Goal: Complete application form: Complete application form

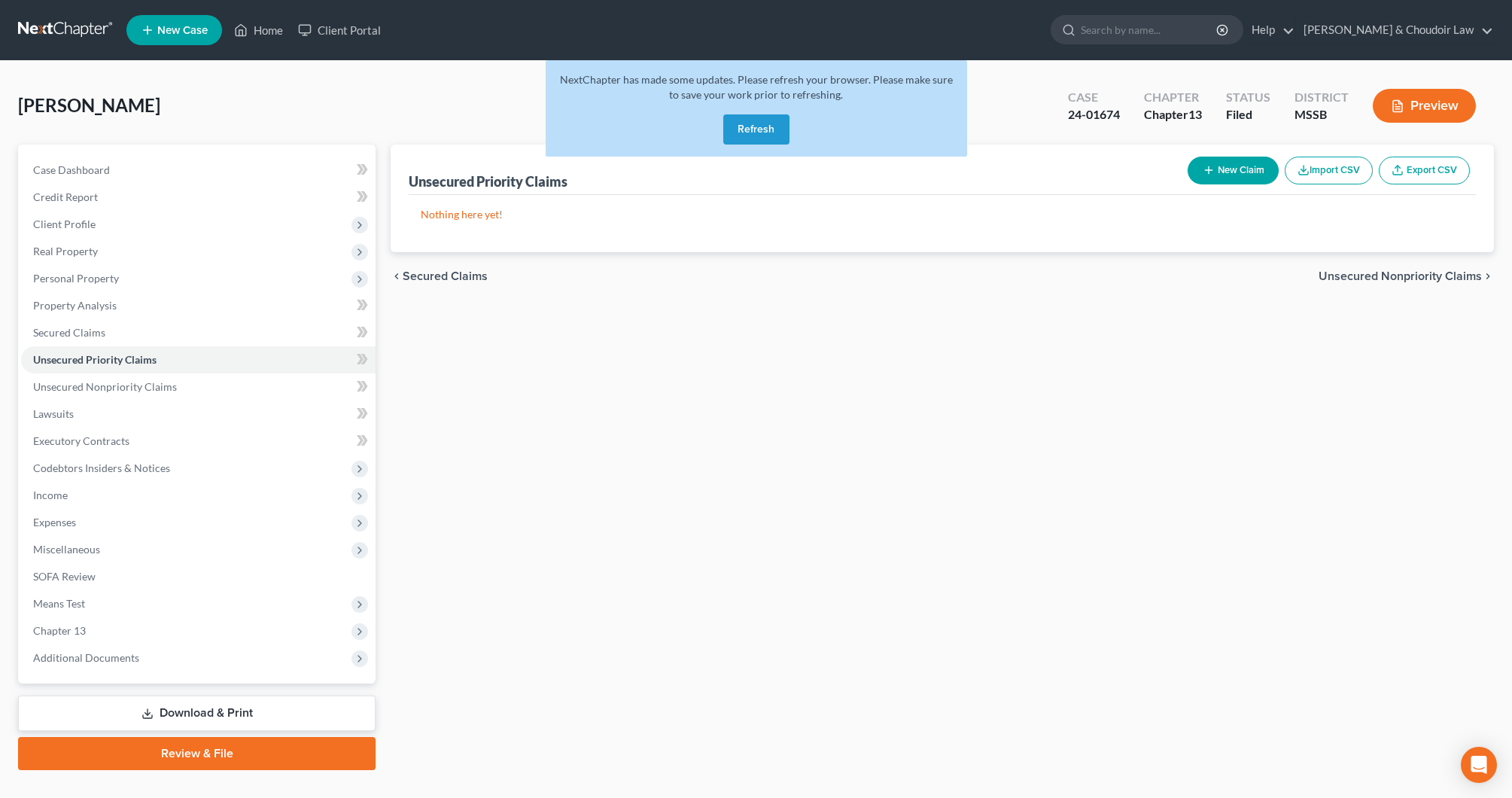
click at [769, 125] on button "Refresh" at bounding box center [757, 129] width 67 height 30
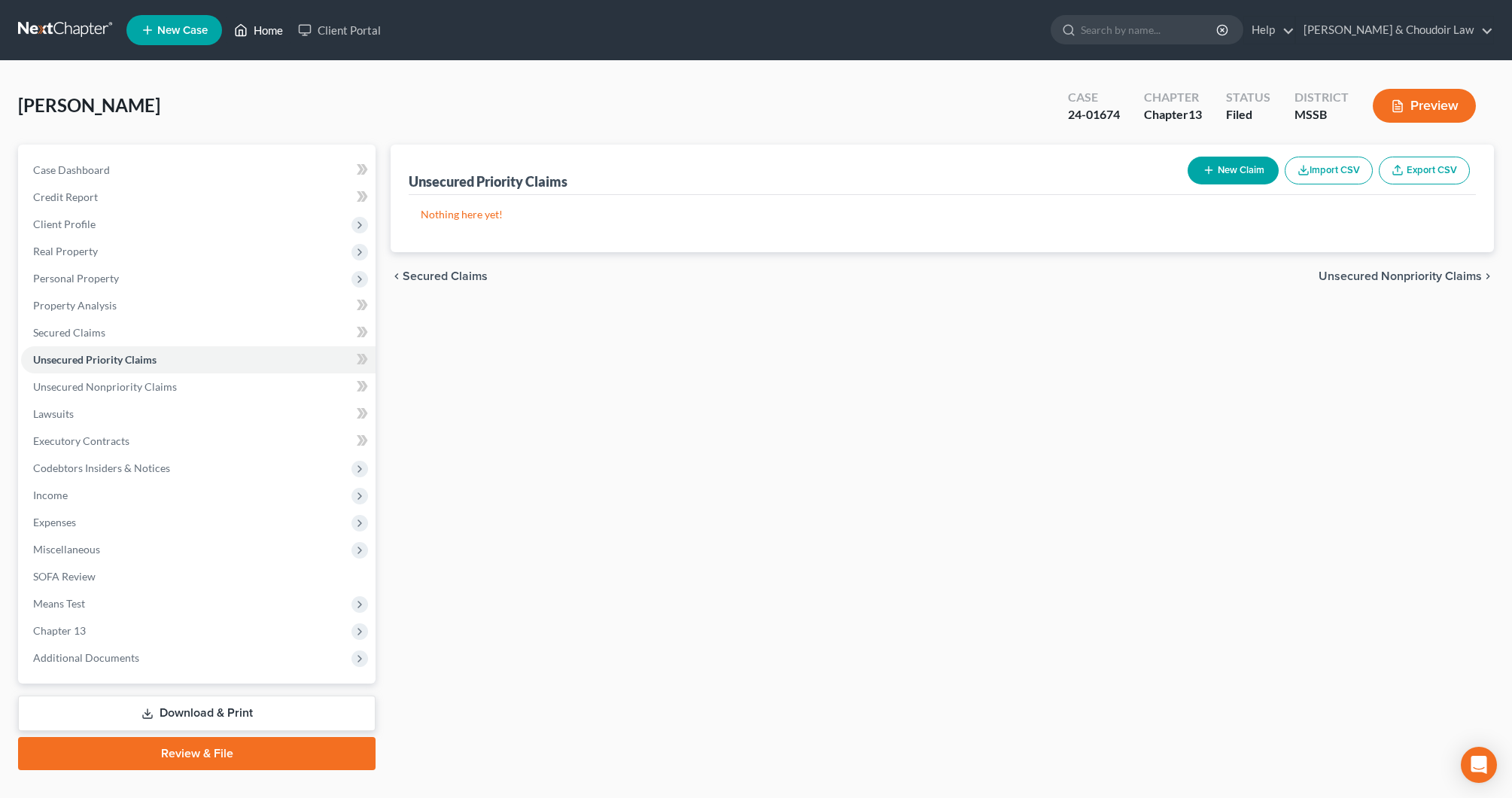
click at [268, 34] on link "Home" at bounding box center [258, 30] width 64 height 27
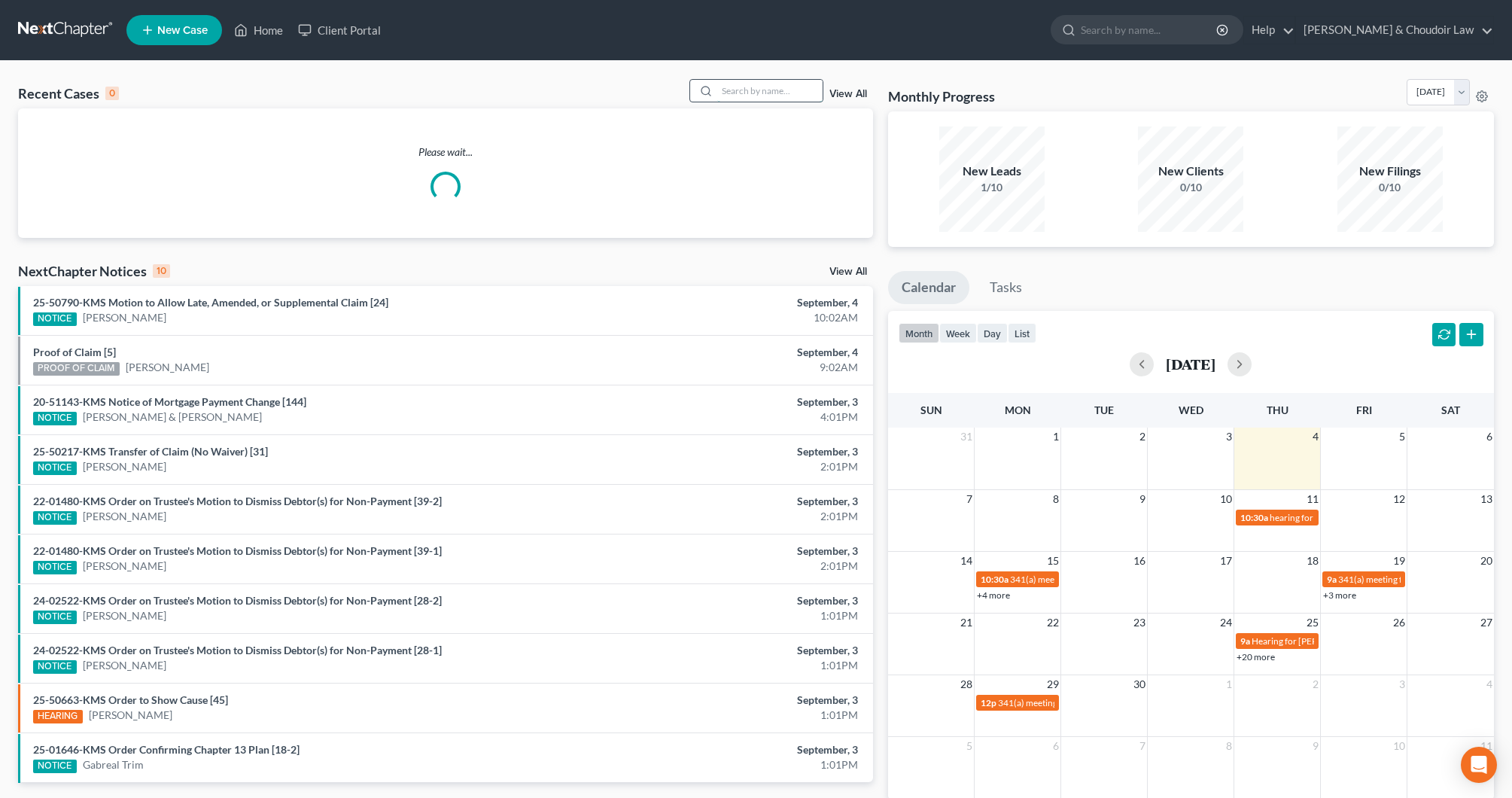
click at [754, 94] on input "search" at bounding box center [769, 91] width 105 height 22
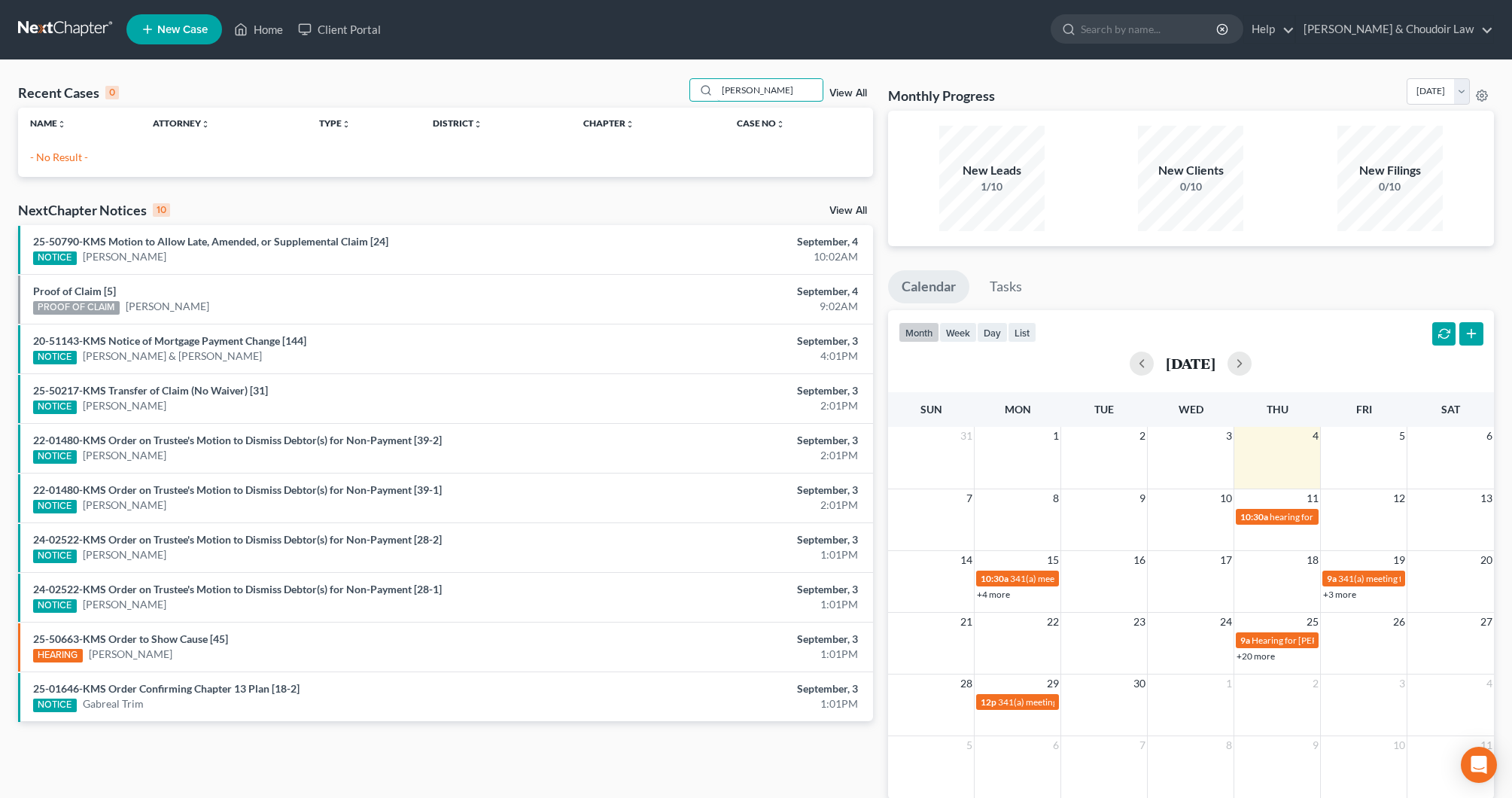
scroll to position [1, 0]
drag, startPoint x: 774, startPoint y: 92, endPoint x: 540, endPoint y: 93, distance: 234.0
click at [540, 93] on div "Recent Cases 0 lc lewis View All" at bounding box center [445, 93] width 855 height 29
type input "lewis"
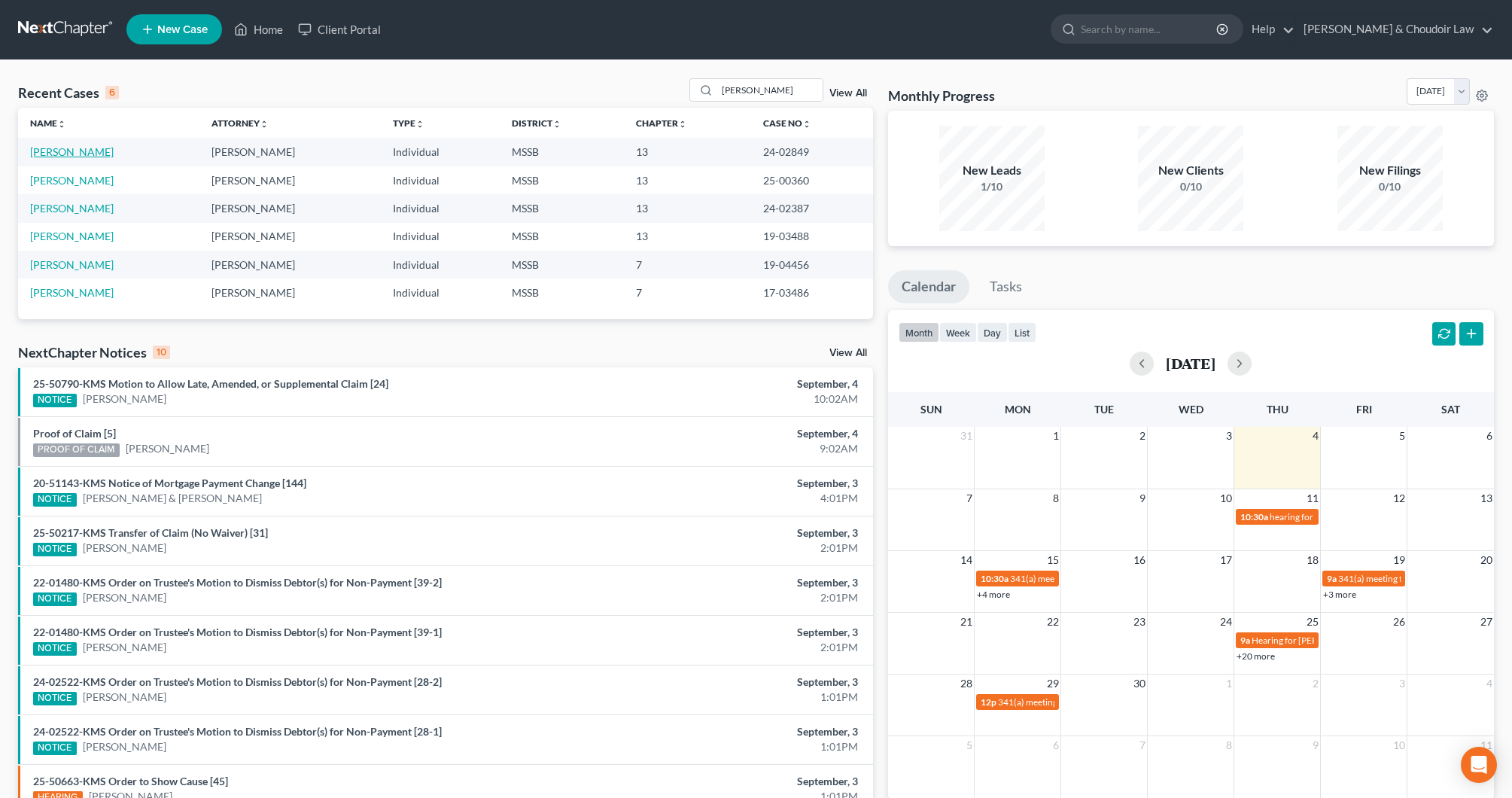
click at [59, 151] on link "Lewis, L C" at bounding box center [71, 151] width 83 height 13
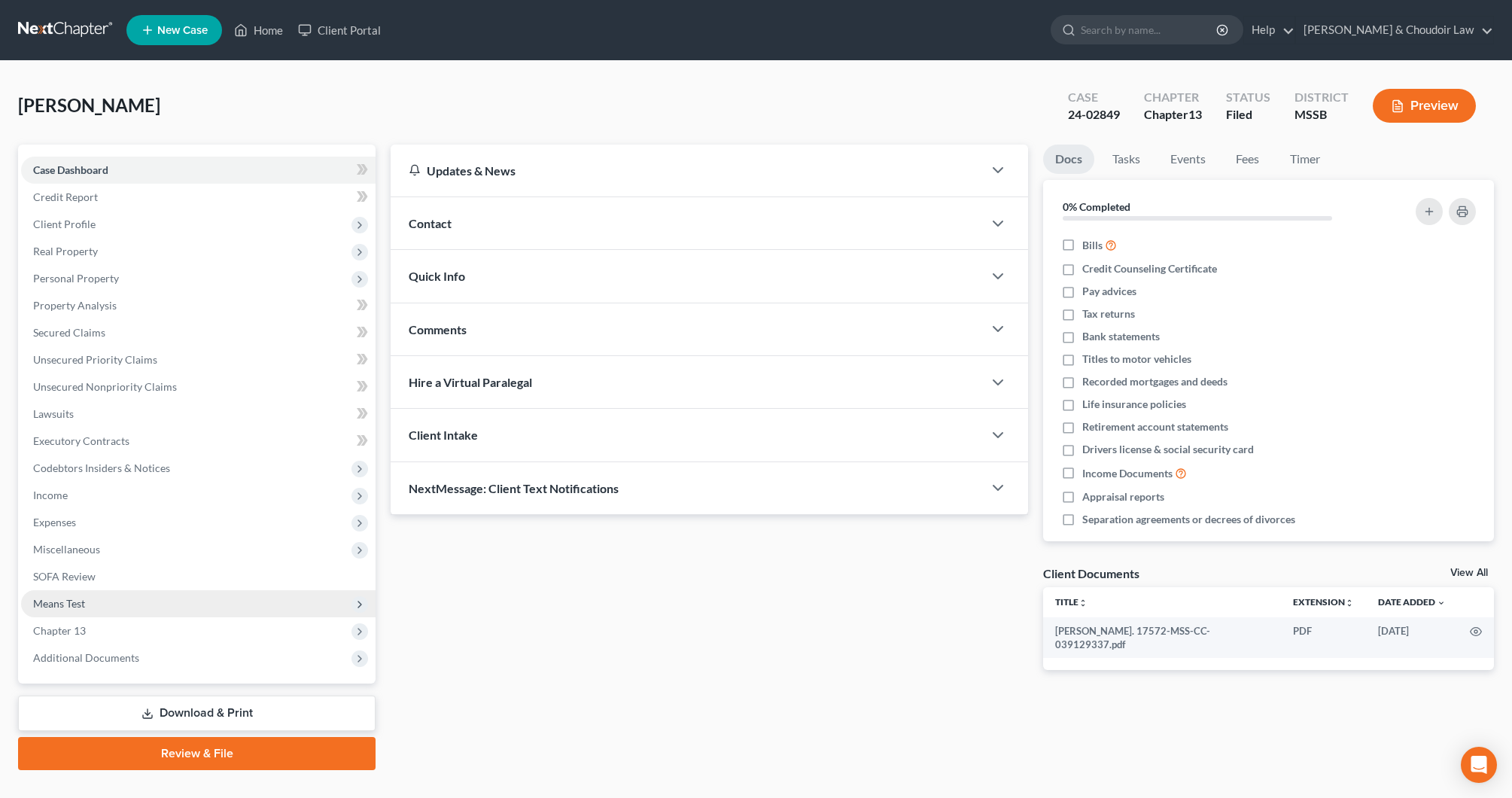
click at [78, 598] on span "Means Test" at bounding box center [59, 603] width 52 height 13
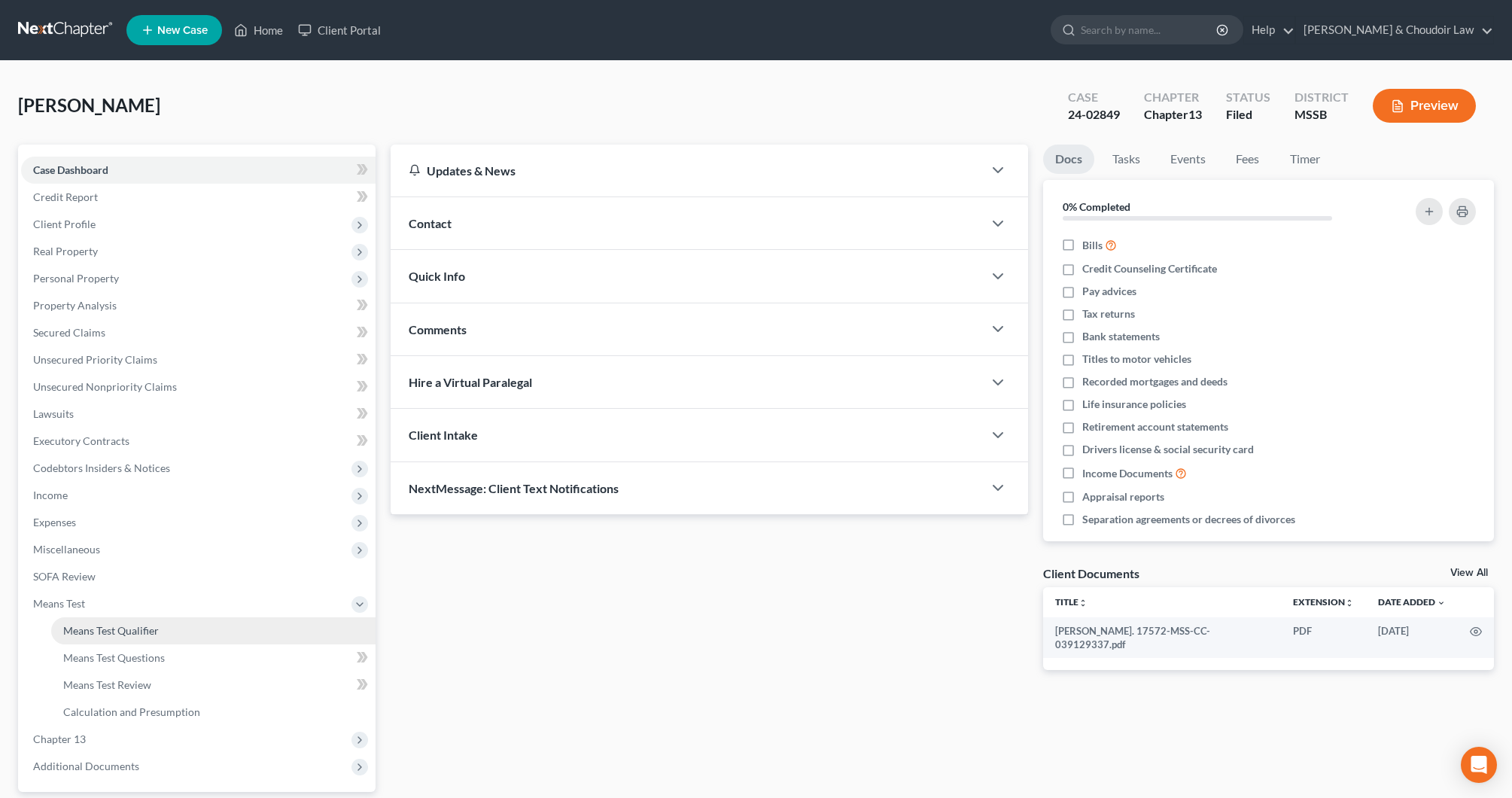
click at [101, 628] on span "Means Test Qualifier" at bounding box center [111, 630] width 96 height 13
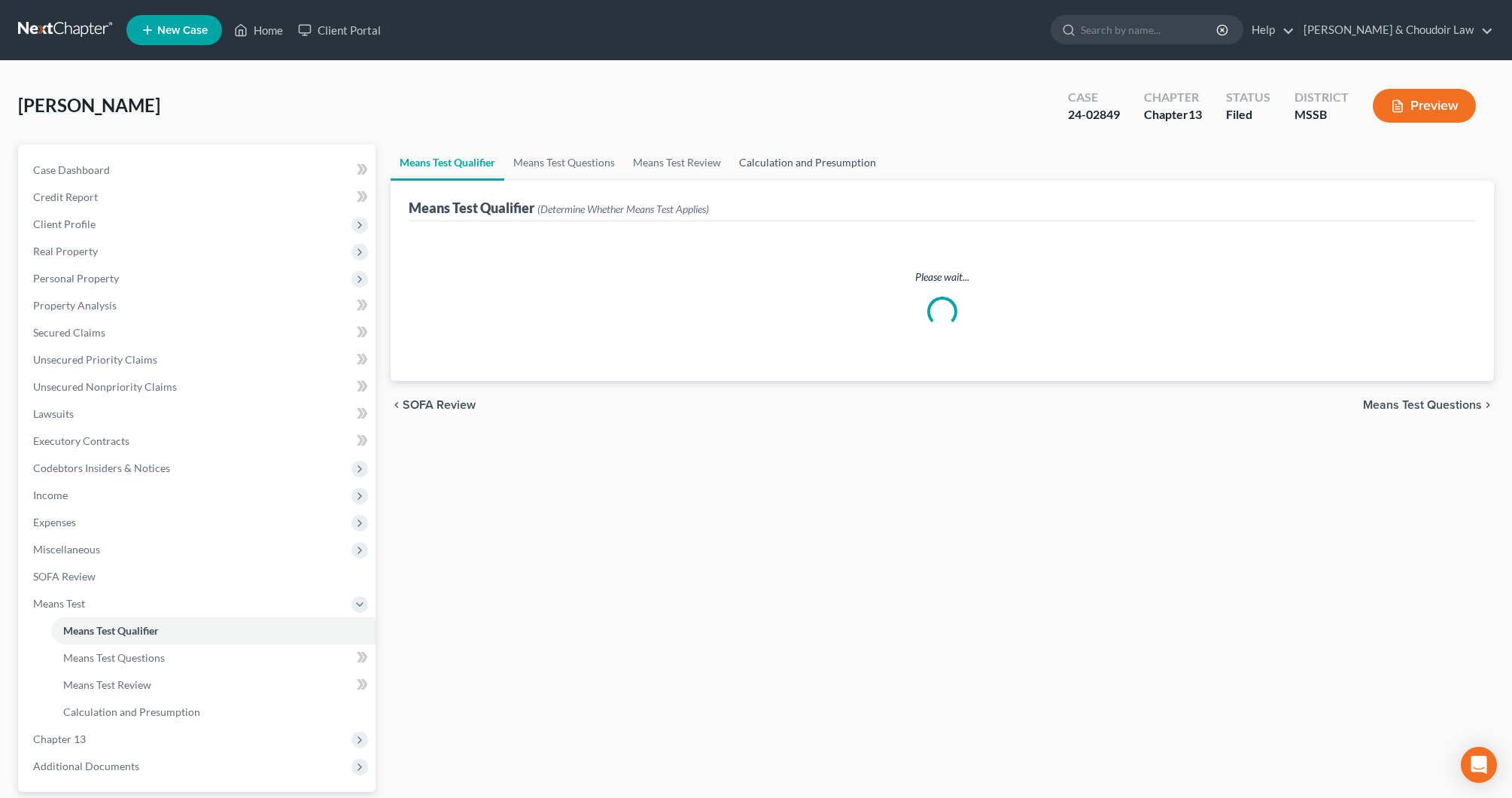
click at [793, 162] on link "Calculation and Presumption" at bounding box center [808, 162] width 155 height 36
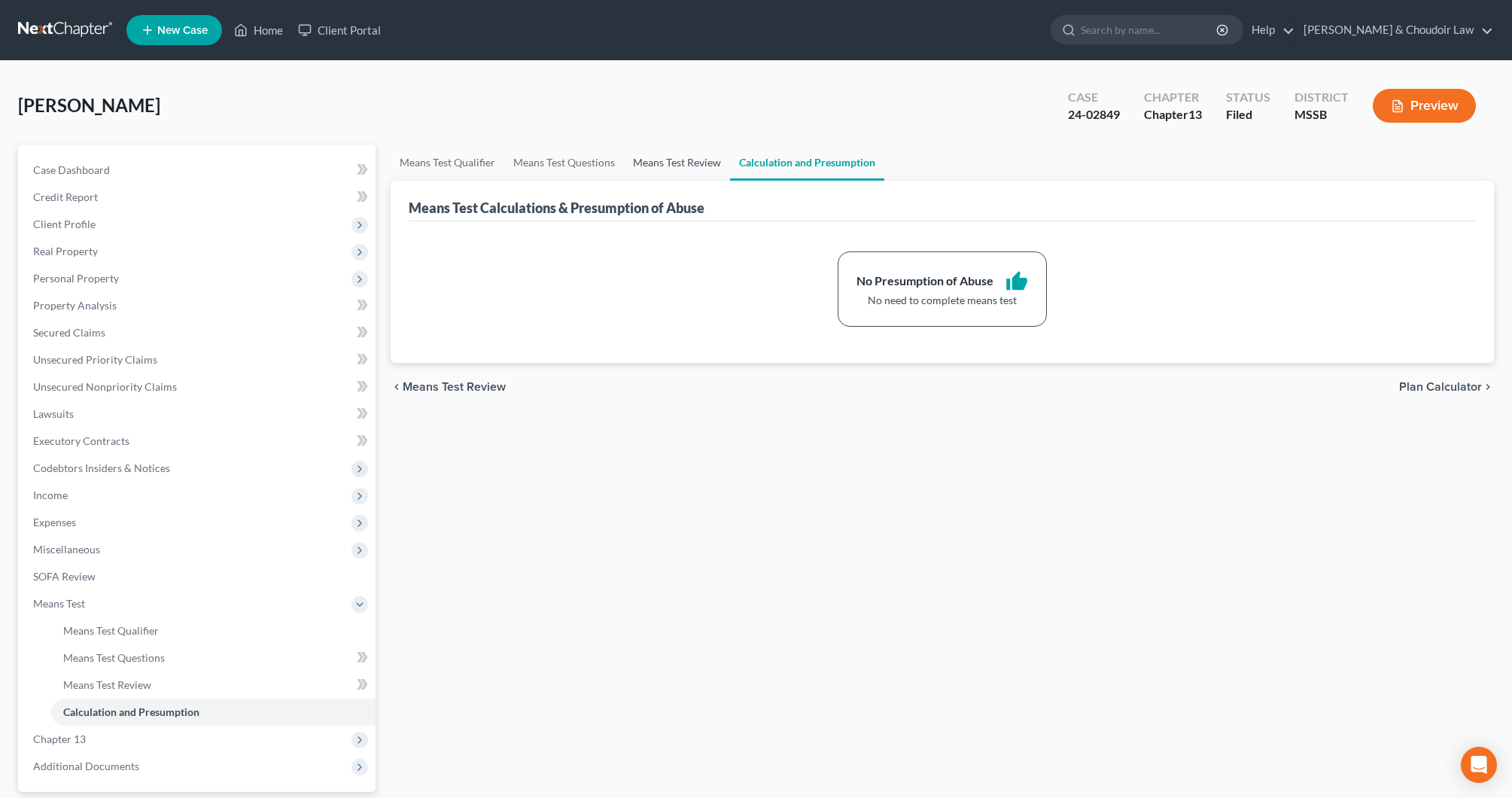
click at [673, 158] on link "Means Test Review" at bounding box center [677, 162] width 106 height 36
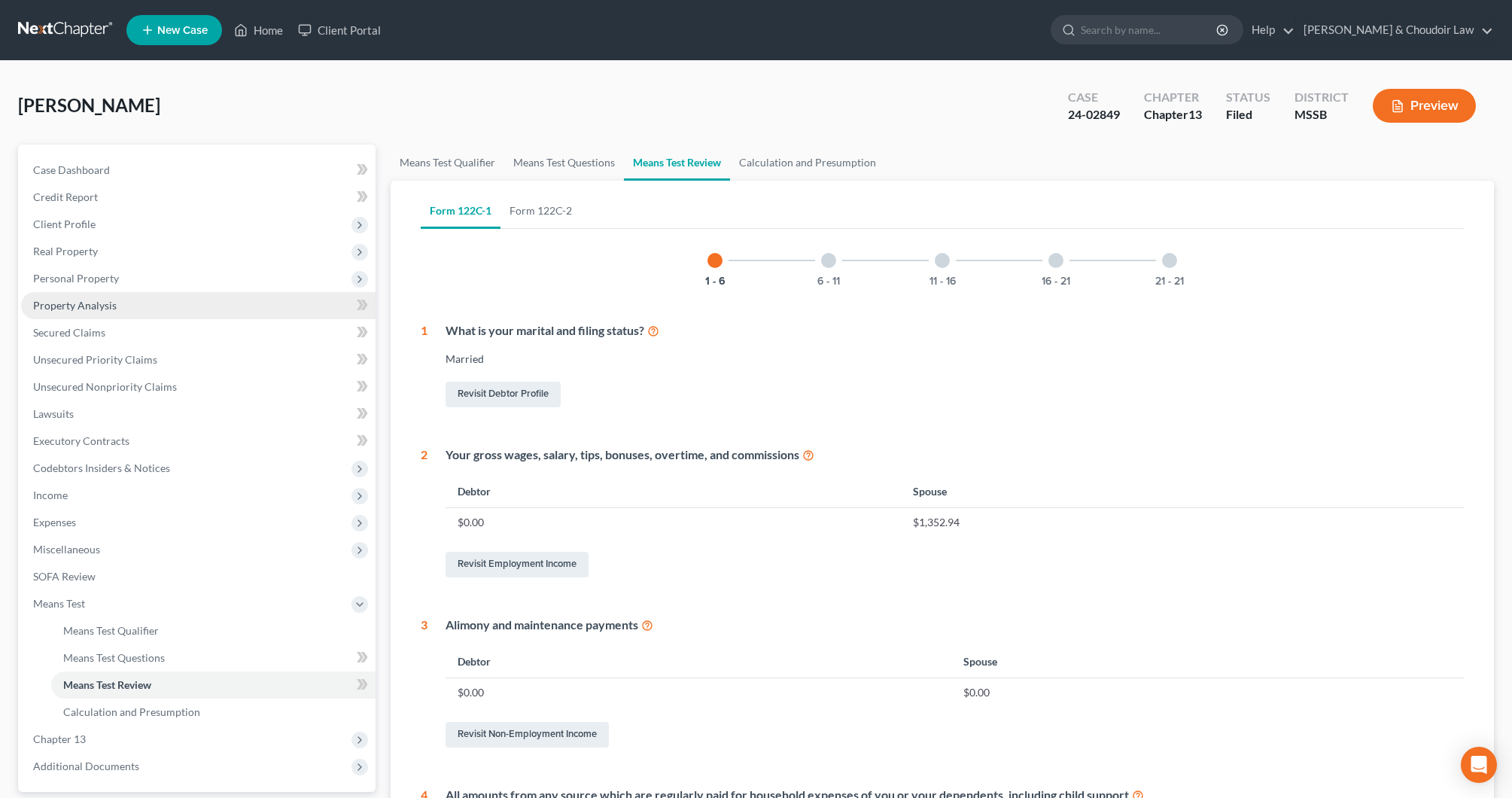
click at [101, 314] on link "Property Analysis" at bounding box center [198, 306] width 354 height 27
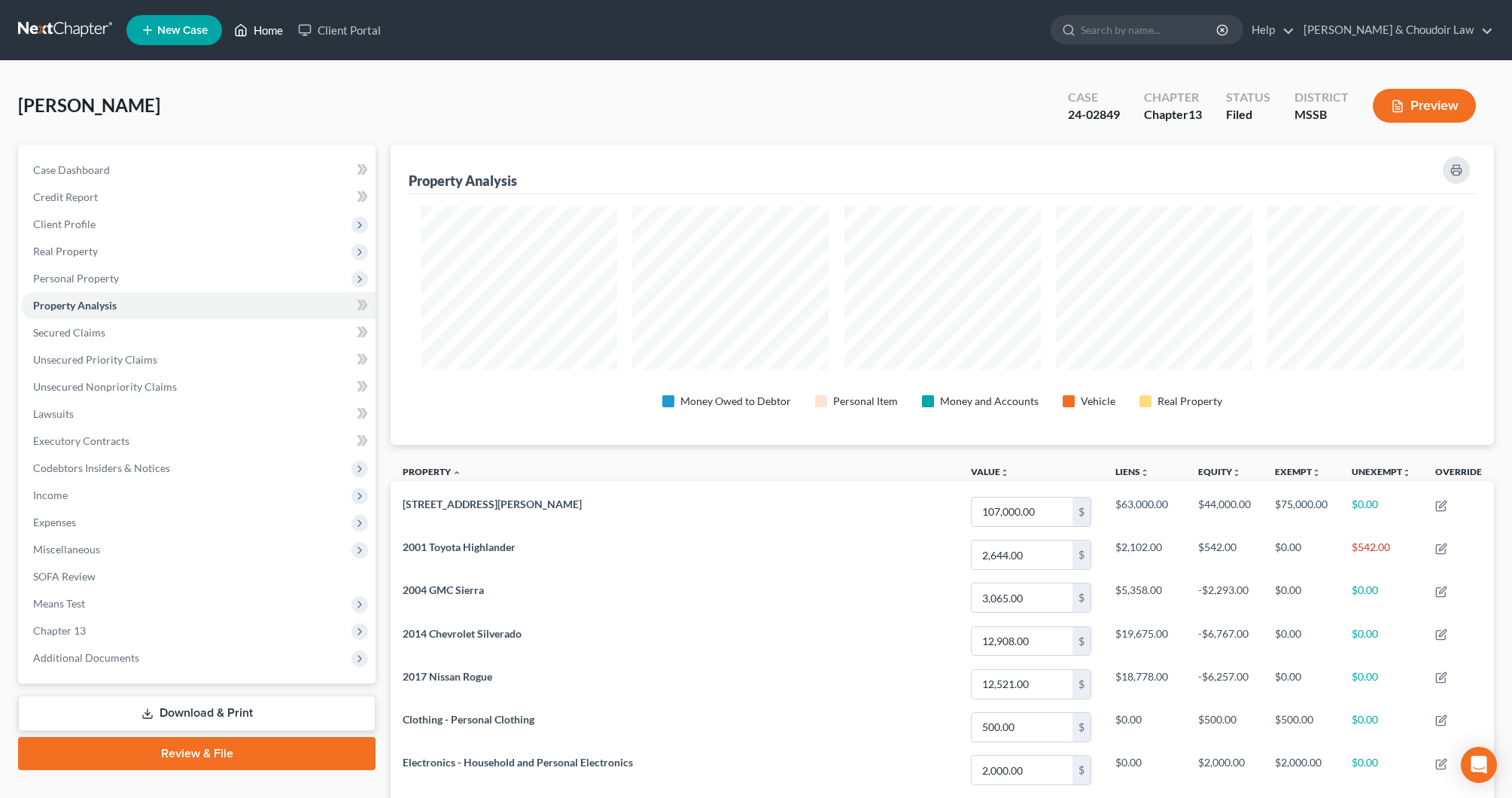
click at [275, 29] on link "Home" at bounding box center [258, 30] width 64 height 27
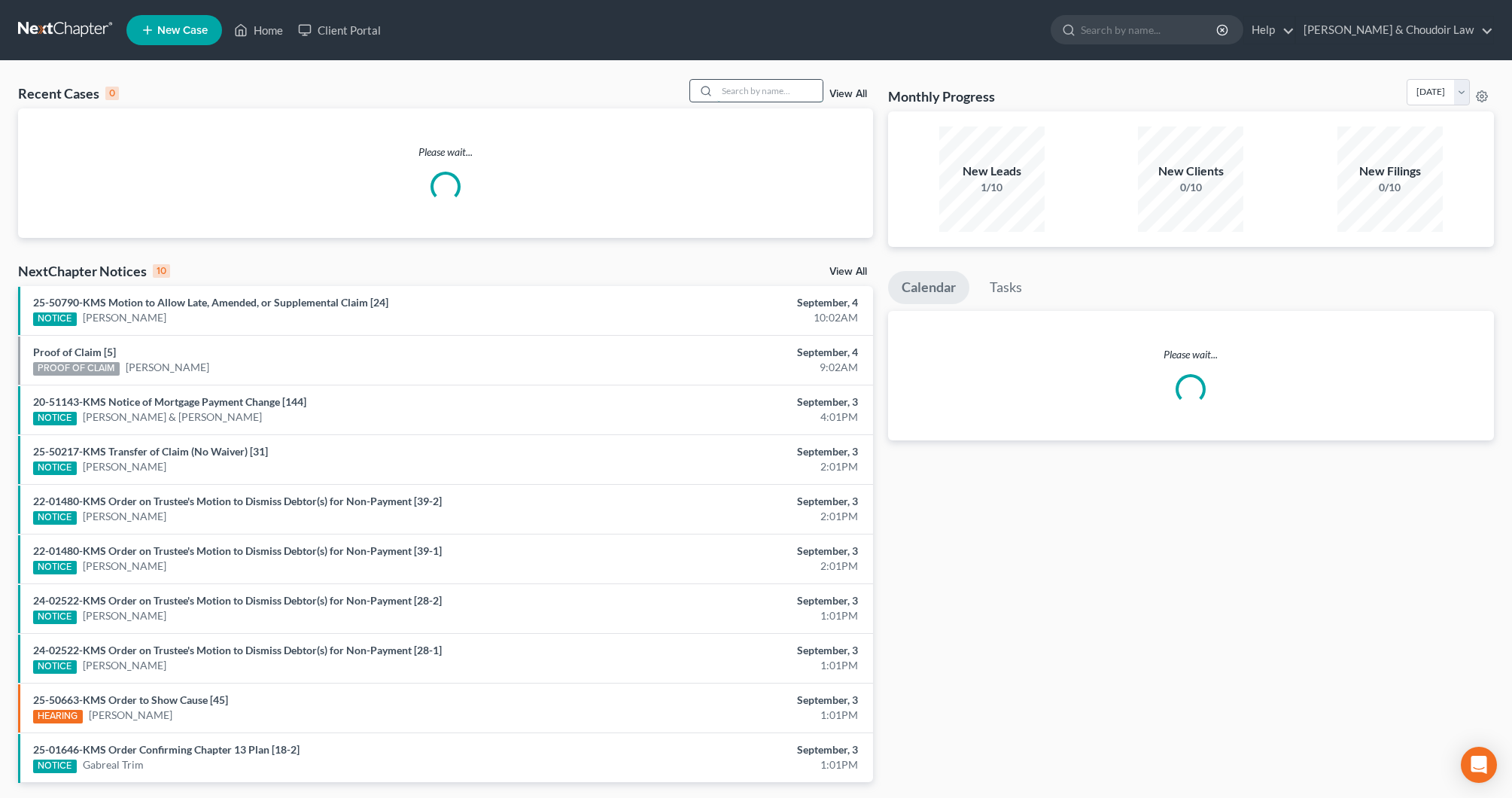
click at [788, 86] on input "search" at bounding box center [769, 91] width 105 height 22
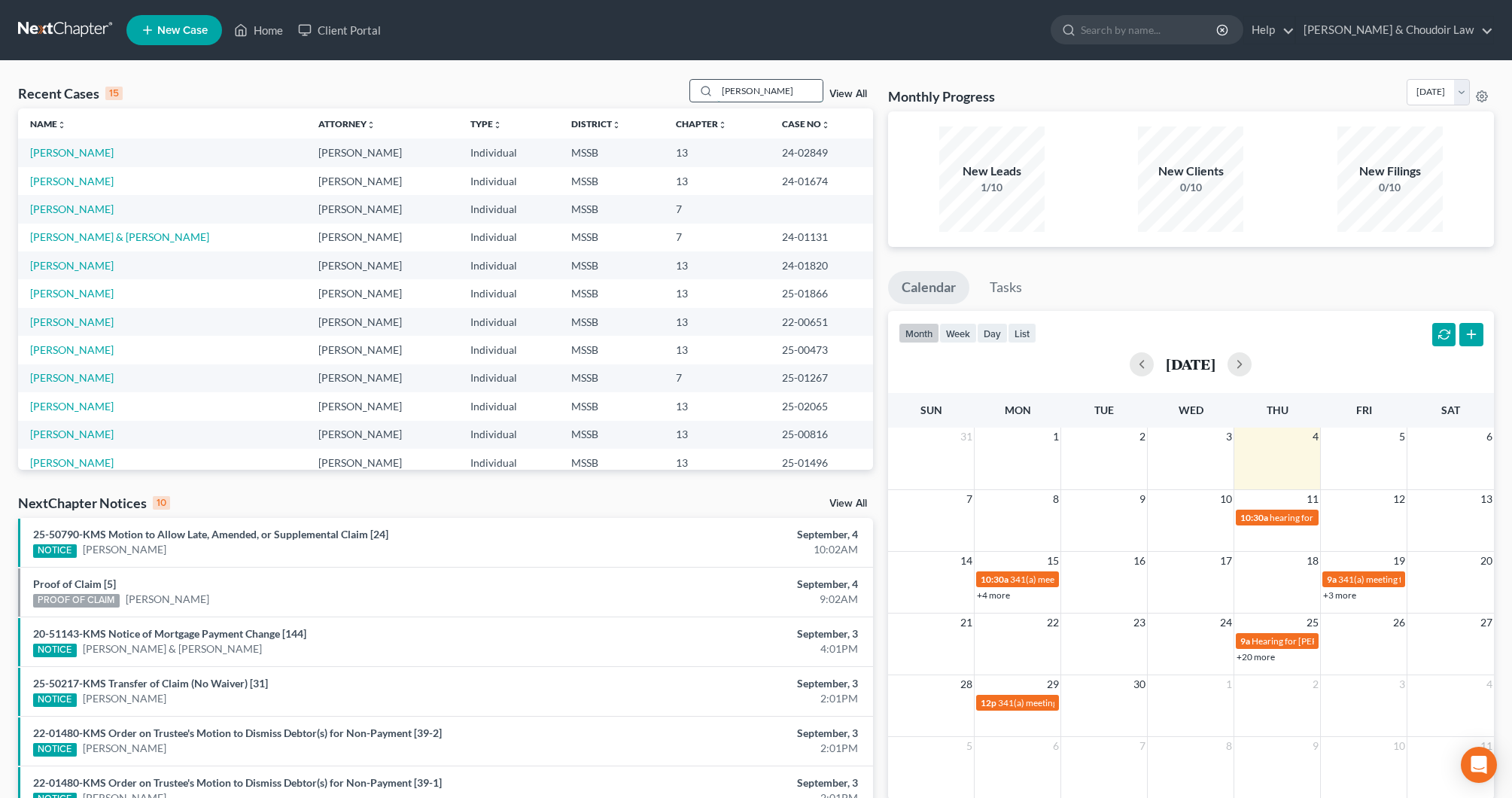
type input "smith"
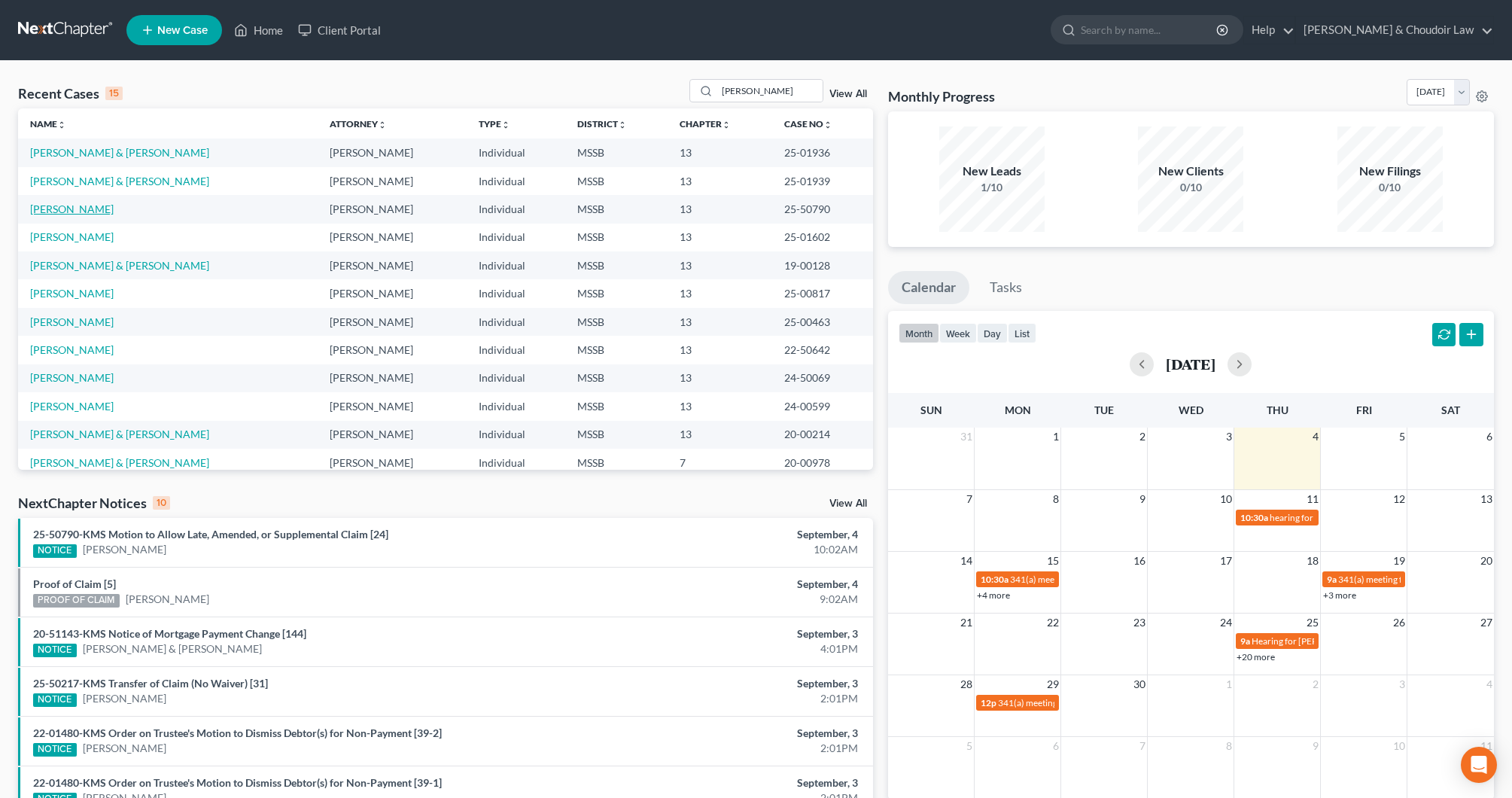
click at [73, 212] on link "Smith, Mikel" at bounding box center [71, 209] width 83 height 13
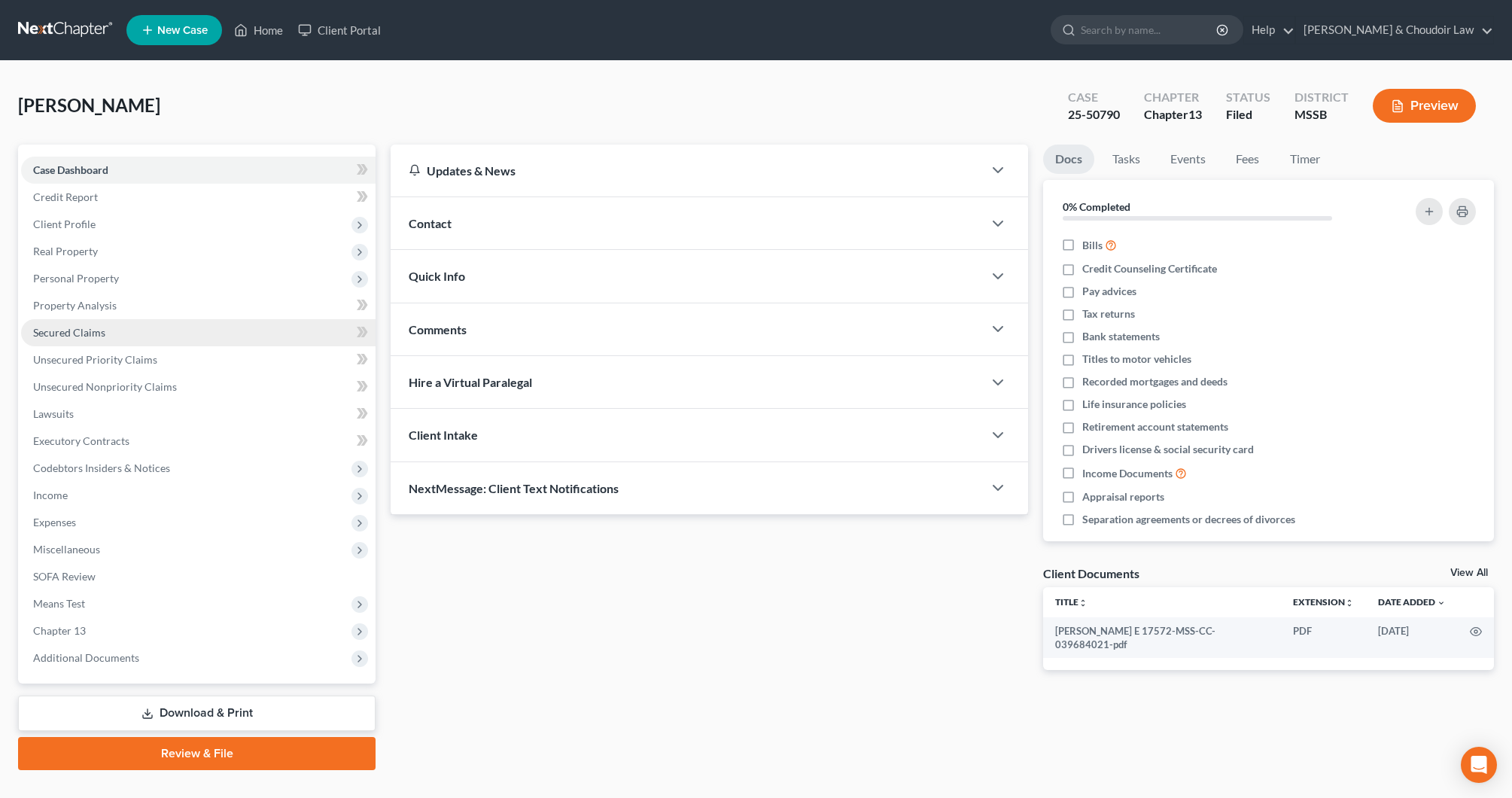
click at [94, 328] on span "Secured Claims" at bounding box center [69, 332] width 72 height 13
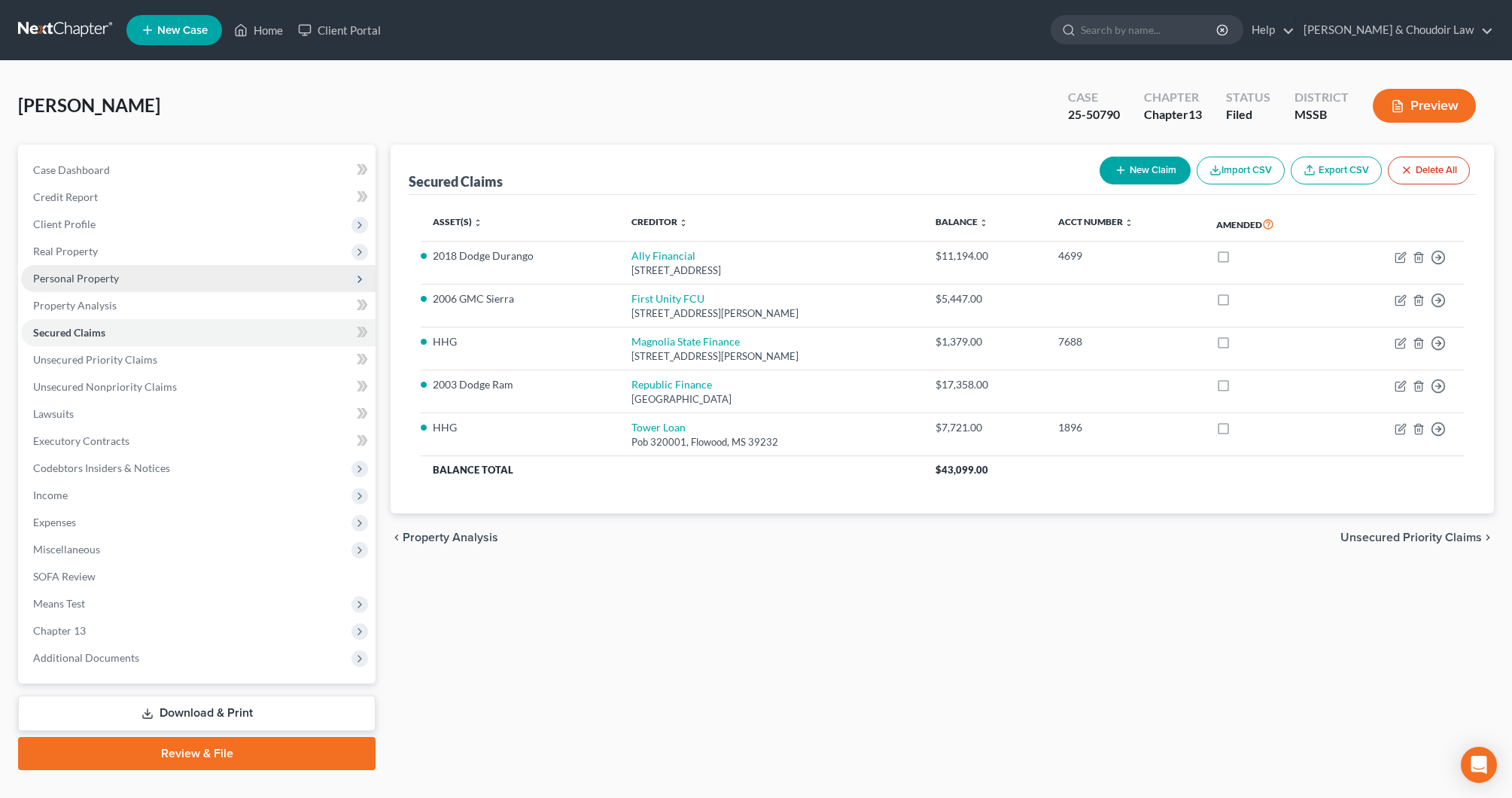
click at [63, 280] on span "Personal Property" at bounding box center [76, 278] width 86 height 13
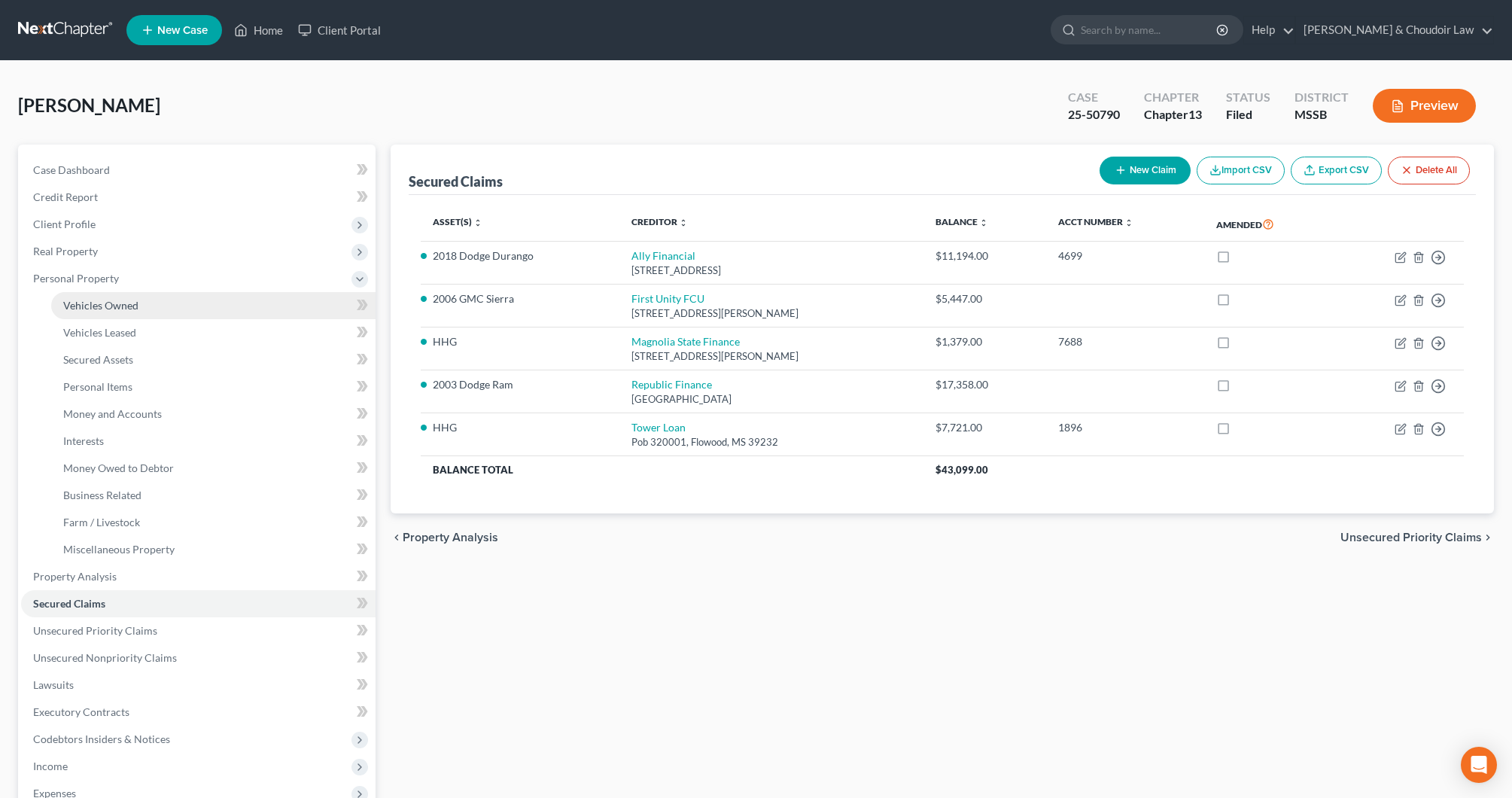
click at [81, 299] on span "Vehicles Owned" at bounding box center [101, 305] width 75 height 13
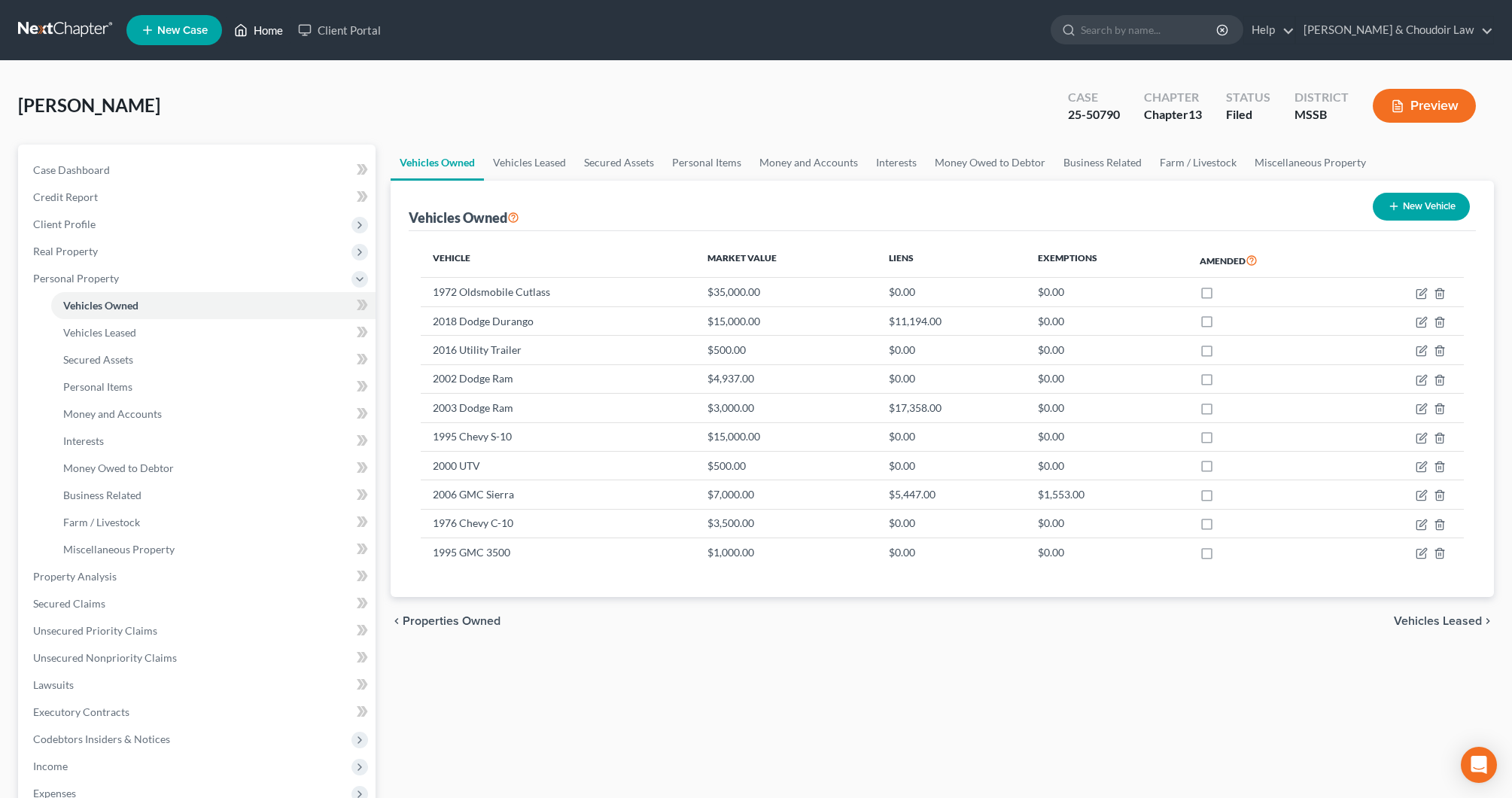
click at [260, 30] on link "Home" at bounding box center [258, 30] width 64 height 27
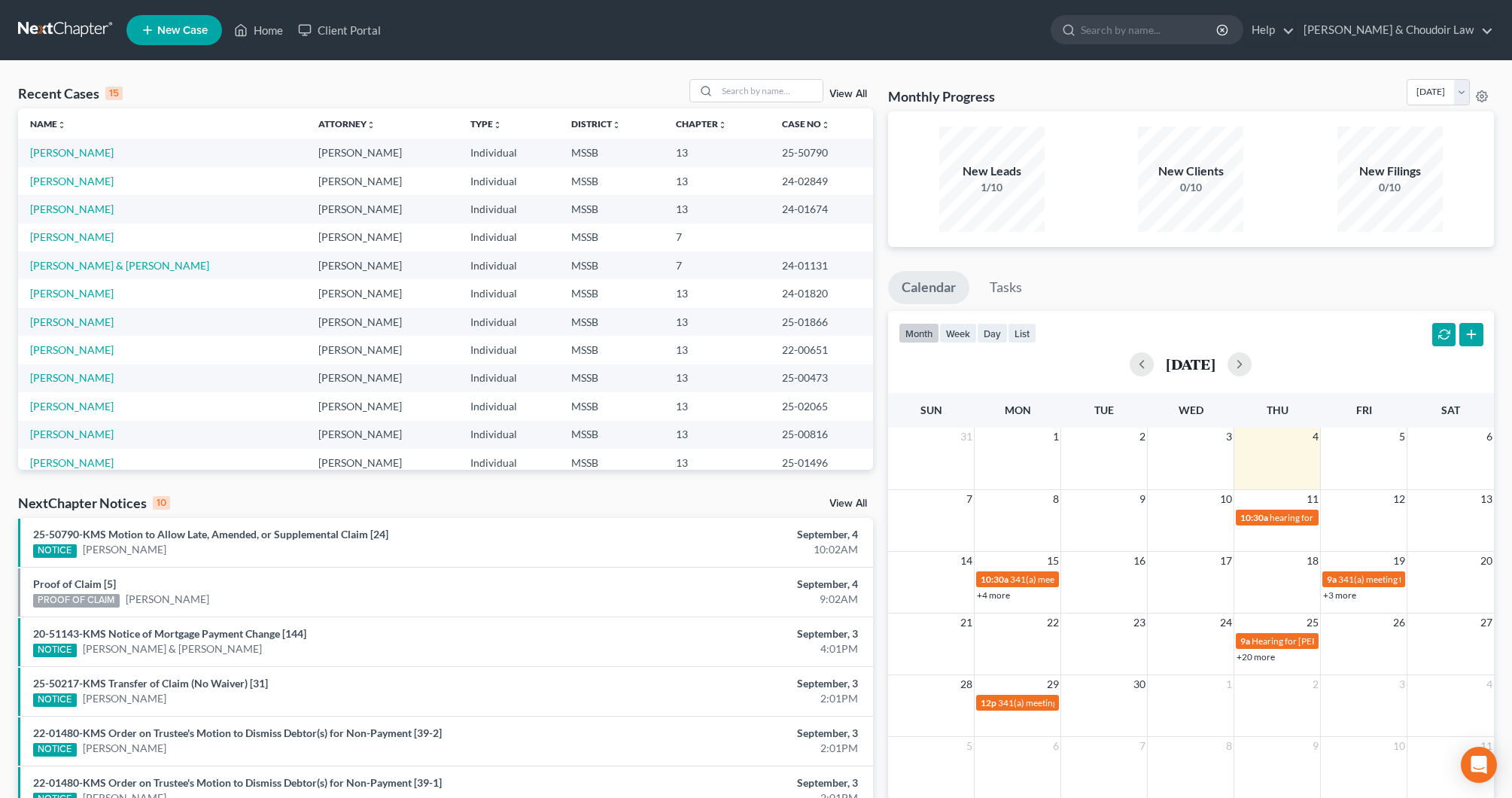
click at [212, 30] on link "New Case" at bounding box center [174, 30] width 96 height 30
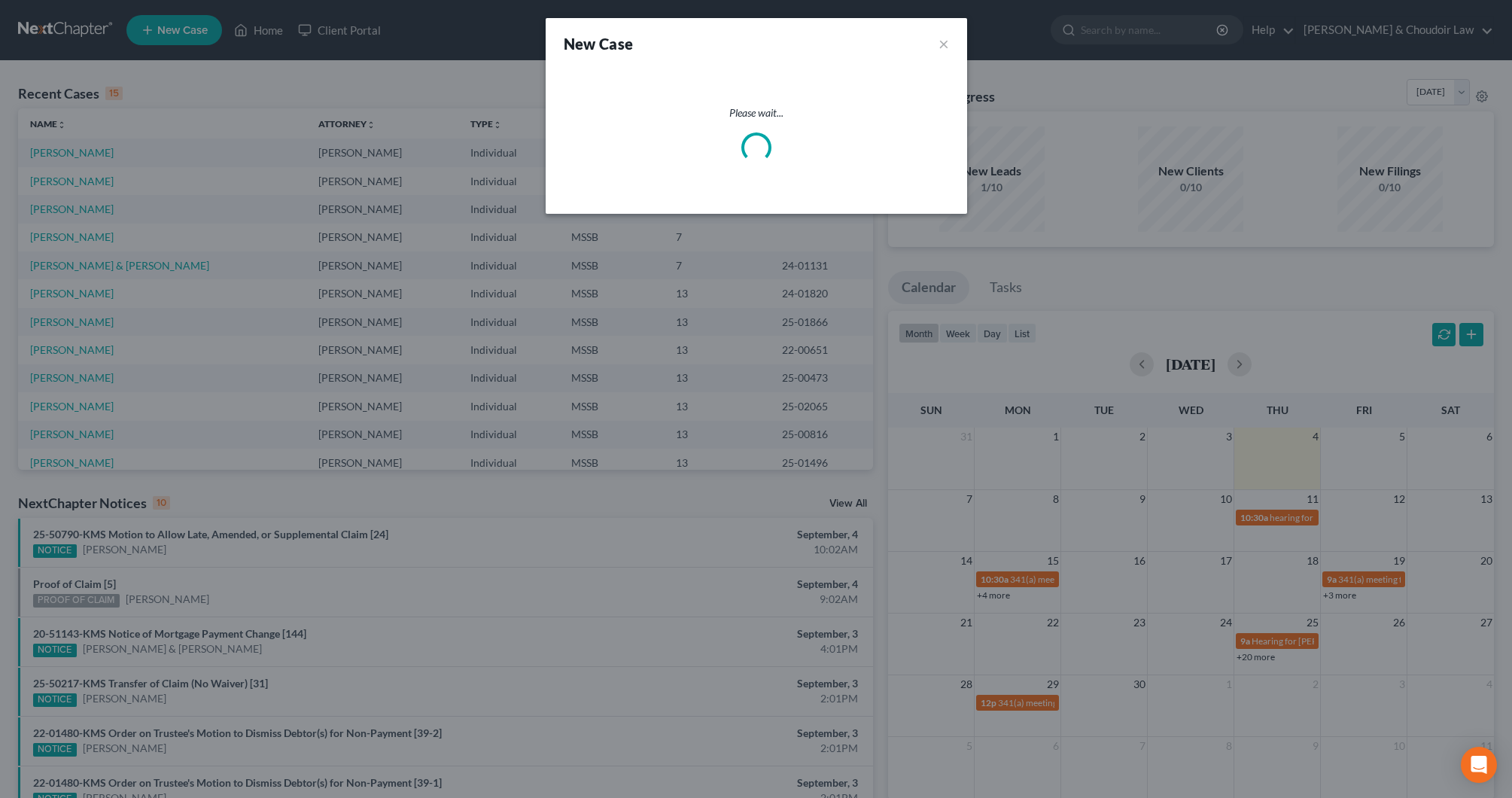
select select "44"
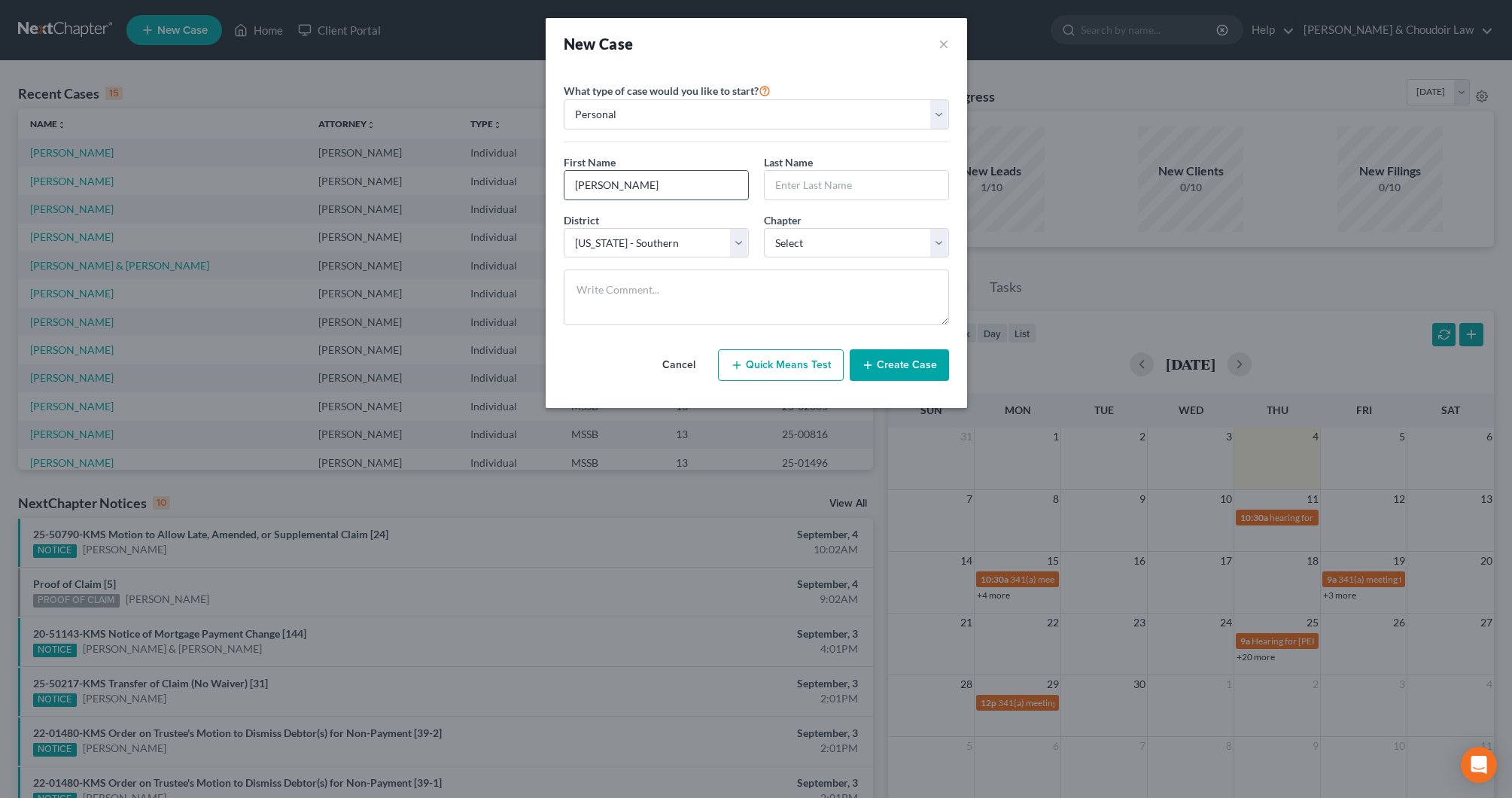
type input "Mollie"
type input "Branch"
select select "0"
click at [886, 362] on button "Create Case" at bounding box center [899, 365] width 99 height 32
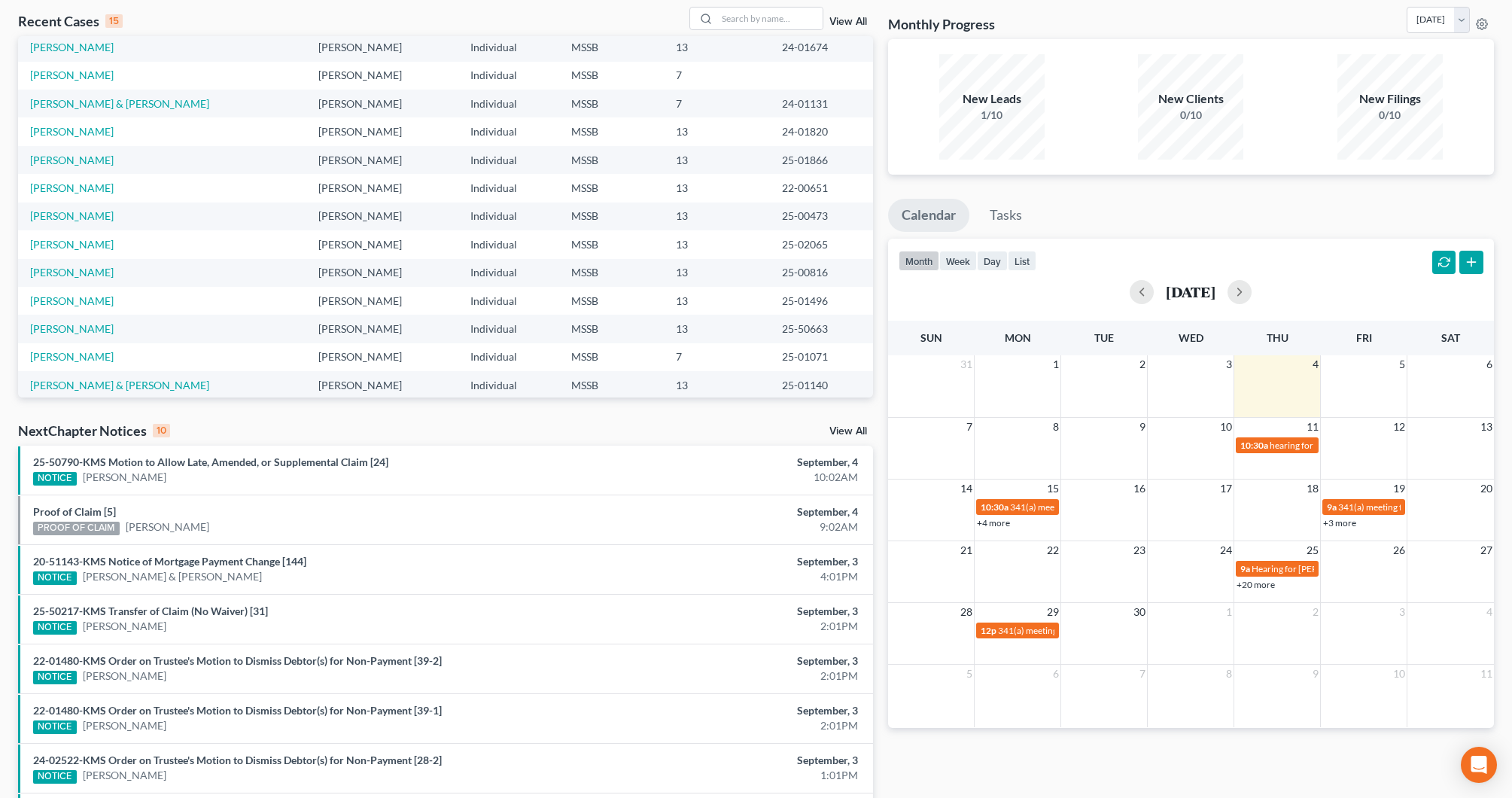
scroll to position [79, 0]
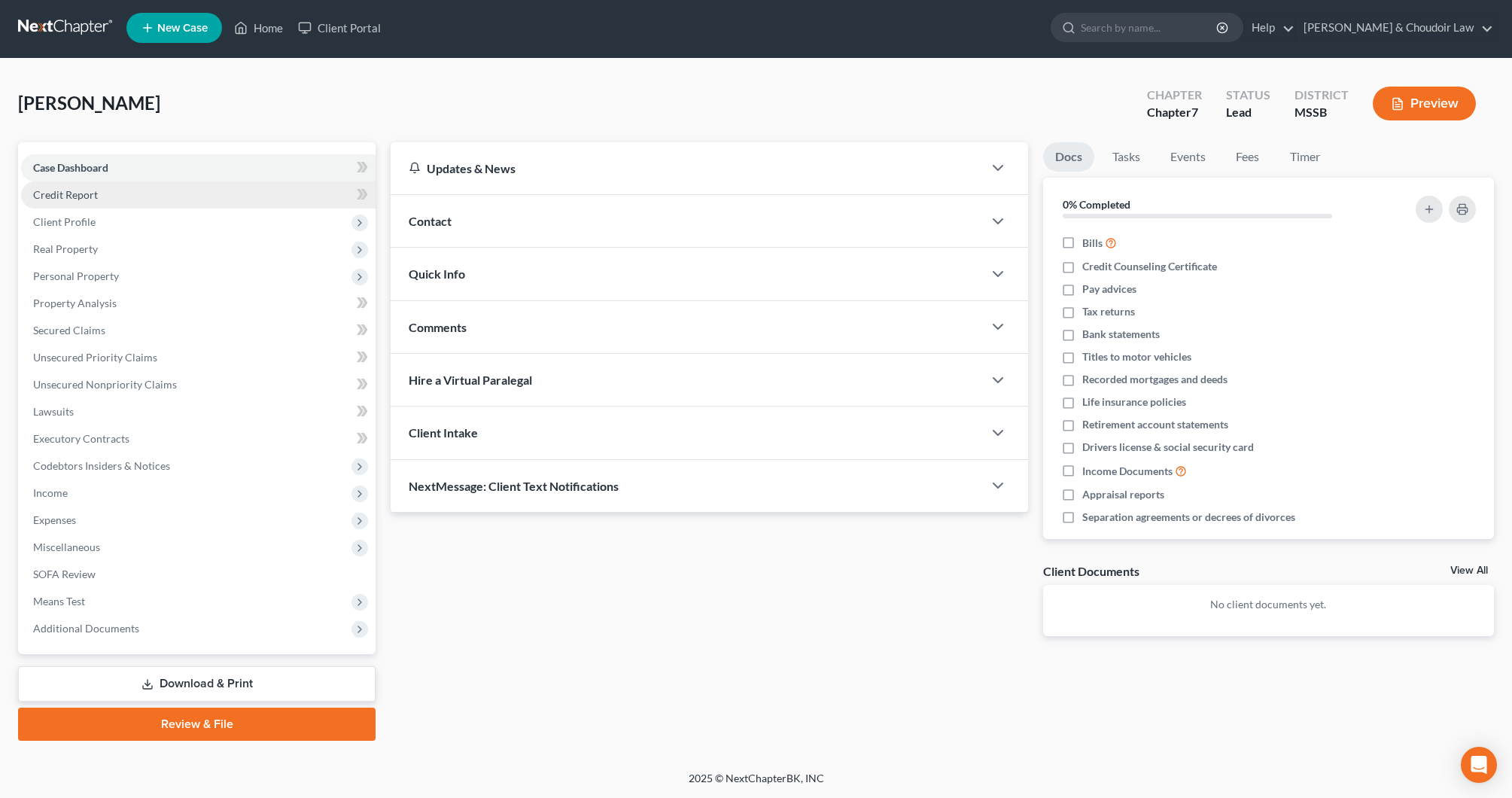
scroll to position [2, 0]
click at [73, 216] on span "Client Profile" at bounding box center [64, 222] width 63 height 13
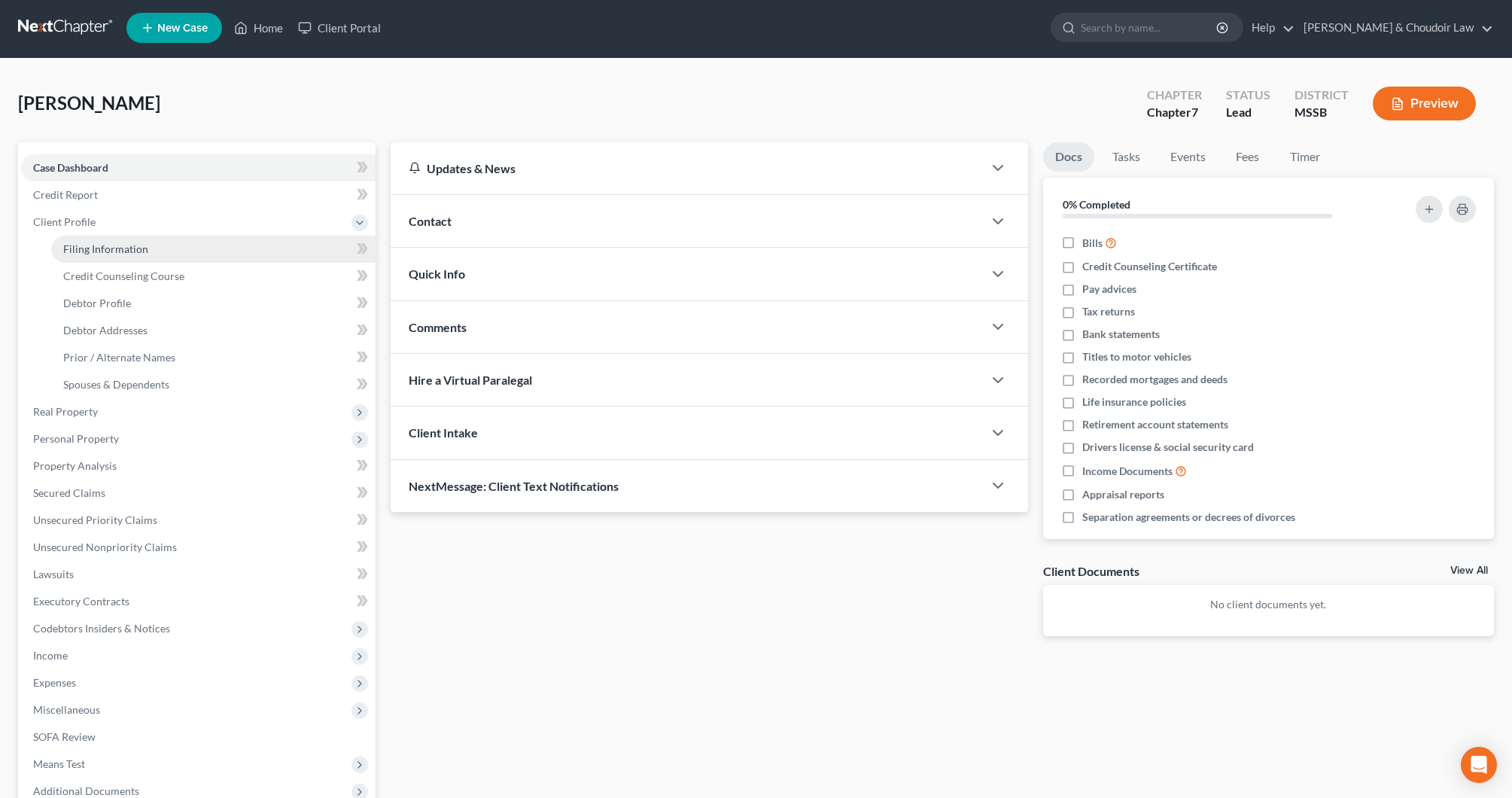
click at [113, 250] on span "Filing Information" at bounding box center [105, 249] width 85 height 13
select select "1"
select select "0"
select select "44"
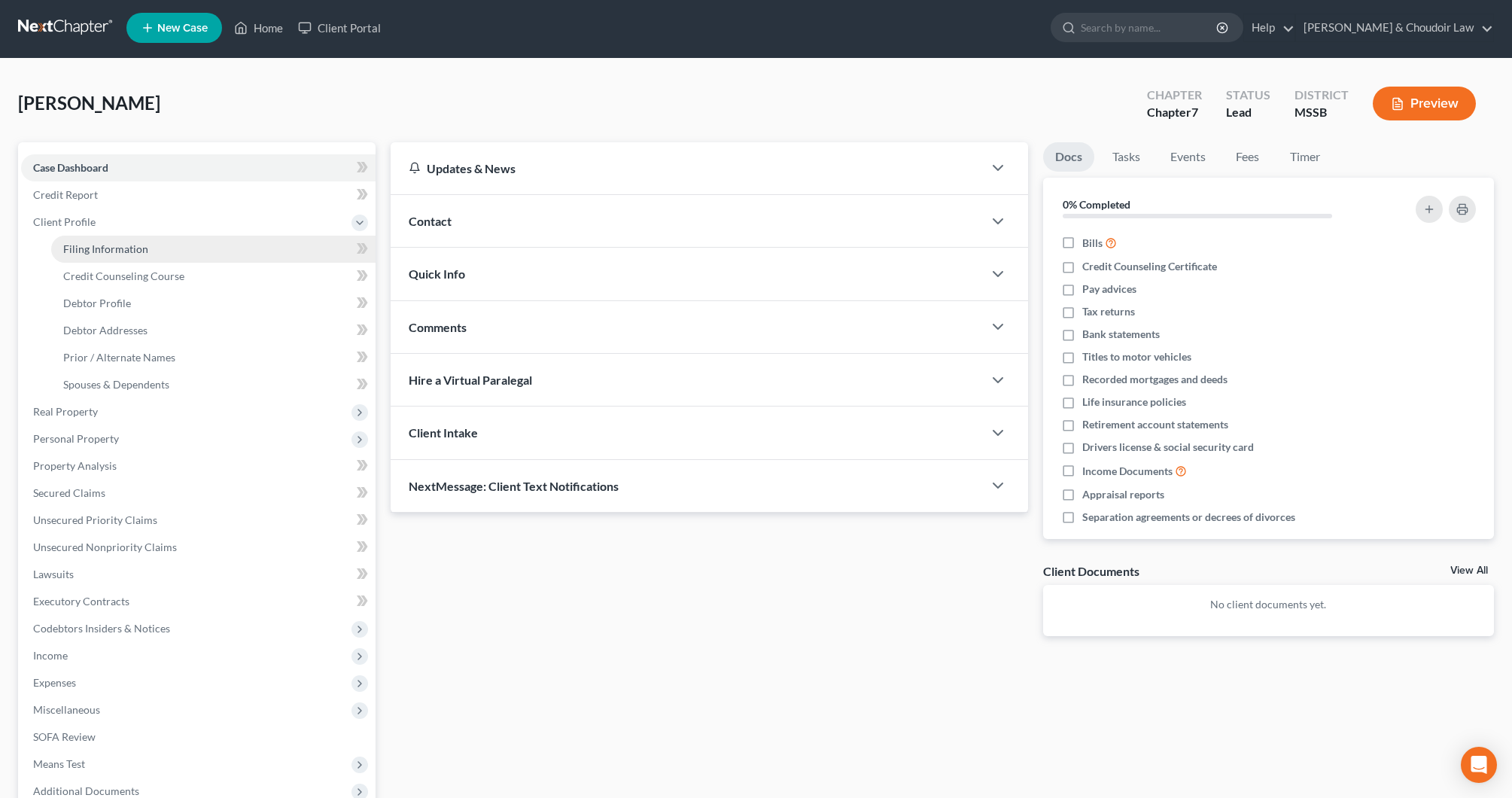
select select "25"
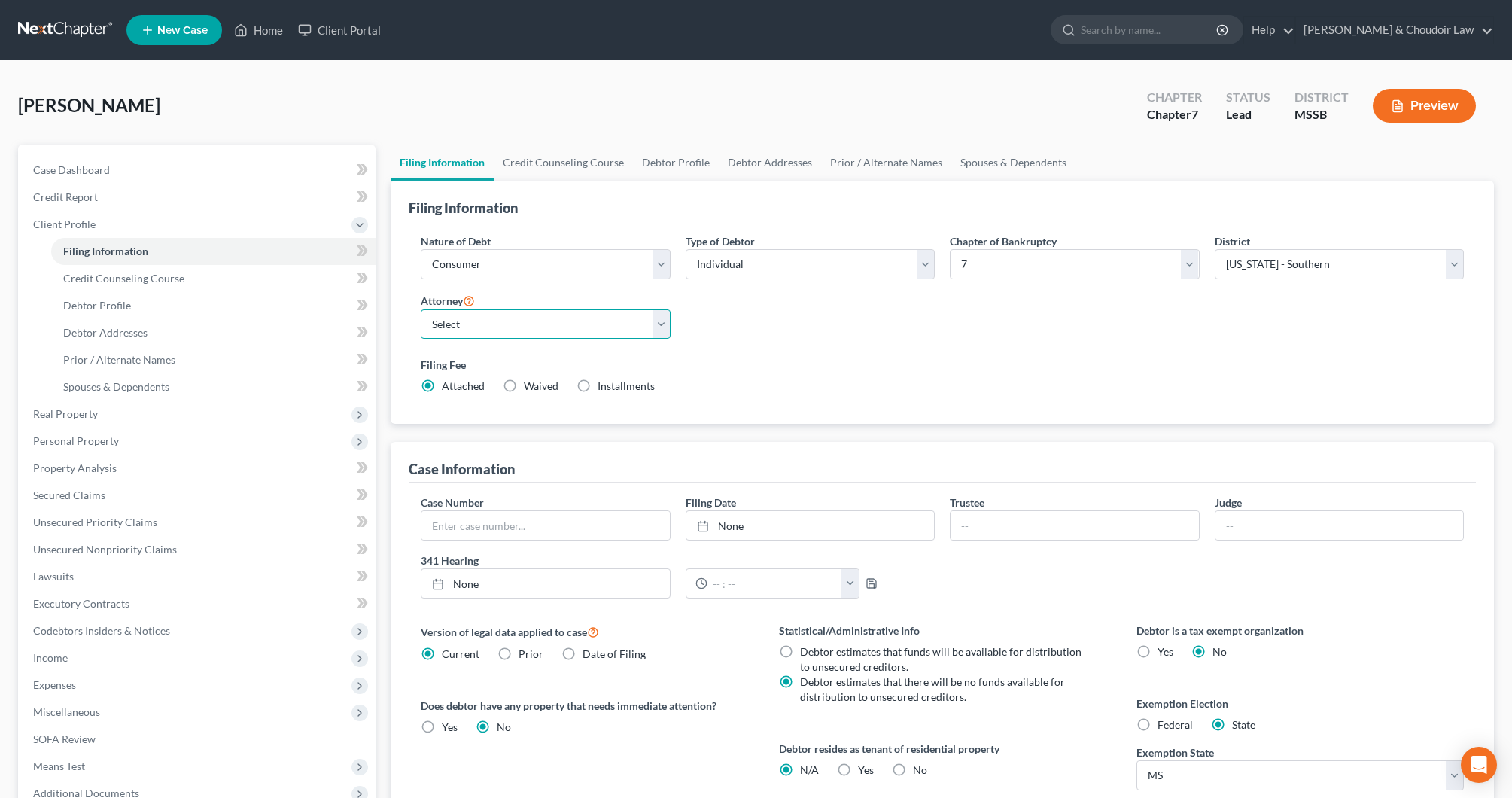
select select "0"
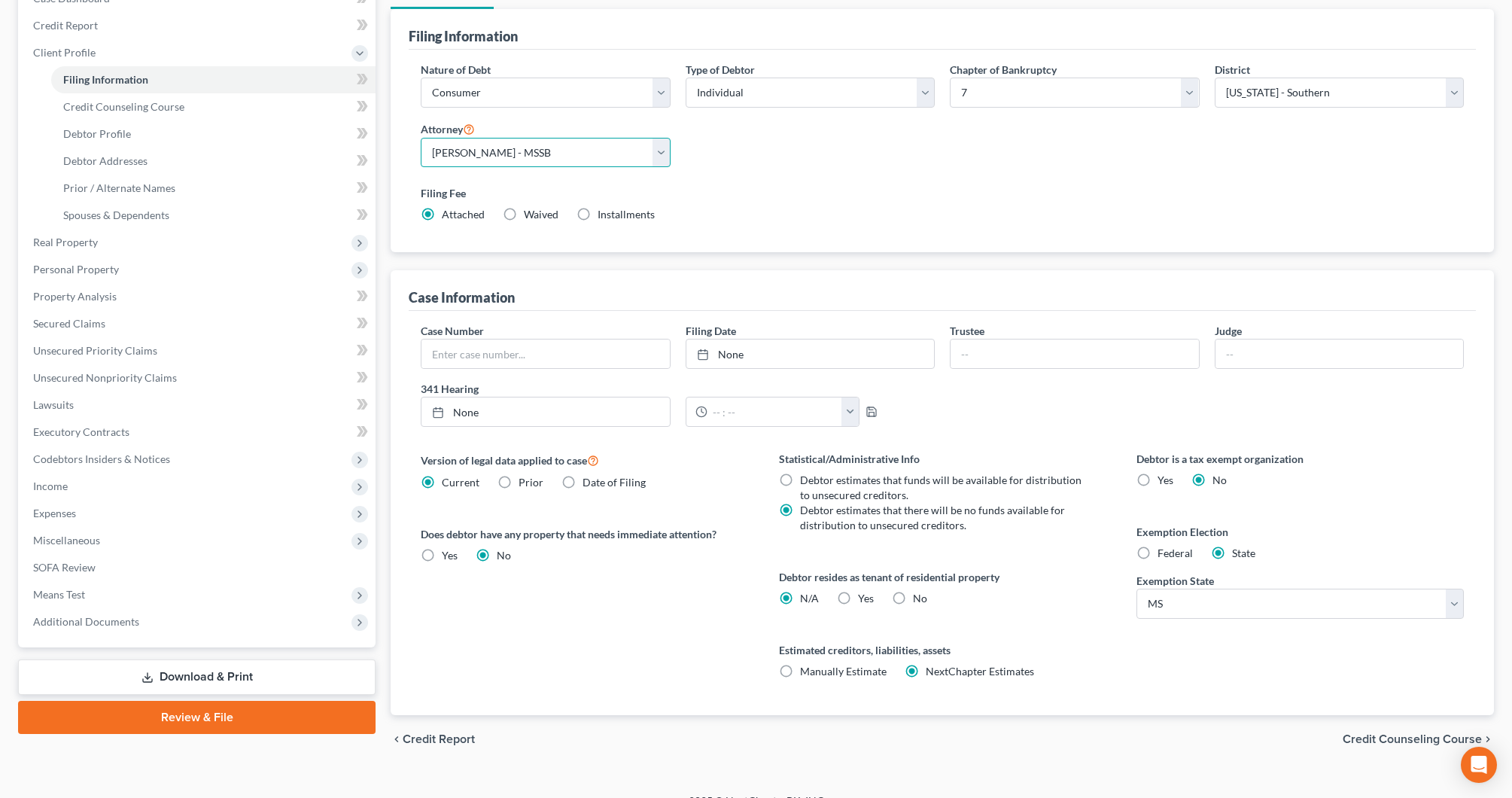
scroll to position [174, 0]
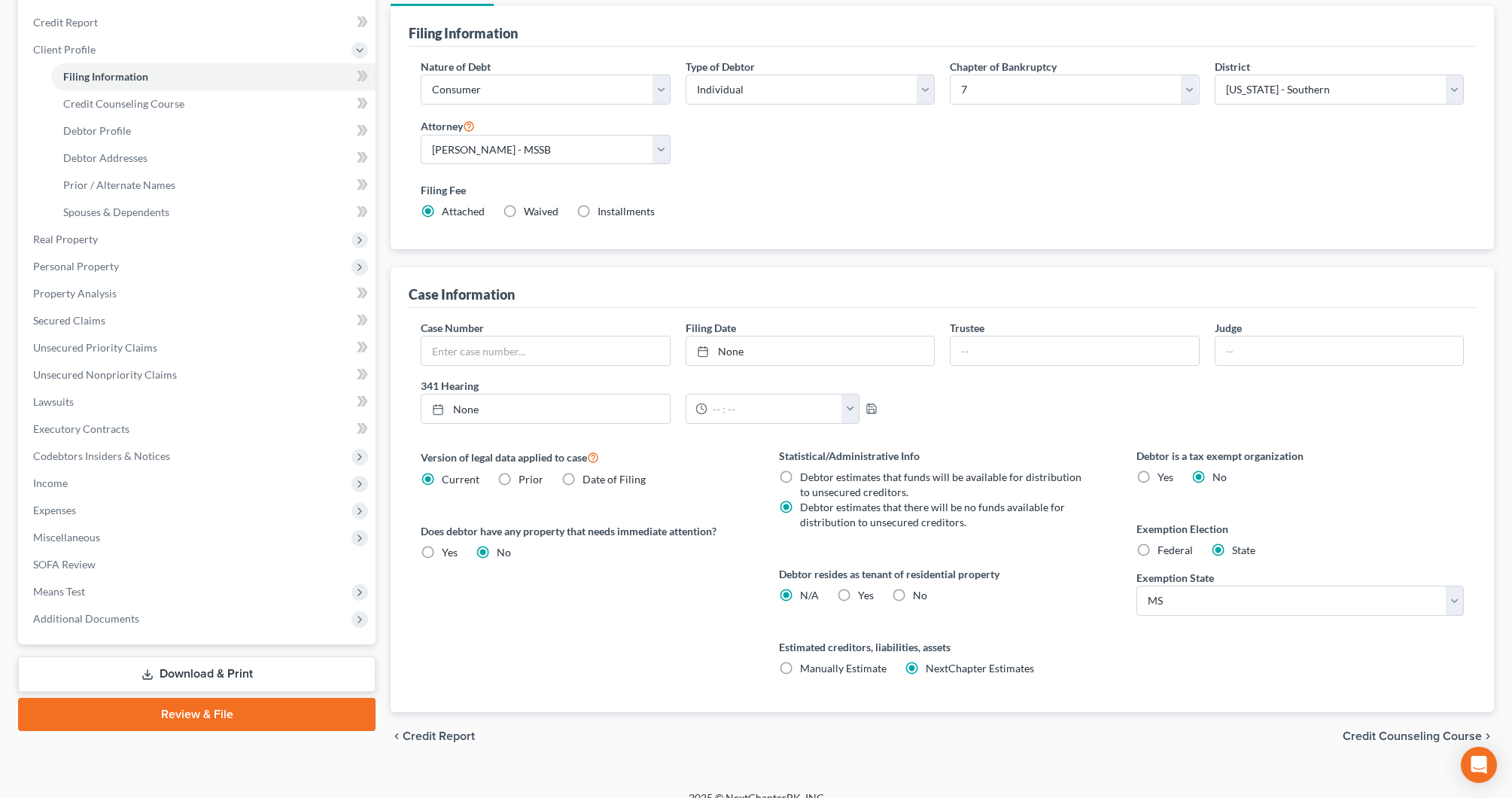
click at [913, 594] on label "No" at bounding box center [920, 595] width 14 height 15
click at [919, 594] on input "No" at bounding box center [924, 593] width 10 height 10
radio input "true"
radio input "false"
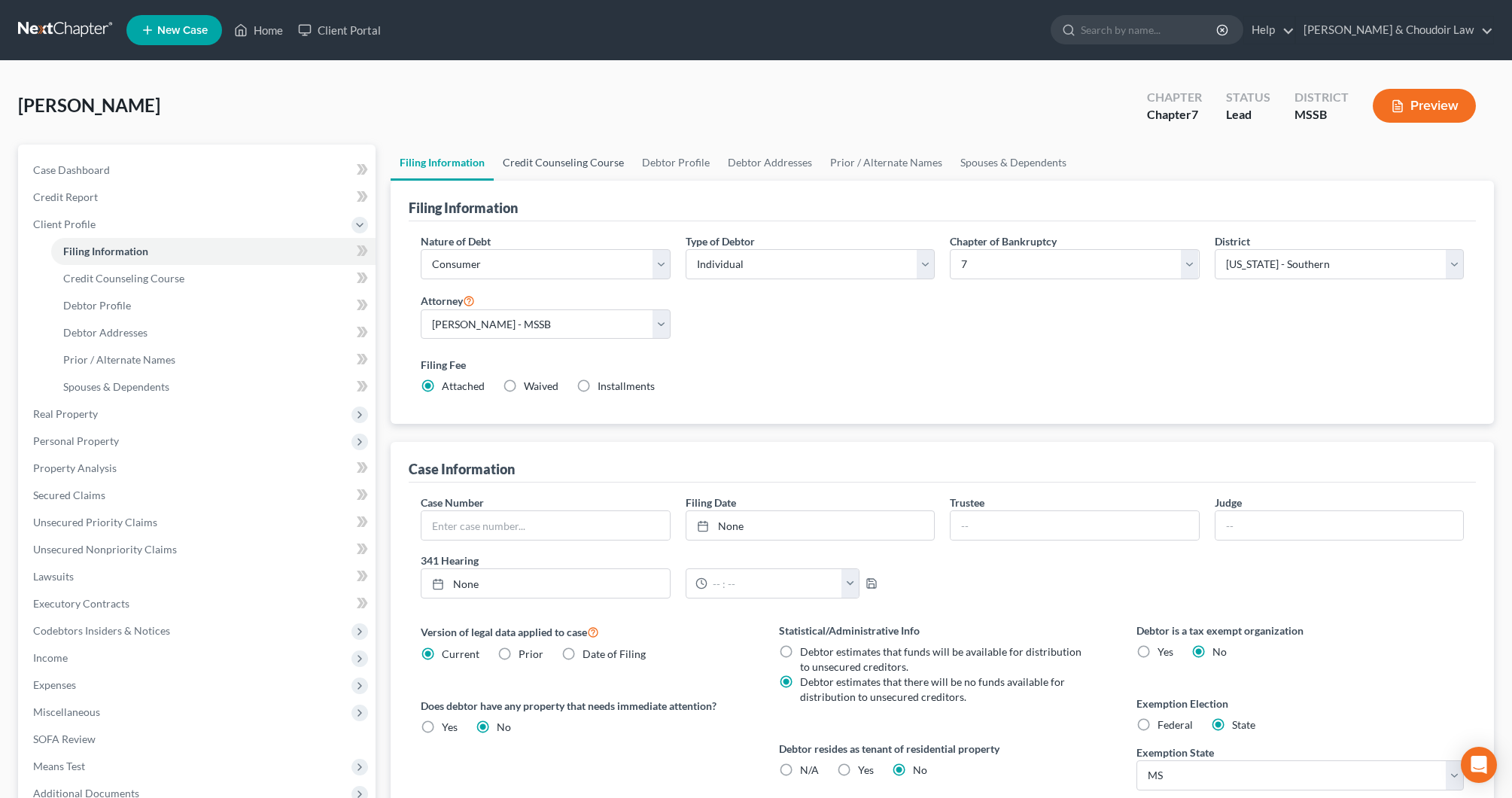
scroll to position [0, 0]
click at [567, 162] on link "Credit Counseling Course" at bounding box center [563, 162] width 139 height 36
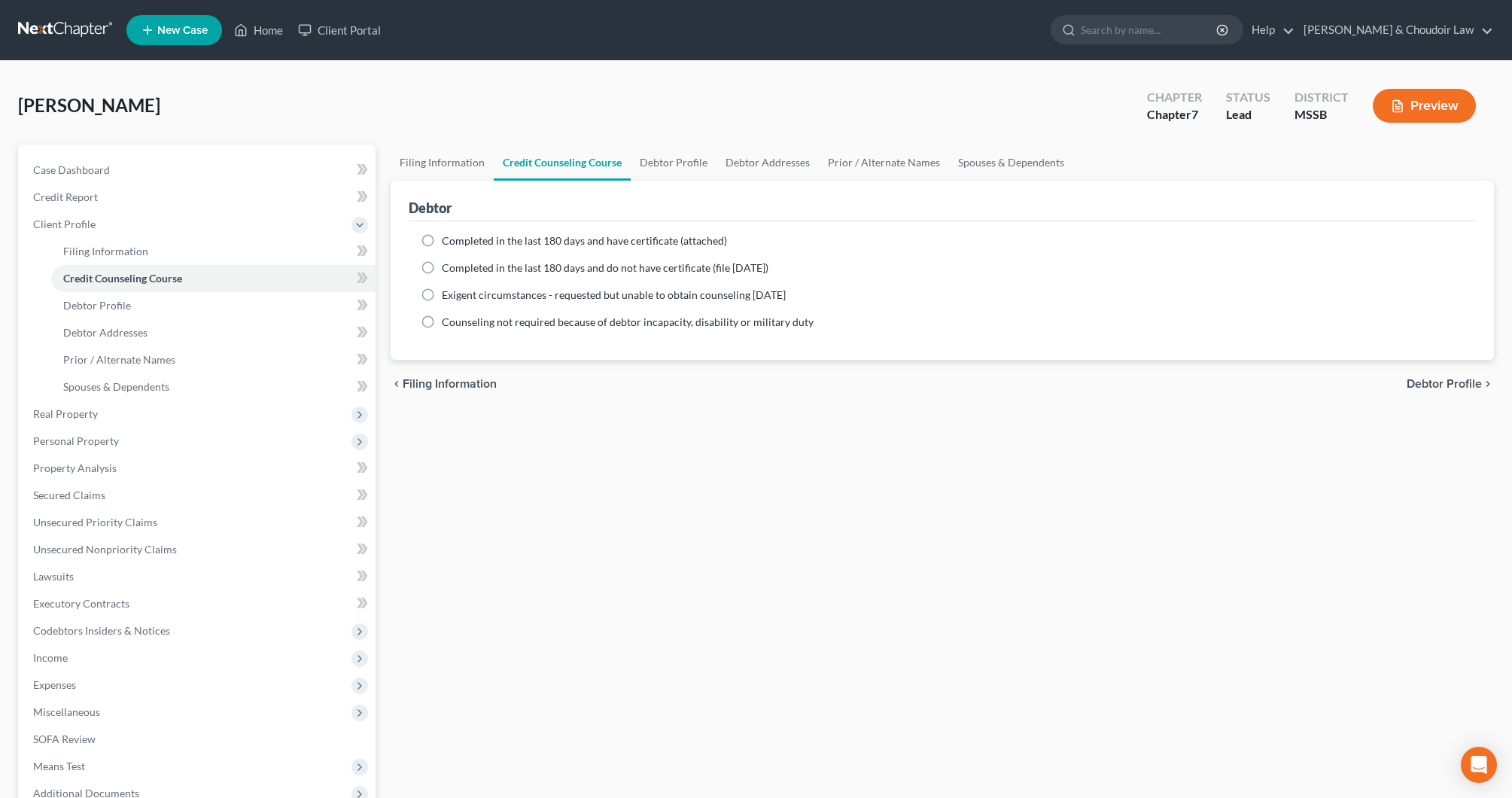
click at [526, 239] on span "Completed in the last 180 days and have certificate (attached)" at bounding box center [585, 240] width 285 height 13
click at [458, 239] on input "Completed in the last 180 days and have certificate (attached)" at bounding box center [452, 238] width 10 height 10
radio input "true"
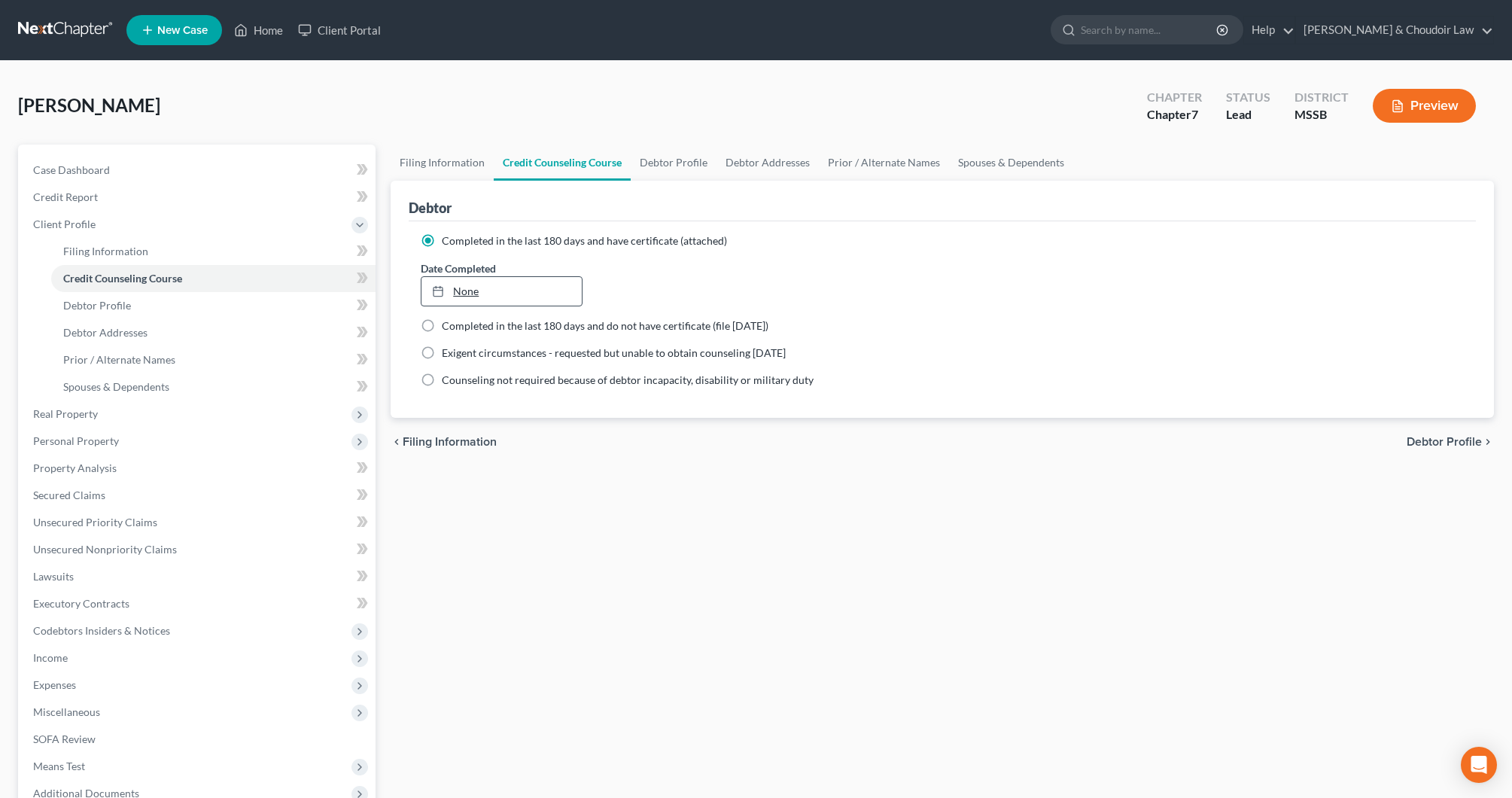
click at [491, 293] on link "None" at bounding box center [501, 292] width 159 height 29
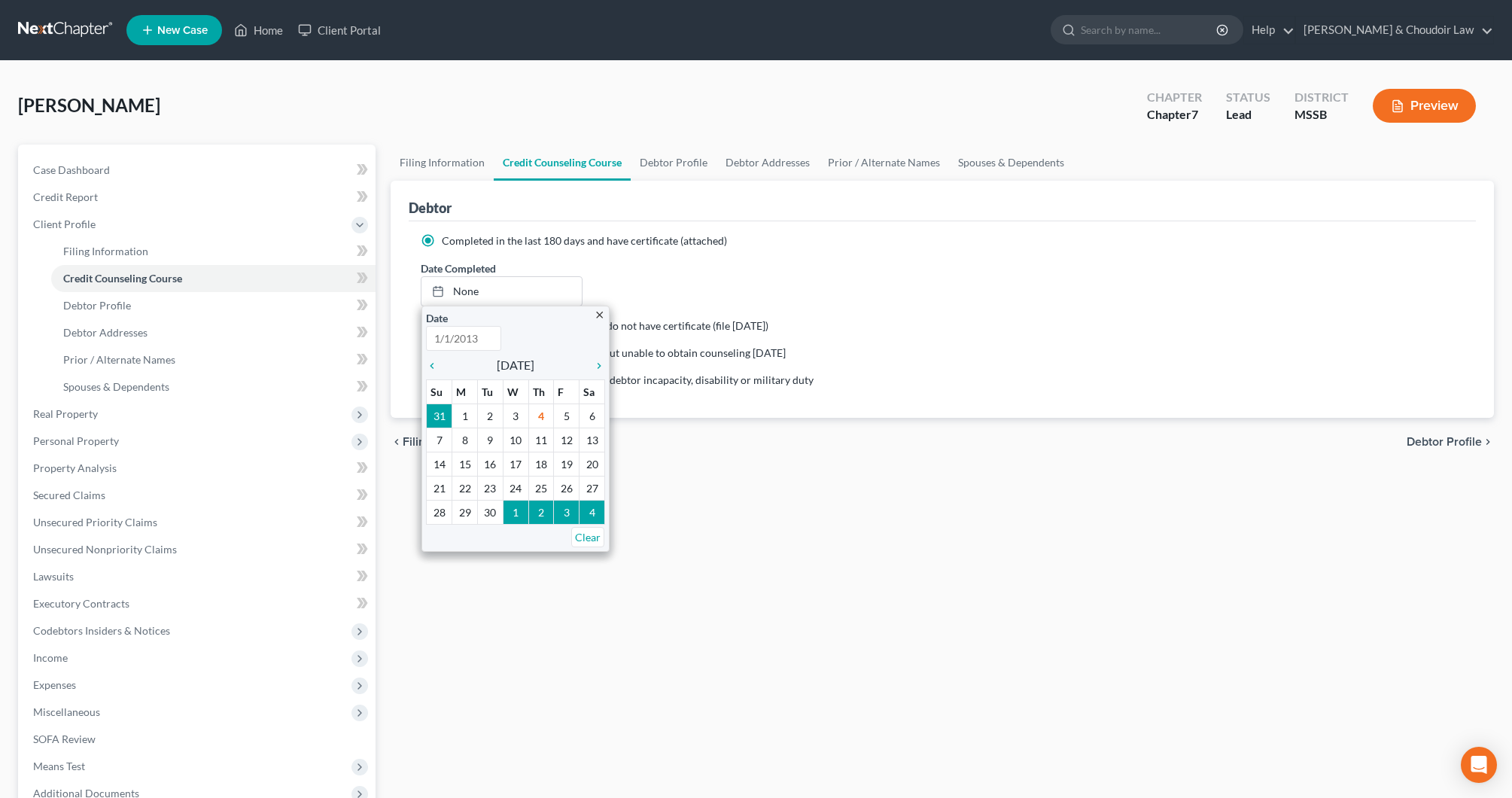
type input "9/4/2025"
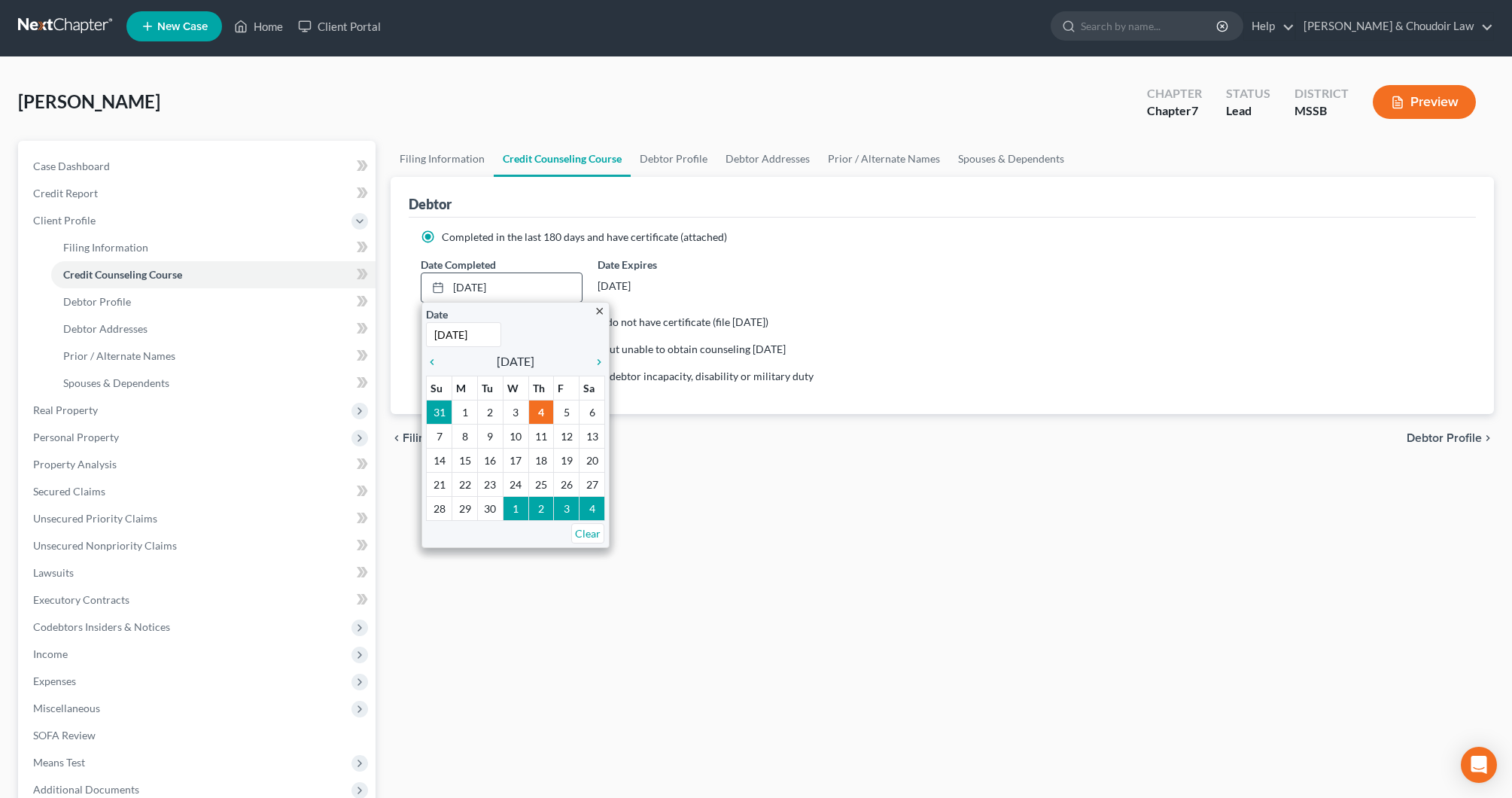
scroll to position [1, 0]
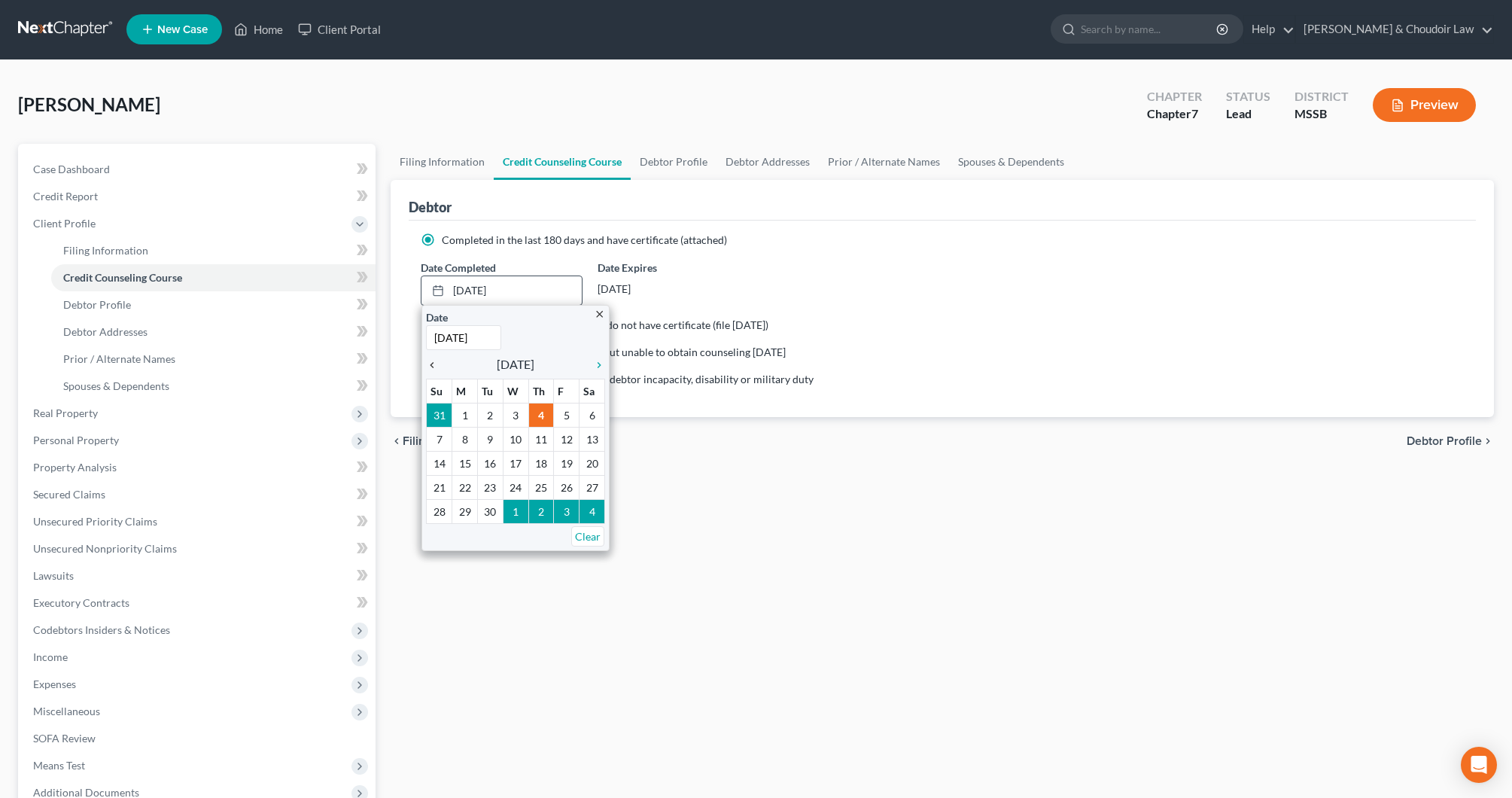
click at [430, 362] on icon "chevron_left" at bounding box center [436, 365] width 20 height 12
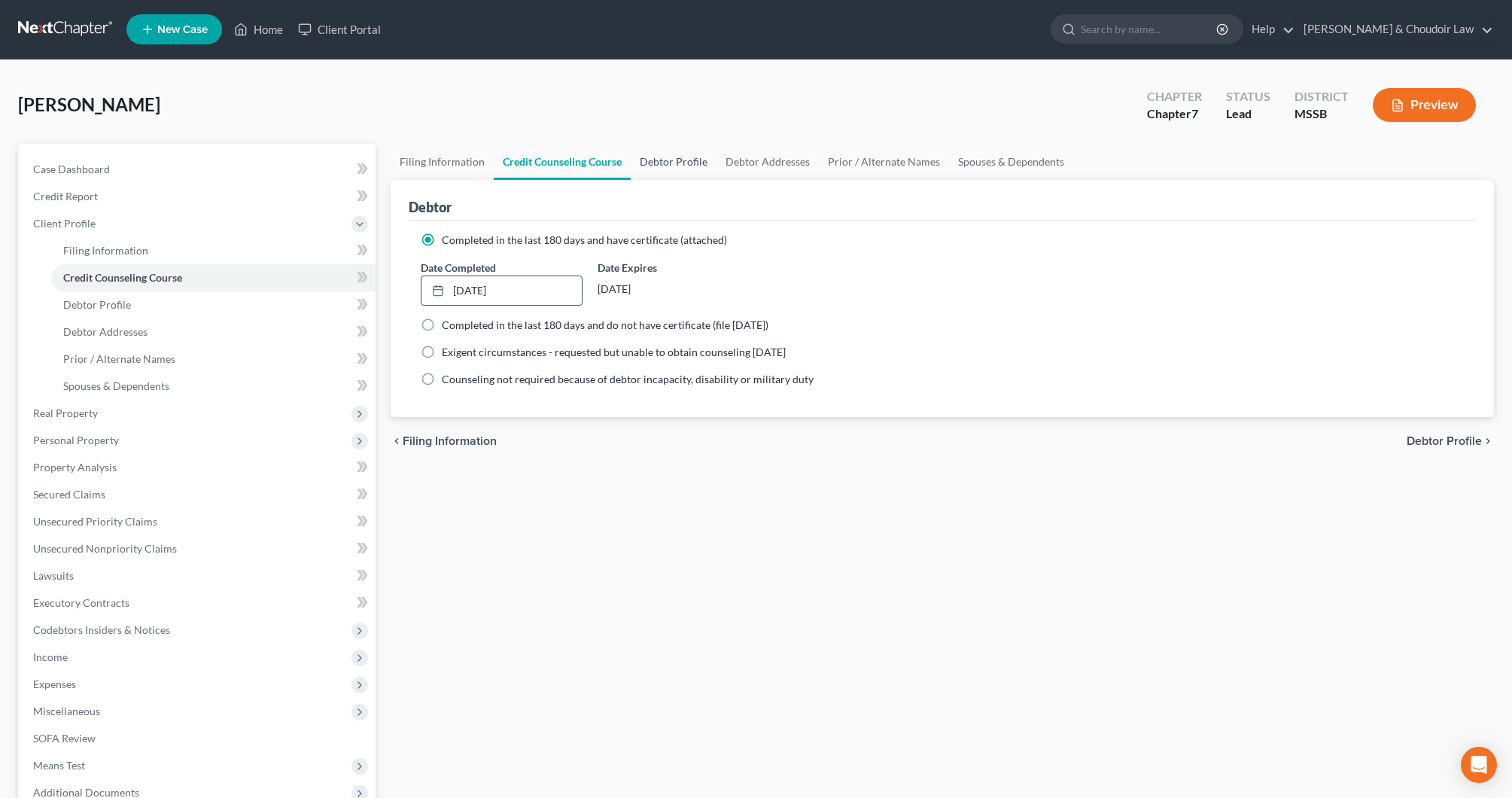
click at [665, 163] on link "Debtor Profile" at bounding box center [674, 162] width 86 height 36
select select "0"
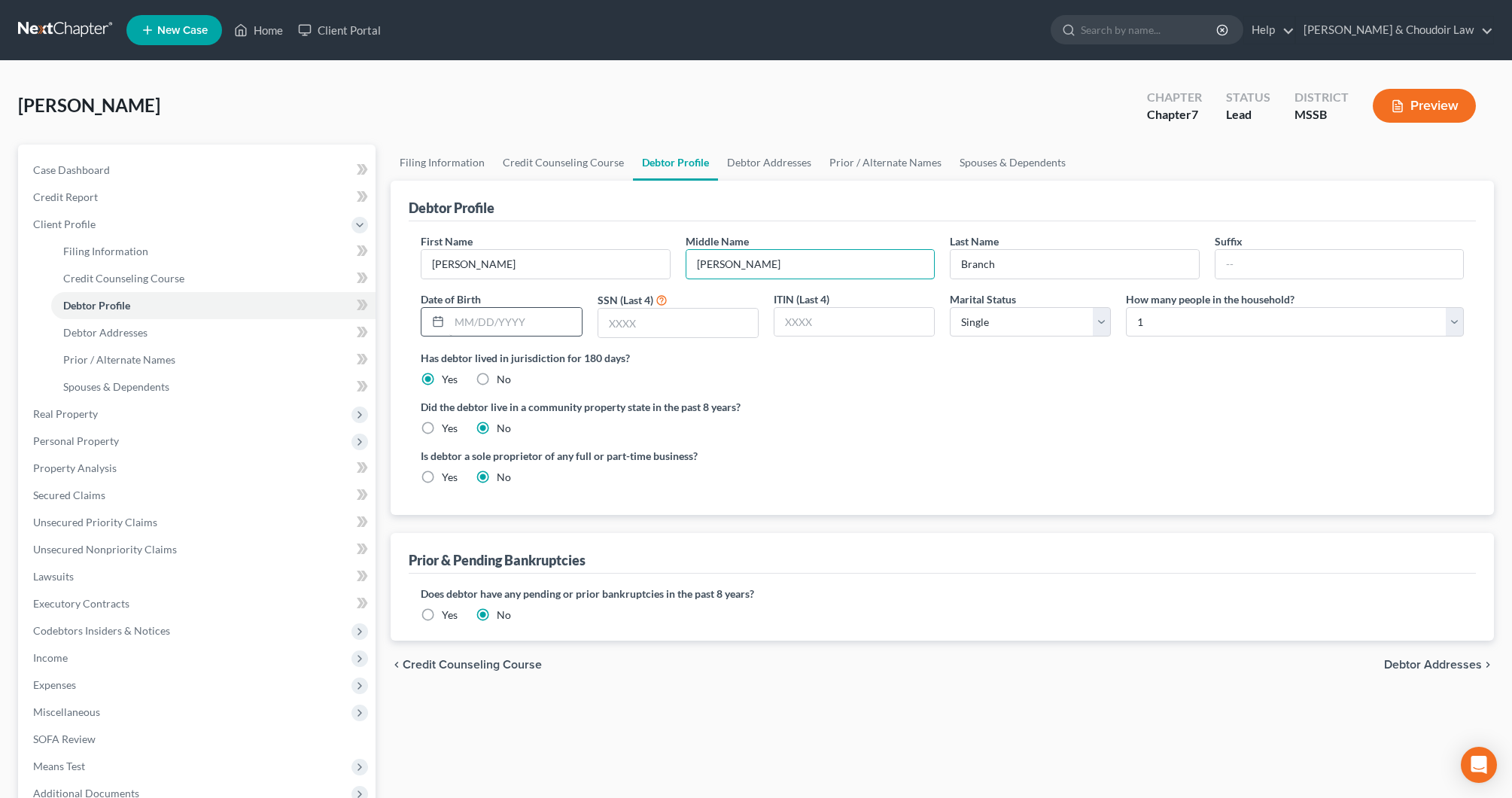
type input "Abraham"
type input "08/20/1955"
select select "1"
click at [820, 459] on label "Is debtor a sole proprietor of any full or part-time business?" at bounding box center [678, 456] width 514 height 16
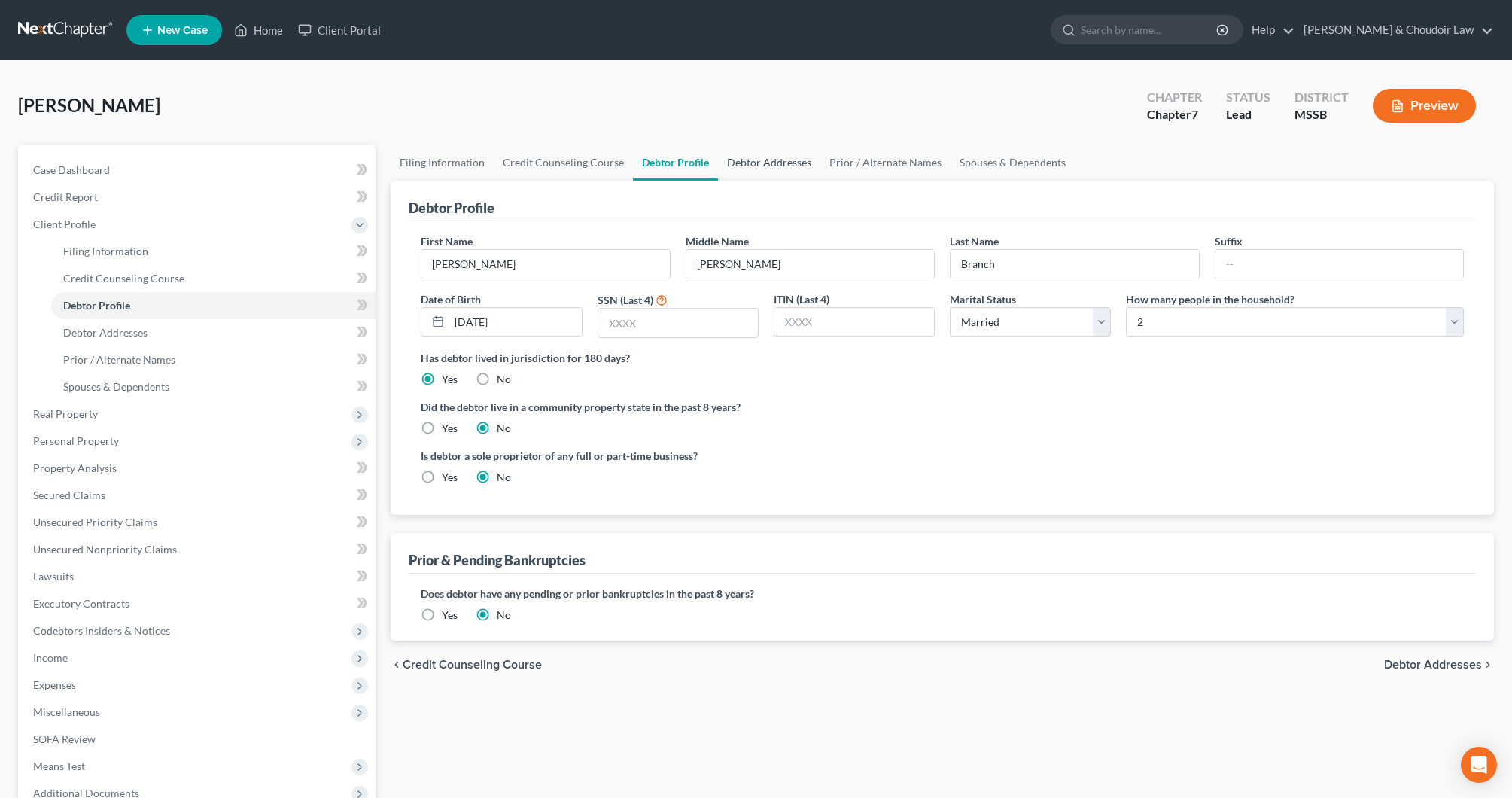
click at [770, 158] on link "Debtor Addresses" at bounding box center [769, 162] width 102 height 36
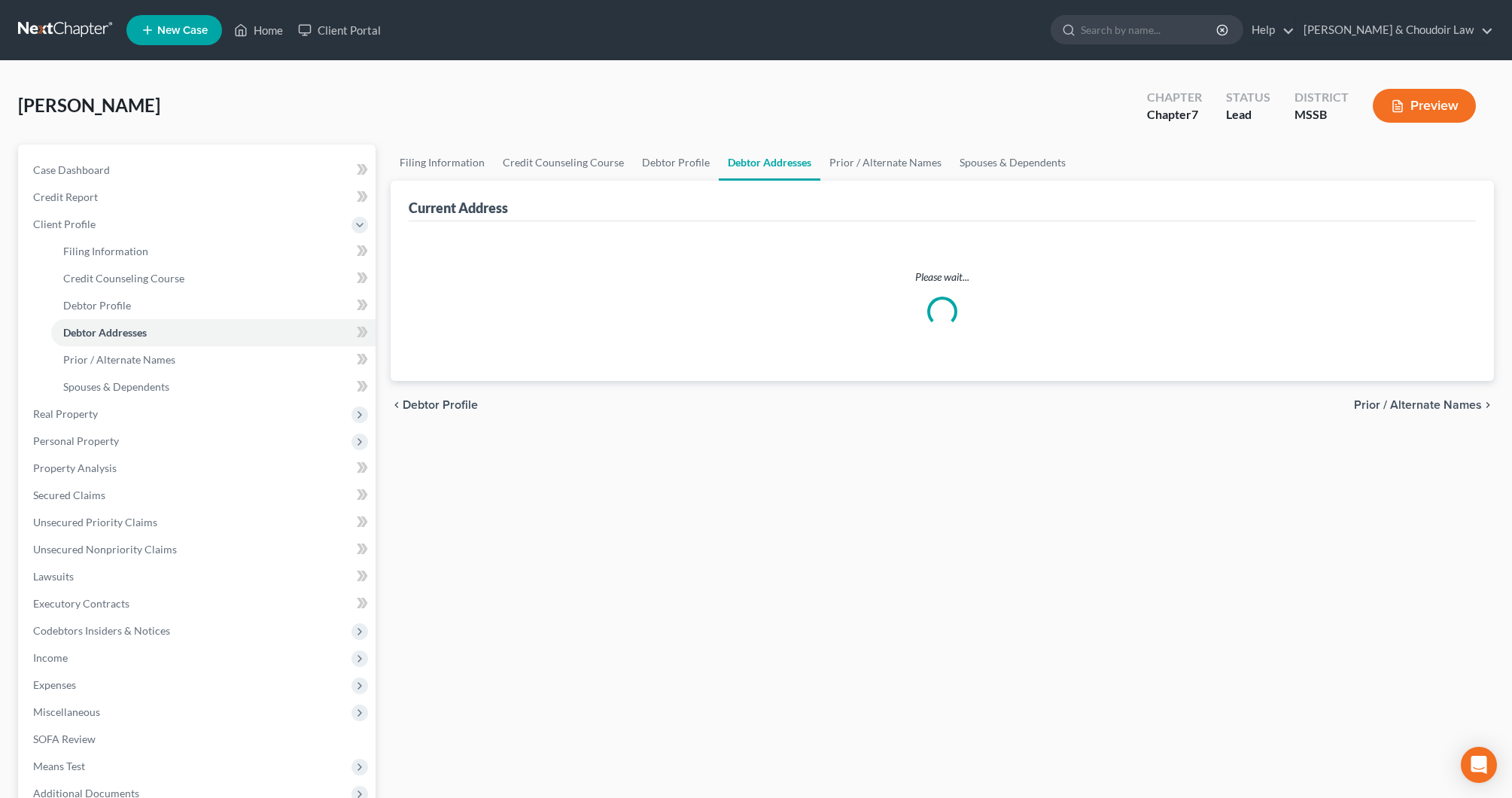
select select "0"
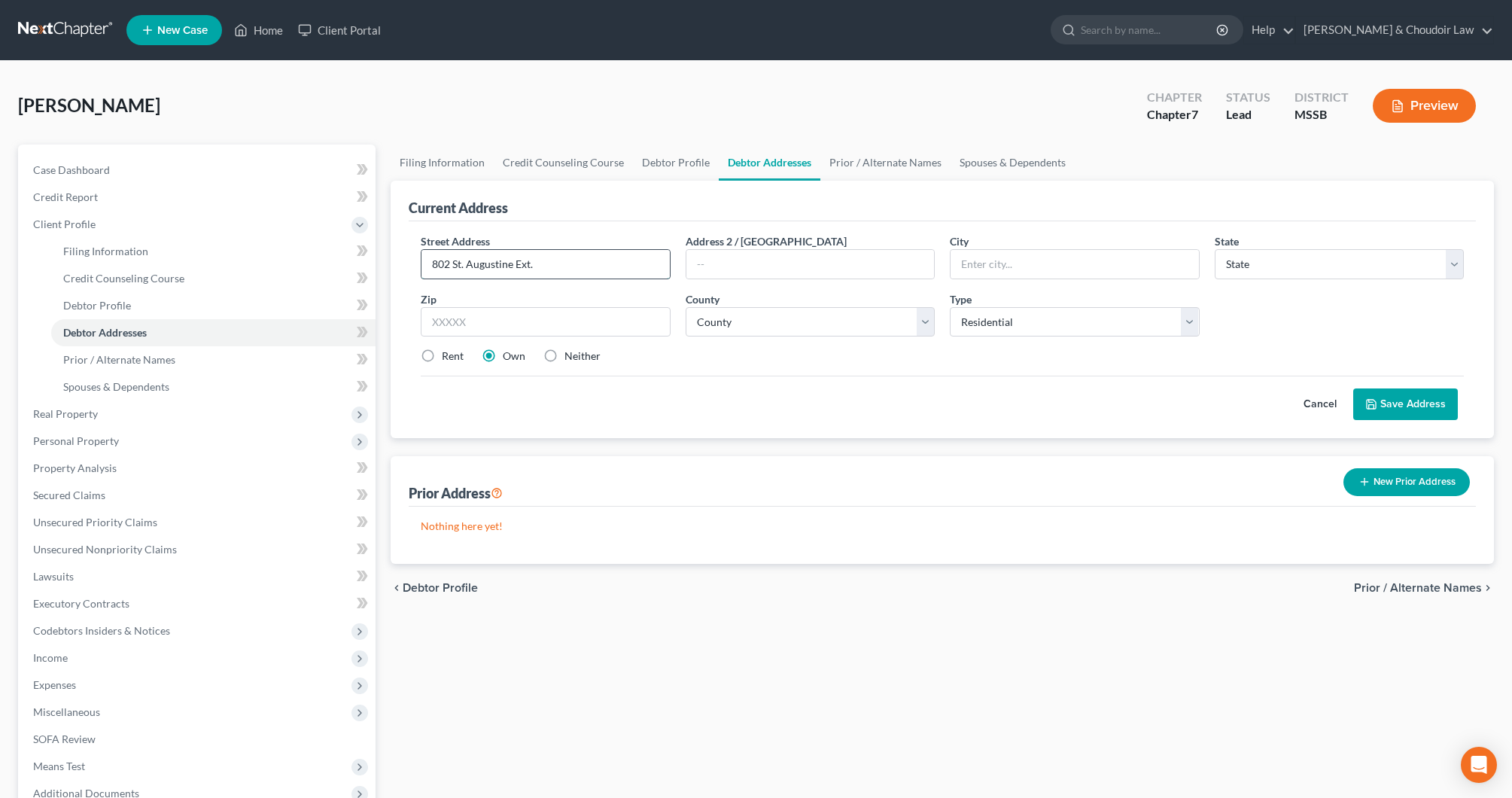
type input "802 St. Augustine Ext."
type input "McComb"
select select "25"
type input "39648"
type input "[PERSON_NAME]"
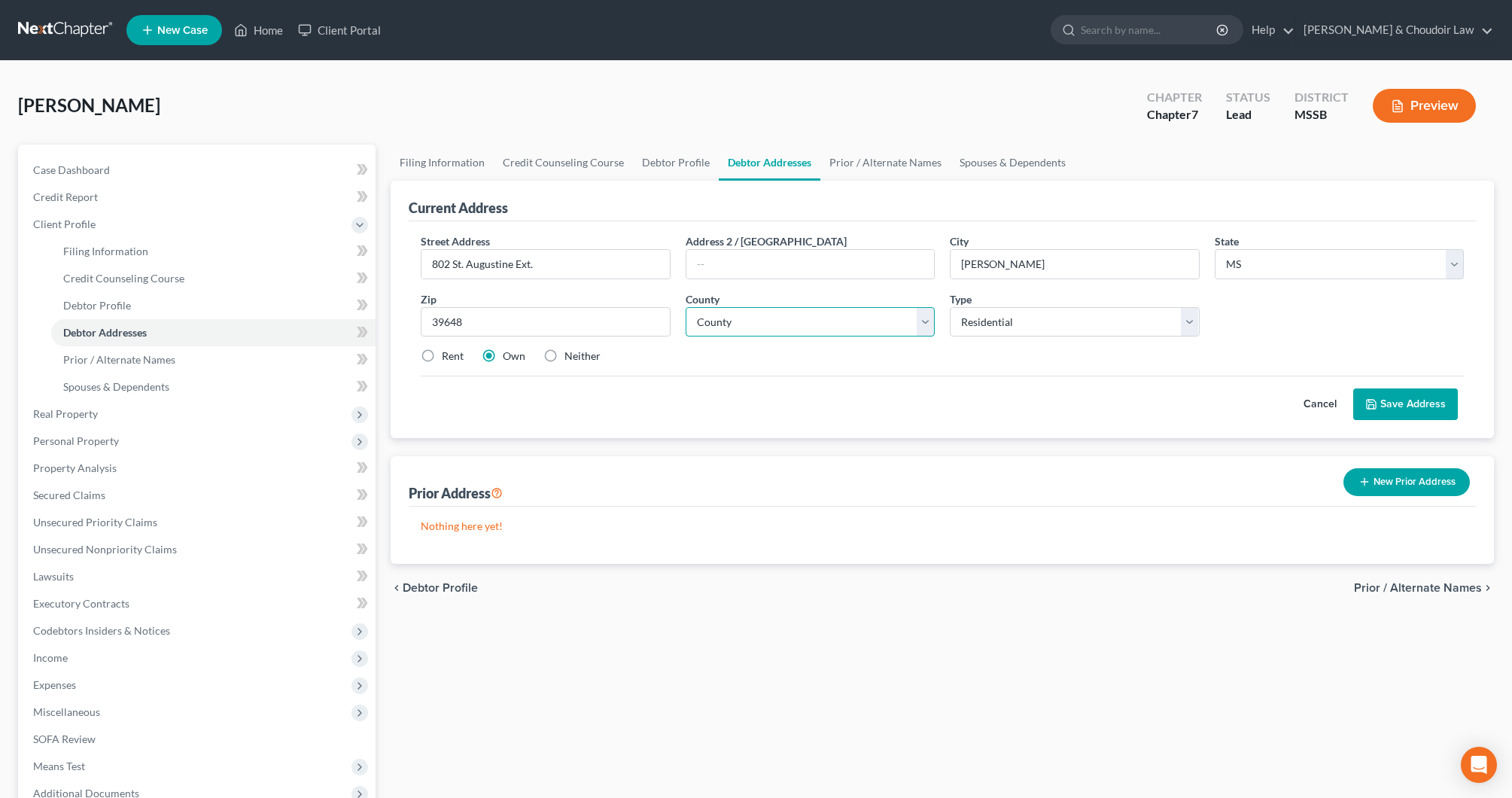
select select "56"
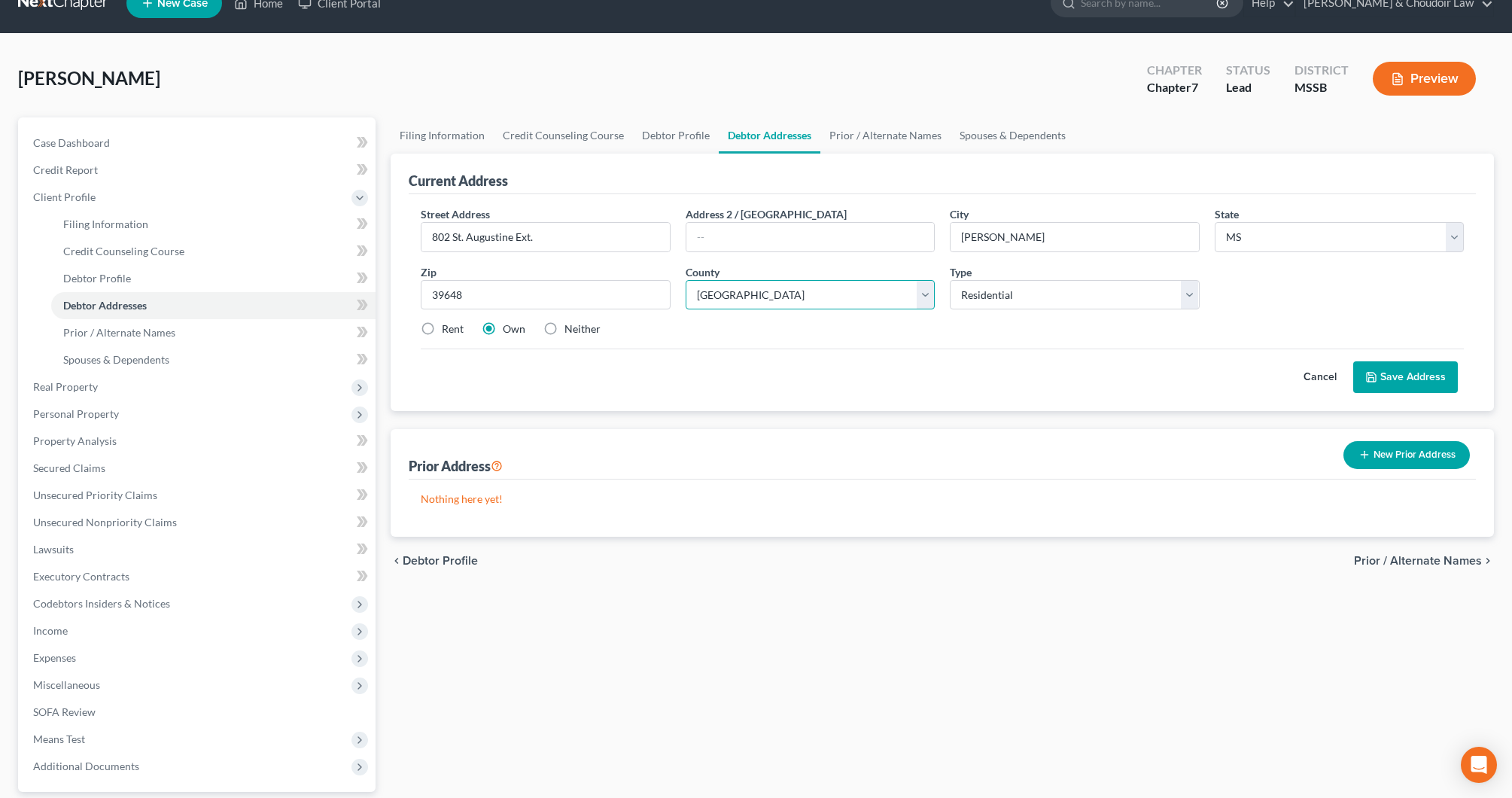
scroll to position [30, 0]
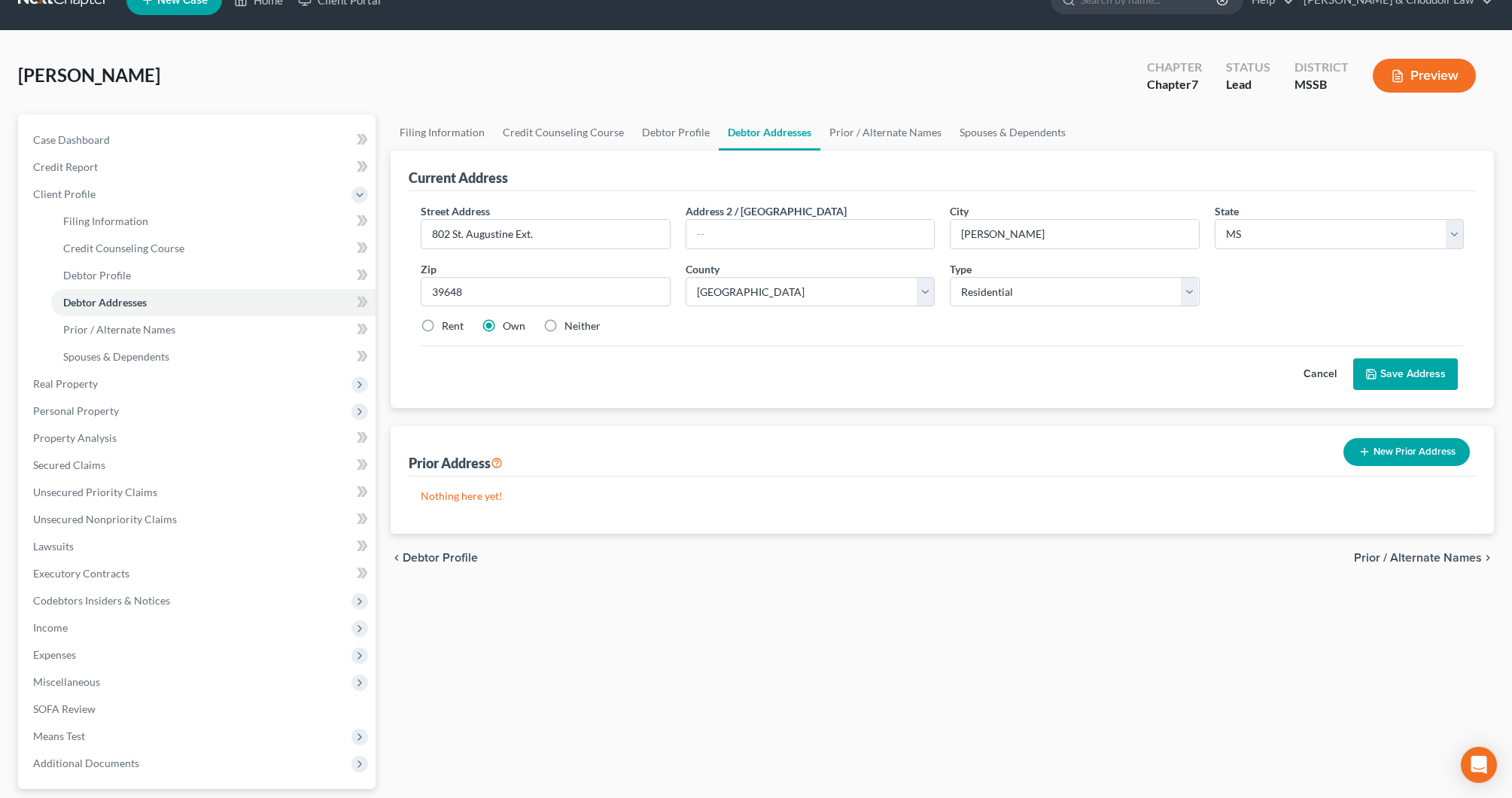
click at [1425, 382] on button "Save Address" at bounding box center [1406, 374] width 105 height 32
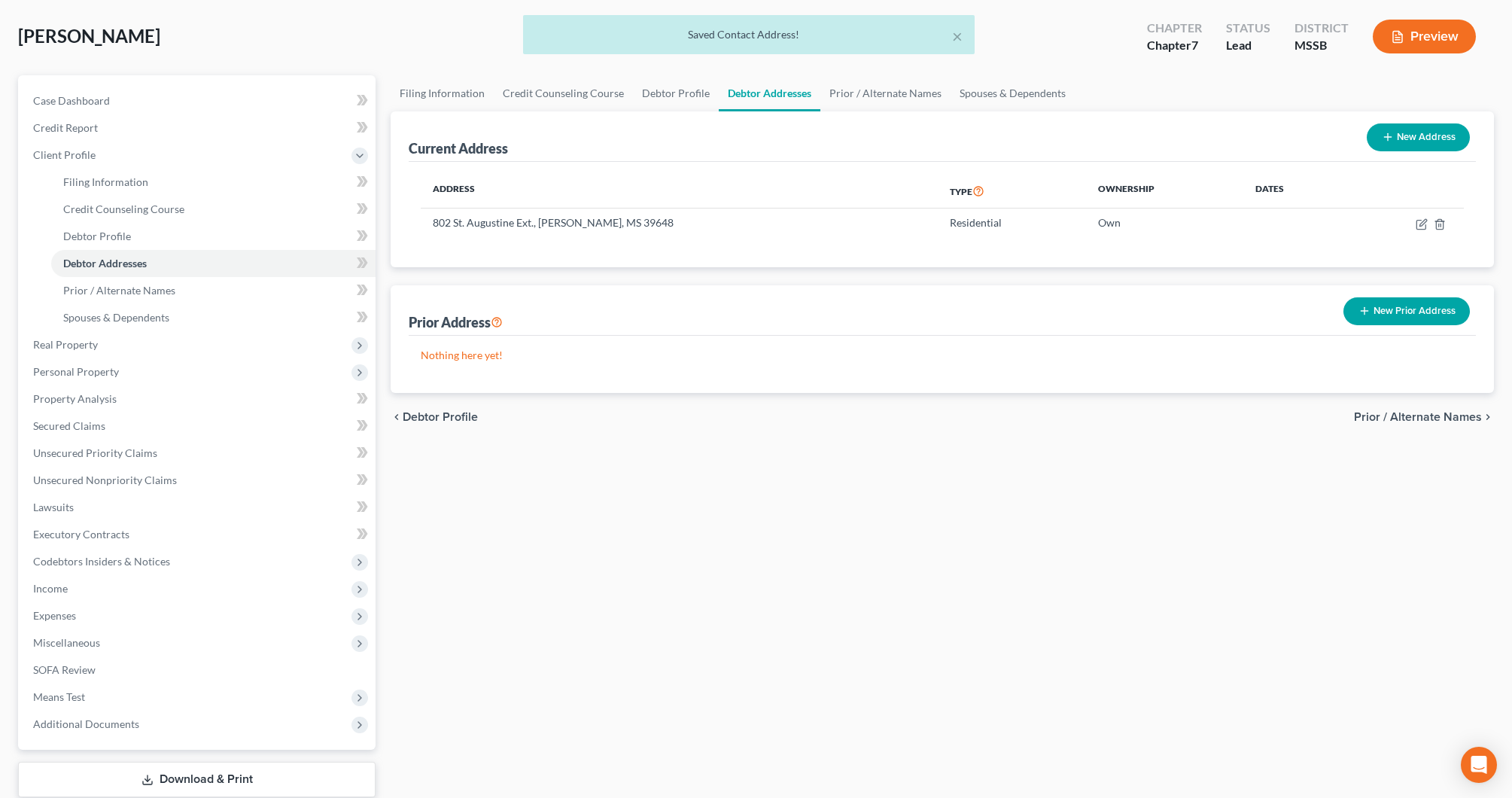
scroll to position [75, 0]
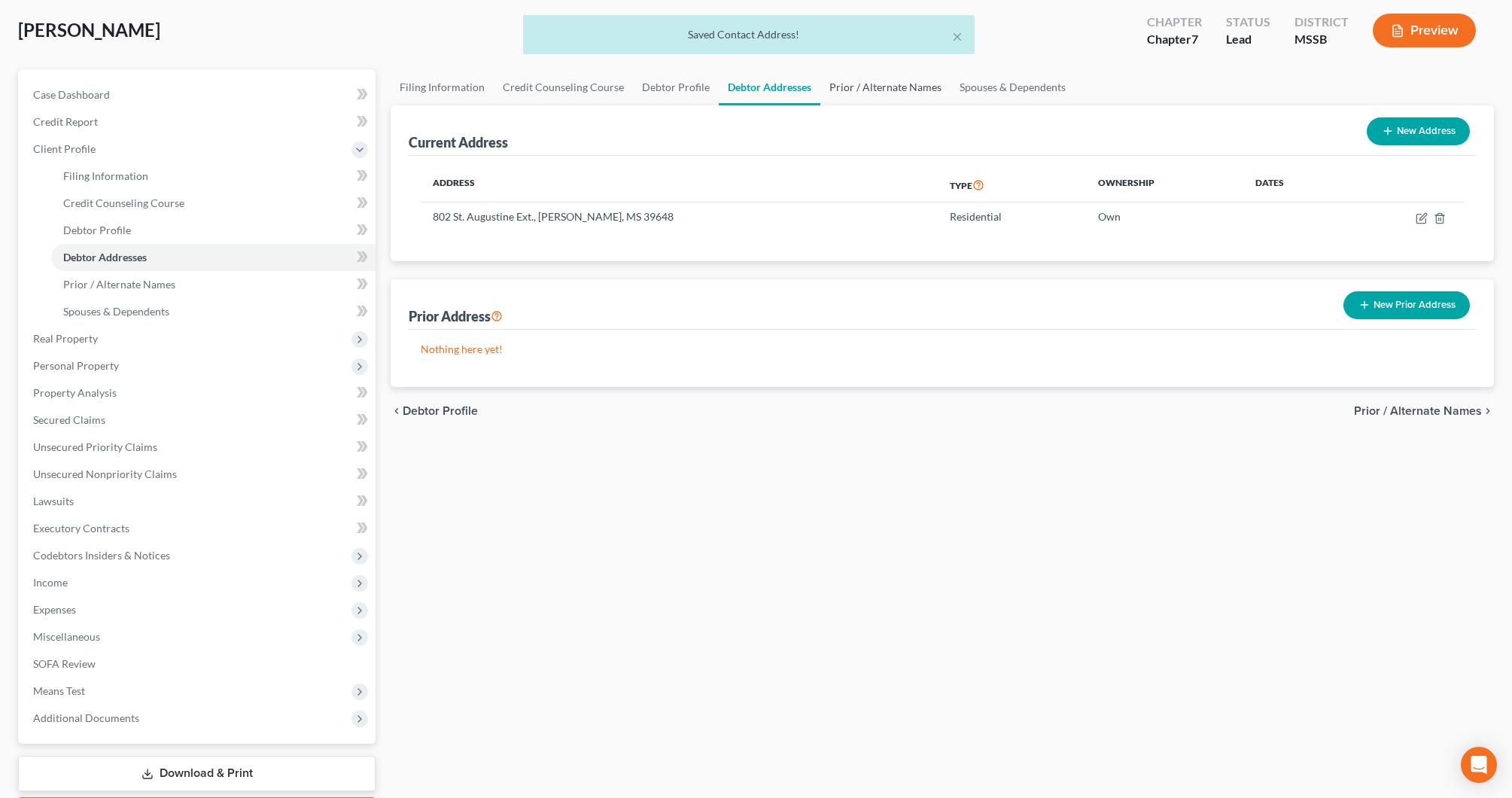
click at [907, 90] on link "Prior / Alternate Names" at bounding box center [885, 87] width 130 height 36
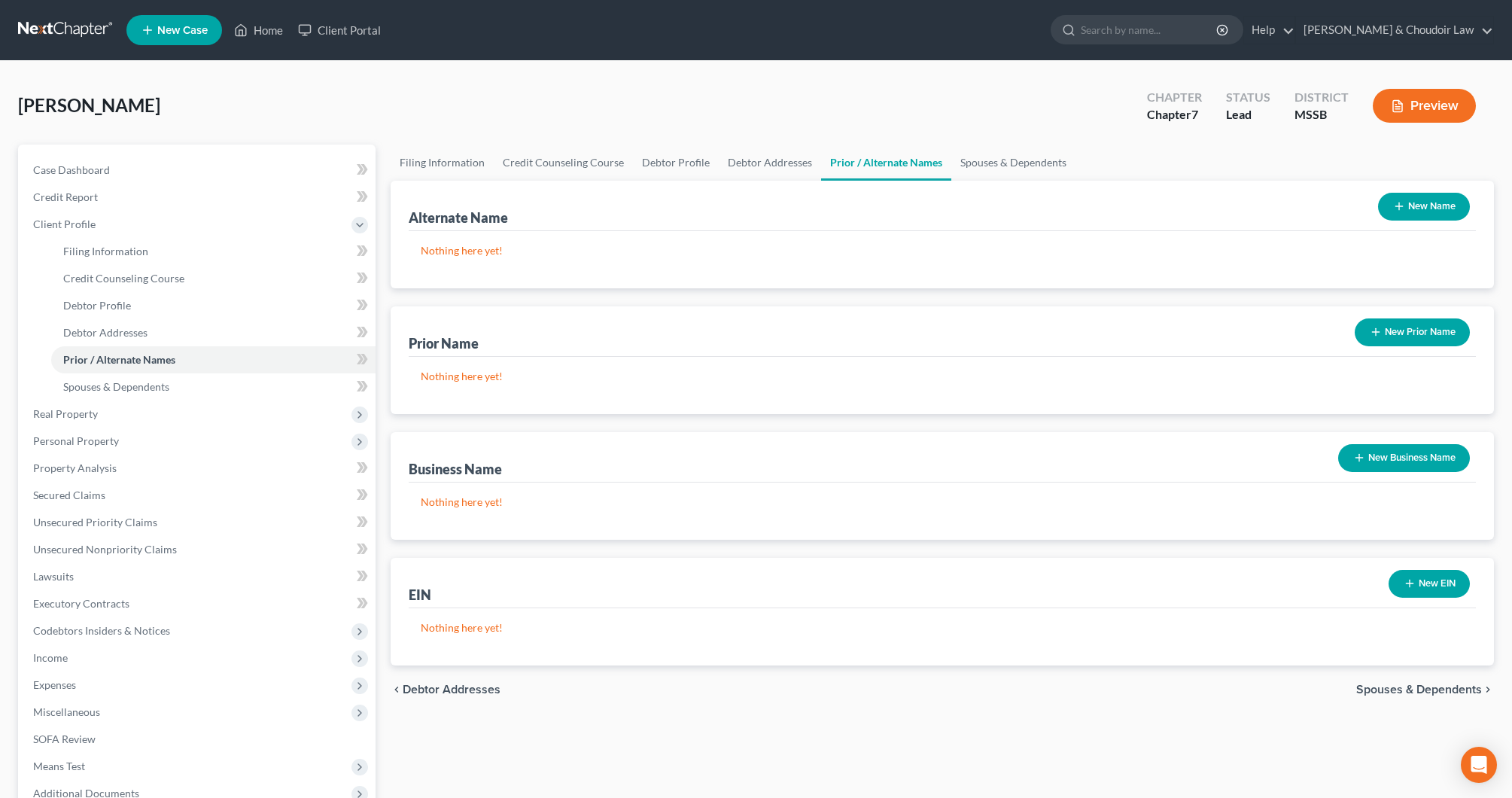
click at [1434, 216] on button "New Name" at bounding box center [1424, 206] width 92 height 28
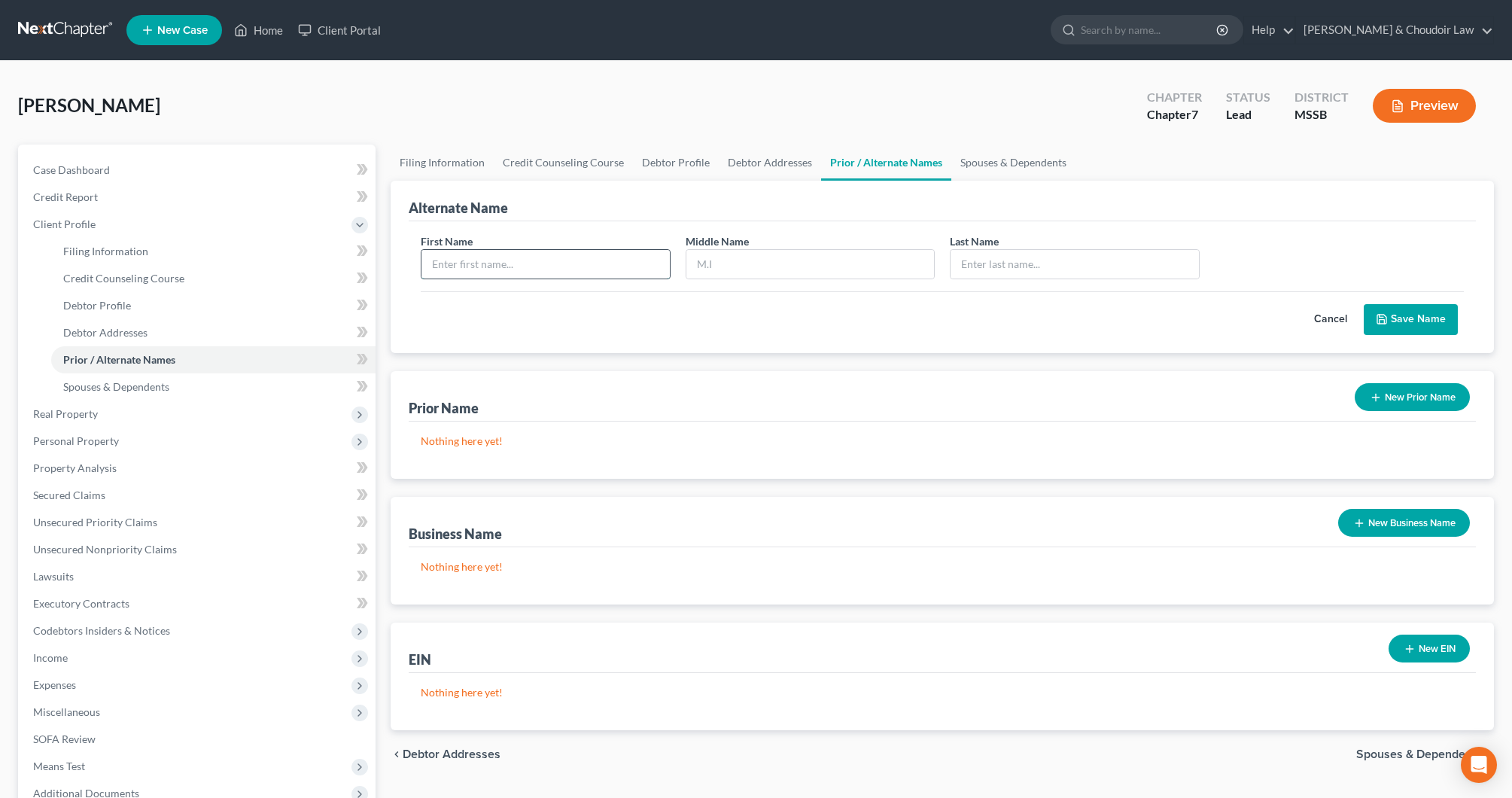
click at [552, 268] on input "text" at bounding box center [545, 264] width 248 height 29
type input "Mollie"
click at [1336, 314] on button "Cancel" at bounding box center [1331, 320] width 67 height 30
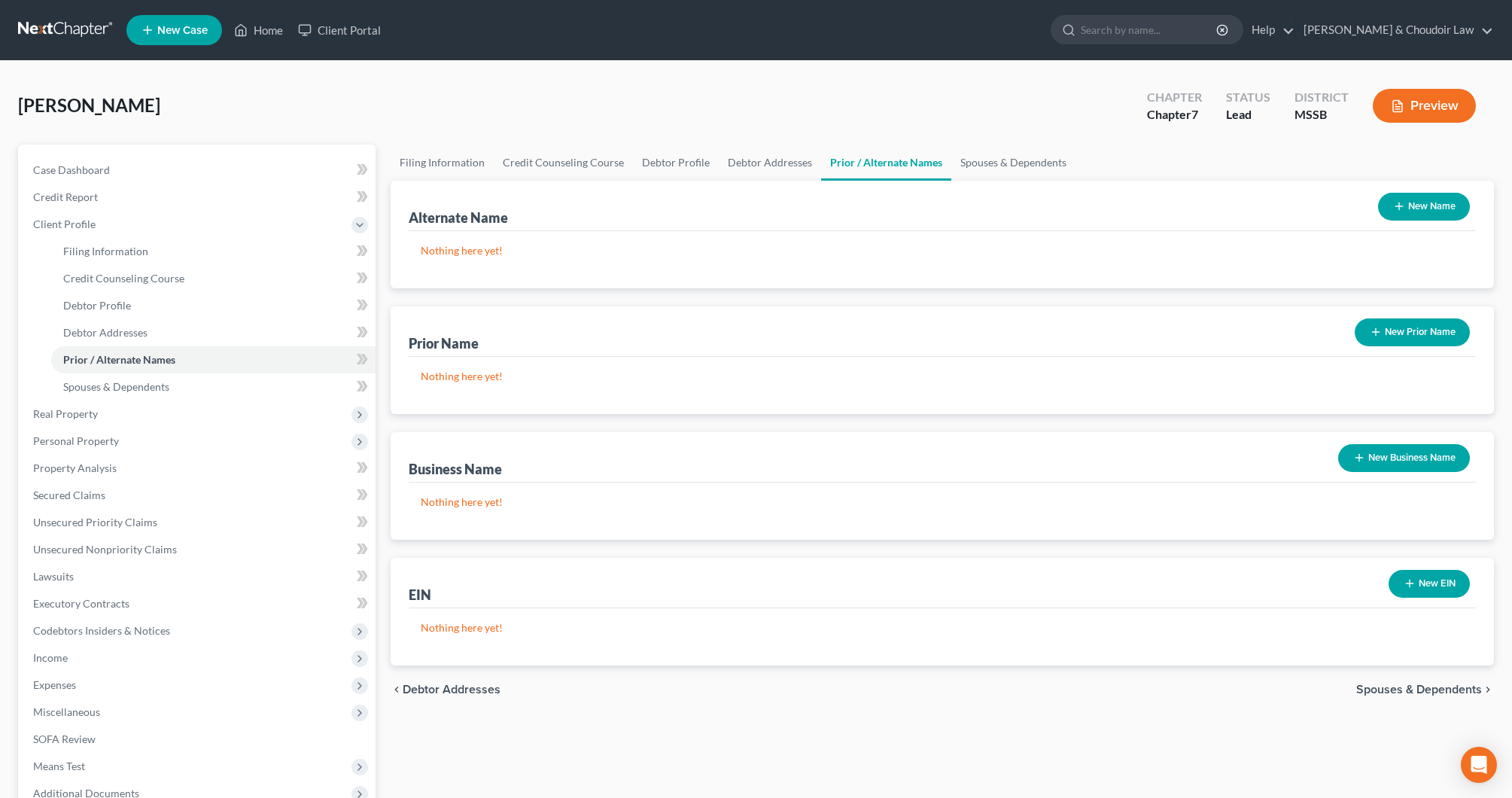
click at [1408, 326] on button "New Prior Name" at bounding box center [1412, 332] width 115 height 28
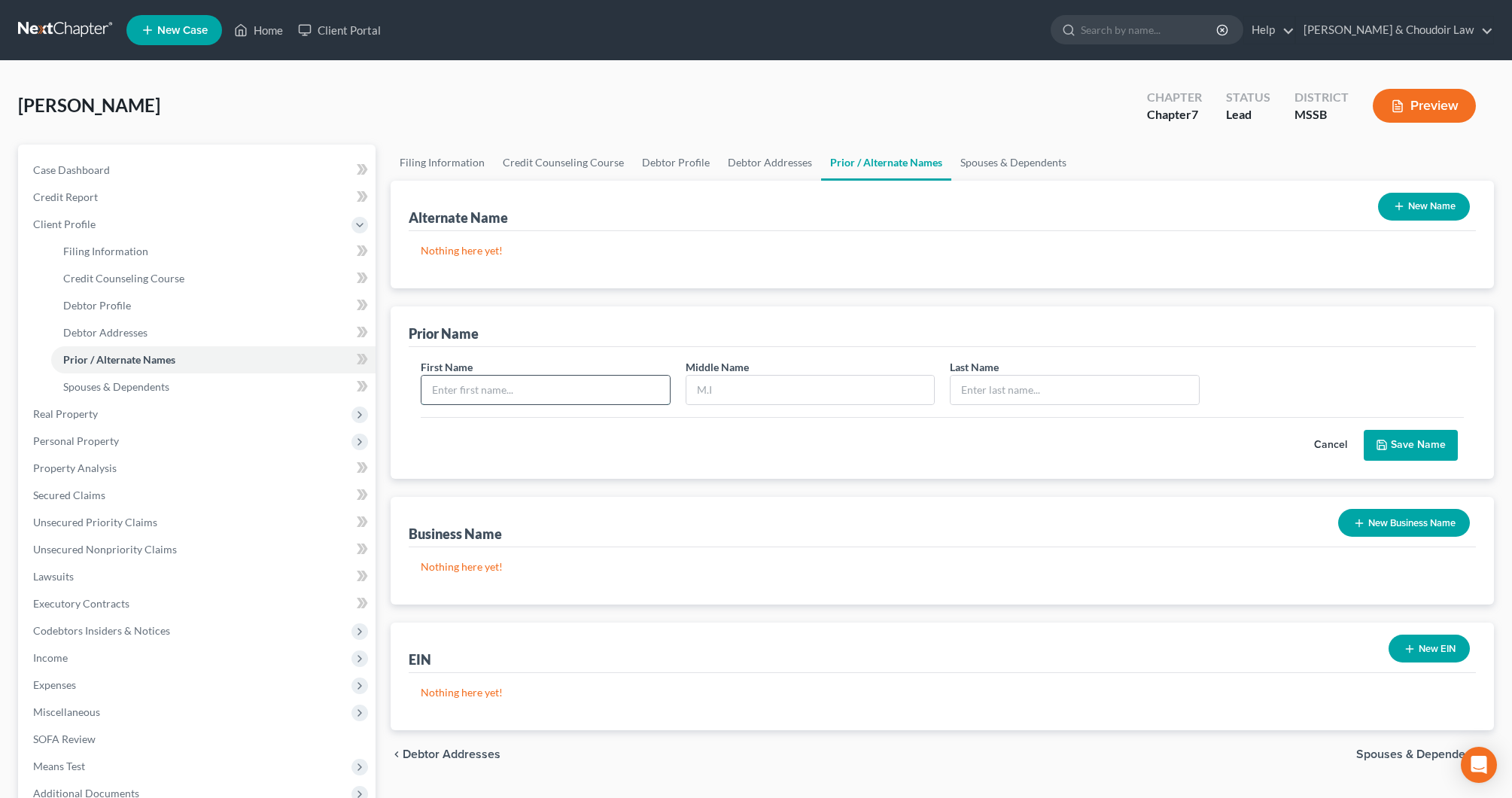
click at [570, 392] on input "text" at bounding box center [545, 390] width 248 height 29
type input "Mollie"
type input "Abraham"
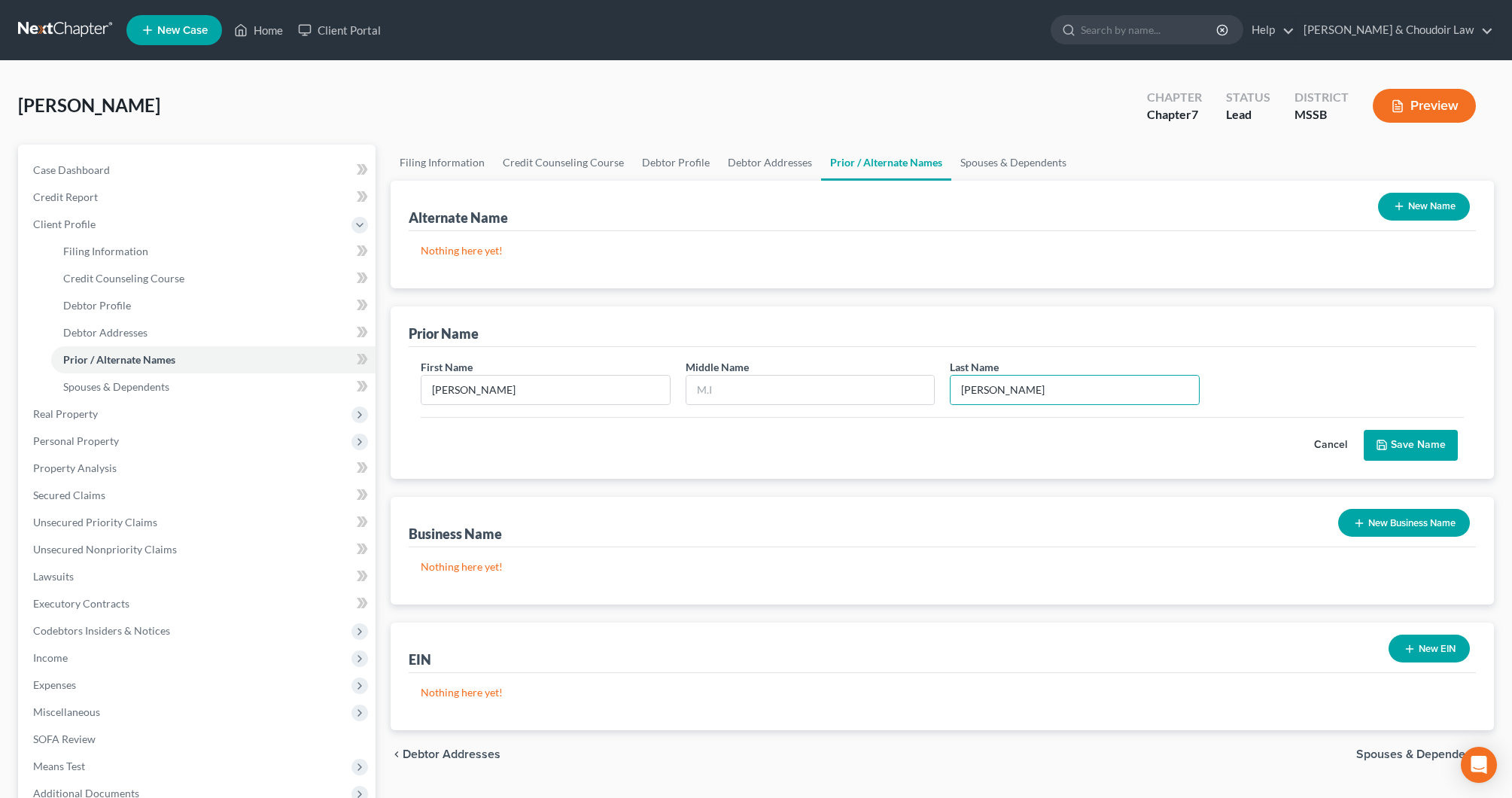
click at [1428, 446] on button "Save Name" at bounding box center [1411, 445] width 94 height 32
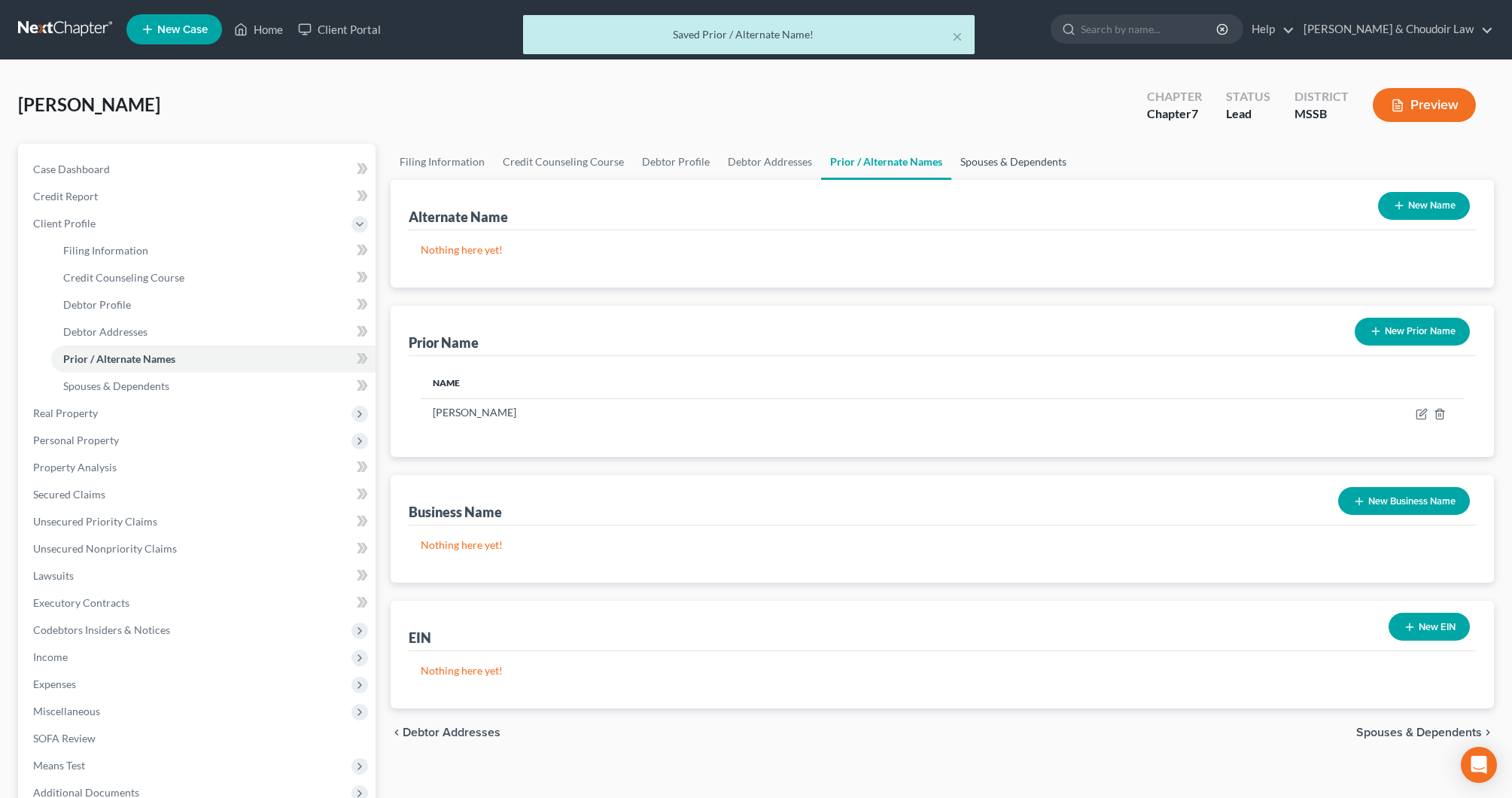
click at [972, 162] on link "Spouses & Dependents" at bounding box center [1014, 162] width 124 height 36
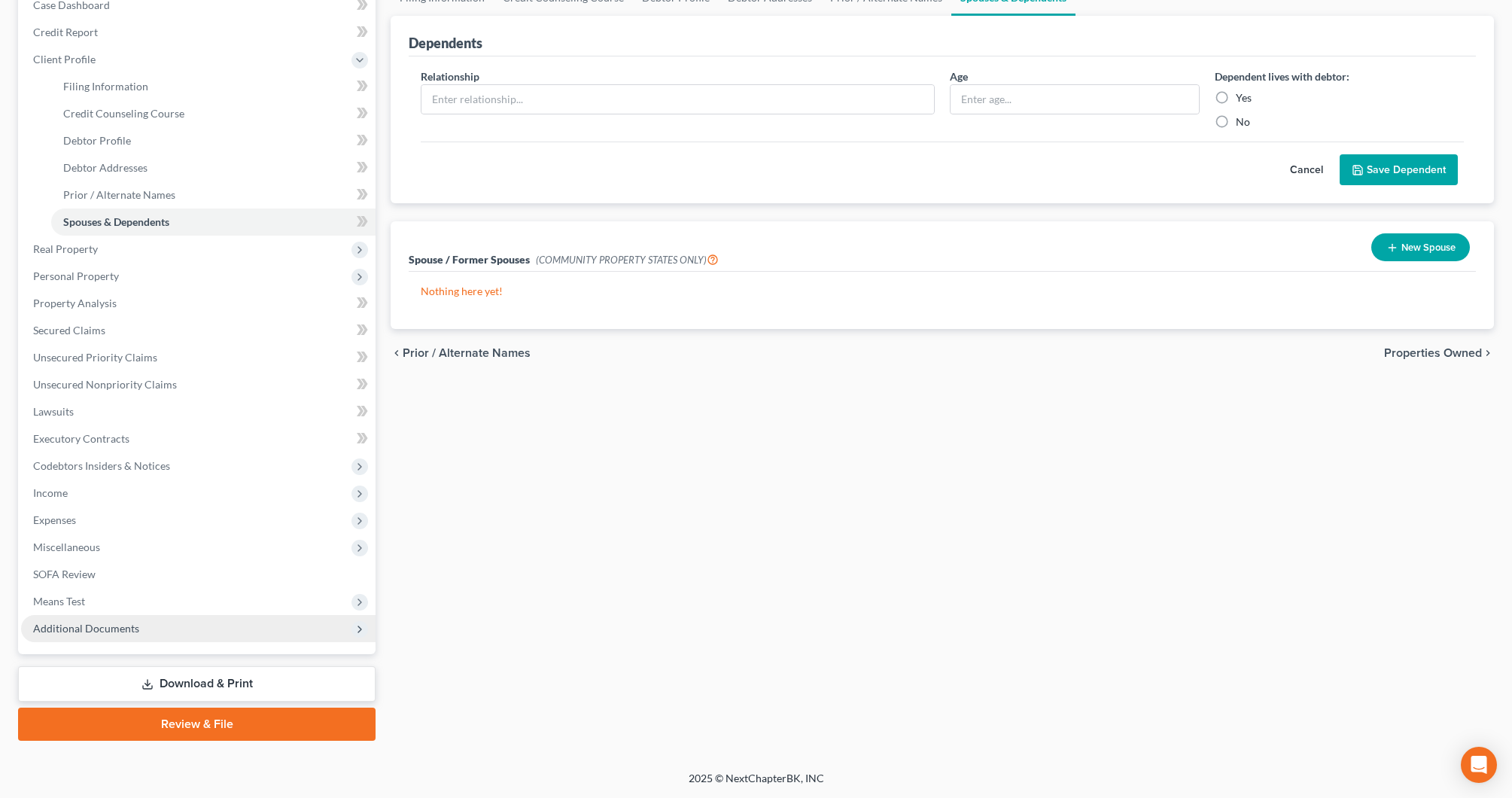
click at [97, 641] on span "Additional Documents" at bounding box center [198, 628] width 354 height 27
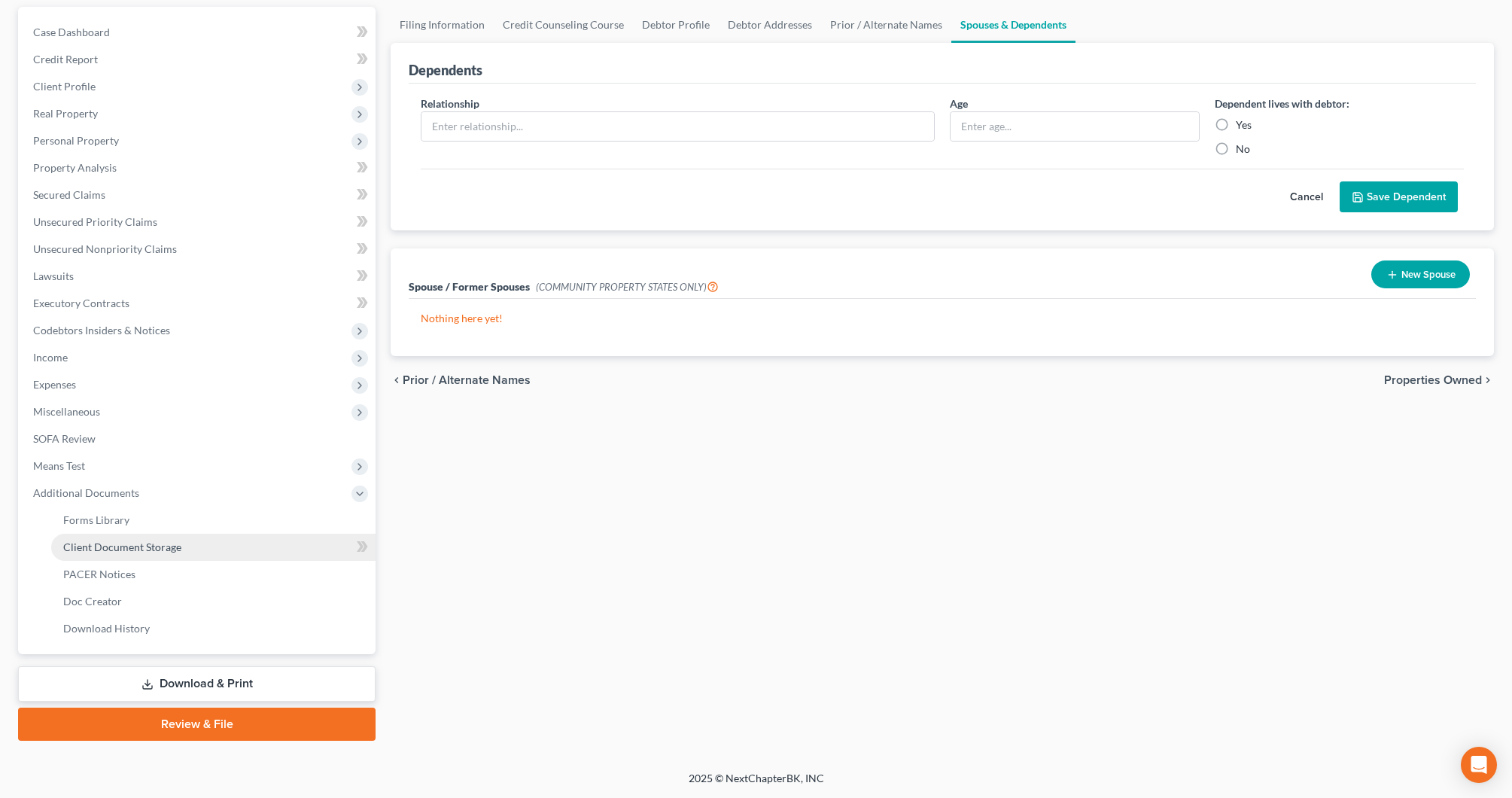
click at [165, 554] on link "Client Document Storage" at bounding box center [213, 547] width 324 height 27
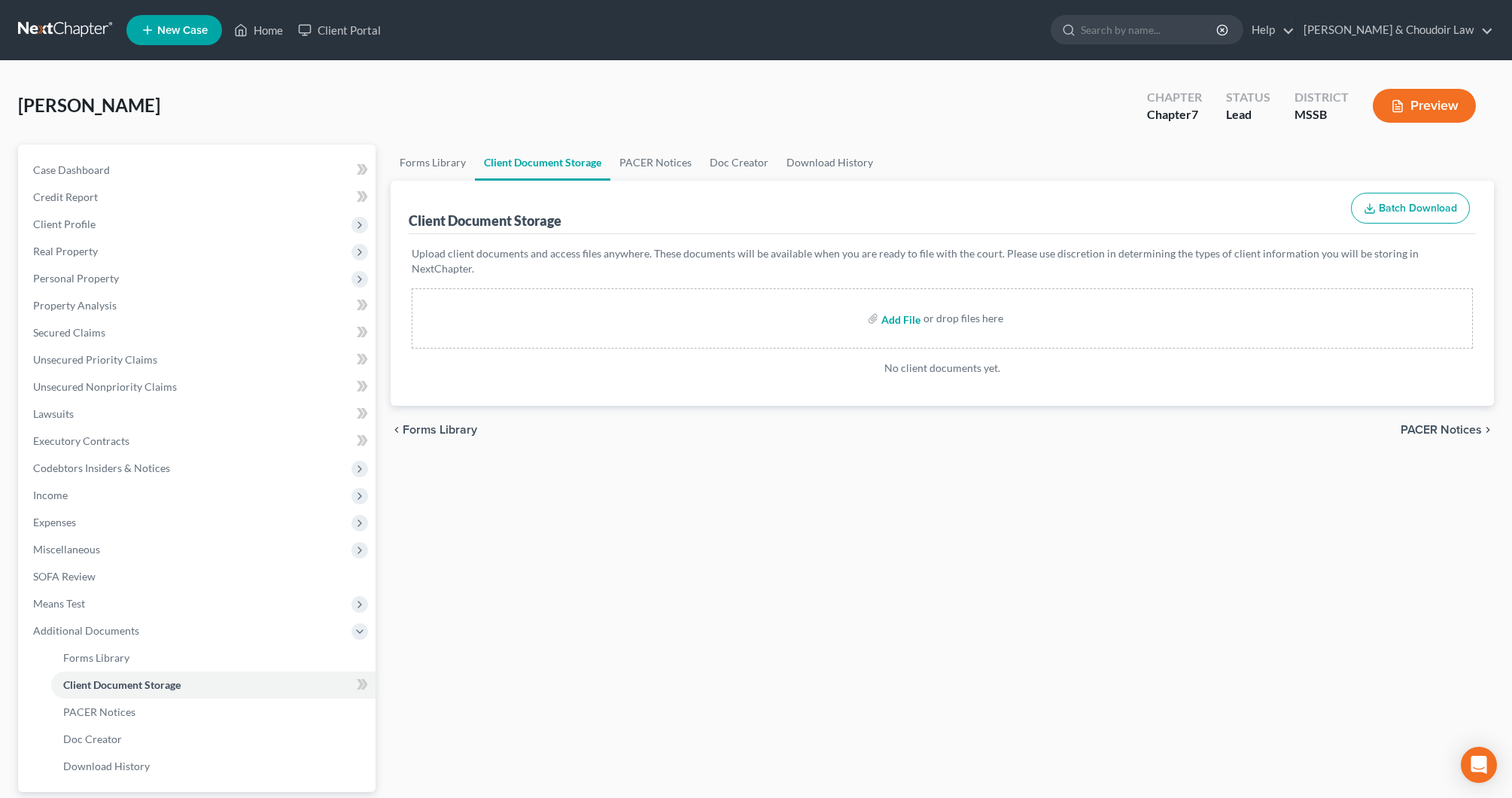
click at [901, 305] on input "file" at bounding box center [899, 319] width 36 height 27
type input "C:\fakepath\Mollie Branch CC cert.pdf"
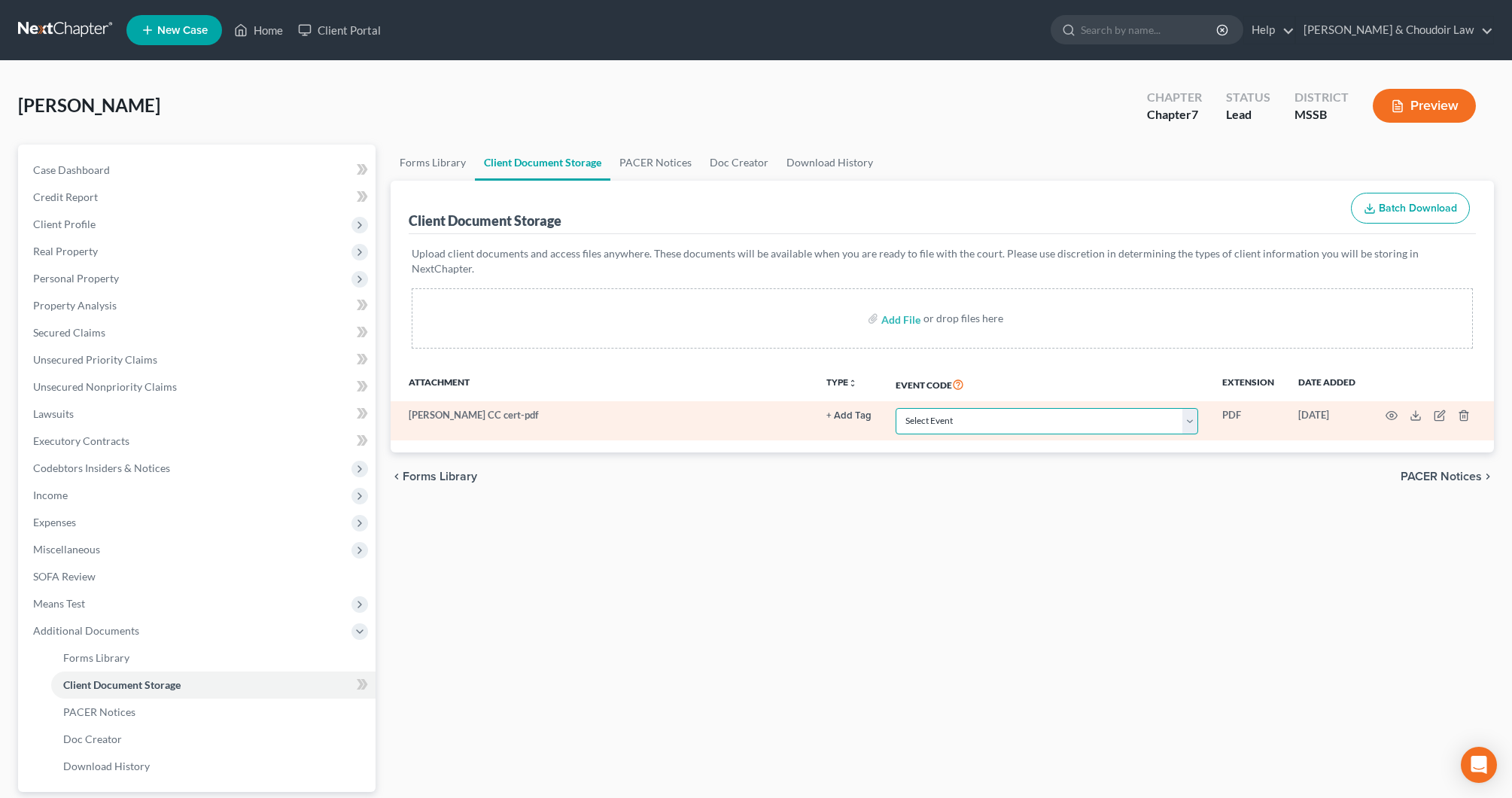
select select "4"
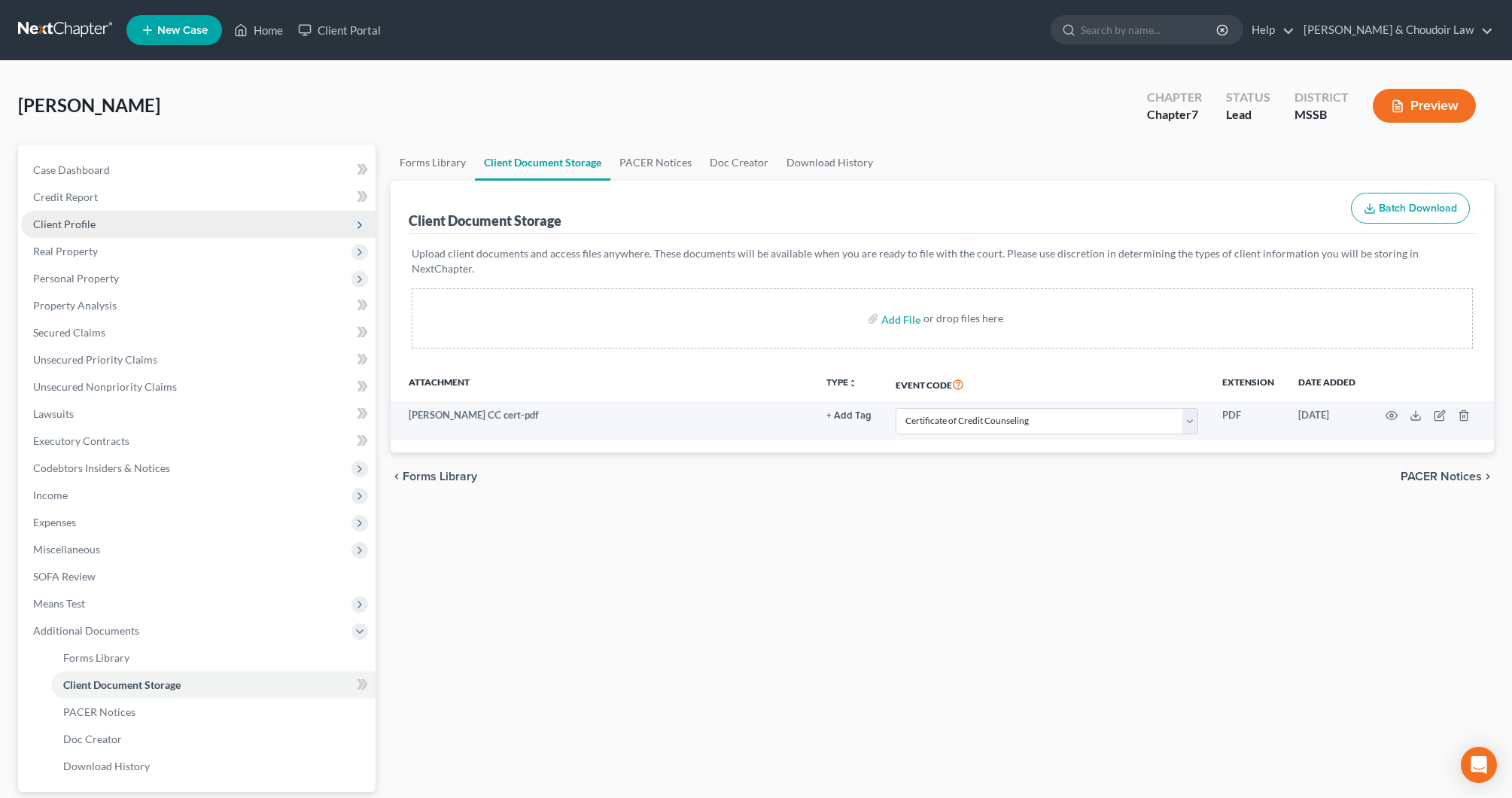
click at [62, 232] on span "Client Profile" at bounding box center [198, 224] width 354 height 27
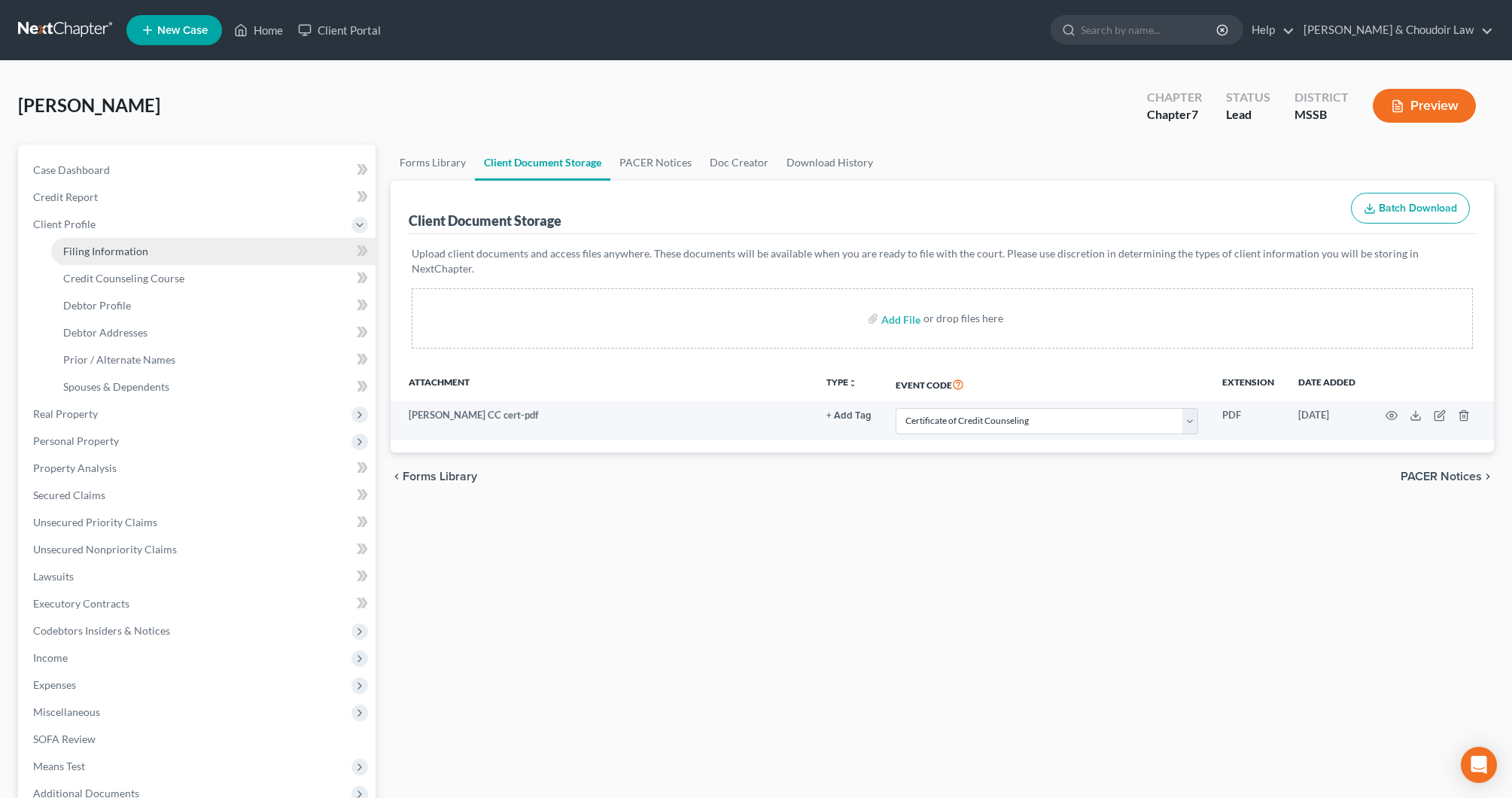
click at [75, 249] on span "Filing Information" at bounding box center [105, 251] width 85 height 13
select select "1"
select select "0"
select select "44"
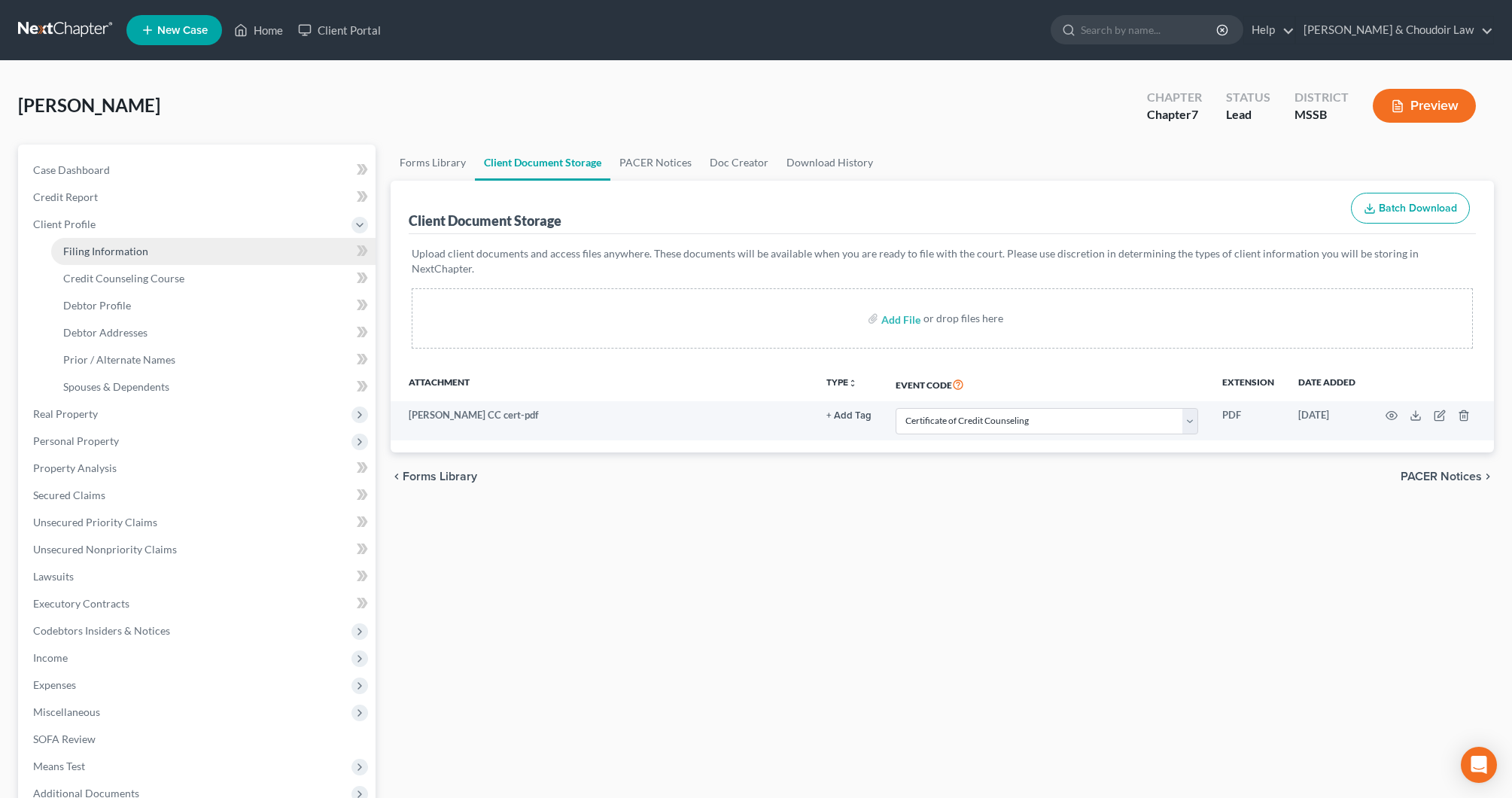
select select "0"
select select "25"
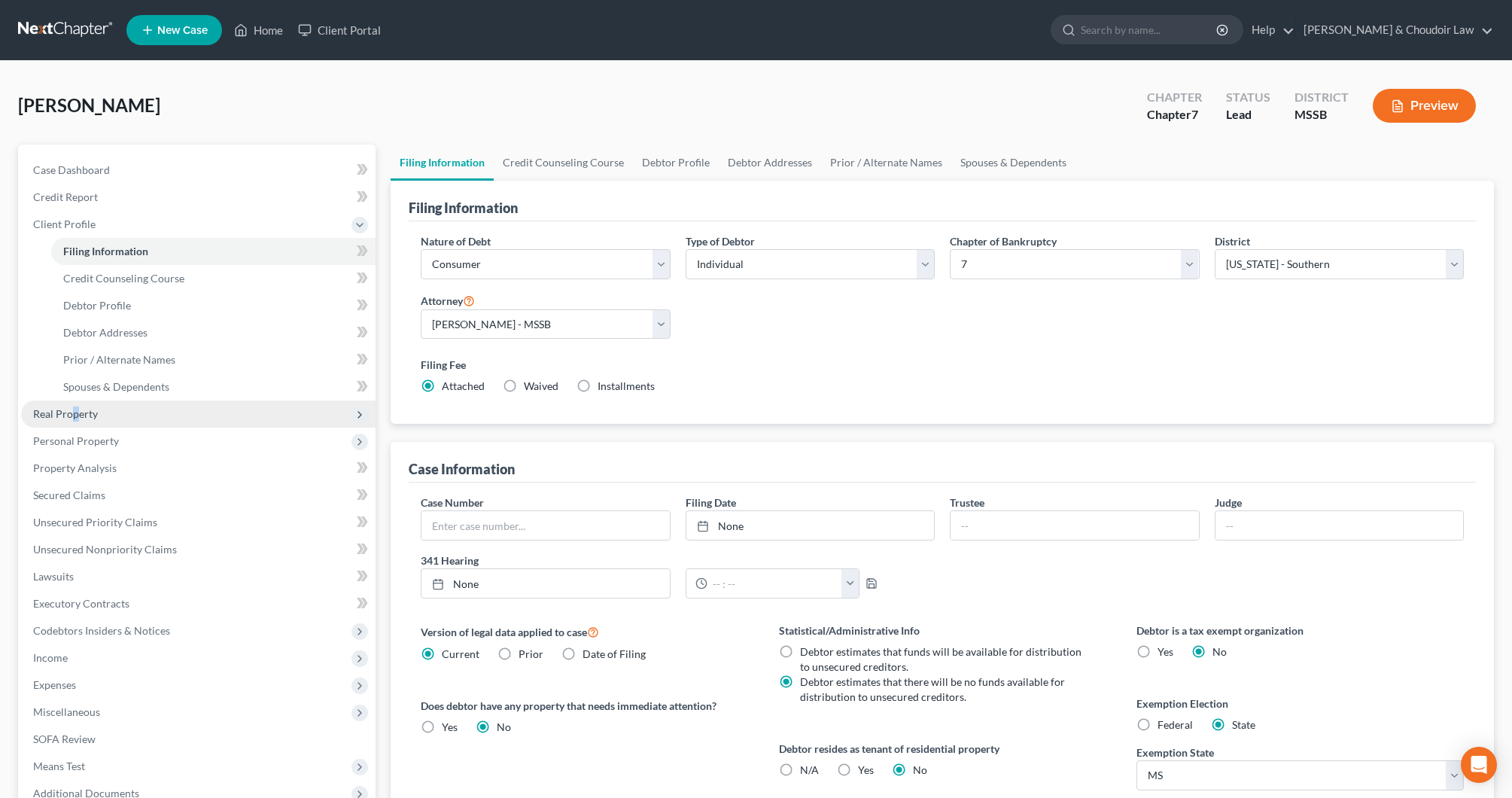
click at [78, 414] on span "Real Property" at bounding box center [66, 414] width 65 height 13
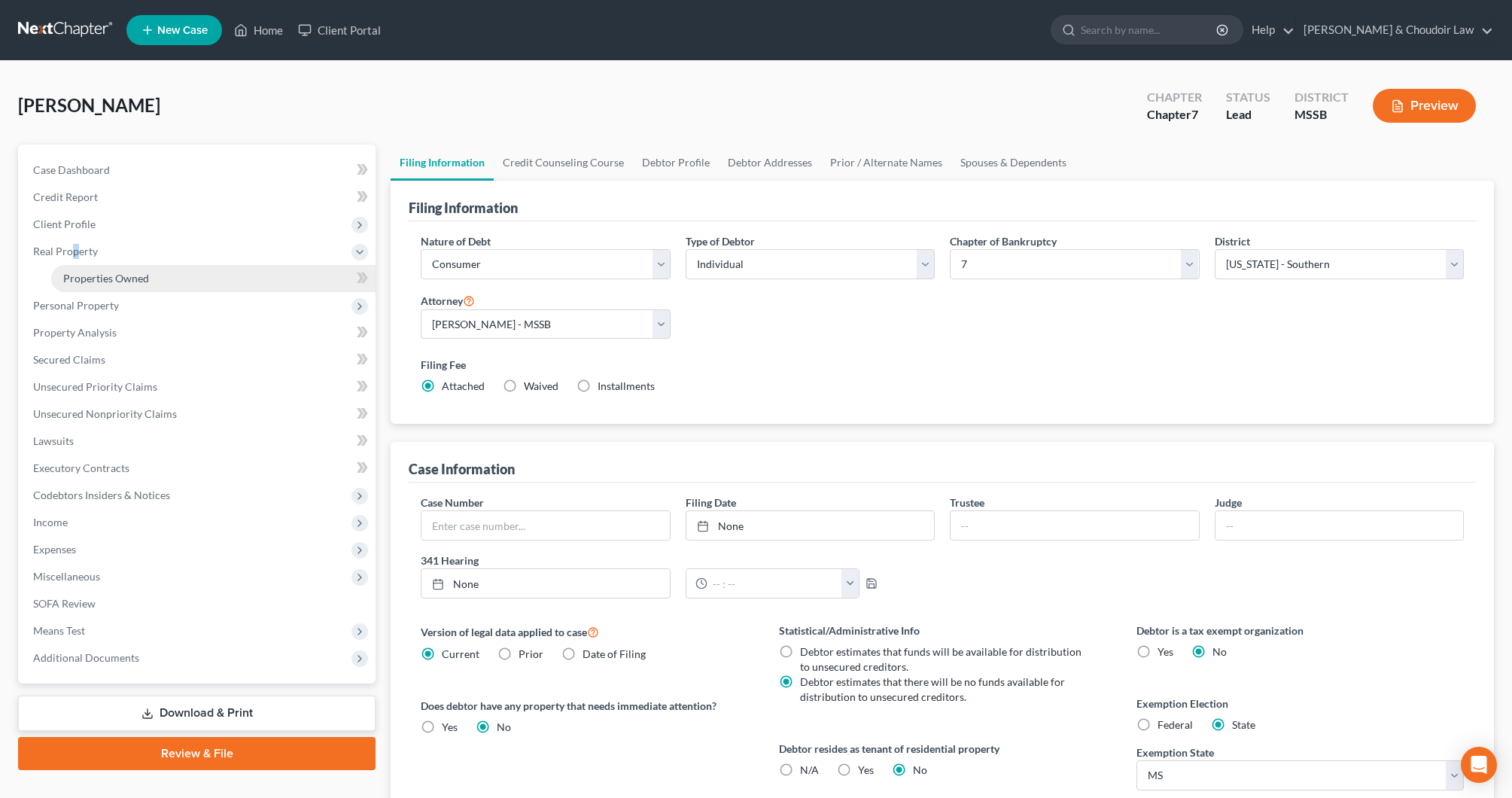
click at [115, 277] on span "Properties Owned" at bounding box center [106, 278] width 86 height 13
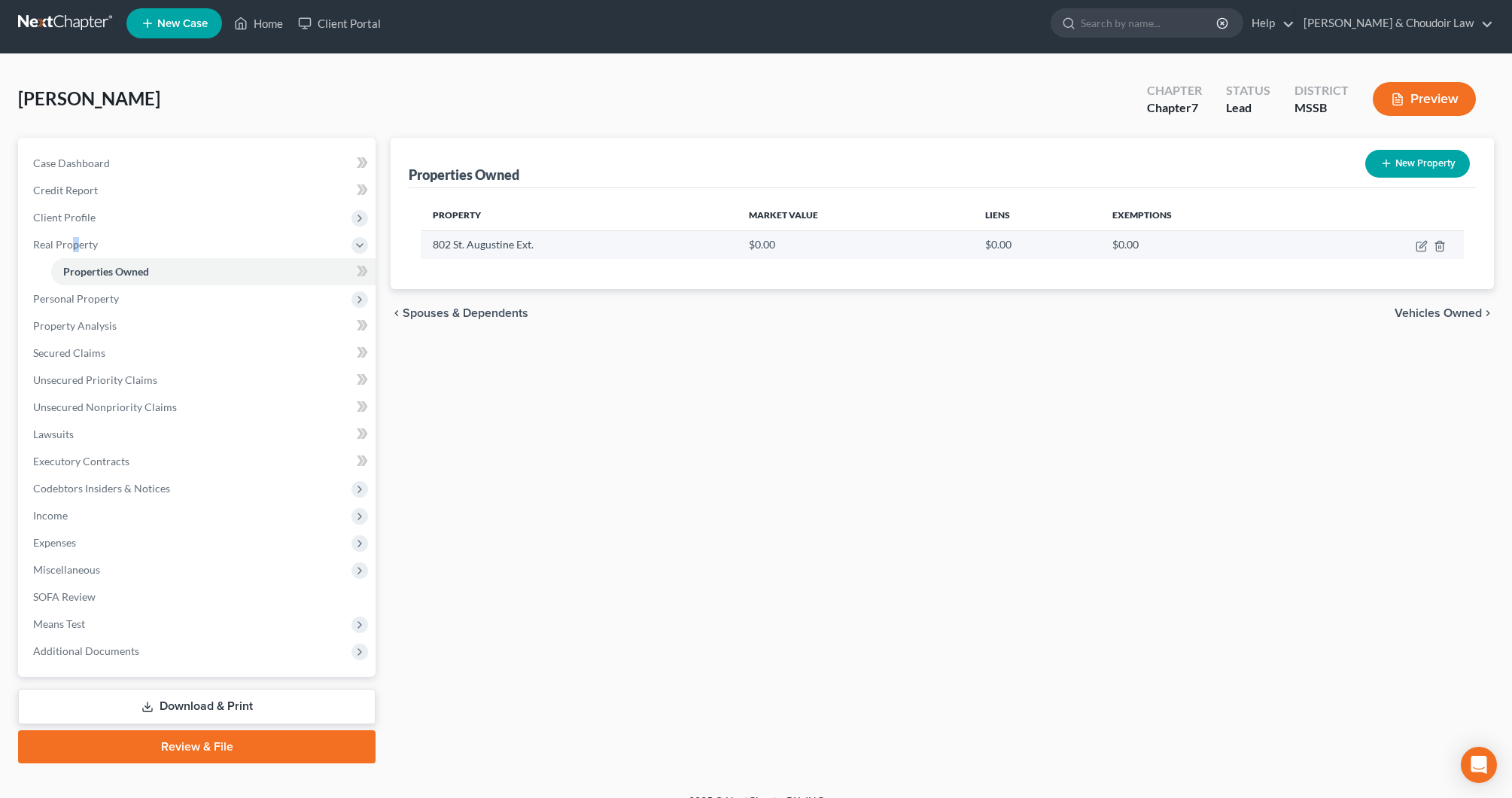
scroll to position [8, 0]
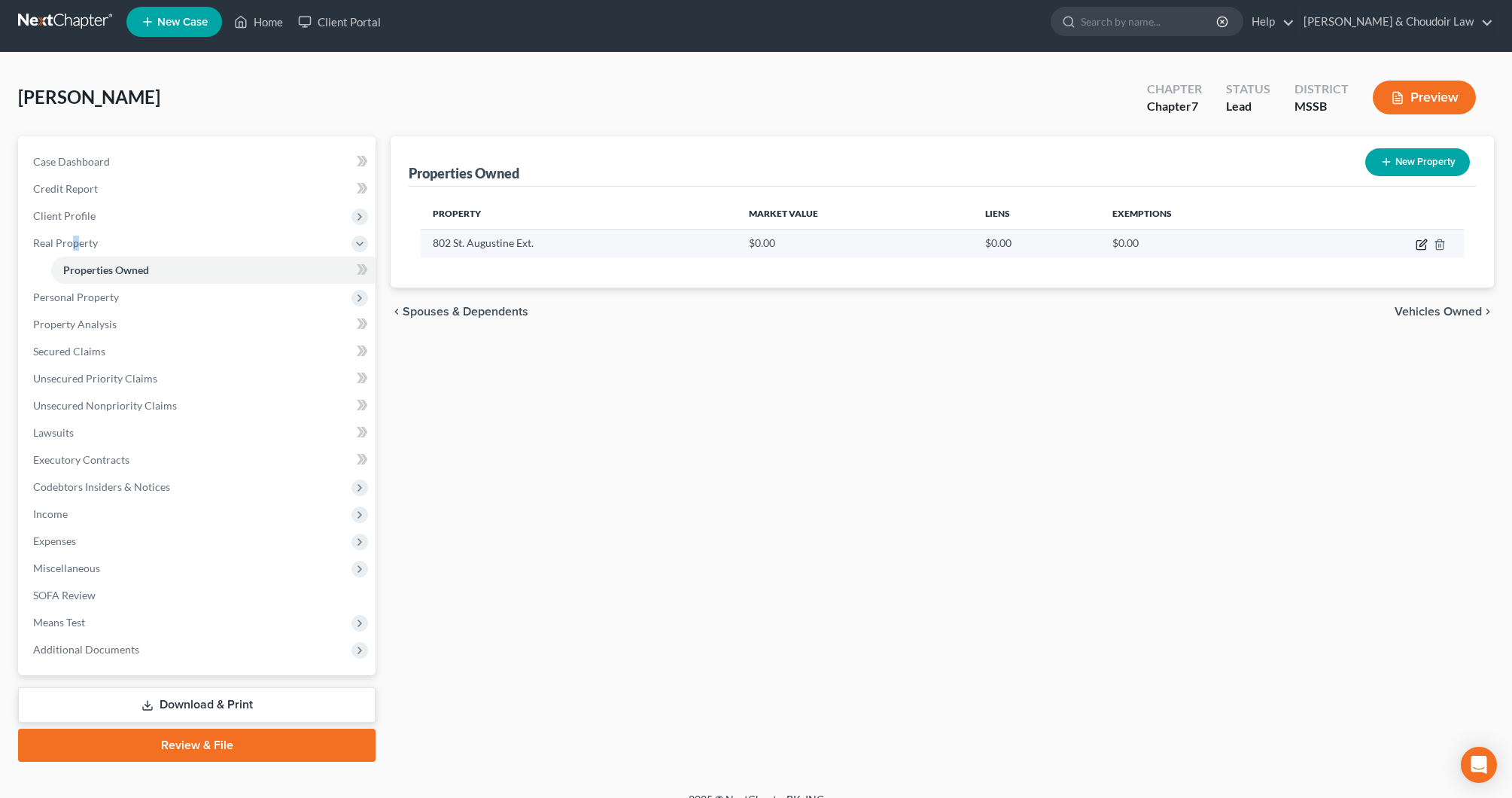
click at [1425, 242] on icon "button" at bounding box center [1423, 242] width 7 height 7
select select "25"
select select "56"
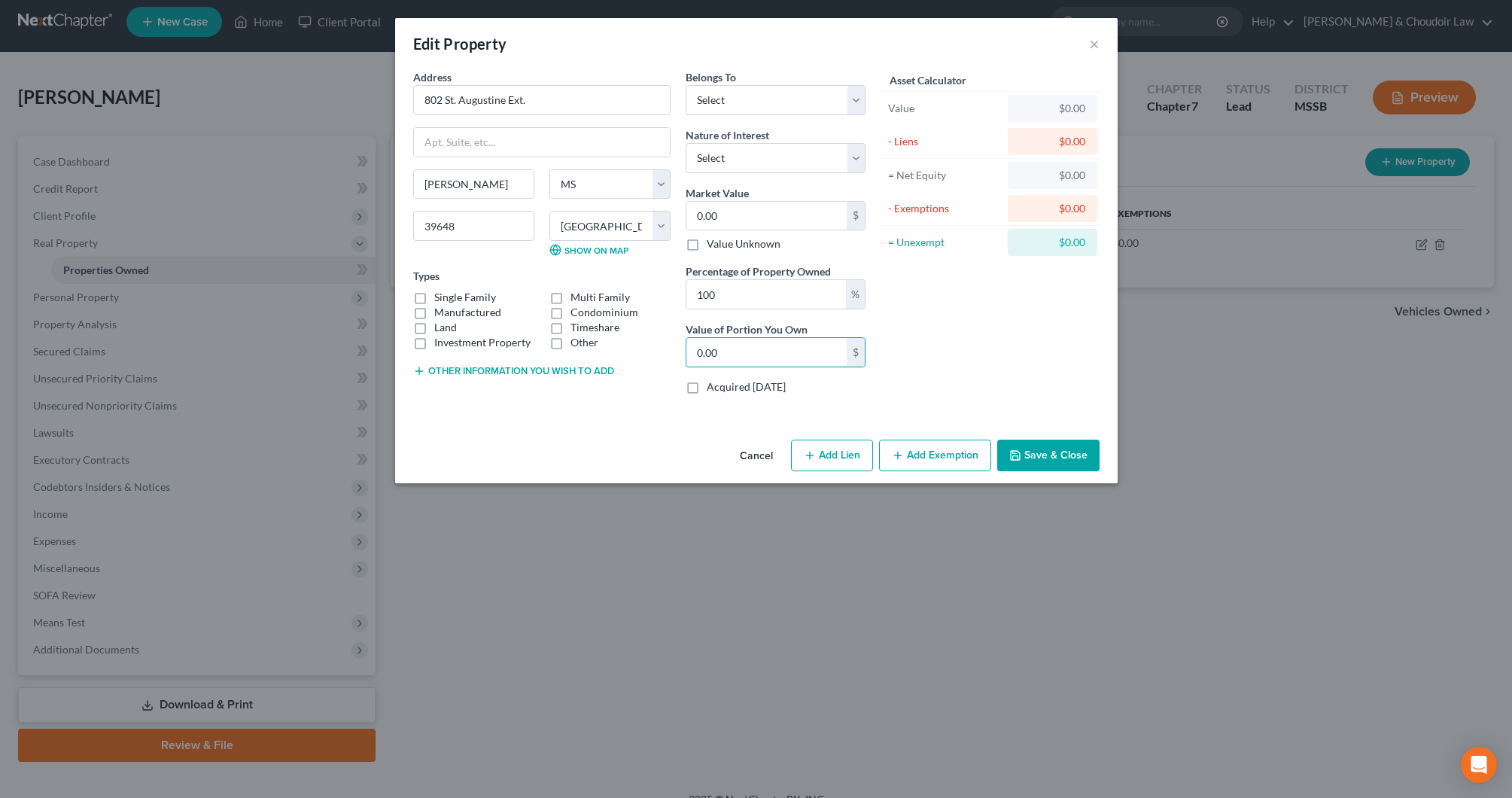
drag, startPoint x: 797, startPoint y: 354, endPoint x: 613, endPoint y: 349, distance: 184.1
click at [613, 349] on div "Address * 802 St. Augustine Ext. Mccomb State AL AK AR AZ CA CO CT DE DC FL GA …" at bounding box center [640, 238] width 468 height 338
type input "81,500"
select select "0"
click at [476, 304] on label "Single Family" at bounding box center [465, 297] width 62 height 15
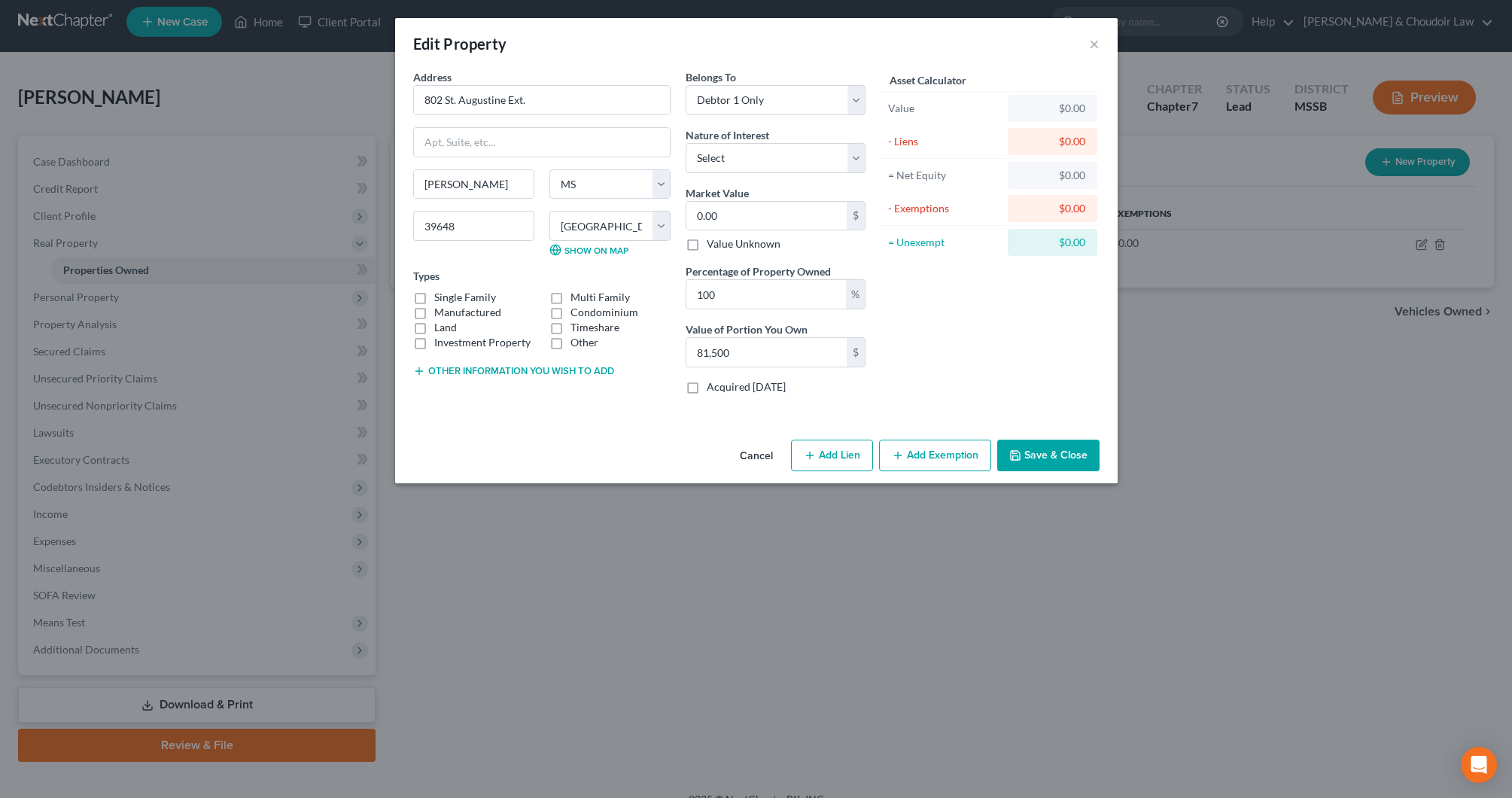
click at [450, 300] on input "Single Family" at bounding box center [445, 295] width 10 height 10
checkbox input "true"
click at [437, 338] on label "Investment Property" at bounding box center [483, 342] width 97 height 15
click at [441, 338] on input "Investment Property" at bounding box center [445, 340] width 10 height 10
checkbox input "true"
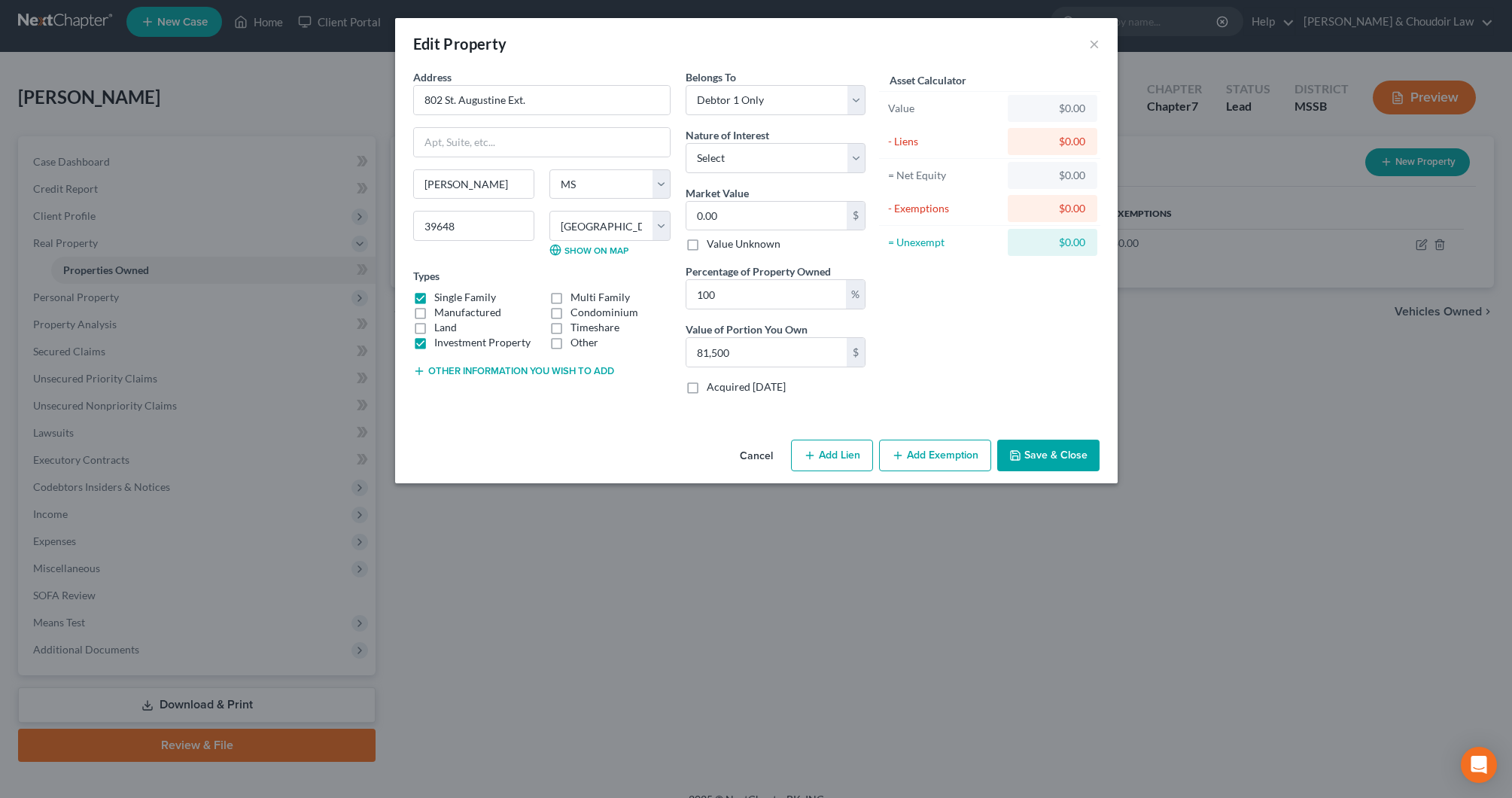
click at [444, 330] on label "Land" at bounding box center [445, 327] width 22 height 15
click at [444, 330] on input "Land" at bounding box center [445, 325] width 10 height 10
checkbox input "true"
drag, startPoint x: 441, startPoint y: 342, endPoint x: 488, endPoint y: 343, distance: 47.0
click at [441, 342] on label "Investment Property" at bounding box center [483, 342] width 97 height 15
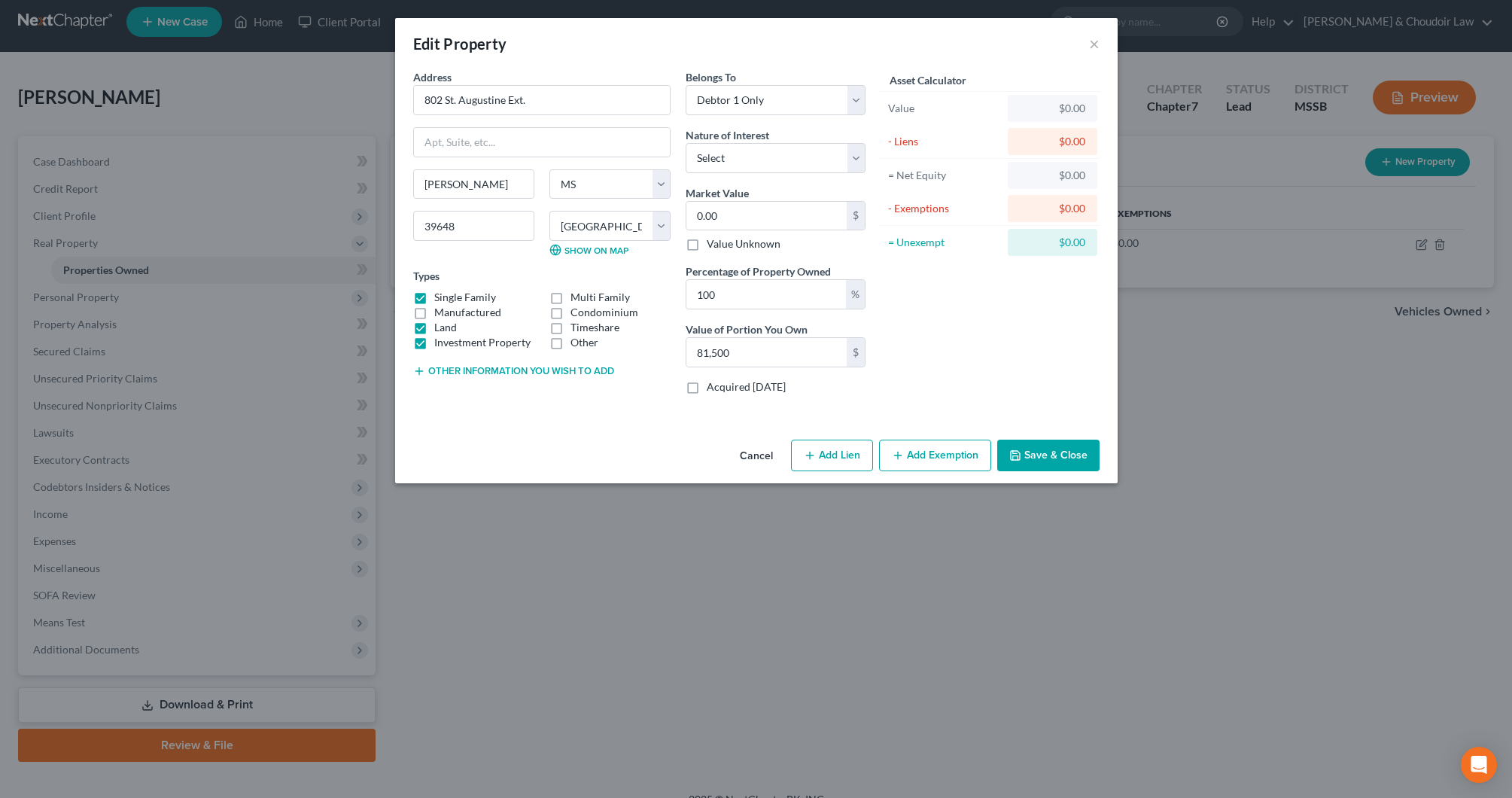
click at [441, 342] on input "Investment Property" at bounding box center [445, 340] width 10 height 10
checkbox input "false"
click at [601, 342] on div "Other" at bounding box center [609, 342] width 121 height 15
click at [588, 343] on label "Other" at bounding box center [584, 342] width 28 height 15
click at [586, 343] on input "Other" at bounding box center [582, 340] width 10 height 10
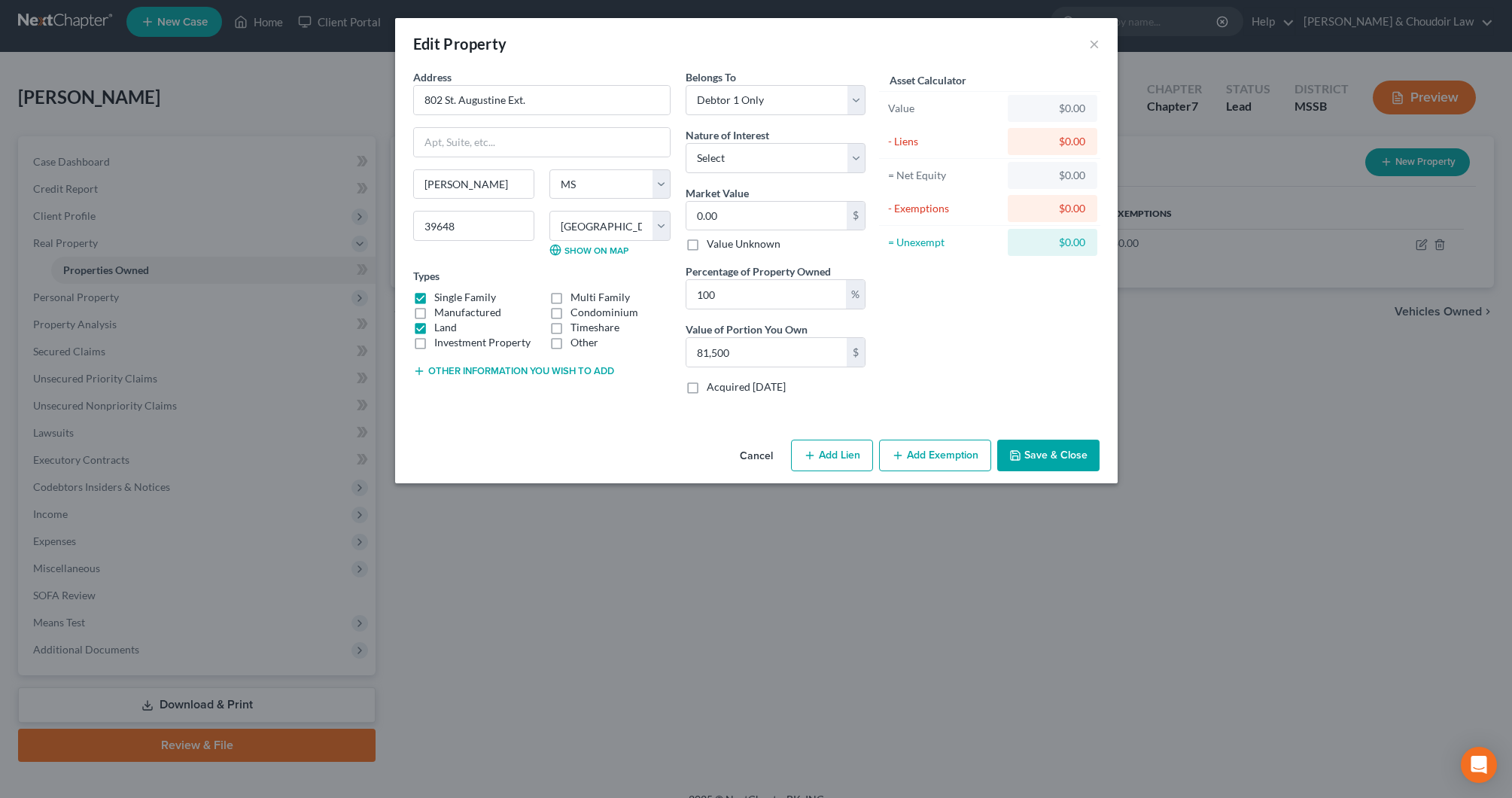
checkbox input "true"
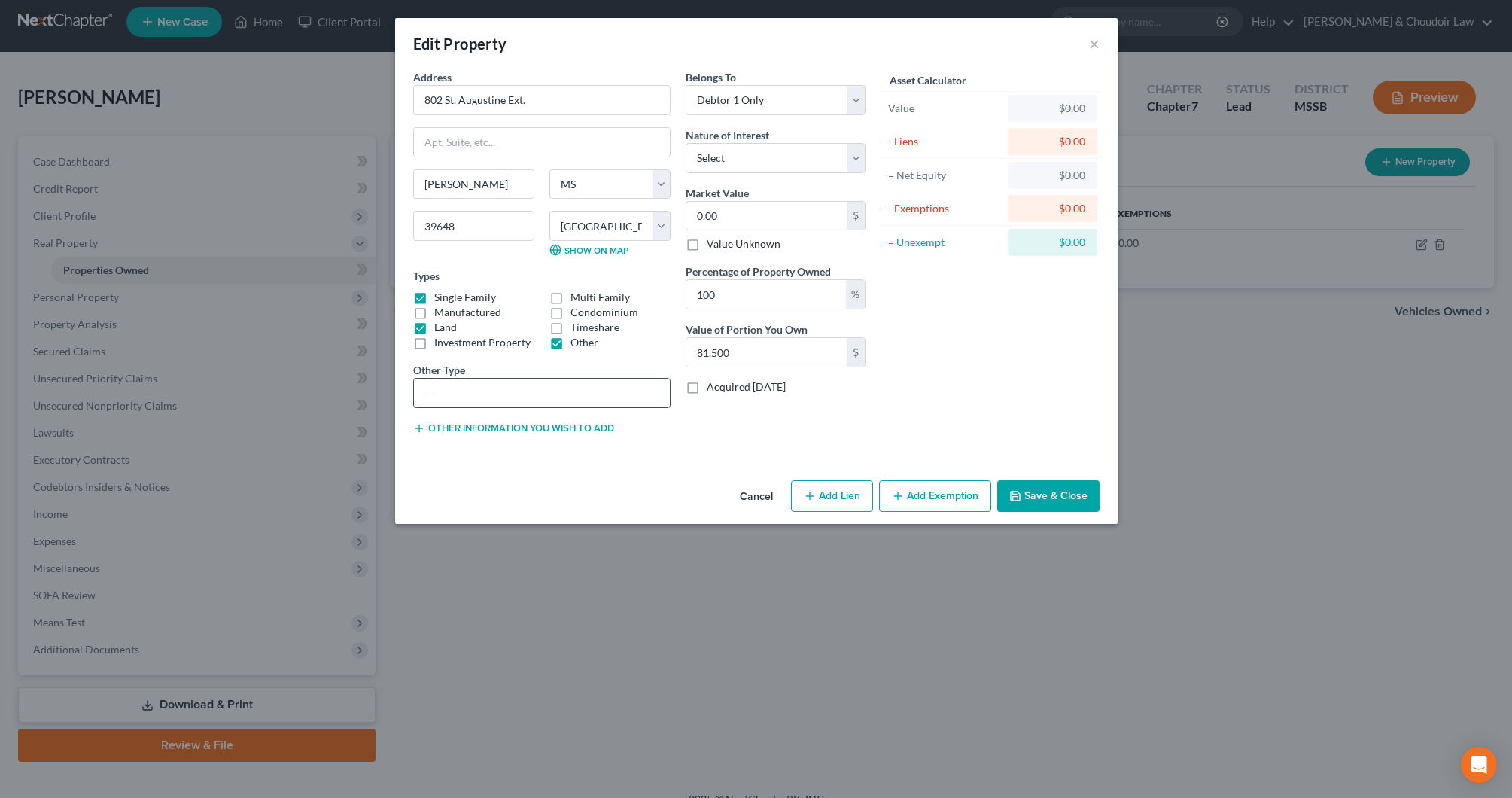
click at [575, 396] on input "text" at bounding box center [541, 393] width 256 height 29
type input "home on .32 acres"
click at [1090, 44] on button "×" at bounding box center [1094, 44] width 10 height 18
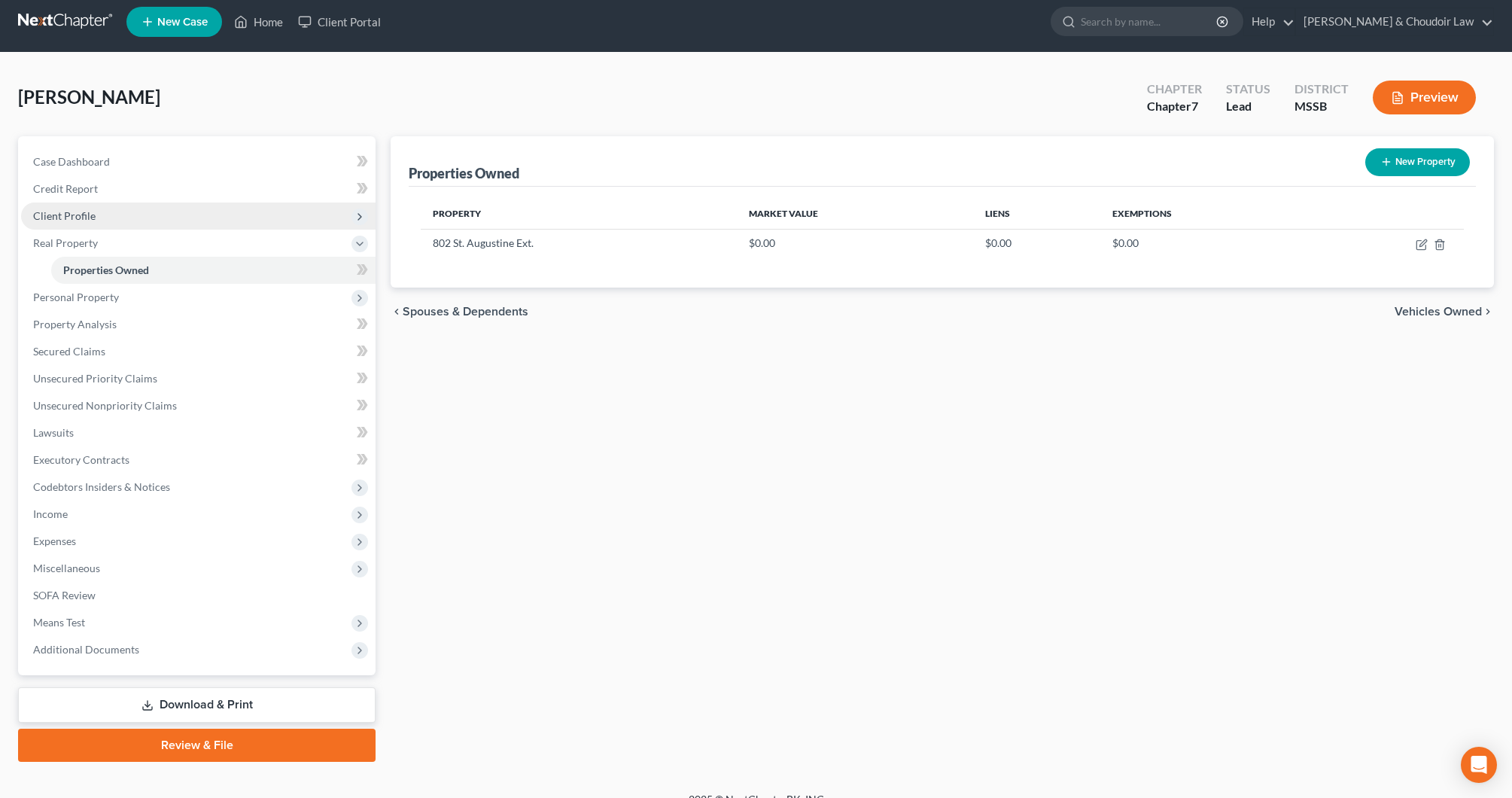
click at [83, 220] on span "Client Profile" at bounding box center [64, 216] width 63 height 13
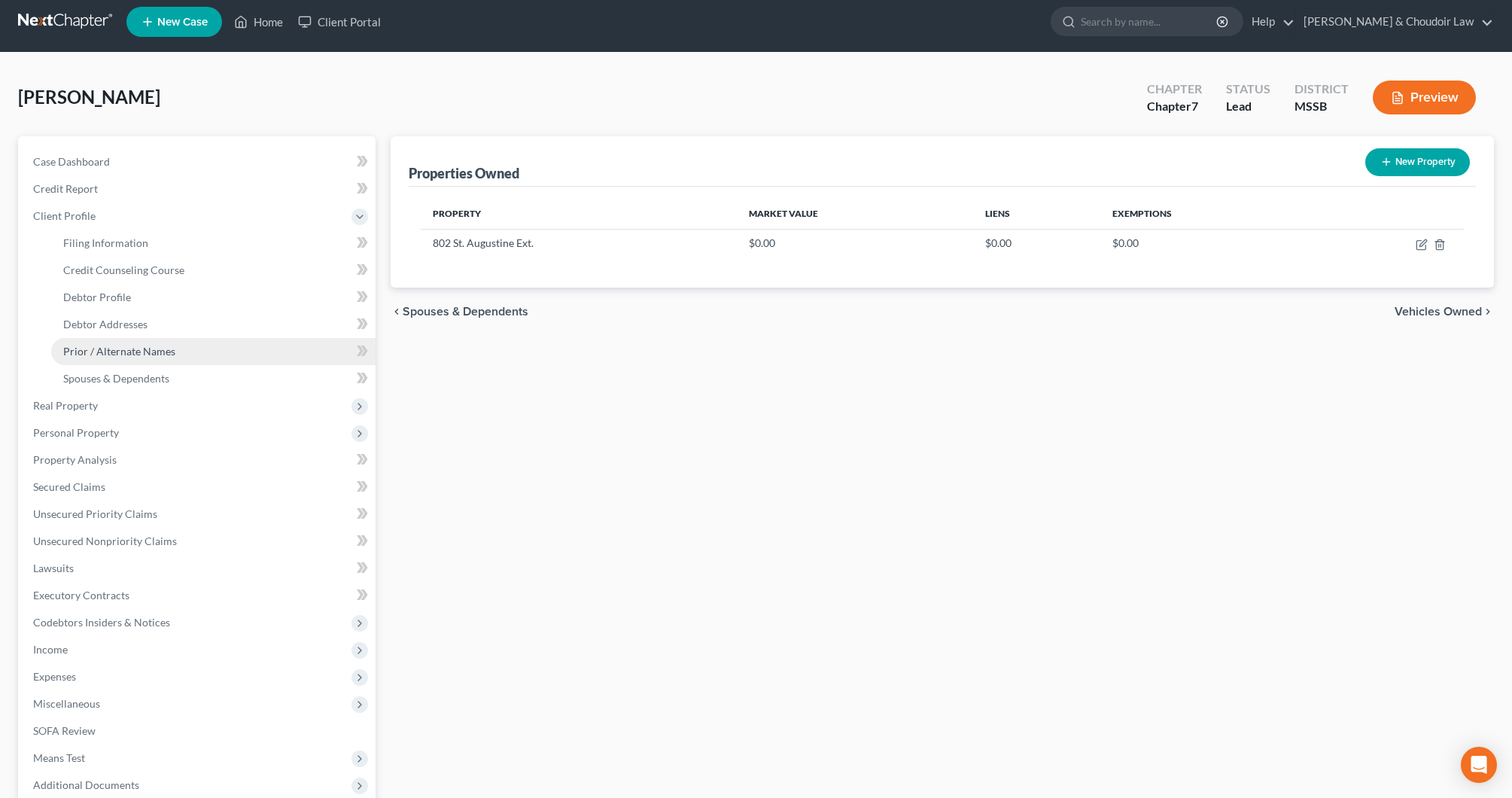
click at [126, 348] on span "Prior / Alternate Names" at bounding box center [120, 351] width 113 height 13
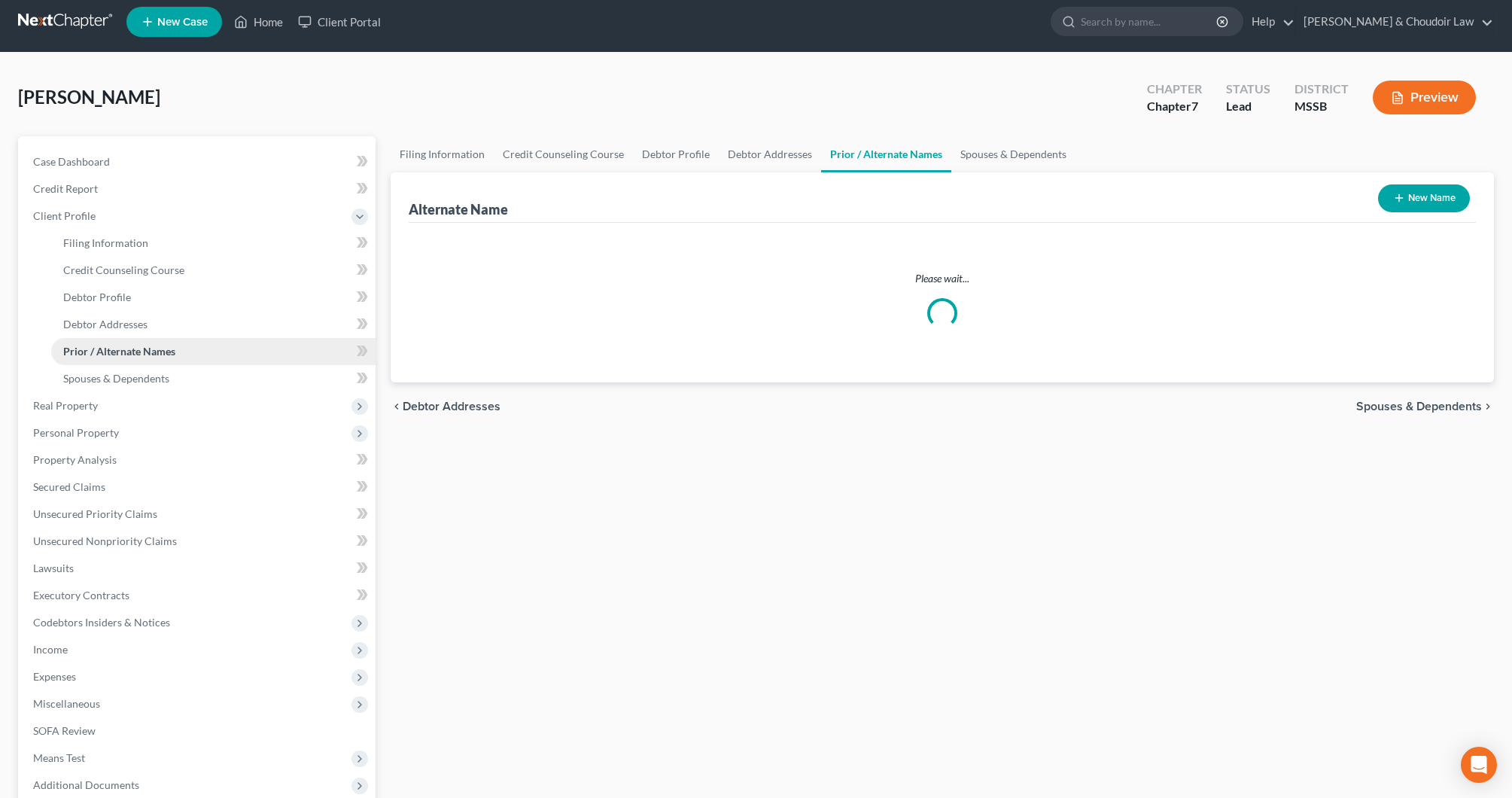
scroll to position [2, 0]
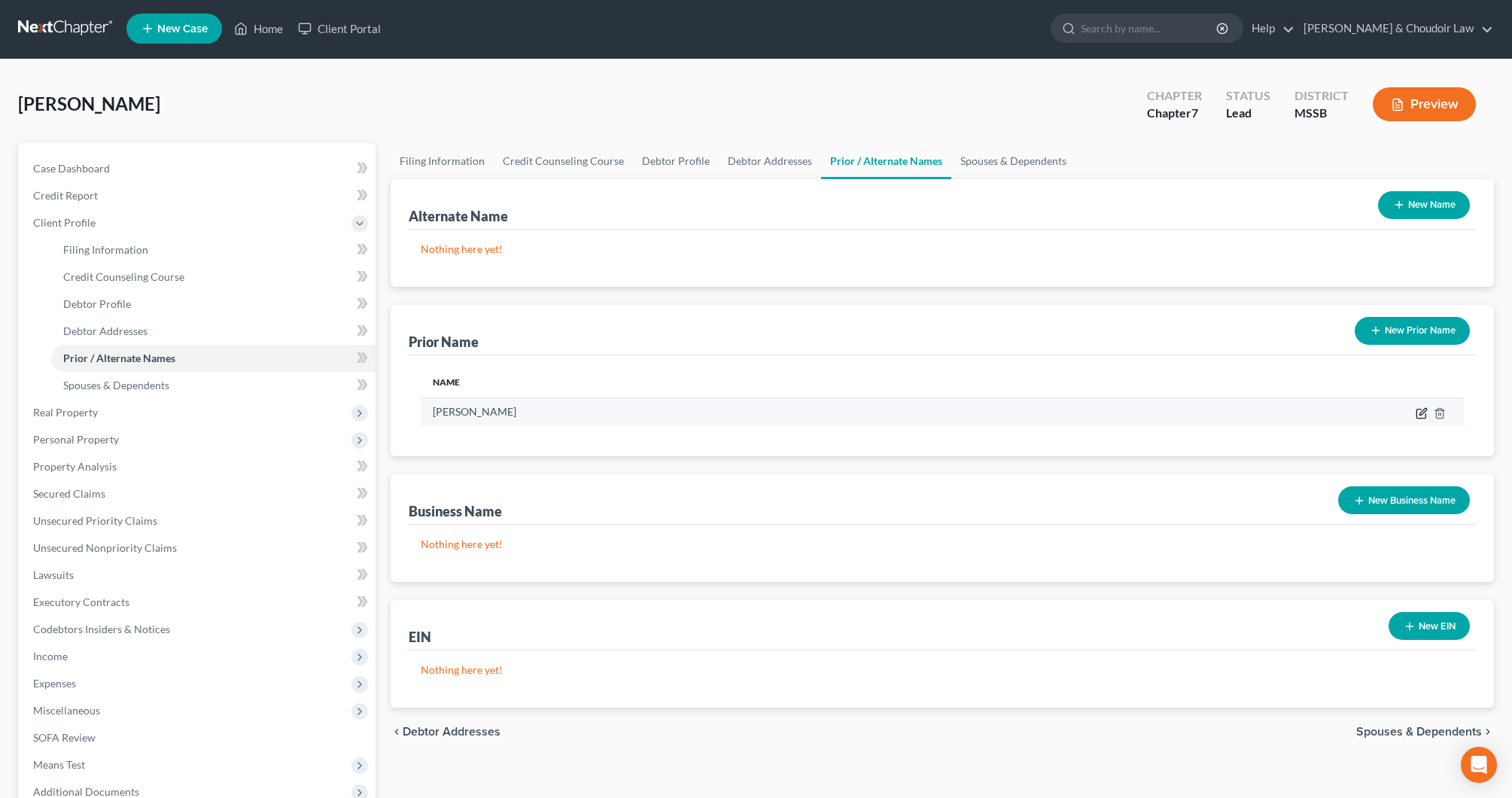
click at [1421, 413] on icon "button" at bounding box center [1423, 411] width 7 height 7
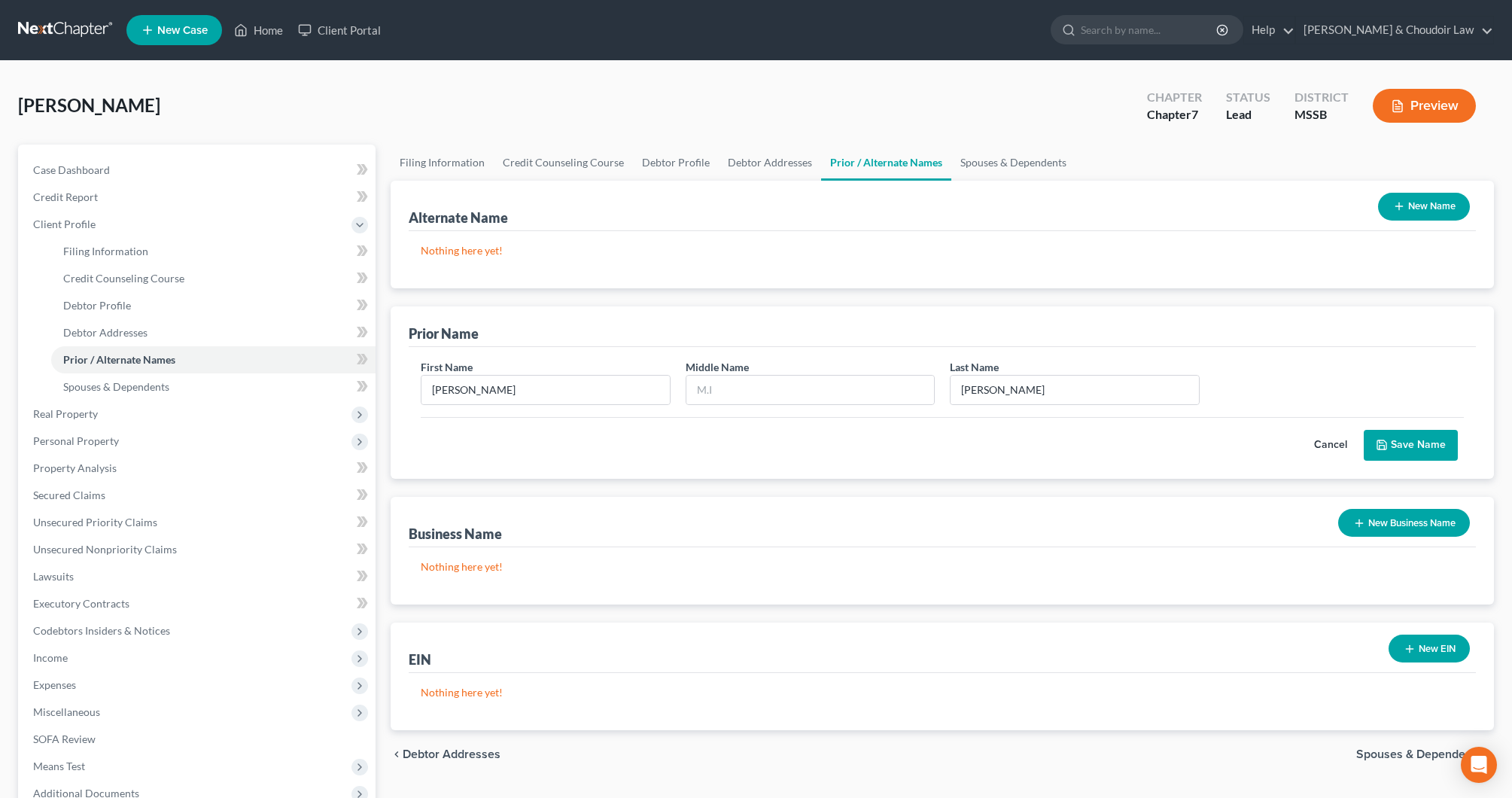
scroll to position [0, 0]
click at [1415, 441] on button "Save Name" at bounding box center [1411, 445] width 94 height 32
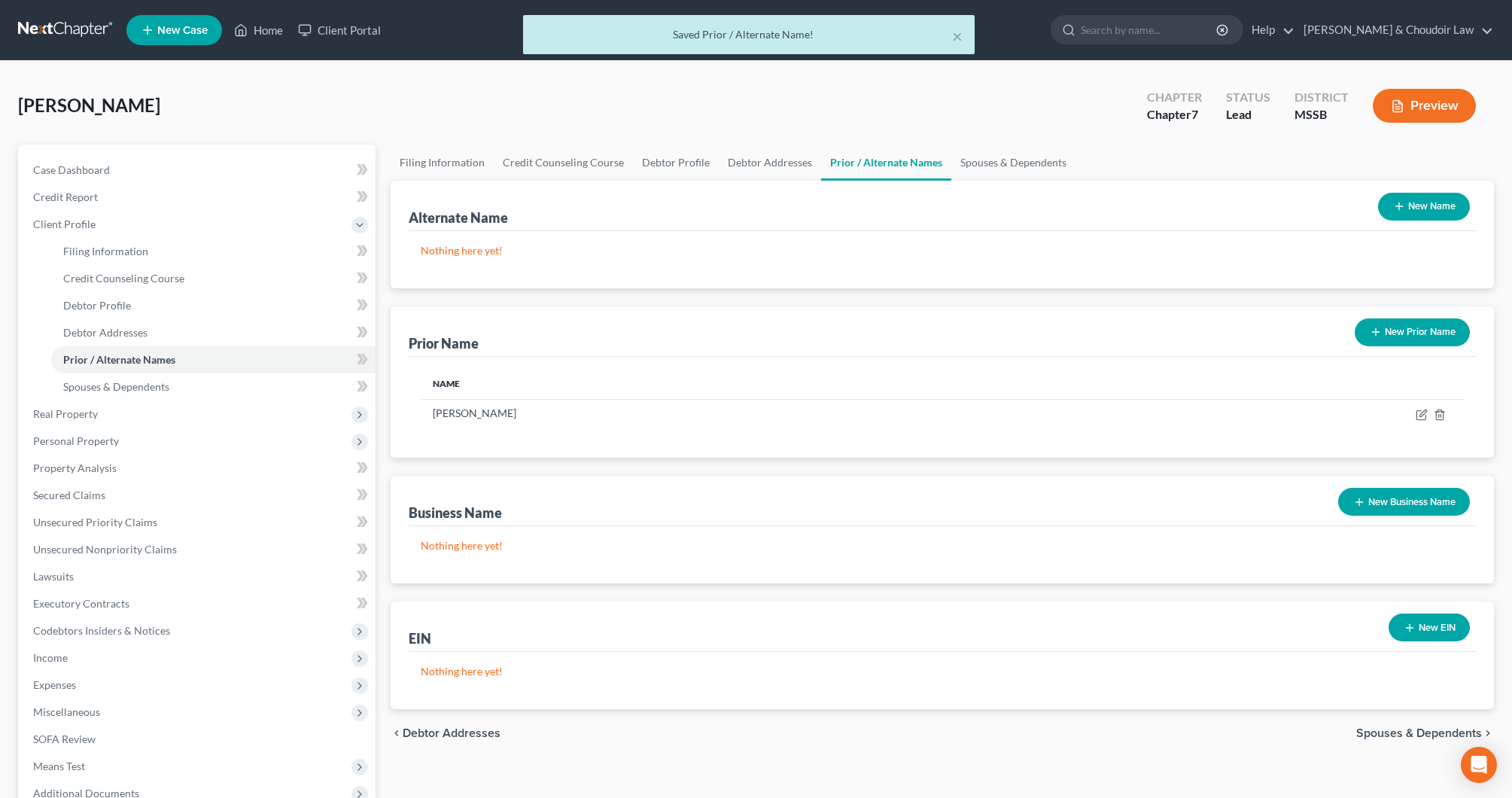
click at [1421, 327] on button "New Prior Name" at bounding box center [1412, 332] width 115 height 28
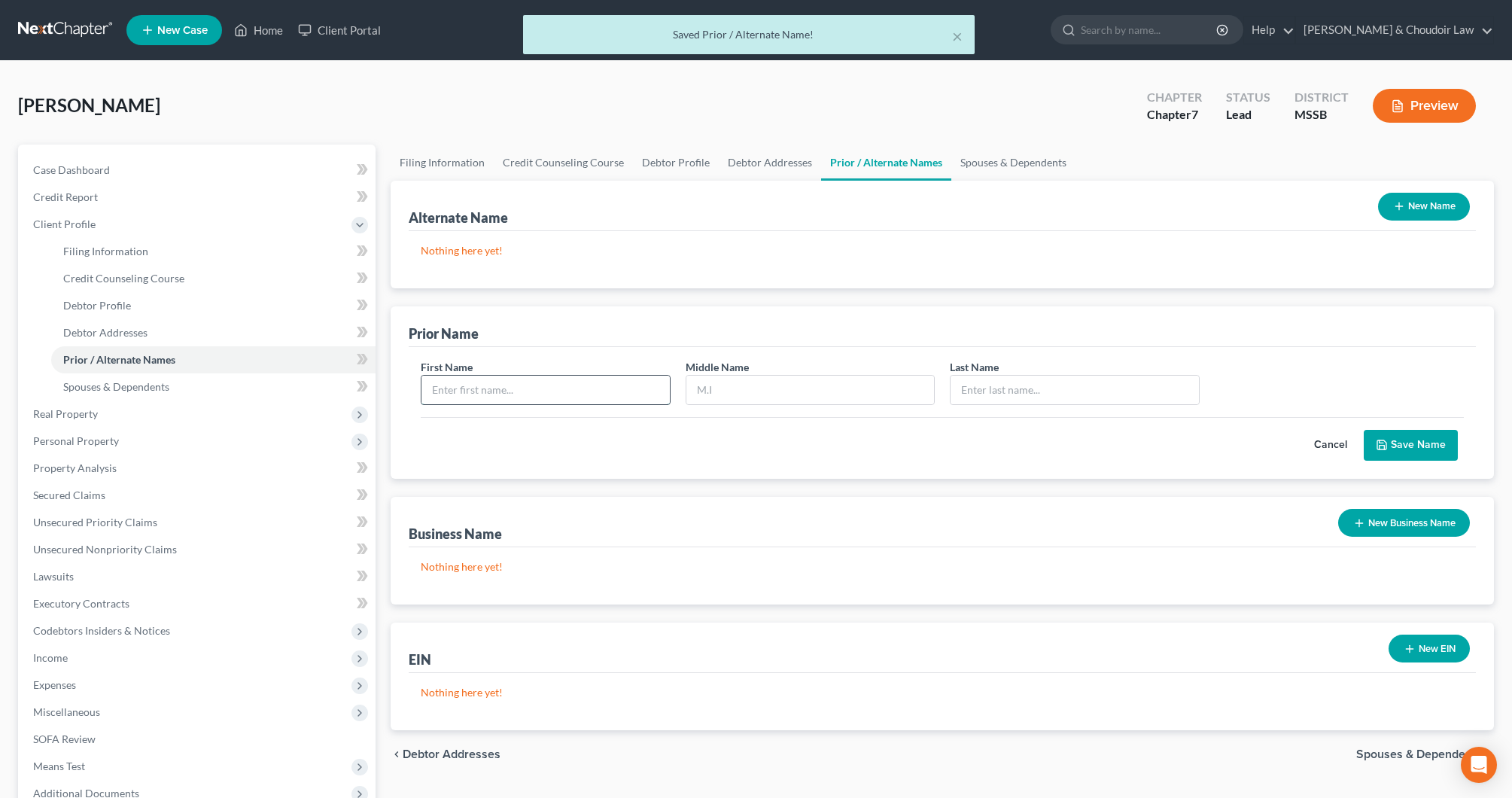
click at [595, 387] on input "text" at bounding box center [545, 390] width 248 height 29
type input "m"
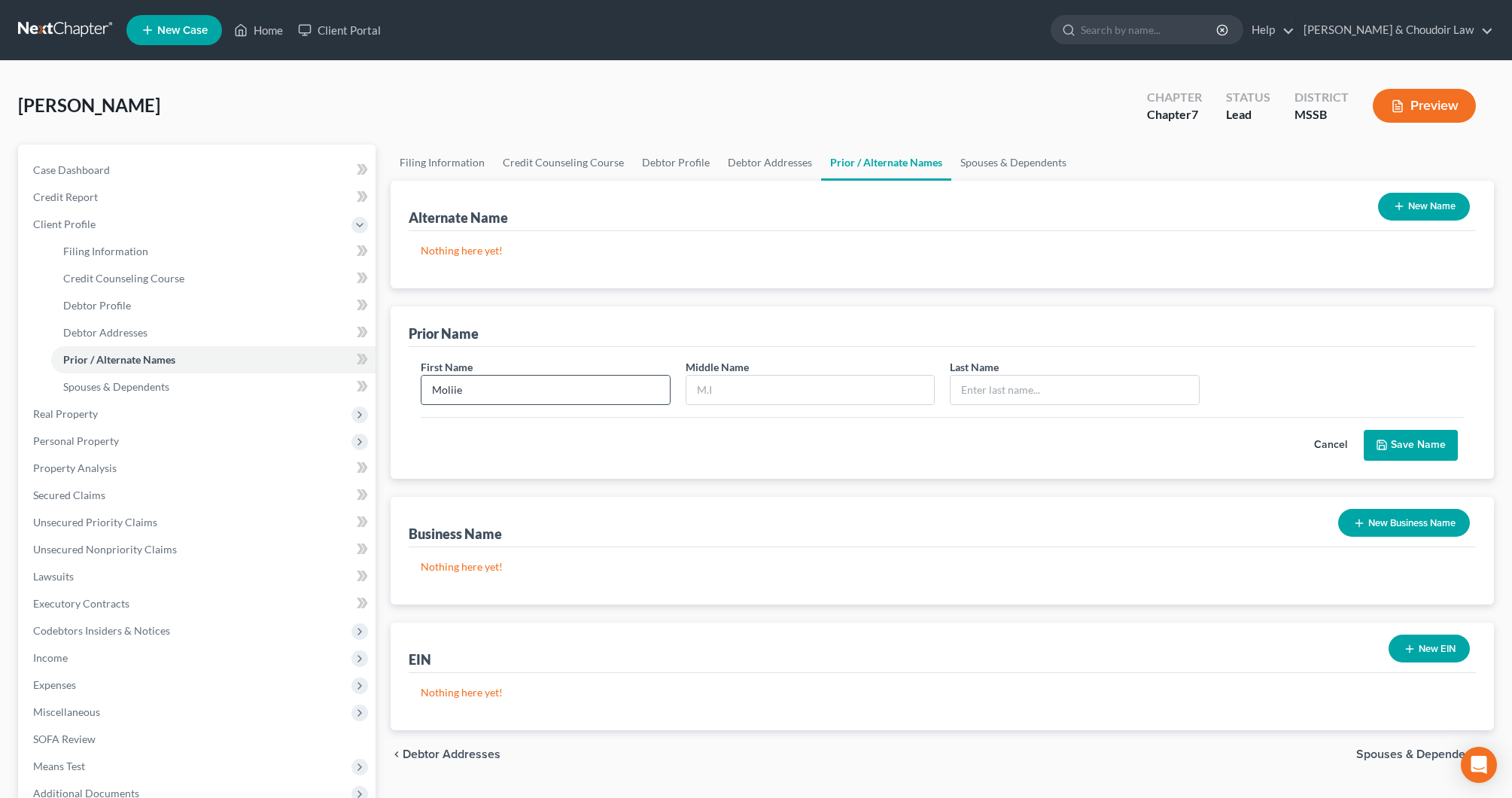
type input "Moliie"
type input "A."
type input "Mills"
click at [468, 390] on input "Moliie" at bounding box center [545, 390] width 248 height 29
type input "Mollie"
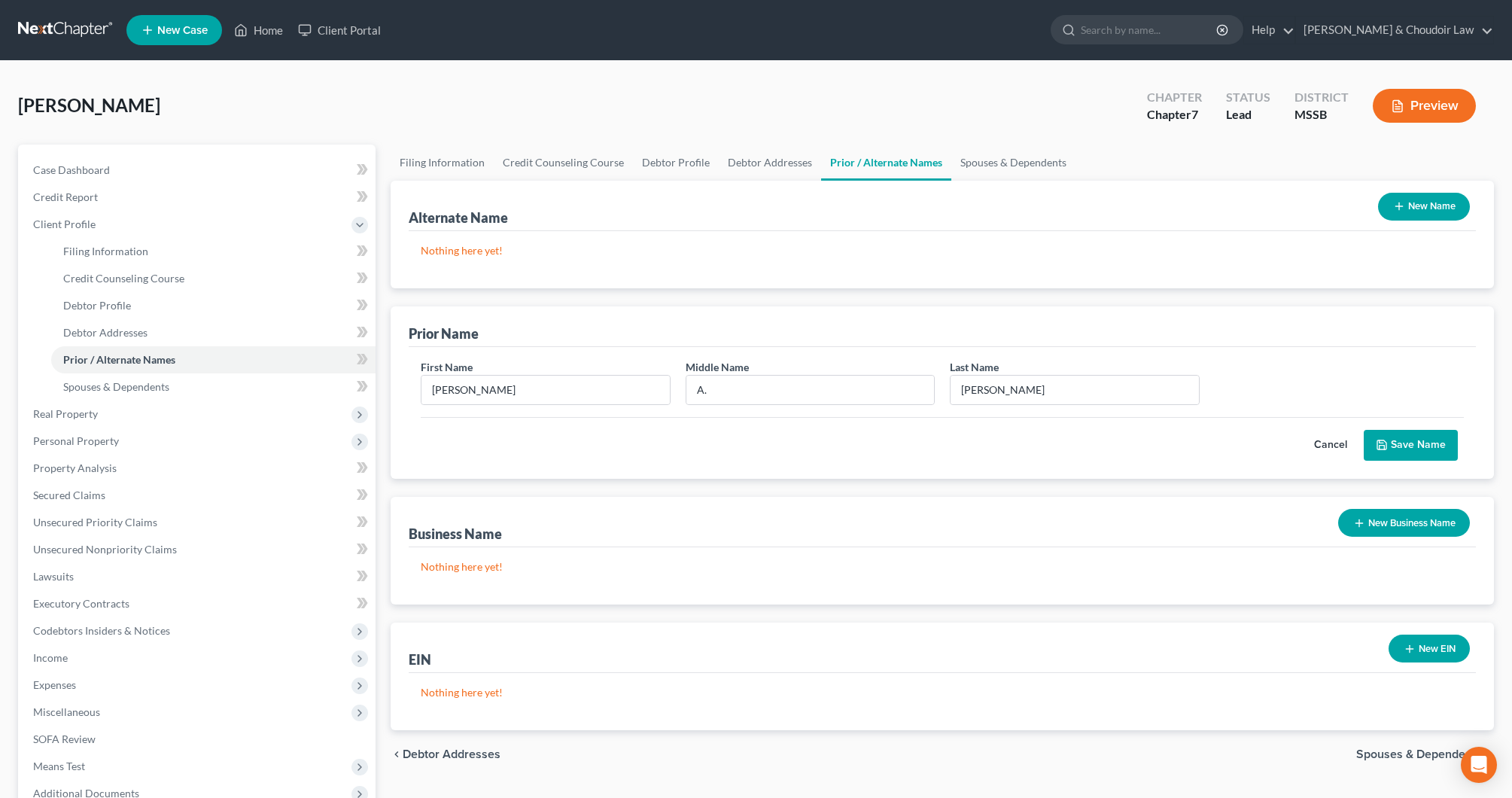
click at [1411, 444] on button "Save Name" at bounding box center [1411, 445] width 94 height 32
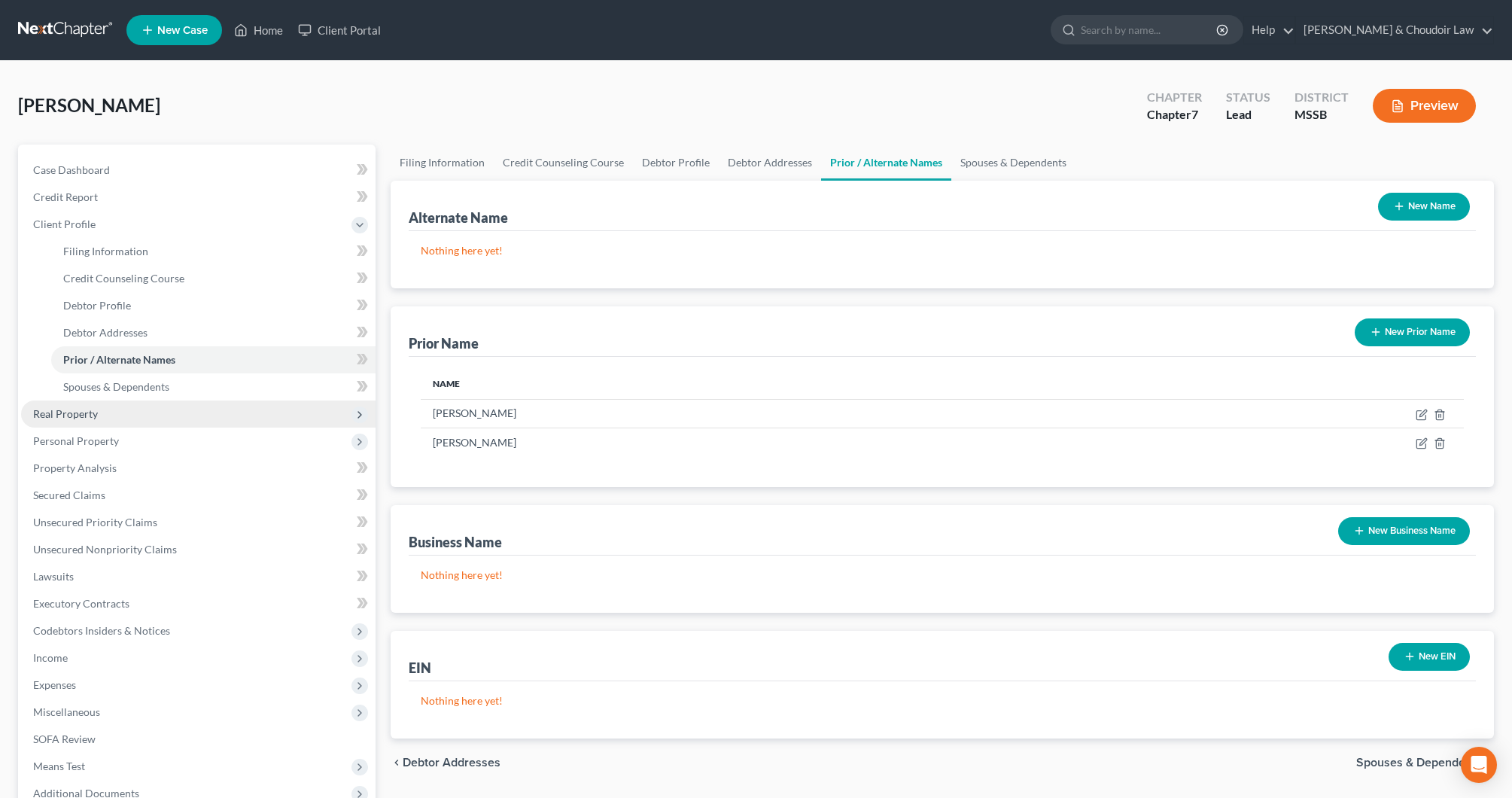
click at [88, 419] on span "Real Property" at bounding box center [66, 414] width 65 height 13
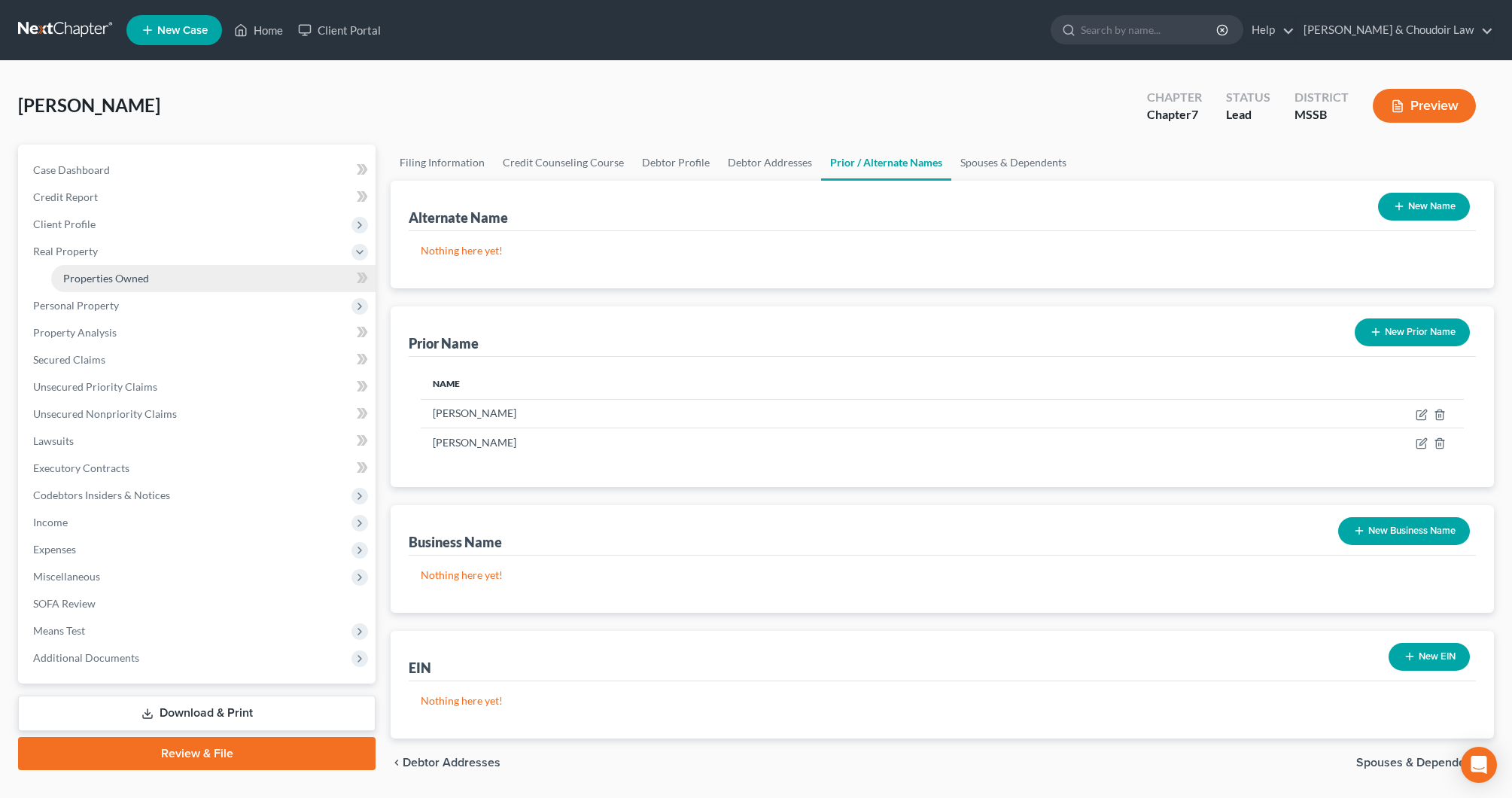
click at [132, 284] on span "Properties Owned" at bounding box center [106, 278] width 86 height 13
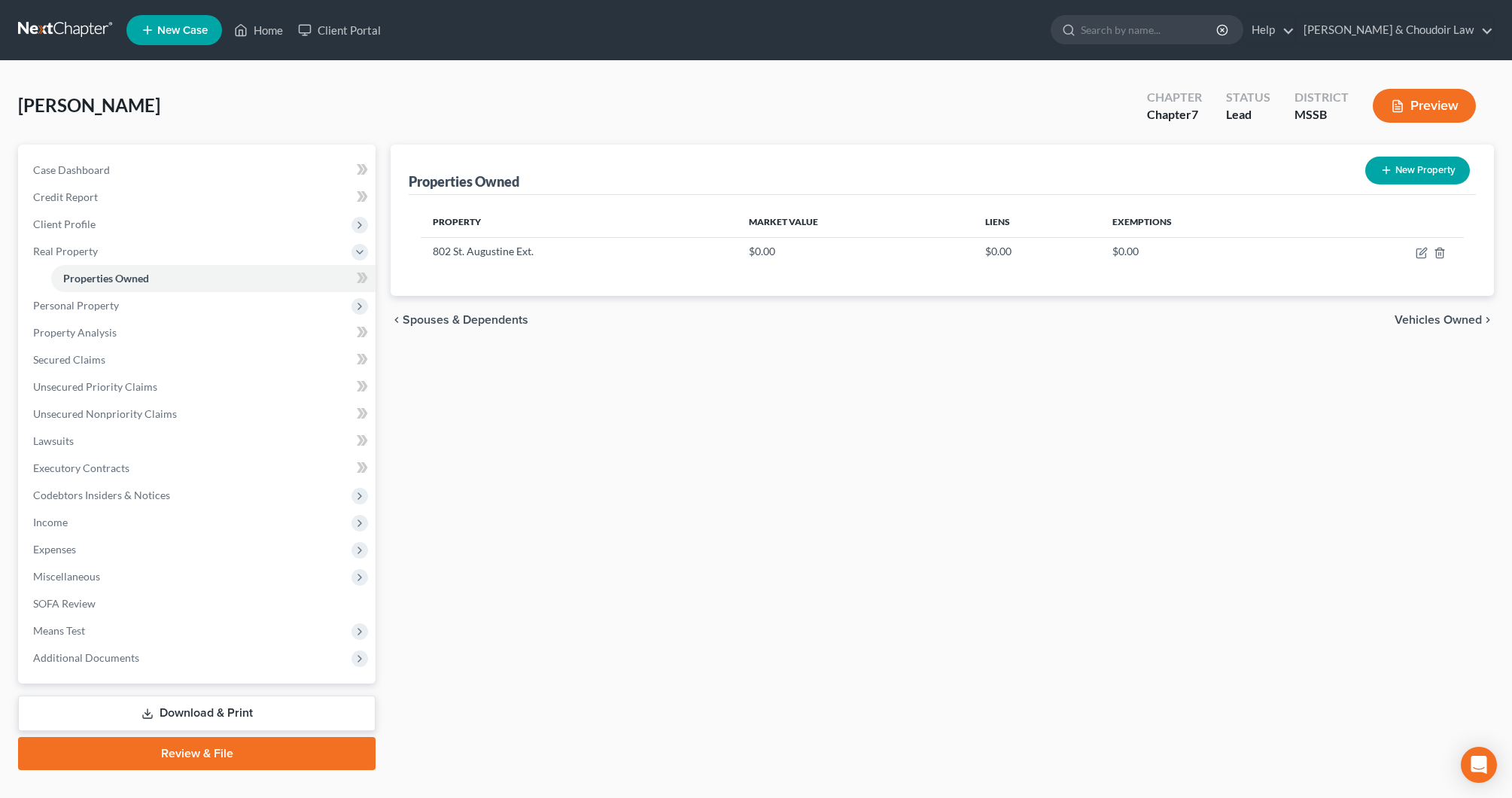
scroll to position [5, 0]
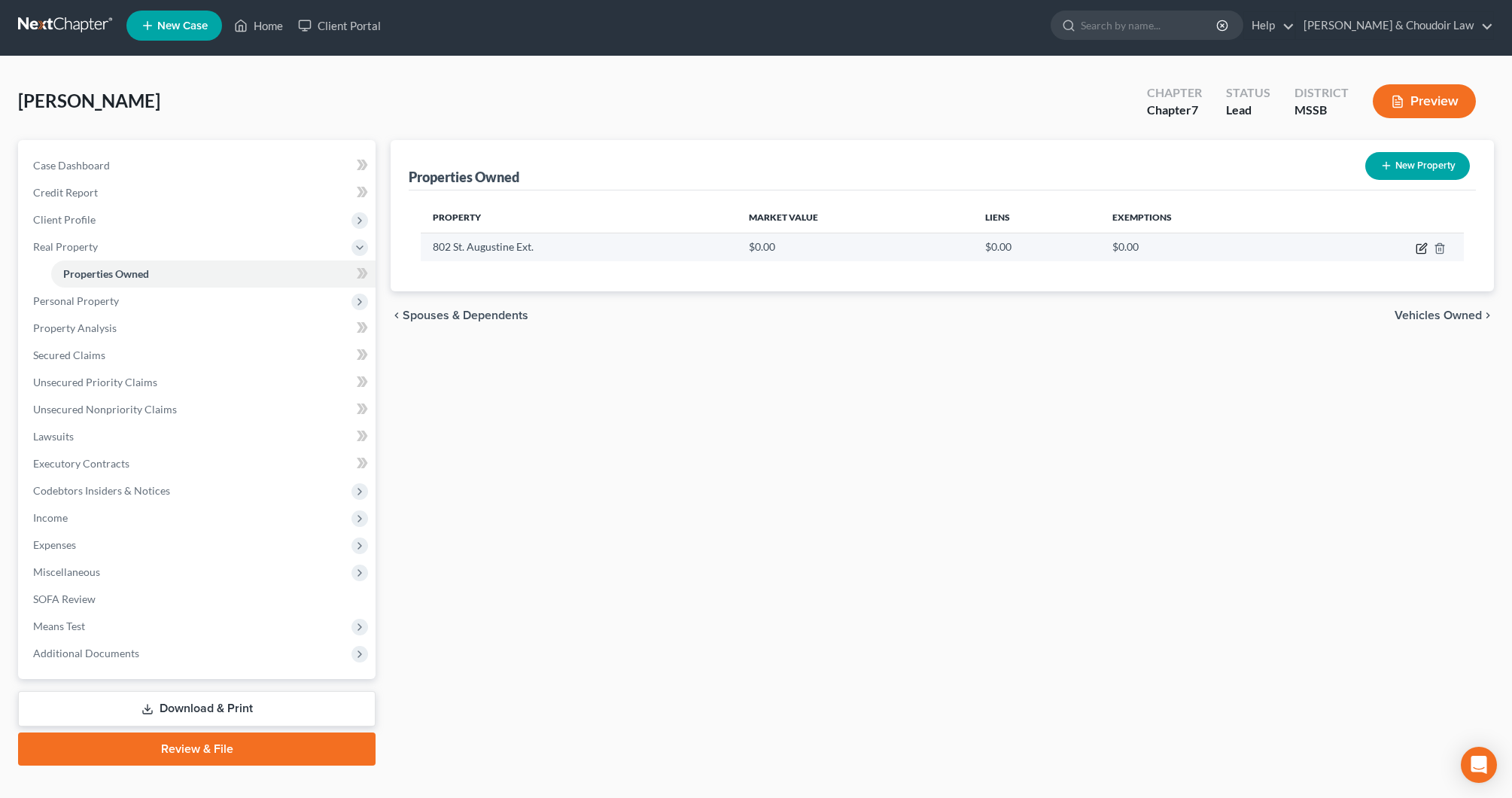
click at [1424, 247] on icon "button" at bounding box center [1423, 246] width 7 height 7
select select "25"
select select "56"
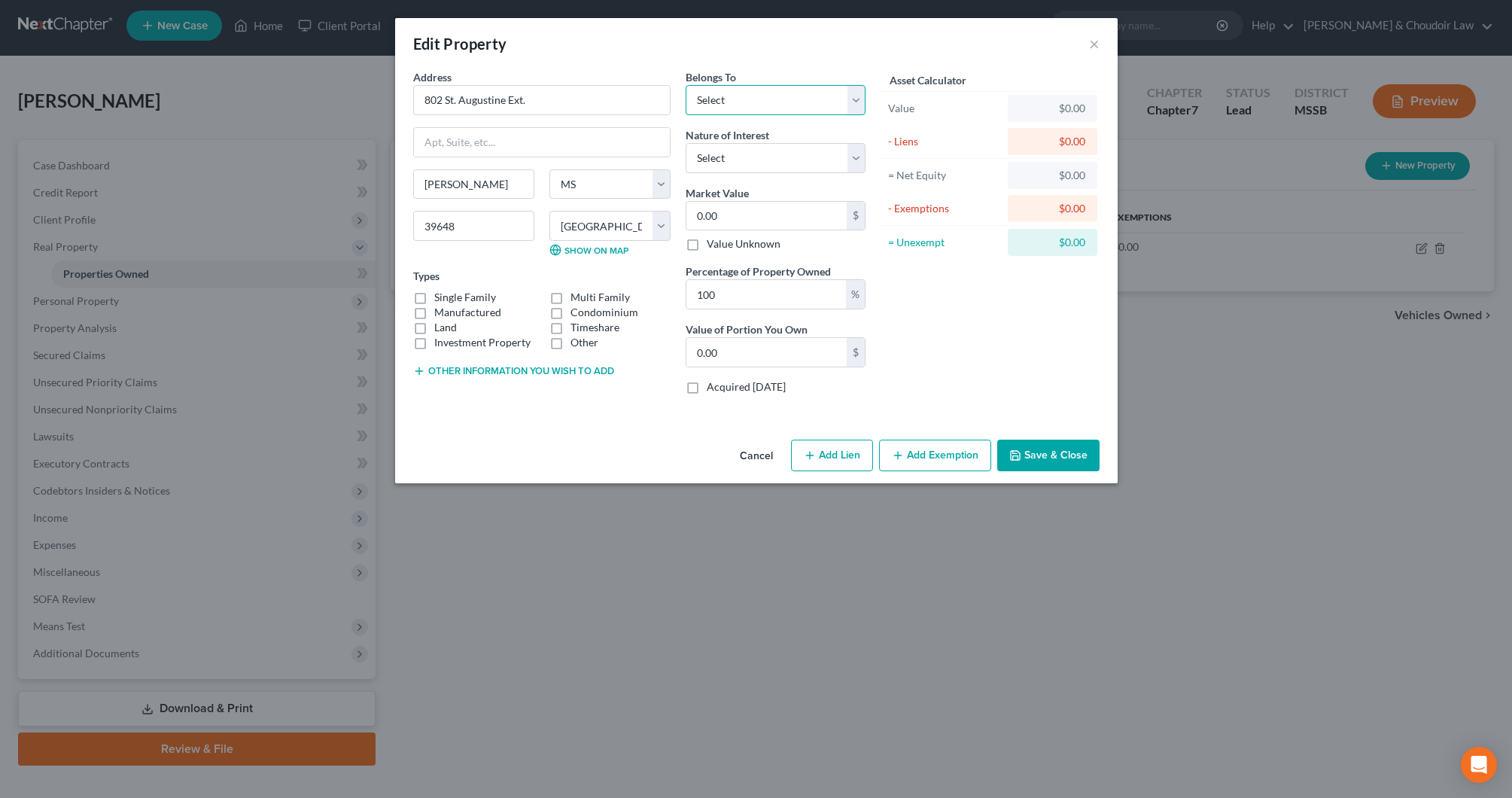
select select "0"
type input "8"
type input "8.00"
type input "81"
type input "81.00"
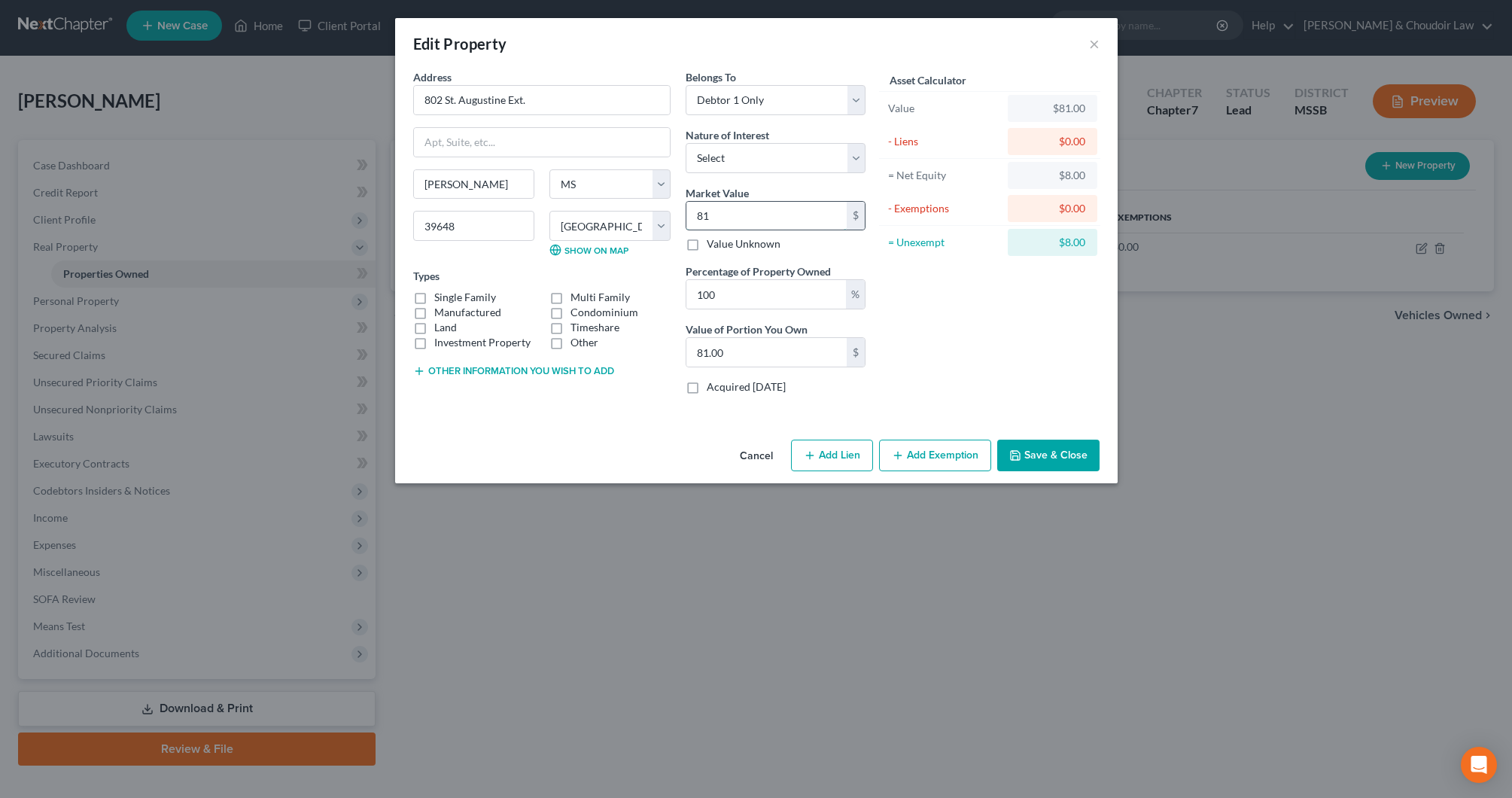
type input "815"
type input "815.00"
type input "8150"
type input "8,150.00"
type input "8,1500"
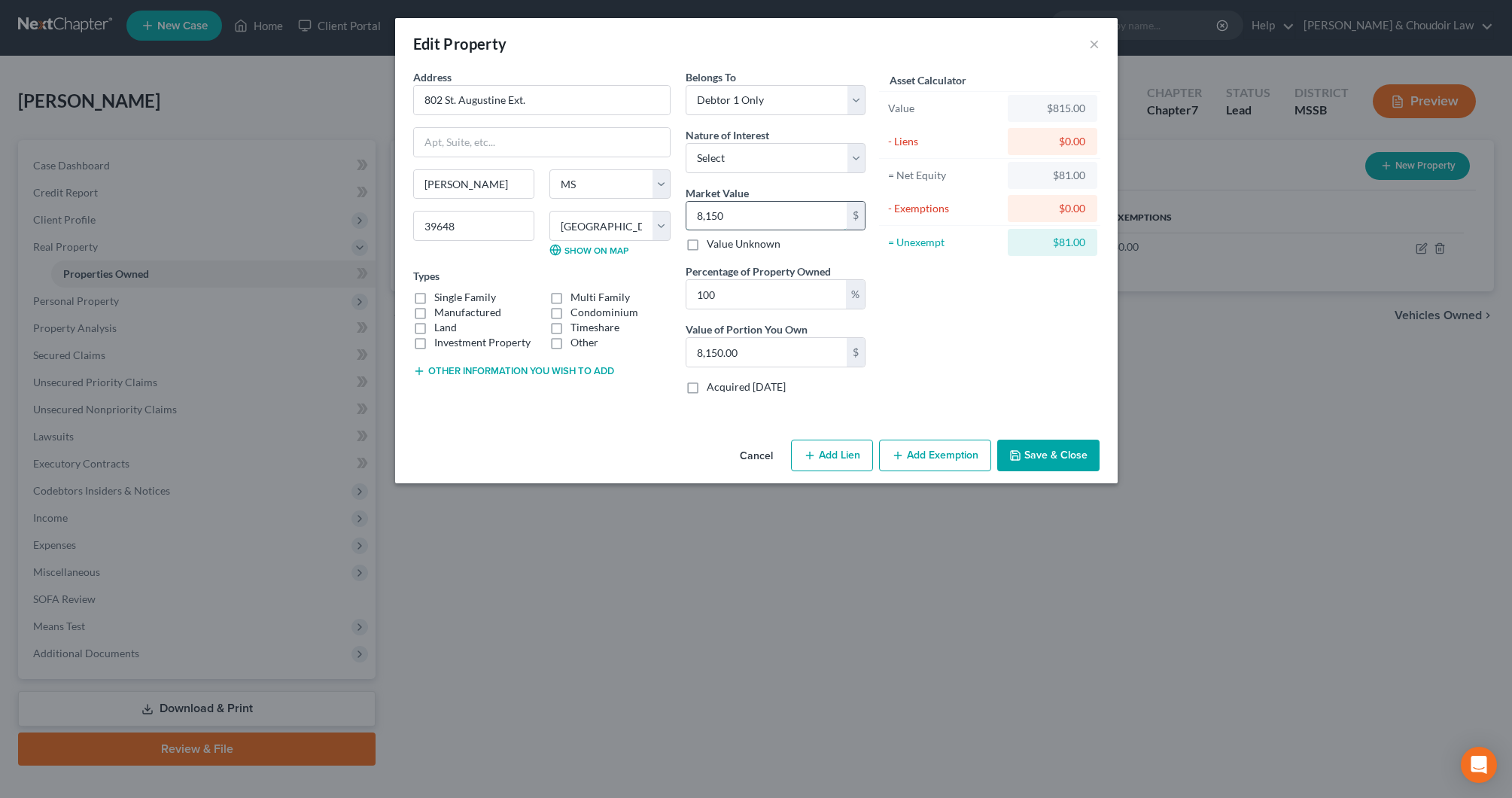
type input "81,500.00"
type input "81,500"
click at [472, 300] on label "Single Family" at bounding box center [465, 297] width 62 height 15
click at [450, 300] on input "Single Family" at bounding box center [445, 295] width 10 height 10
checkbox input "true"
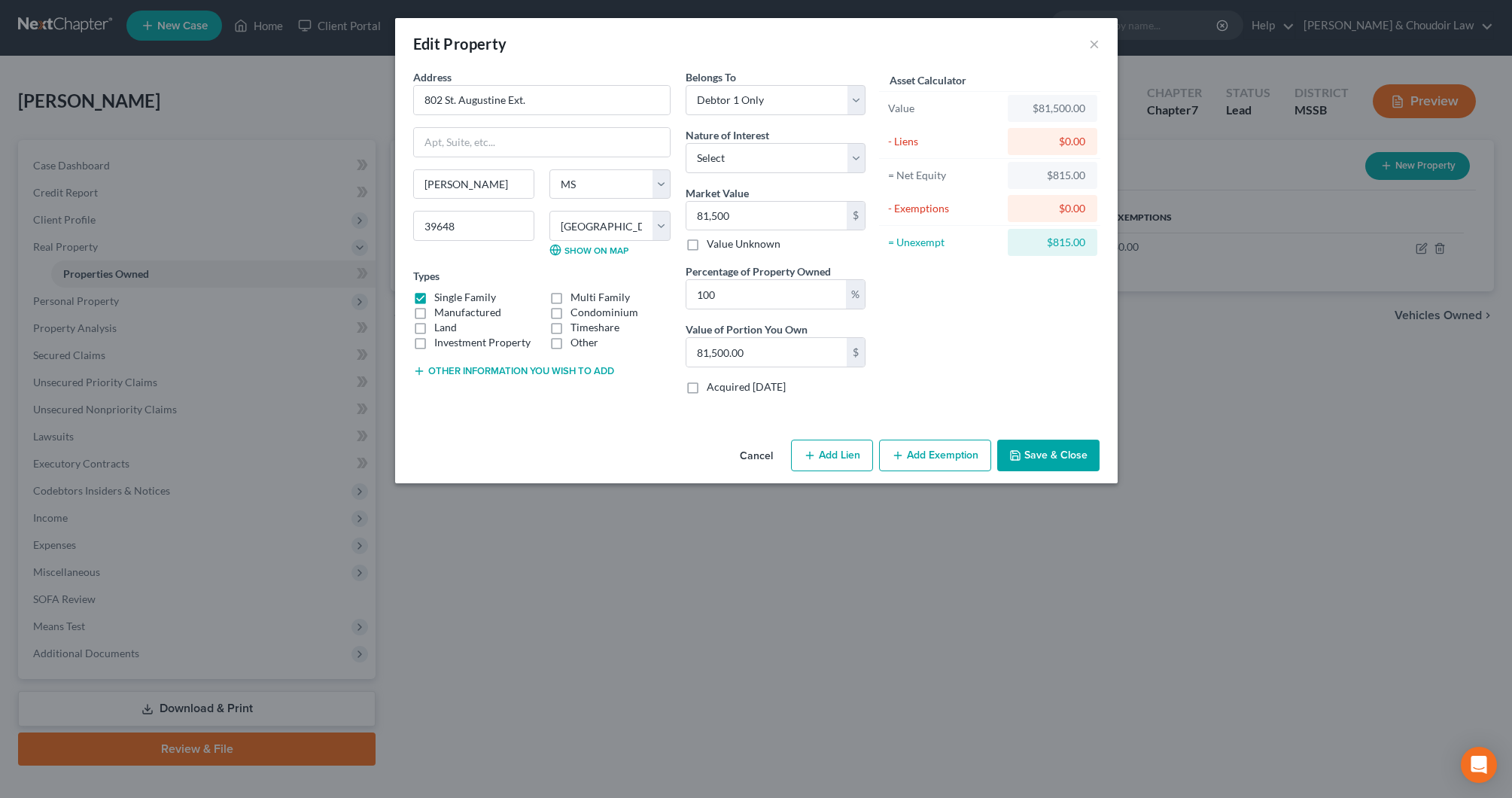
click at [452, 323] on label "Land" at bounding box center [445, 327] width 22 height 15
click at [450, 323] on input "Land" at bounding box center [445, 325] width 10 height 10
checkbox input "true"
drag, startPoint x: 584, startPoint y: 346, endPoint x: 572, endPoint y: 352, distance: 13.4
click at [583, 346] on label "Other" at bounding box center [584, 342] width 28 height 15
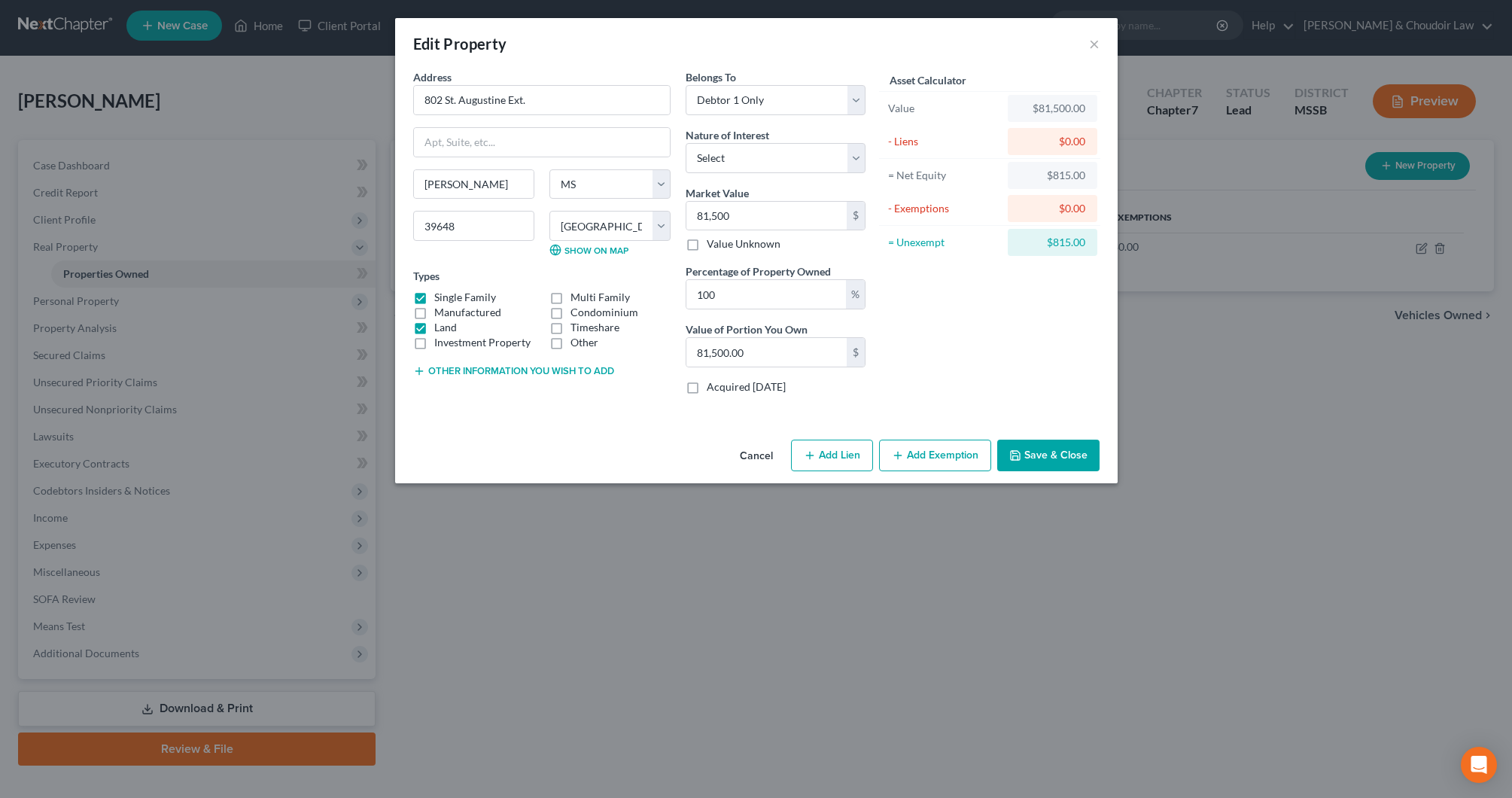
click at [583, 345] on input "Other" at bounding box center [582, 340] width 10 height 10
checkbox input "true"
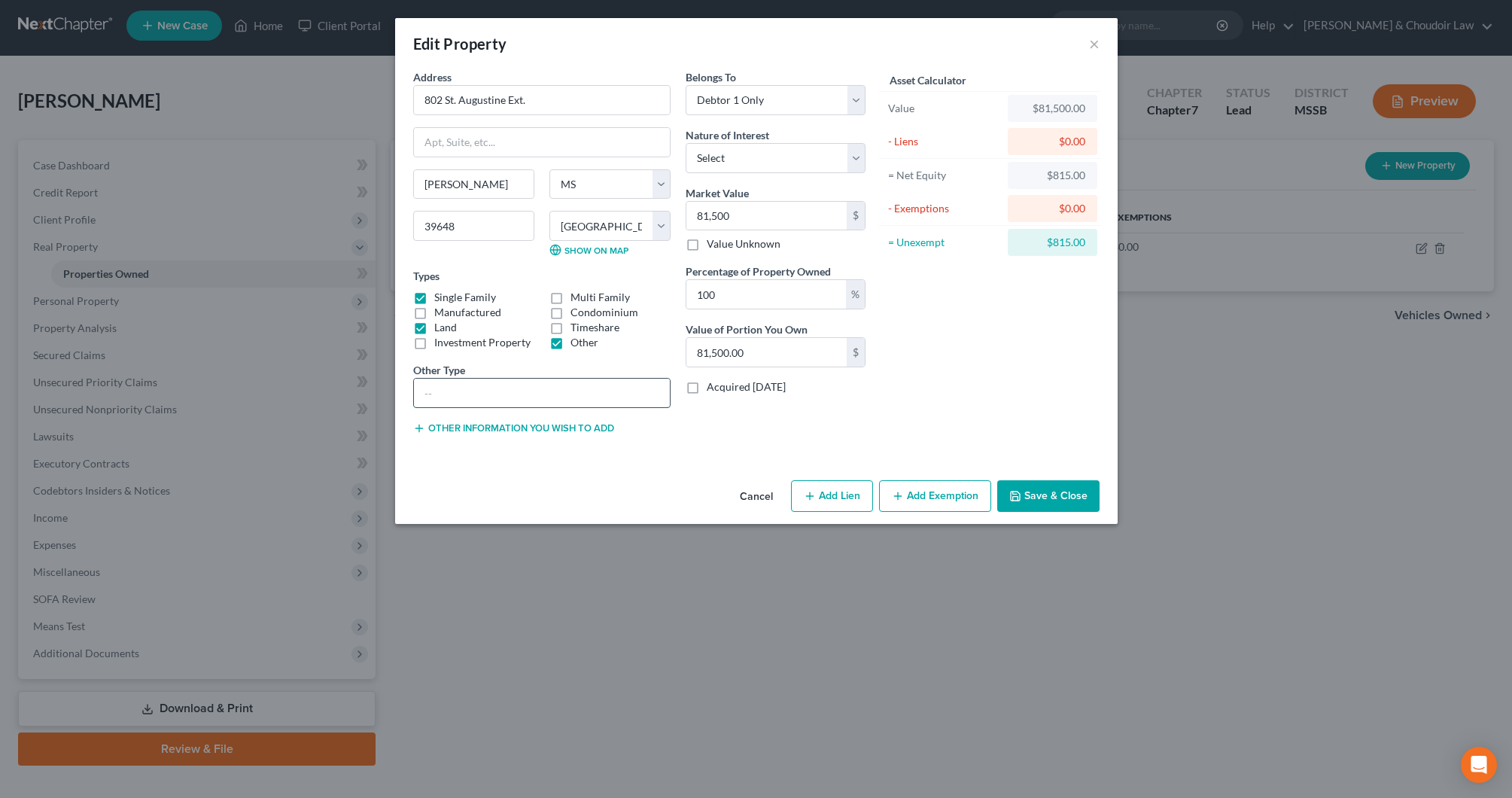
click at [563, 385] on input "text" at bounding box center [541, 393] width 256 height 29
type input "home on .32 acres"
click at [910, 496] on button "Add Exemption" at bounding box center [936, 496] width 113 height 32
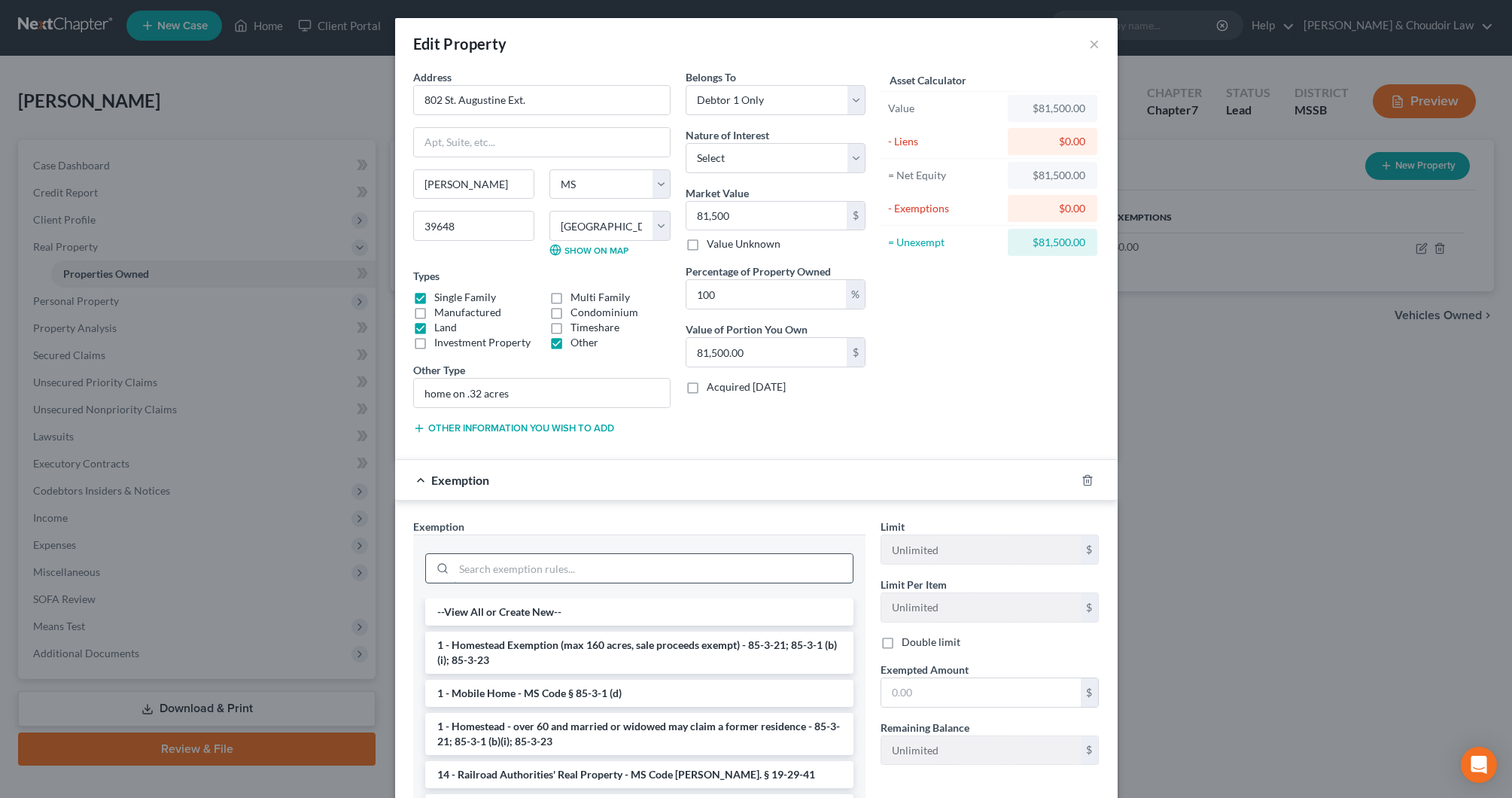
click at [826, 559] on input "search" at bounding box center [653, 568] width 399 height 29
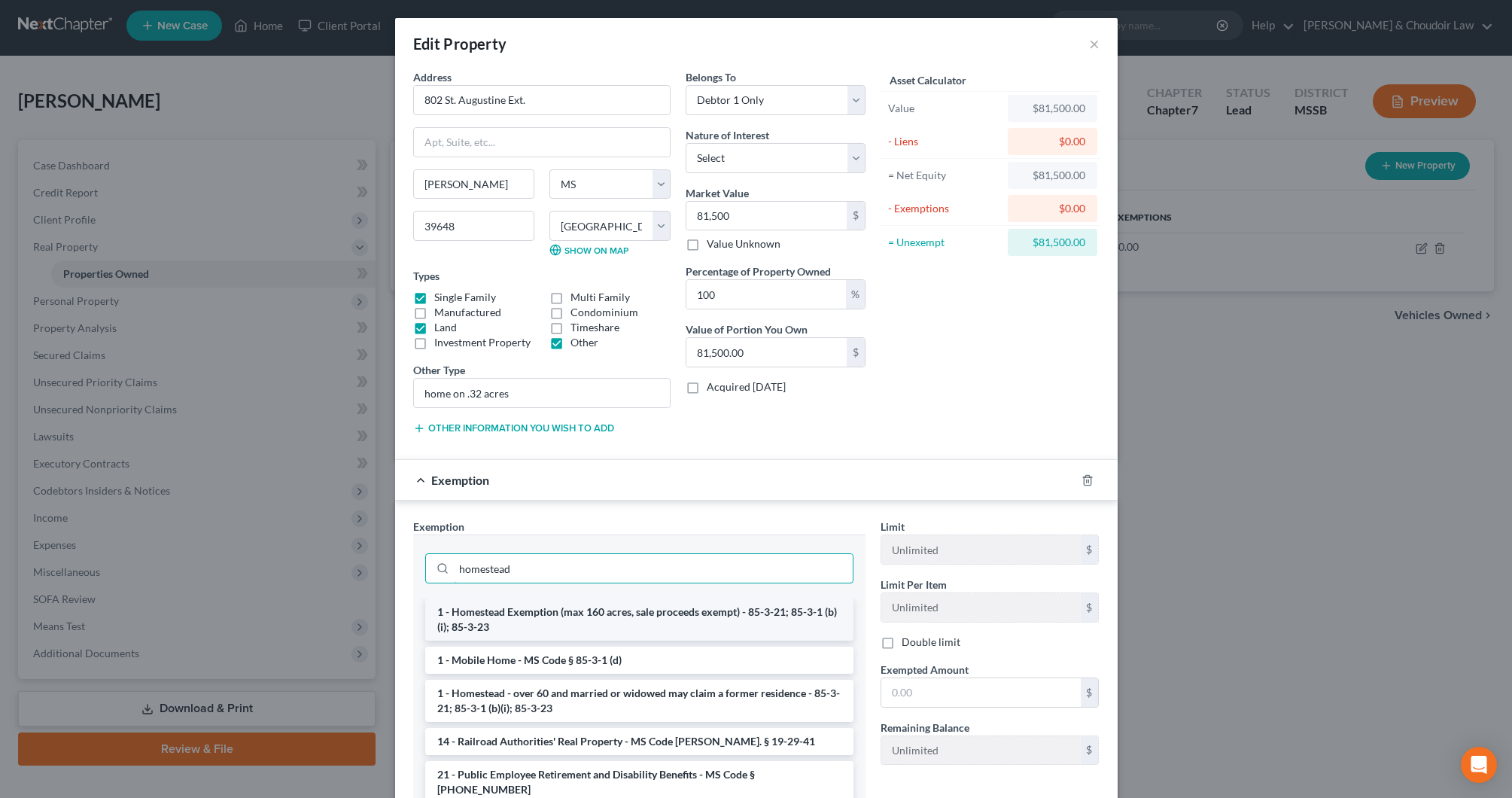
type input "homestead"
click at [716, 613] on li "1 - Homestead Exemption (max 160 acres, sale proceeds exempt) - 85-3-21; 85-3-1…" at bounding box center [640, 619] width 429 height 42
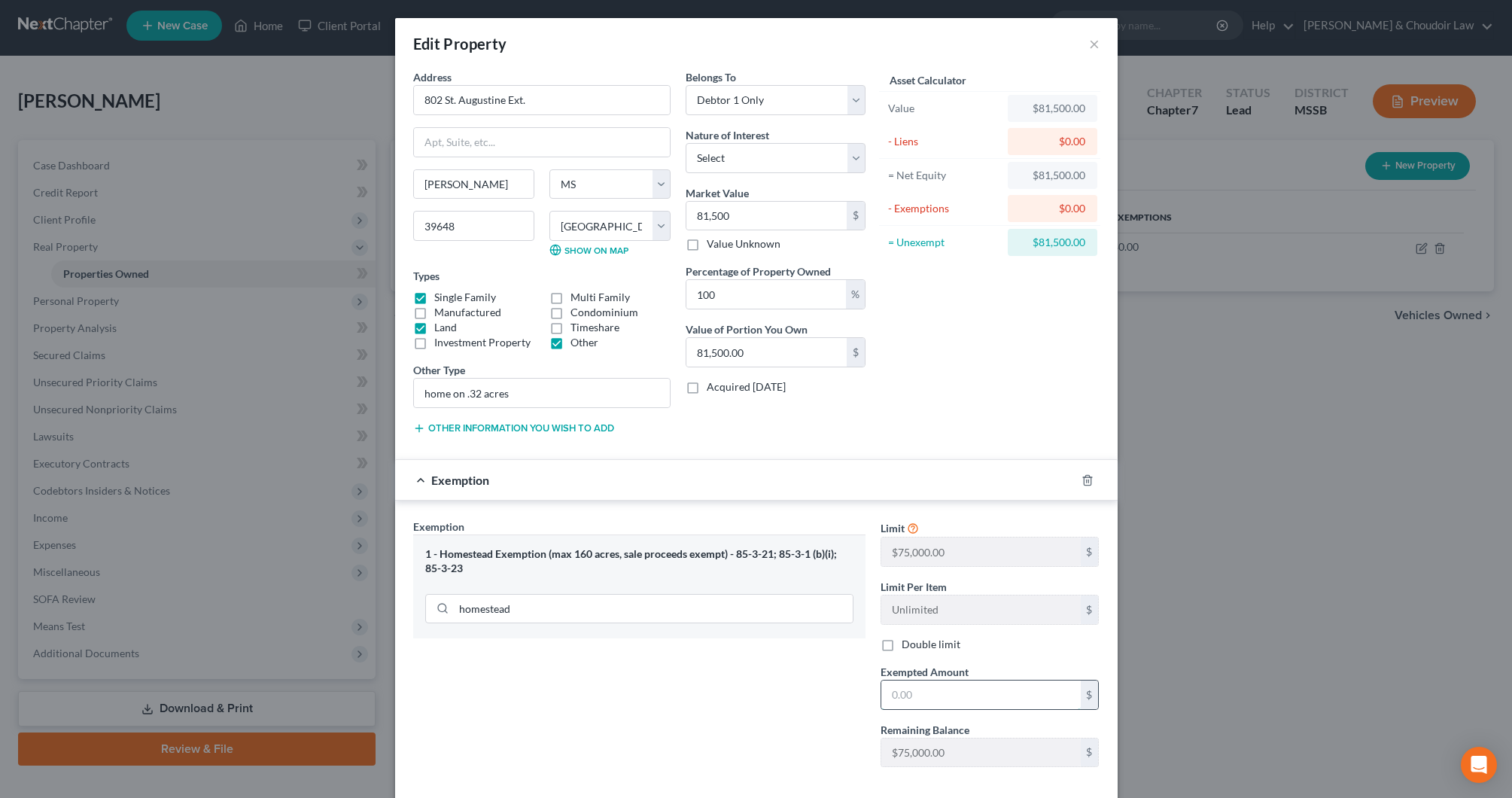
click at [949, 691] on input "text" at bounding box center [981, 695] width 200 height 29
type input "75,000"
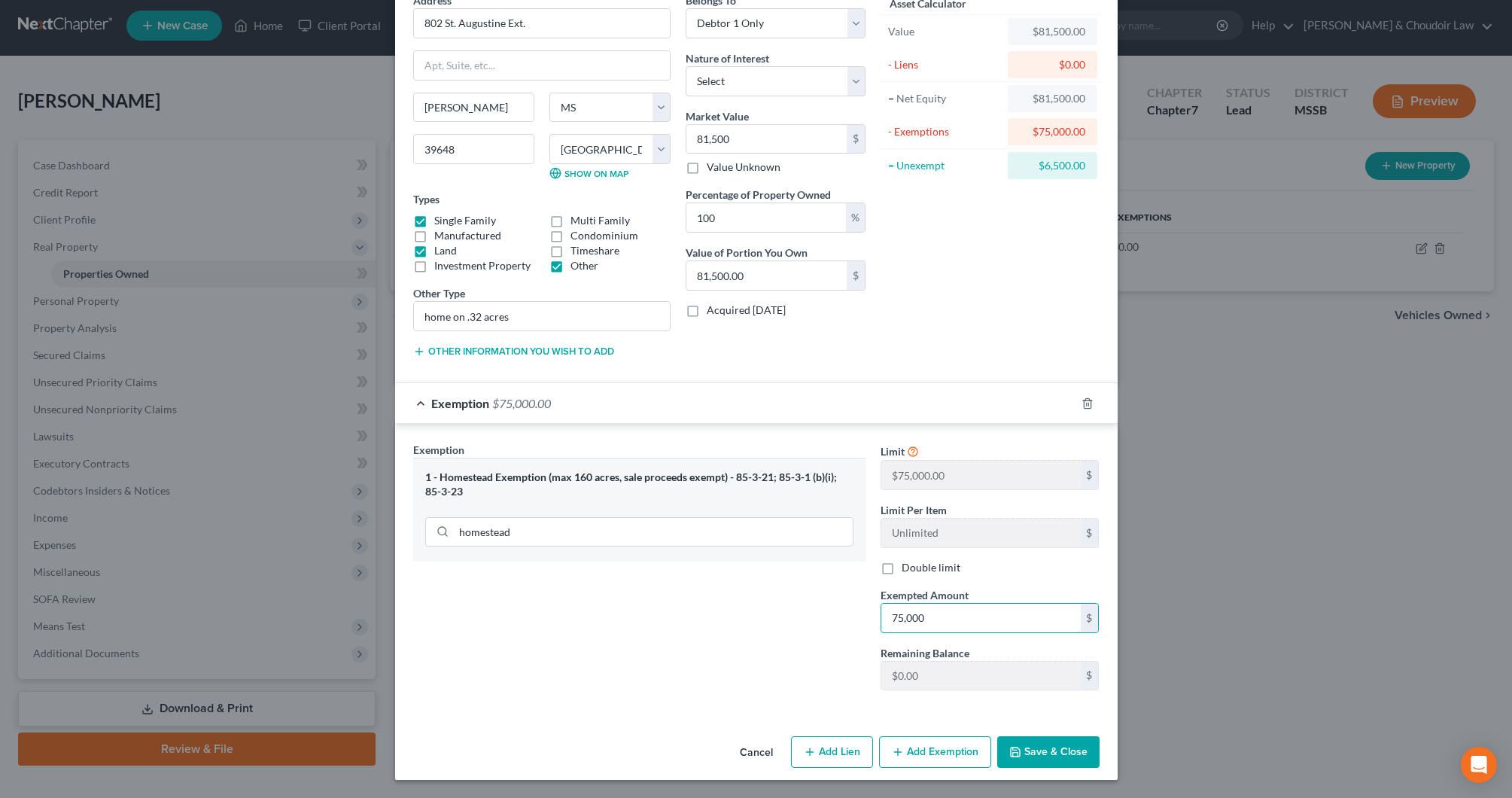
scroll to position [77, 0]
click at [939, 746] on button "Add Exemption" at bounding box center [936, 752] width 113 height 32
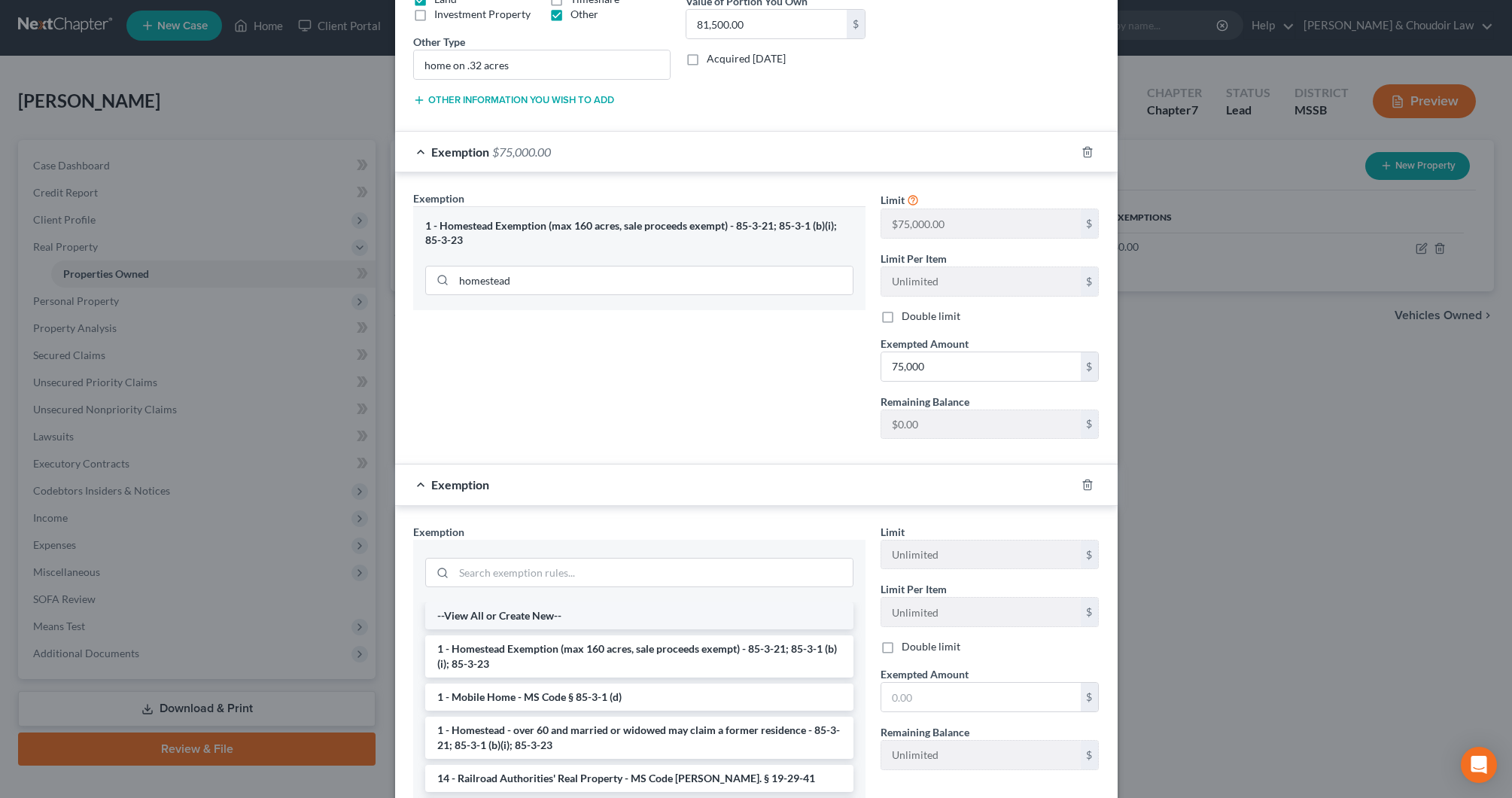
scroll to position [333, 0]
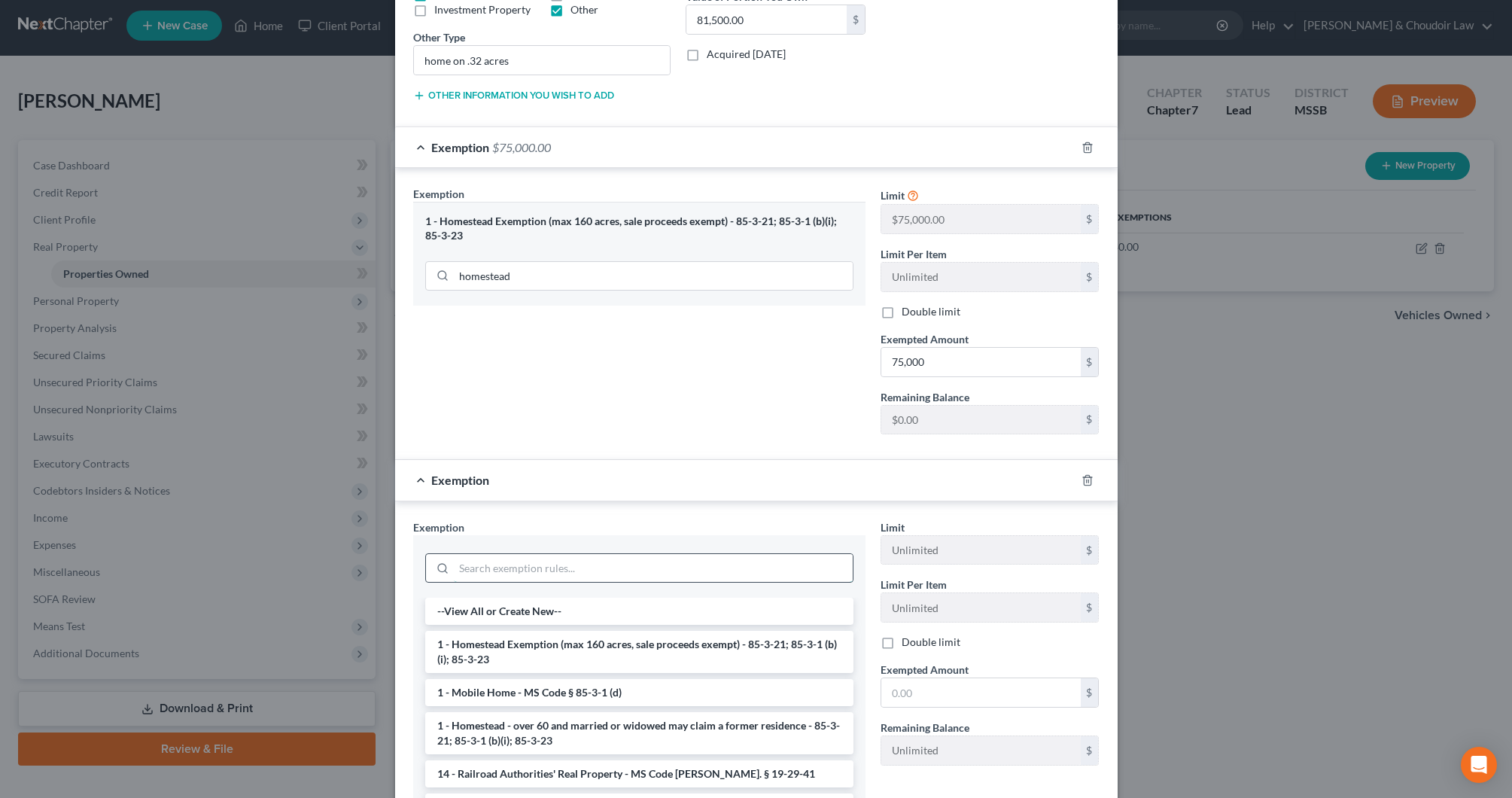
click at [606, 575] on input "search" at bounding box center [653, 568] width 399 height 29
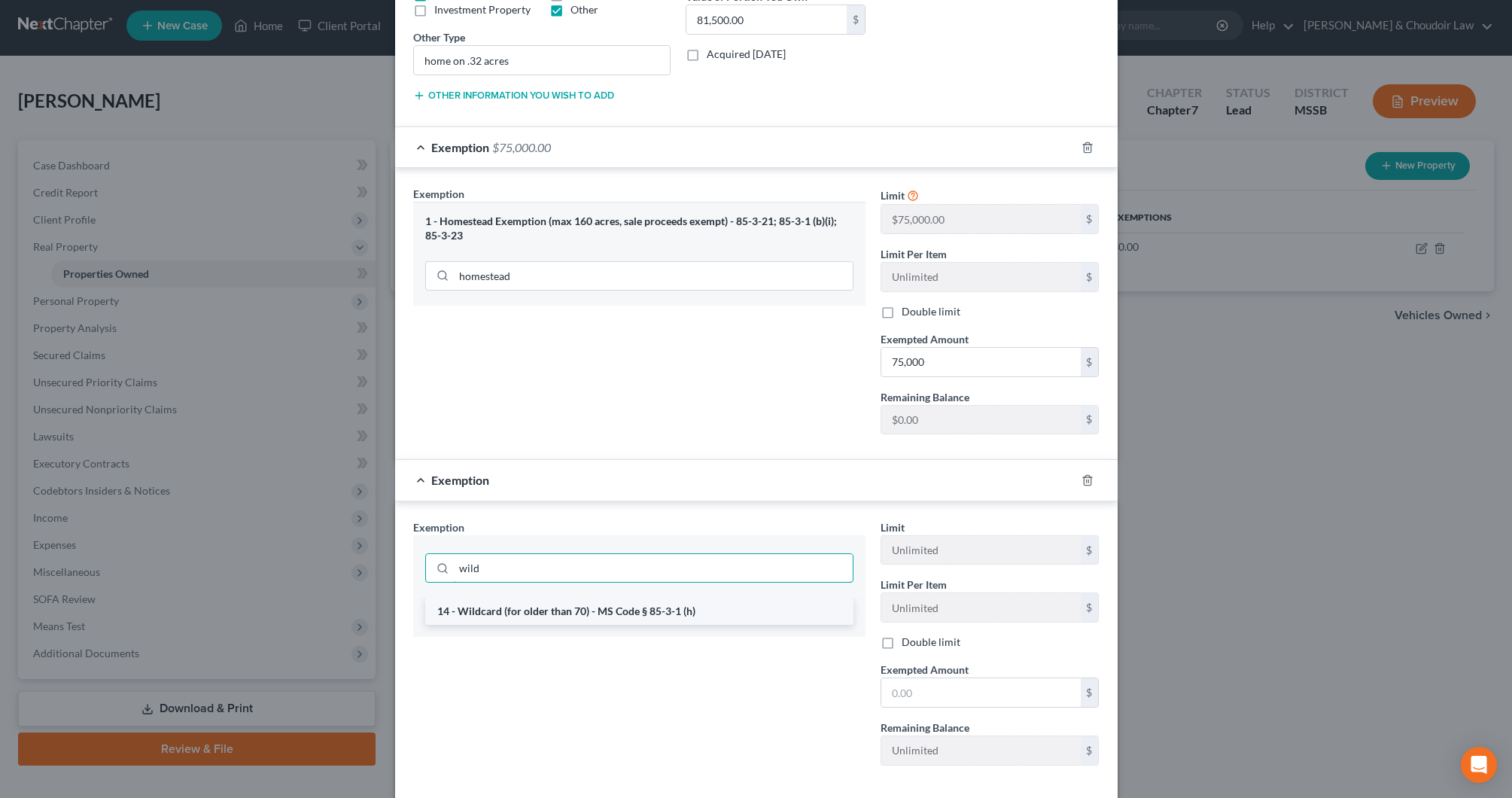
type input "wild"
click at [609, 604] on li "14 - Wildcard (for older than 70) - MS Code § 85-3-1 (h)" at bounding box center [640, 611] width 429 height 27
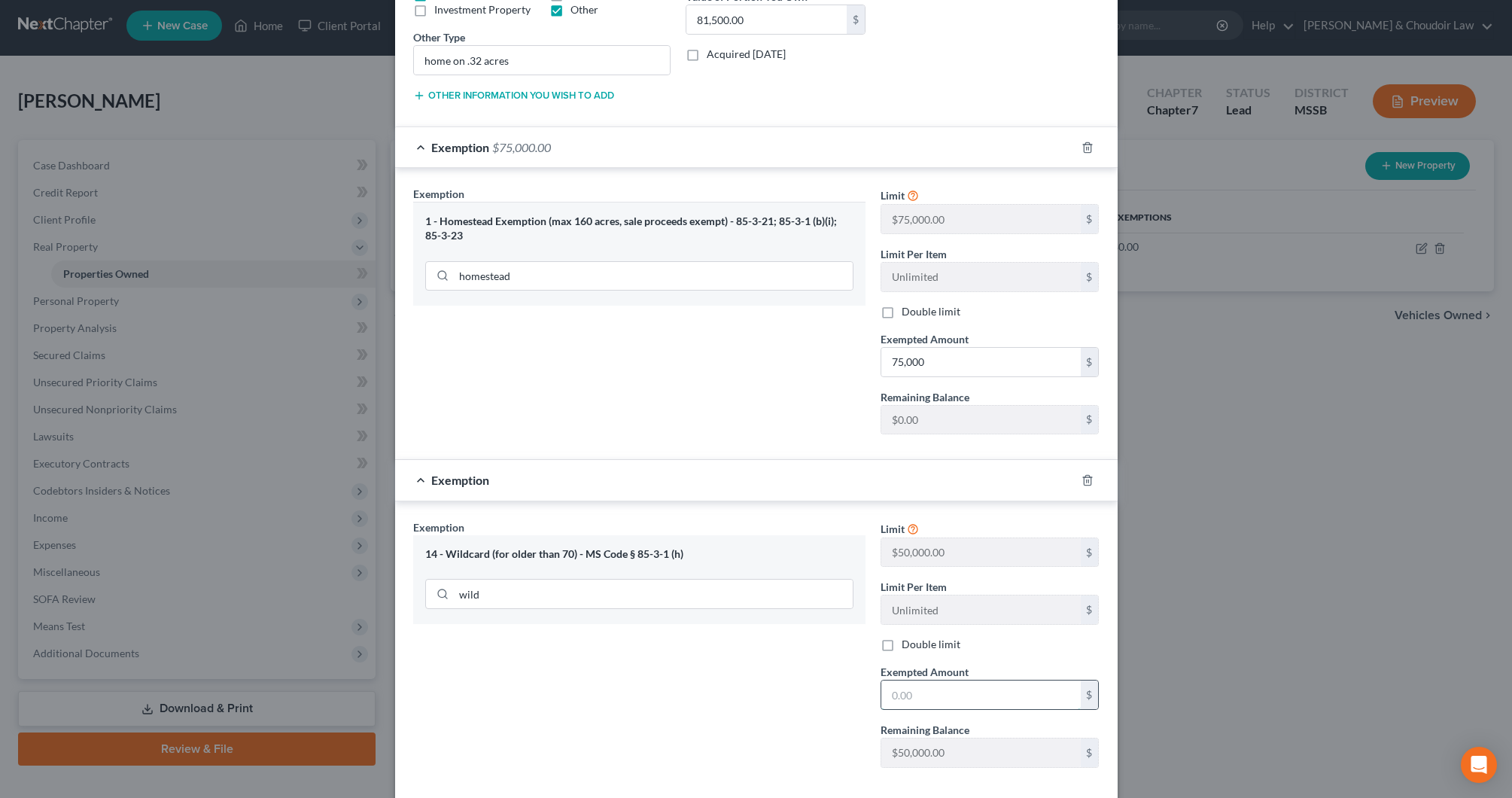
click at [939, 693] on input "text" at bounding box center [981, 695] width 200 height 29
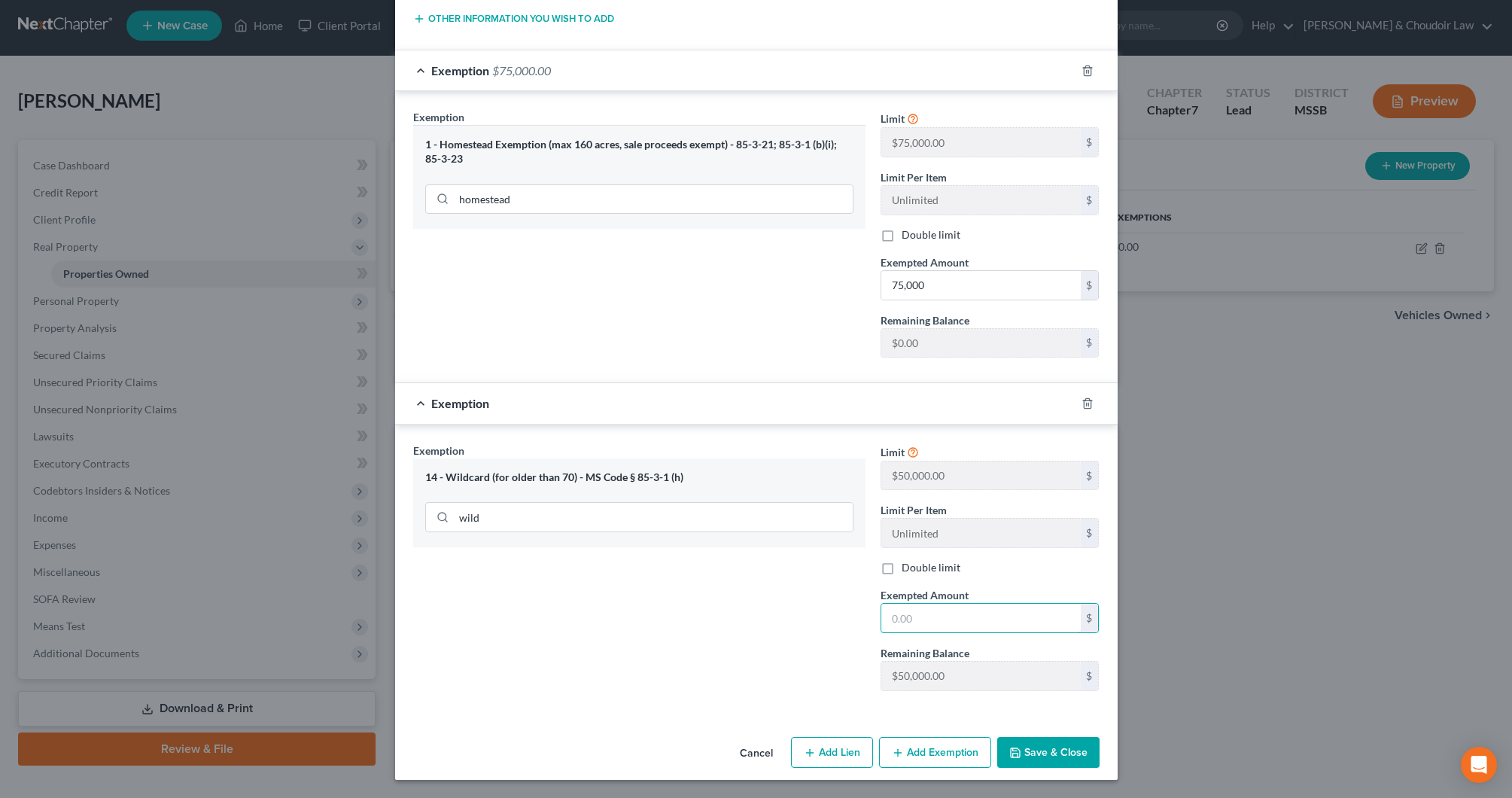
scroll to position [410, 0]
type input "6,500"
click at [1075, 747] on button "Save & Close" at bounding box center [1048, 753] width 102 height 32
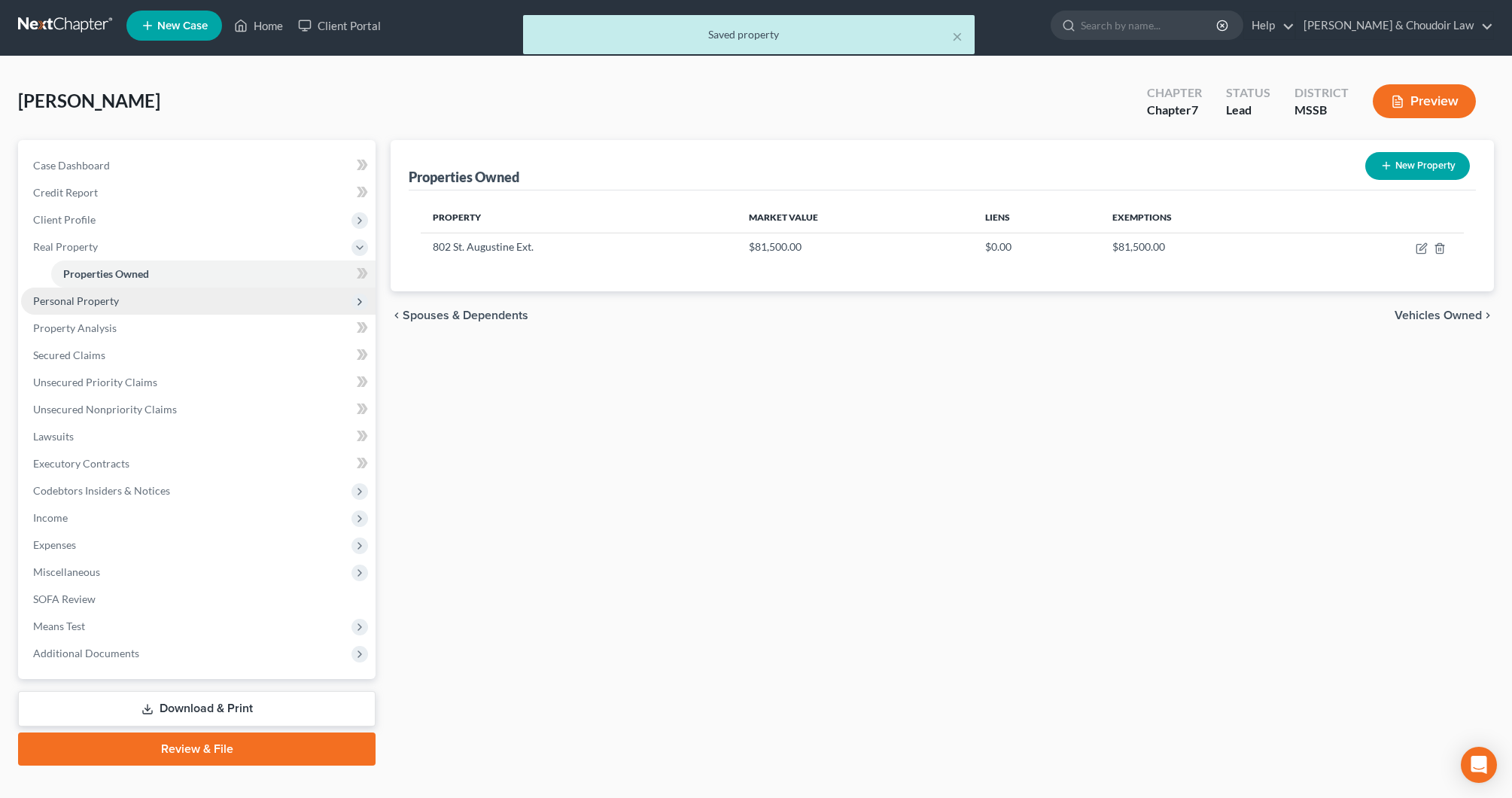
click at [103, 296] on span "Personal Property" at bounding box center [76, 300] width 86 height 13
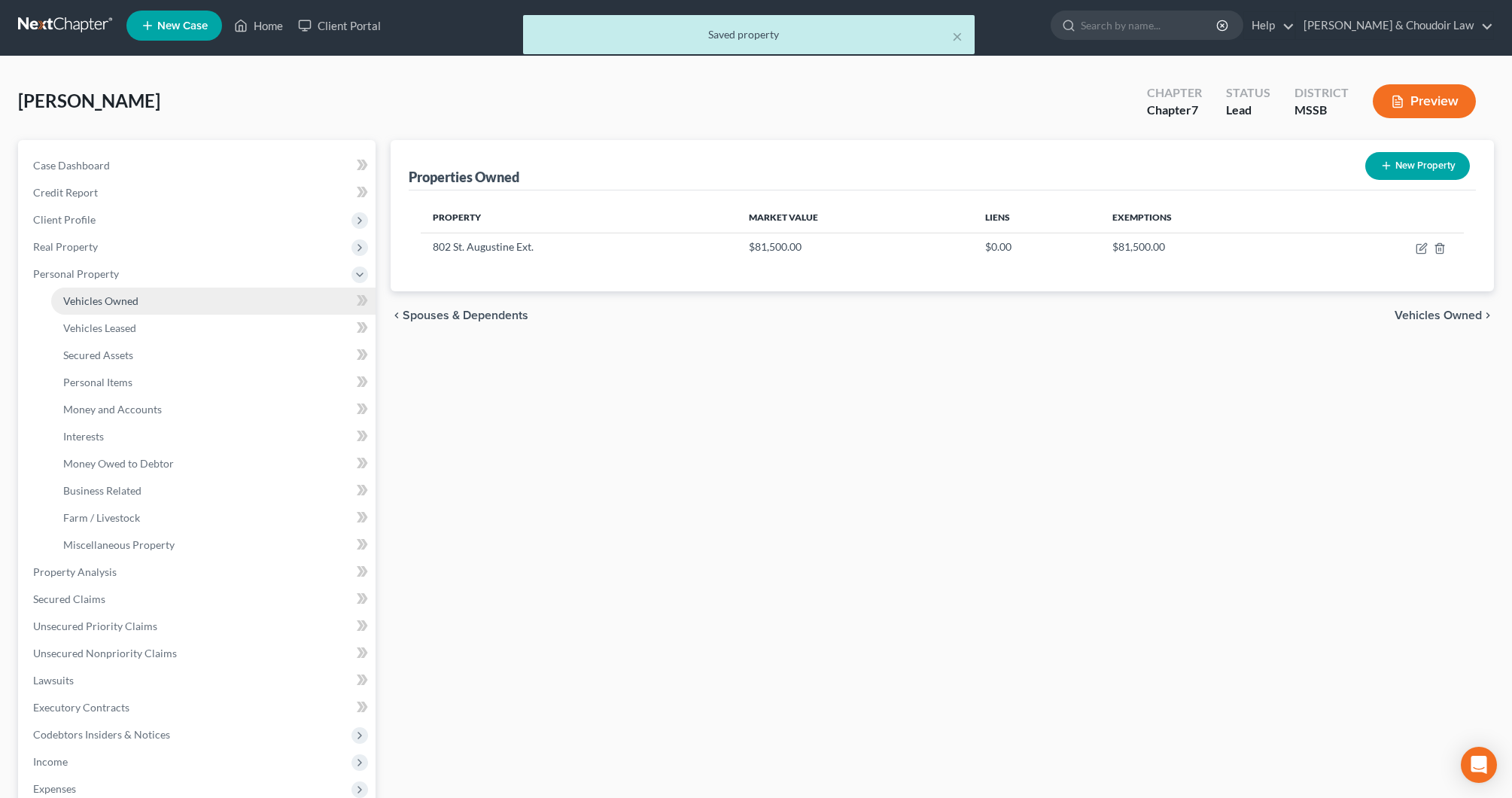
click at [113, 305] on span "Vehicles Owned" at bounding box center [101, 300] width 75 height 13
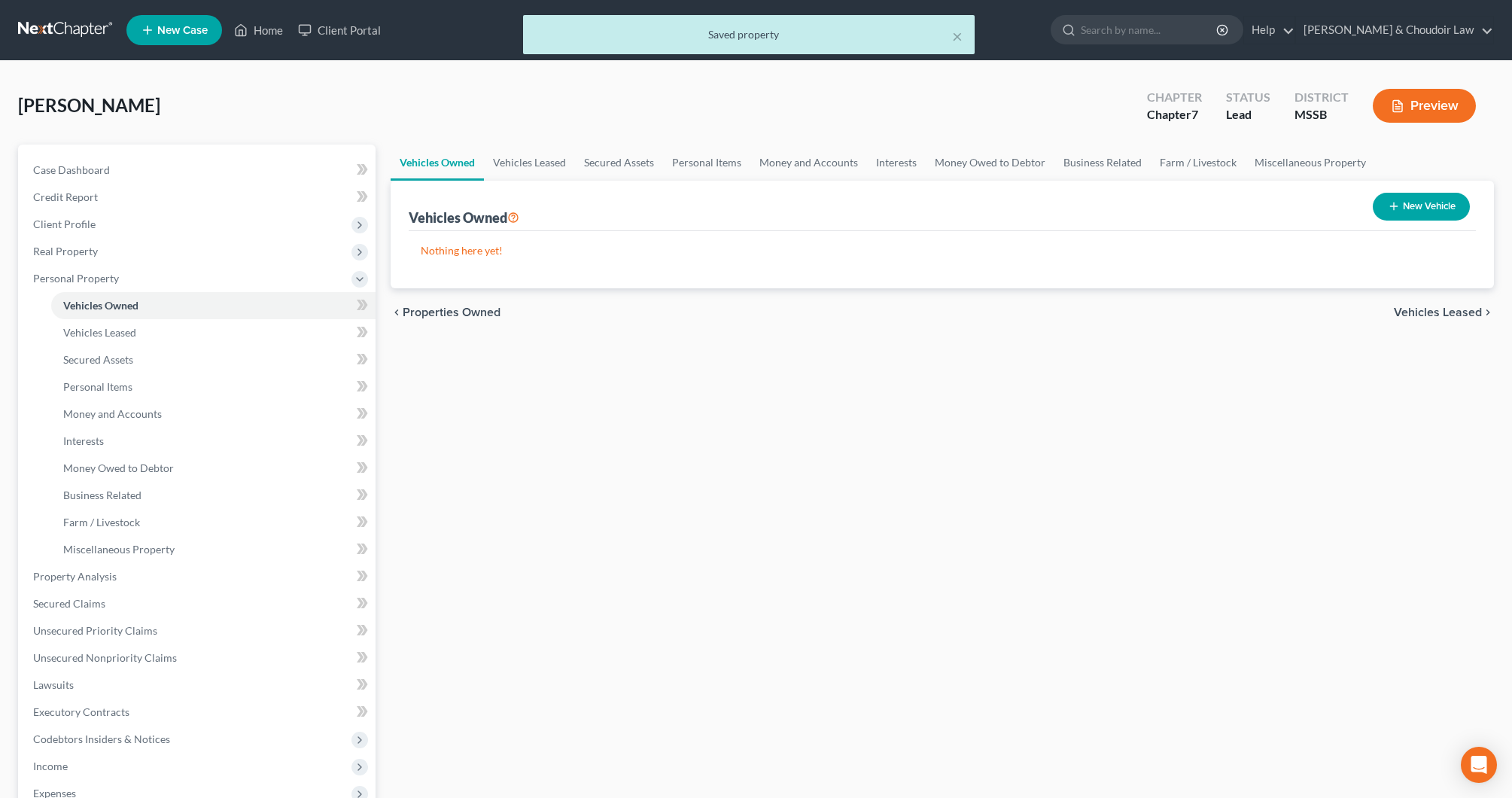
click at [1438, 200] on button "New Vehicle" at bounding box center [1422, 206] width 97 height 28
select select "0"
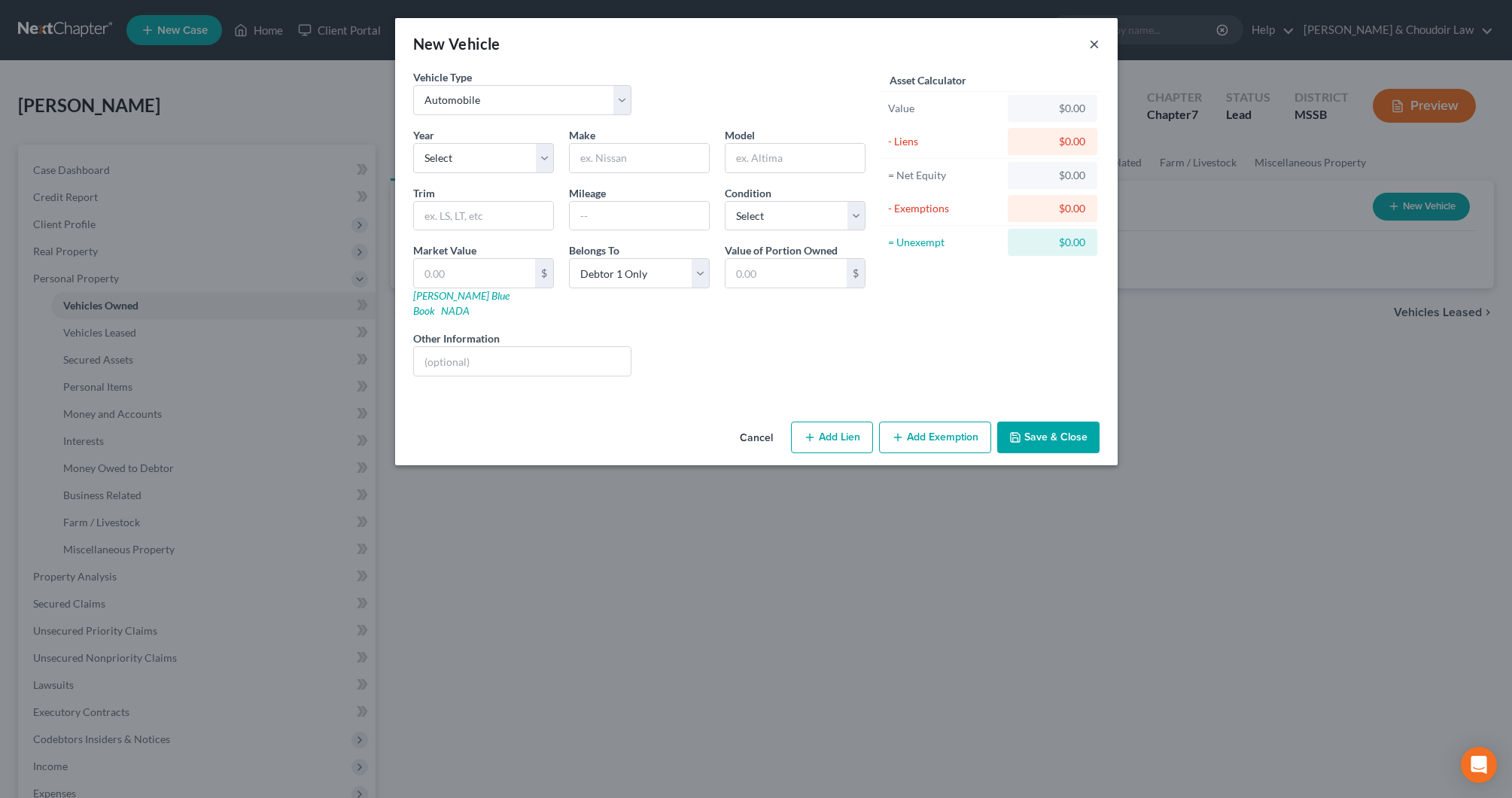
click at [1098, 44] on button "×" at bounding box center [1094, 44] width 10 height 18
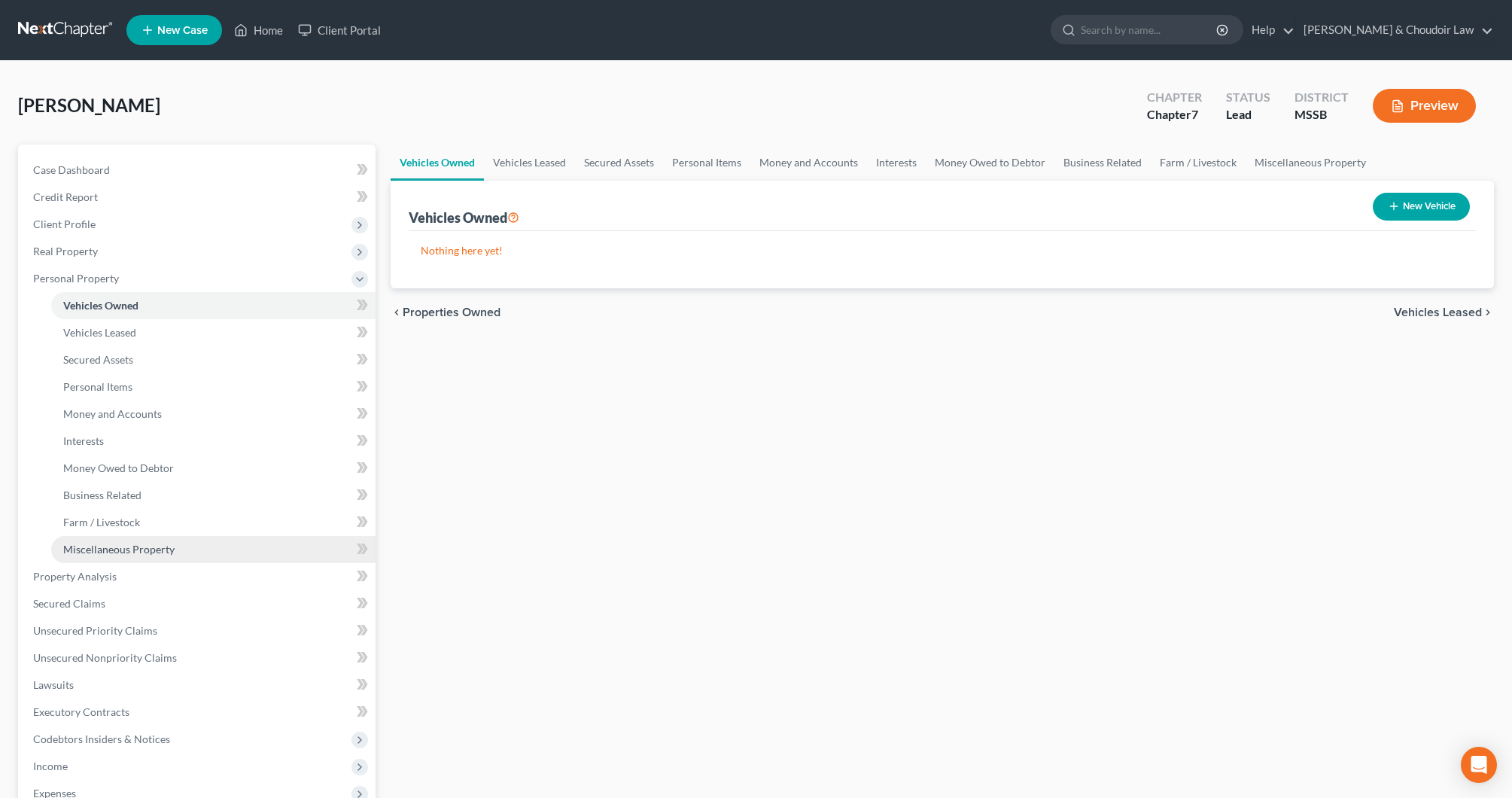
click at [143, 548] on span "Miscellaneous Property" at bounding box center [119, 549] width 112 height 13
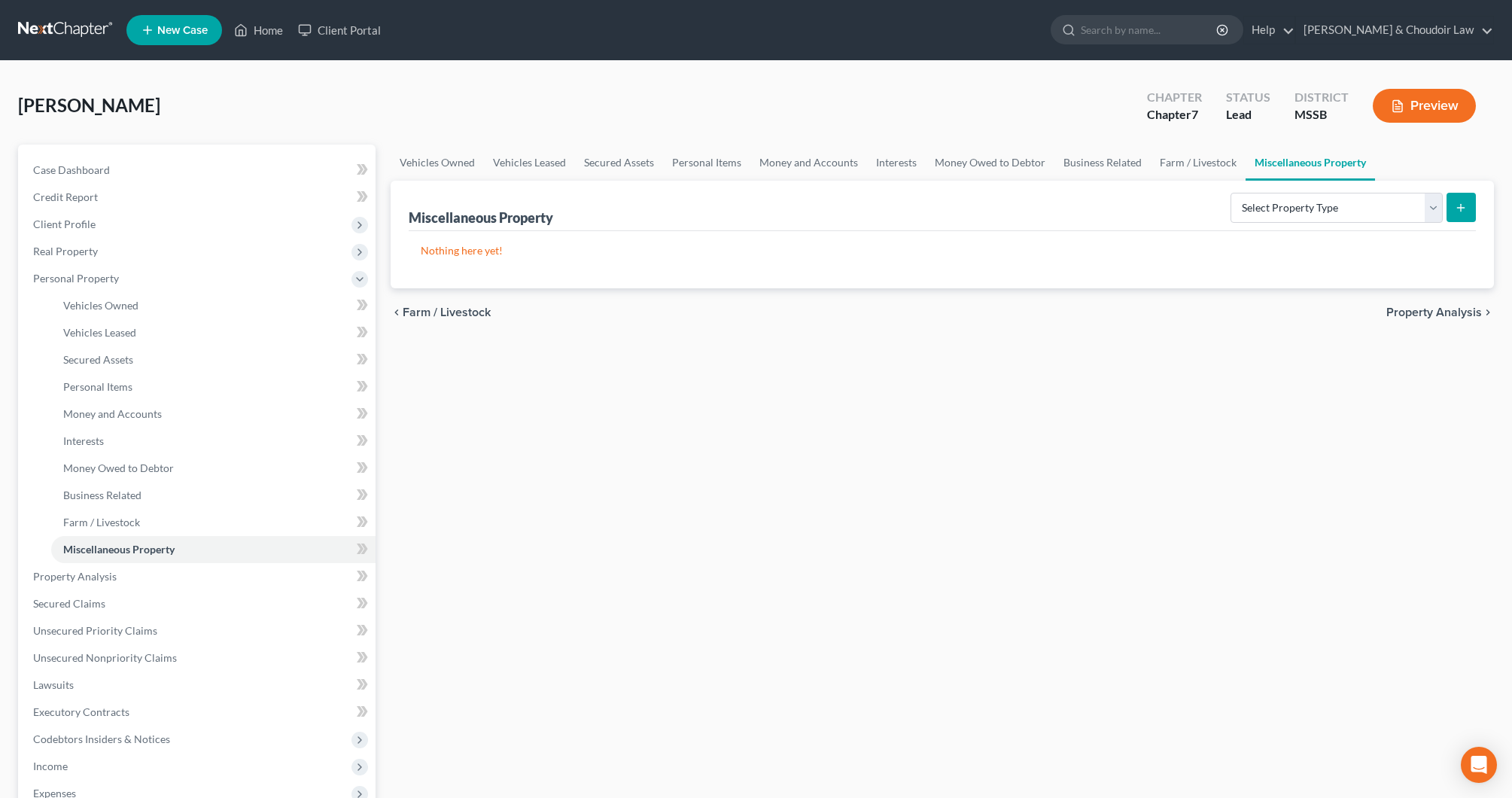
scroll to position [3, 0]
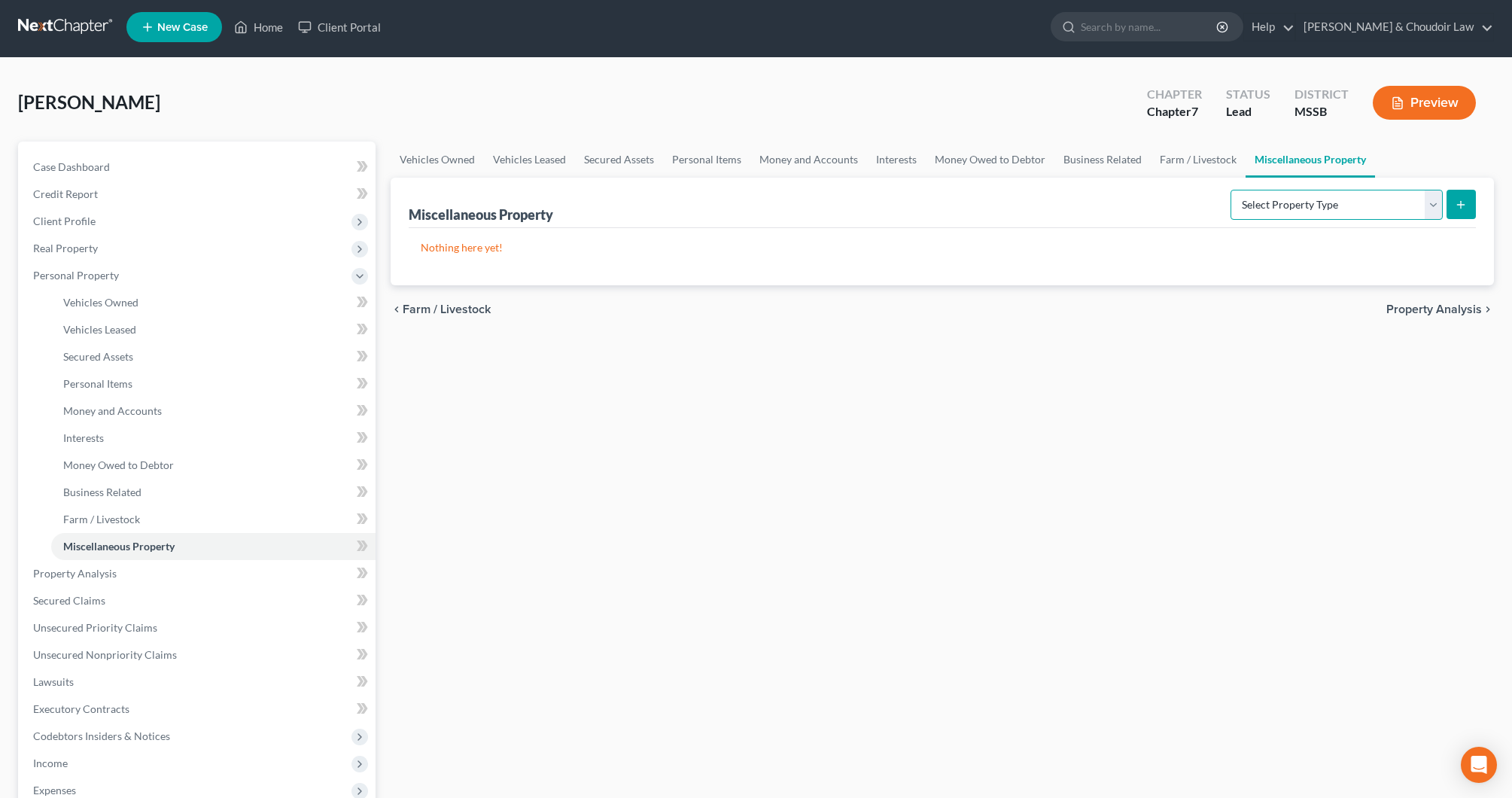
select select "holding_for_another"
click at [1460, 209] on icon "submit" at bounding box center [1460, 204] width 12 height 12
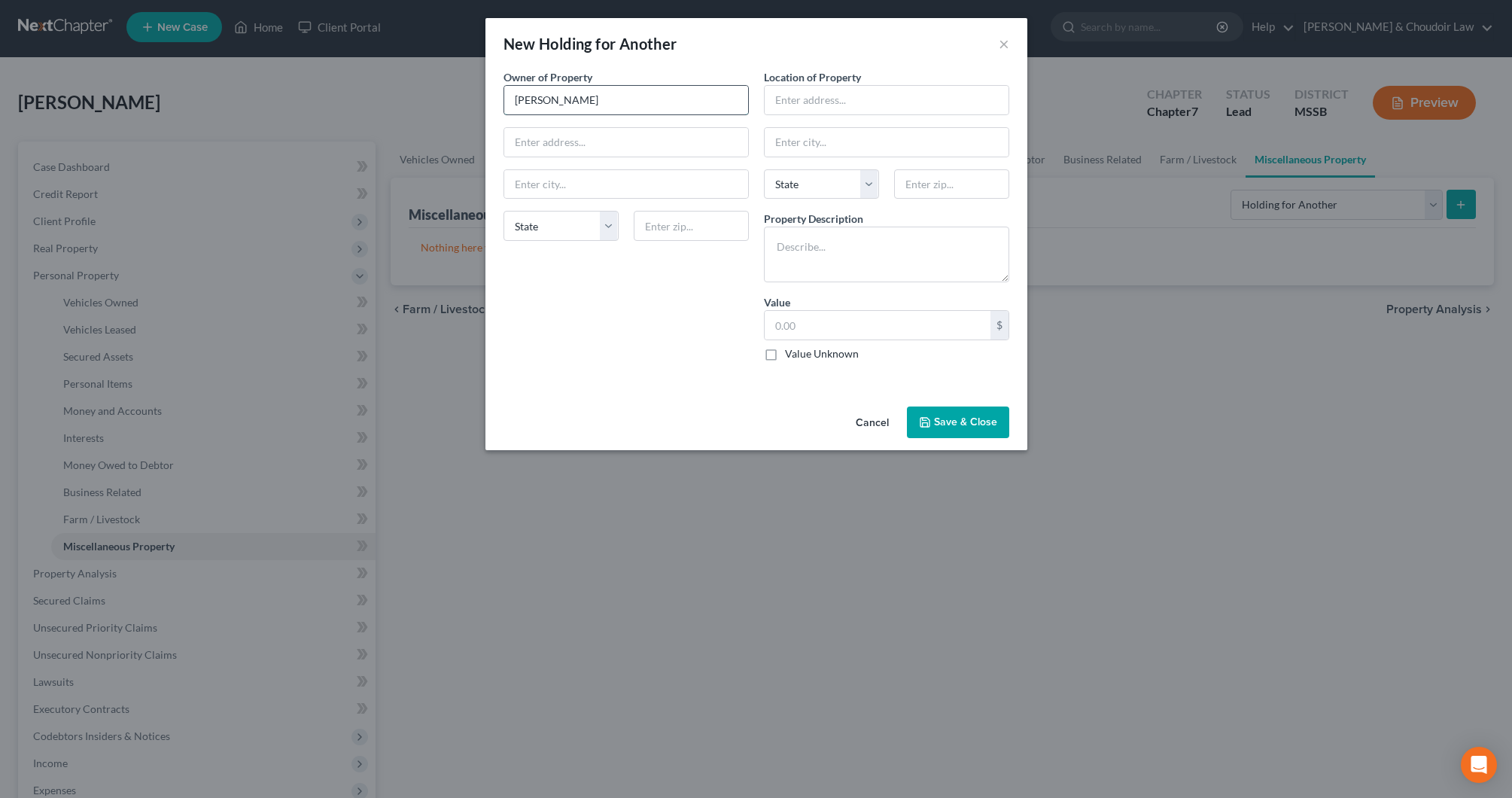
type input "Larry L. Branch"
type input "129 Wexford Way"
type input "Brandon"
select select "25"
type input "39042"
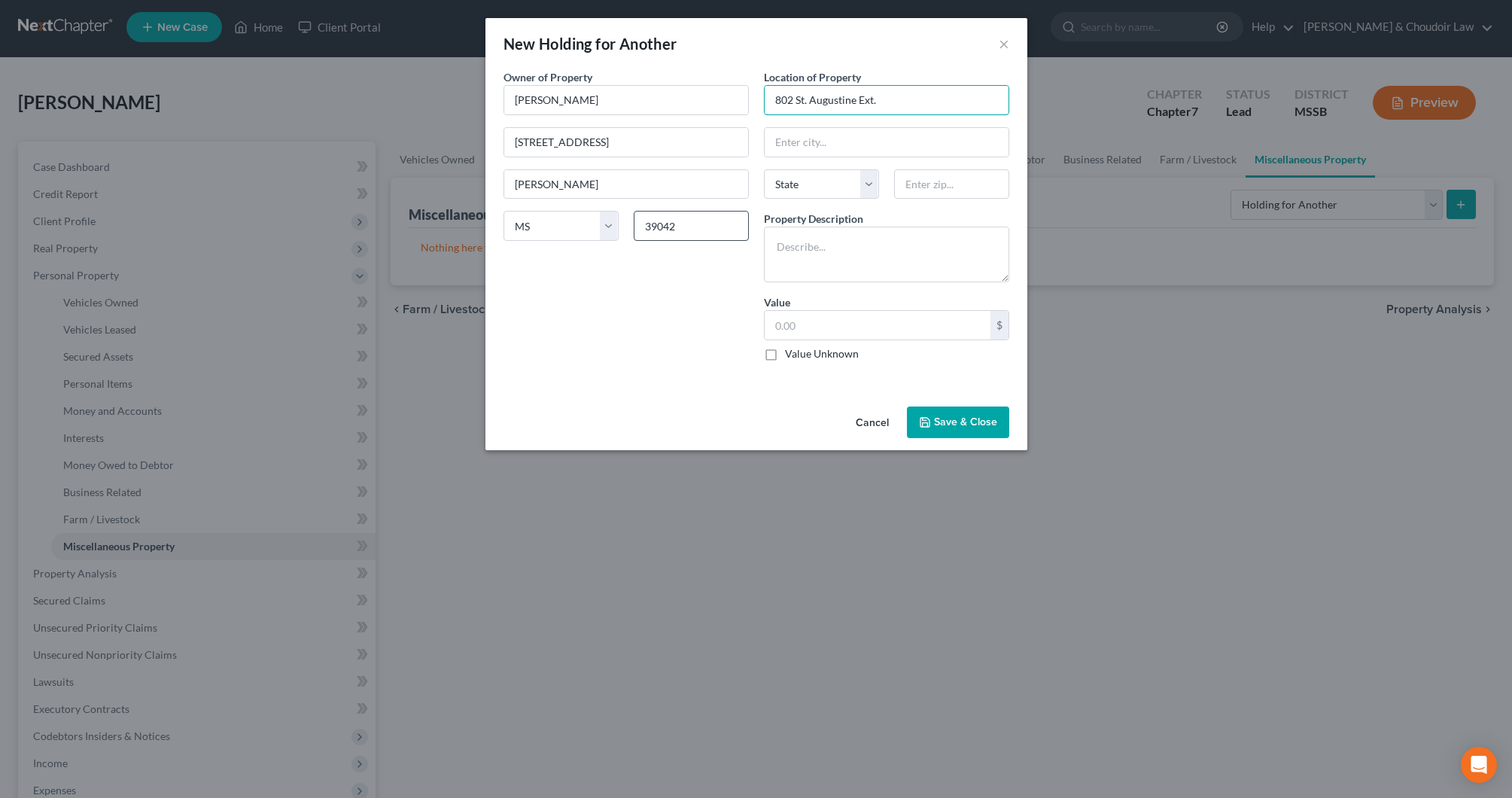
type input "802 St. Augustine Ext."
type input "m"
type input "McComb"
select select "25"
type input "39648"
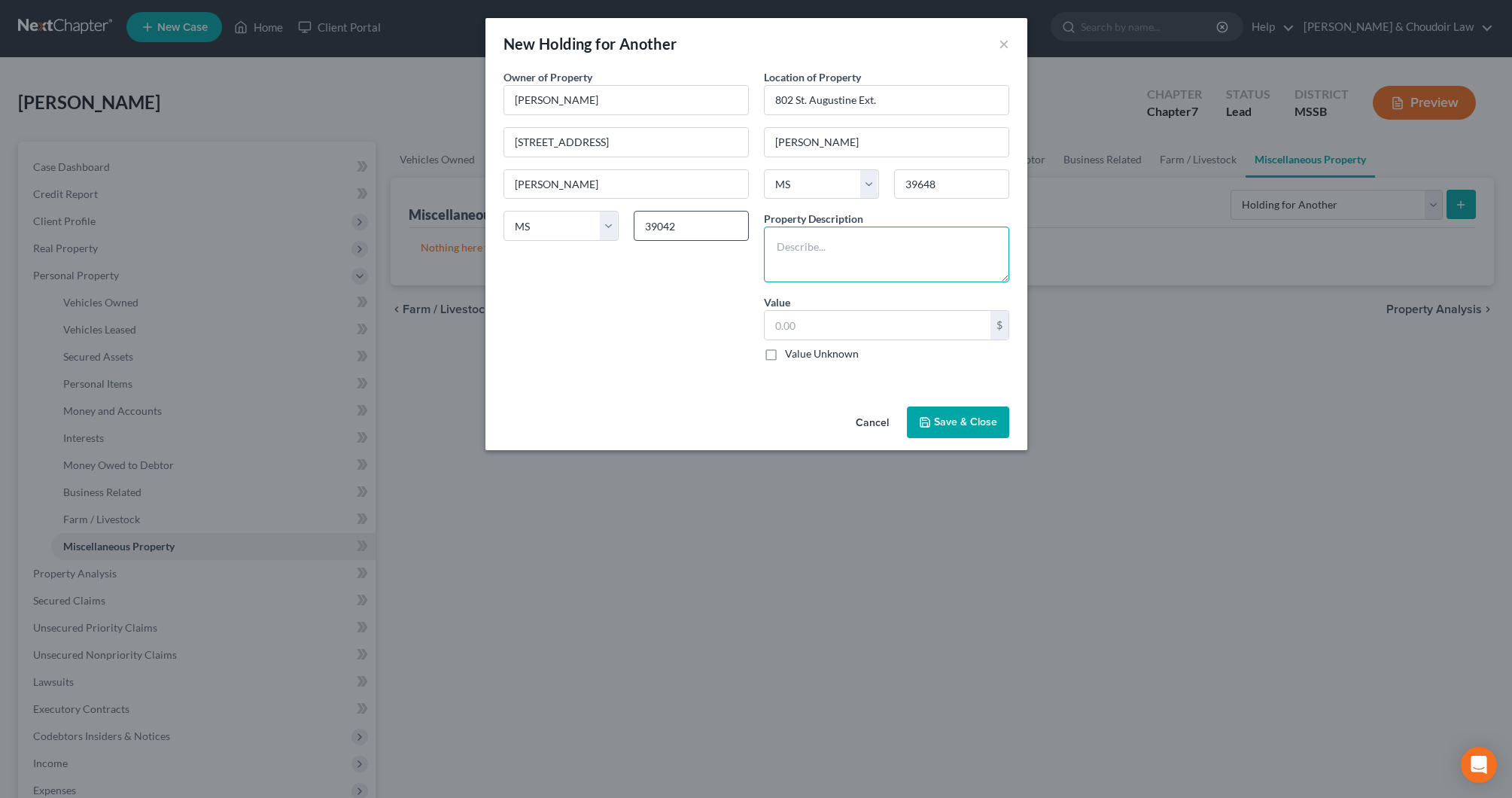
type input "[PERSON_NAME]"
type textarea "0"
type textarea "2024 Nissan Pathfinder"
click at [915, 326] on input "text" at bounding box center [877, 325] width 226 height 29
type input "28,000"
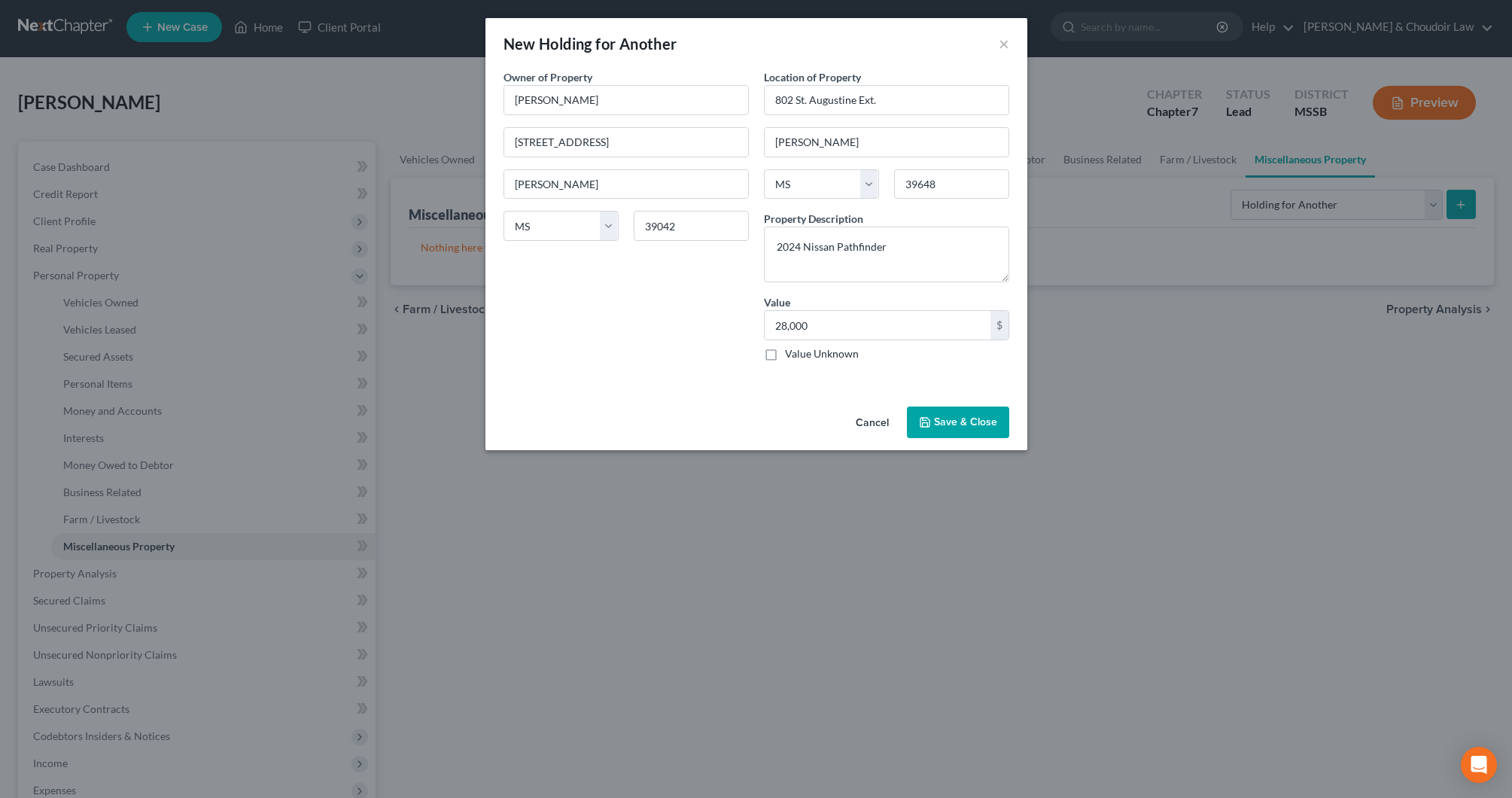
click at [964, 410] on button "Save & Close" at bounding box center [958, 422] width 102 height 32
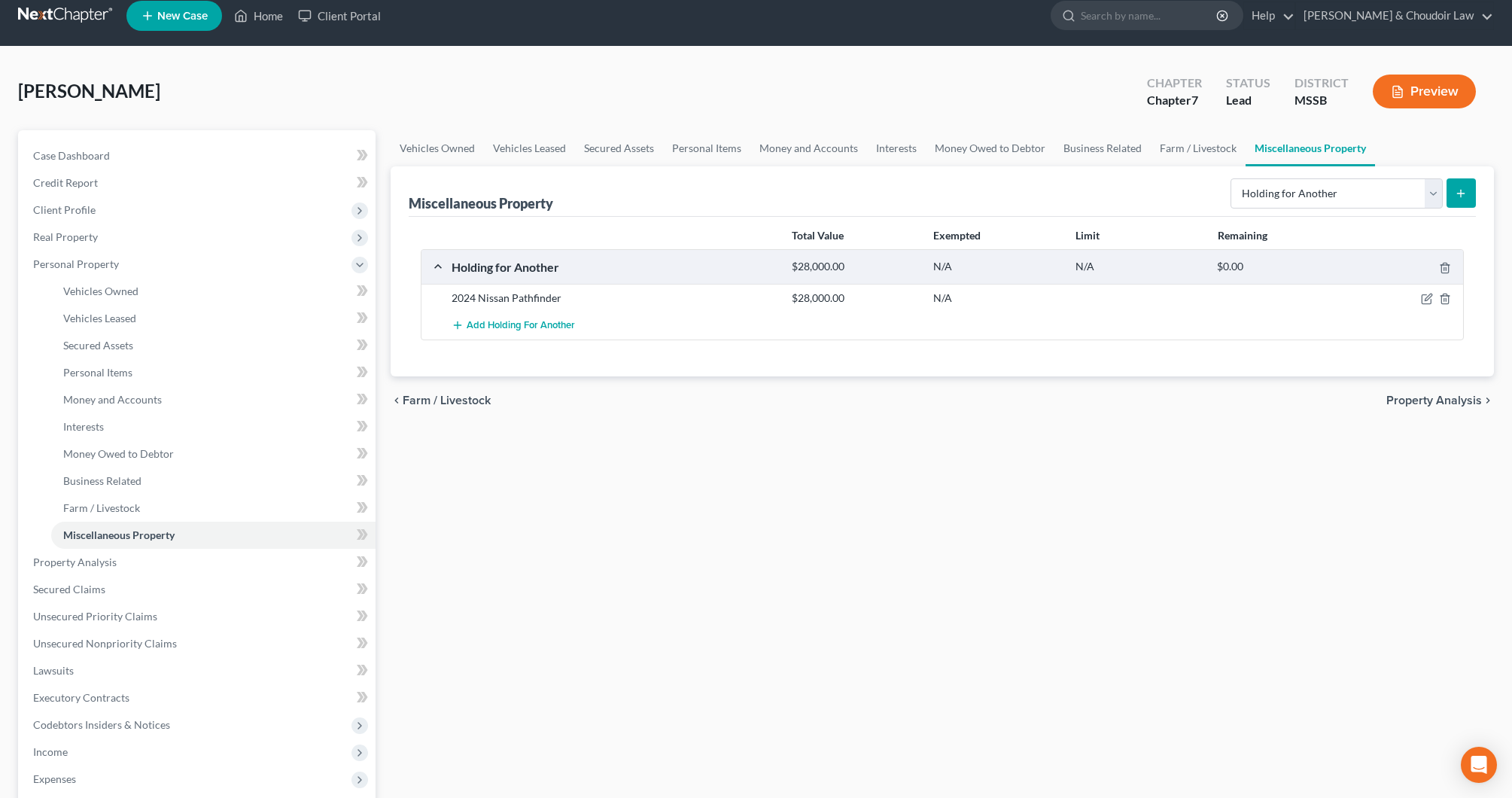
scroll to position [17, 0]
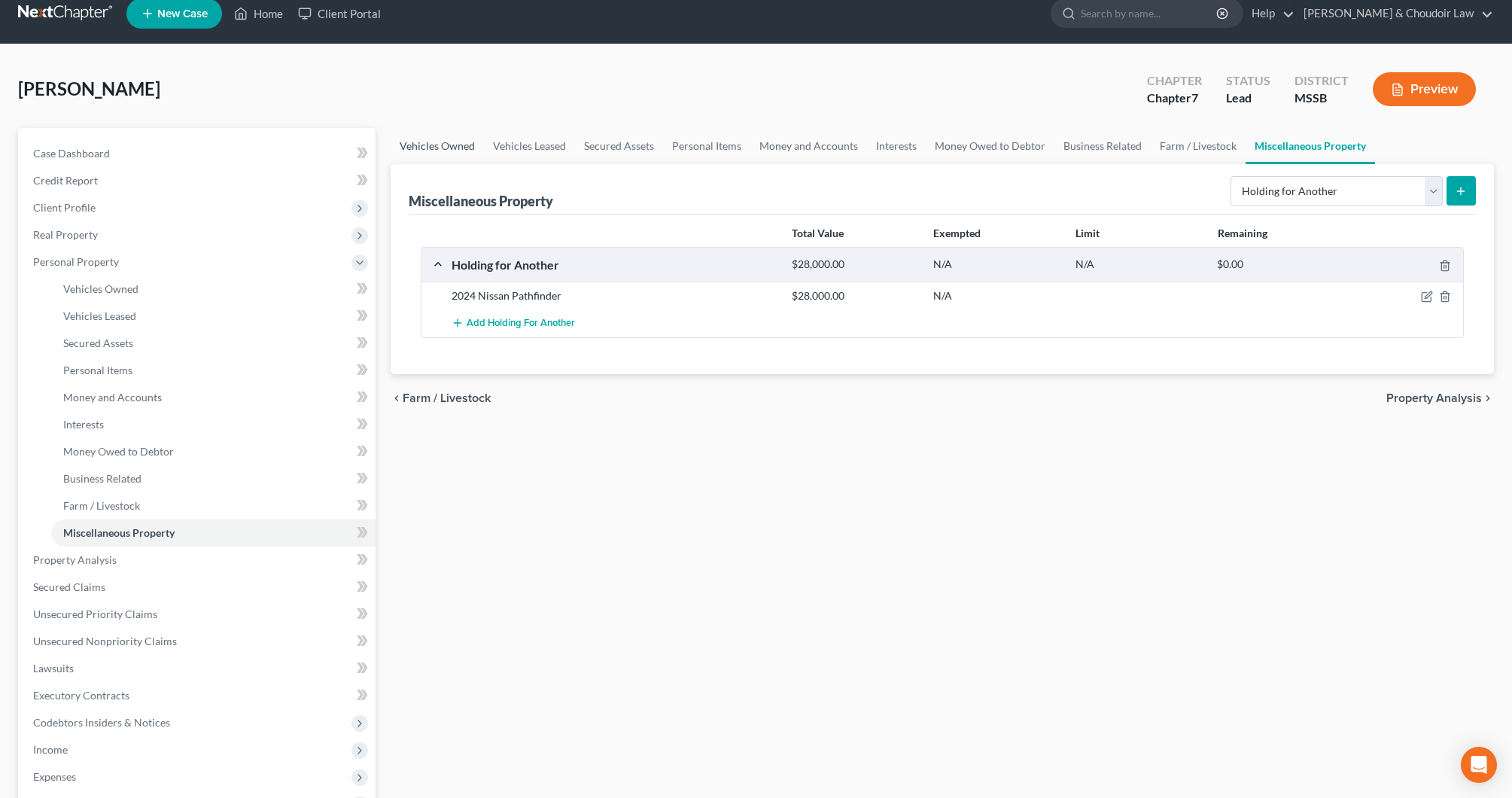
click at [441, 147] on link "Vehicles Owned" at bounding box center [437, 146] width 94 height 36
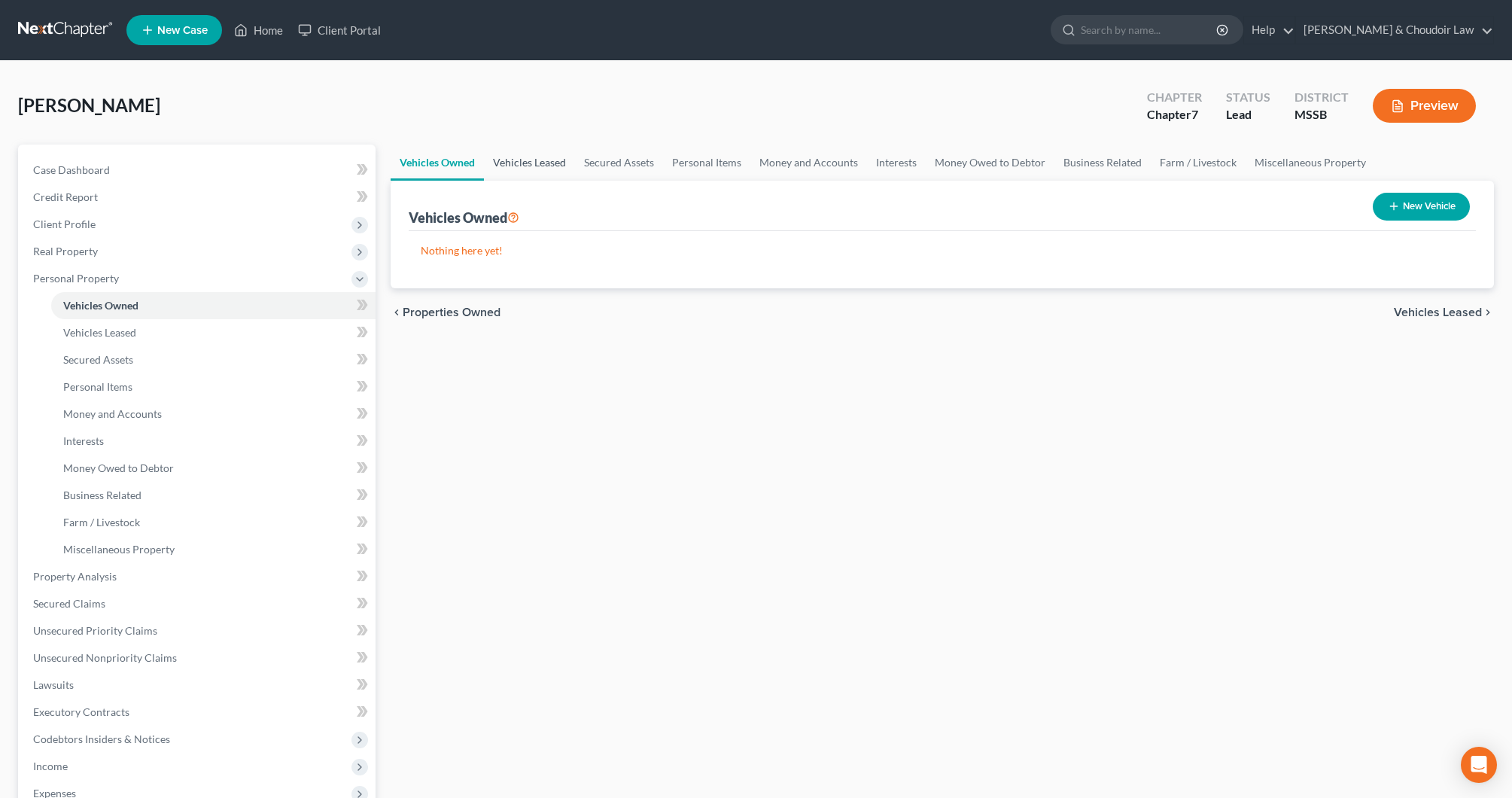
click at [527, 150] on link "Vehicles Leased" at bounding box center [529, 162] width 91 height 36
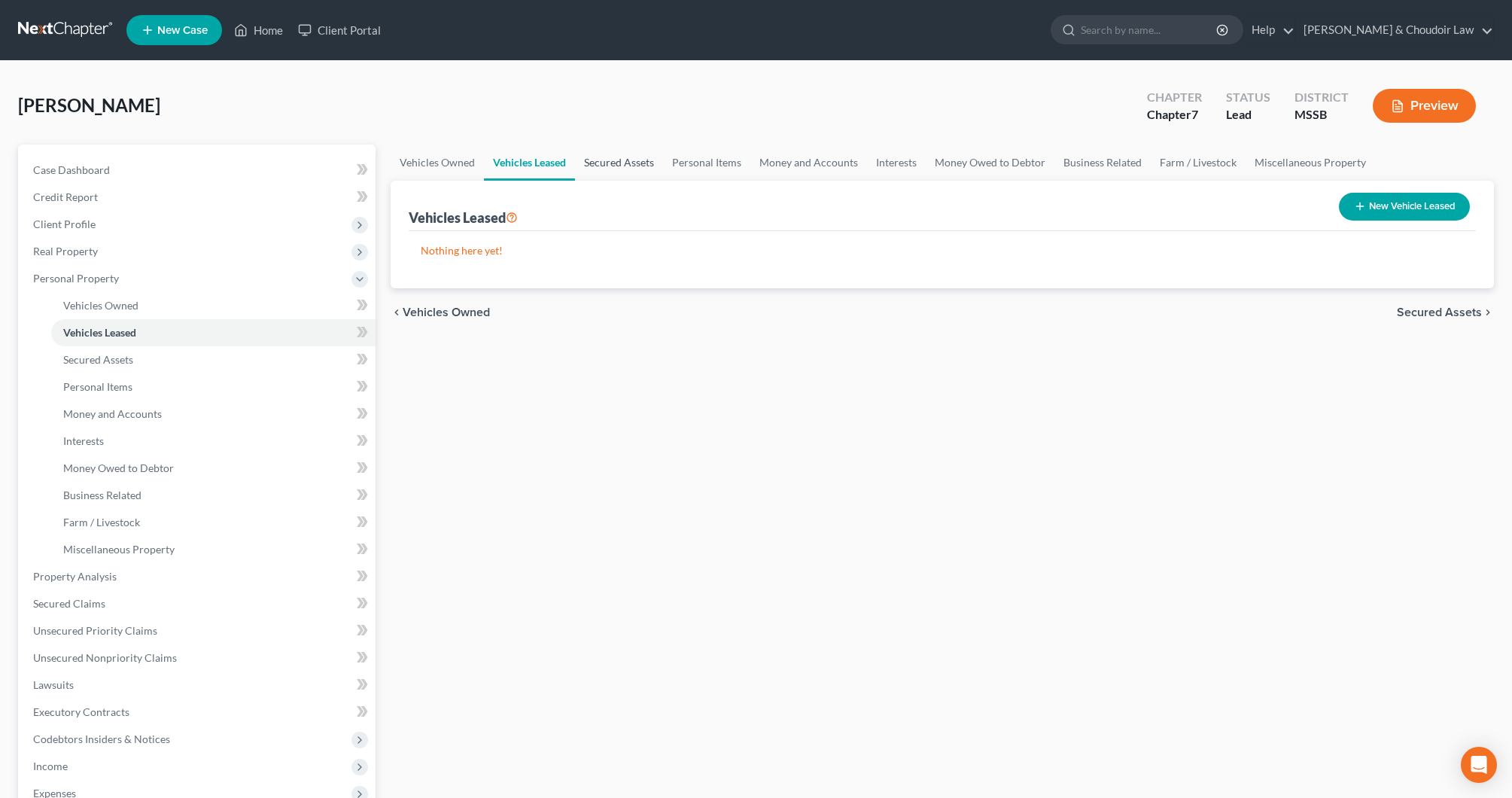
click at [620, 166] on link "Secured Assets" at bounding box center [619, 162] width 88 height 36
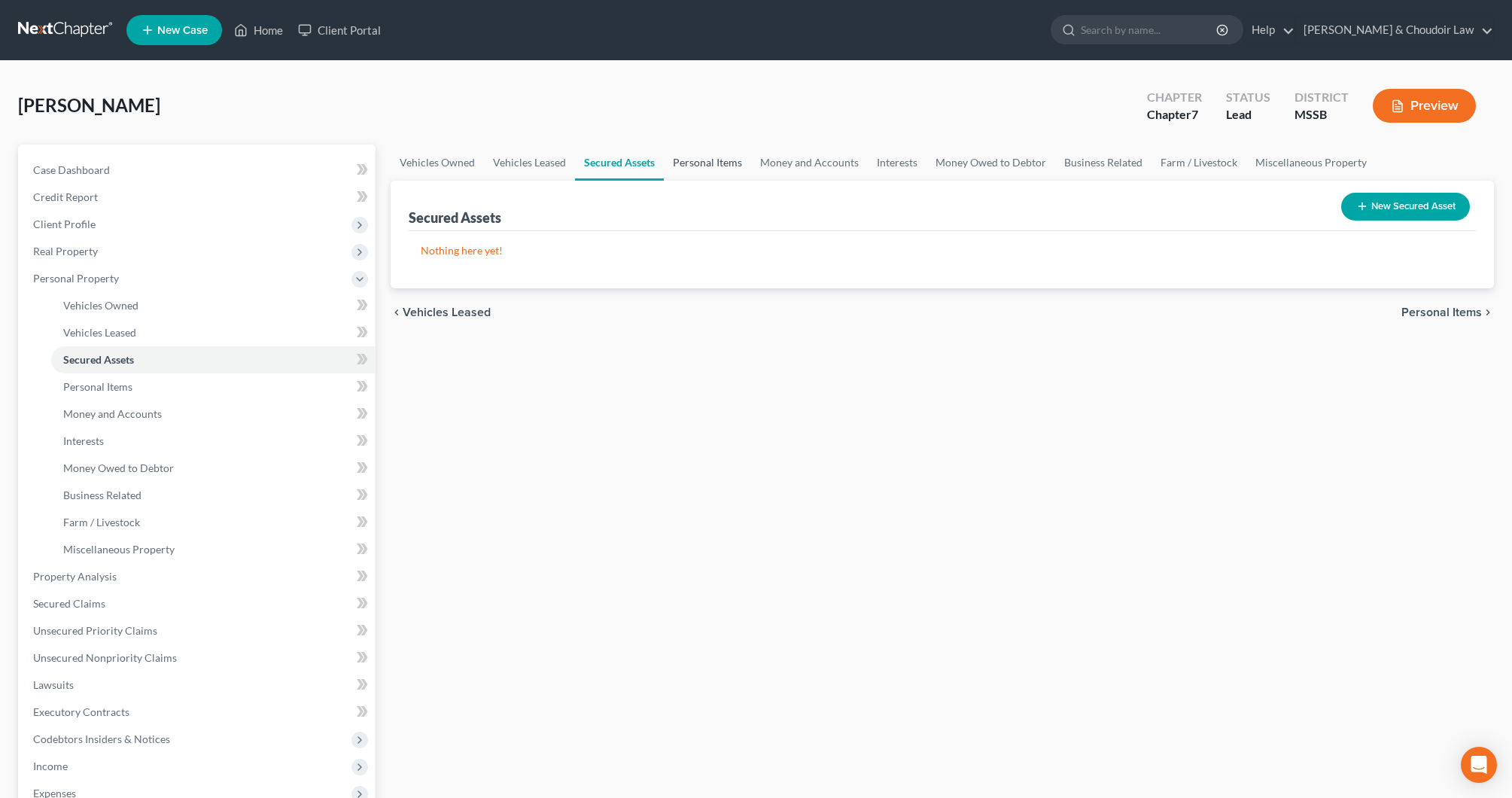
click at [701, 166] on link "Personal Items" at bounding box center [708, 162] width 87 height 36
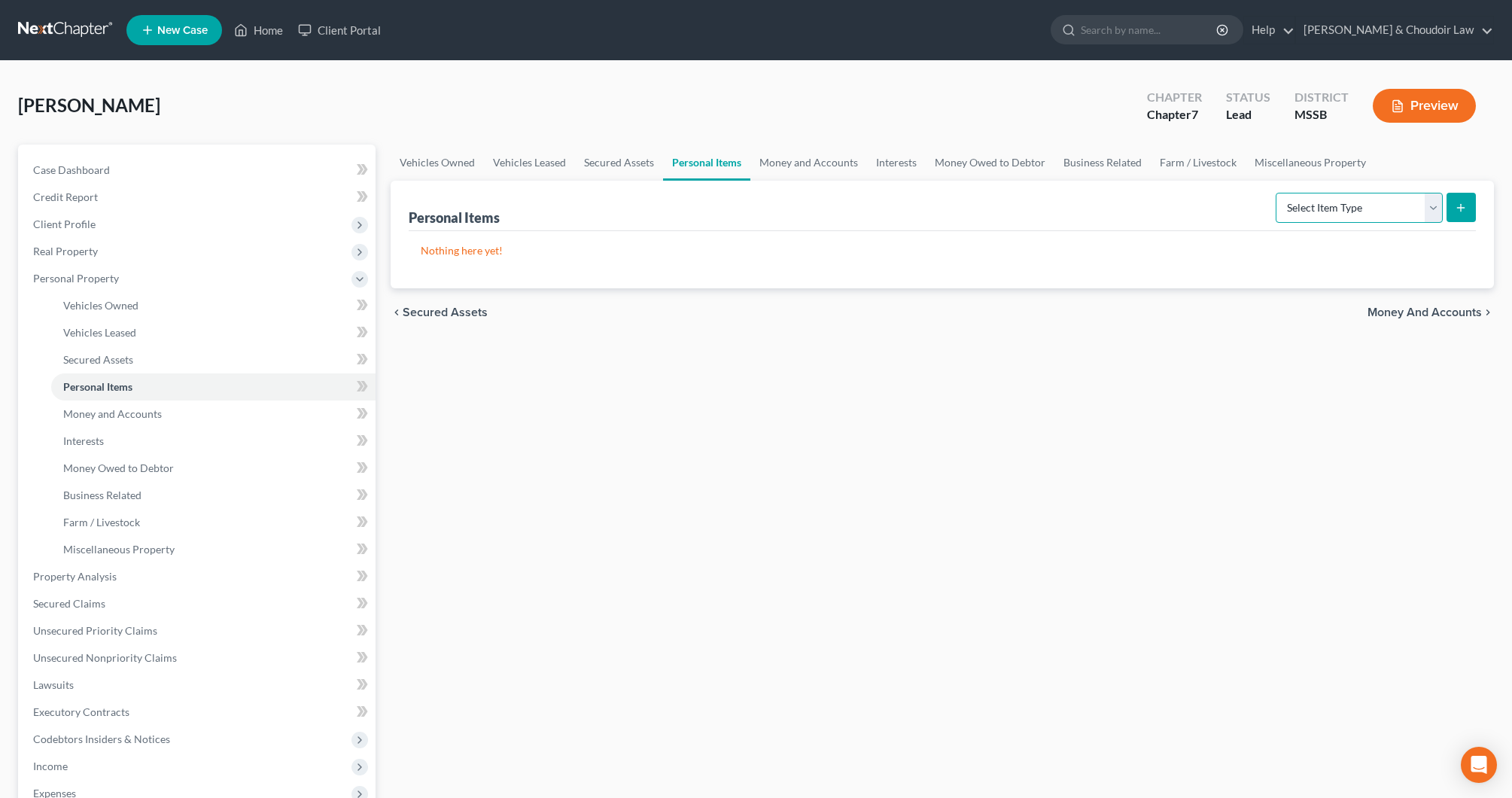
select select "clothing"
click at [1460, 210] on icon "submit" at bounding box center [1460, 208] width 12 height 12
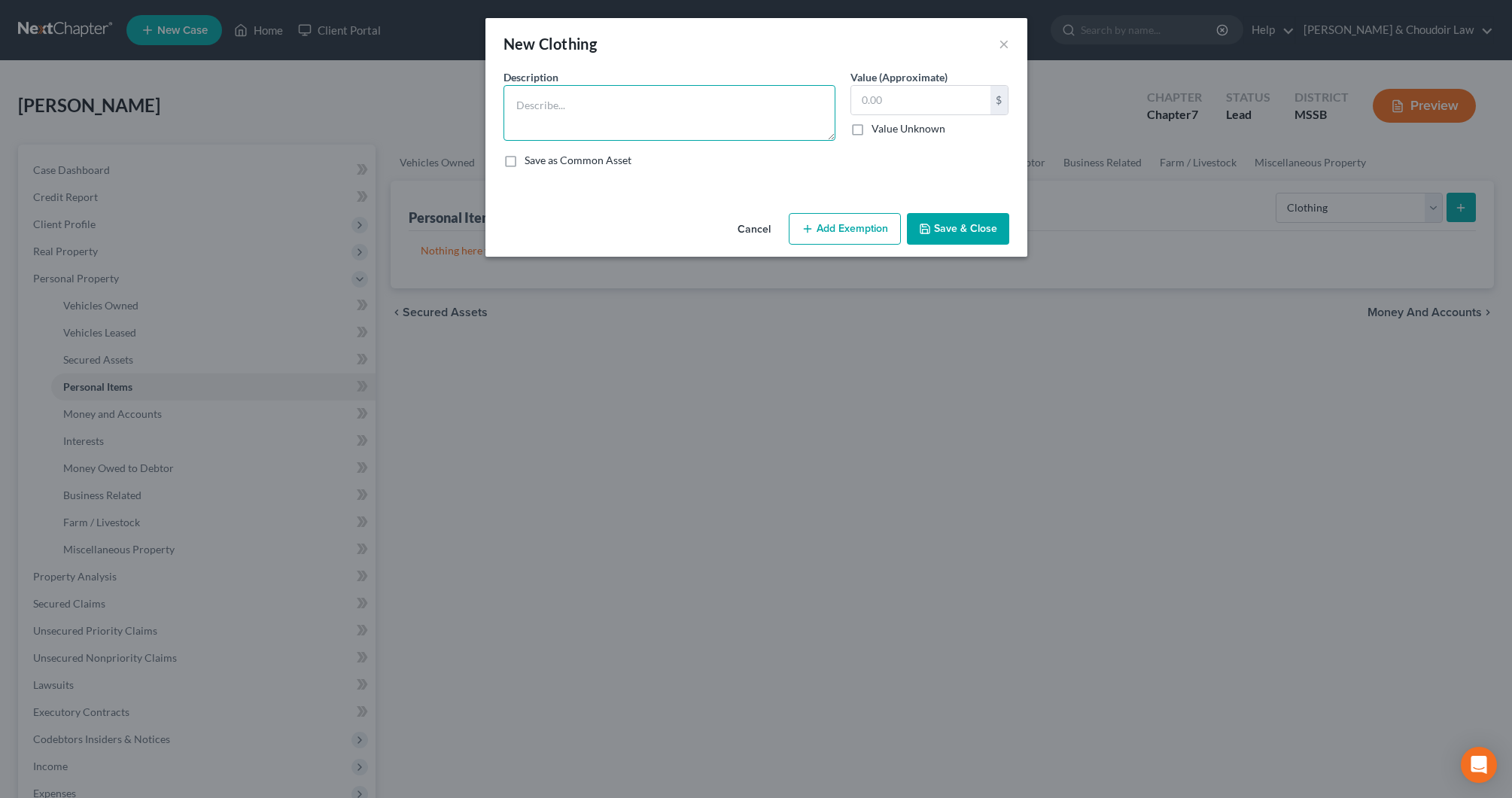
click at [779, 102] on textarea at bounding box center [669, 113] width 332 height 55
type textarea "Personal Clothing"
type input "500"
click at [831, 230] on button "Add Exemption" at bounding box center [846, 229] width 113 height 32
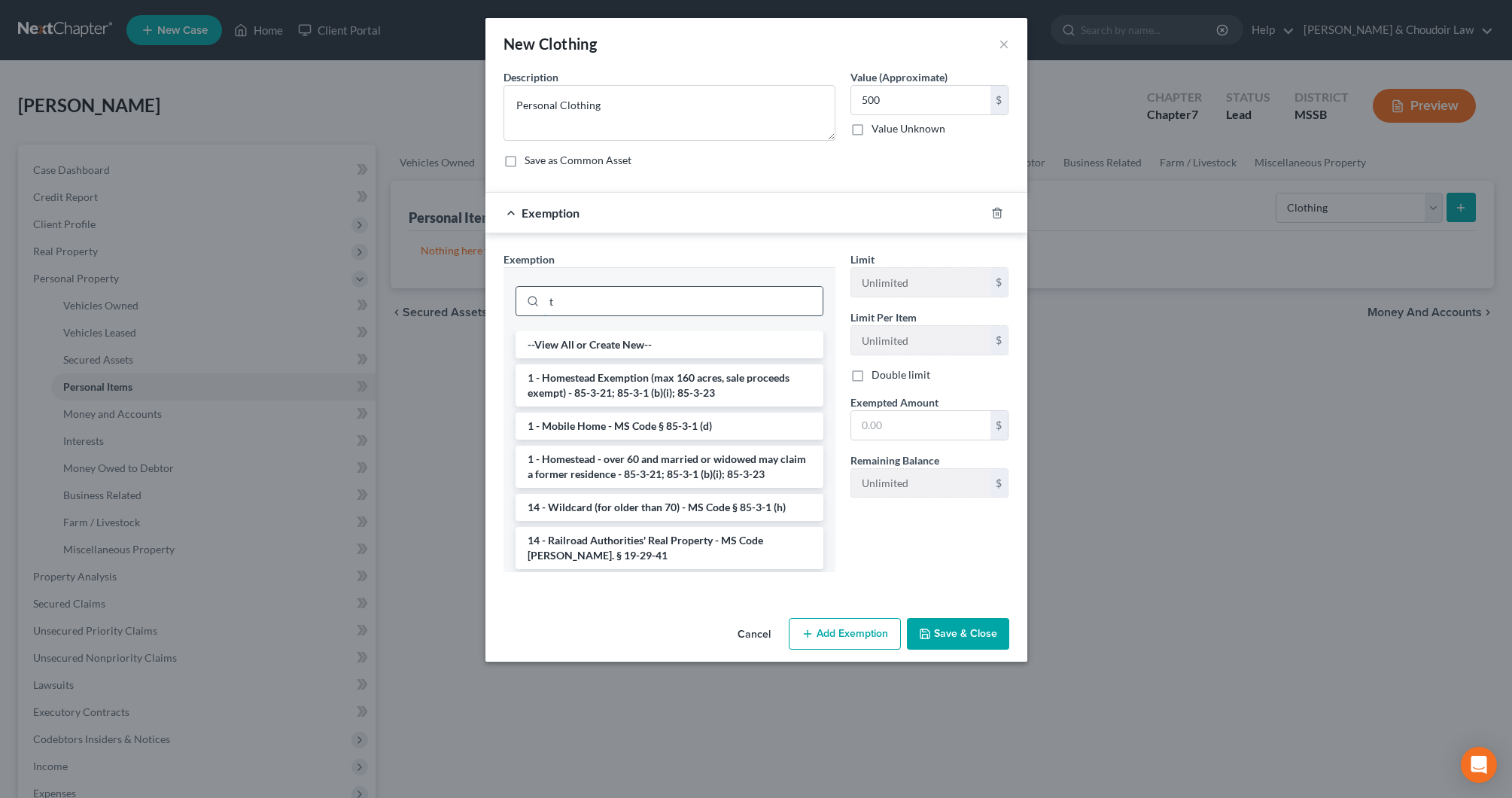
click at [780, 297] on input "t" at bounding box center [683, 301] width 278 height 29
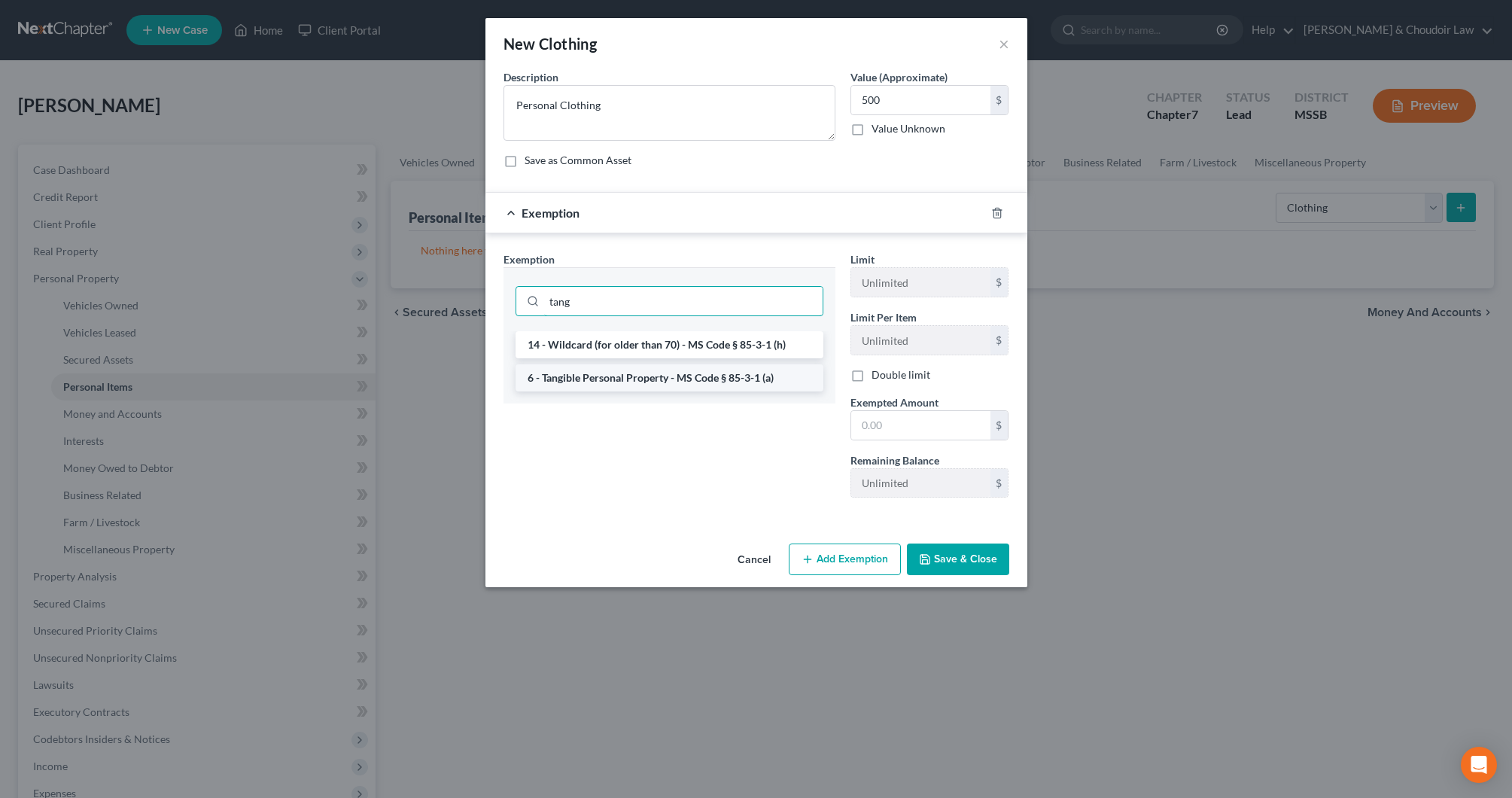
type input "tang"
click at [726, 385] on li "6 - Tangible Personal Property - MS Code § 85-3-1 (a)" at bounding box center [670, 378] width 308 height 27
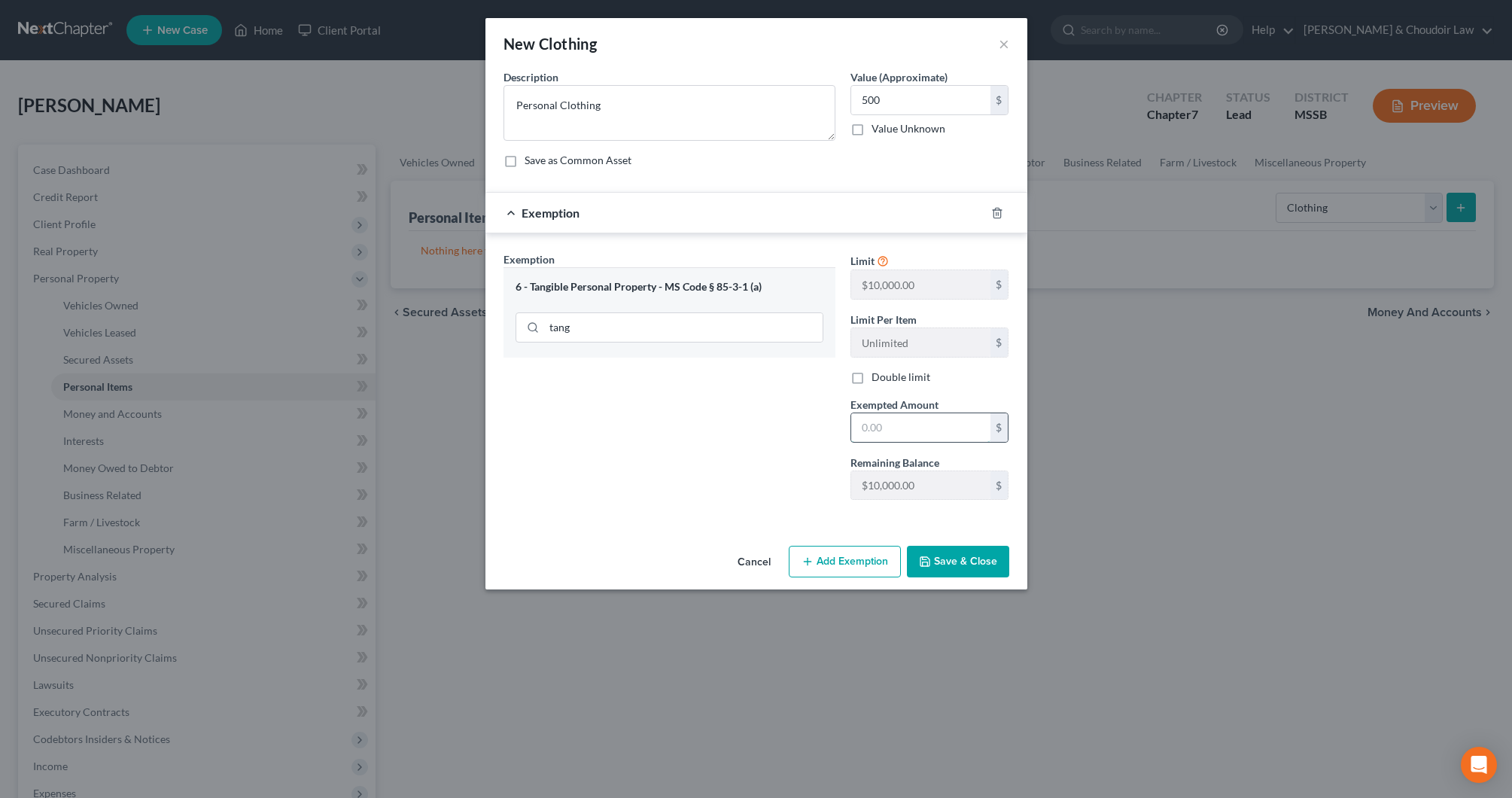
click at [891, 433] on input "text" at bounding box center [921, 428] width 139 height 29
type input "500"
click at [968, 555] on button "Save & Close" at bounding box center [958, 562] width 102 height 32
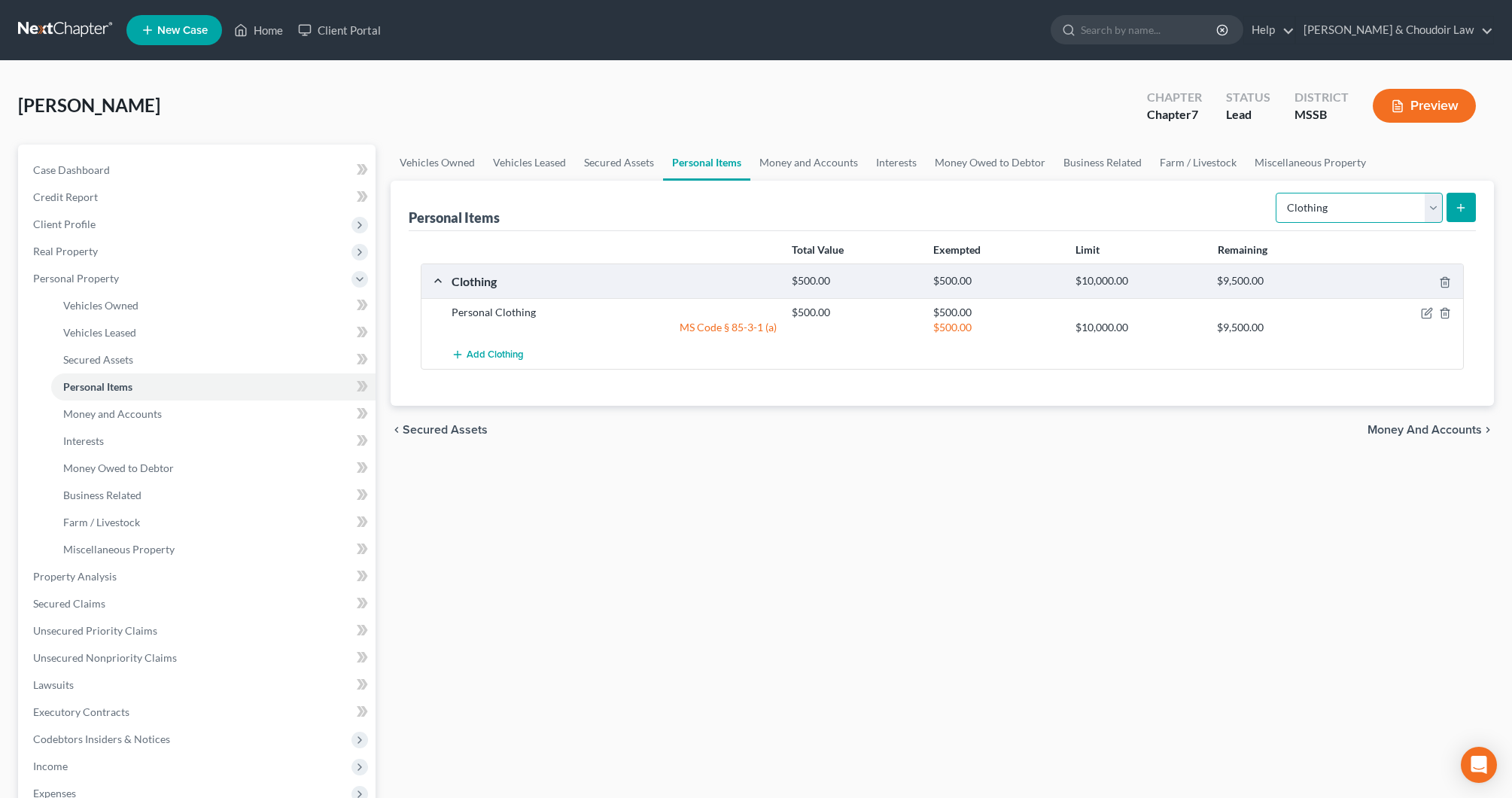
select select "electronics"
click at [1466, 210] on icon "submit" at bounding box center [1460, 208] width 12 height 12
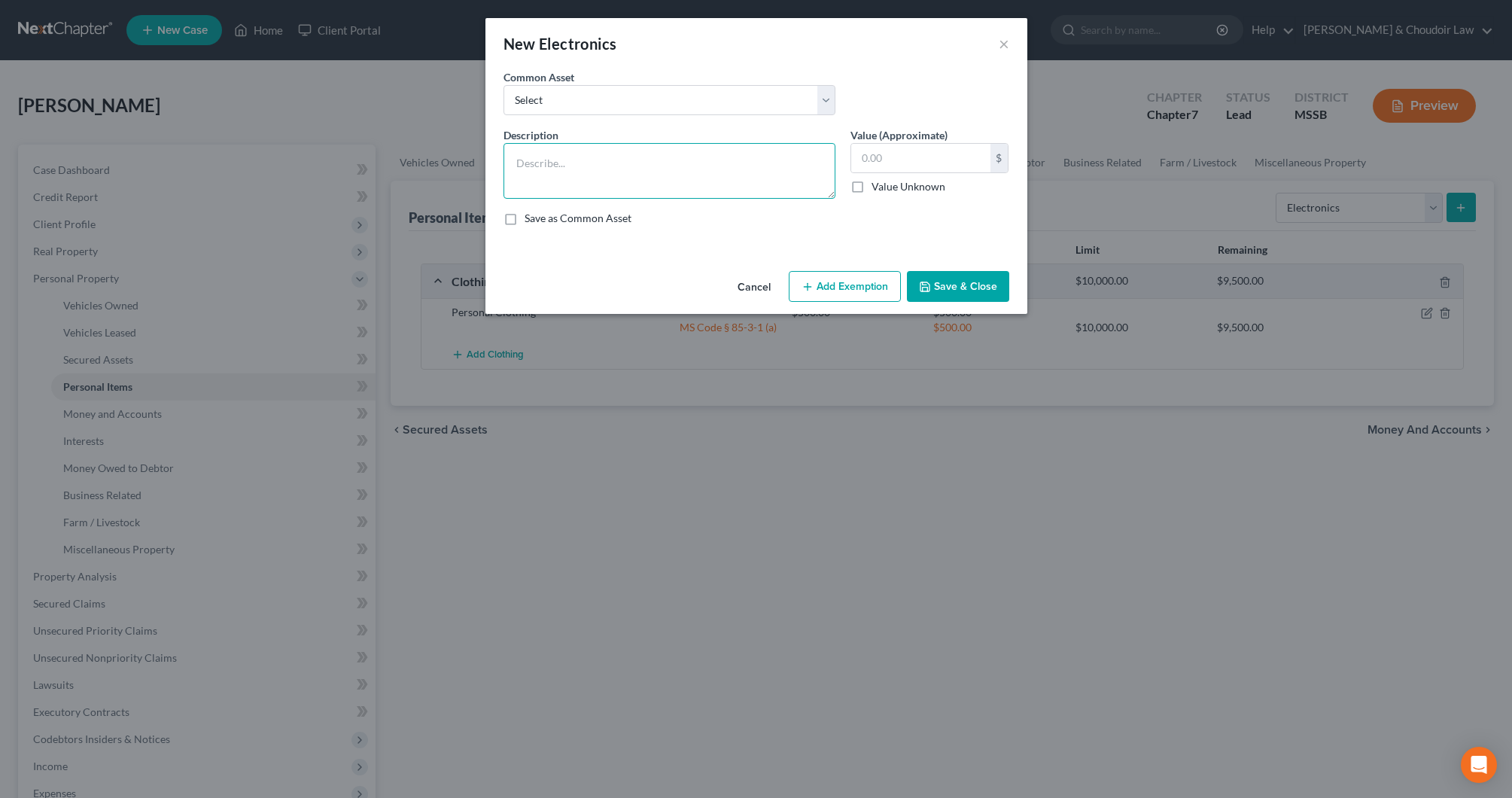
click at [703, 171] on textarea at bounding box center [669, 170] width 332 height 55
type textarea "j"
type textarea "Personal and Household Electronics"
type input "2"
type input "500"
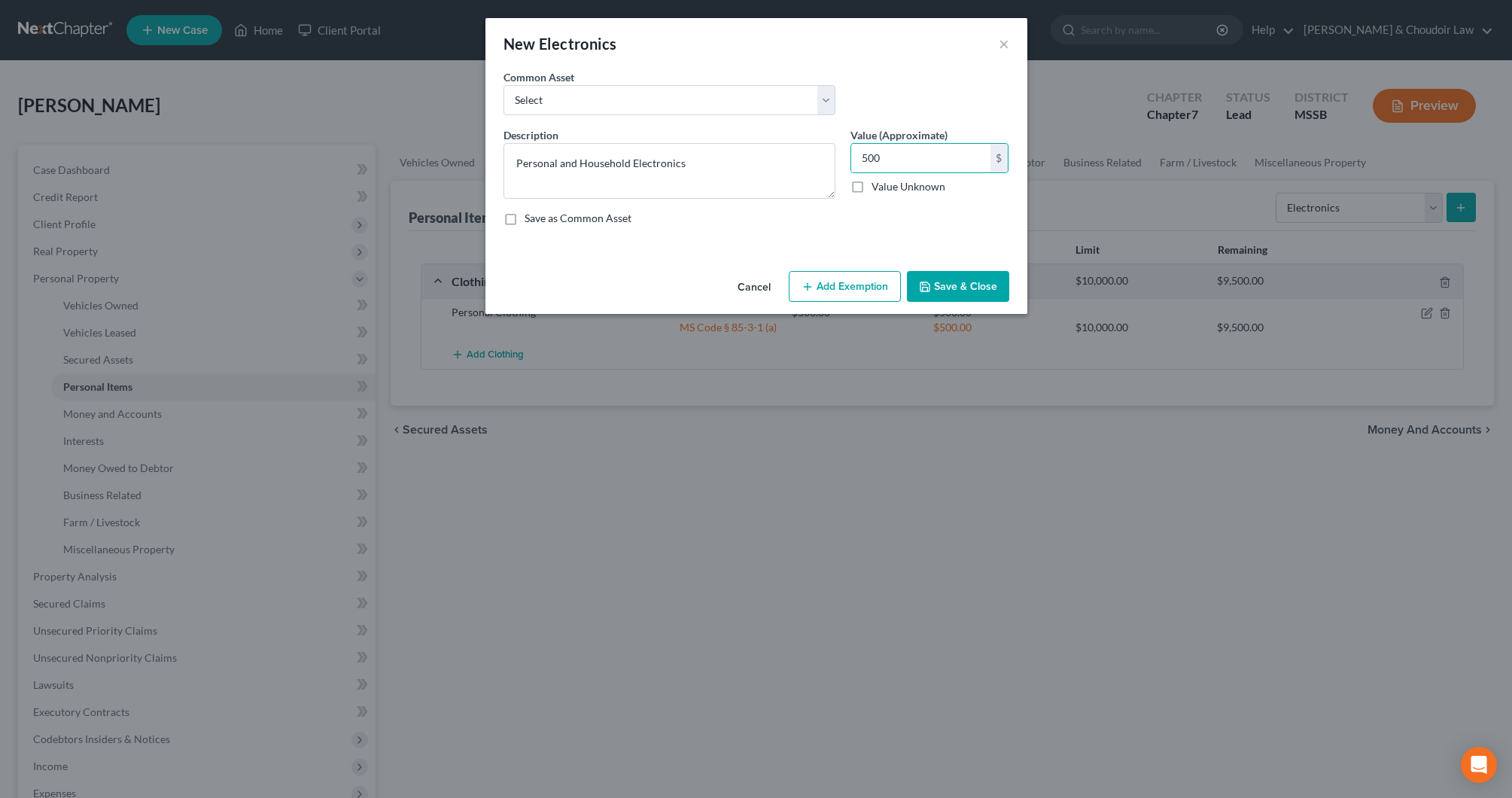
click at [808, 293] on button "Add Exemption" at bounding box center [846, 287] width 113 height 32
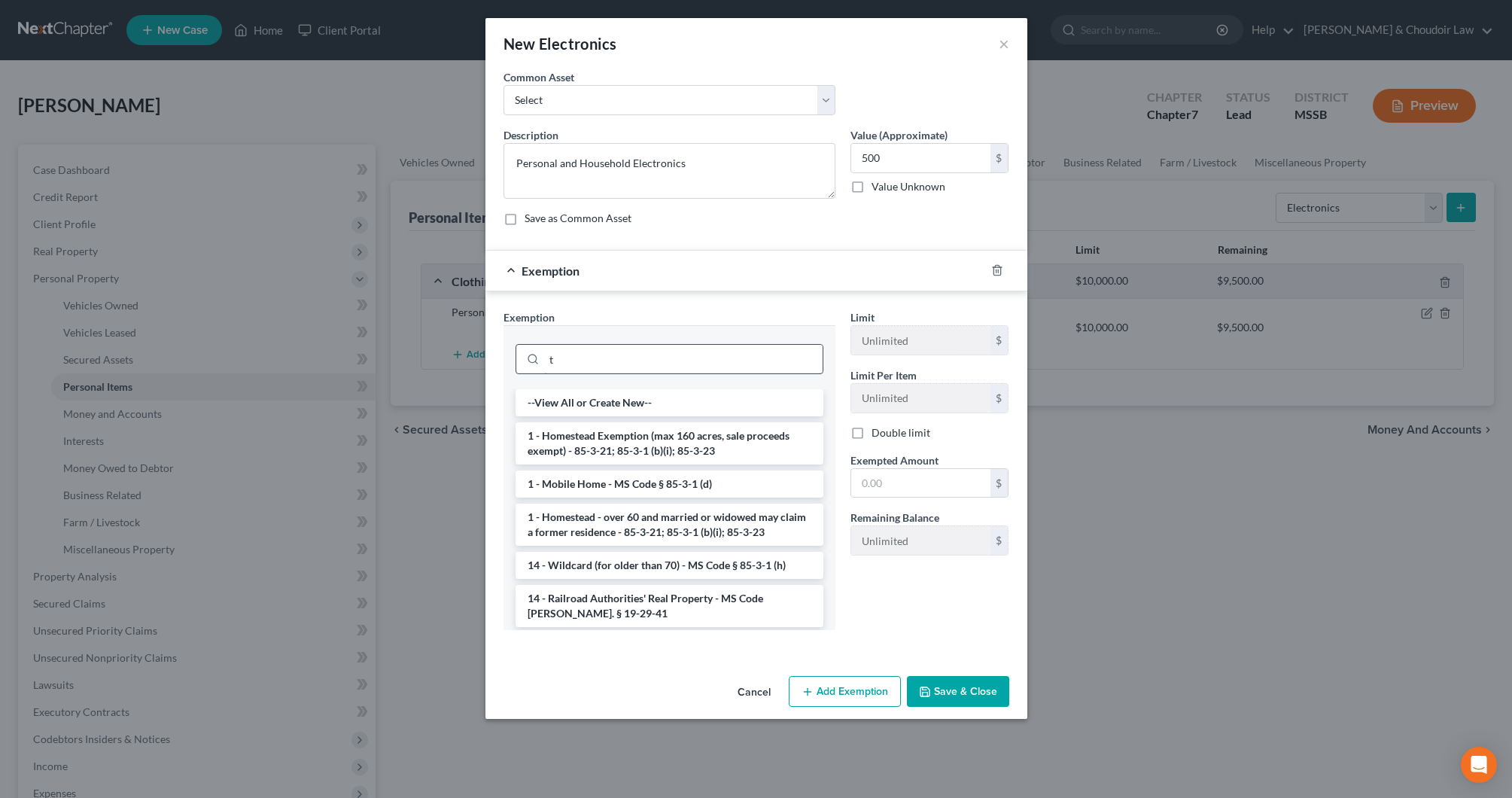
click at [781, 353] on input "t" at bounding box center [683, 359] width 278 height 29
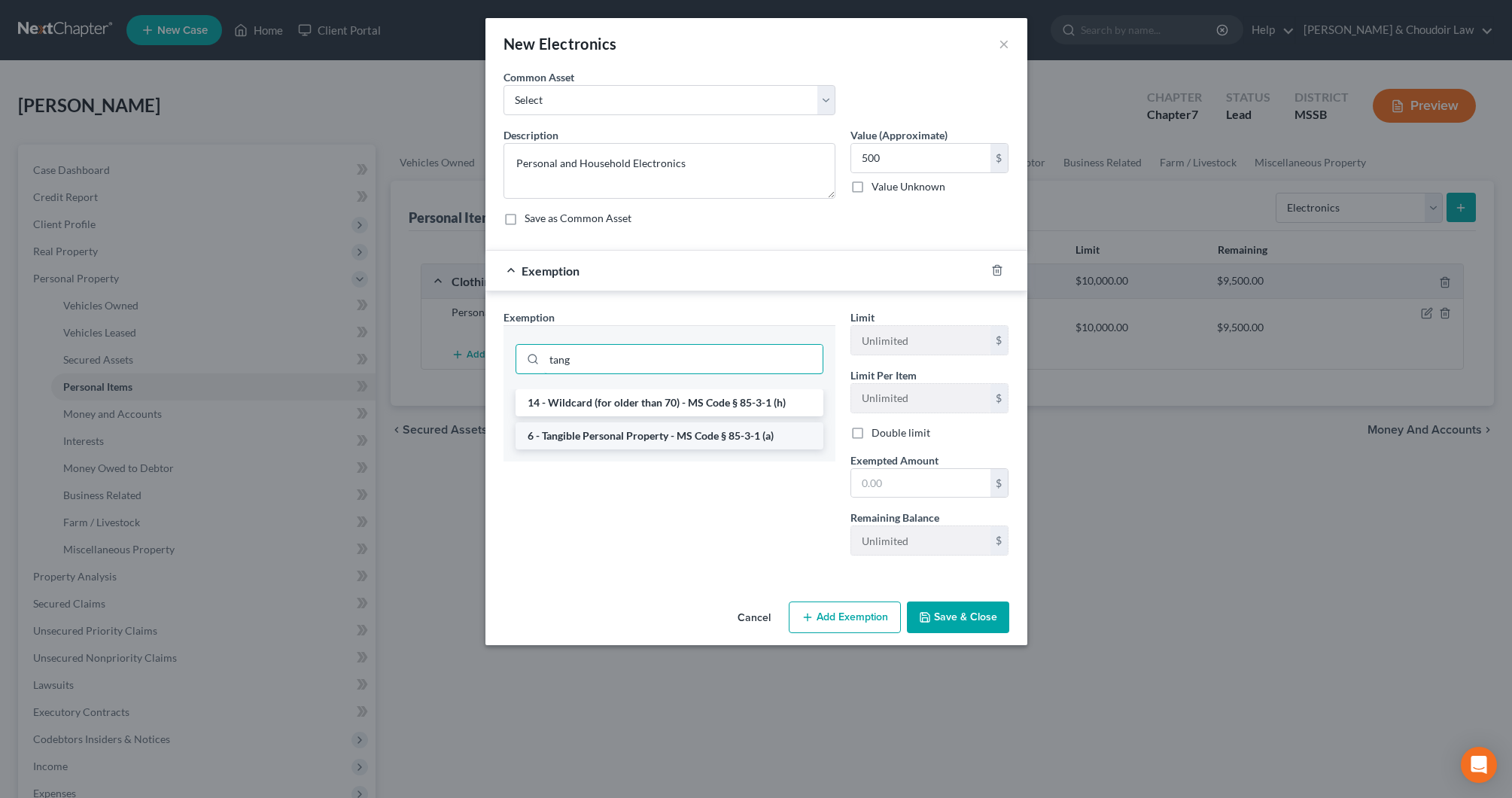
type input "tang"
click at [731, 427] on li "6 - Tangible Personal Property - MS Code § 85-3-1 (a)" at bounding box center [670, 436] width 308 height 27
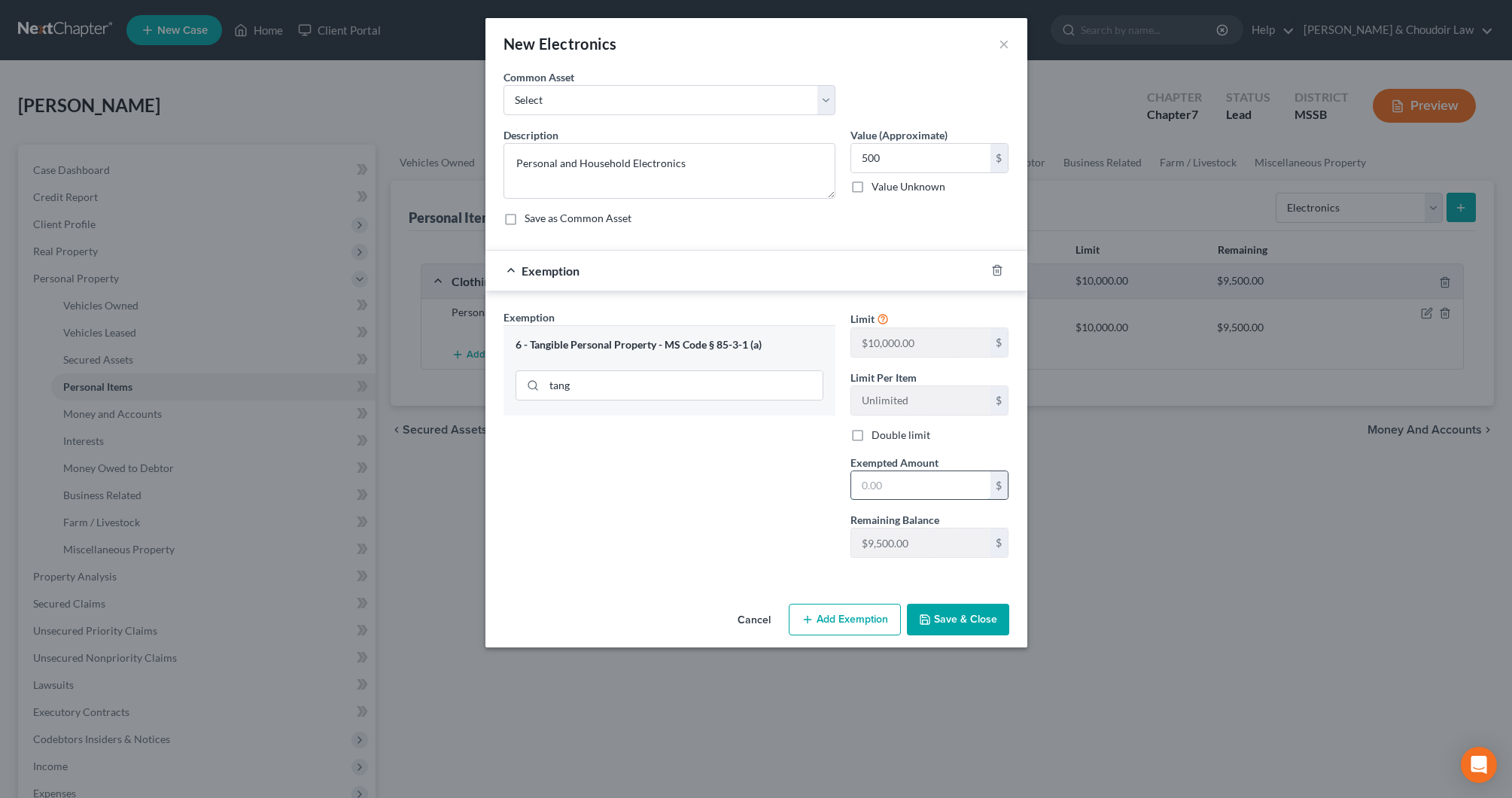
click at [902, 488] on input "text" at bounding box center [921, 486] width 139 height 29
type input "500"
click at [979, 609] on button "Save & Close" at bounding box center [958, 620] width 102 height 32
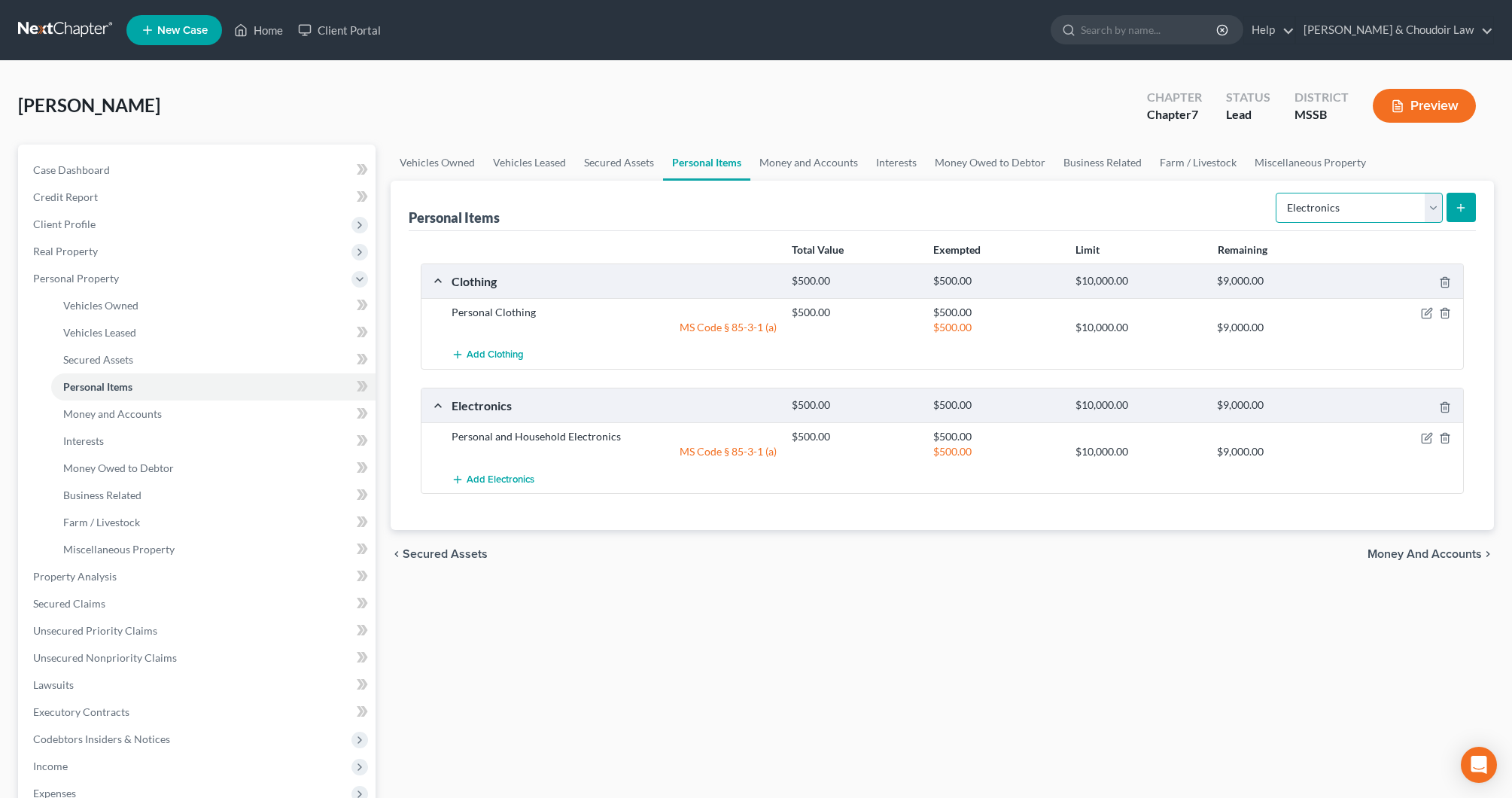
select select "household_goods"
click at [1463, 203] on icon "submit" at bounding box center [1460, 208] width 12 height 12
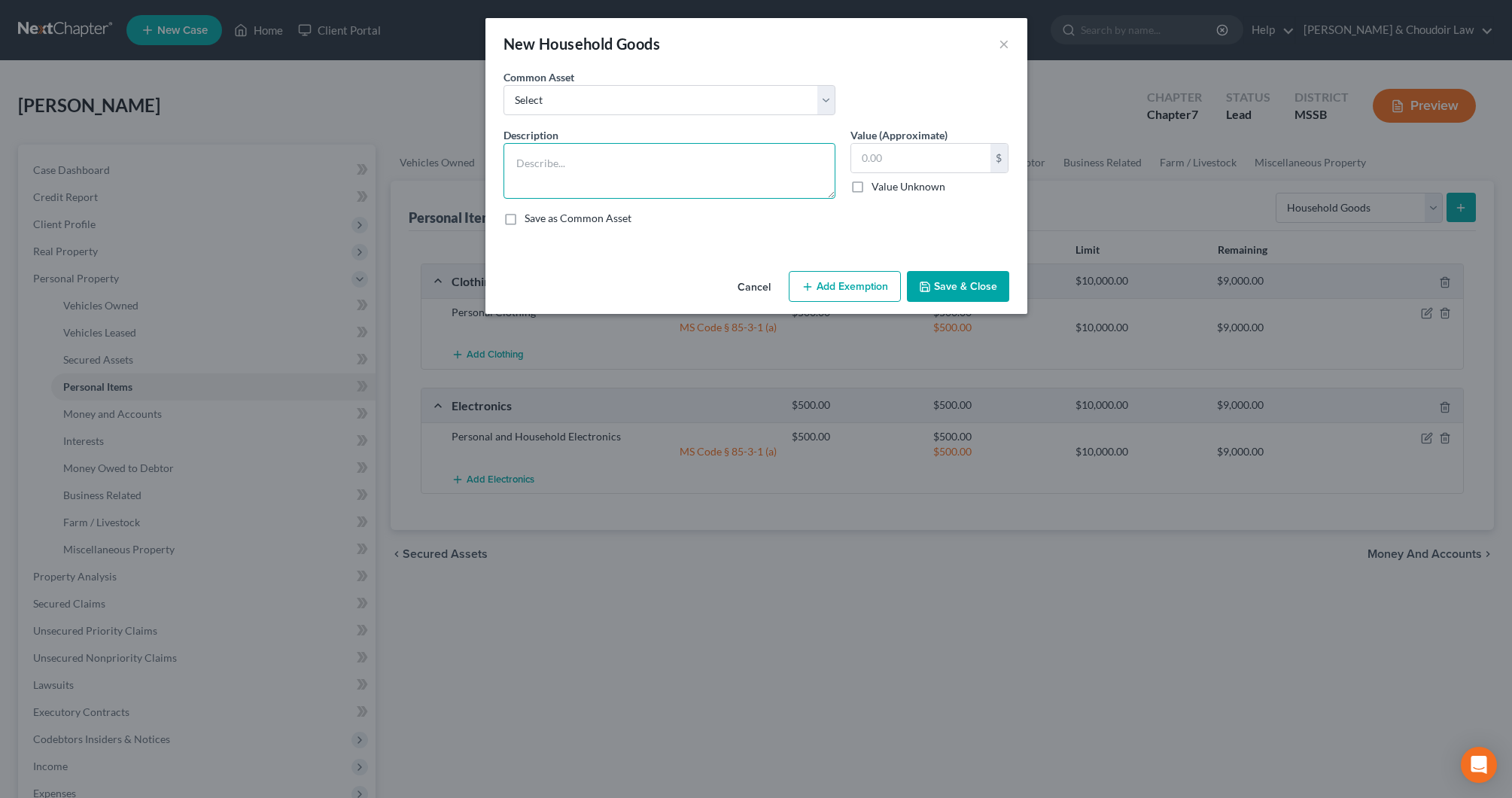
click at [752, 181] on textarea at bounding box center [669, 170] width 332 height 55
type textarea "Household Goods, Furniture, and Appliances"
type input "4,000"
click at [861, 287] on button "Add Exemption" at bounding box center [846, 287] width 113 height 32
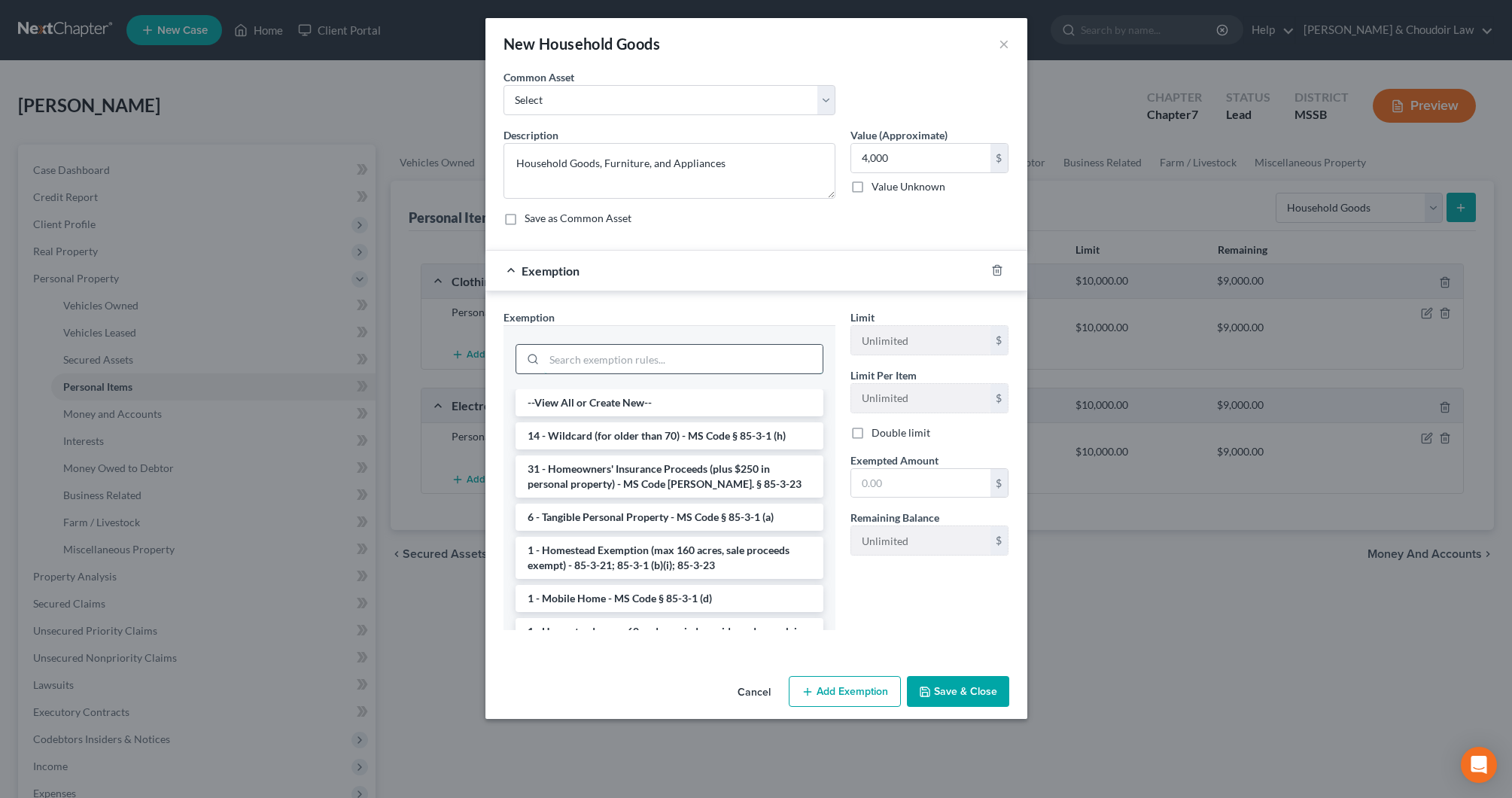
click at [809, 350] on input "search" at bounding box center [683, 359] width 278 height 29
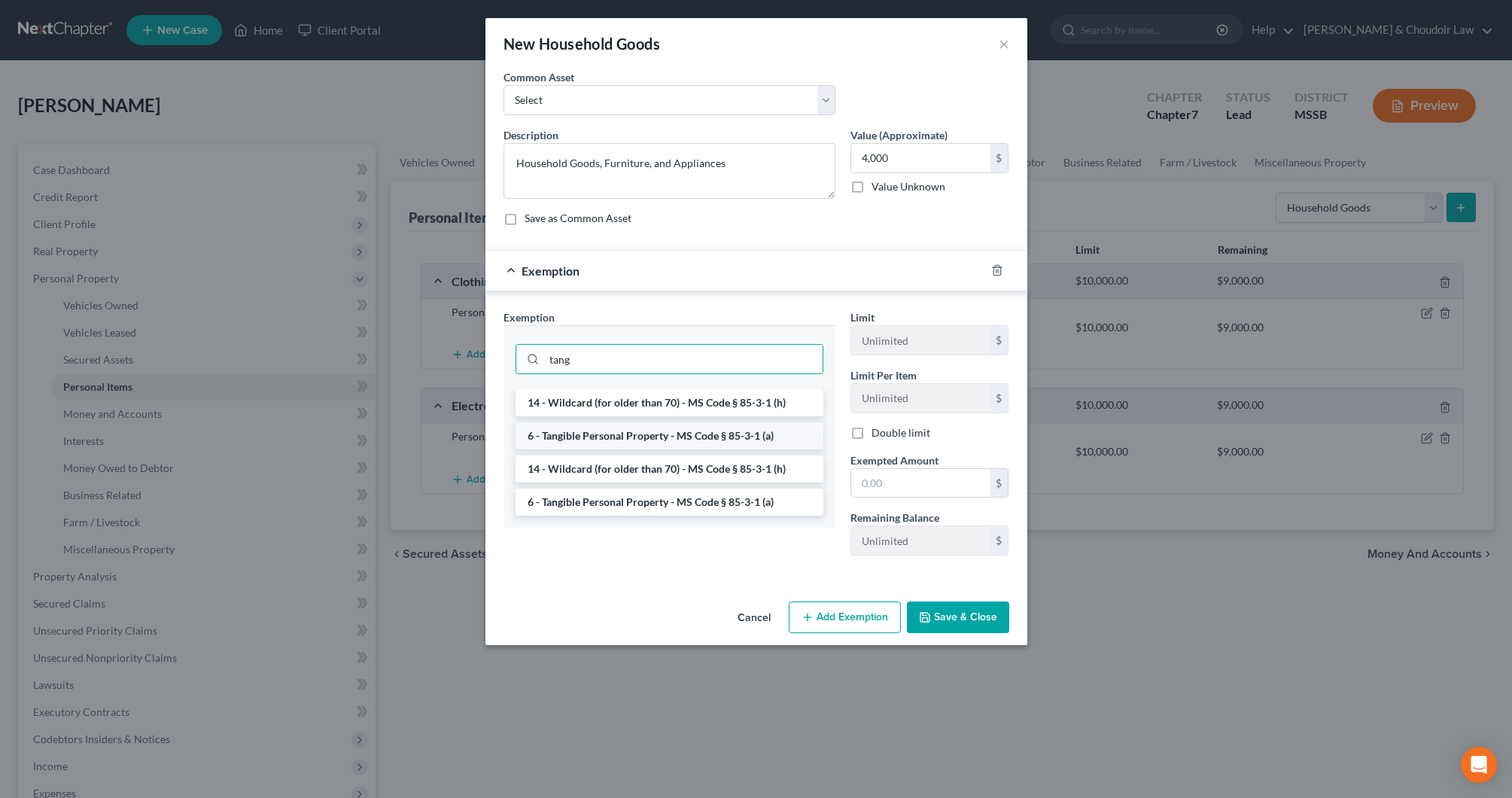
type input "tang"
click at [762, 439] on li "6 - Tangible Personal Property - MS Code § 85-3-1 (a)" at bounding box center [670, 436] width 308 height 27
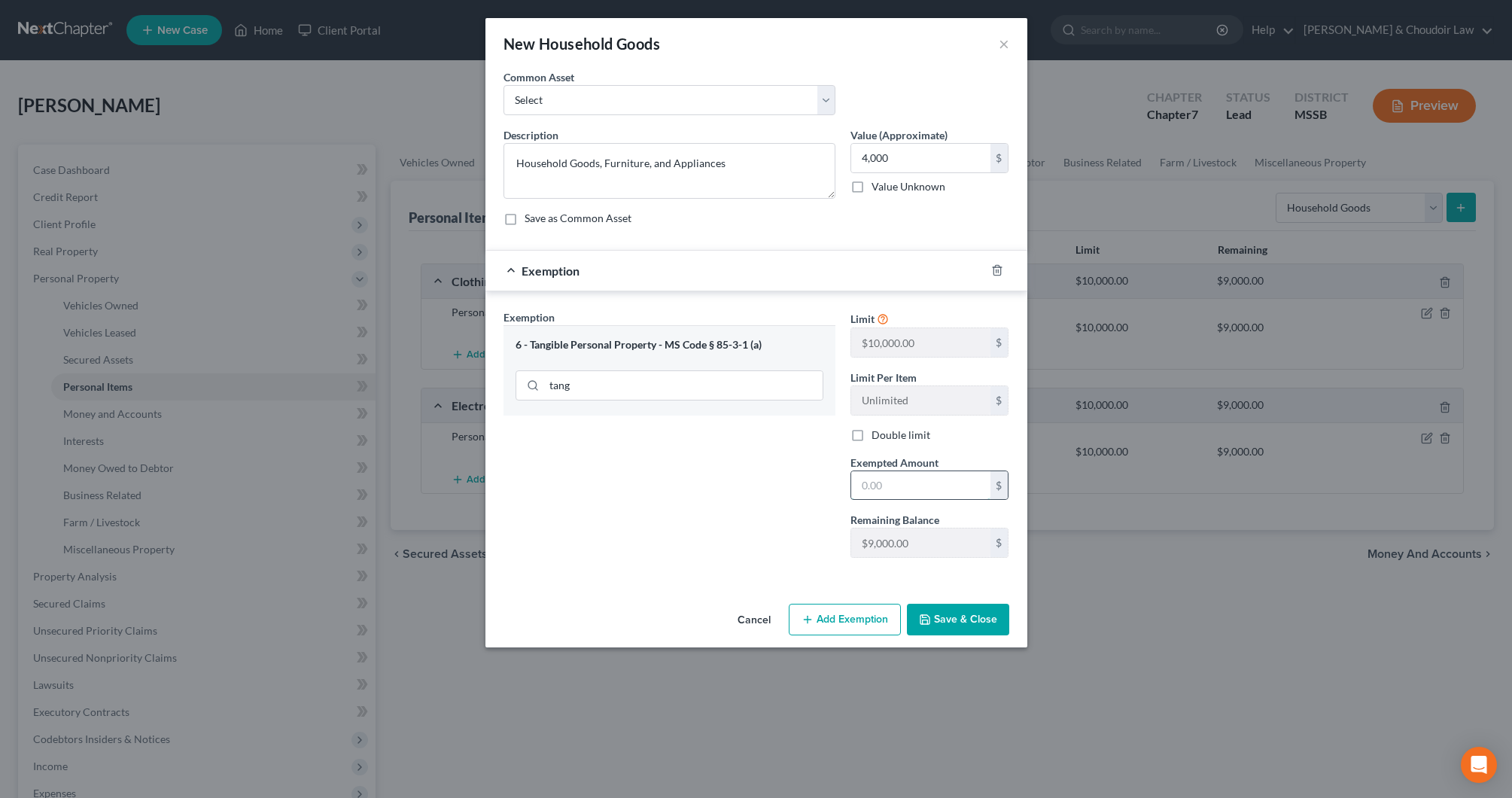
click at [892, 487] on input "text" at bounding box center [921, 486] width 139 height 29
type input "4,000"
click at [968, 615] on button "Save & Close" at bounding box center [958, 620] width 102 height 32
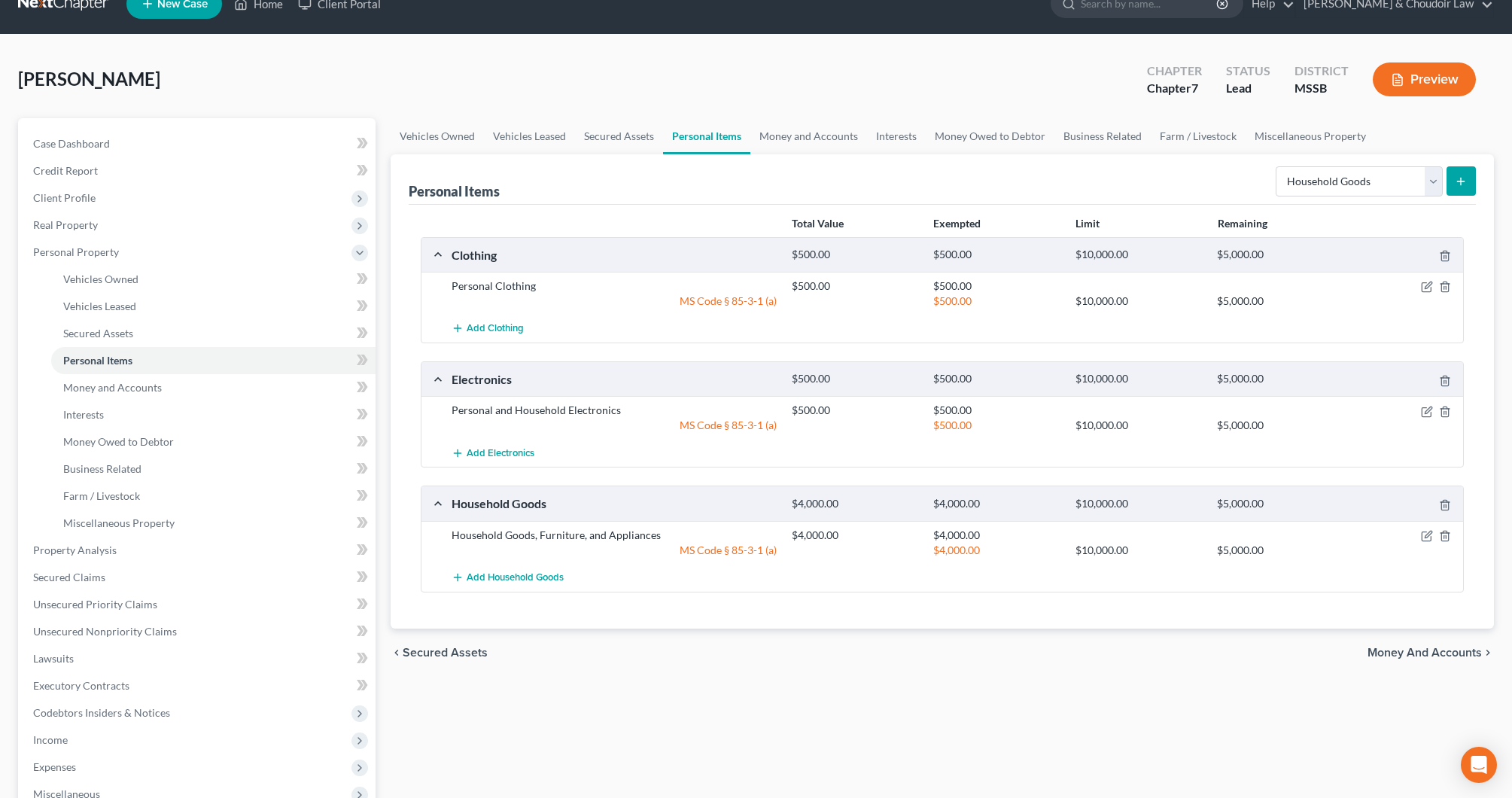
scroll to position [29, 0]
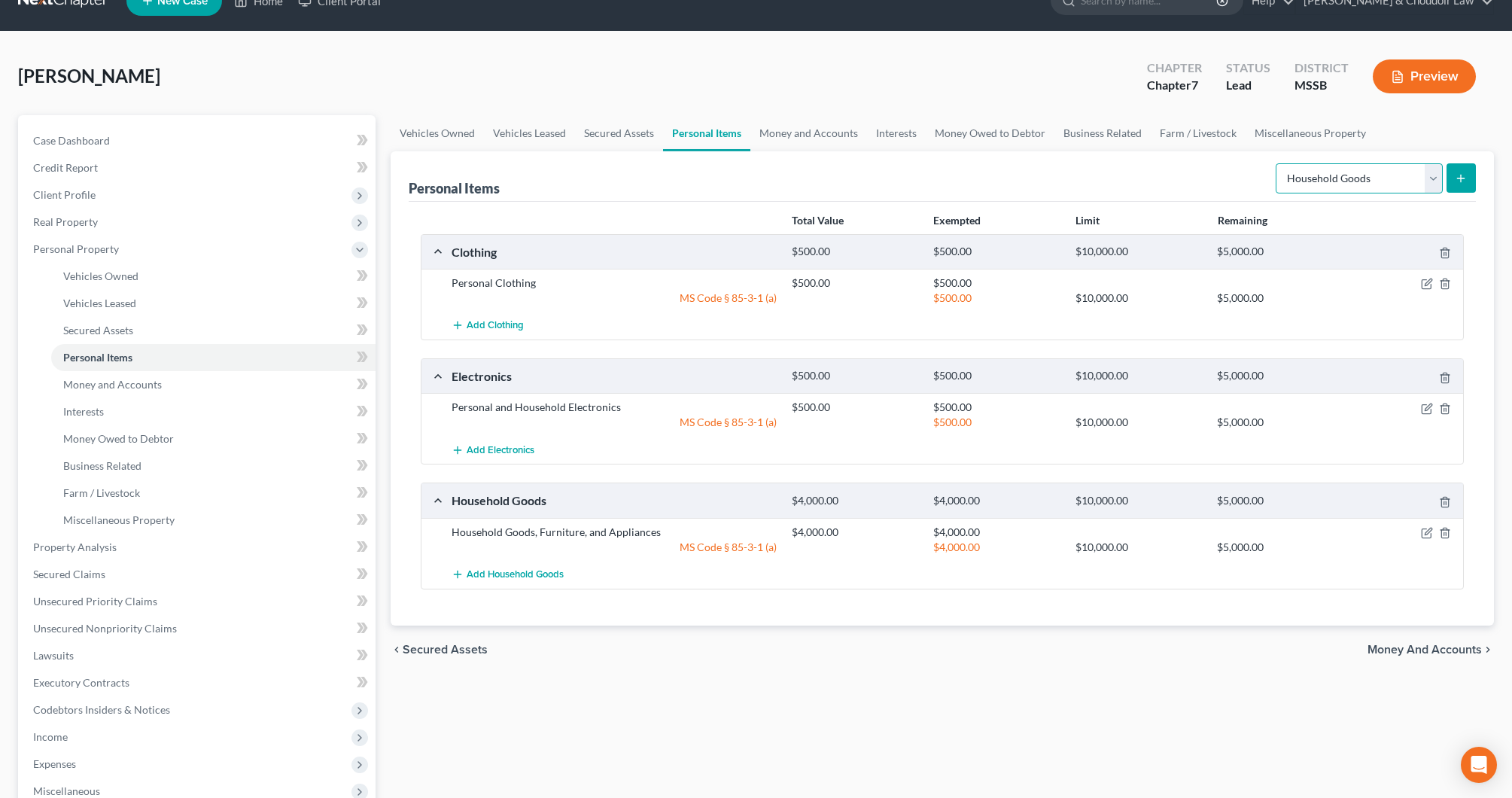
select select "jewelry"
click at [1453, 171] on button "submit" at bounding box center [1461, 178] width 29 height 29
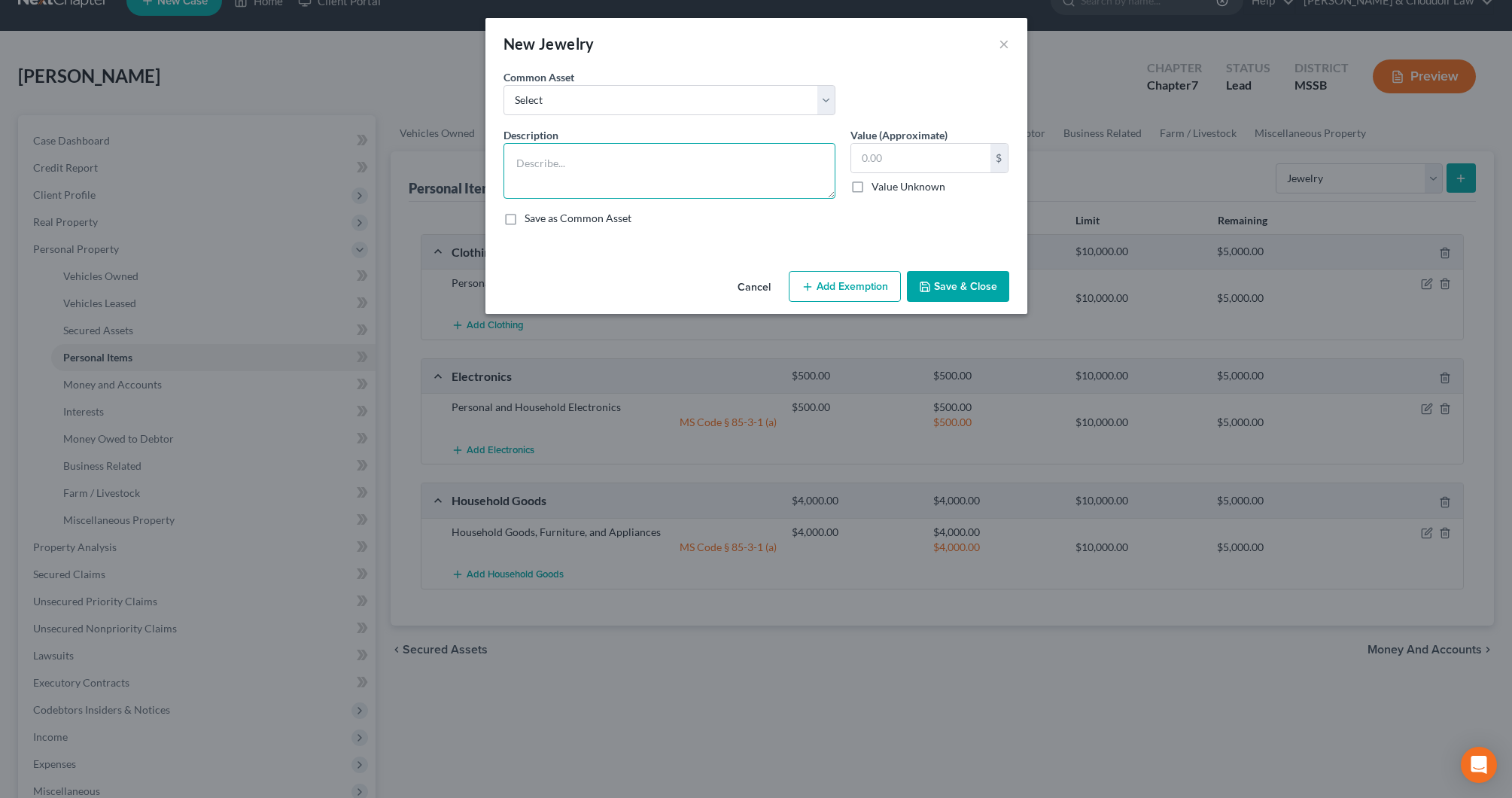
click at [803, 171] on textarea at bounding box center [669, 170] width 332 height 55
click at [774, 170] on textarea "wedding band" at bounding box center [669, 170] width 332 height 55
type textarea "wedding band, earrings, necklaces, bracelet"
click at [911, 159] on input "text" at bounding box center [921, 158] width 139 height 29
type input "400"
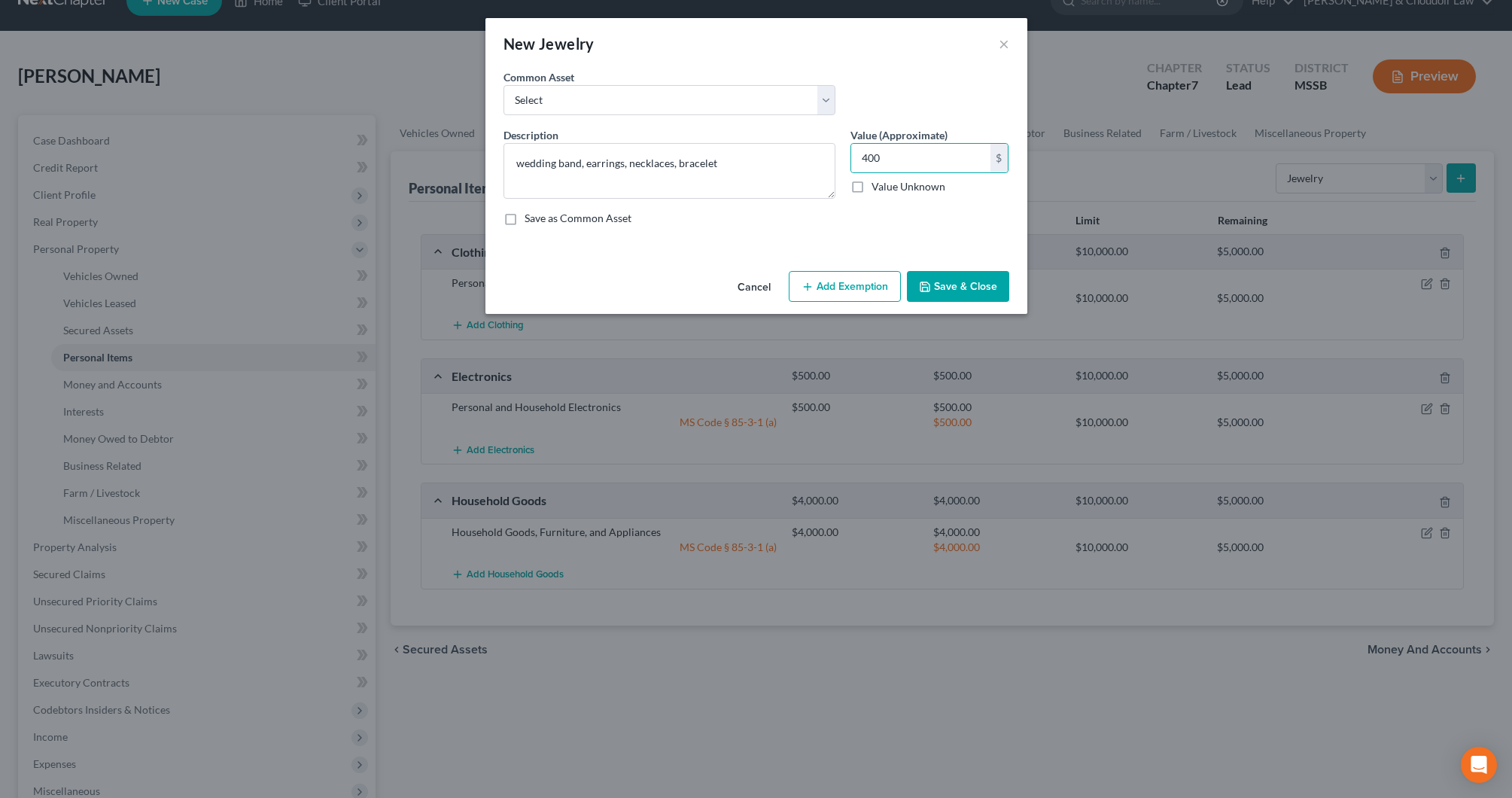
click at [884, 279] on button "Add Exemption" at bounding box center [846, 287] width 113 height 32
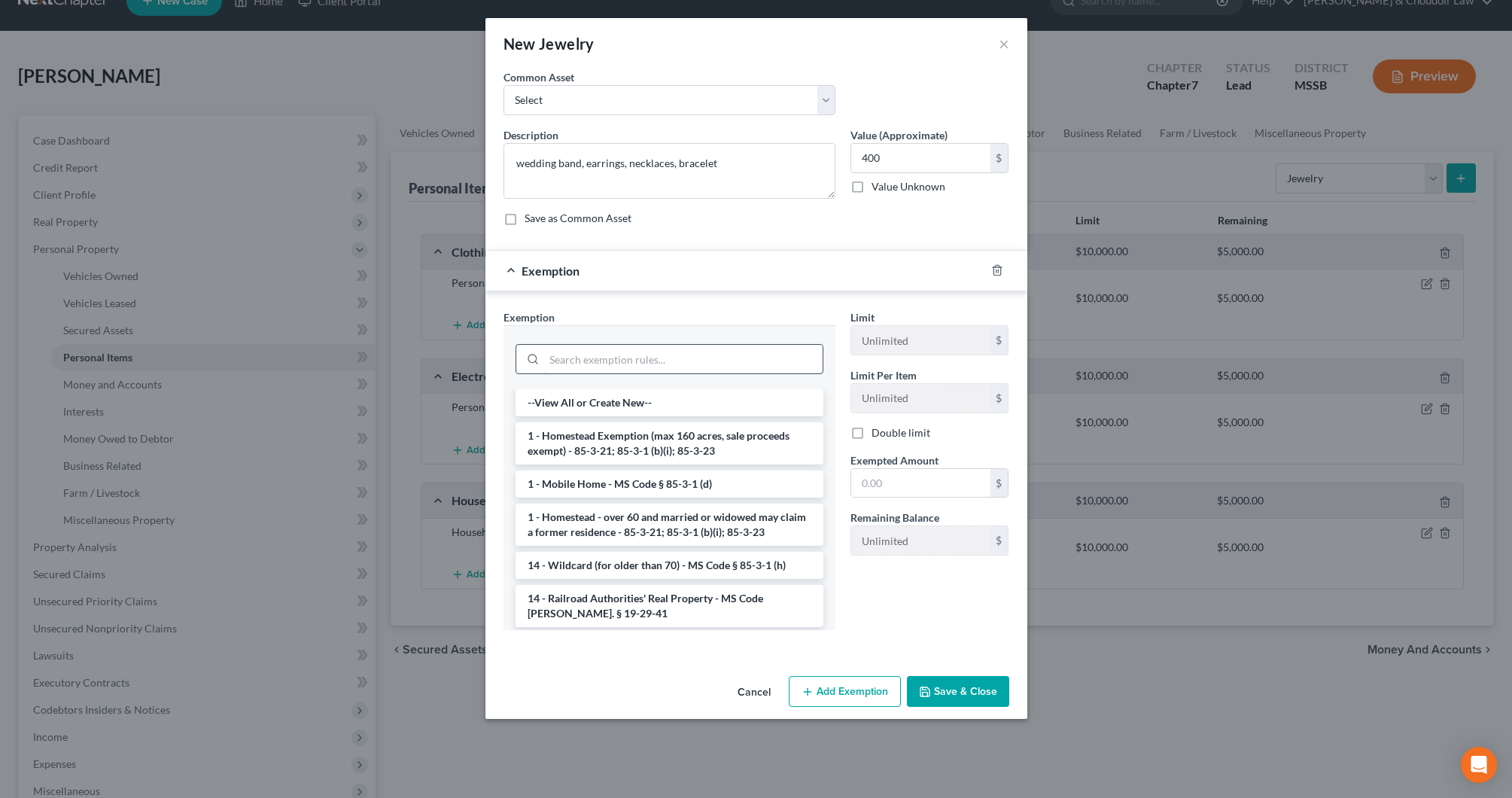
click at [777, 356] on input "search" at bounding box center [683, 359] width 278 height 29
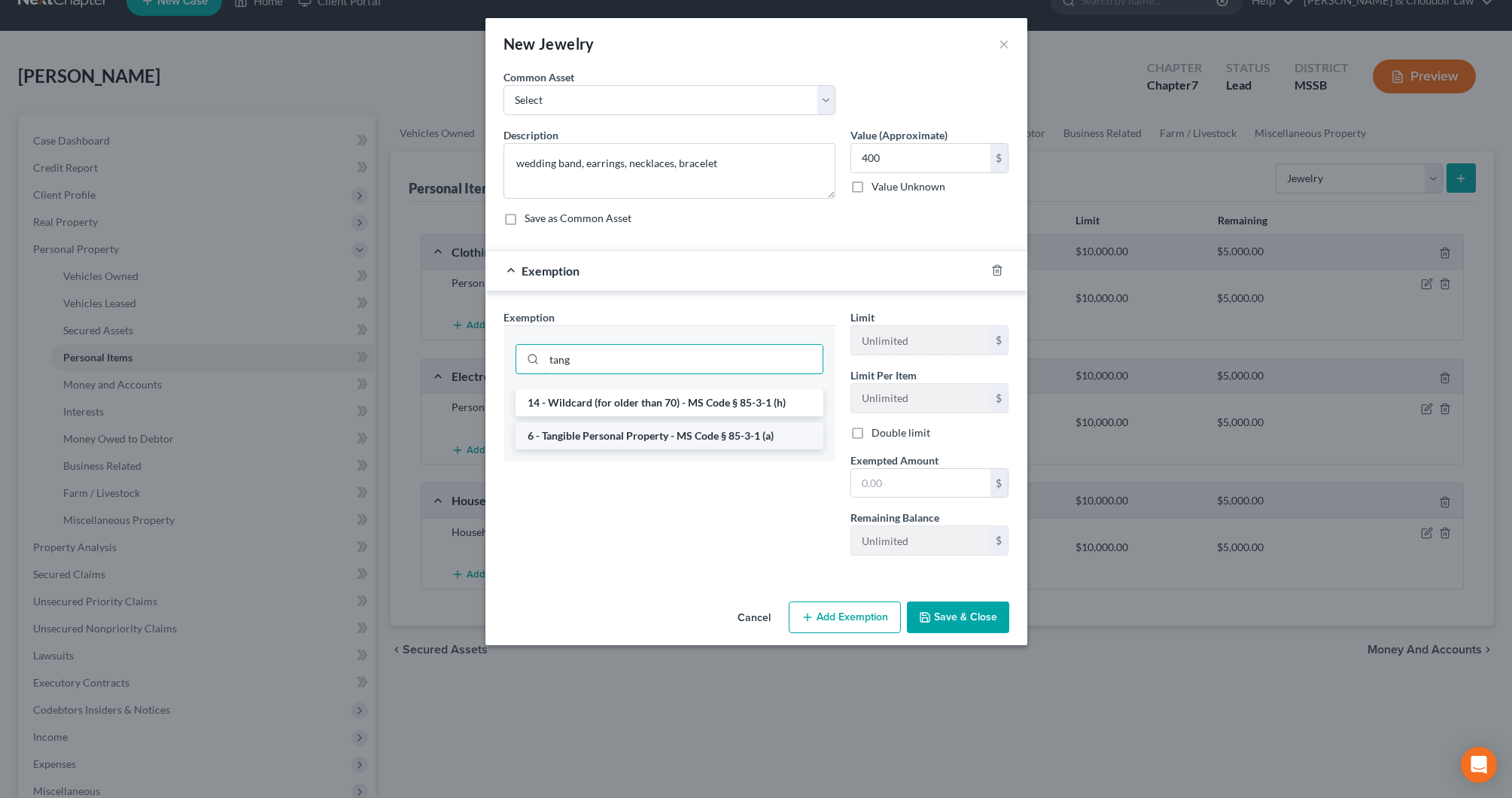
type input "tang"
click at [777, 430] on li "6 - Tangible Personal Property - MS Code § 85-3-1 (a)" at bounding box center [670, 436] width 308 height 27
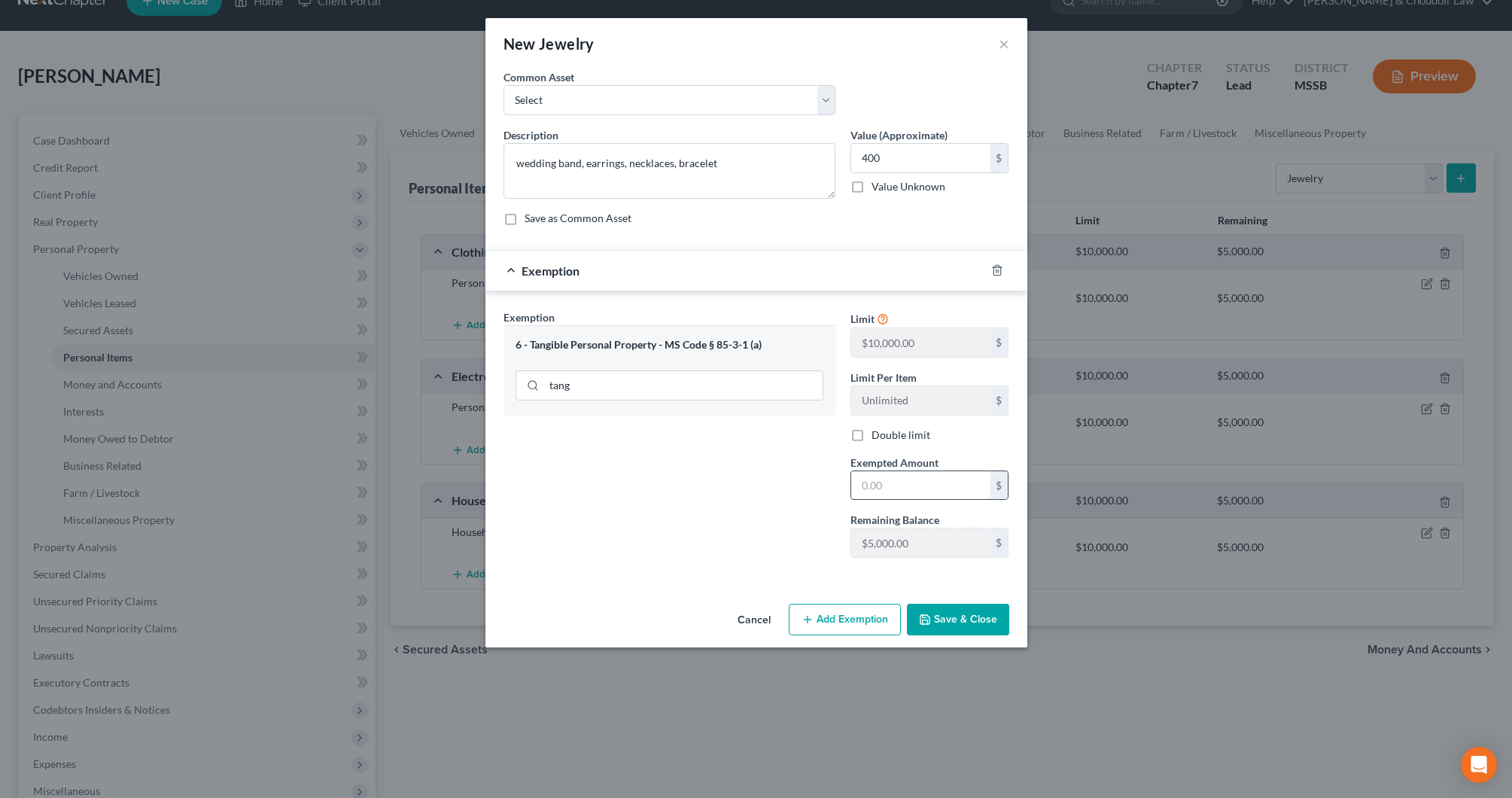
click at [885, 485] on input "text" at bounding box center [921, 486] width 139 height 29
type input "100"
click at [875, 622] on button "Add Exemption" at bounding box center [846, 620] width 113 height 32
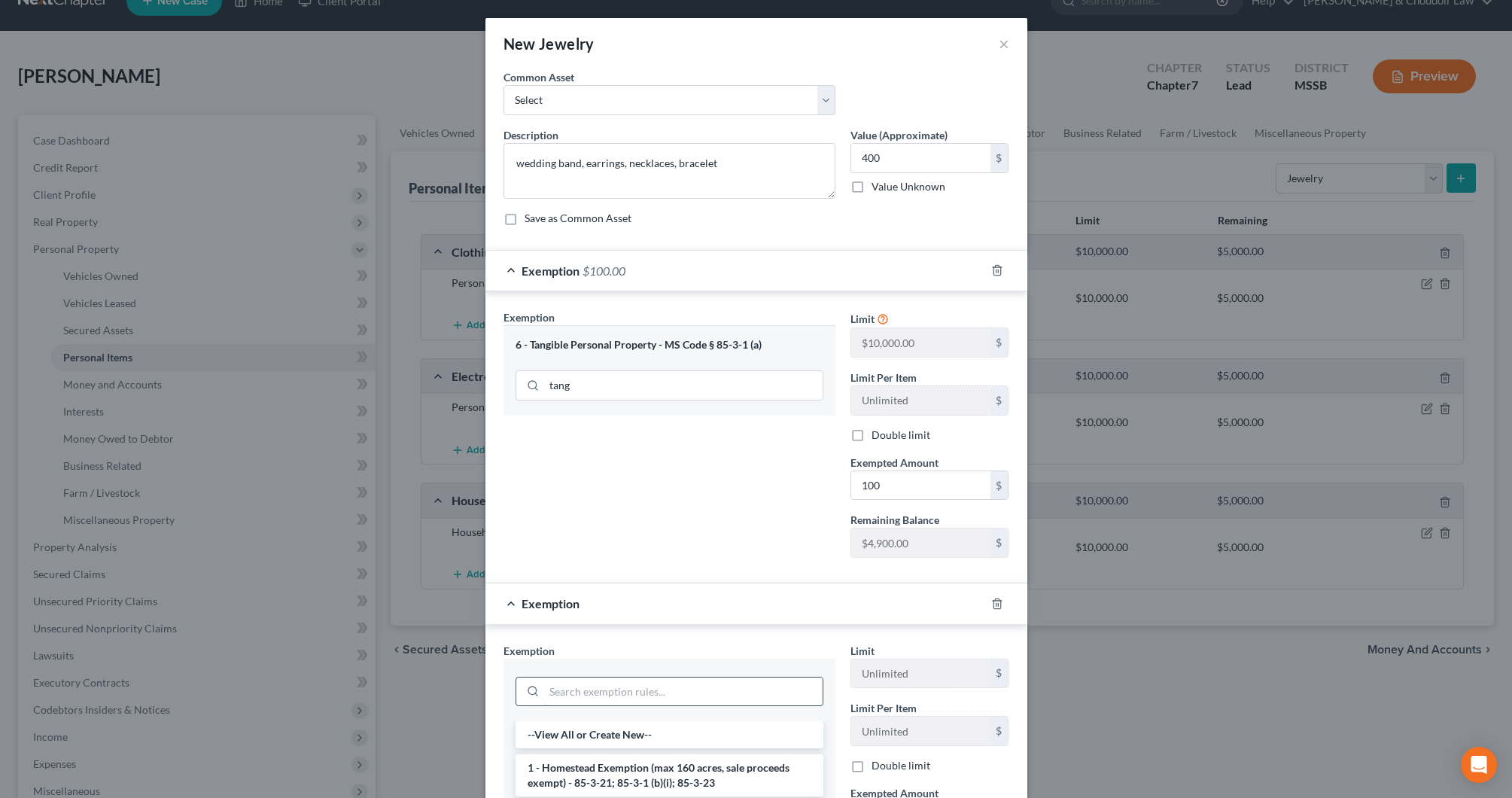
click at [752, 682] on input "search" at bounding box center [683, 692] width 278 height 29
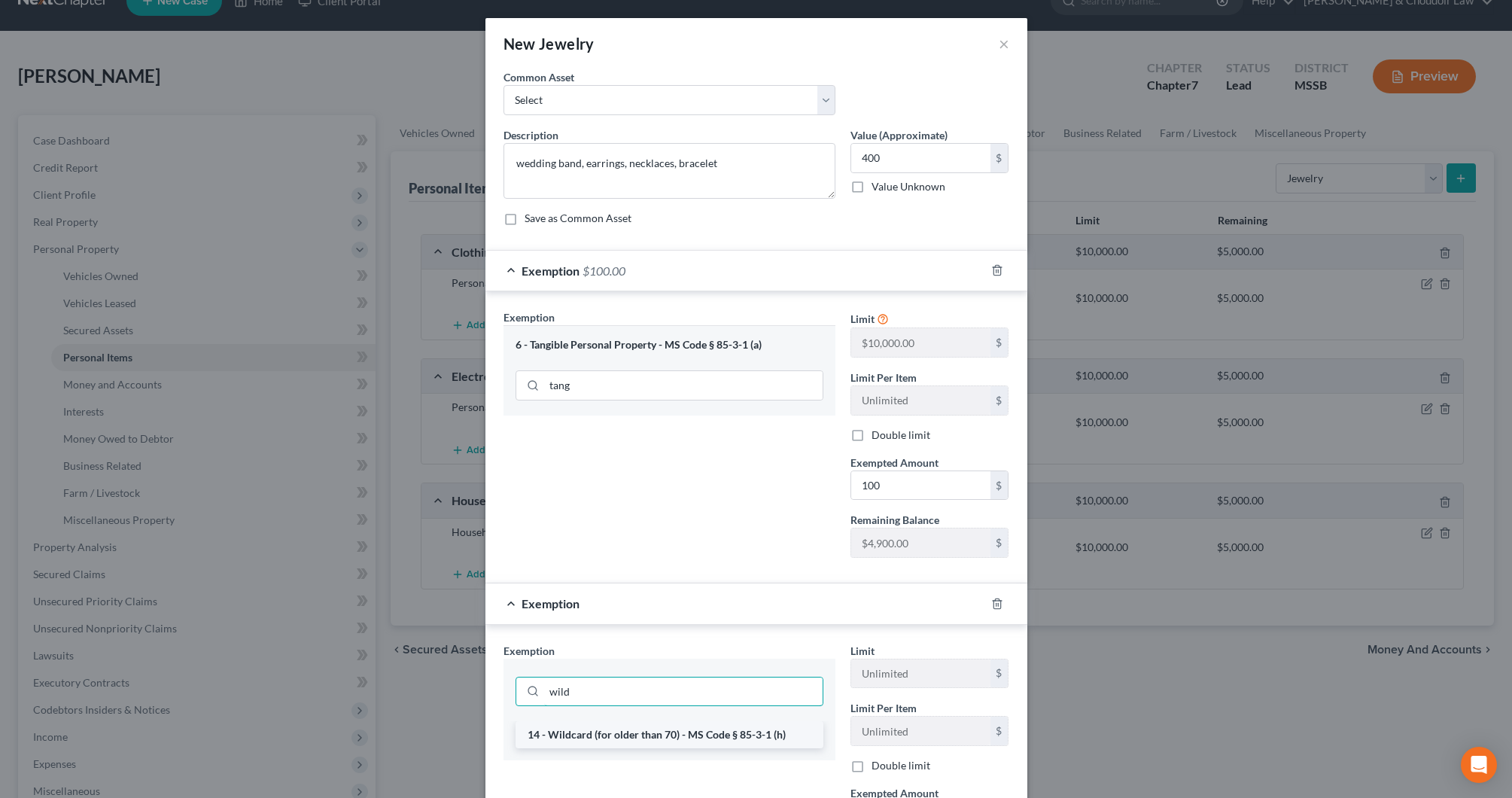
type input "wild"
click at [786, 728] on li "14 - Wildcard (for older than 70) - MS Code § 85-3-1 (h)" at bounding box center [670, 735] width 308 height 27
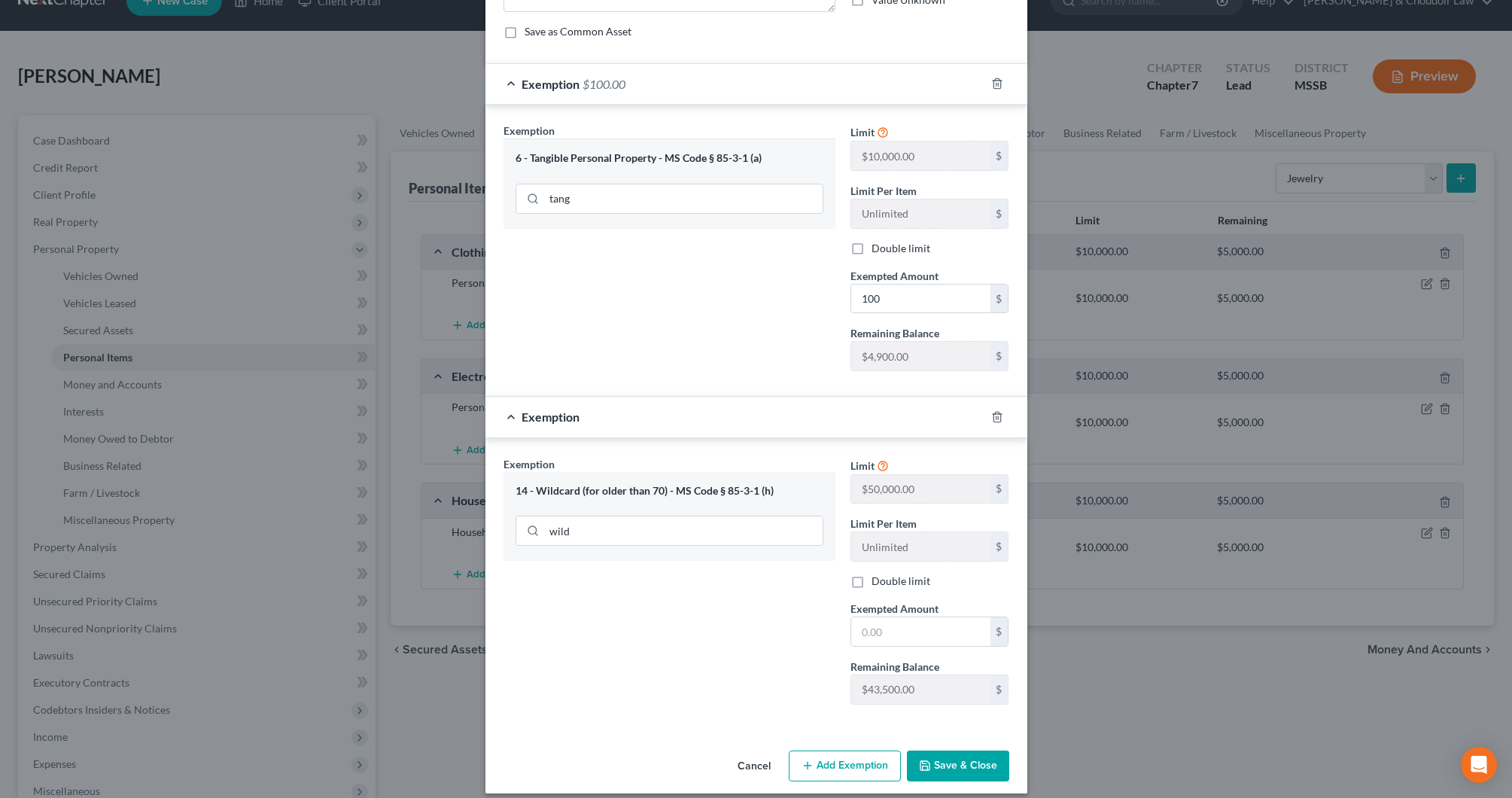
scroll to position [192, 0]
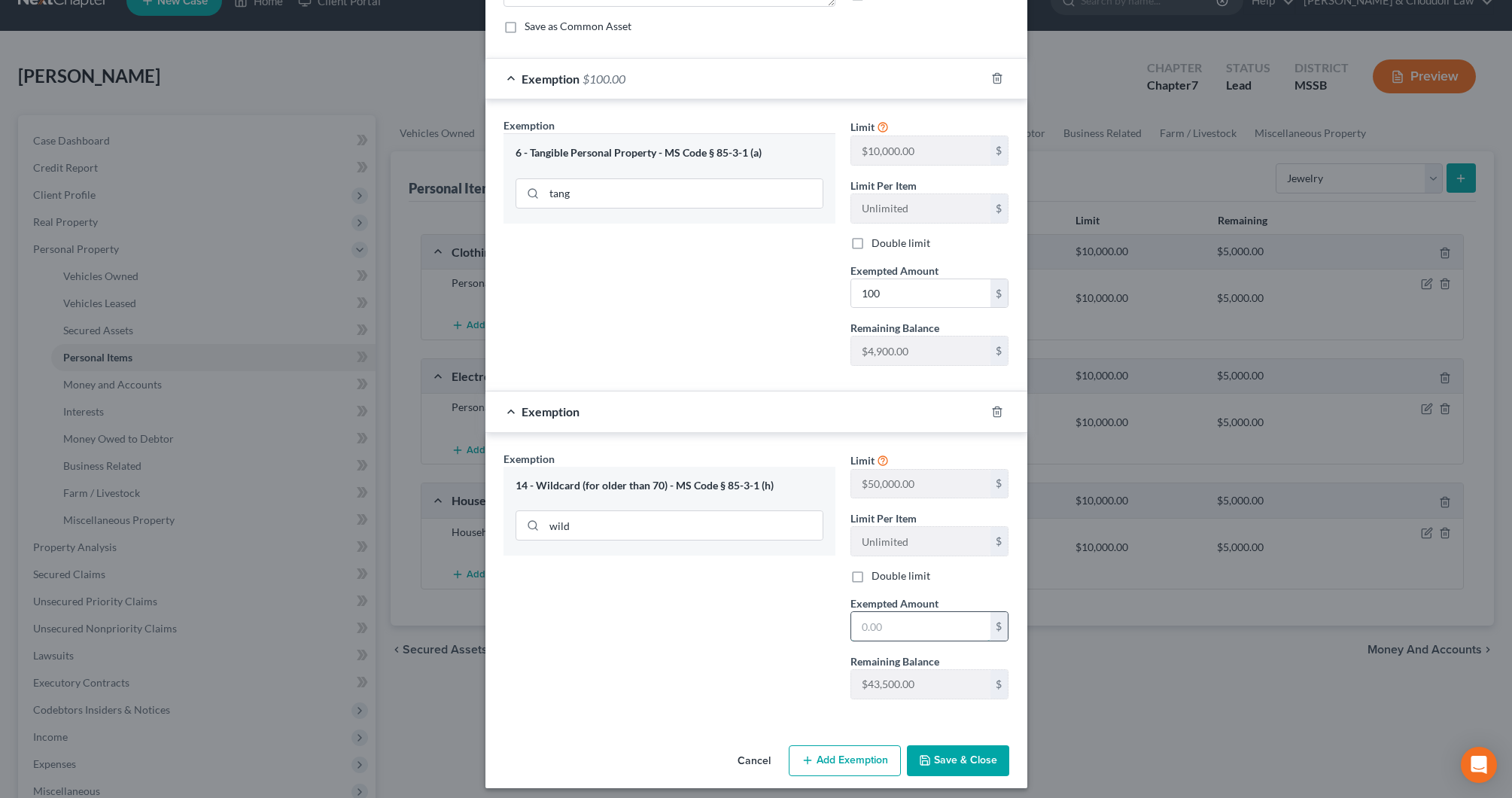
click at [908, 628] on input "text" at bounding box center [921, 626] width 139 height 29
type input "300"
click at [997, 759] on button "Save & Close" at bounding box center [958, 761] width 102 height 32
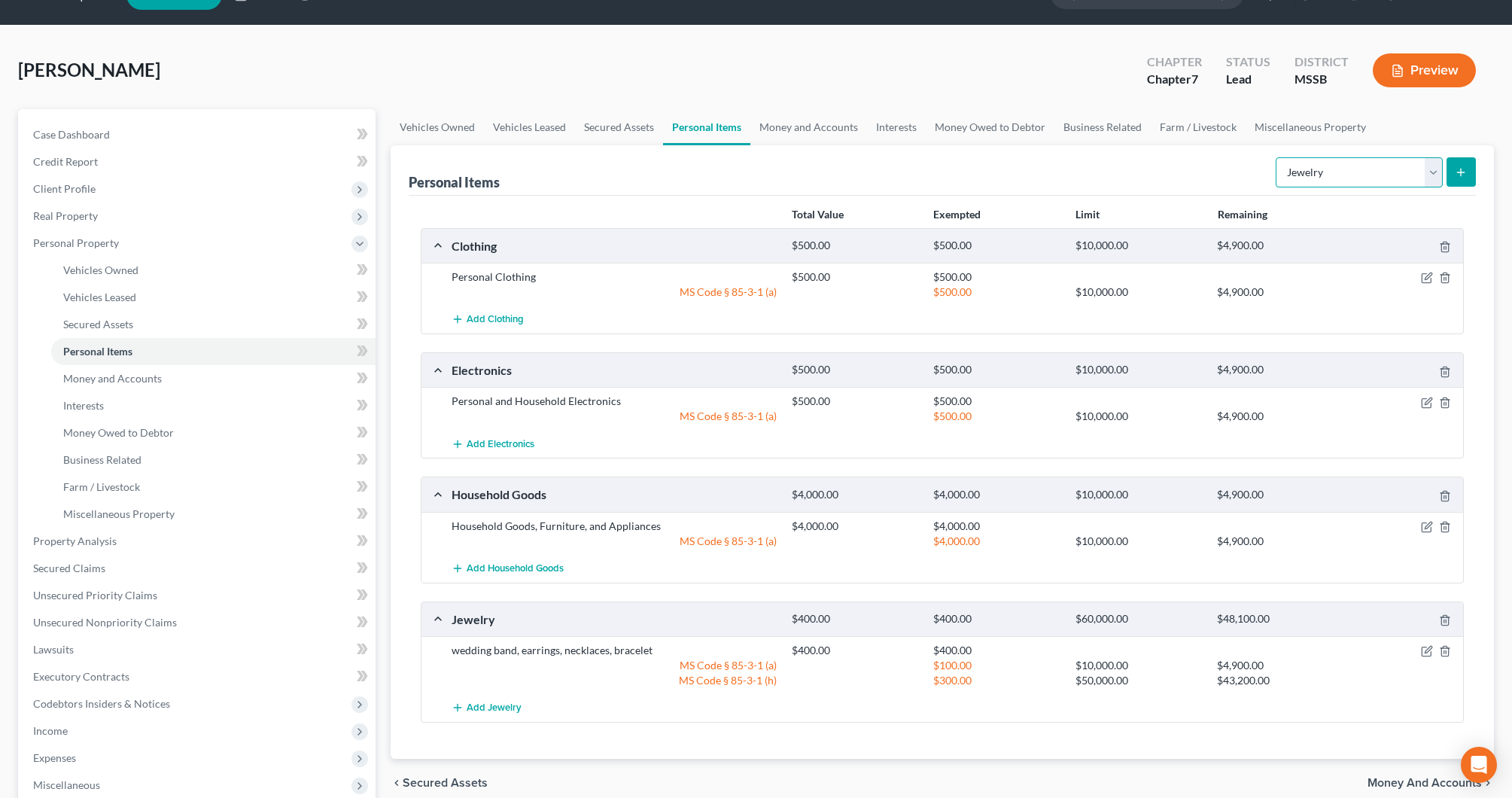
scroll to position [36, 0]
select select "other"
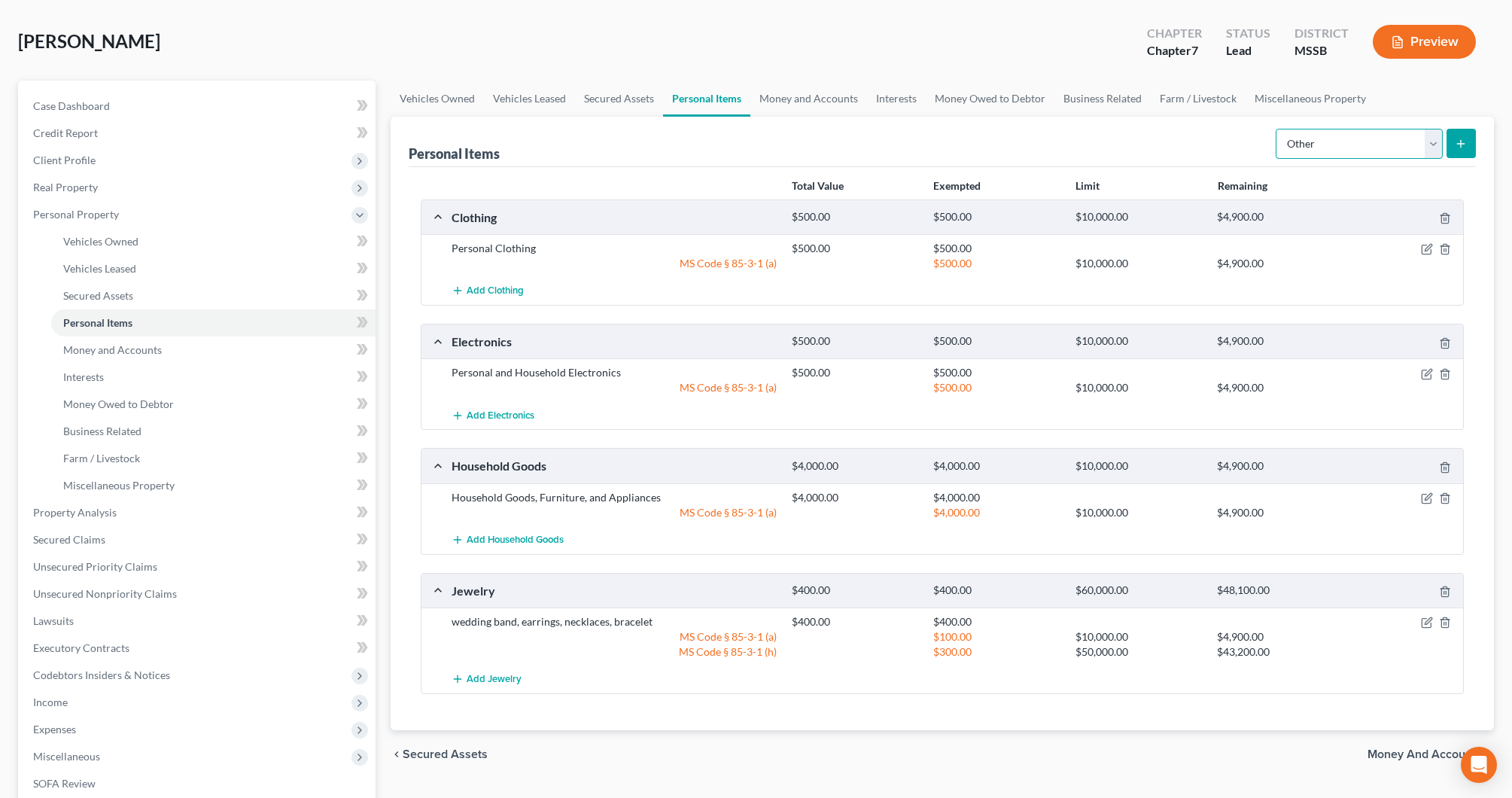
scroll to position [71, 0]
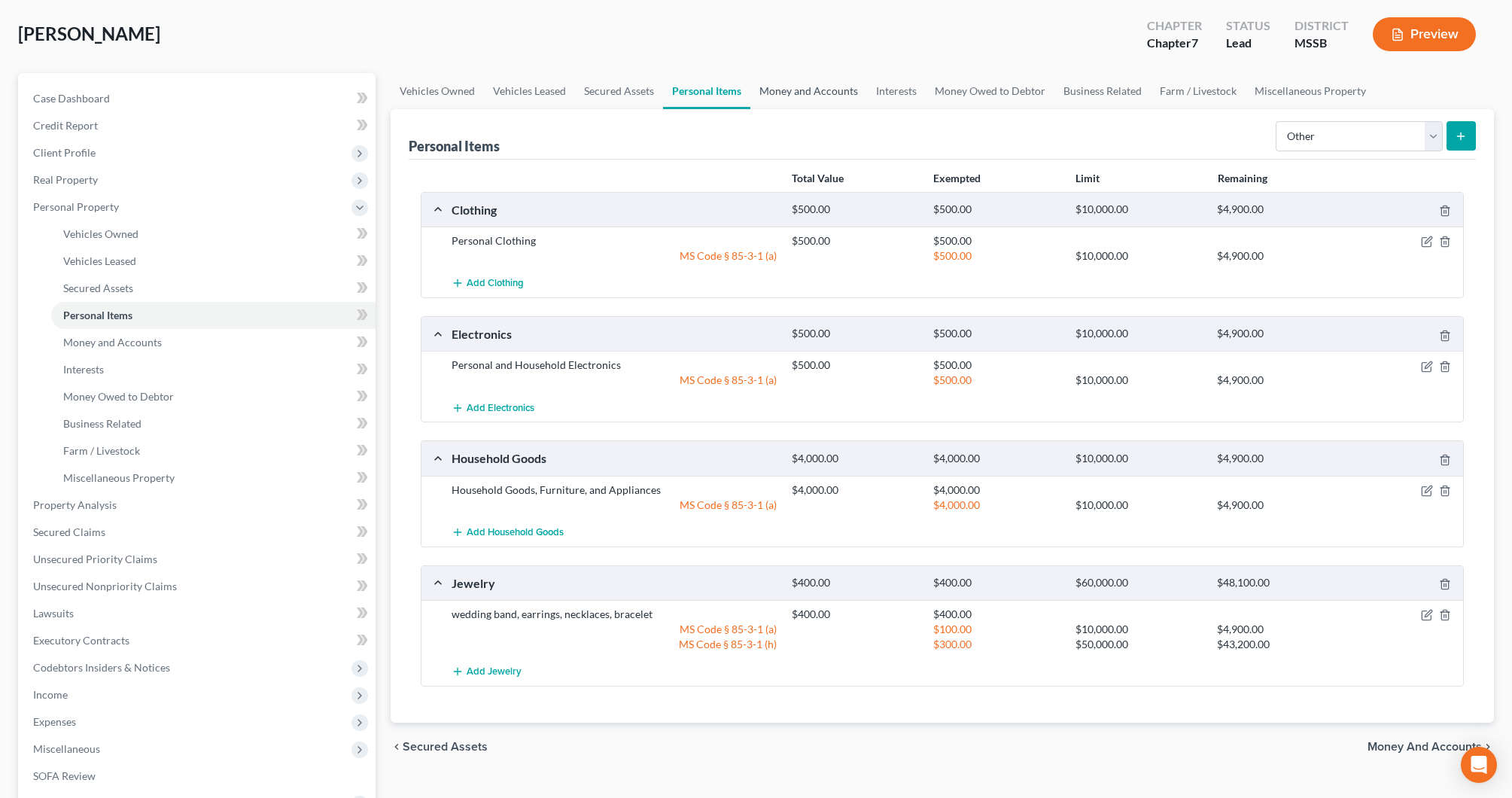
click at [838, 93] on link "Money and Accounts" at bounding box center [808, 91] width 116 height 36
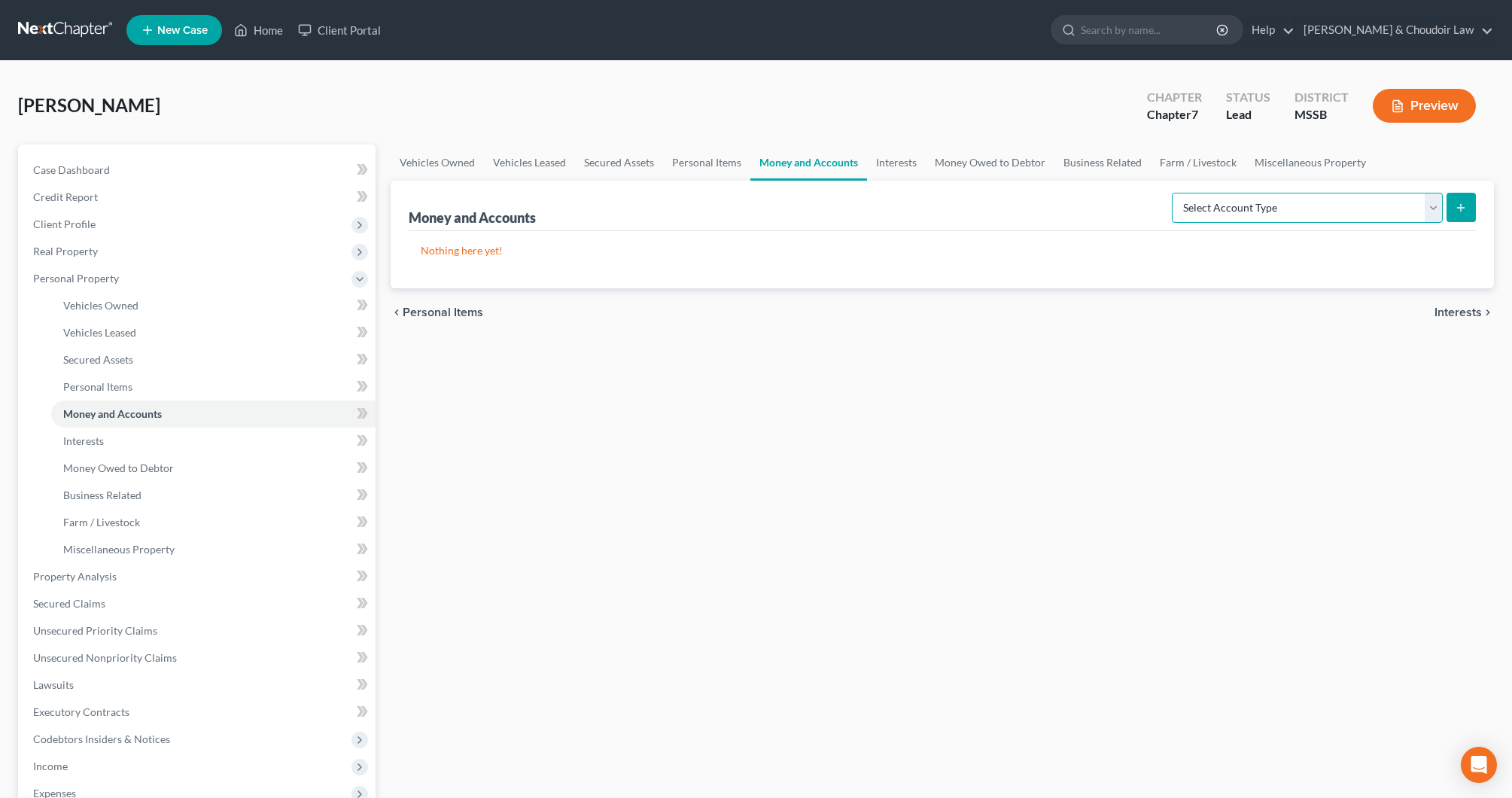
select select "checking"
click at [1457, 207] on icon "submit" at bounding box center [1460, 208] width 12 height 12
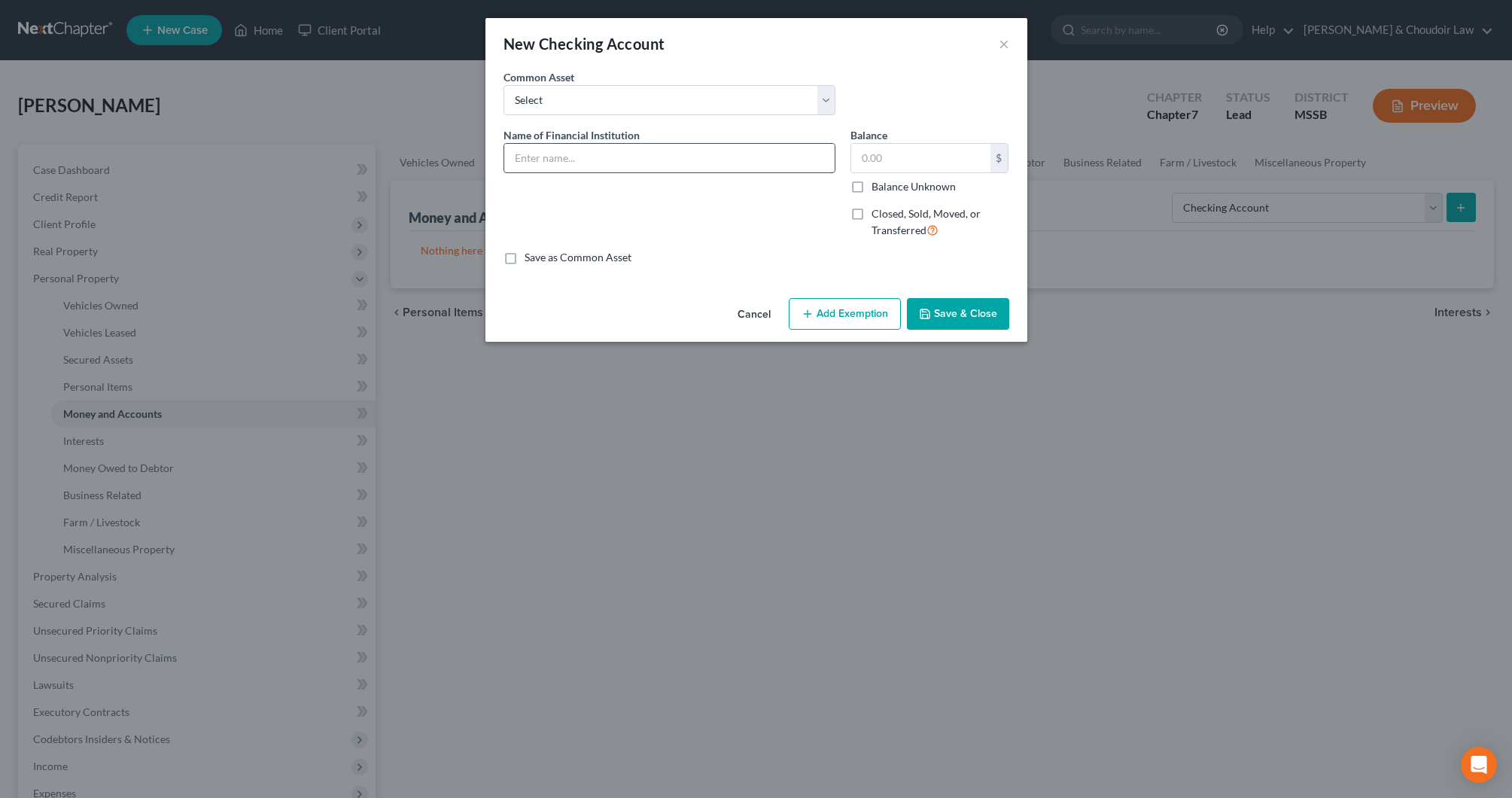
click at [707, 160] on input "text" at bounding box center [669, 158] width 330 height 29
click at [730, 152] on input "text" at bounding box center [669, 158] width 330 height 29
type input "Trustmark (2927)"
type input "155.65"
click at [819, 308] on button "Add Exemption" at bounding box center [846, 314] width 113 height 32
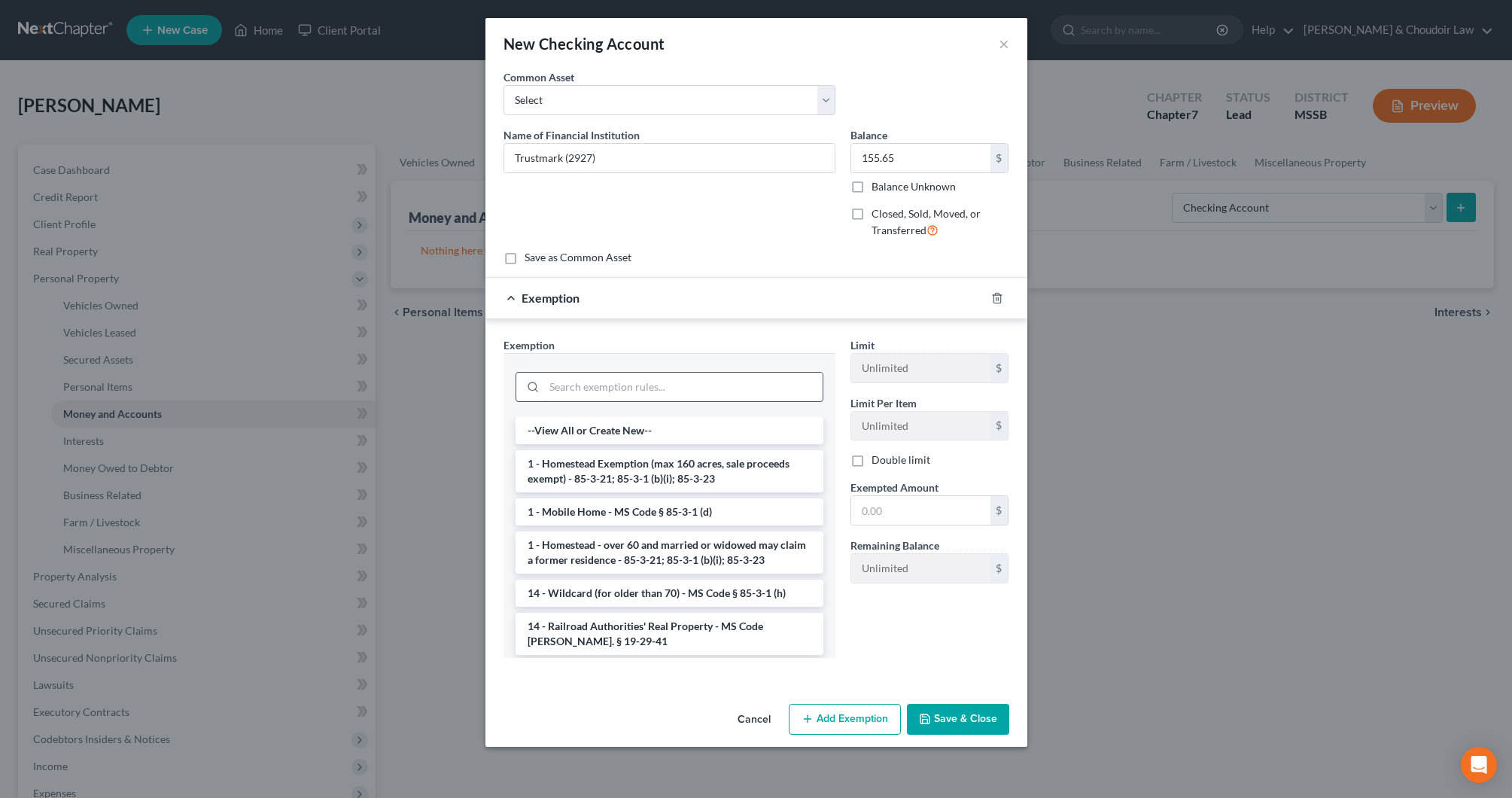
click at [730, 394] on input "search" at bounding box center [683, 387] width 278 height 29
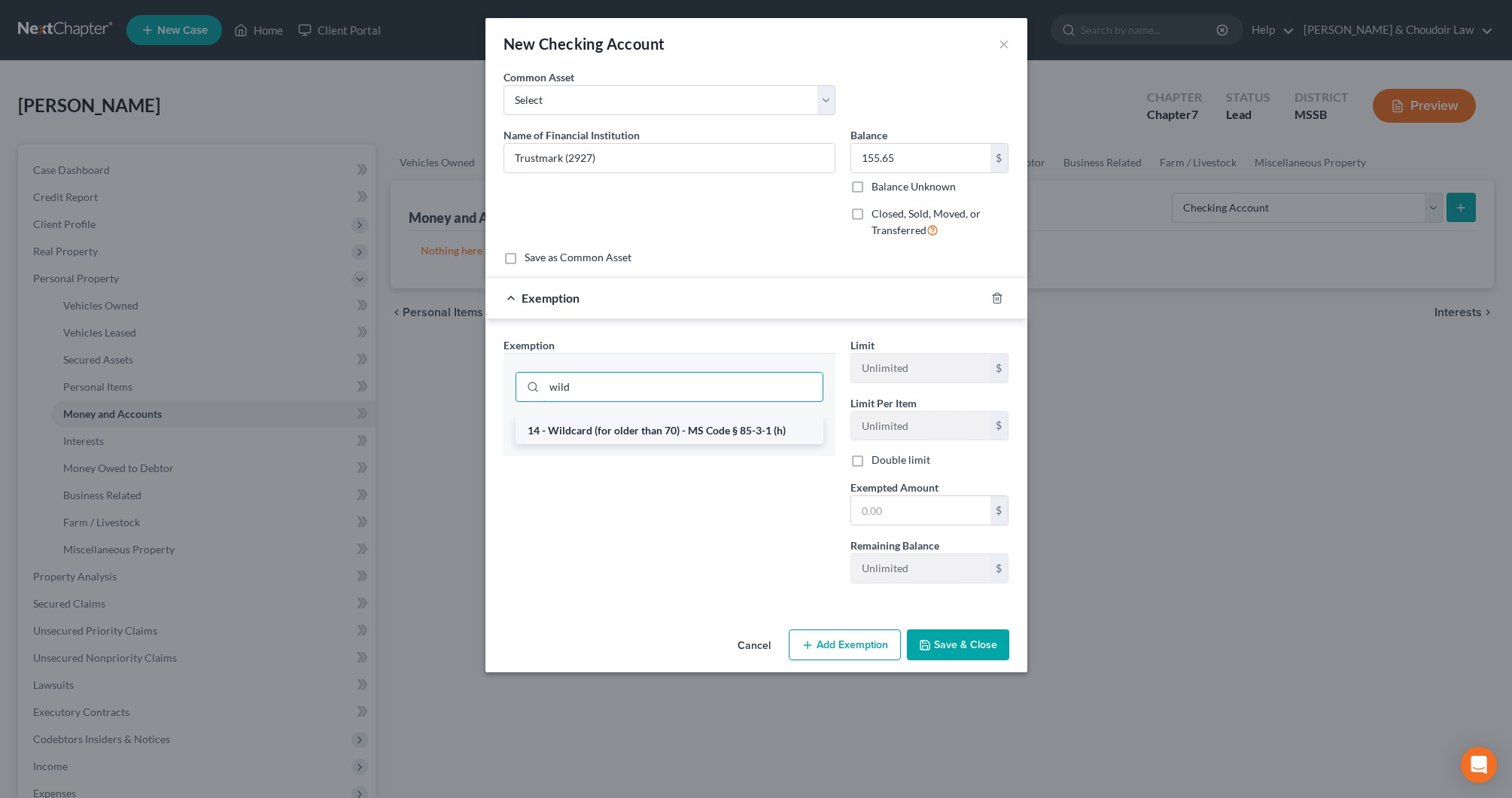
type input "wild"
click at [736, 433] on li "14 - Wildcard (for older than 70) - MS Code § 85-3-1 (h)" at bounding box center [670, 430] width 308 height 27
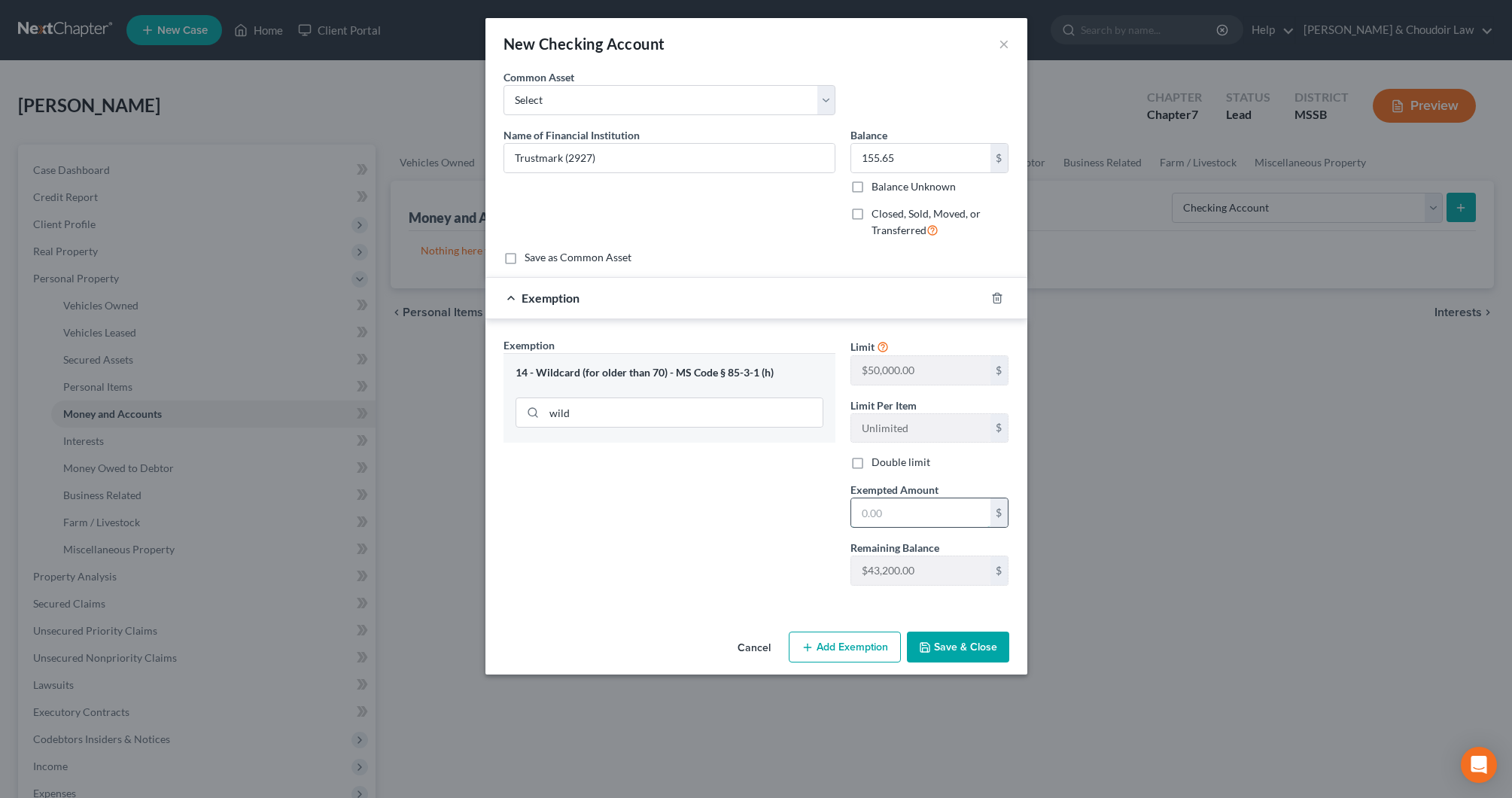
click at [882, 506] on input "text" at bounding box center [921, 513] width 139 height 29
type input "155.65"
click at [955, 640] on button "Save & Close" at bounding box center [958, 647] width 102 height 32
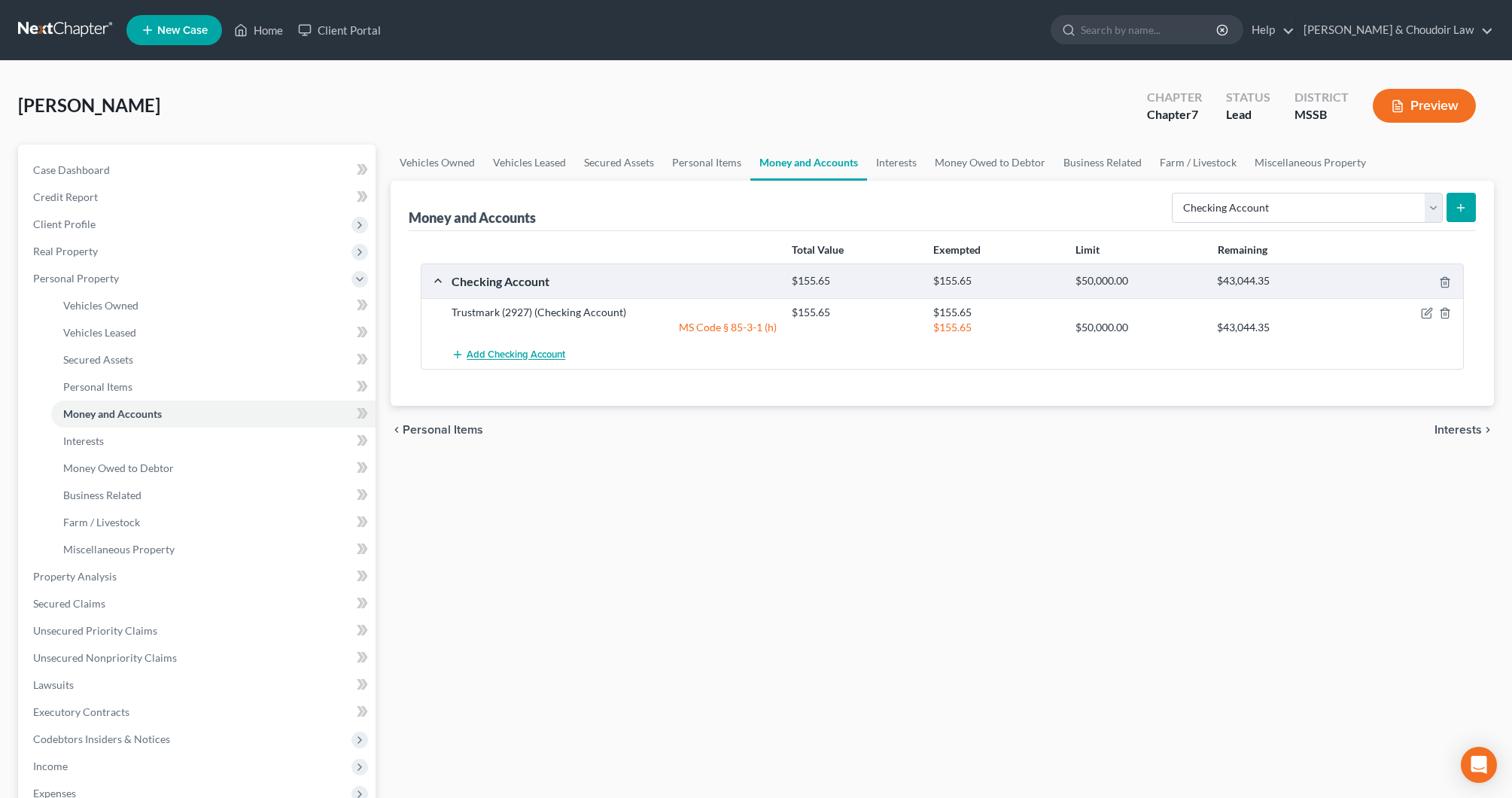
click at [550, 348] on button "Add Checking Account" at bounding box center [508, 354] width 113 height 28
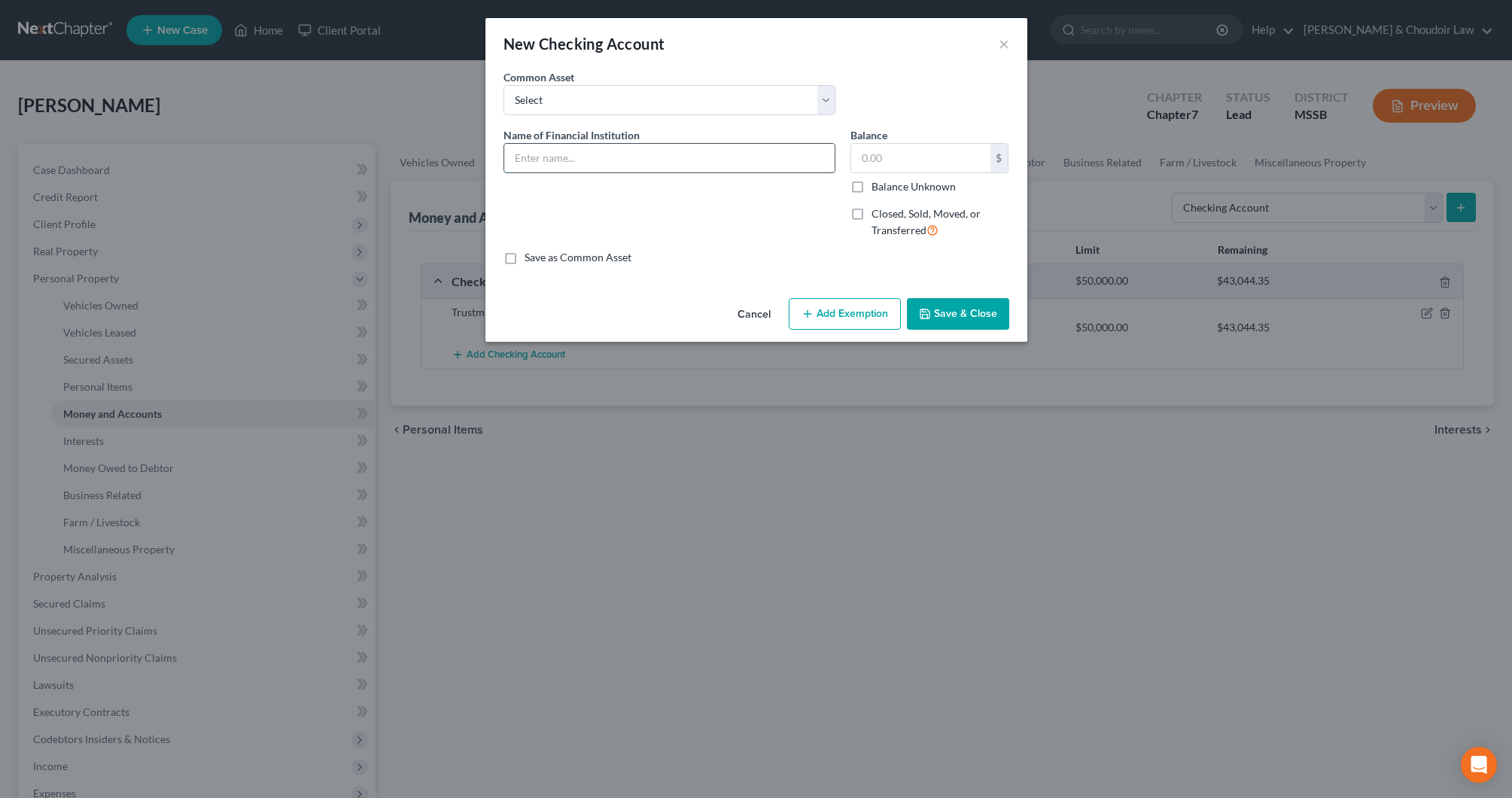
click at [607, 151] on input "text" at bounding box center [669, 158] width 330 height 29
type input "Trustmark (1670)"
type input "362.77"
click at [838, 311] on button "Add Exemption" at bounding box center [846, 314] width 113 height 32
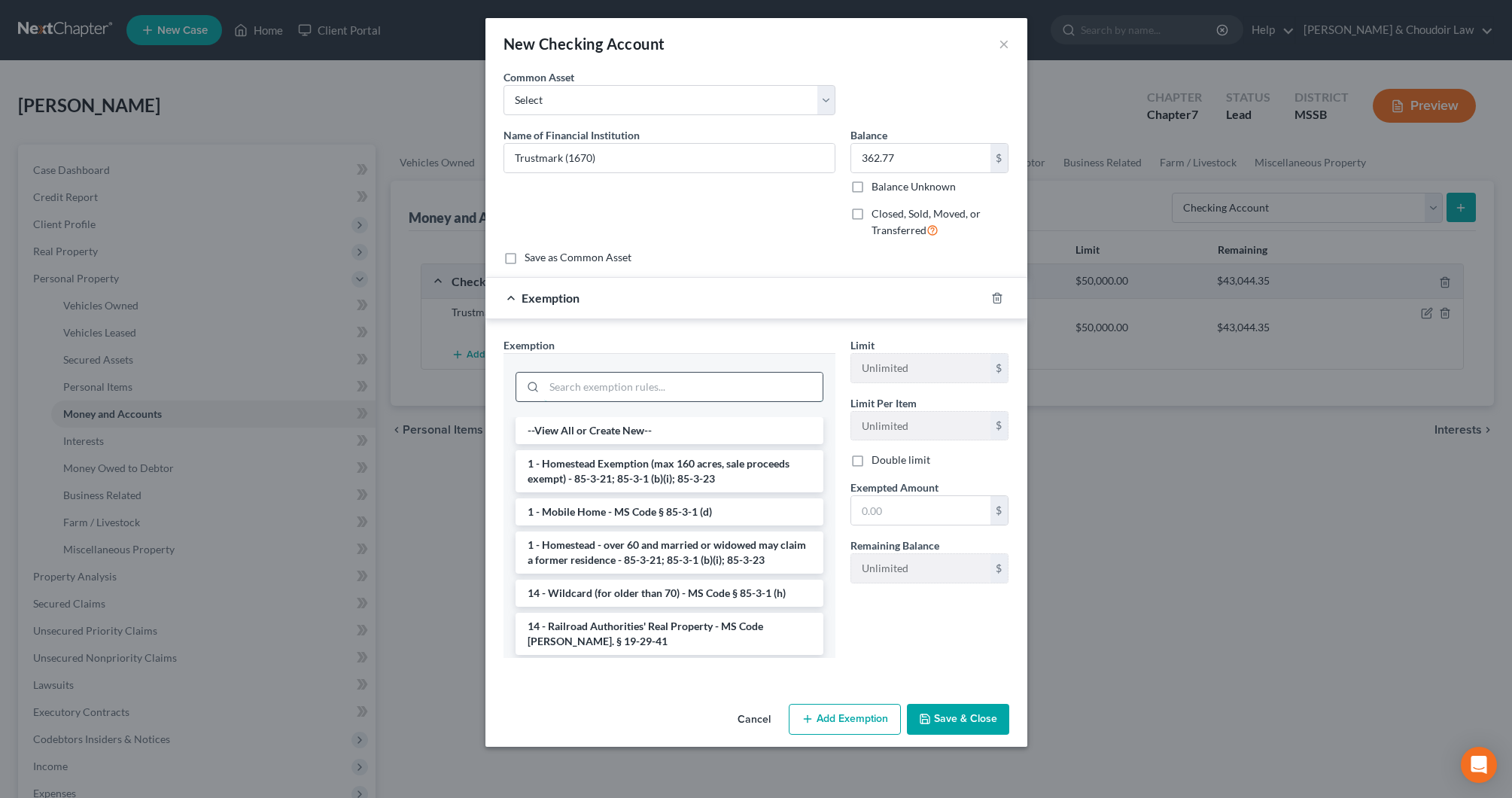
click at [748, 388] on input "search" at bounding box center [683, 387] width 278 height 29
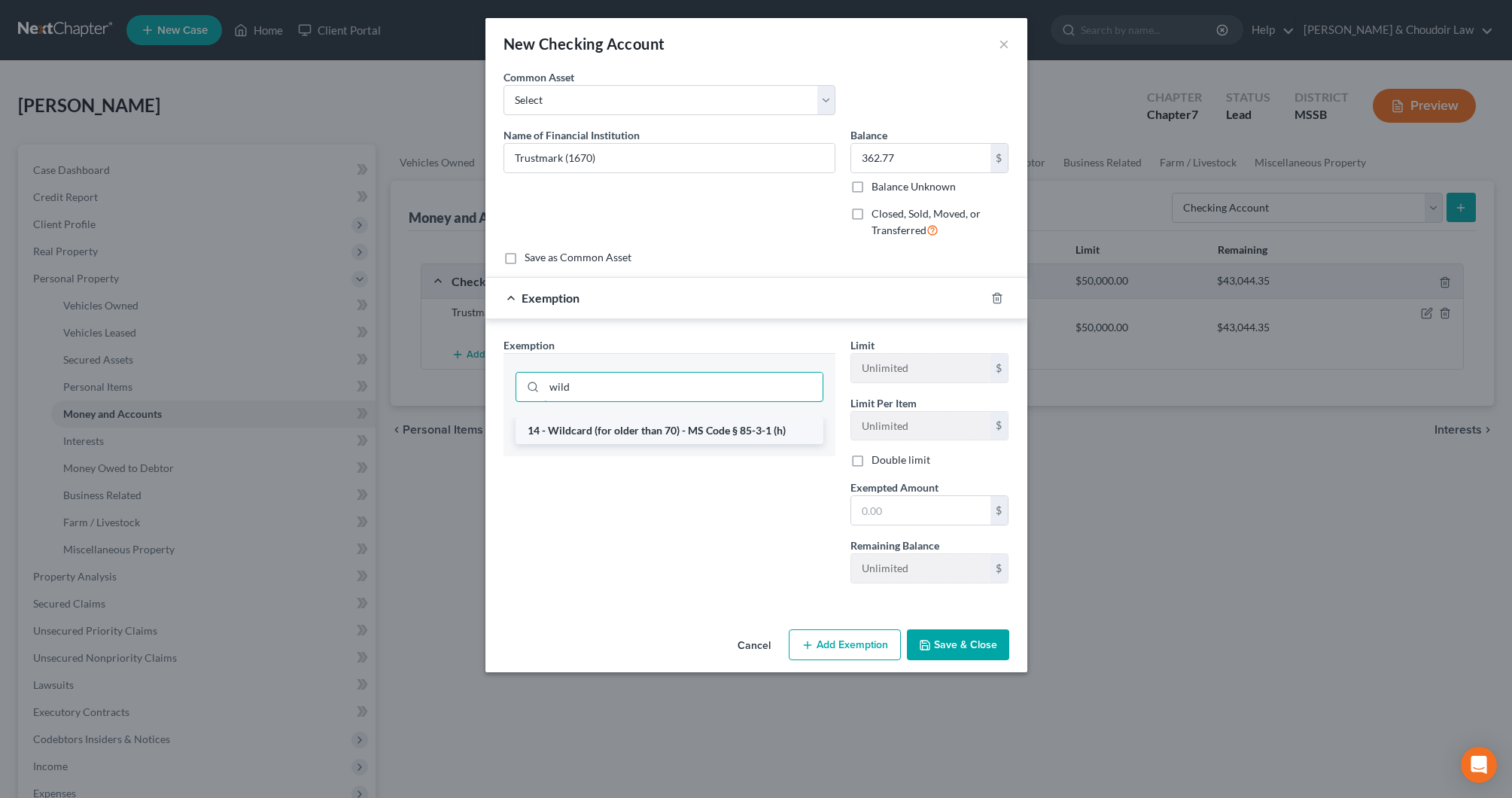
type input "wild"
click at [769, 418] on li "14 - Wildcard (for older than 70) - MS Code § 85-3-1 (h)" at bounding box center [670, 430] width 308 height 27
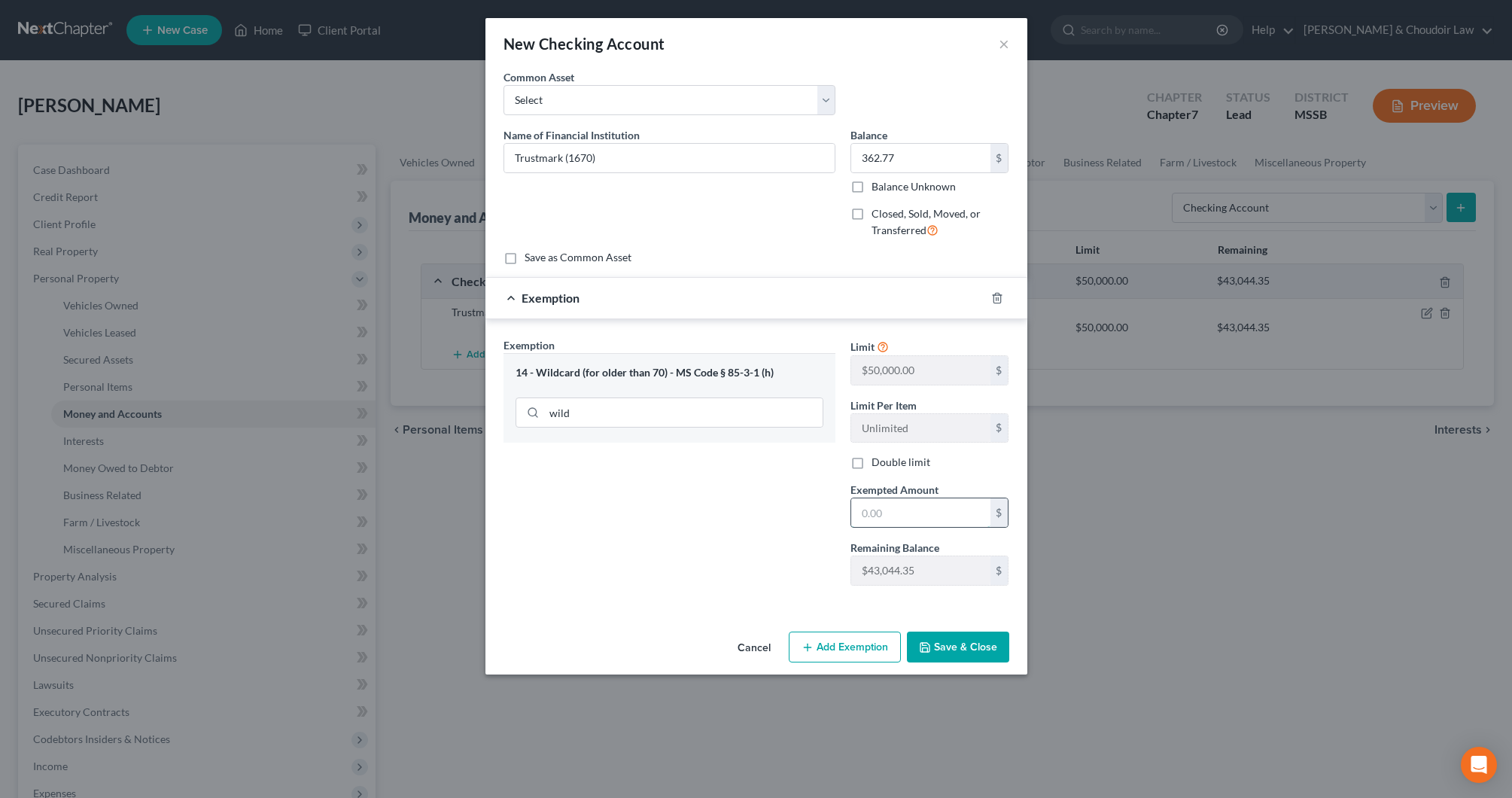
click at [878, 505] on input "text" at bounding box center [921, 513] width 139 height 29
type input "362.77"
click at [976, 647] on button "Save & Close" at bounding box center [958, 647] width 102 height 32
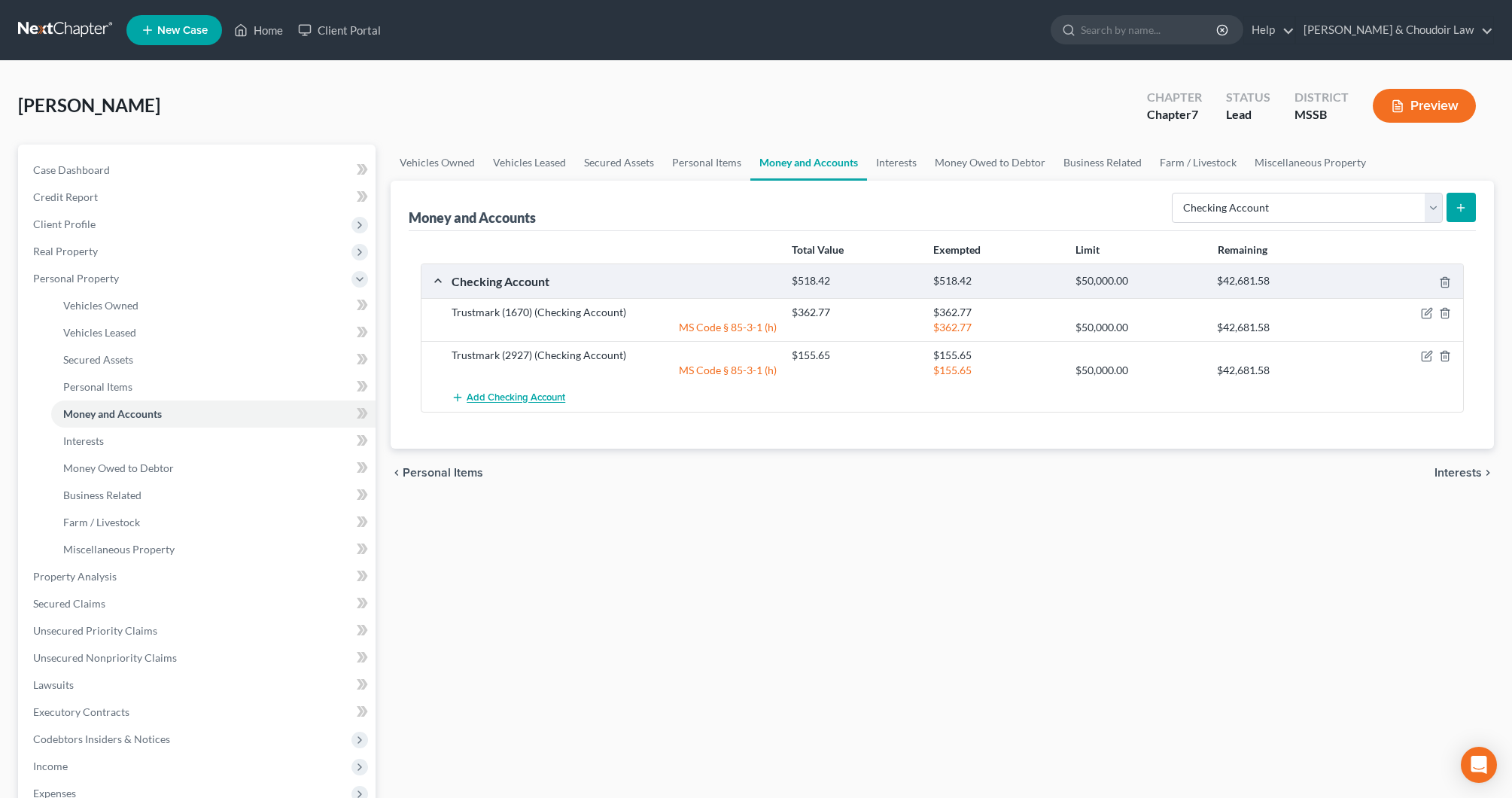
click at [531, 394] on span "Add Checking Account" at bounding box center [516, 398] width 98 height 12
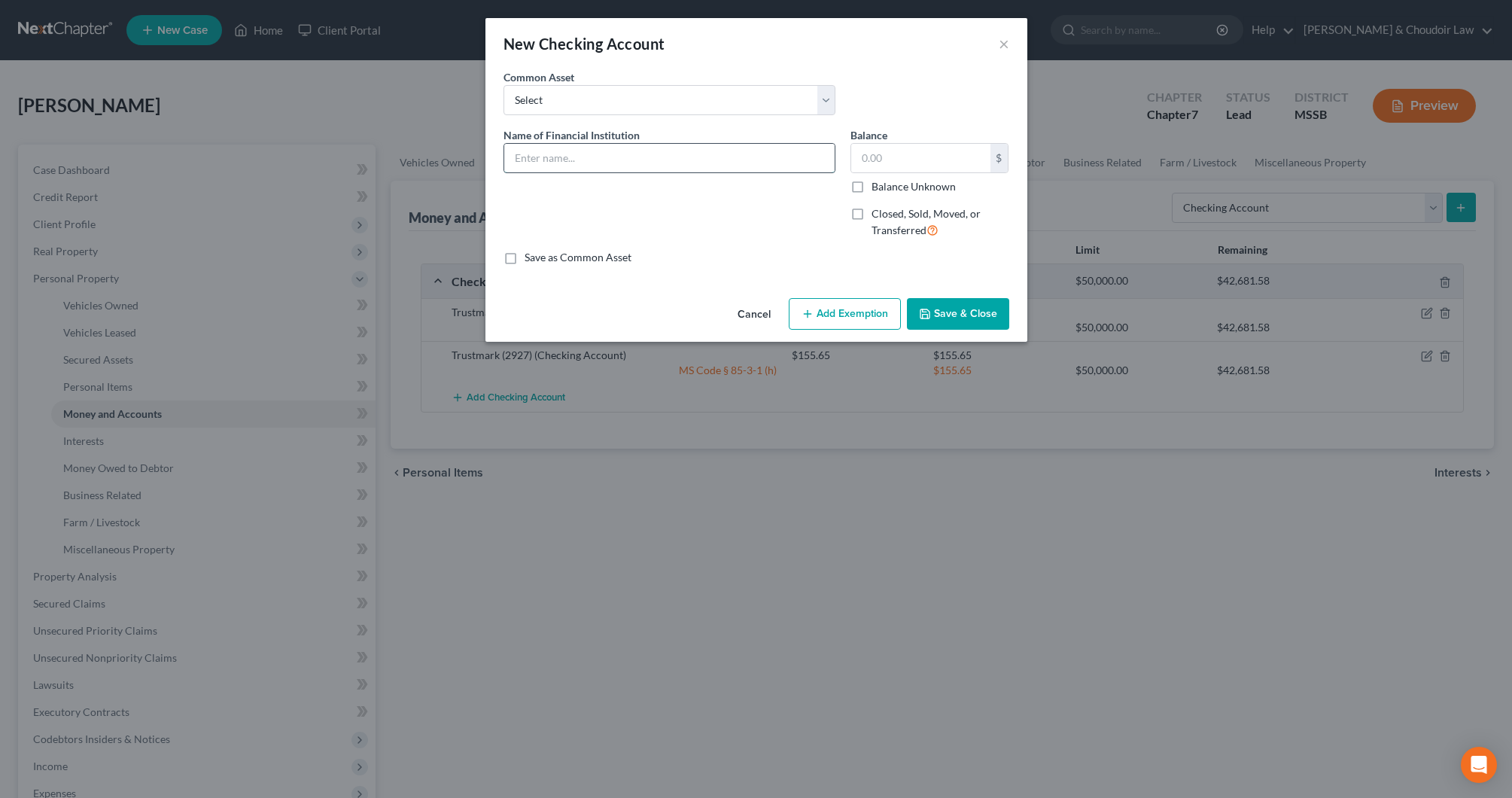
click at [671, 151] on input "text" at bounding box center [669, 158] width 330 height 29
type input "Trustmark (9031)"
type input "979.18"
click at [822, 306] on button "Add Exemption" at bounding box center [846, 314] width 113 height 32
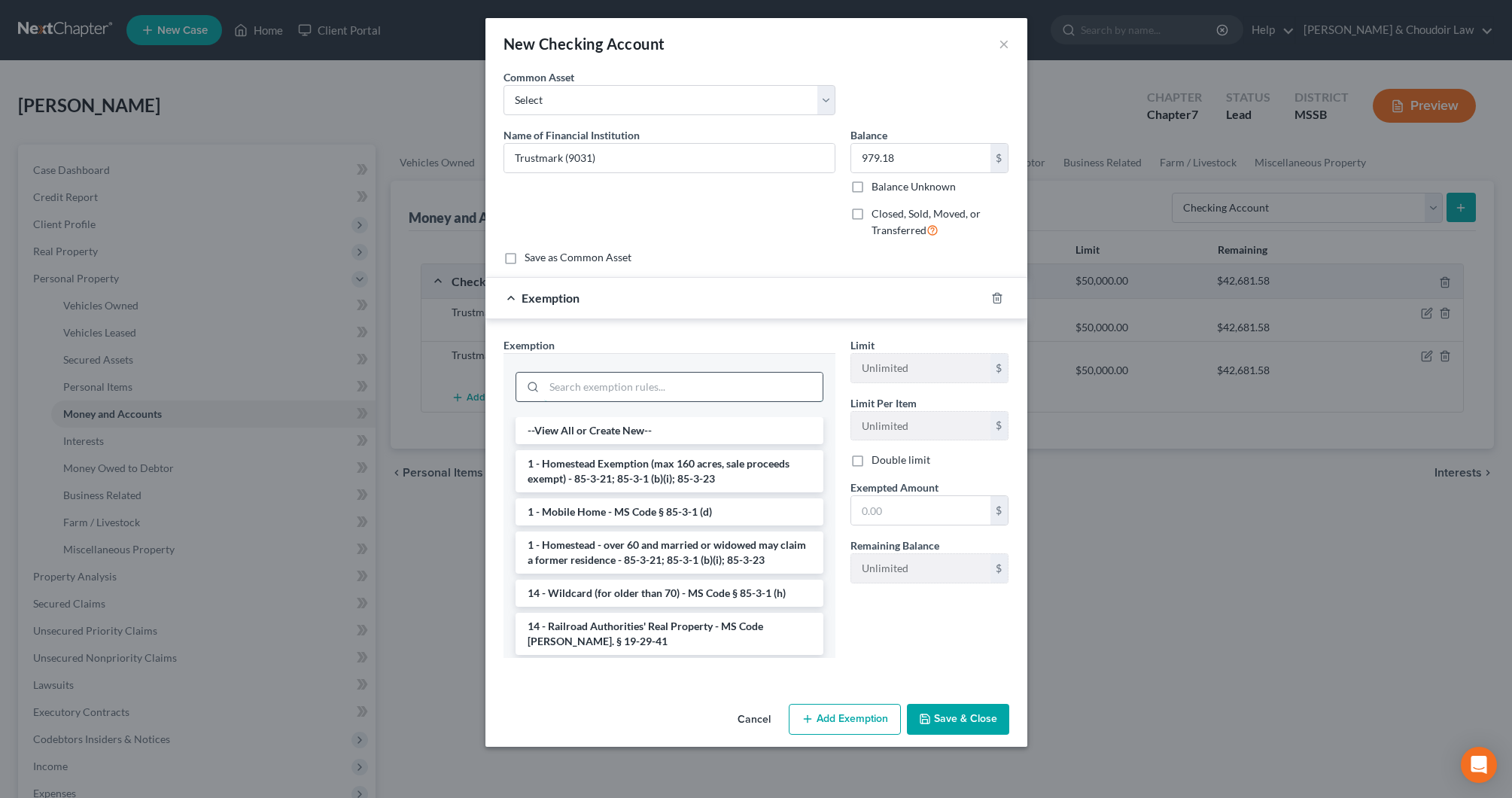
click at [781, 387] on input "search" at bounding box center [683, 387] width 278 height 29
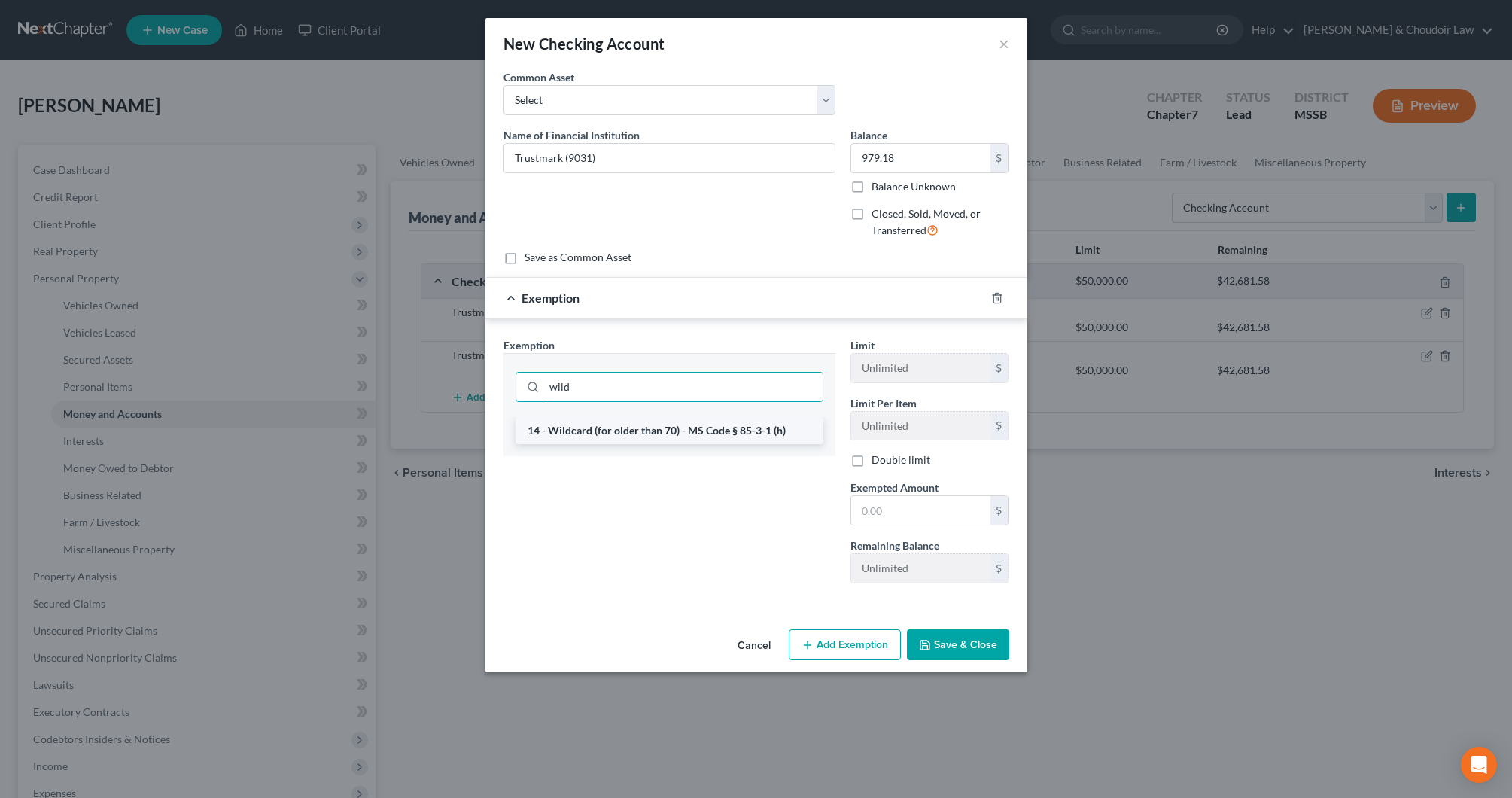
type input "wild"
click at [793, 433] on li "14 - Wildcard (for older than 70) - MS Code § 85-3-1 (h)" at bounding box center [670, 430] width 308 height 27
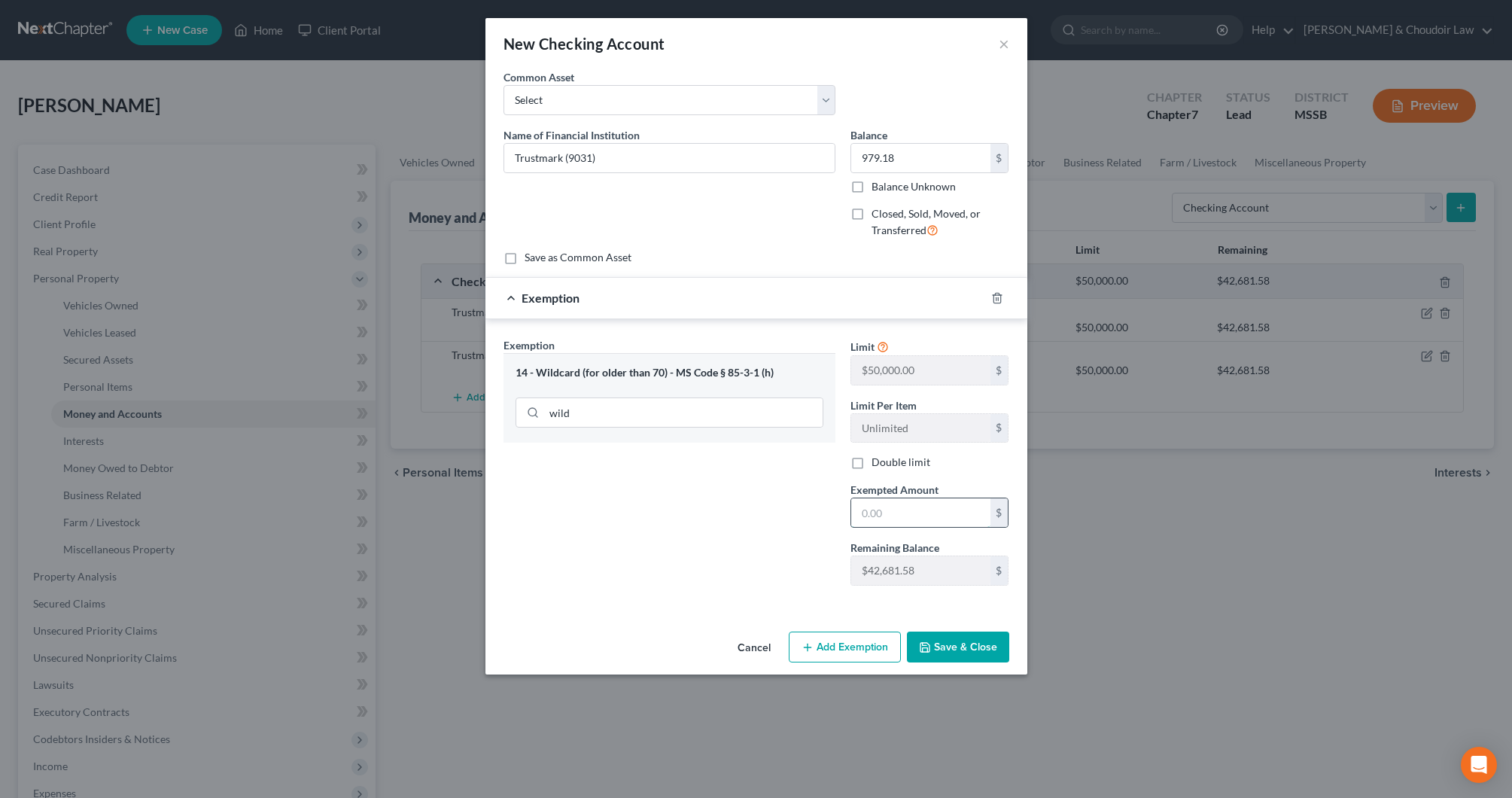
click at [890, 503] on input "text" at bounding box center [921, 513] width 139 height 29
type input "979.18"
click at [973, 633] on button "Save & Close" at bounding box center [958, 647] width 102 height 32
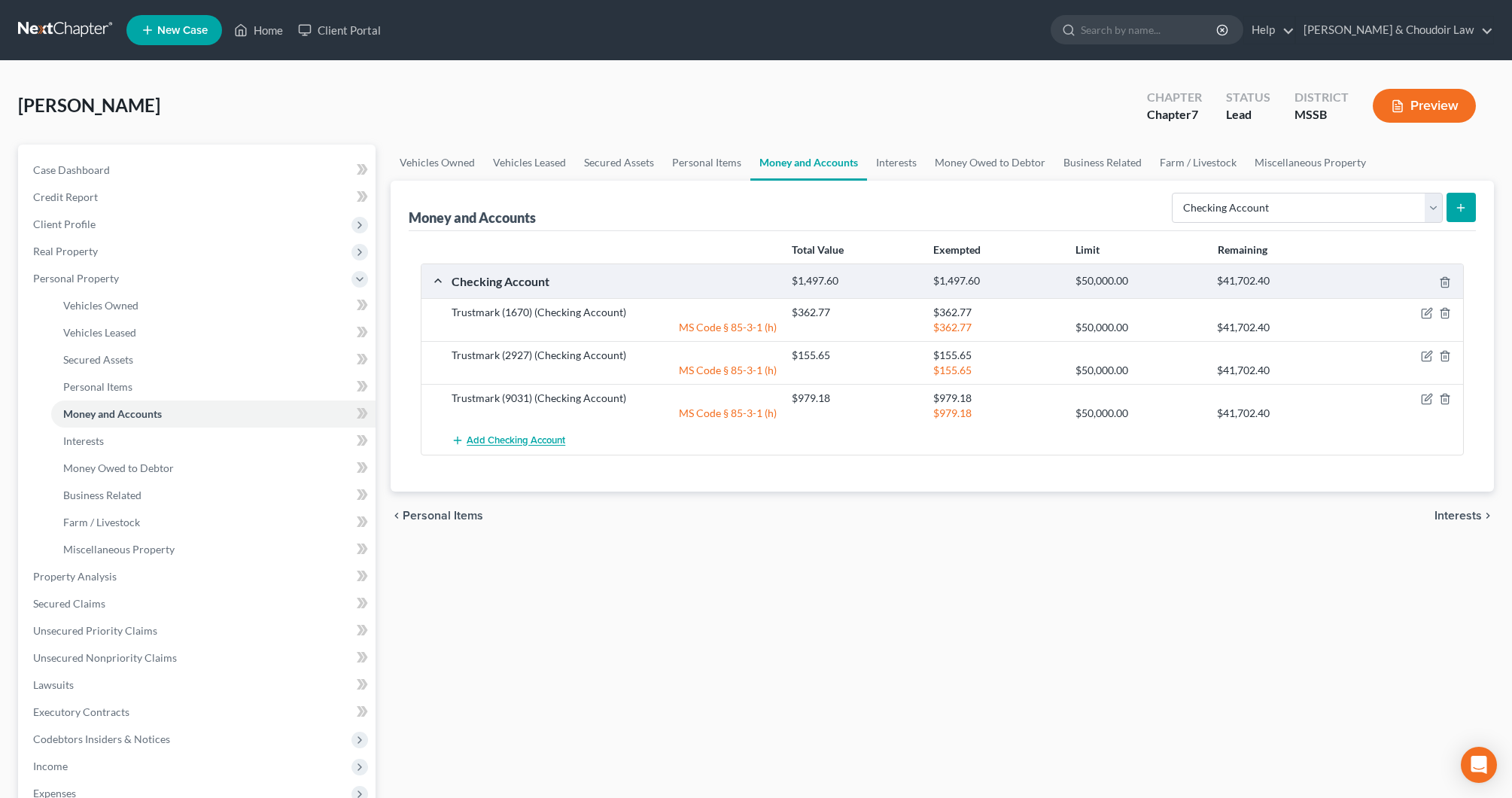
click at [554, 440] on span "Add Checking Account" at bounding box center [516, 441] width 98 height 12
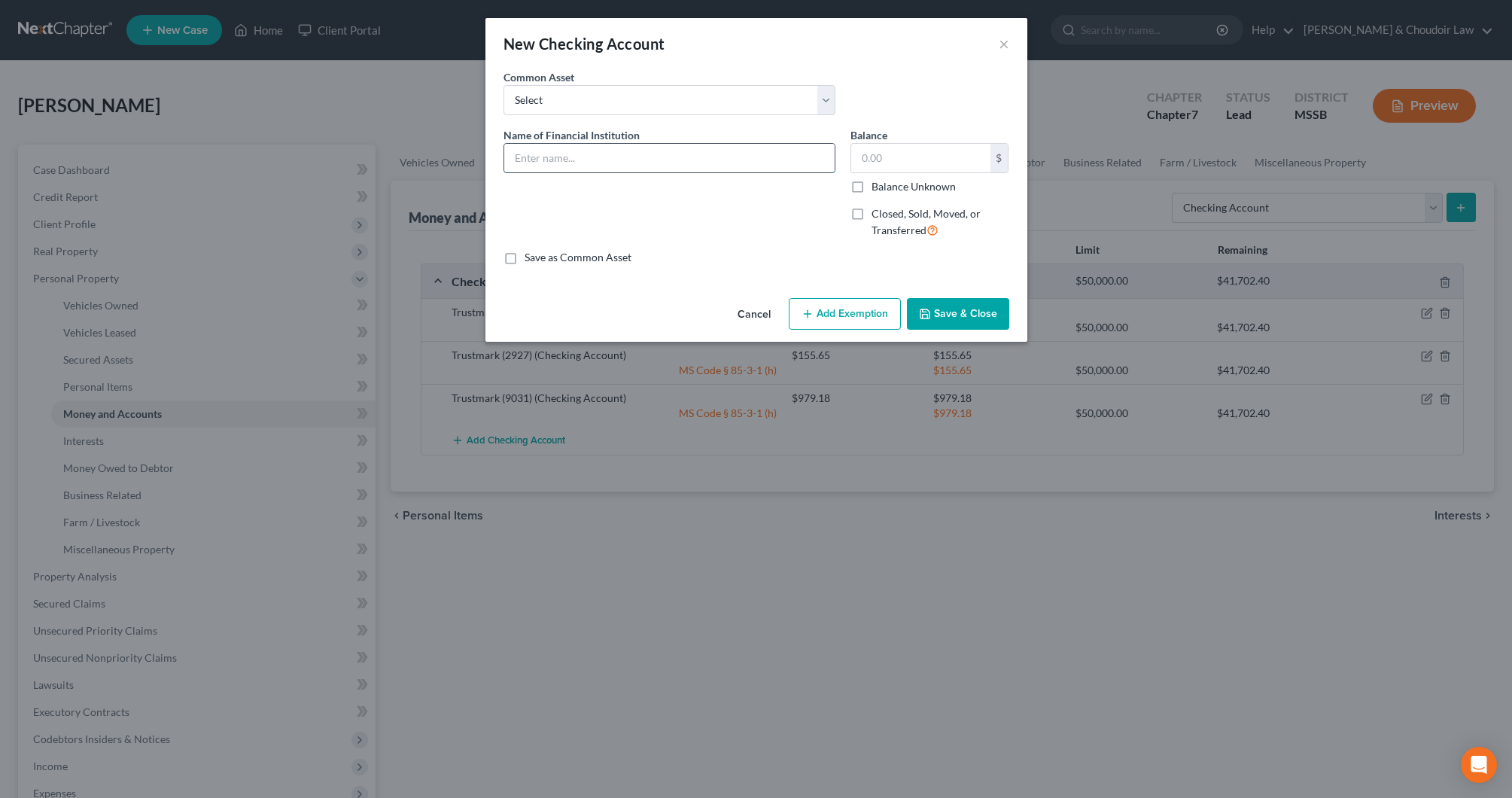
click at [655, 165] on input "text" at bounding box center [669, 158] width 330 height 29
type input "First Bank (7479)"
type input "3,977.00"
click at [829, 310] on button "Add Exemption" at bounding box center [846, 314] width 113 height 32
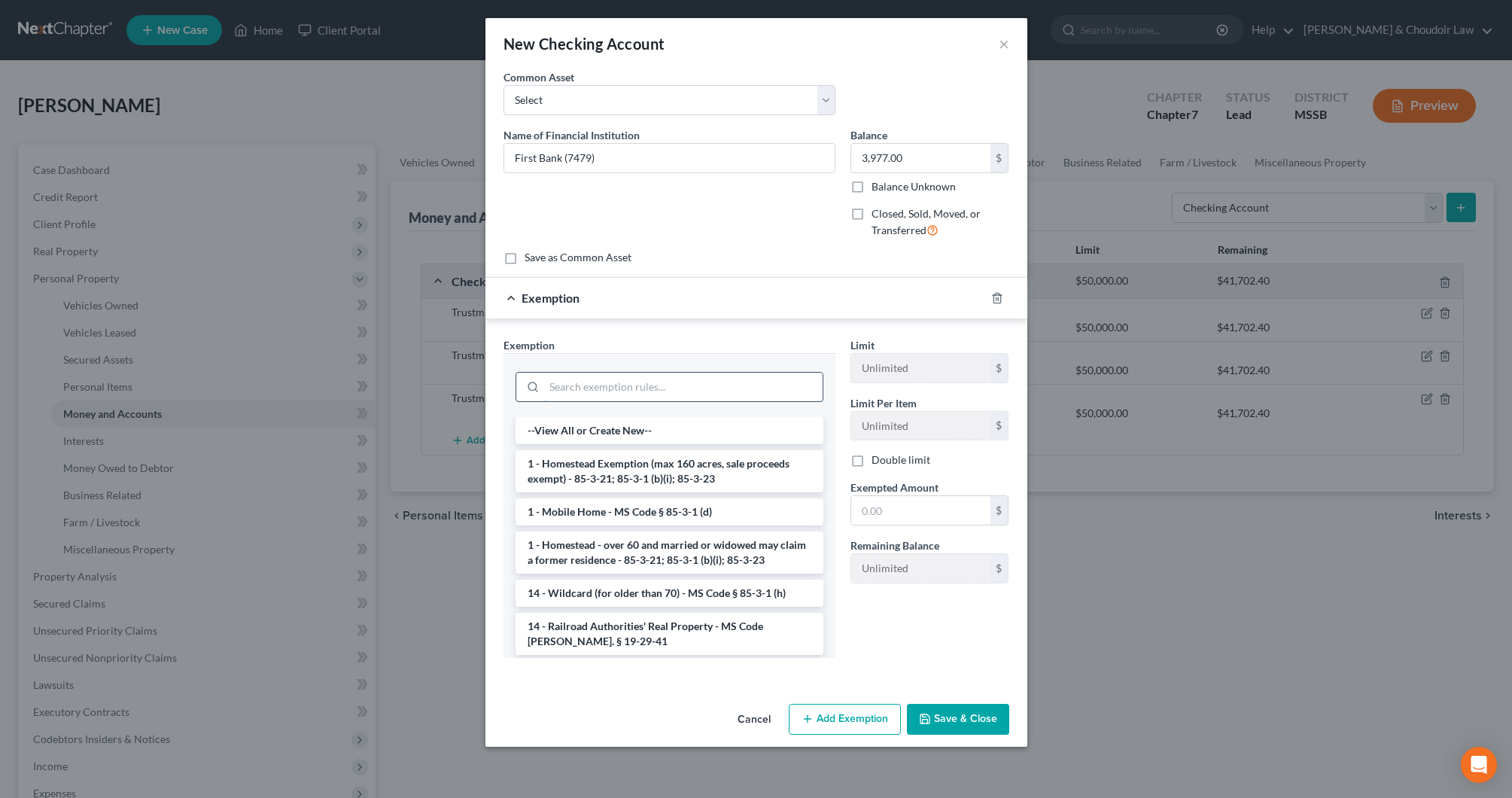
click at [766, 379] on input "search" at bounding box center [683, 387] width 278 height 29
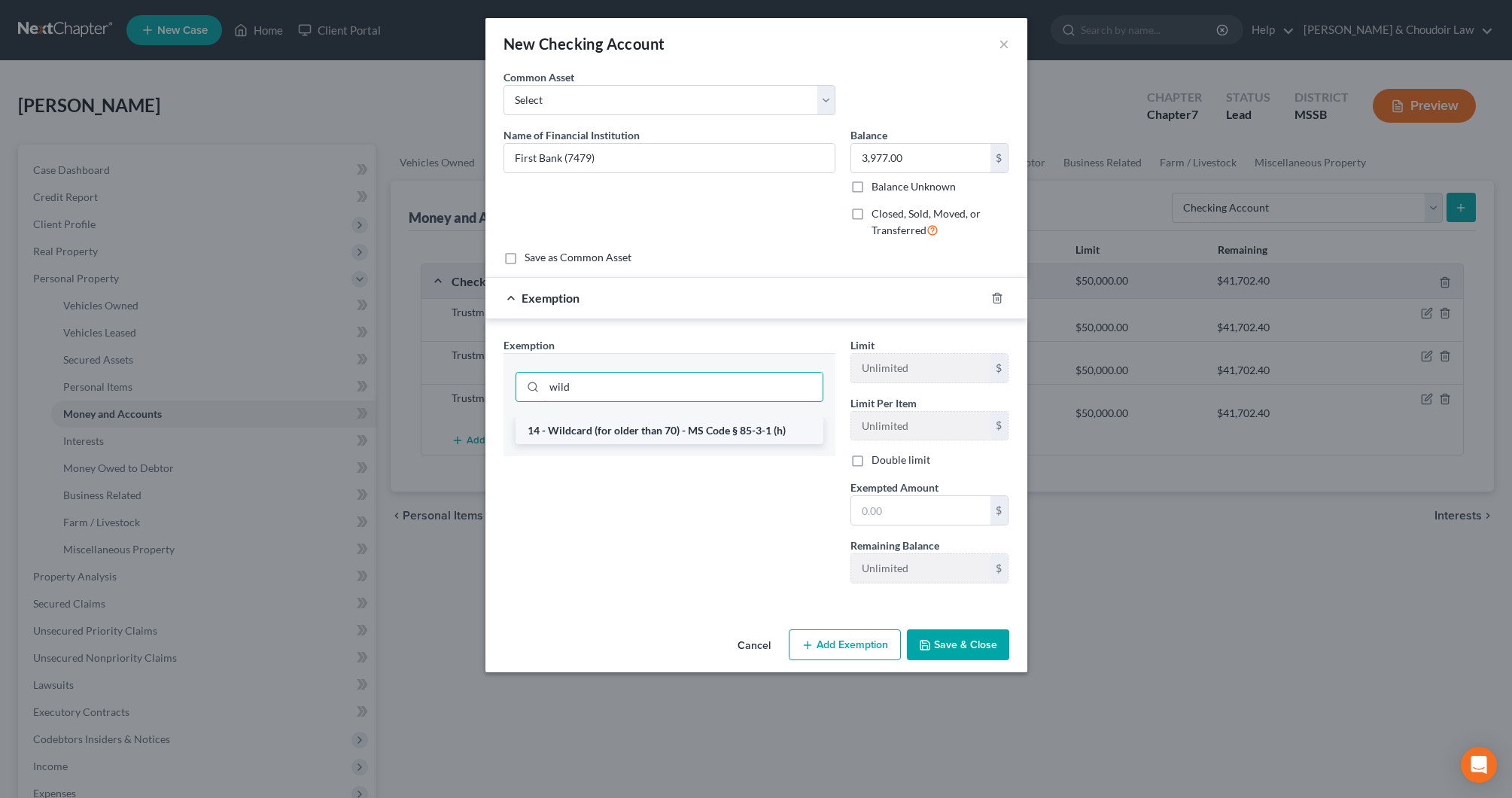
type input "wild"
click at [654, 433] on li "14 - Wildcard (for older than 70) - MS Code § 85-3-1 (h)" at bounding box center [670, 430] width 308 height 27
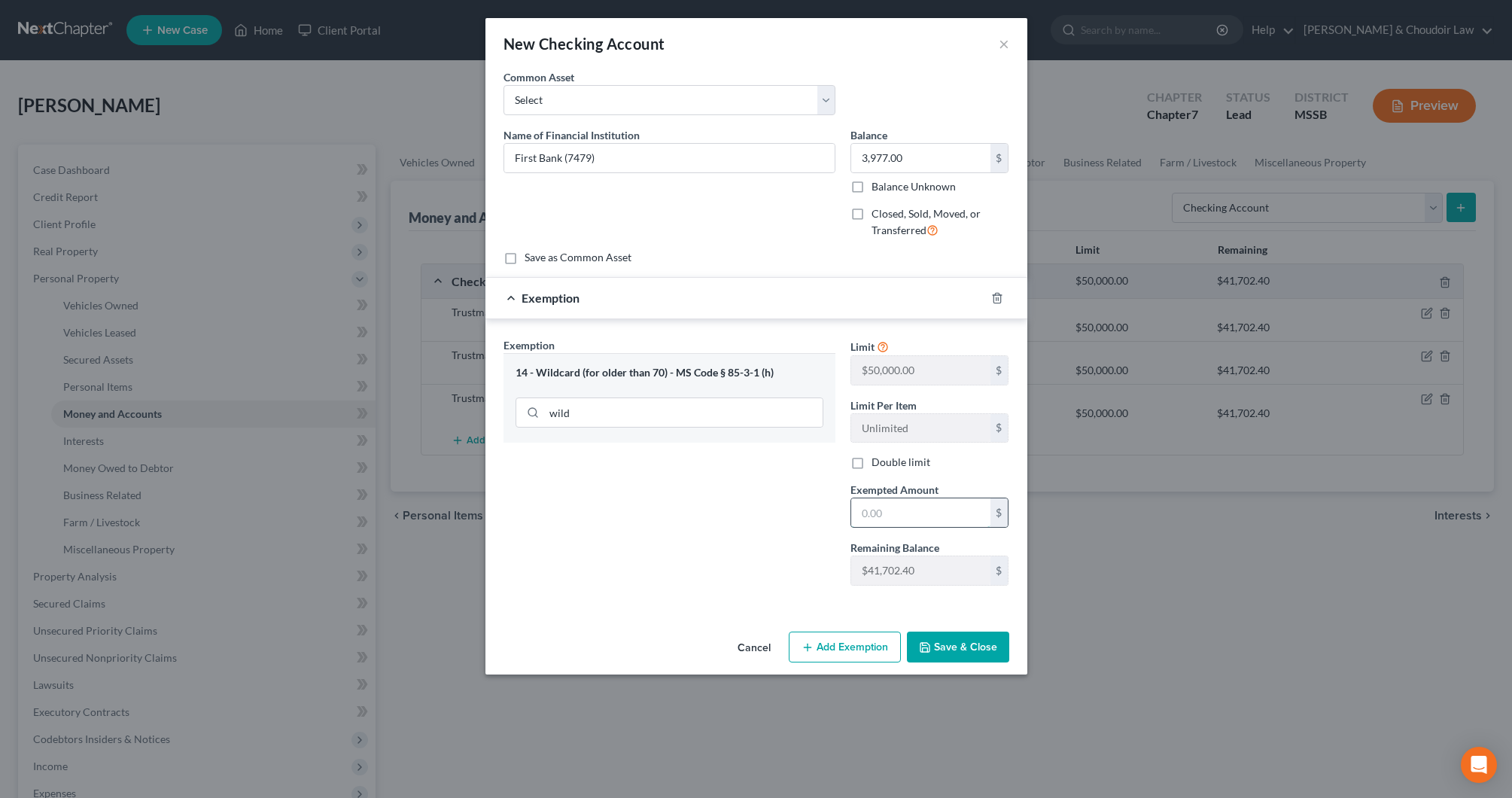
click at [878, 503] on input "text" at bounding box center [921, 513] width 139 height 29
type input "3,977"
click at [991, 641] on button "Save & Close" at bounding box center [958, 647] width 102 height 32
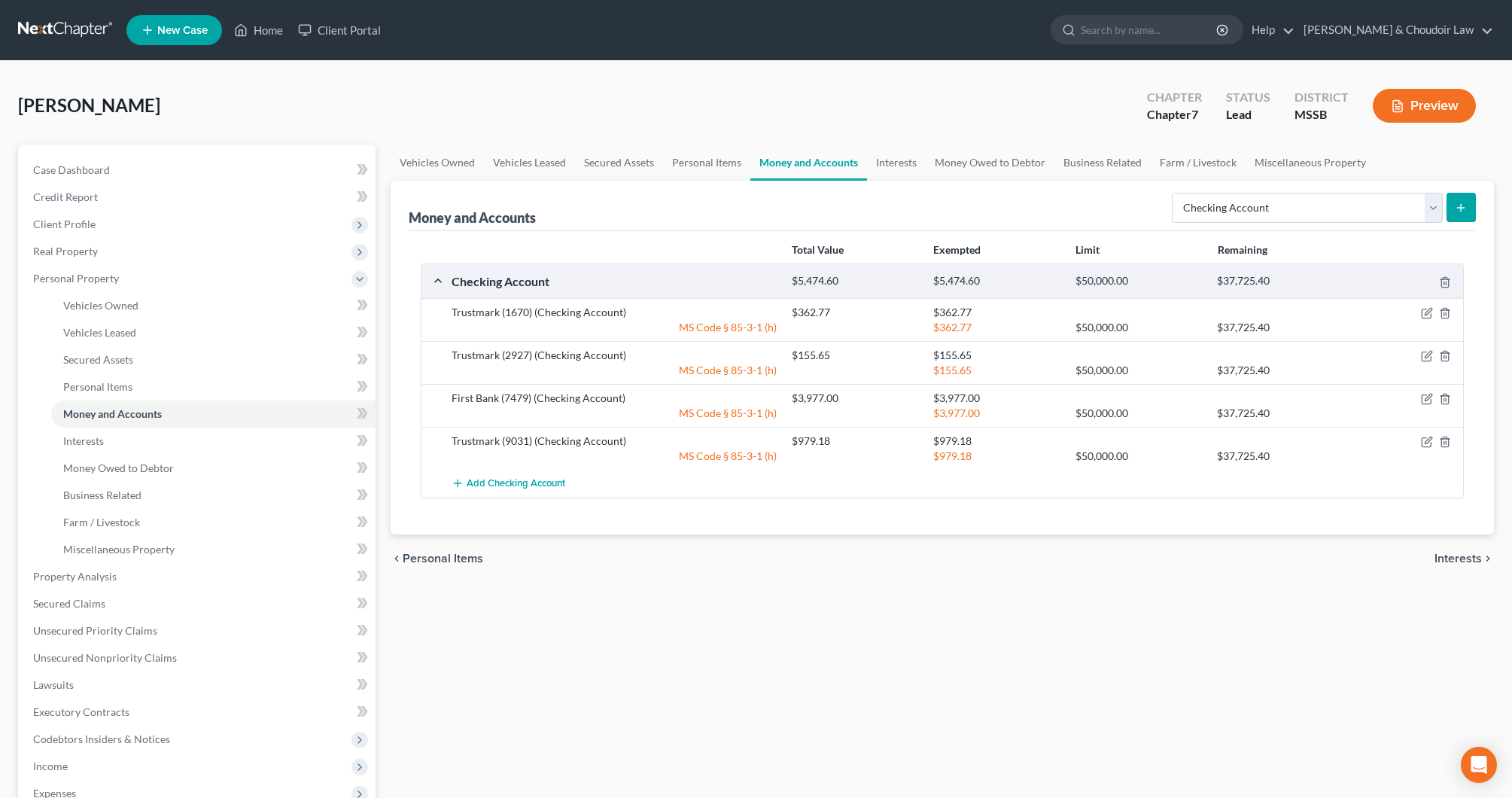
scroll to position [10, 0]
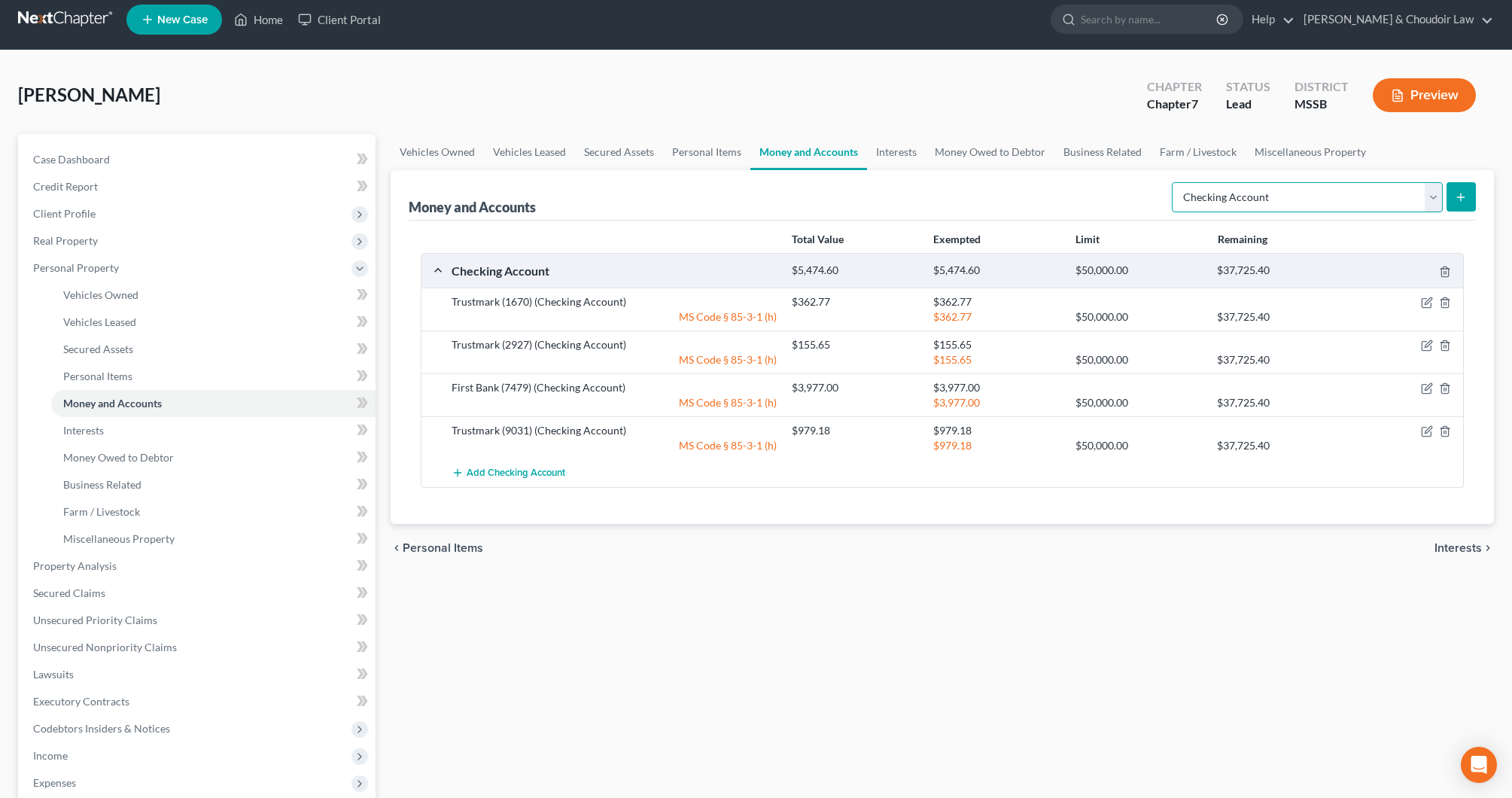
select select "savings"
click at [1461, 198] on line "submit" at bounding box center [1461, 197] width 0 height 7
click at [1470, 204] on button "submit" at bounding box center [1461, 197] width 29 height 29
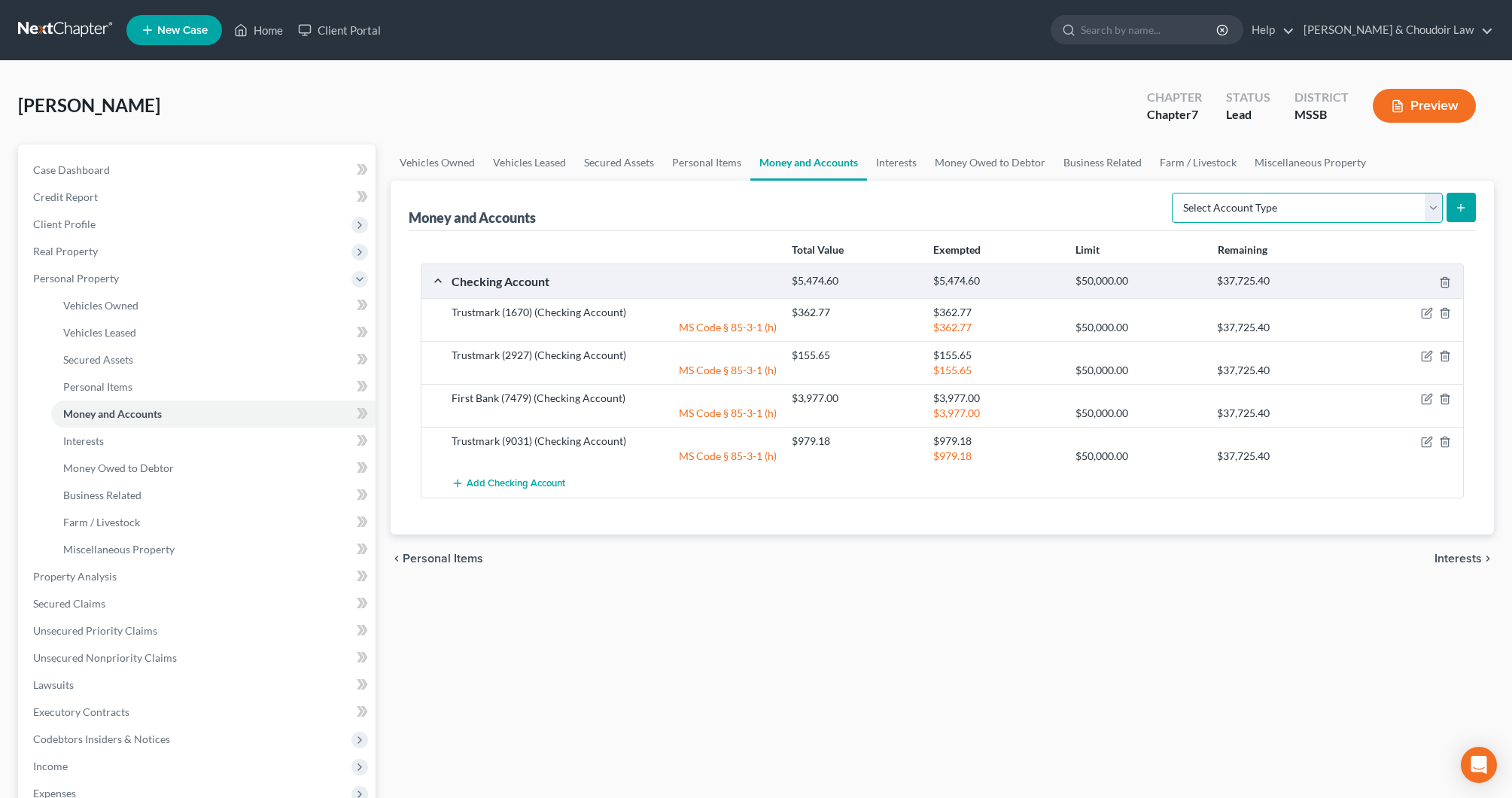
select select "savings"
click at [1468, 201] on button "submit" at bounding box center [1461, 207] width 29 height 29
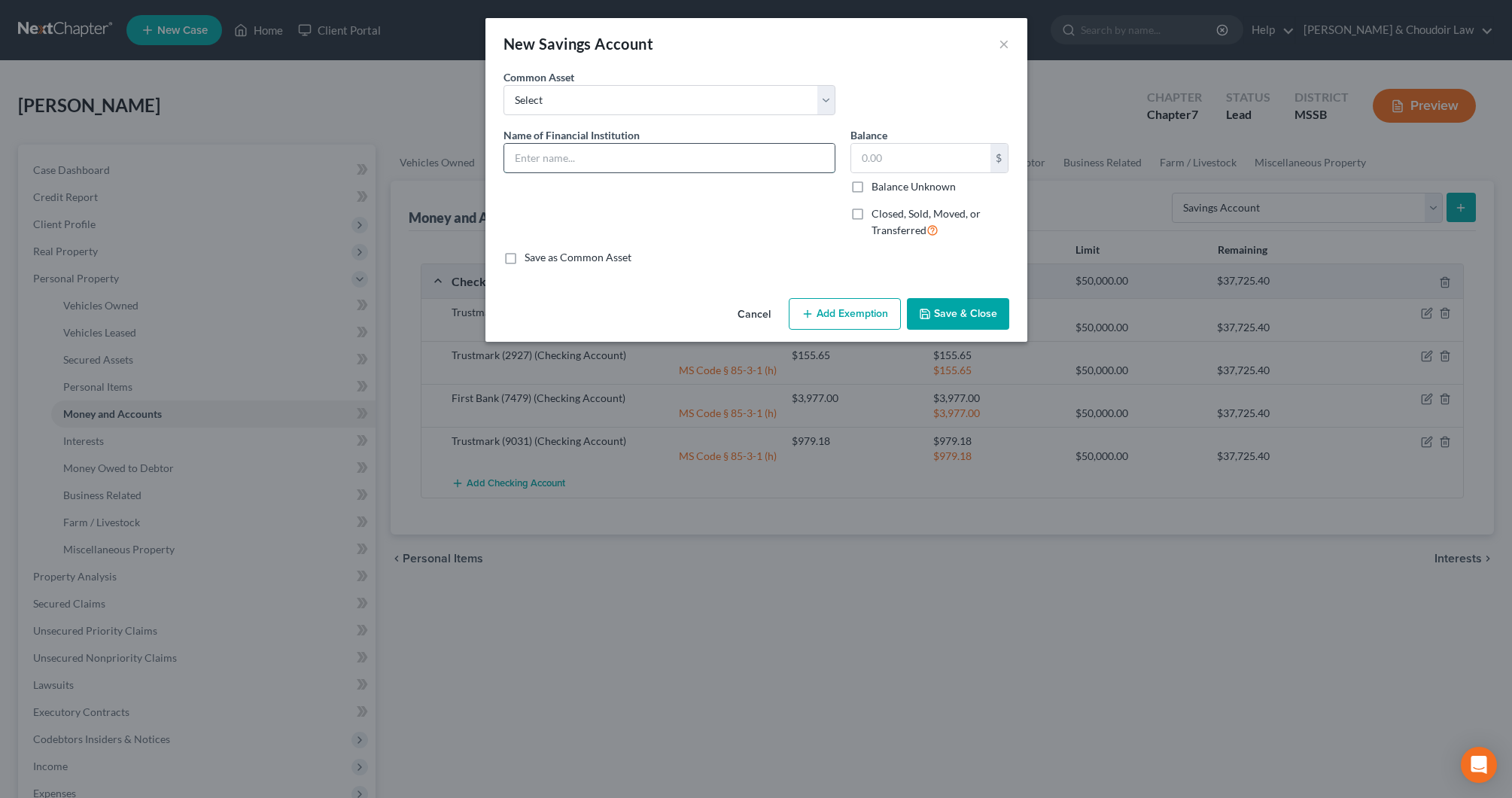
click at [670, 158] on input "text" at bounding box center [669, 158] width 330 height 29
type input "First Bank (0943)"
type input "30,108.42"
click at [865, 298] on button "Add Exemption" at bounding box center [846, 314] width 113 height 32
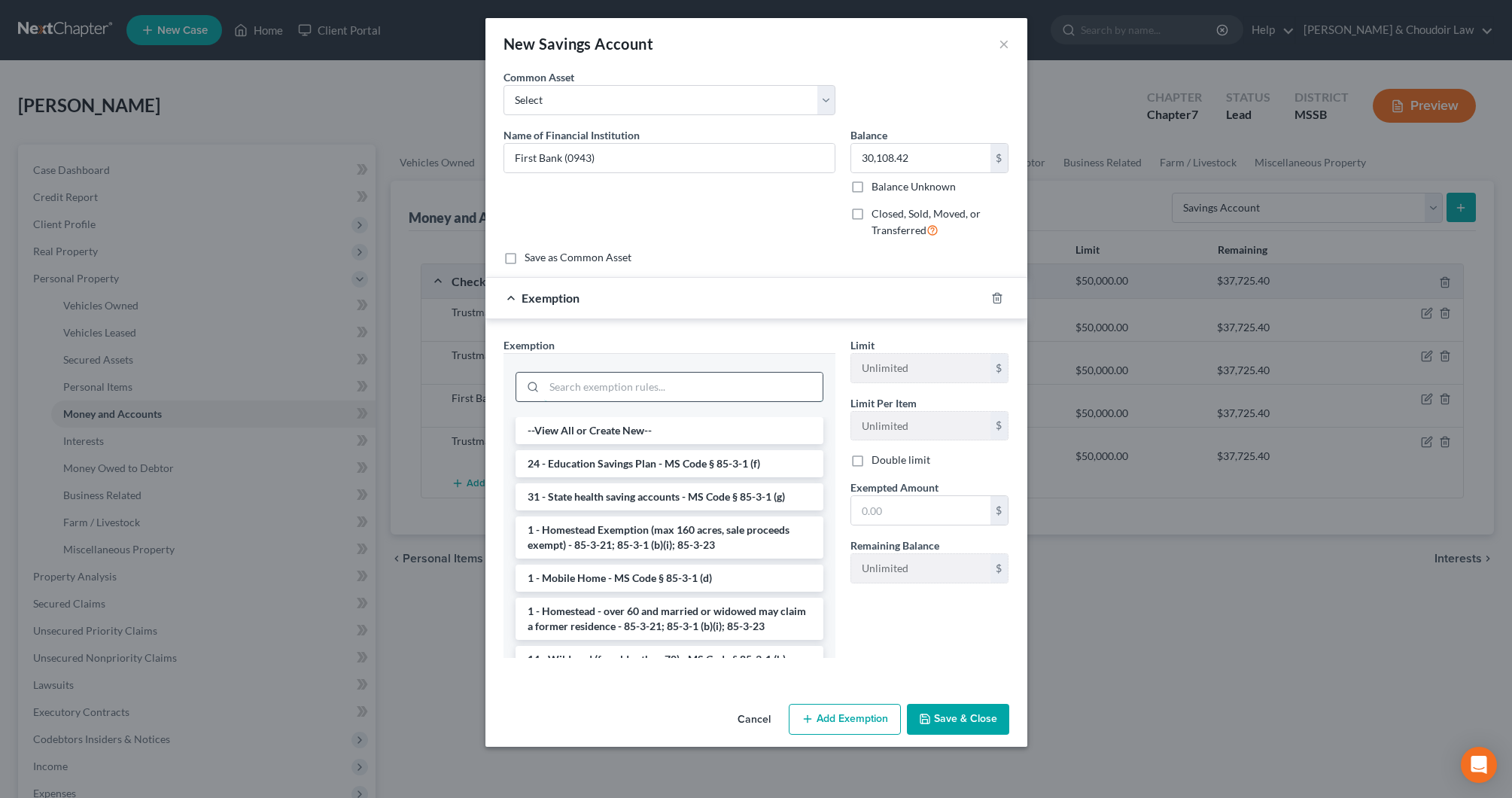
click at [772, 384] on input "search" at bounding box center [683, 387] width 278 height 29
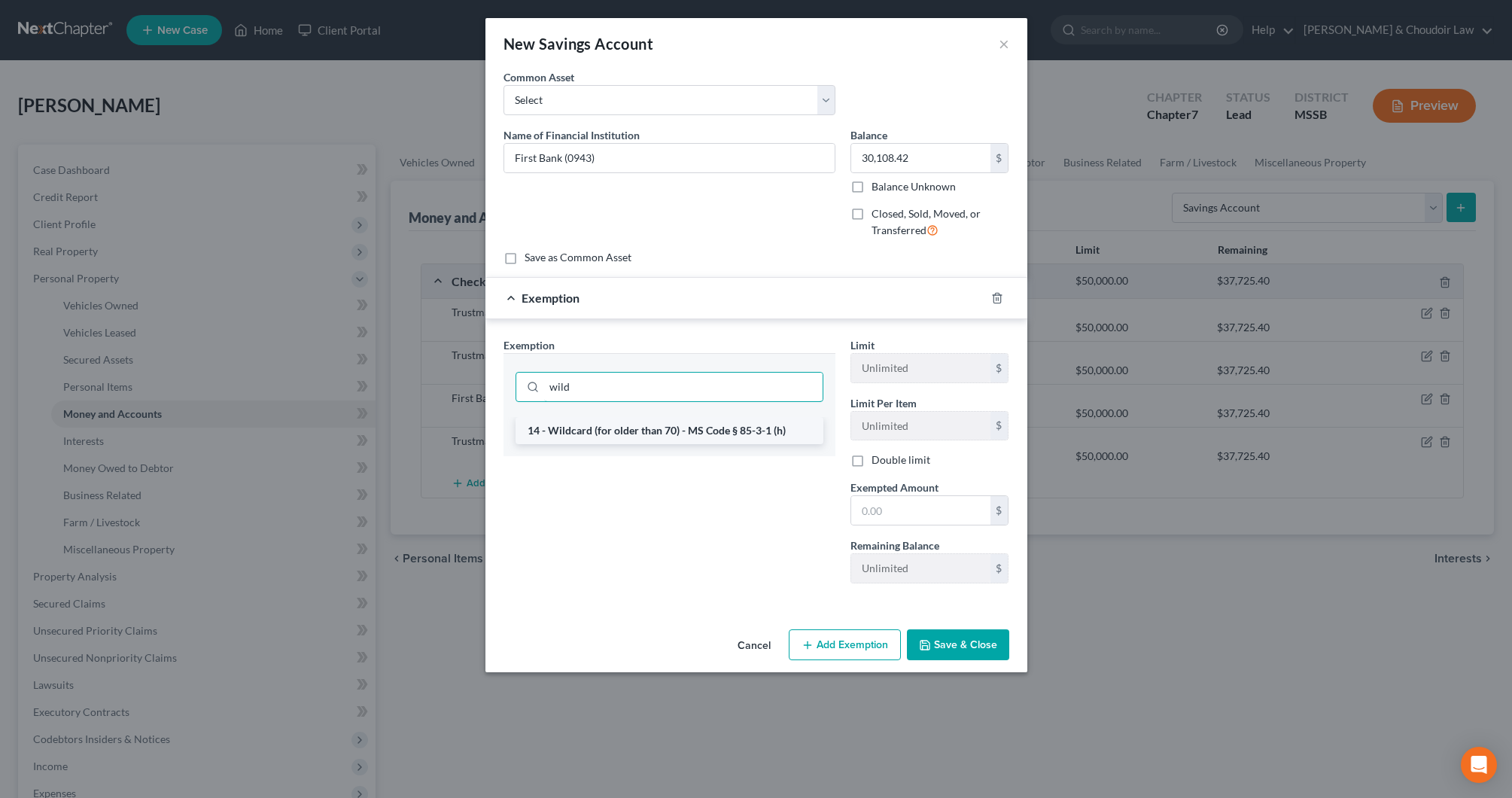
type input "wild"
click at [775, 425] on li "14 - Wildcard (for older than 70) - MS Code § 85-3-1 (h)" at bounding box center [670, 430] width 308 height 27
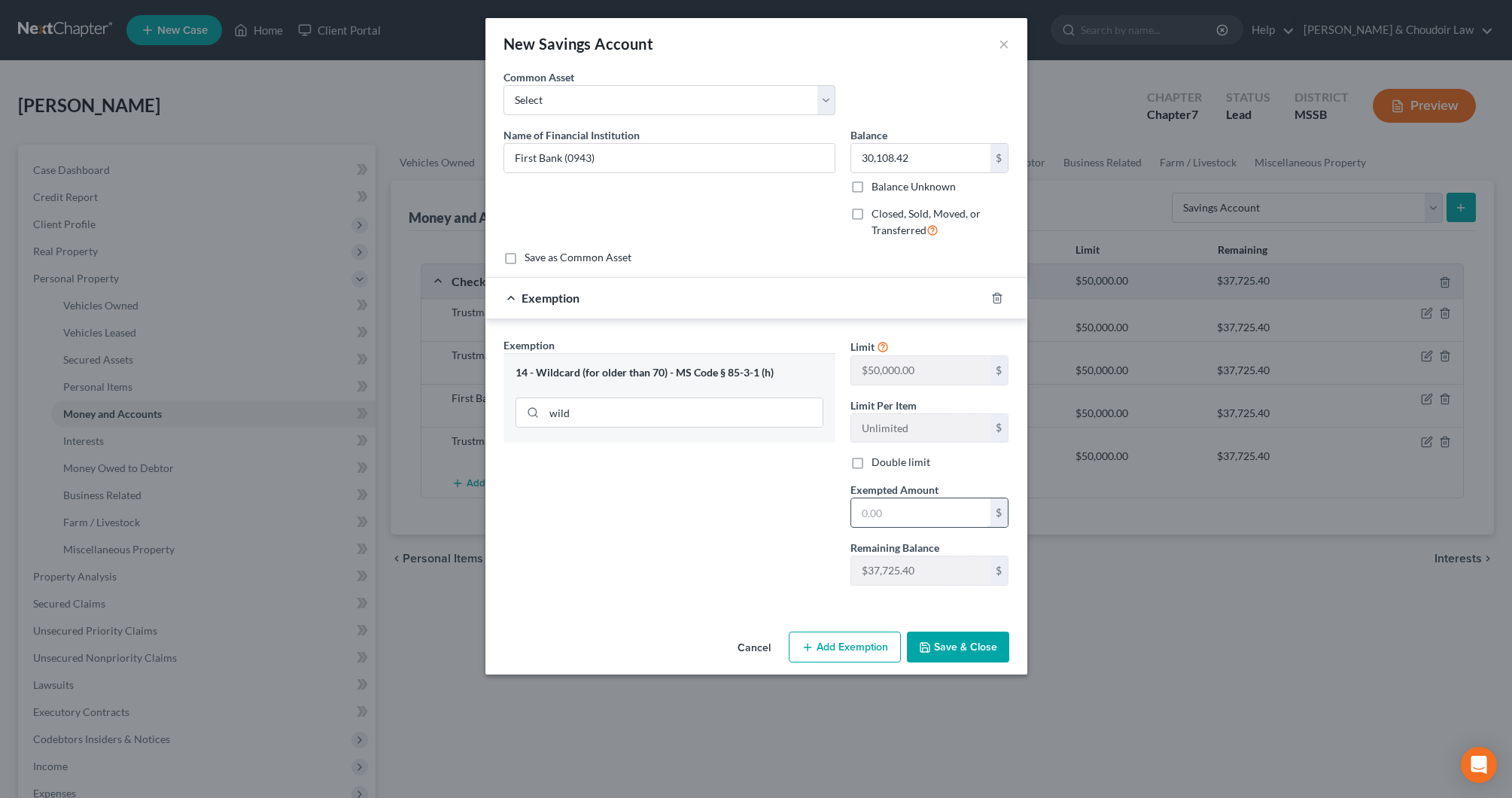
click at [887, 507] on input "text" at bounding box center [921, 513] width 139 height 29
type input "30,108.42"
click at [968, 636] on button "Save & Close" at bounding box center [958, 647] width 102 height 32
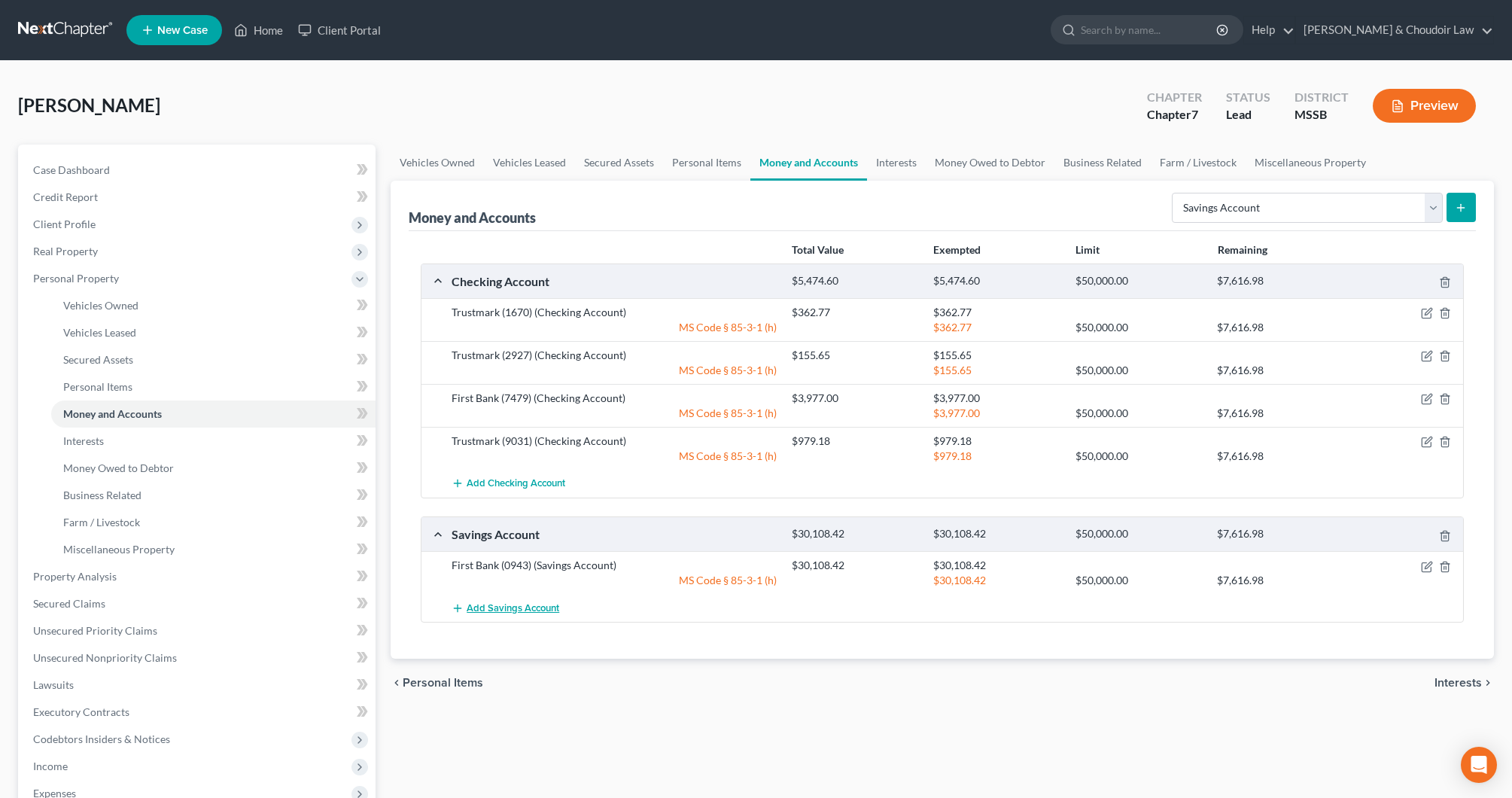
click at [495, 610] on span "Add Savings Account" at bounding box center [513, 608] width 93 height 12
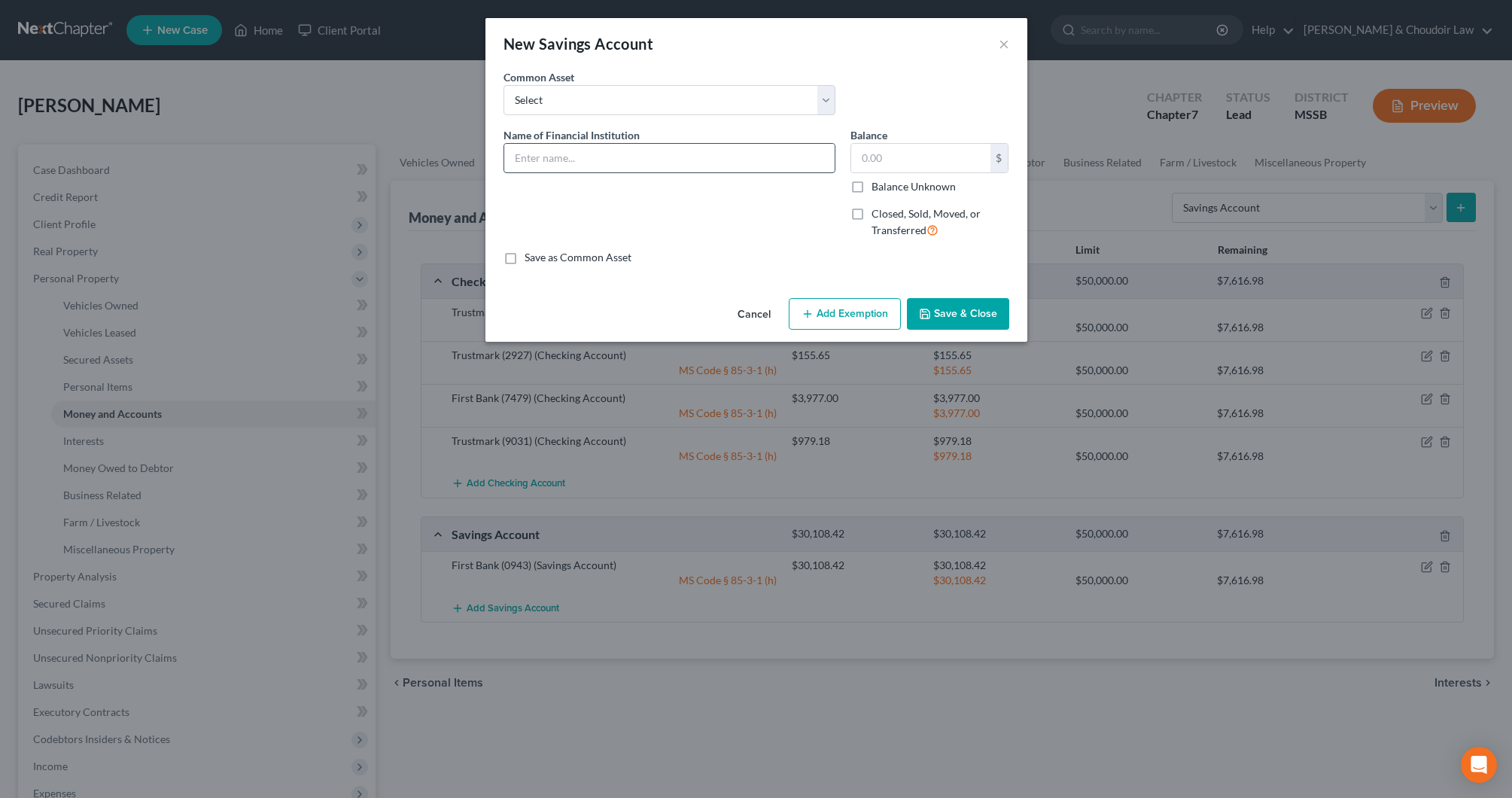
click at [714, 148] on input "text" at bounding box center [669, 158] width 330 height 29
type input "First Bank (0950)"
type input "400.00"
click at [846, 308] on button "Add Exemption" at bounding box center [846, 314] width 113 height 32
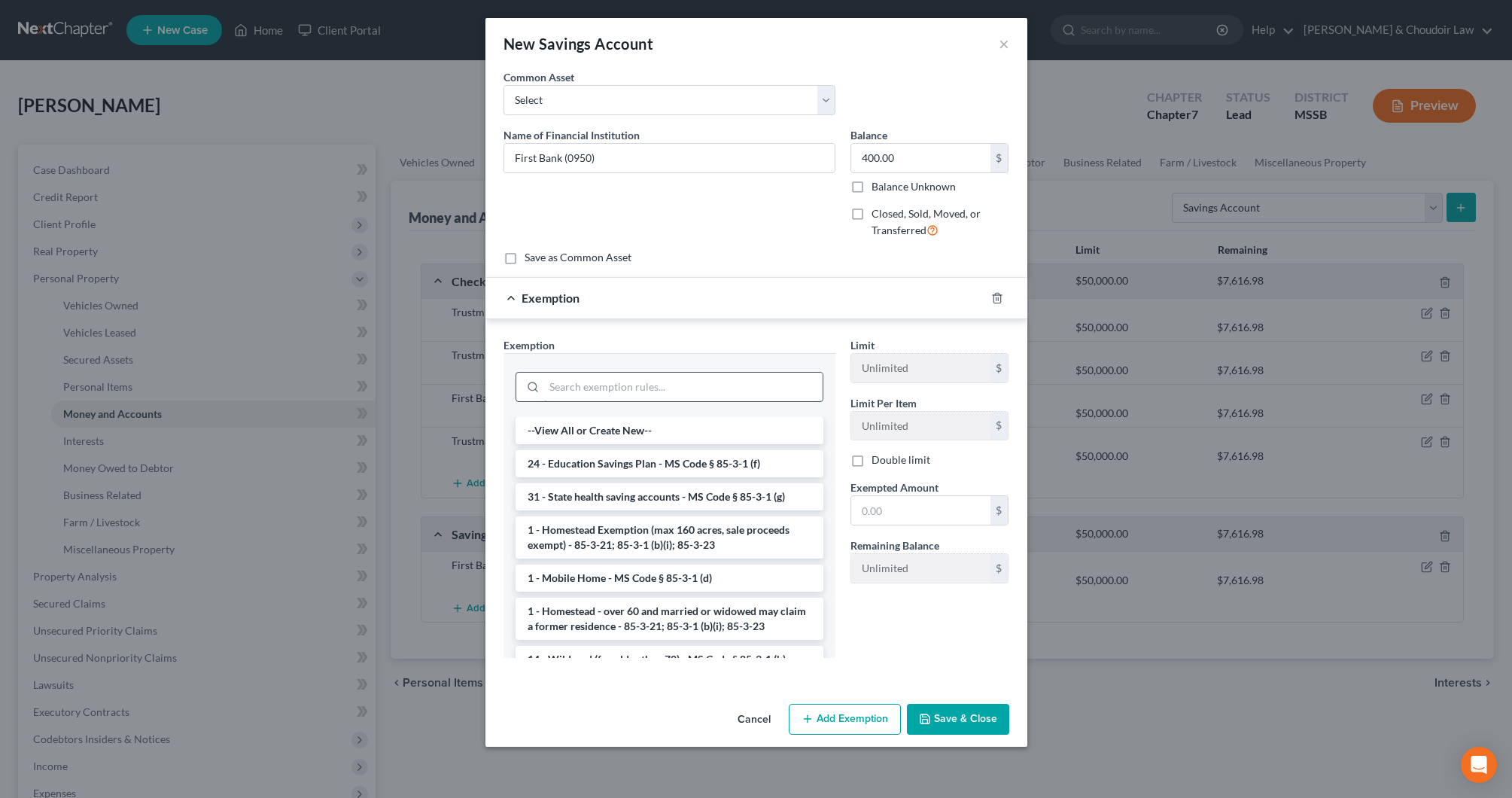
click at [777, 381] on input "search" at bounding box center [683, 387] width 278 height 29
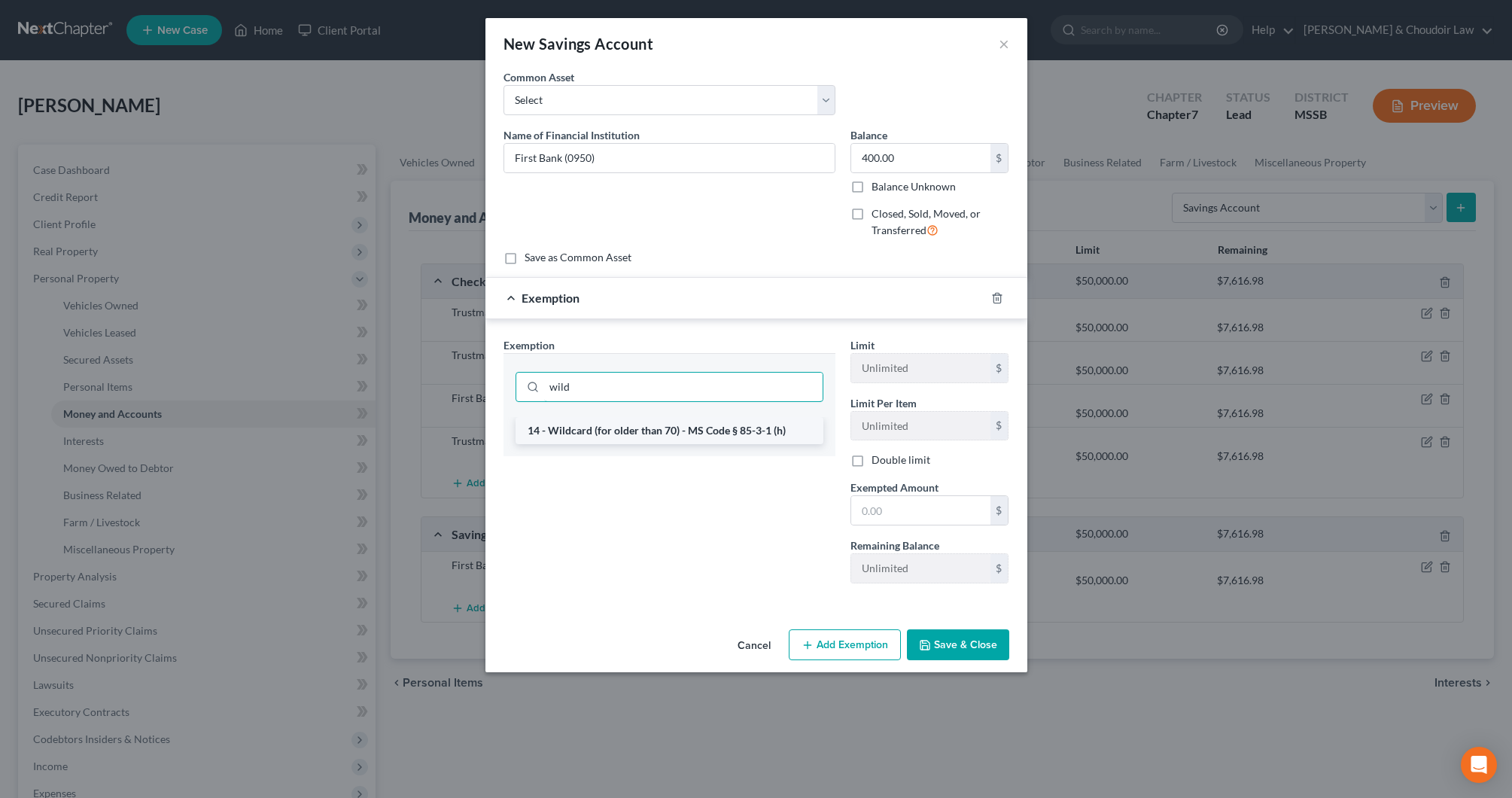
type input "wild"
click at [770, 428] on li "14 - Wildcard (for older than 70) - MS Code § 85-3-1 (h)" at bounding box center [670, 430] width 308 height 27
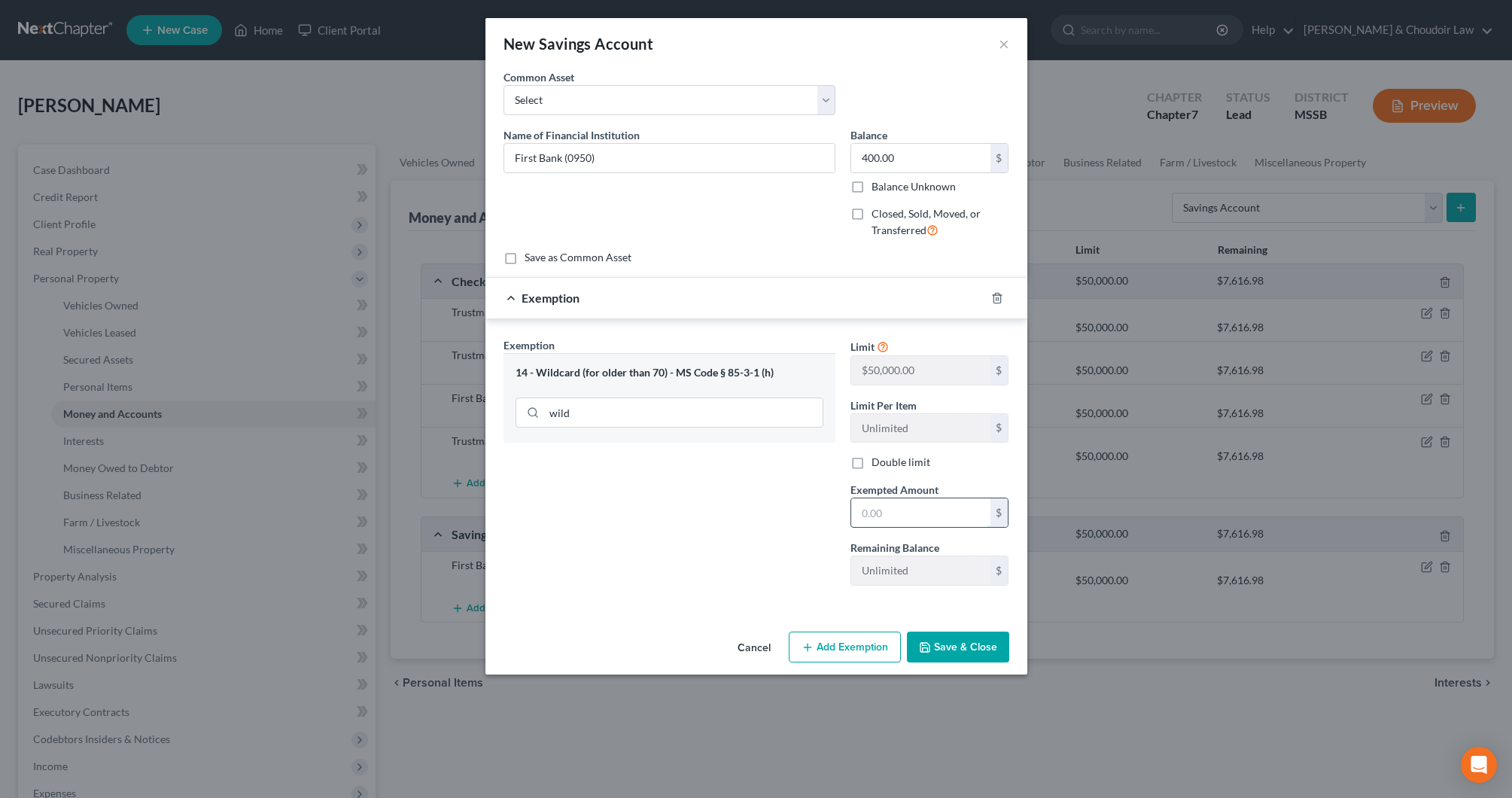
click at [898, 498] on input "text" at bounding box center [921, 513] width 139 height 29
type input "400"
click at [955, 646] on button "Save & Close" at bounding box center [958, 647] width 102 height 32
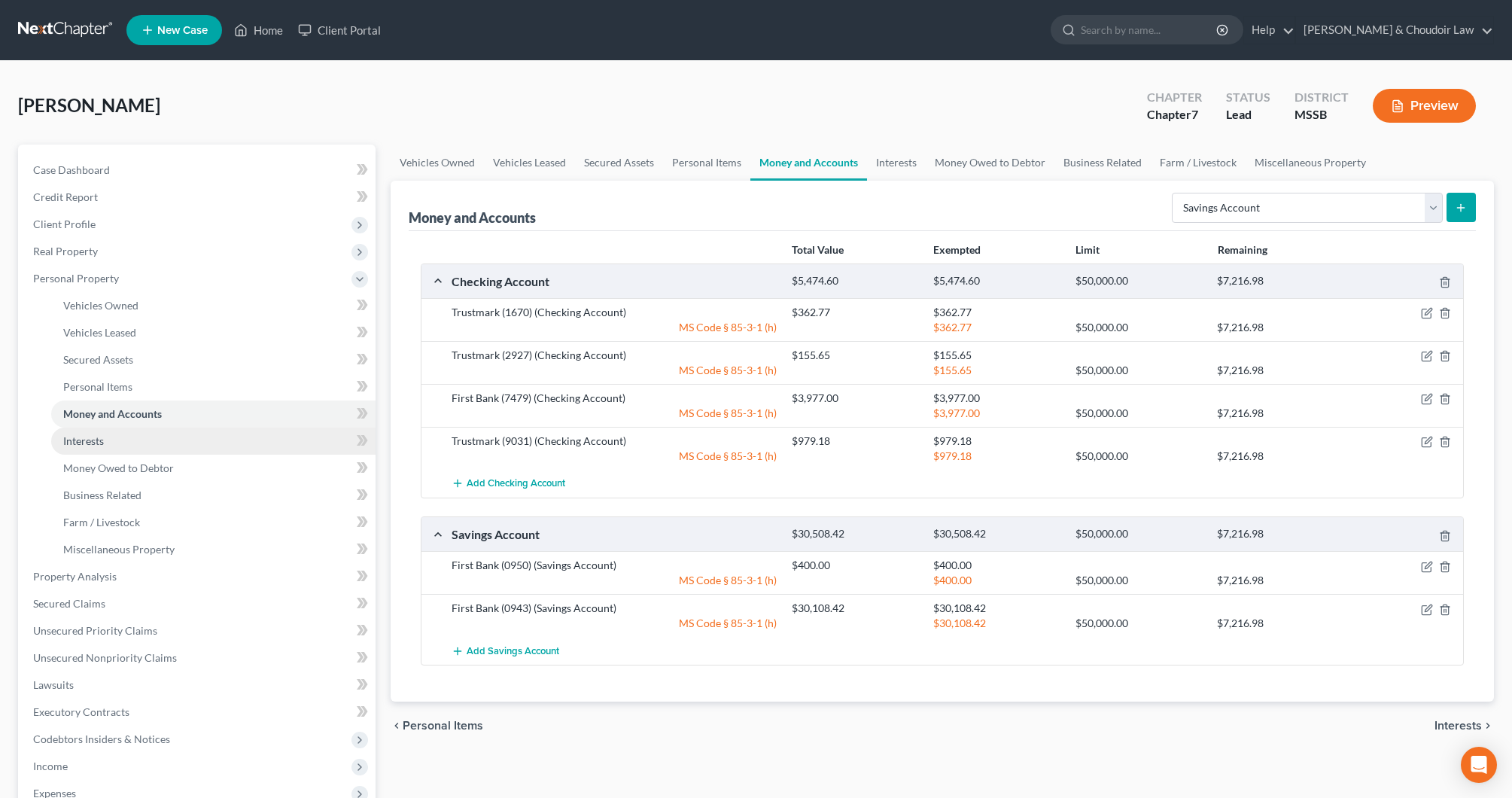
click at [109, 447] on link "Interests" at bounding box center [213, 441] width 324 height 27
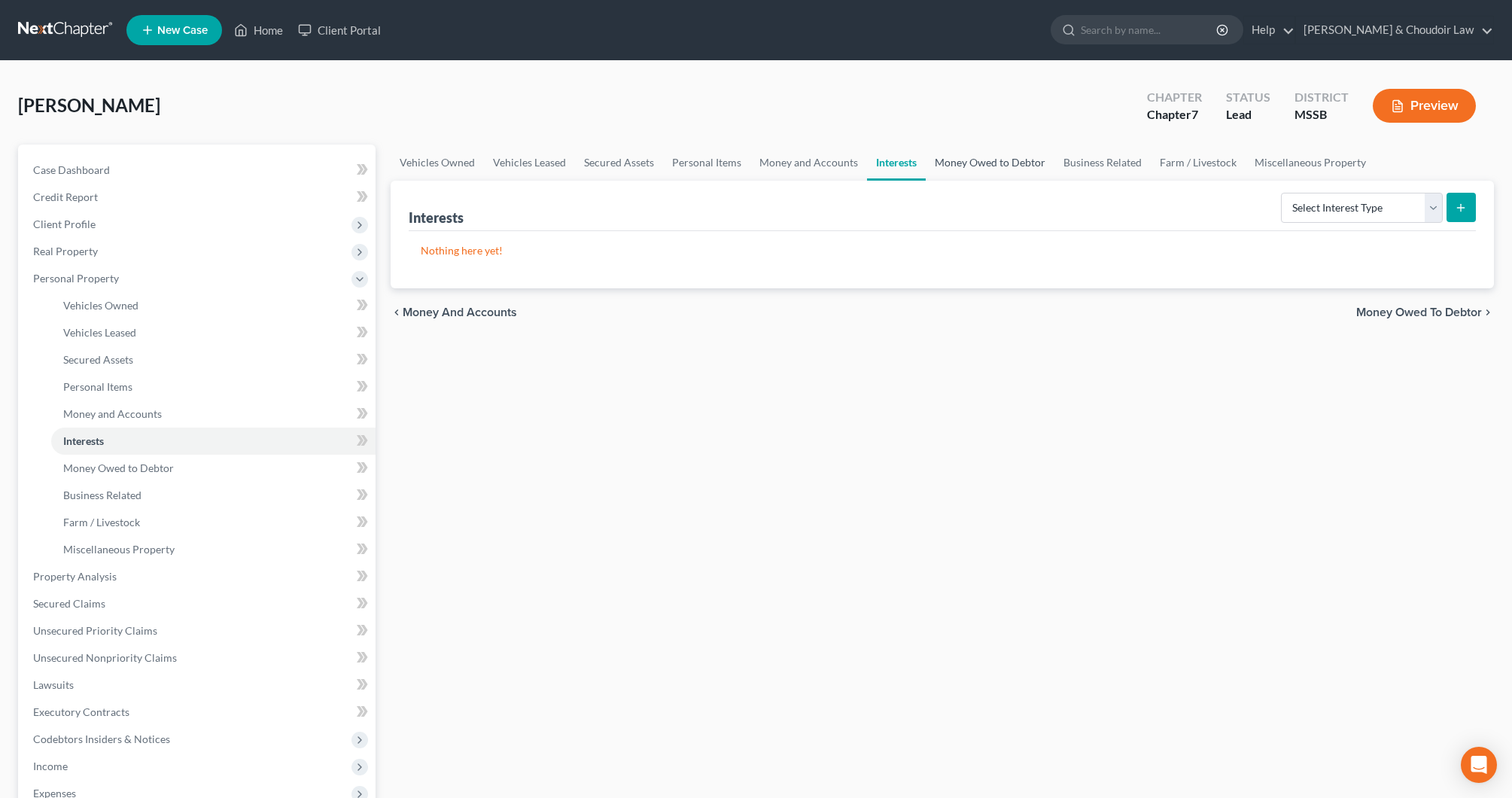
click at [988, 163] on link "Money Owed to Debtor" at bounding box center [990, 162] width 128 height 36
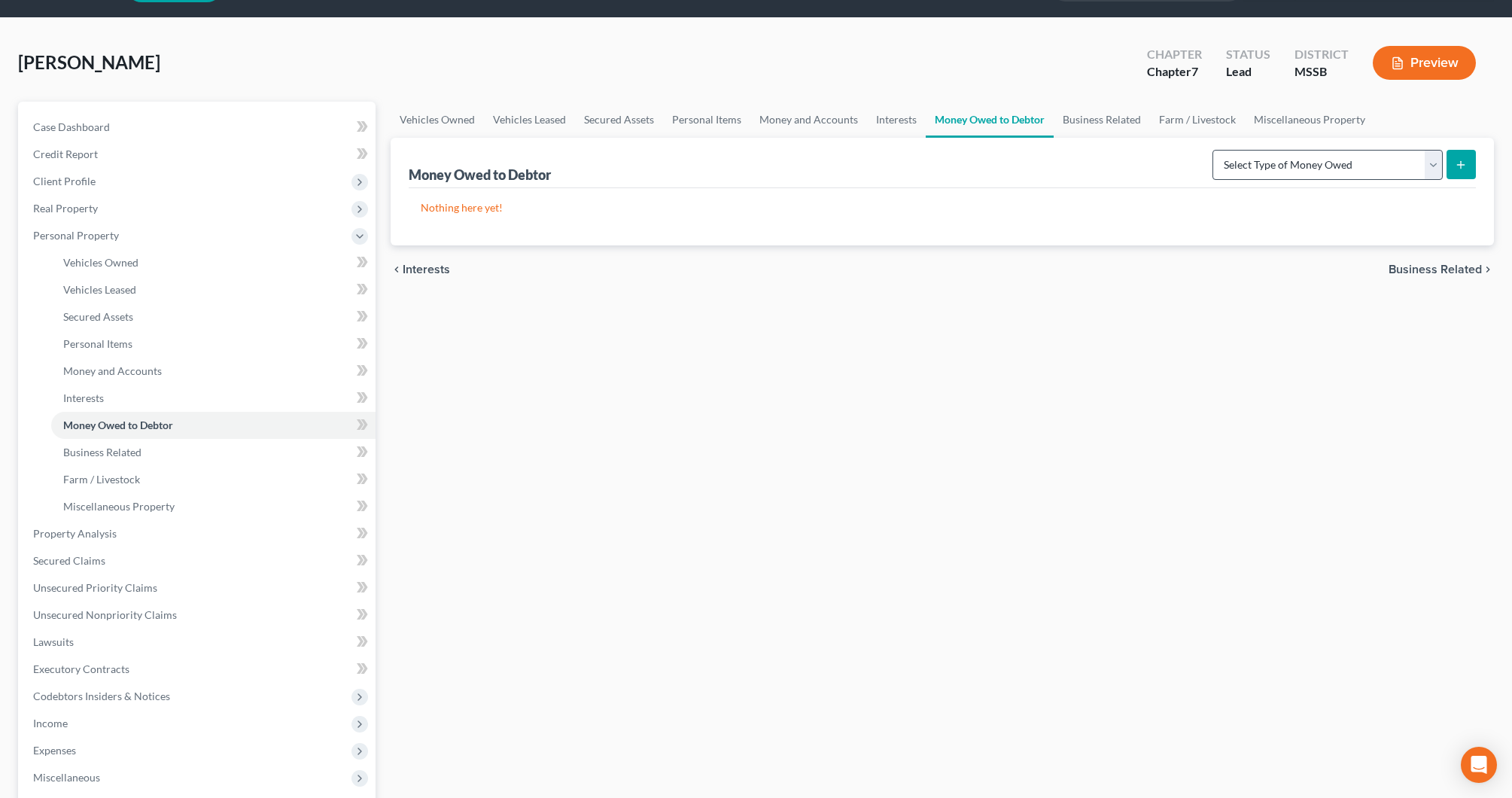
scroll to position [44, 0]
select select "expected_tax_refund"
click at [1471, 163] on button "submit" at bounding box center [1461, 163] width 29 height 29
select select "0"
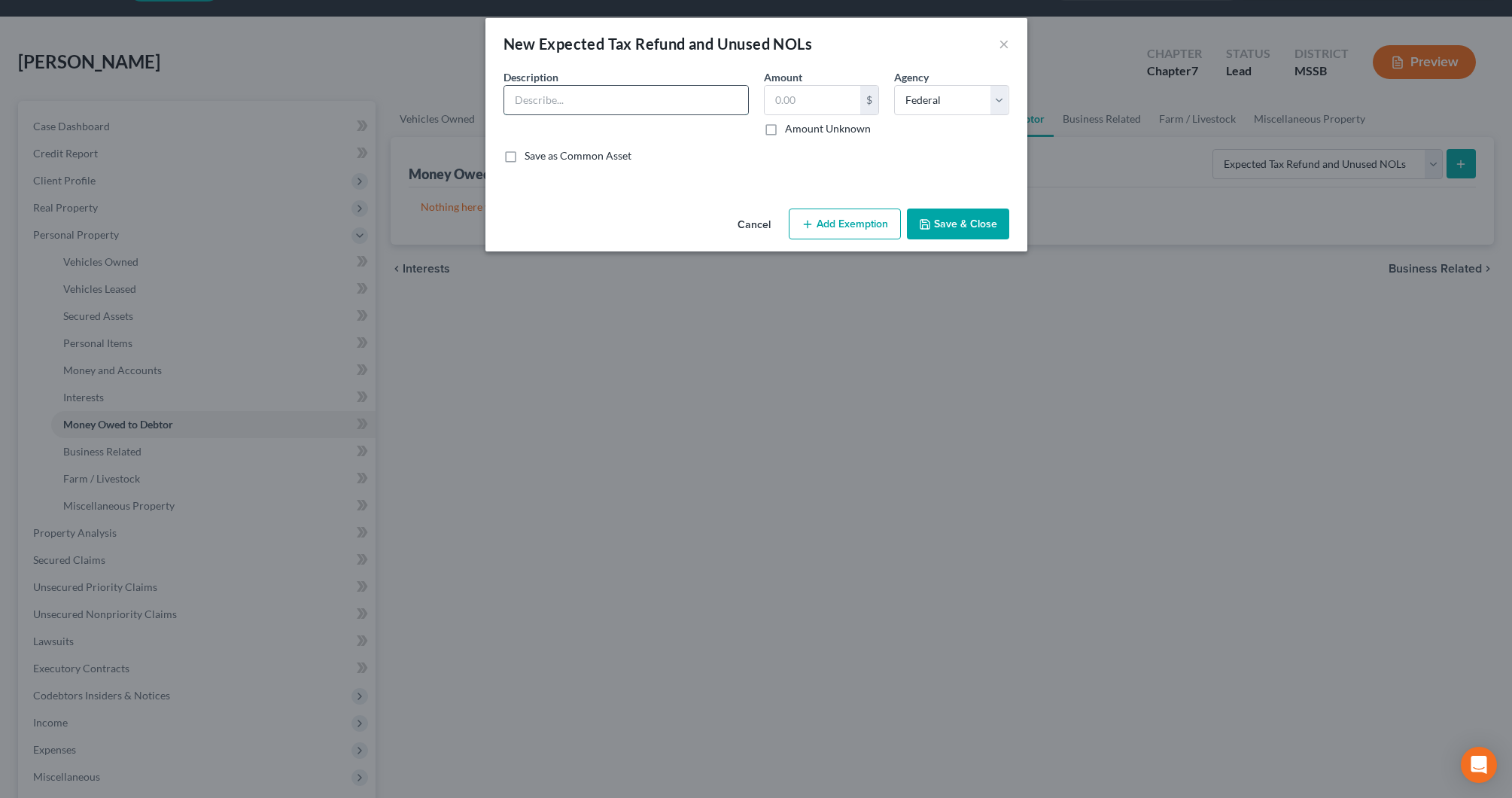
click at [681, 94] on input "text" at bounding box center [626, 100] width 244 height 29
type input "Federal Tax Refund (2024)"
click at [842, 131] on label "Amount Unknown" at bounding box center [828, 128] width 86 height 15
click at [801, 131] on input "Amount Unknown" at bounding box center [796, 126] width 10 height 10
checkbox input "true"
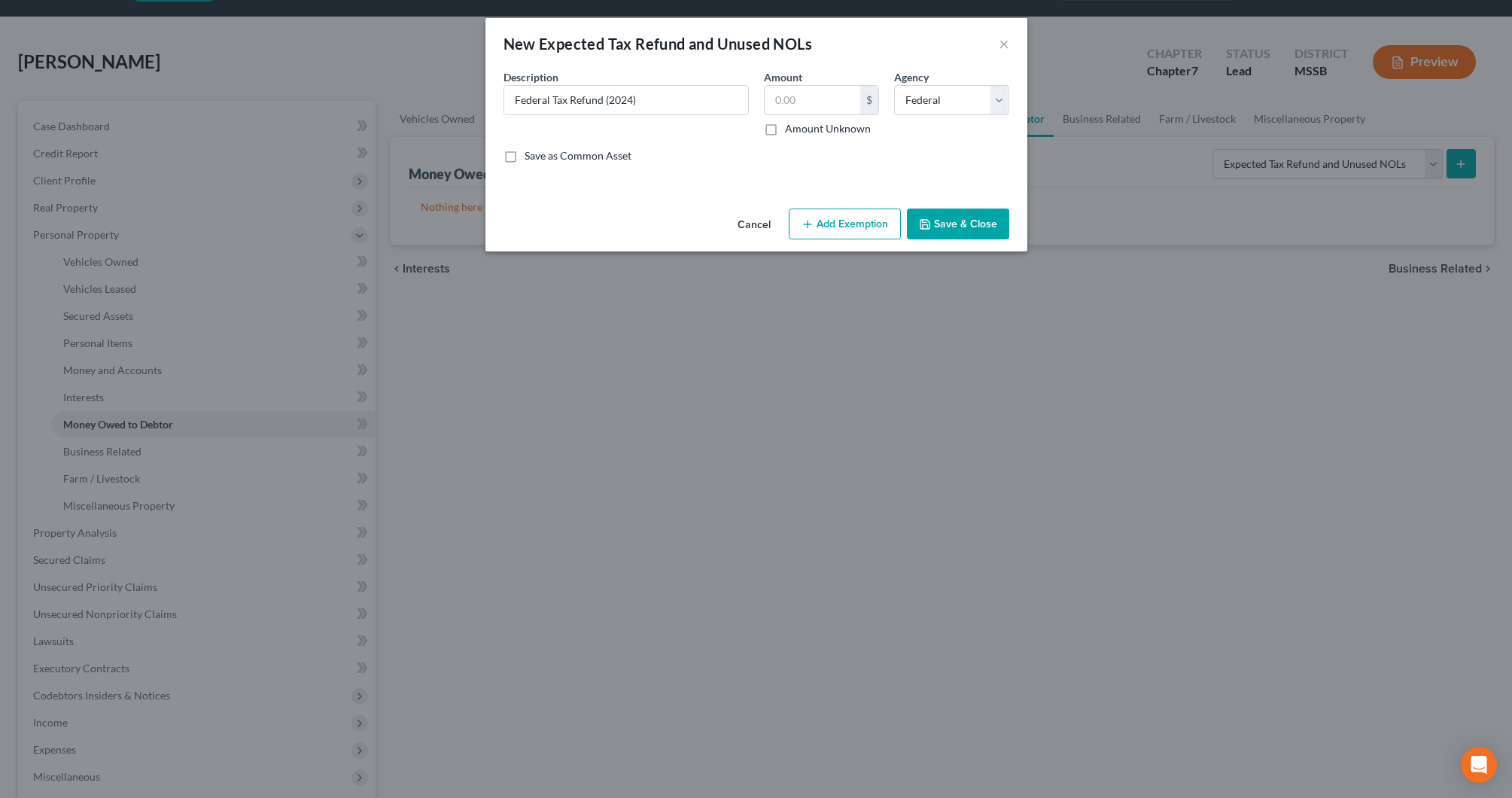
type input "0.00"
click at [859, 220] on button "Add Exemption" at bounding box center [846, 224] width 113 height 32
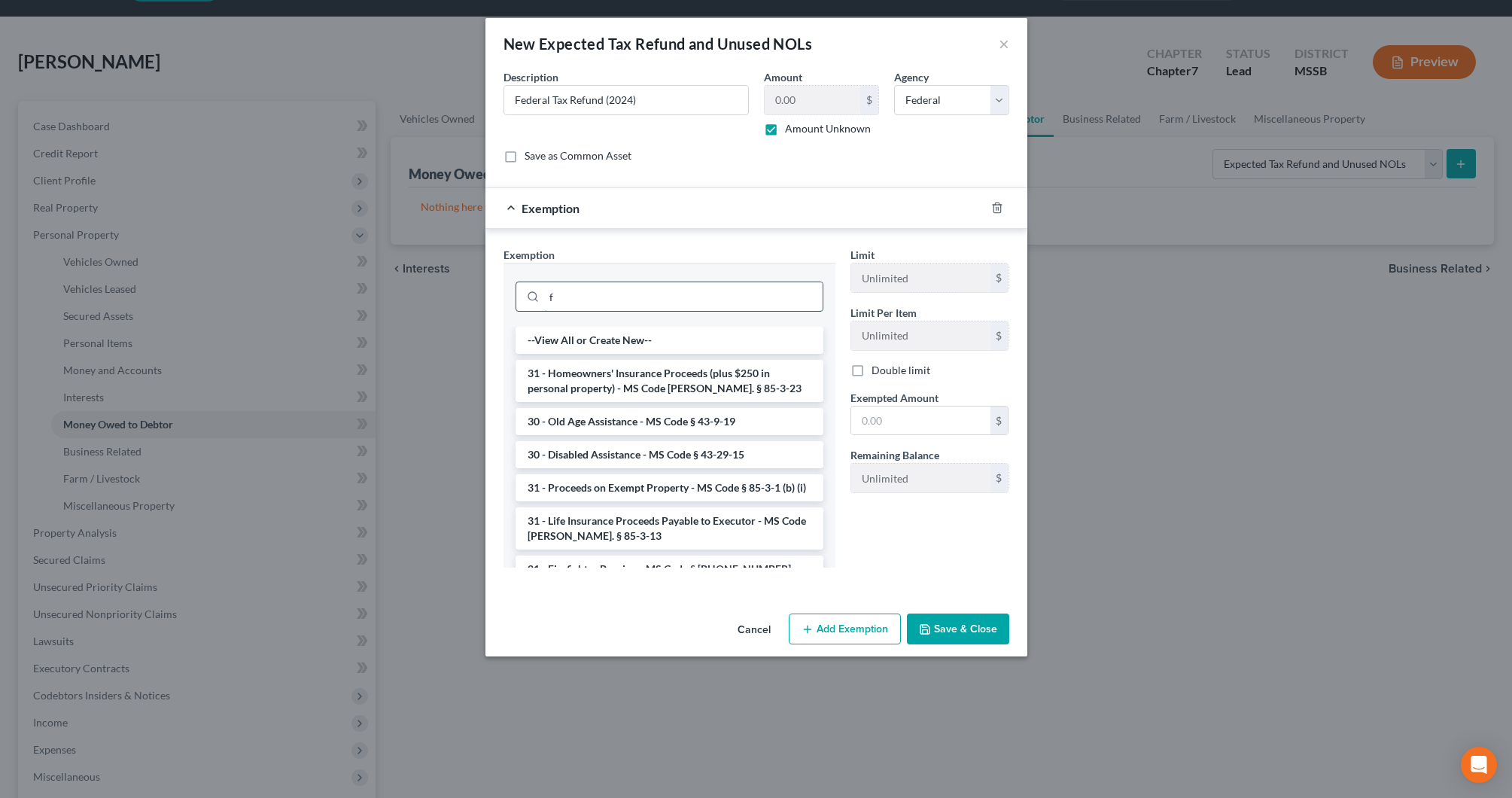
click at [788, 286] on input "f" at bounding box center [683, 296] width 278 height 29
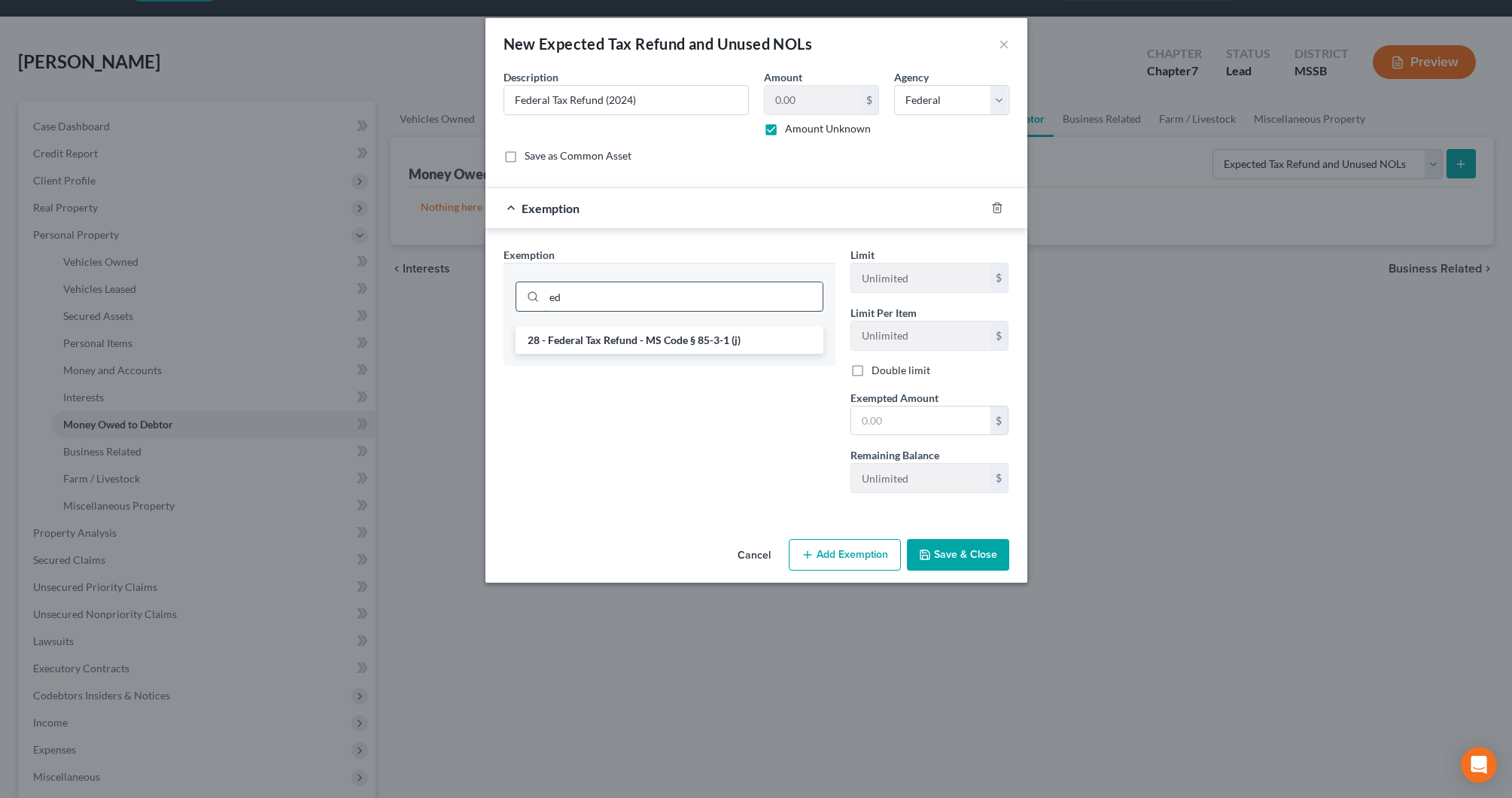
type input "e"
type input "fede"
click at [781, 330] on li "28 - Federal Tax Refund - MS Code § 85-3-1 (j)" at bounding box center [670, 340] width 308 height 27
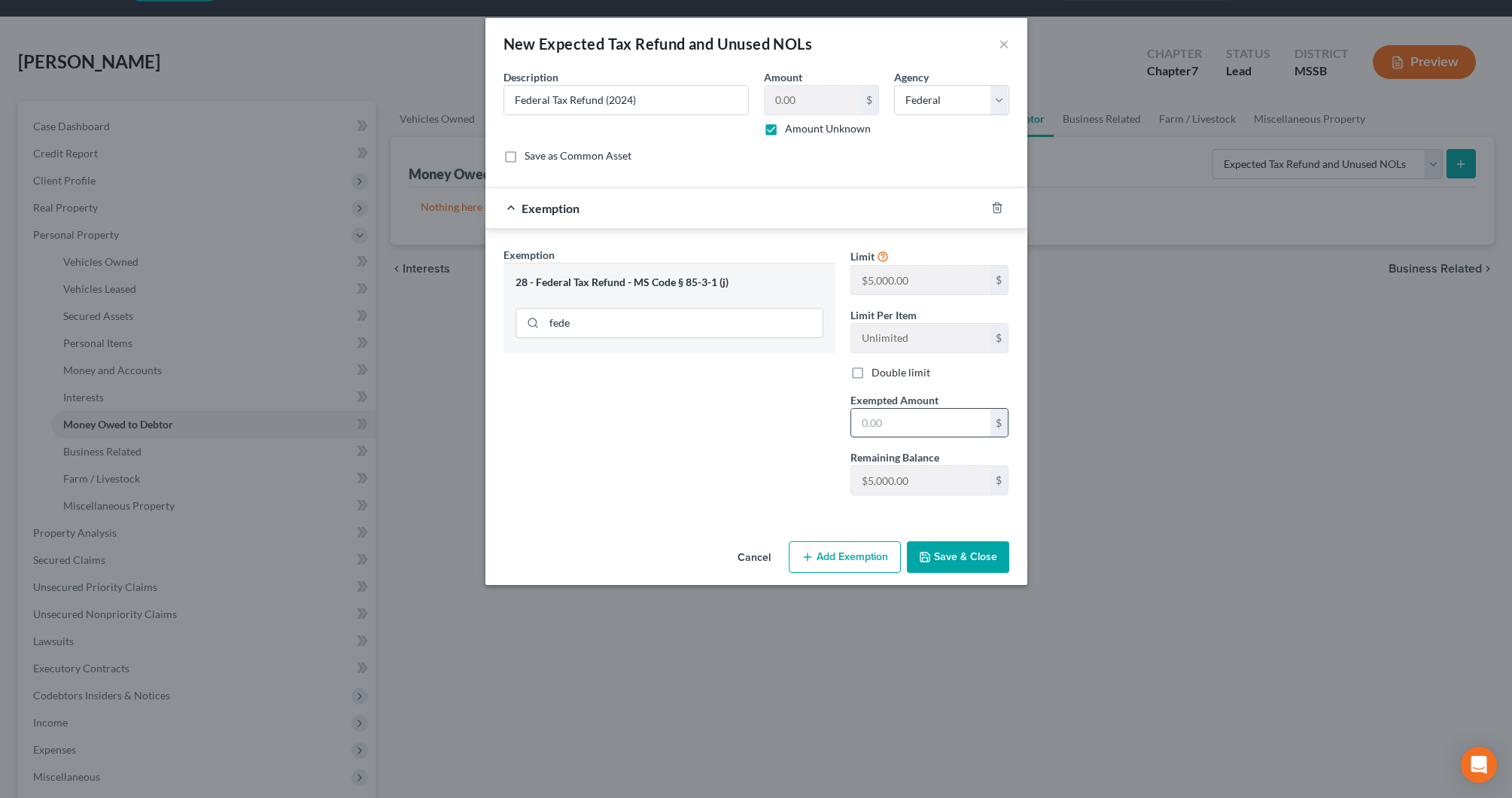
click at [931, 429] on input "text" at bounding box center [921, 423] width 139 height 29
type input "5,000"
click at [949, 552] on button "Save & Close" at bounding box center [958, 557] width 102 height 32
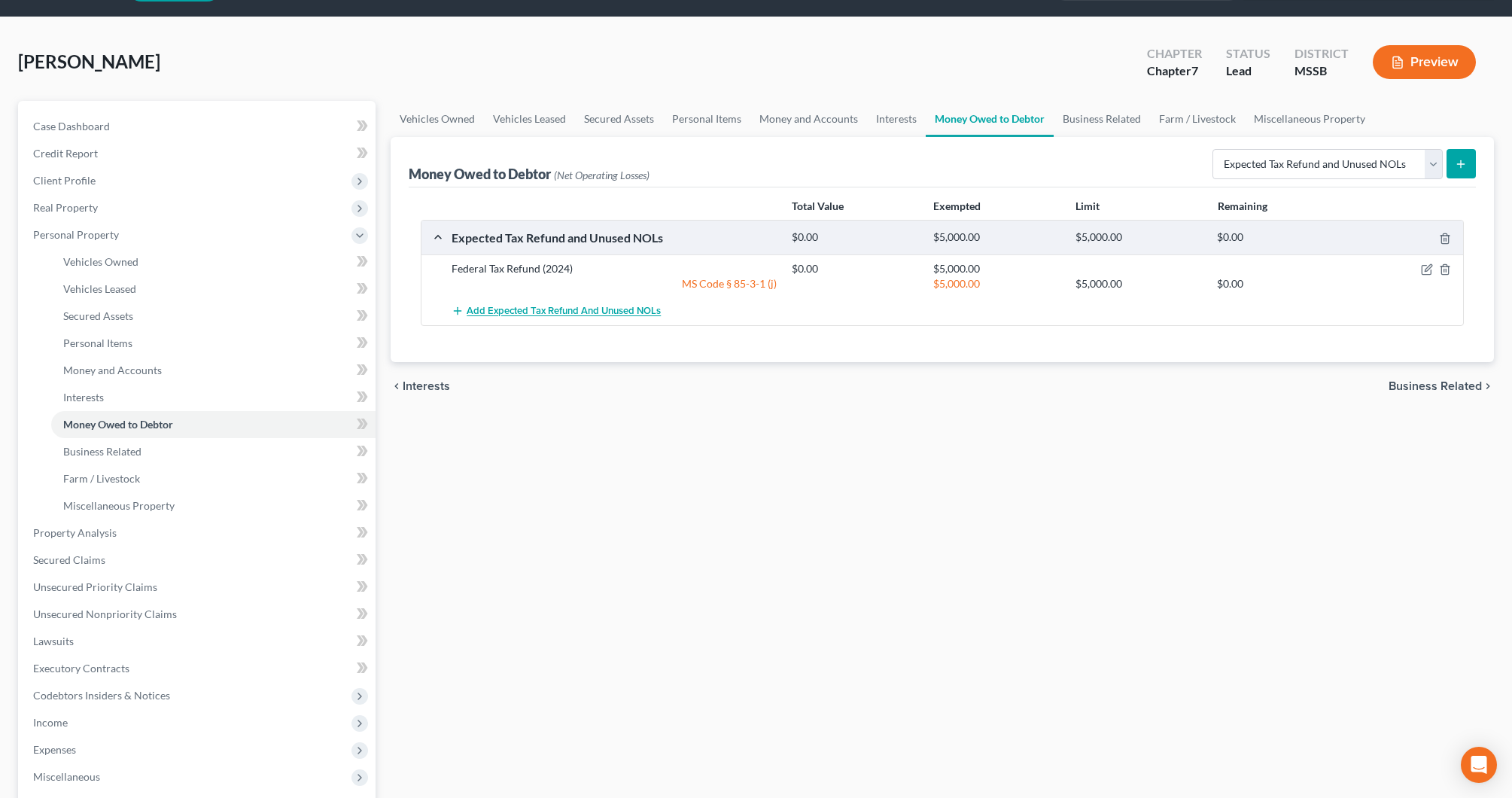
click at [556, 306] on span "Add Expected Tax Refund and Unused NOLs" at bounding box center [563, 311] width 194 height 12
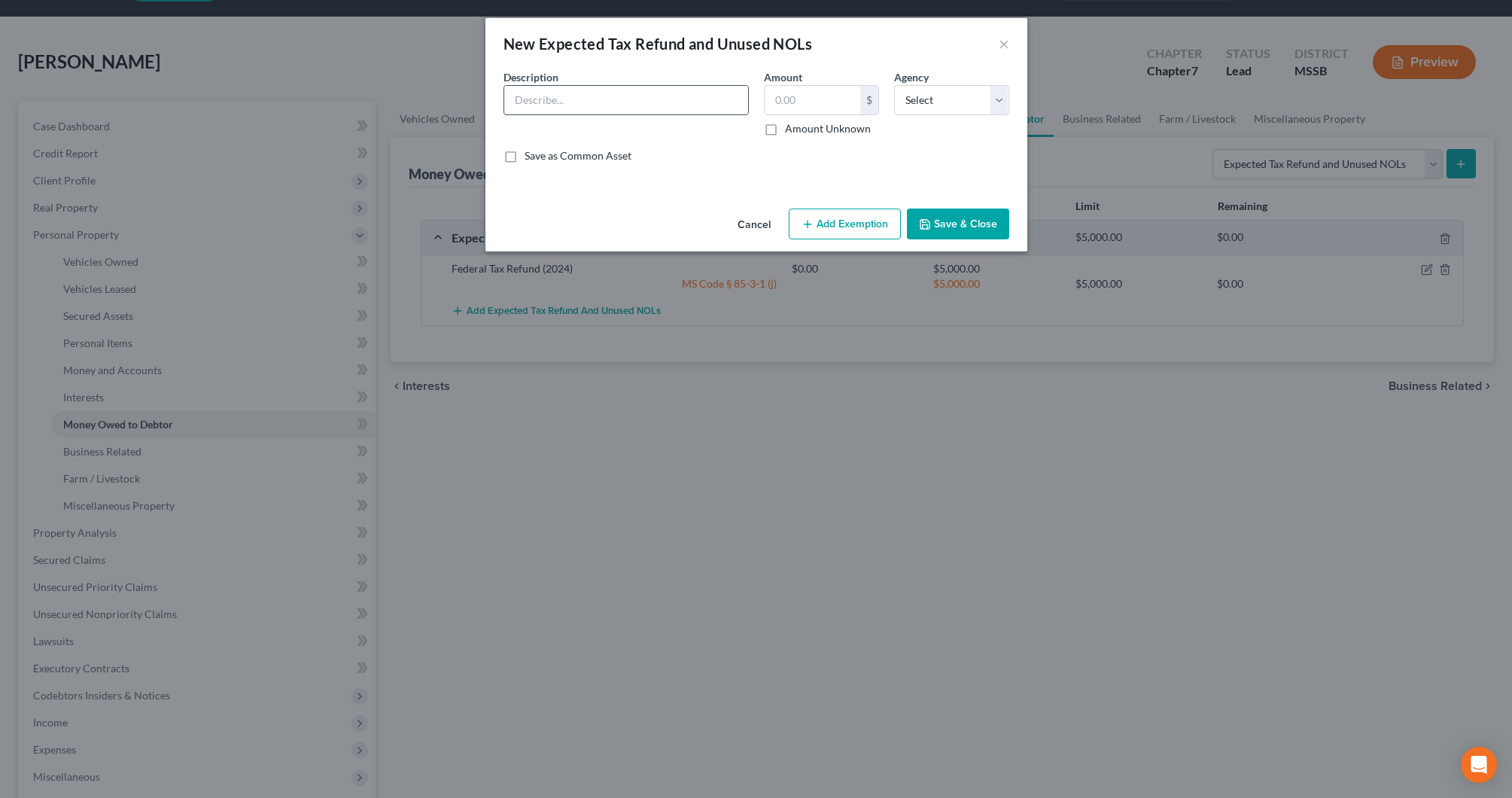
click at [601, 112] on input "text" at bounding box center [626, 100] width 244 height 29
type input "State Tax Refund (MS 2024)"
click at [852, 132] on label "Amount Unknown" at bounding box center [828, 128] width 86 height 15
click at [801, 131] on input "Amount Unknown" at bounding box center [796, 126] width 10 height 10
checkbox input "true"
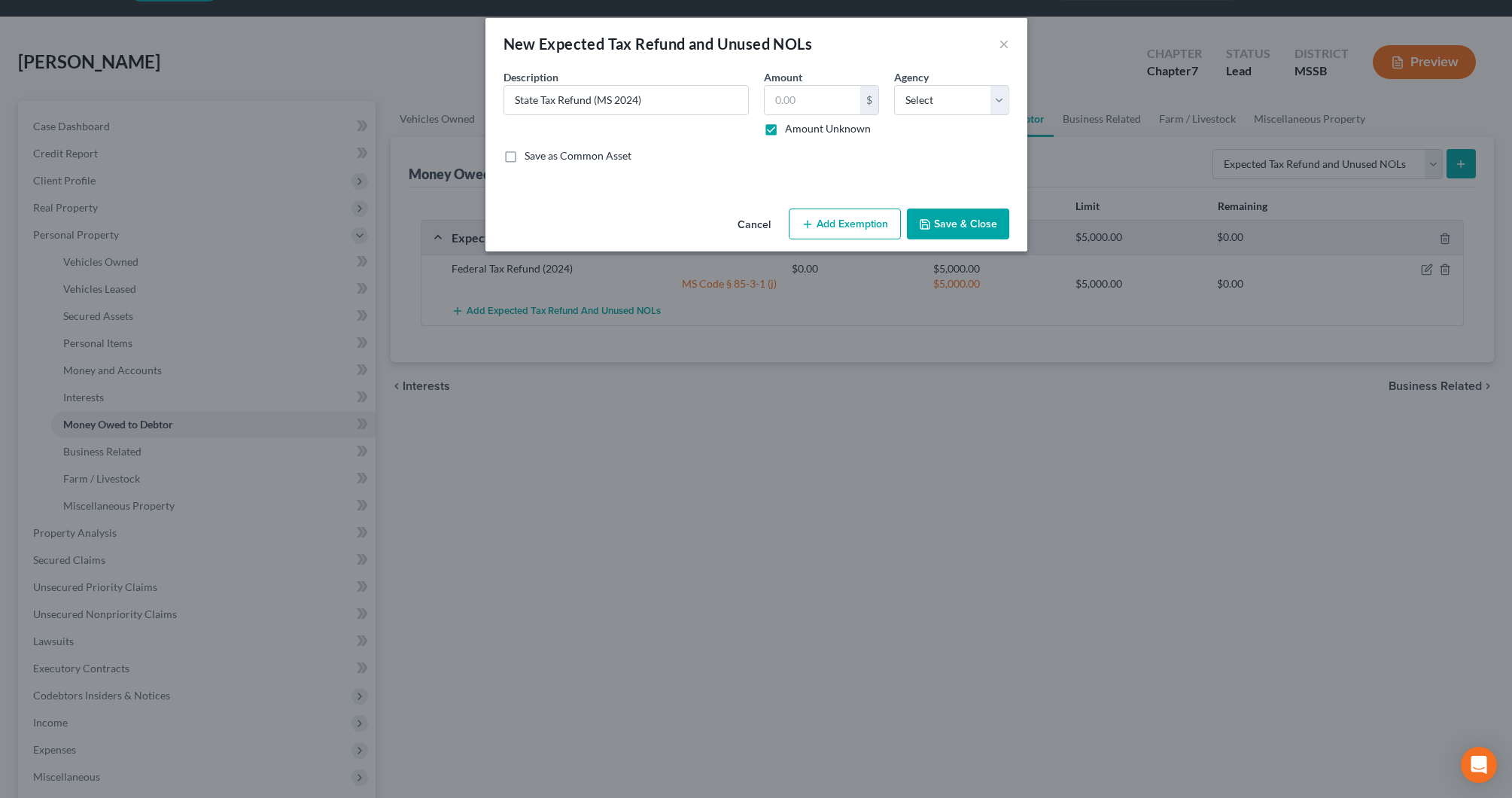
type input "0.00"
select select "1"
click at [882, 216] on button "Add Exemption" at bounding box center [846, 224] width 113 height 32
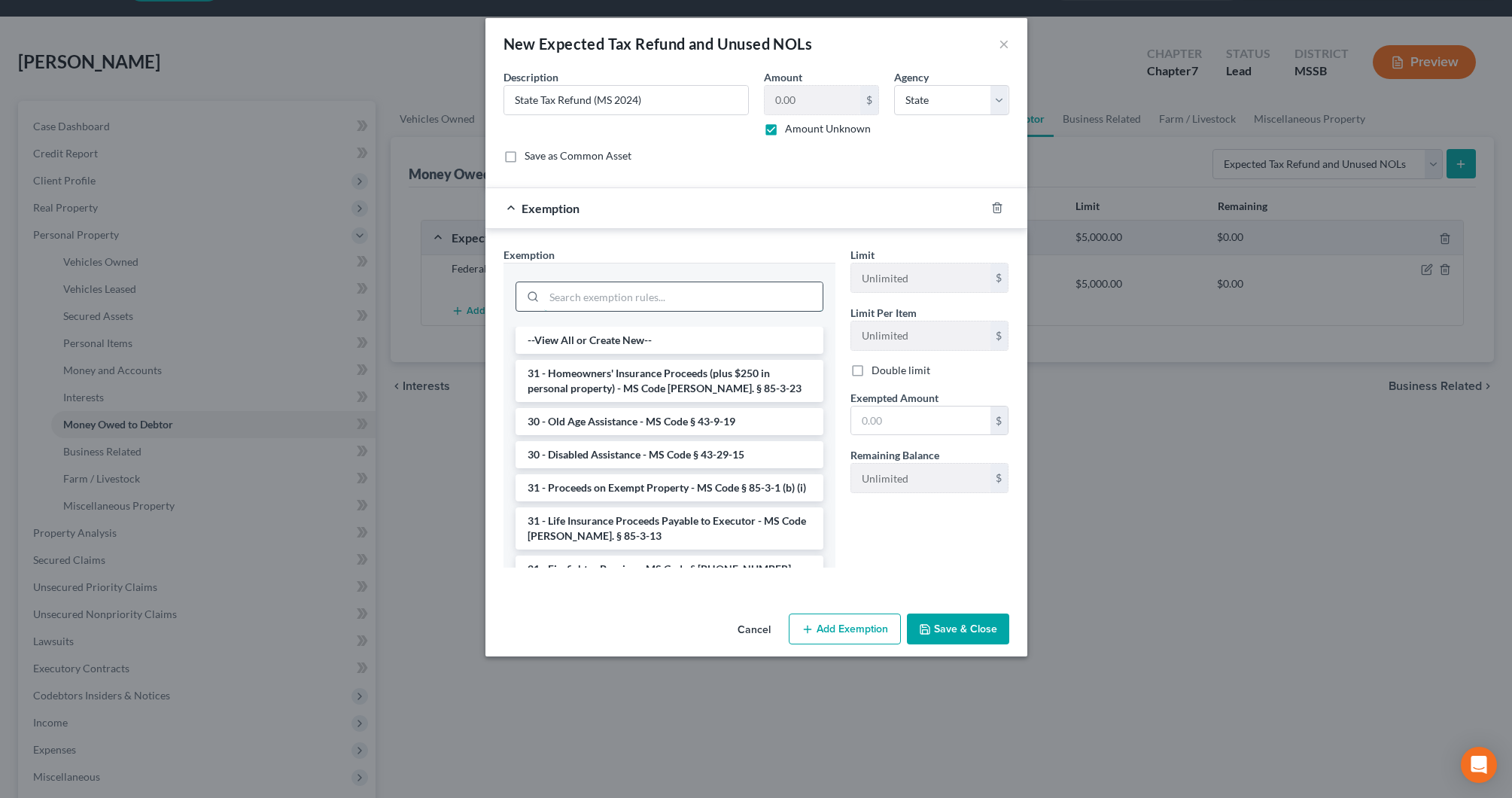
click at [758, 284] on input "search" at bounding box center [683, 296] width 278 height 29
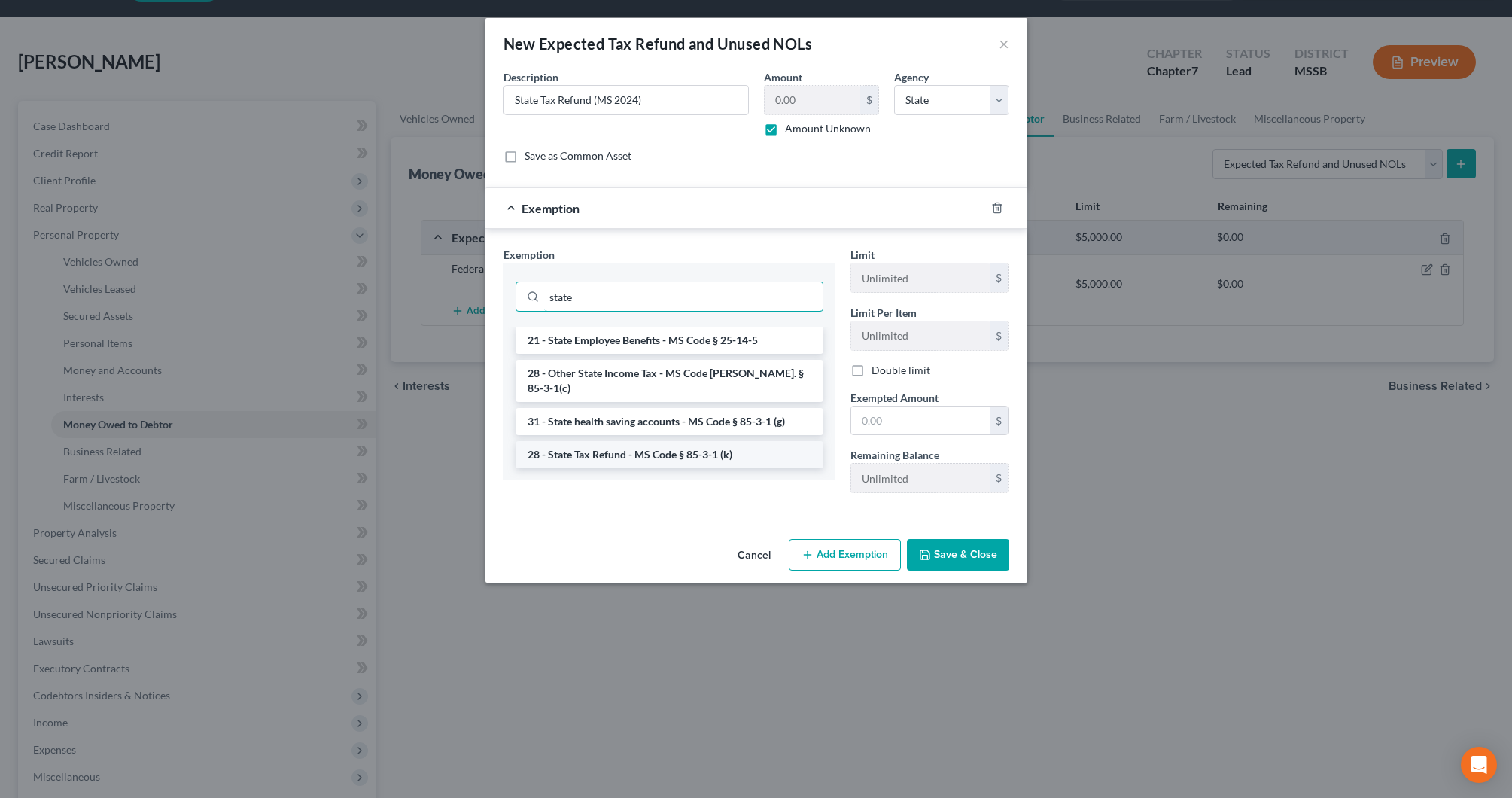
type input "state"
click at [674, 441] on li "28 - State Tax Refund - MS Code § 85-3-1 (k)" at bounding box center [670, 455] width 308 height 27
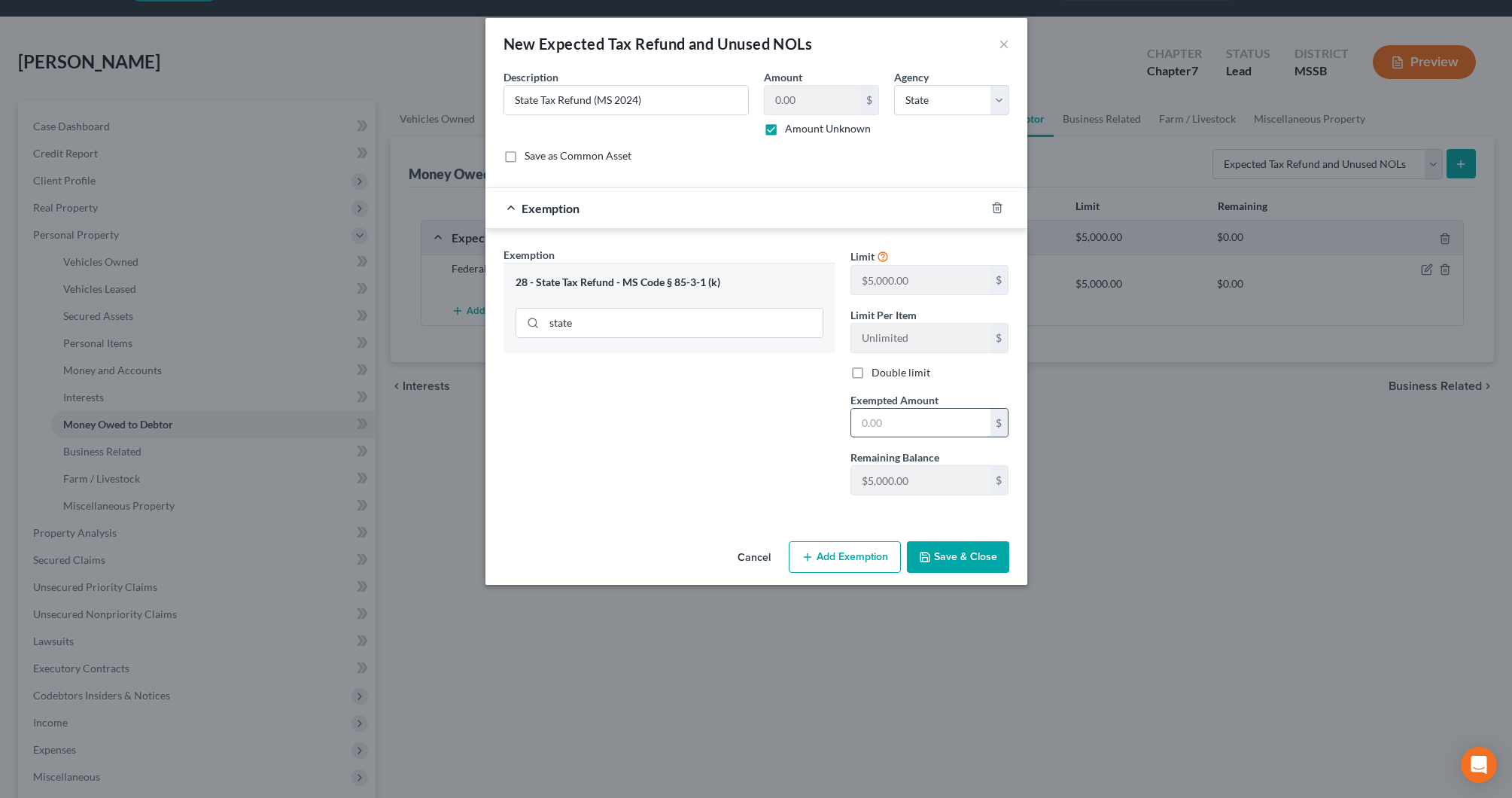
click at [919, 430] on input "text" at bounding box center [921, 423] width 139 height 29
type input "5,000"
click at [975, 563] on button "Save & Close" at bounding box center [958, 557] width 102 height 32
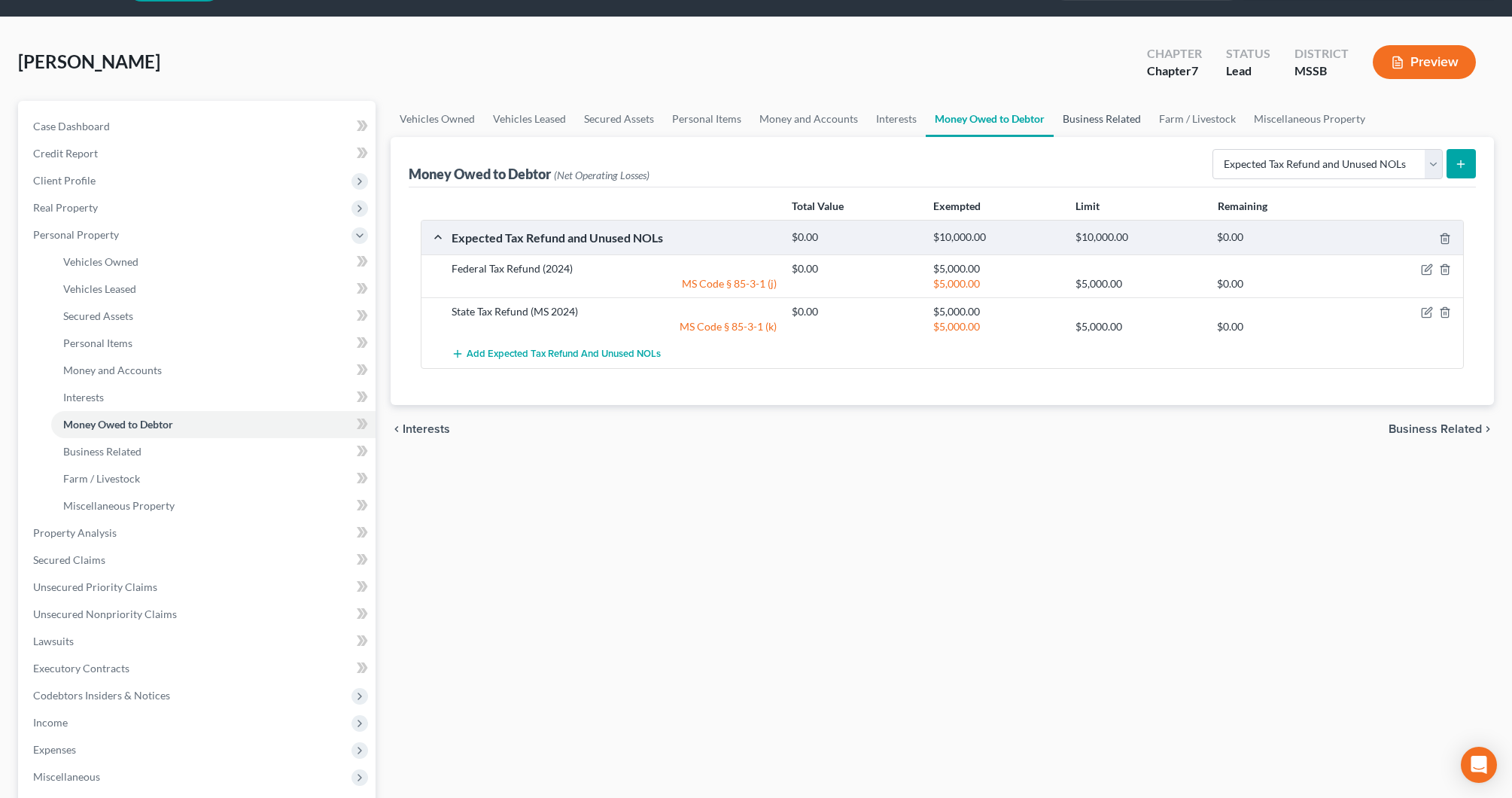
click at [1105, 115] on link "Business Related" at bounding box center [1102, 119] width 97 height 36
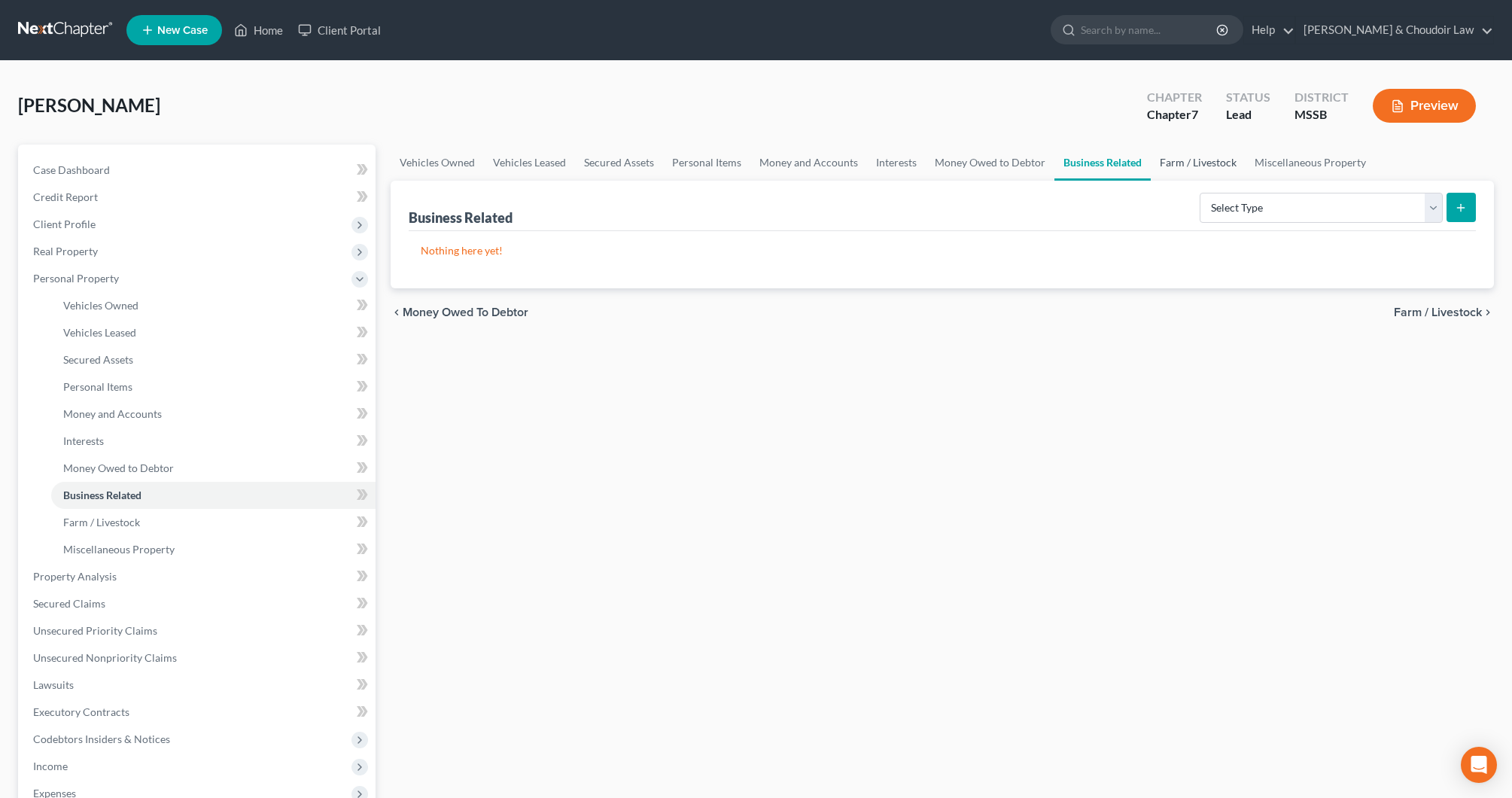
click at [1184, 153] on link "Farm / Livestock" at bounding box center [1198, 162] width 95 height 36
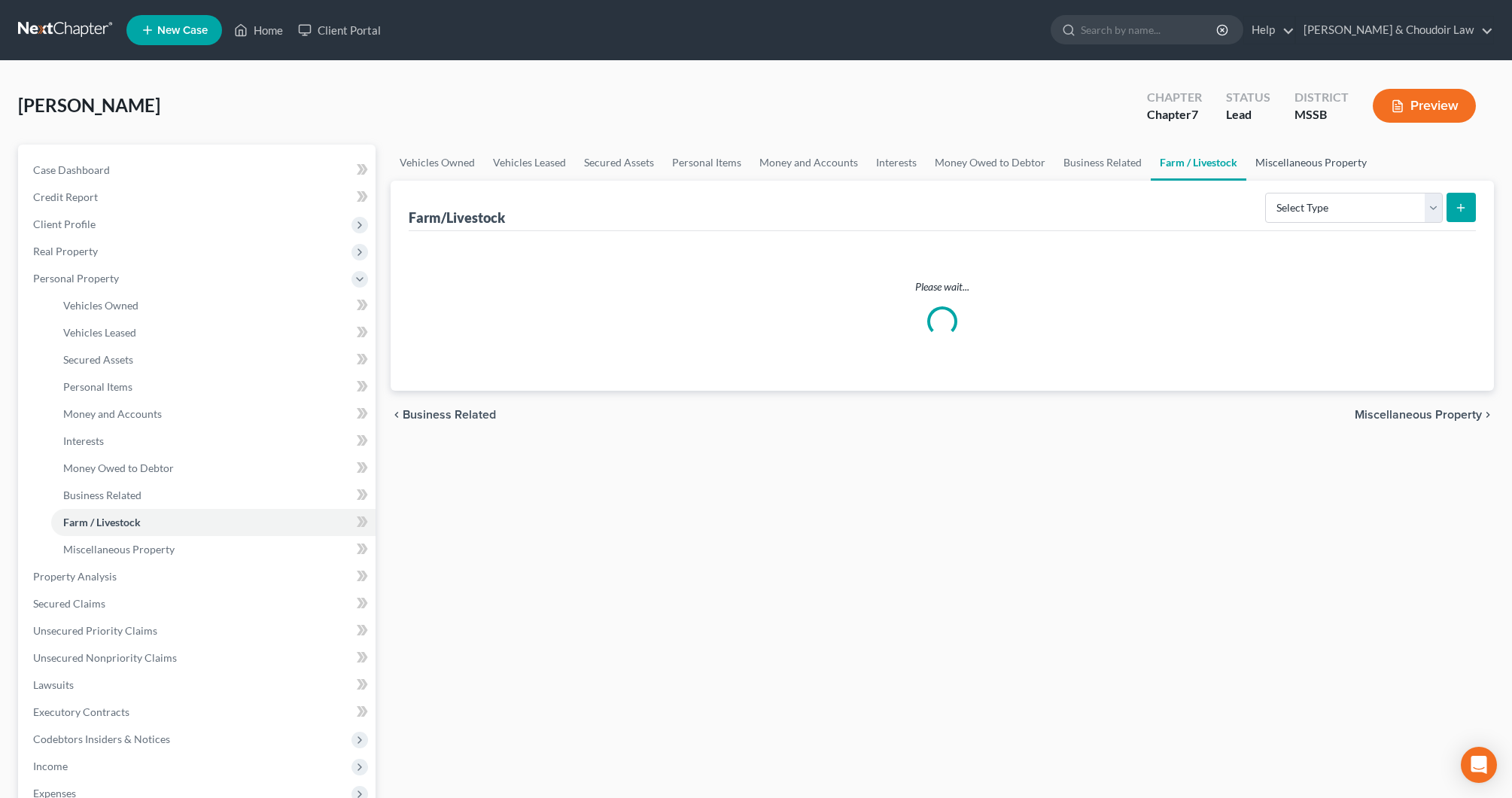
click at [1266, 163] on link "Miscellaneous Property" at bounding box center [1311, 162] width 129 height 36
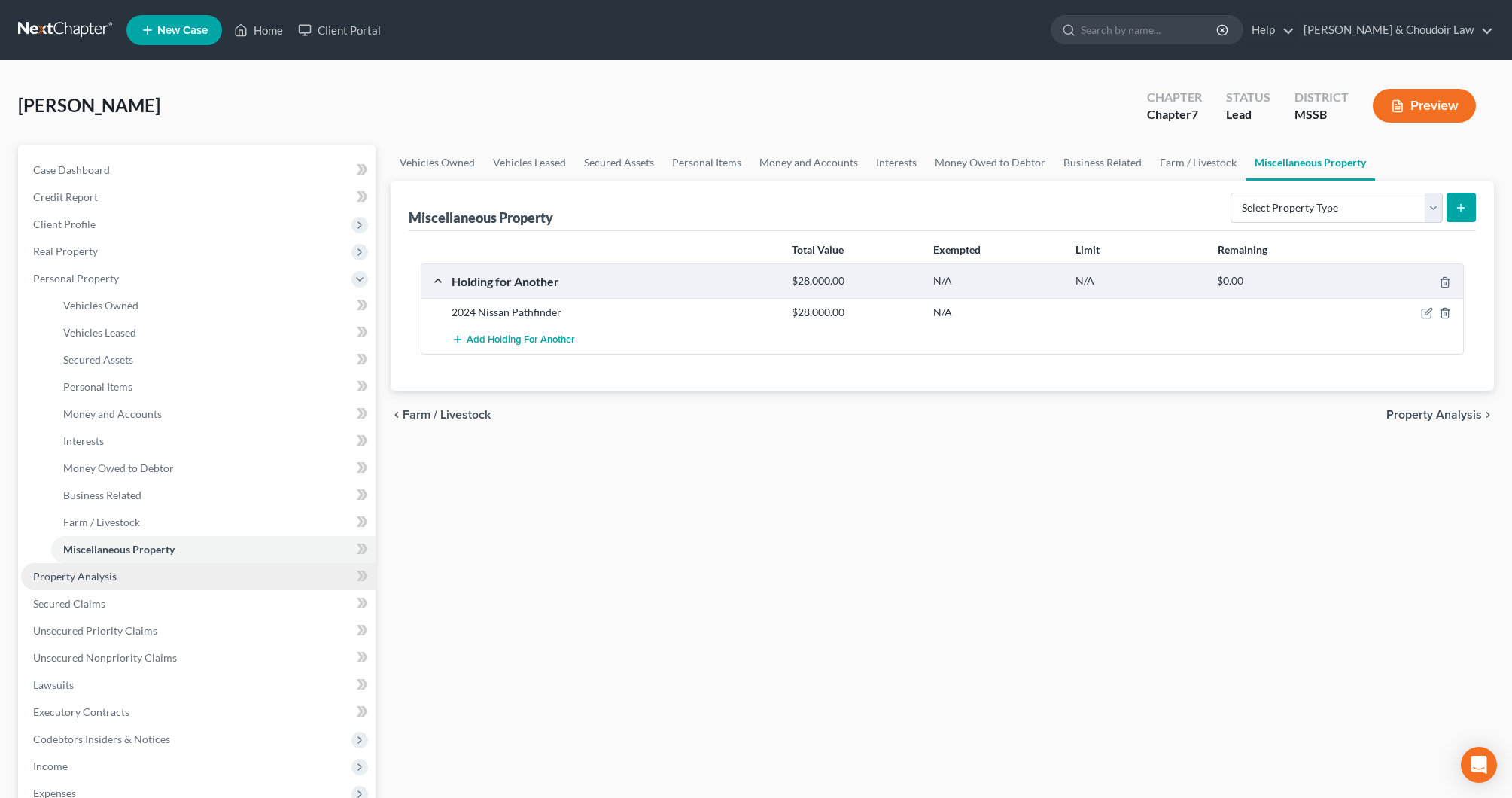
click at [79, 572] on span "Property Analysis" at bounding box center [74, 576] width 83 height 13
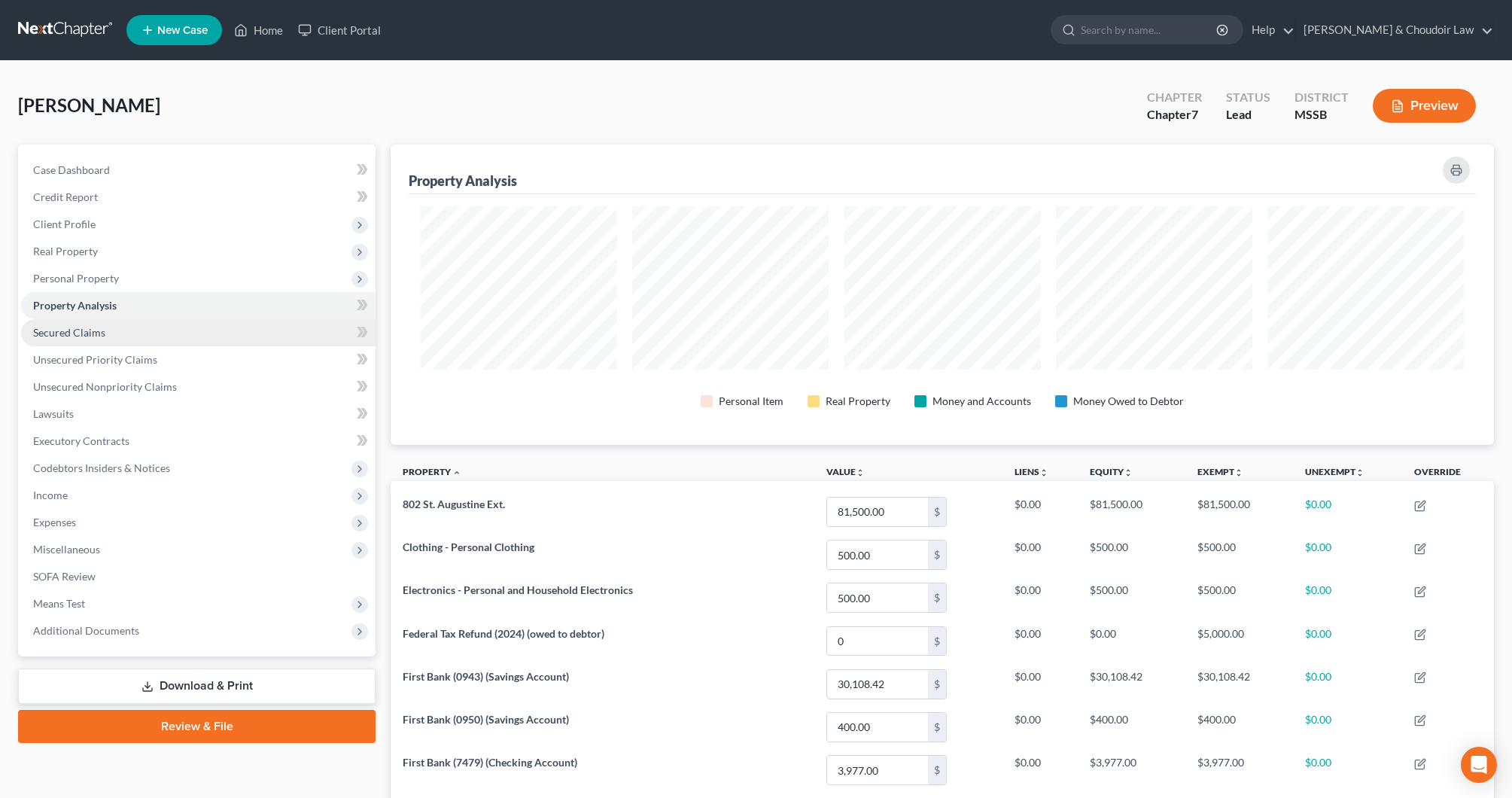
click at [32, 327] on link "Secured Claims" at bounding box center [198, 333] width 354 height 27
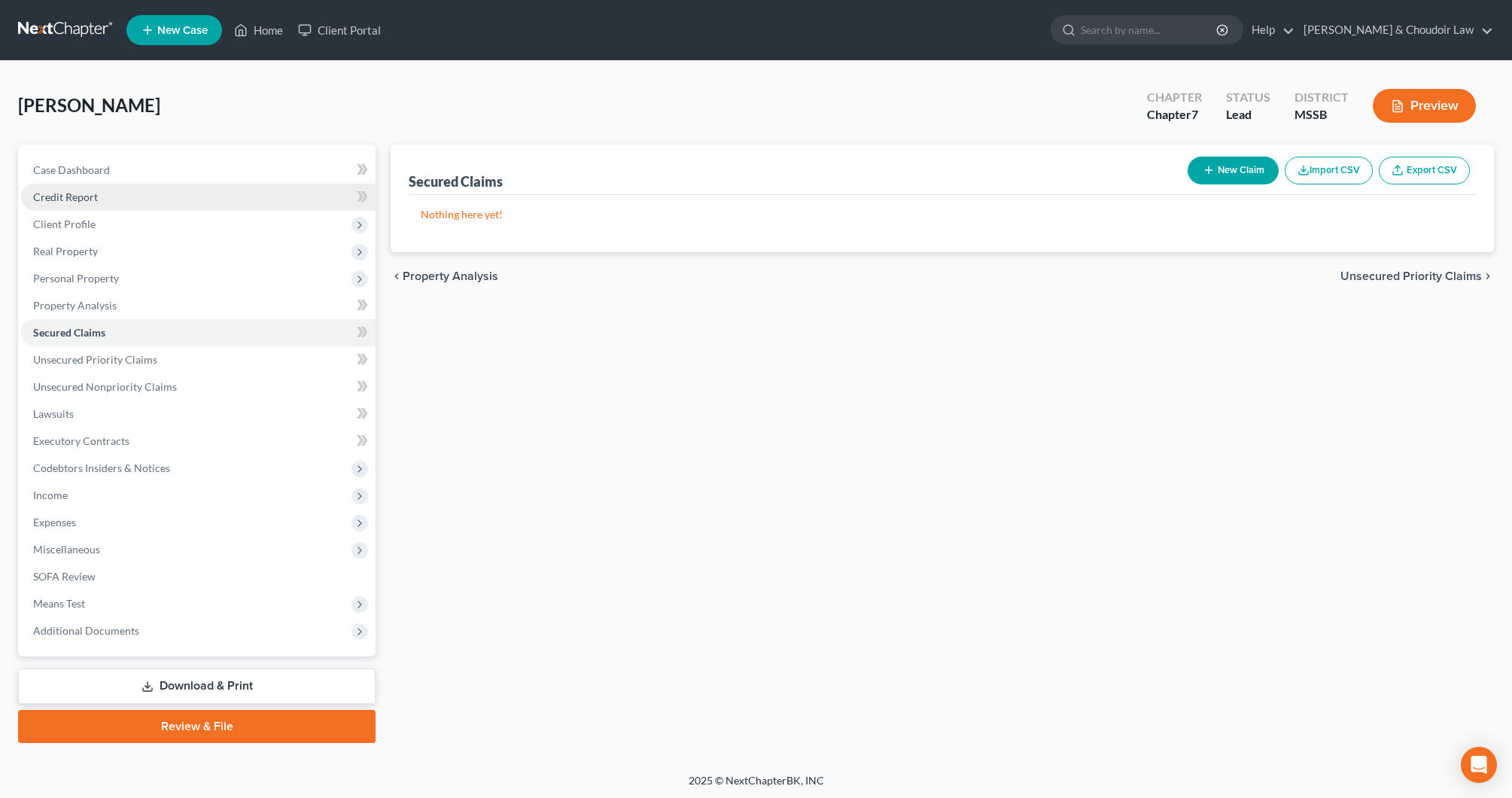
click at [102, 208] on link "Credit Report" at bounding box center [198, 197] width 354 height 27
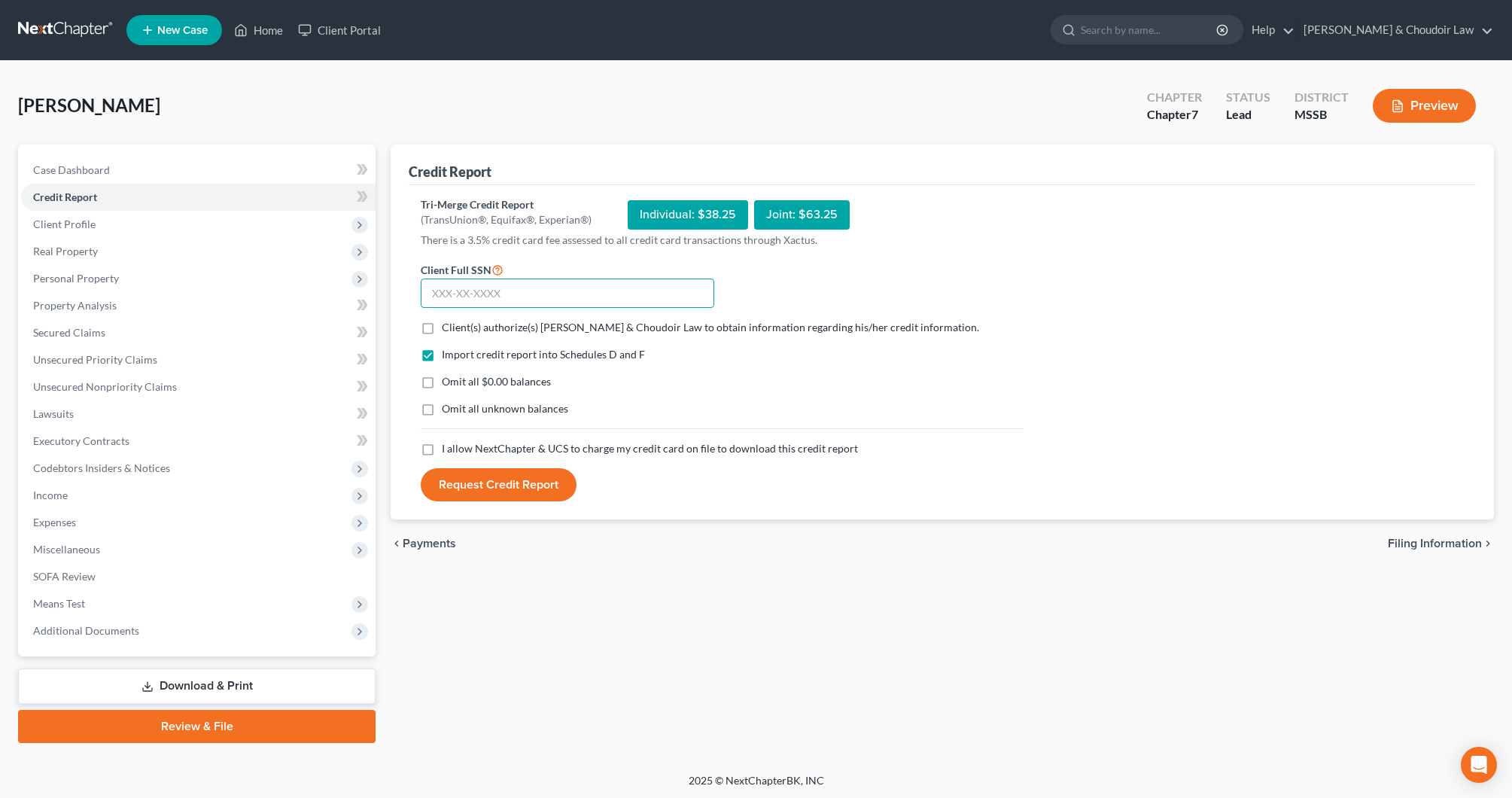
click at [492, 298] on input "text" at bounding box center [567, 293] width 293 height 30
type input "428-08-9583"
click at [485, 321] on span "Client(s) authorize(s) [PERSON_NAME] & Choudoir Law to obtain information regar…" at bounding box center [711, 327] width 537 height 13
click at [458, 321] on input "Client(s) authorize(s) [PERSON_NAME] & Choudoir Law to obtain information regar…" at bounding box center [452, 325] width 10 height 10
checkbox input "true"
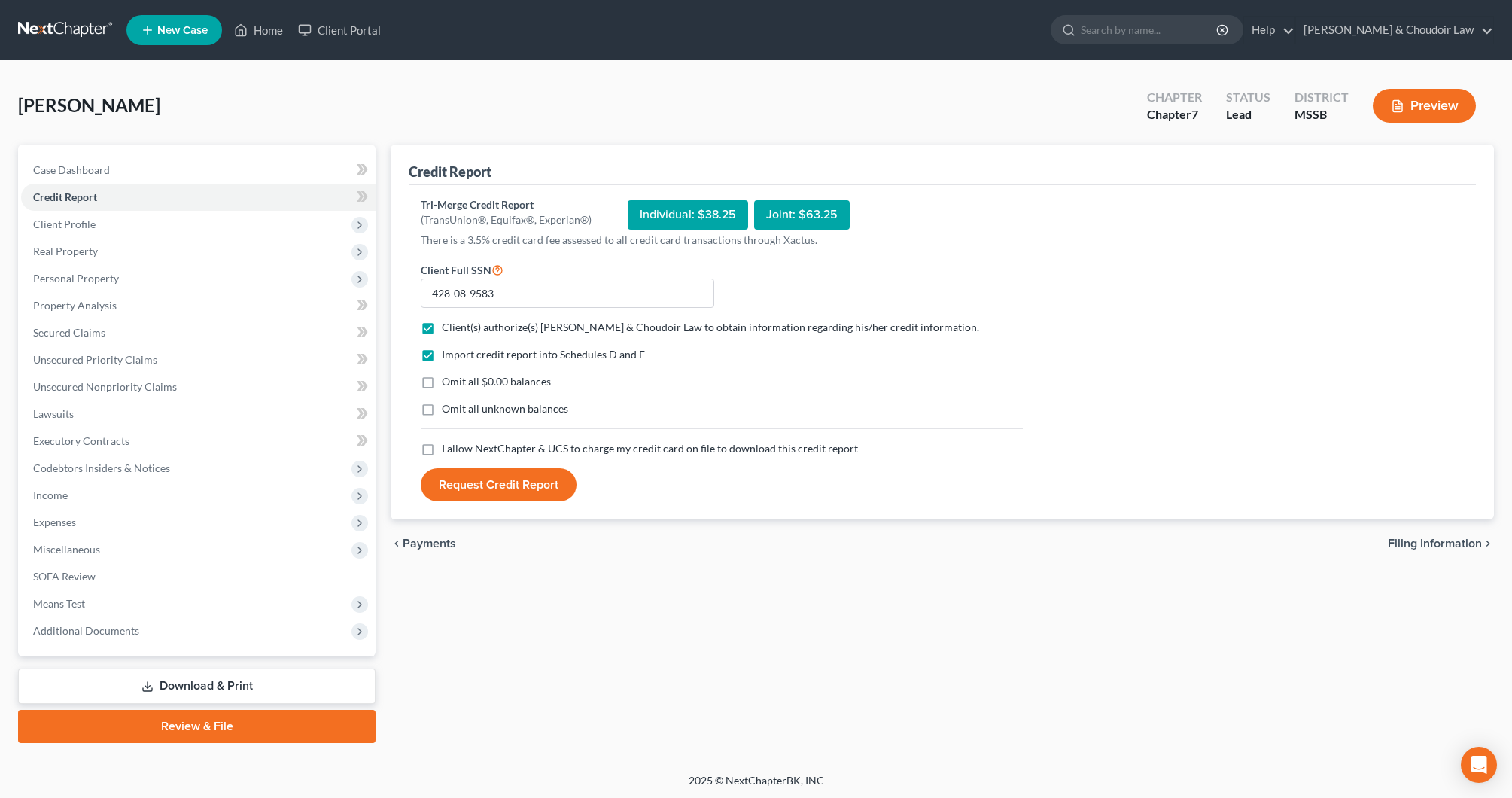
drag, startPoint x: 484, startPoint y: 382, endPoint x: 480, endPoint y: 395, distance: 13.6
click at [482, 384] on span "Omit all $0.00 balances" at bounding box center [497, 381] width 109 height 13
click at [458, 384] on input "Omit all $0.00 balances" at bounding box center [452, 379] width 10 height 10
checkbox input "true"
click at [480, 405] on span "Omit all unknown balances" at bounding box center [506, 408] width 127 height 13
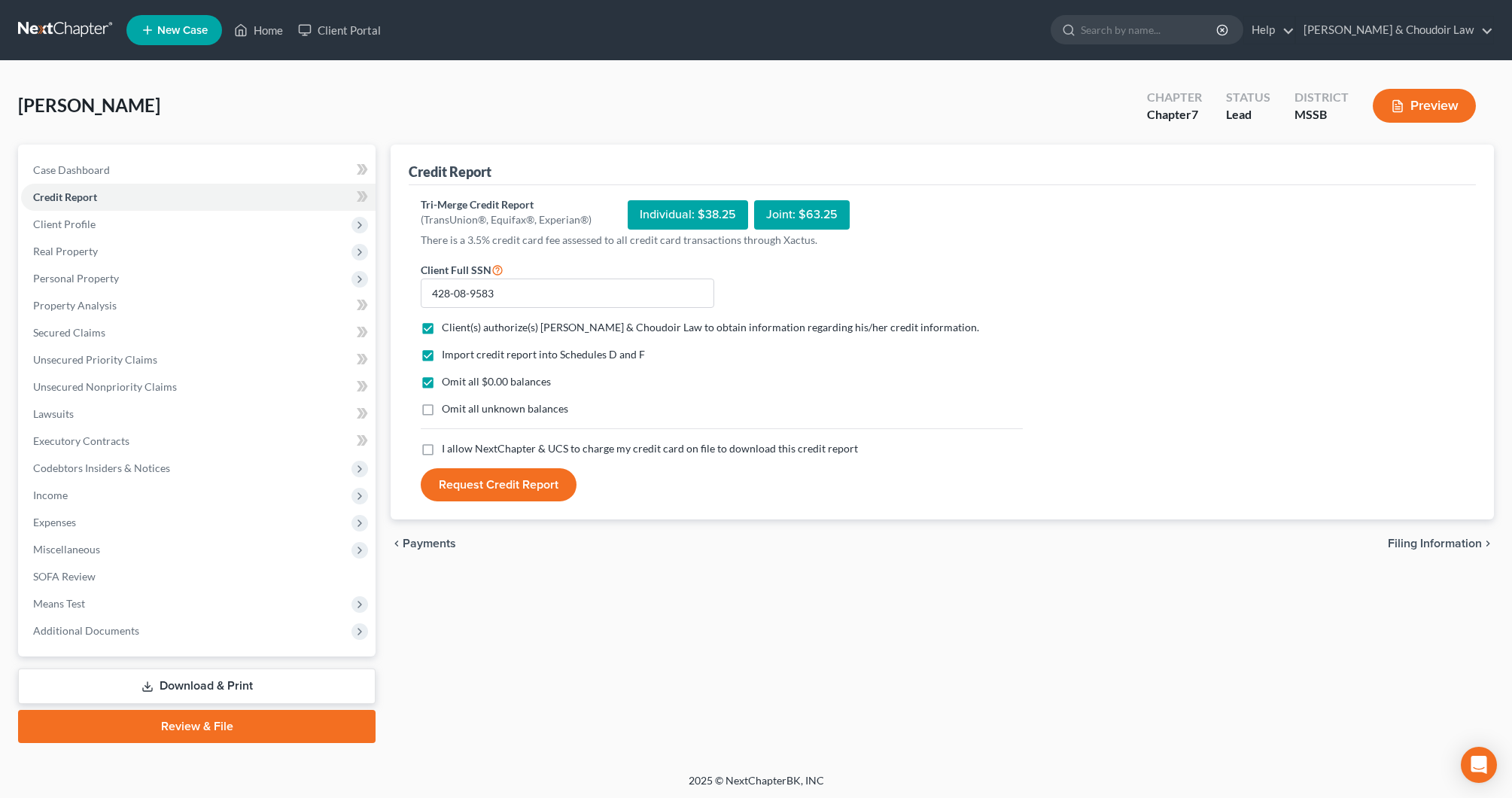
click at [458, 405] on input "Omit all unknown balances" at bounding box center [452, 406] width 10 height 10
checkbox input "true"
click at [487, 443] on span "I allow NextChapter & UCS to charge my credit card on file to download this cre…" at bounding box center [650, 449] width 416 height 13
click at [458, 443] on input "I allow NextChapter & UCS to charge my credit card on file to download this cre…" at bounding box center [452, 446] width 10 height 10
checkbox input "true"
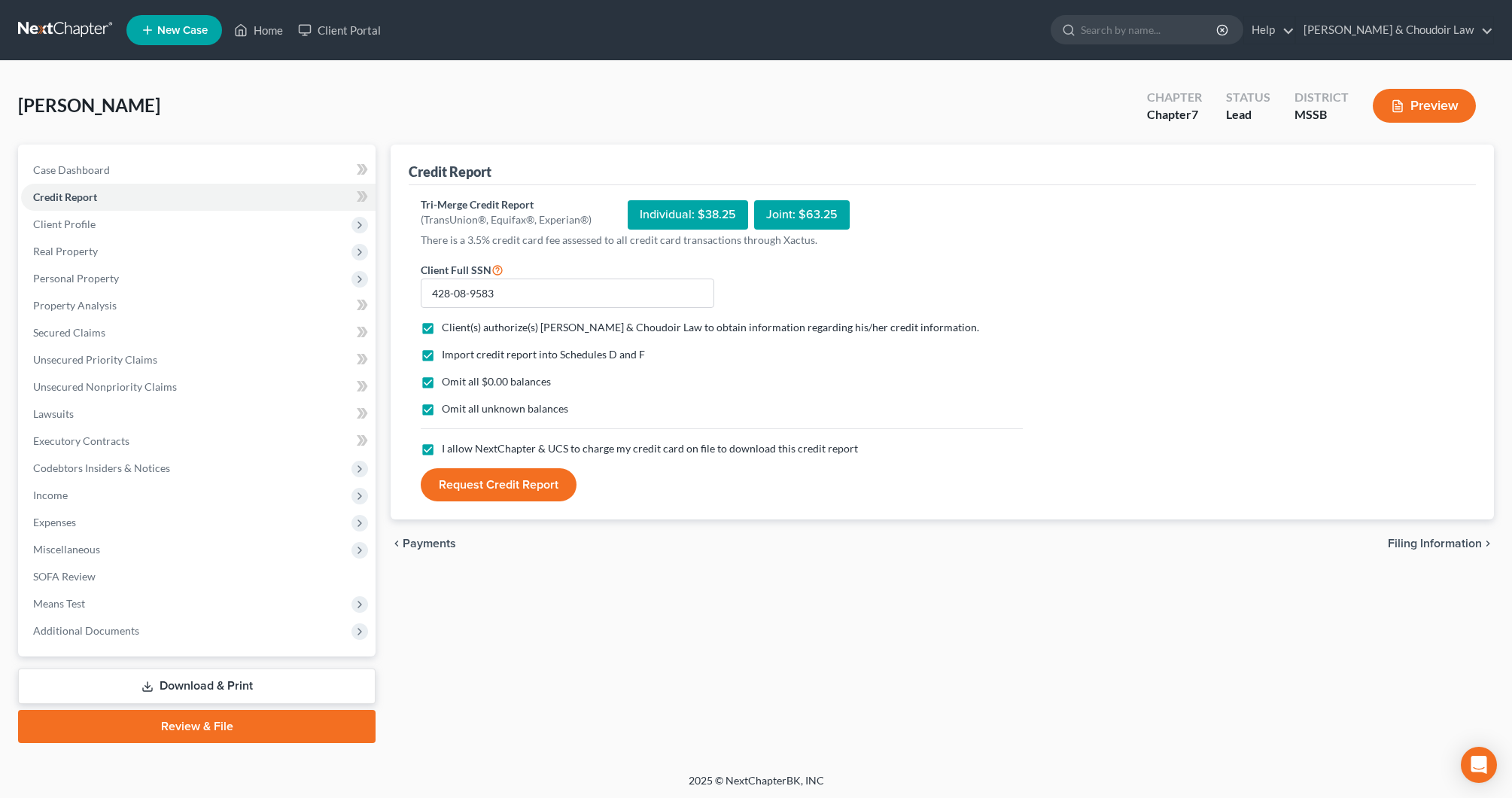
click at [493, 488] on button "Request Credit Report" at bounding box center [498, 485] width 156 height 33
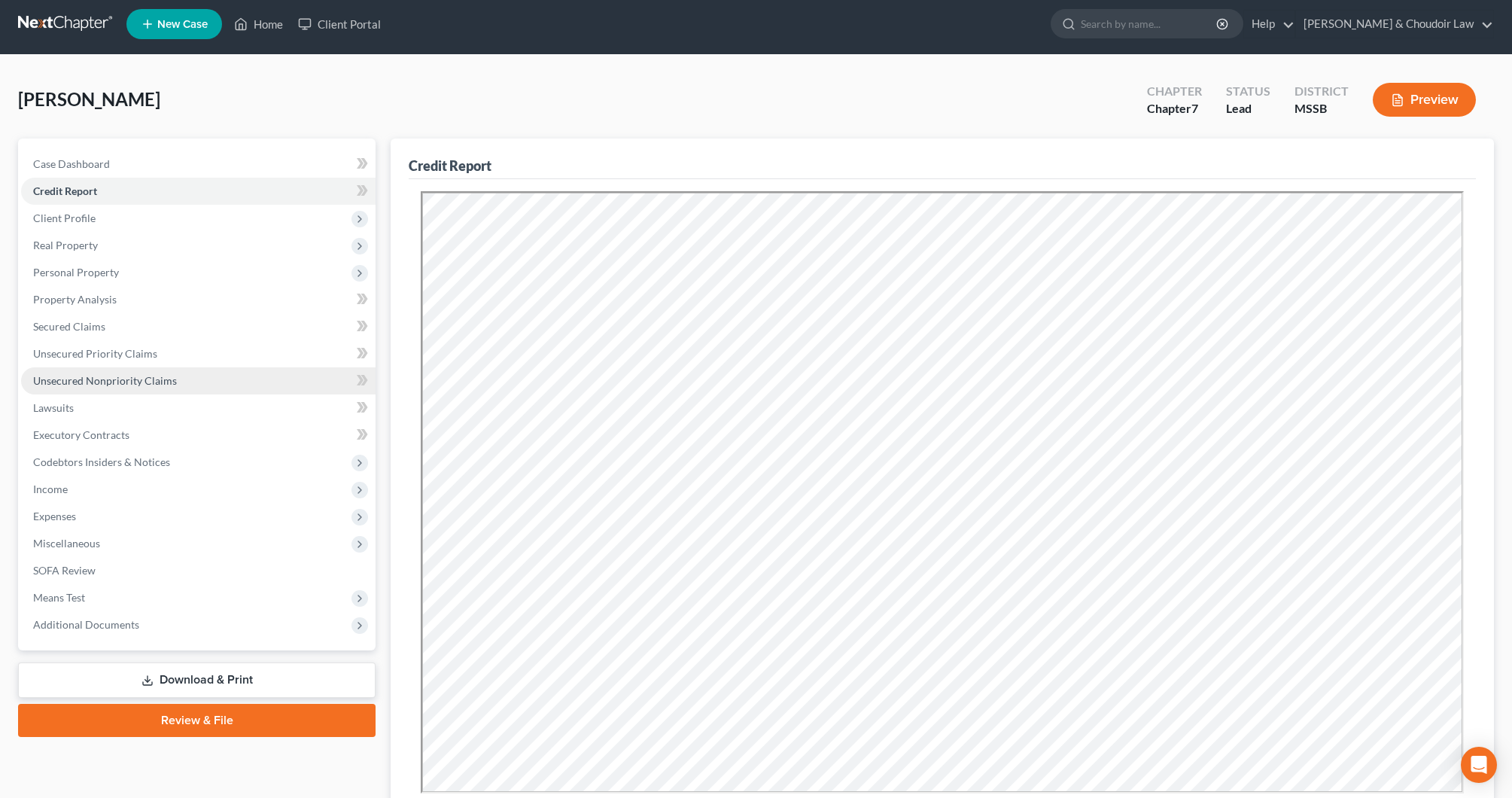
scroll to position [3, 0]
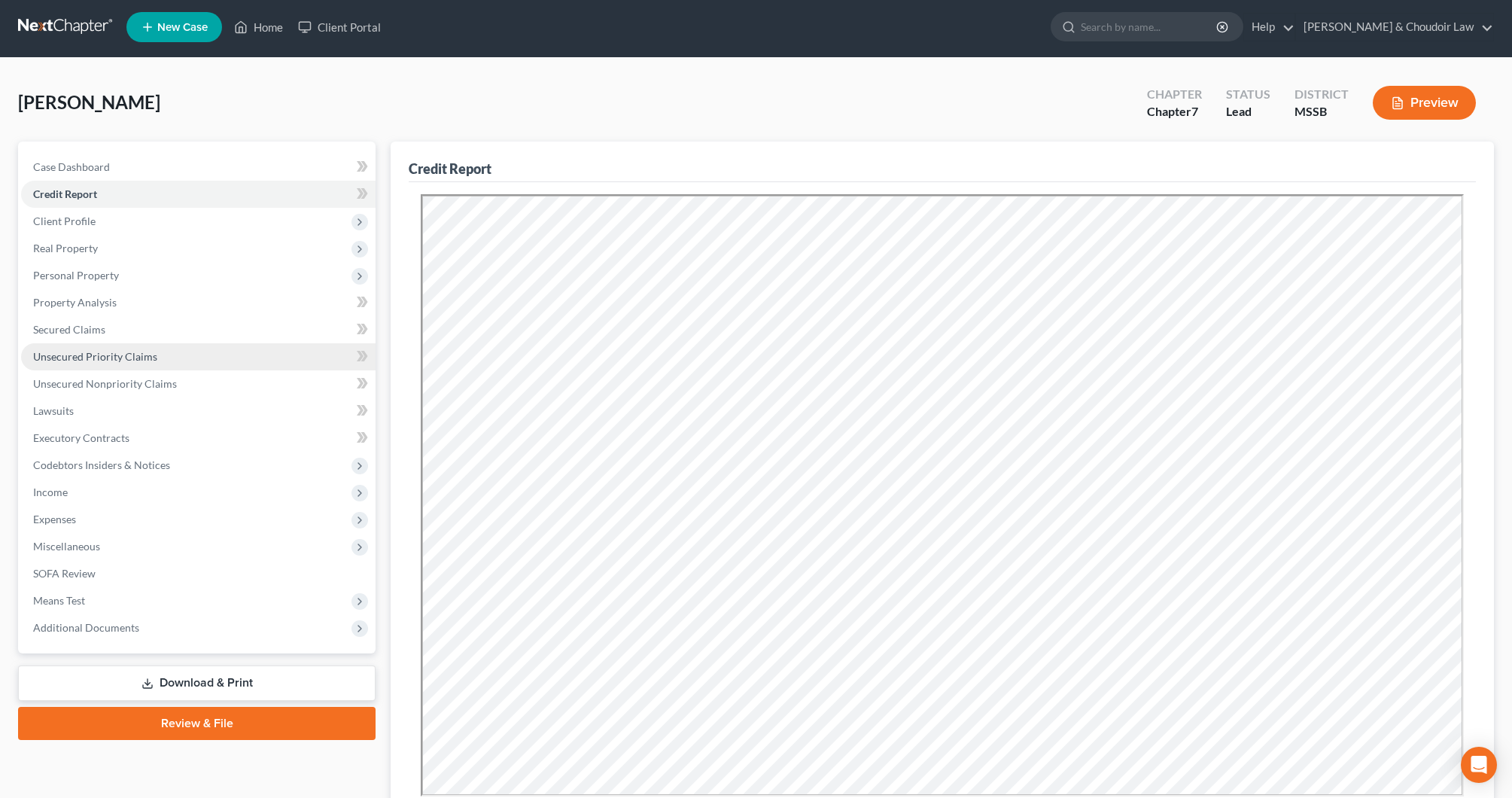
click at [94, 354] on span "Unsecured Priority Claims" at bounding box center [95, 357] width 124 height 13
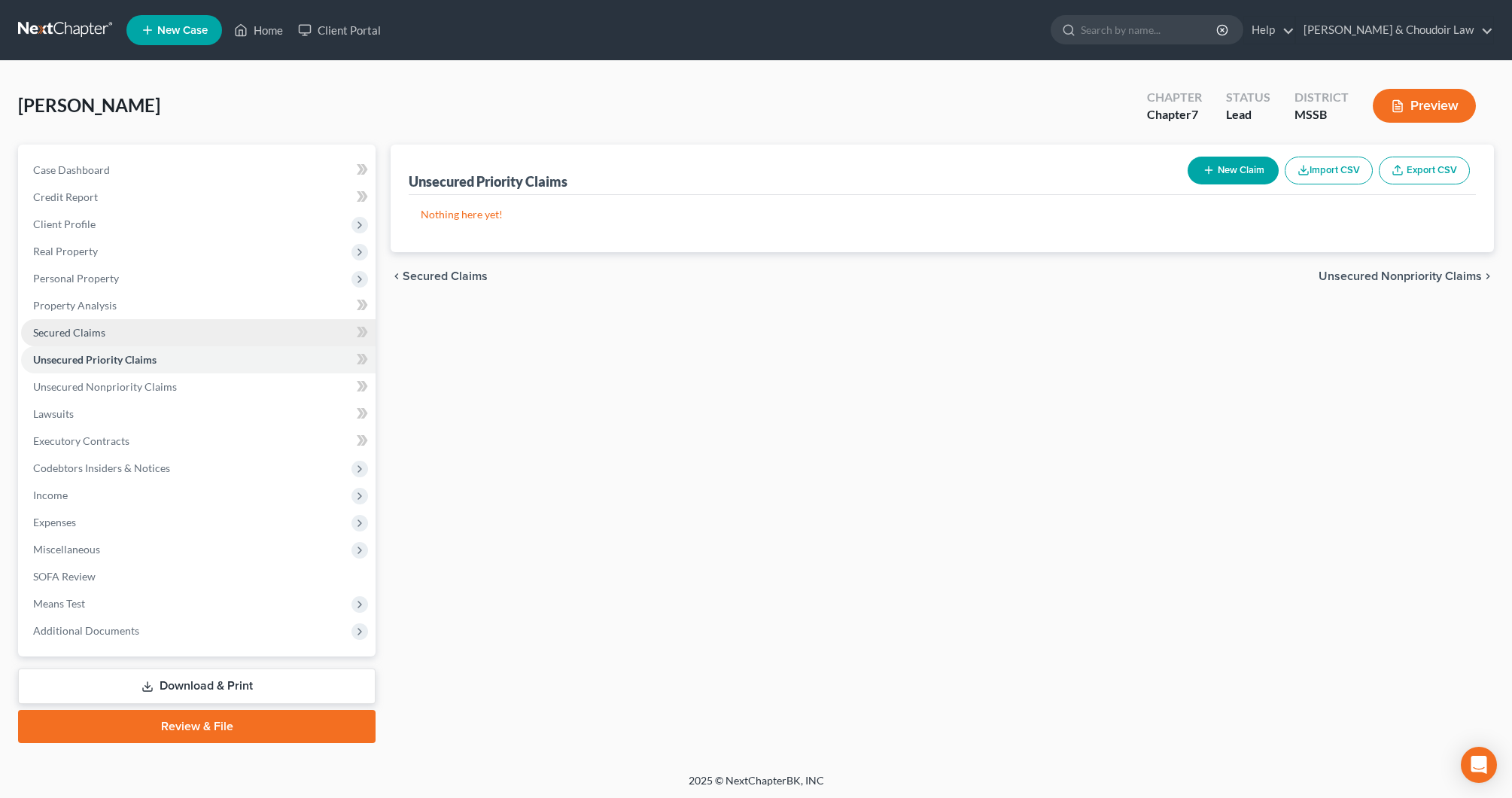
click at [90, 334] on span "Secured Claims" at bounding box center [69, 332] width 72 height 13
click at [156, 362] on link "Unsecured Priority Claims" at bounding box center [198, 360] width 354 height 27
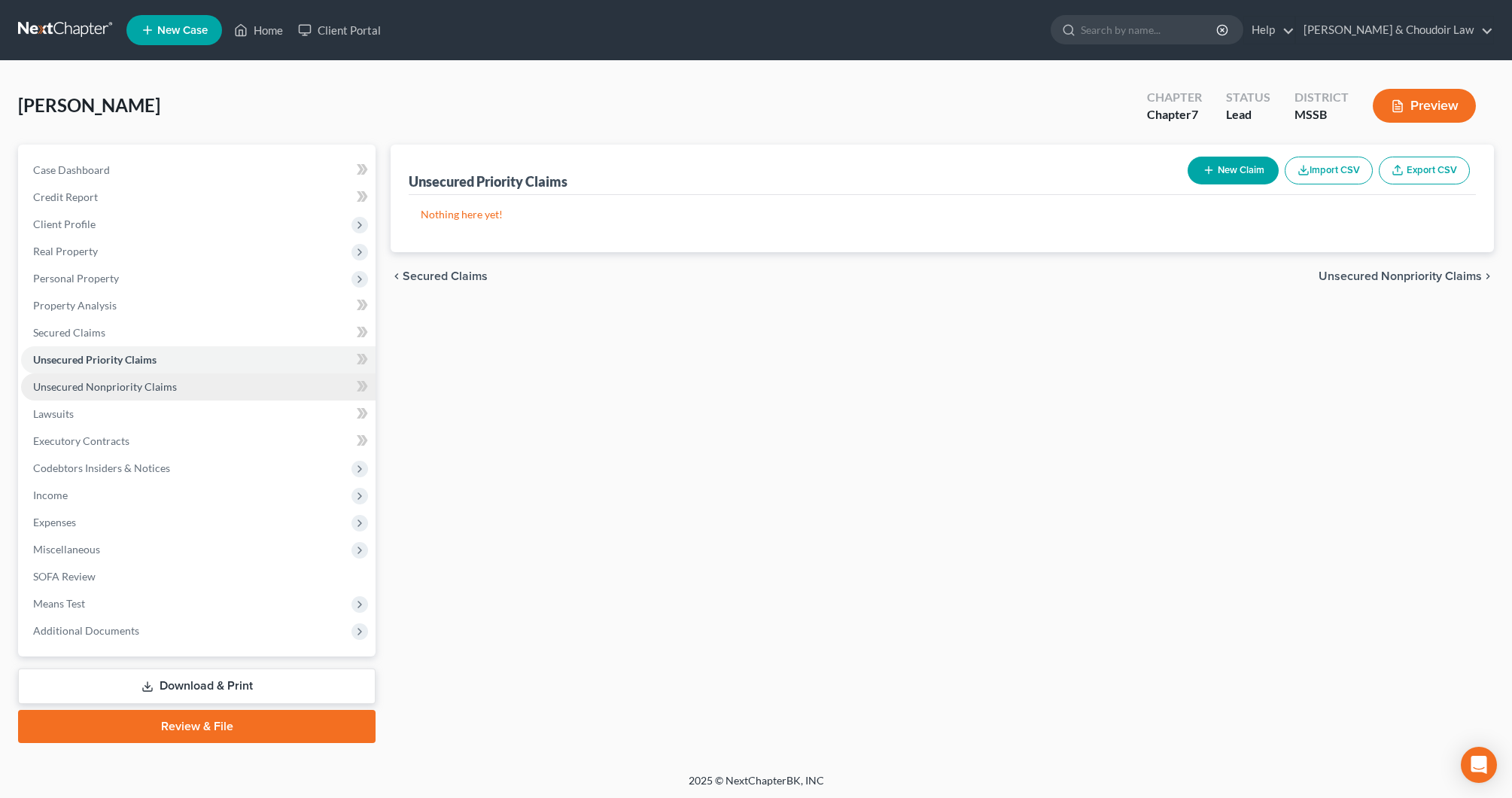
click at [155, 381] on span "Unsecured Nonpriority Claims" at bounding box center [105, 387] width 143 height 13
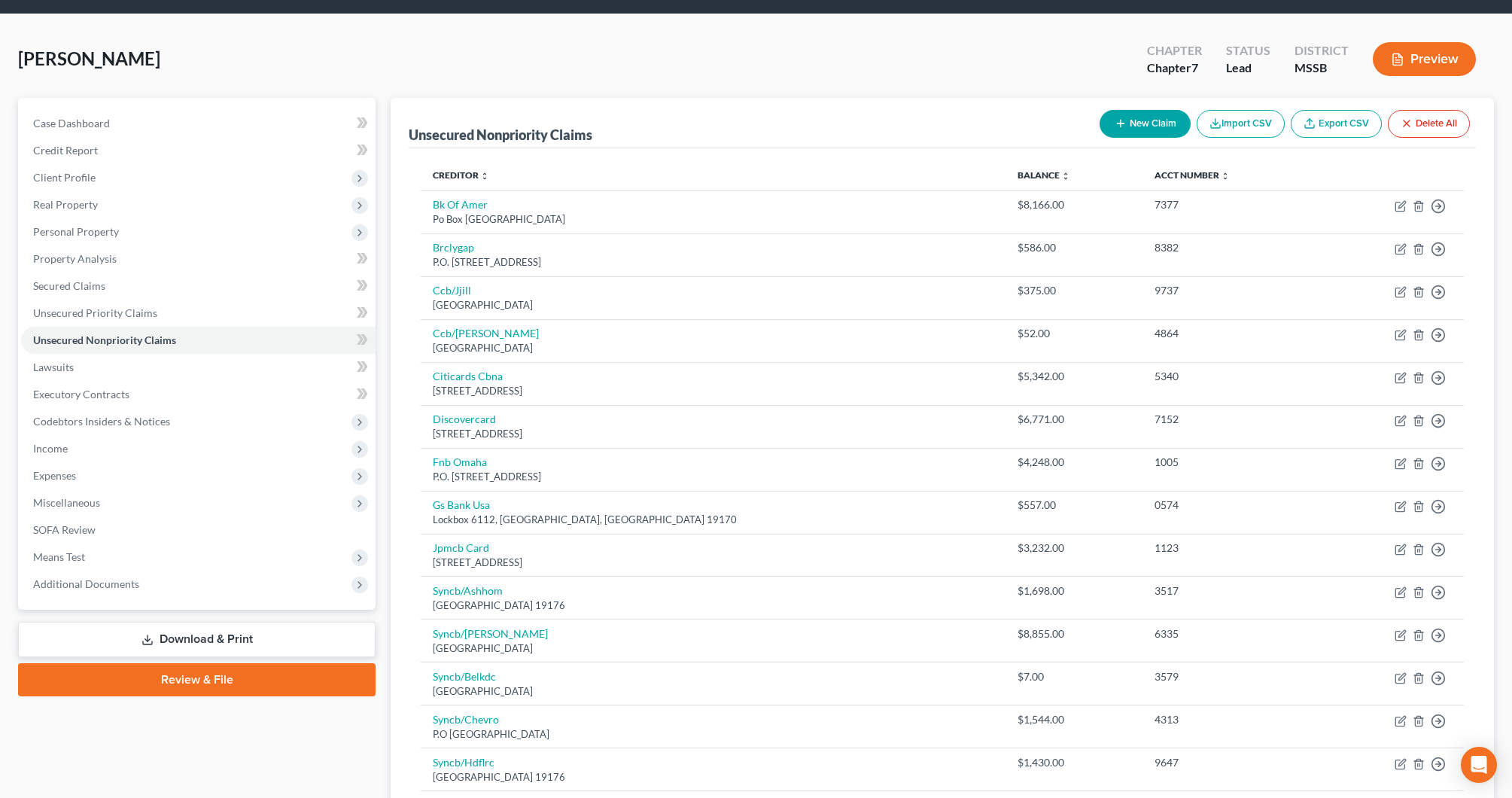
scroll to position [31, 0]
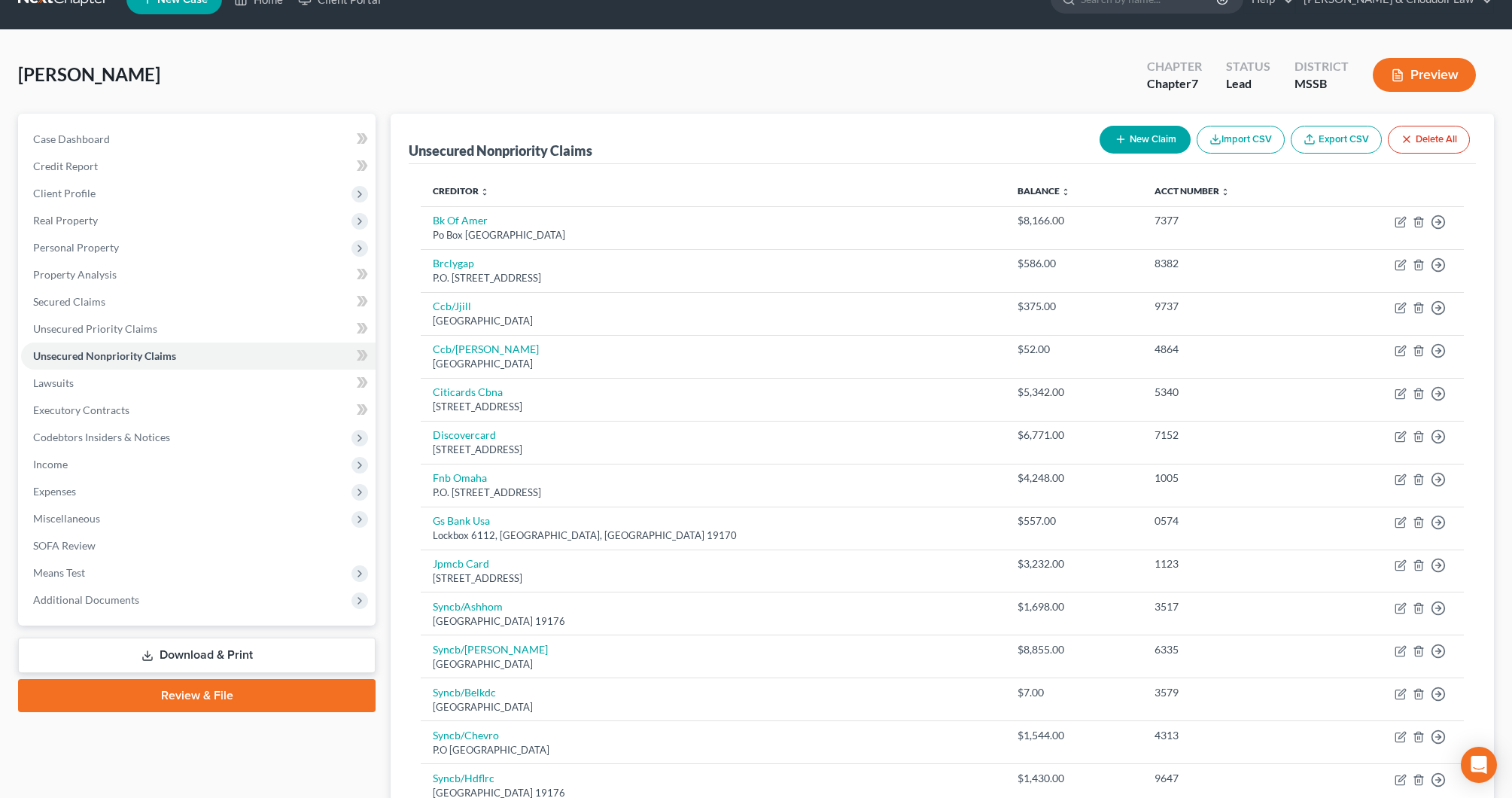
click at [1156, 137] on button "New Claim" at bounding box center [1145, 139] width 91 height 28
select select "0"
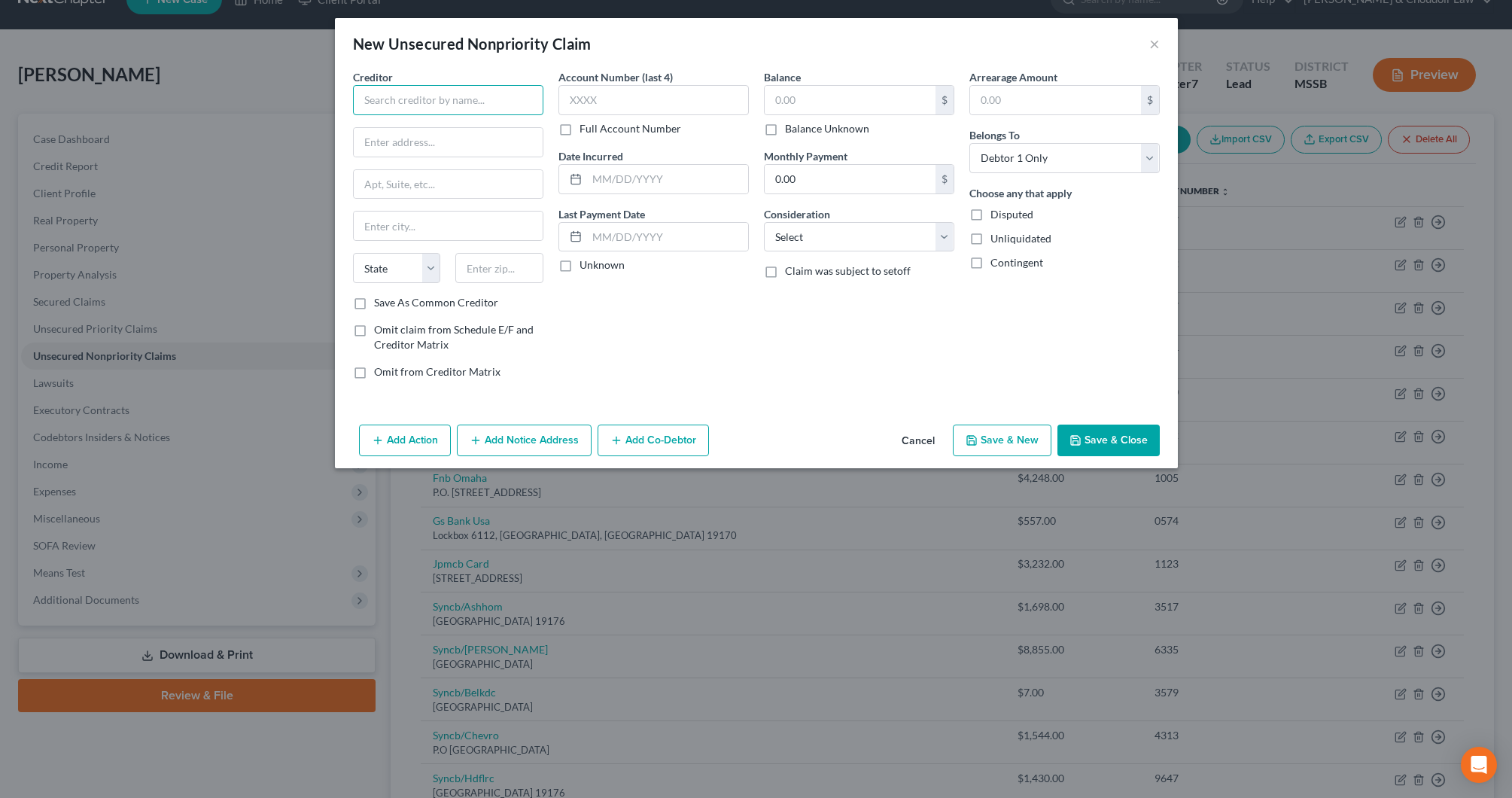
click at [468, 93] on input "text" at bounding box center [449, 100] width 190 height 30
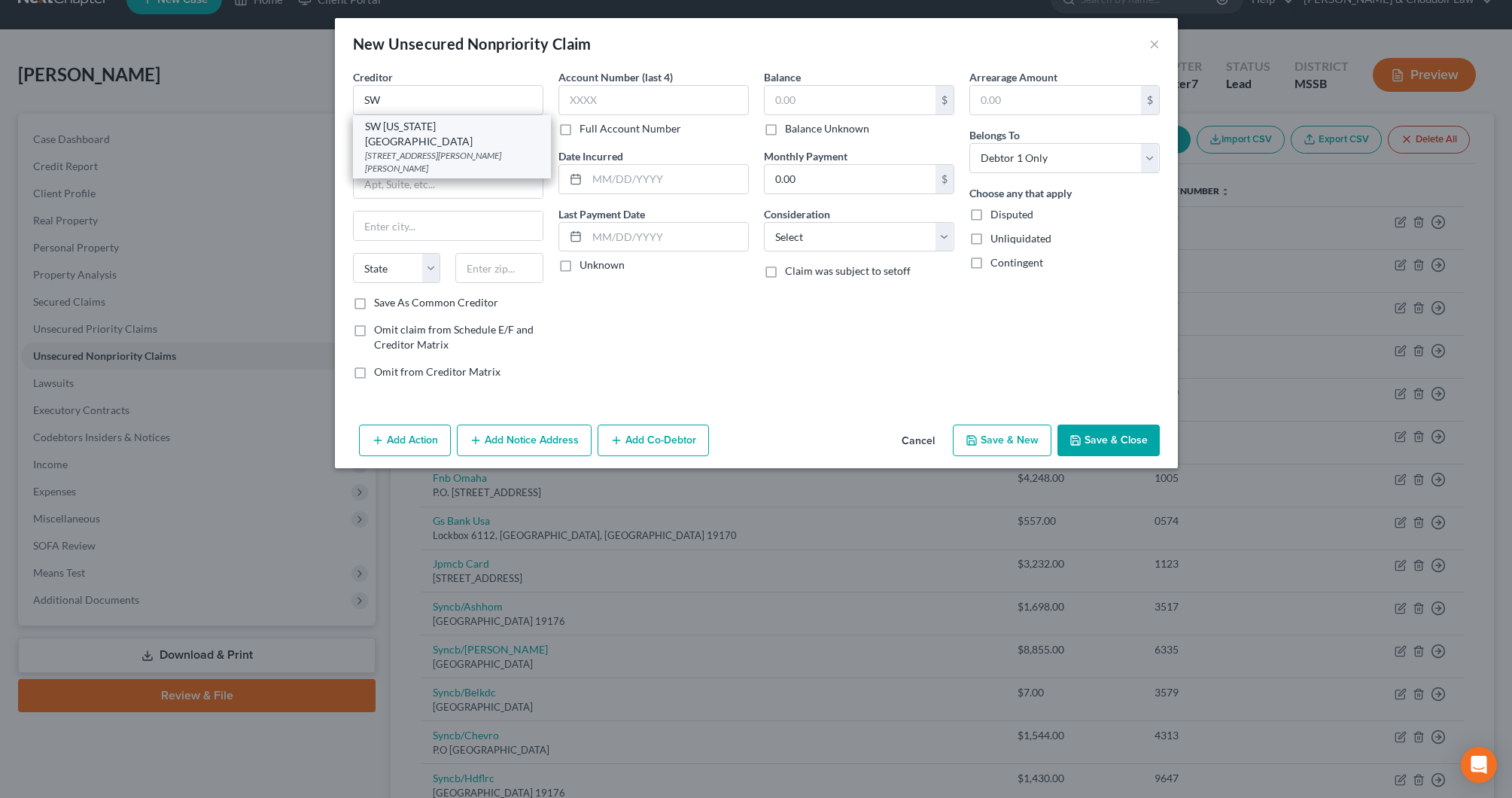
click at [421, 129] on div "SW [US_STATE][GEOGRAPHIC_DATA]" at bounding box center [452, 134] width 174 height 30
type input "SW [US_STATE][GEOGRAPHIC_DATA]"
type input "[STREET_ADDRESS][PERSON_NAME]"
type input "[PERSON_NAME]"
select select "25"
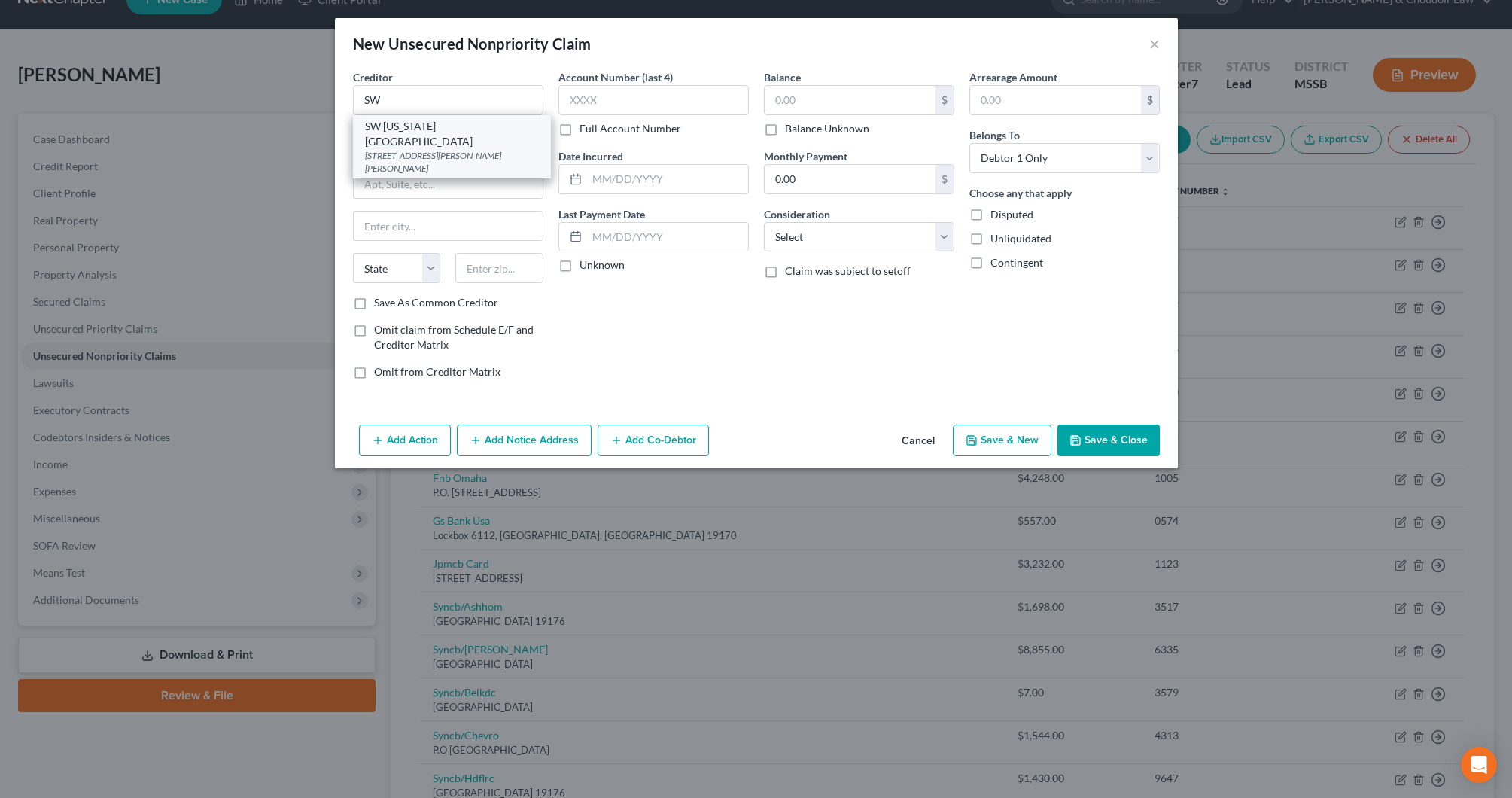
type input "39648"
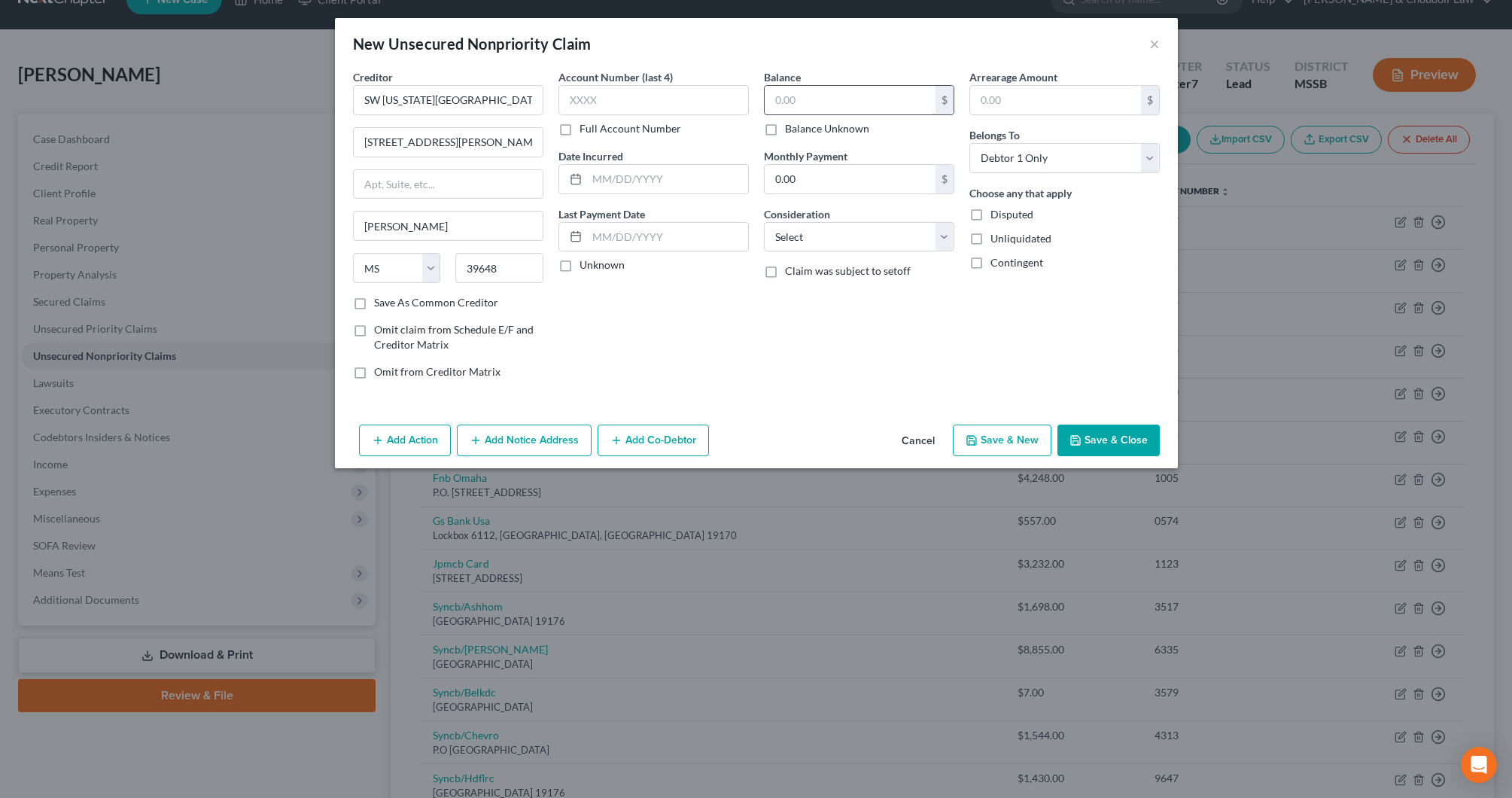
click at [836, 103] on input "text" at bounding box center [850, 100] width 171 height 29
type input "4,000"
select select "9"
click at [1111, 434] on button "Save & Close" at bounding box center [1109, 441] width 102 height 32
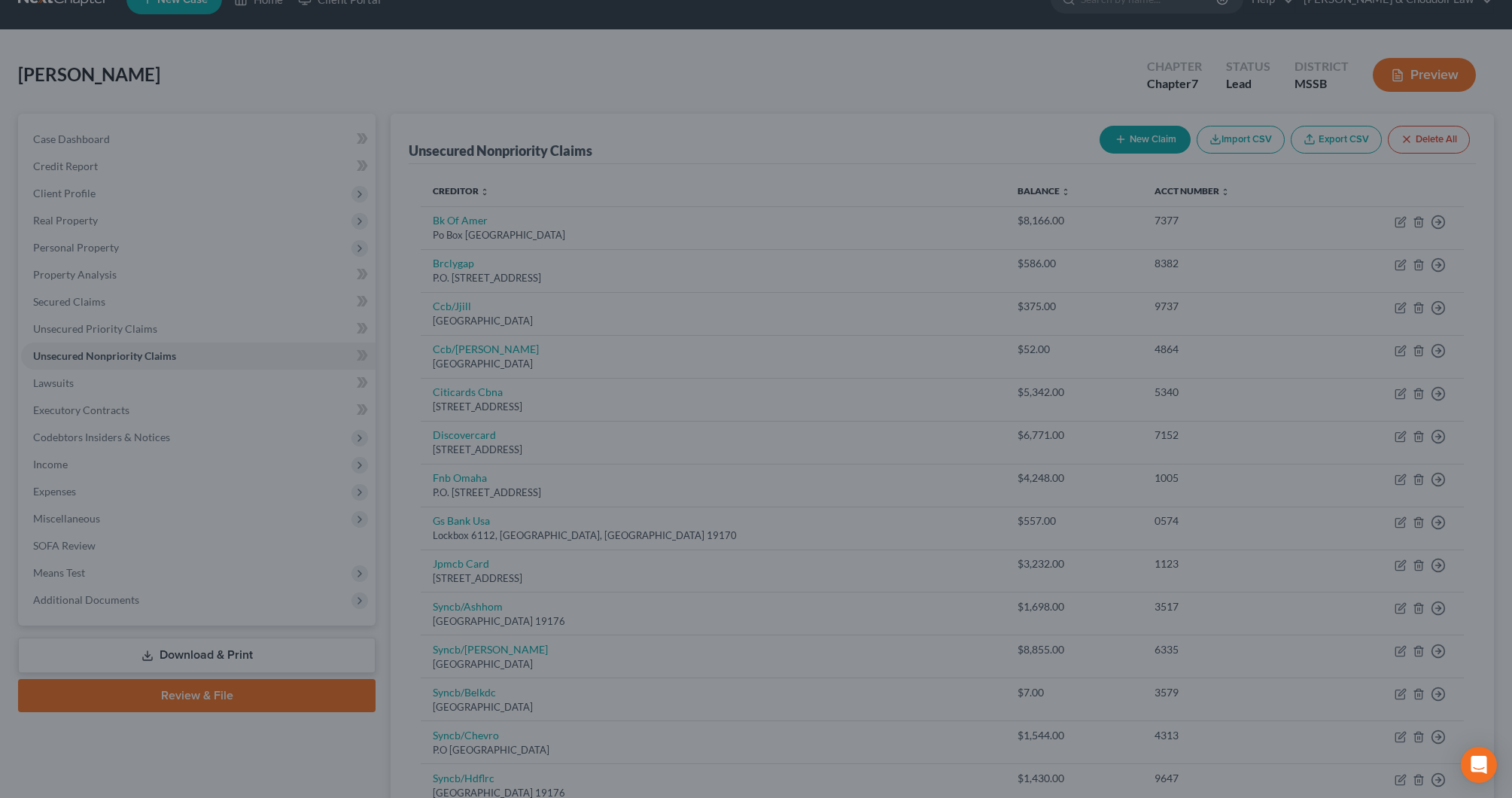
type input "4,000.00"
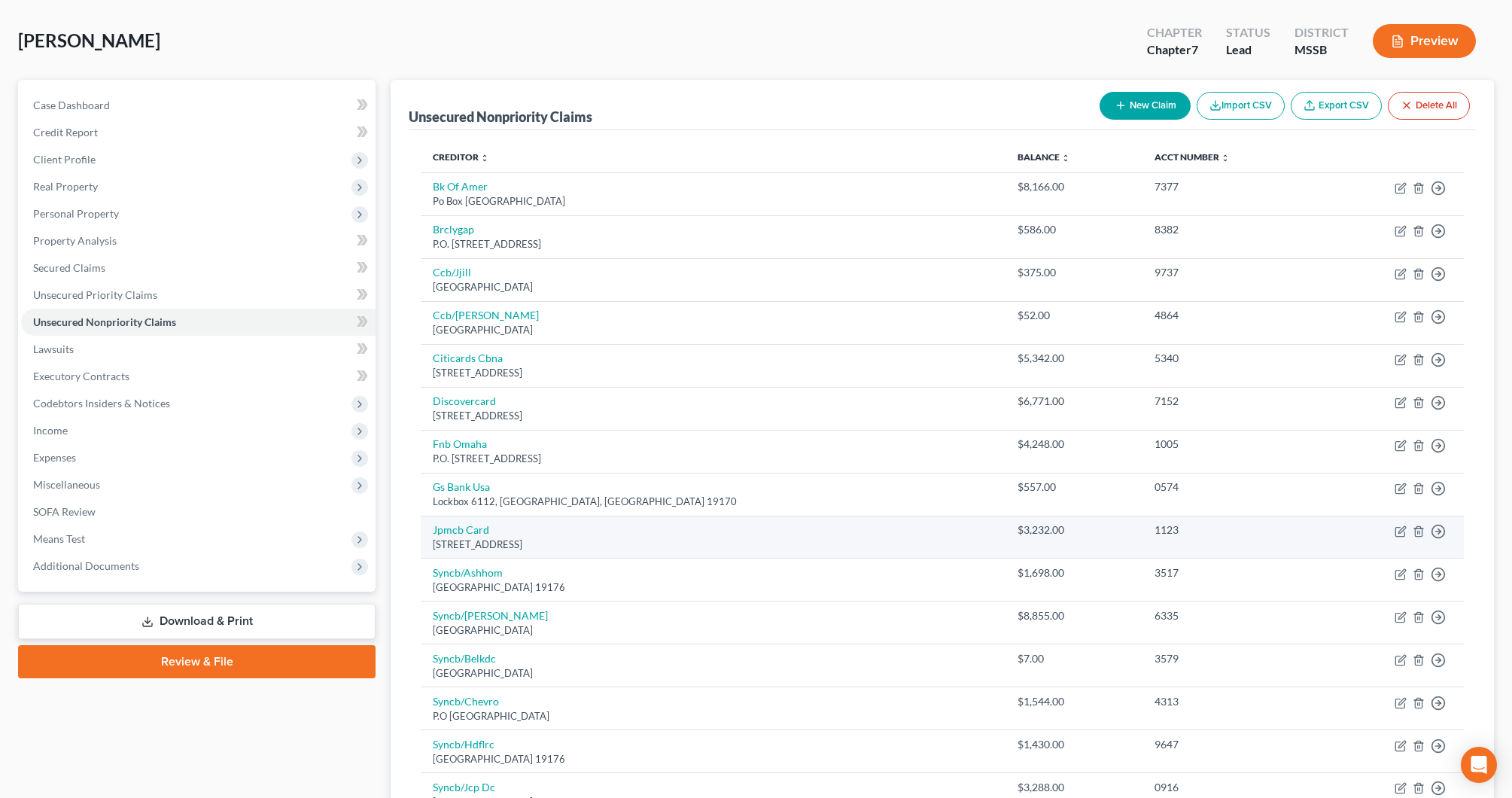
scroll to position [66, 0]
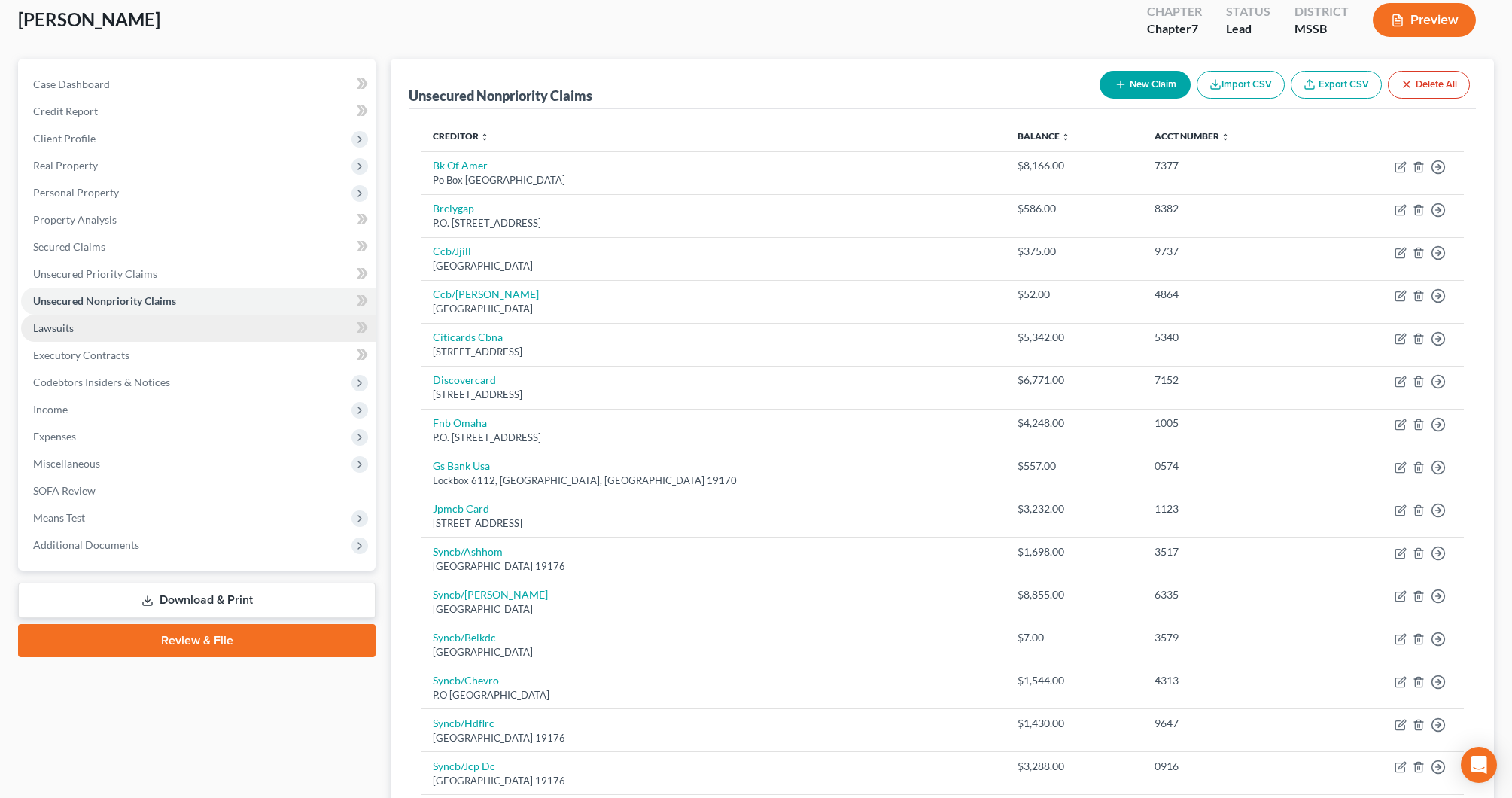
click at [97, 327] on link "Lawsuits" at bounding box center [198, 328] width 354 height 27
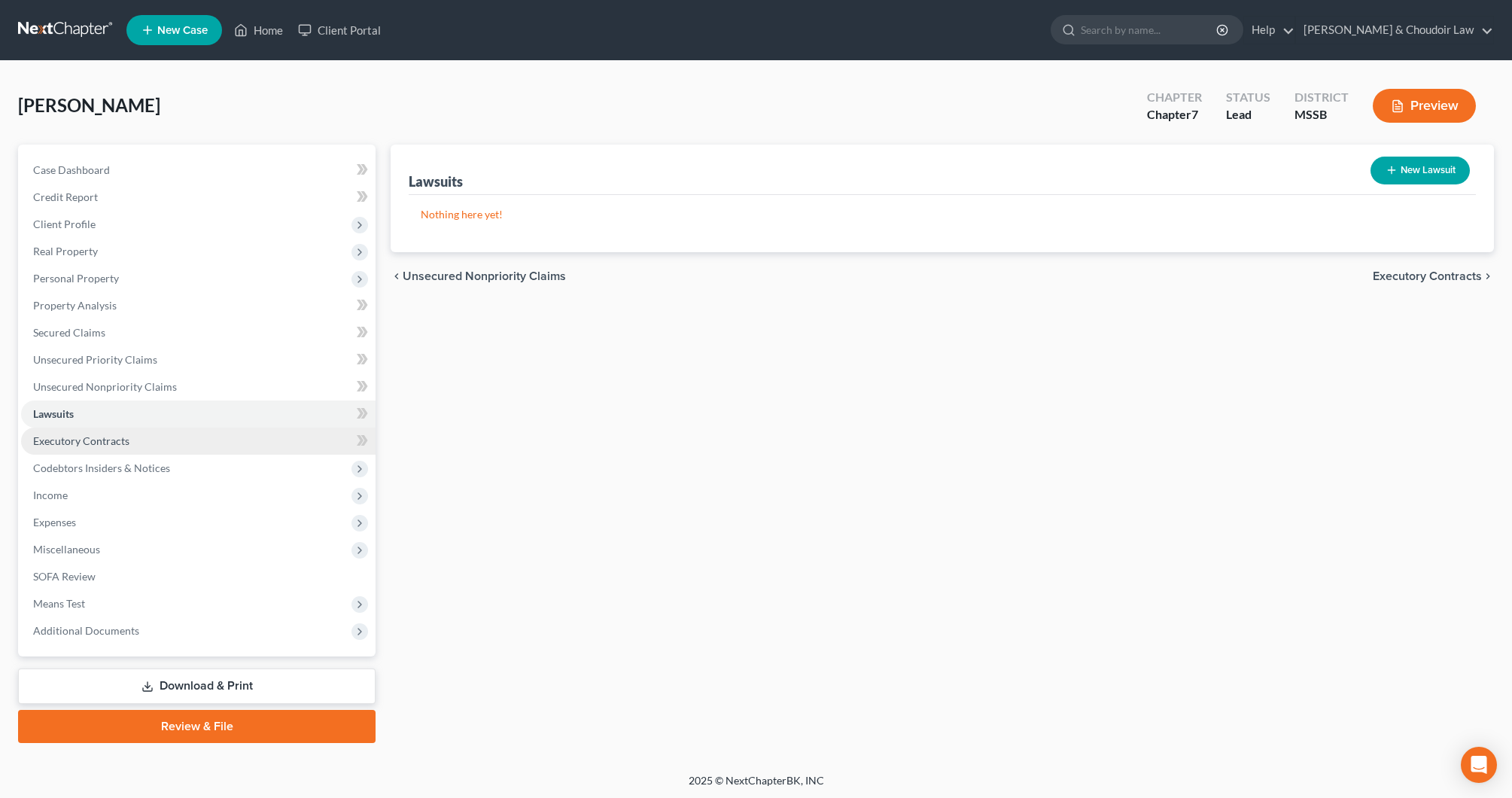
click at [107, 443] on span "Executory Contracts" at bounding box center [82, 441] width 97 height 13
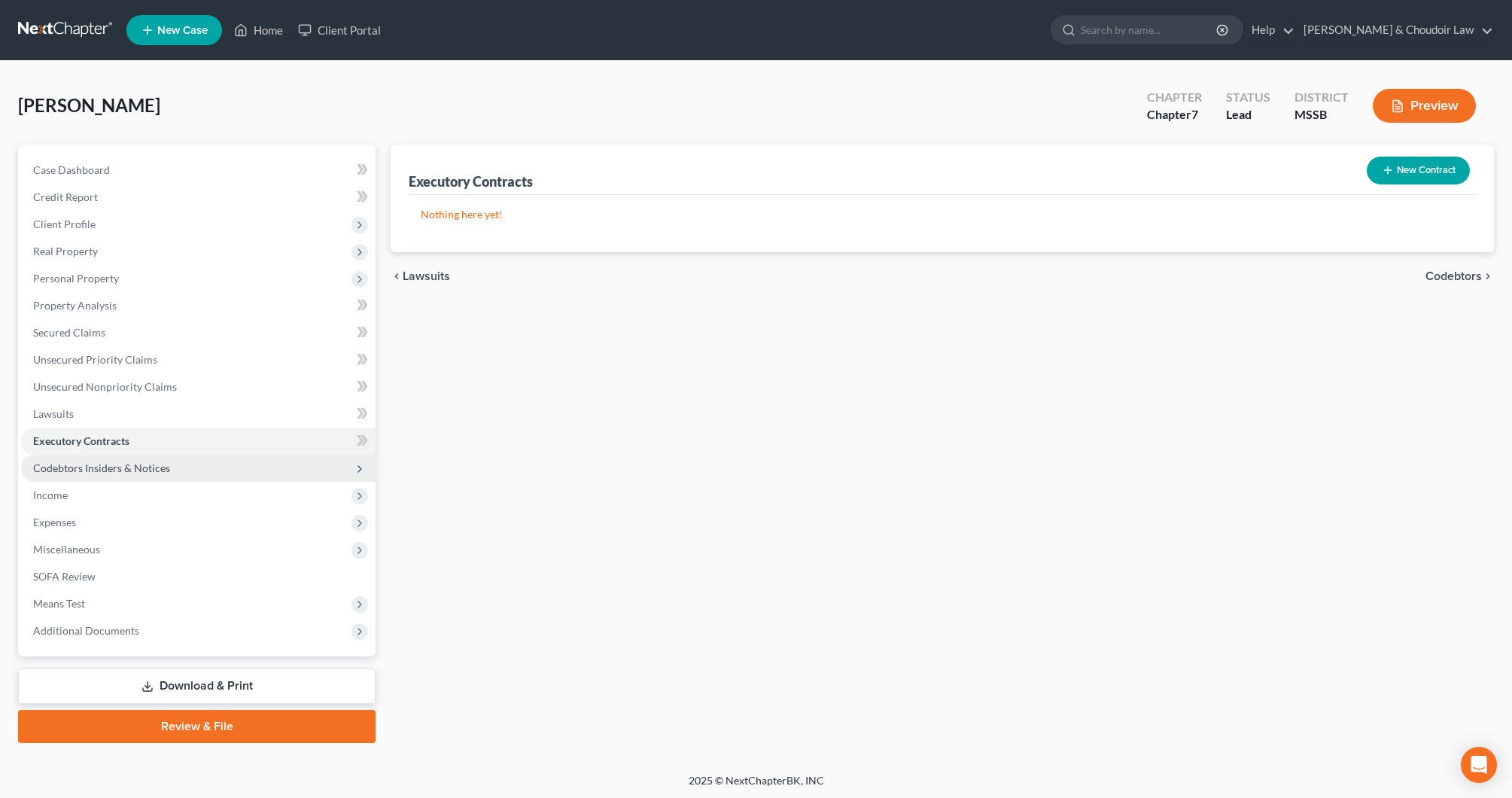
click at [109, 457] on span "Codebtors Insiders & Notices" at bounding box center [198, 468] width 354 height 27
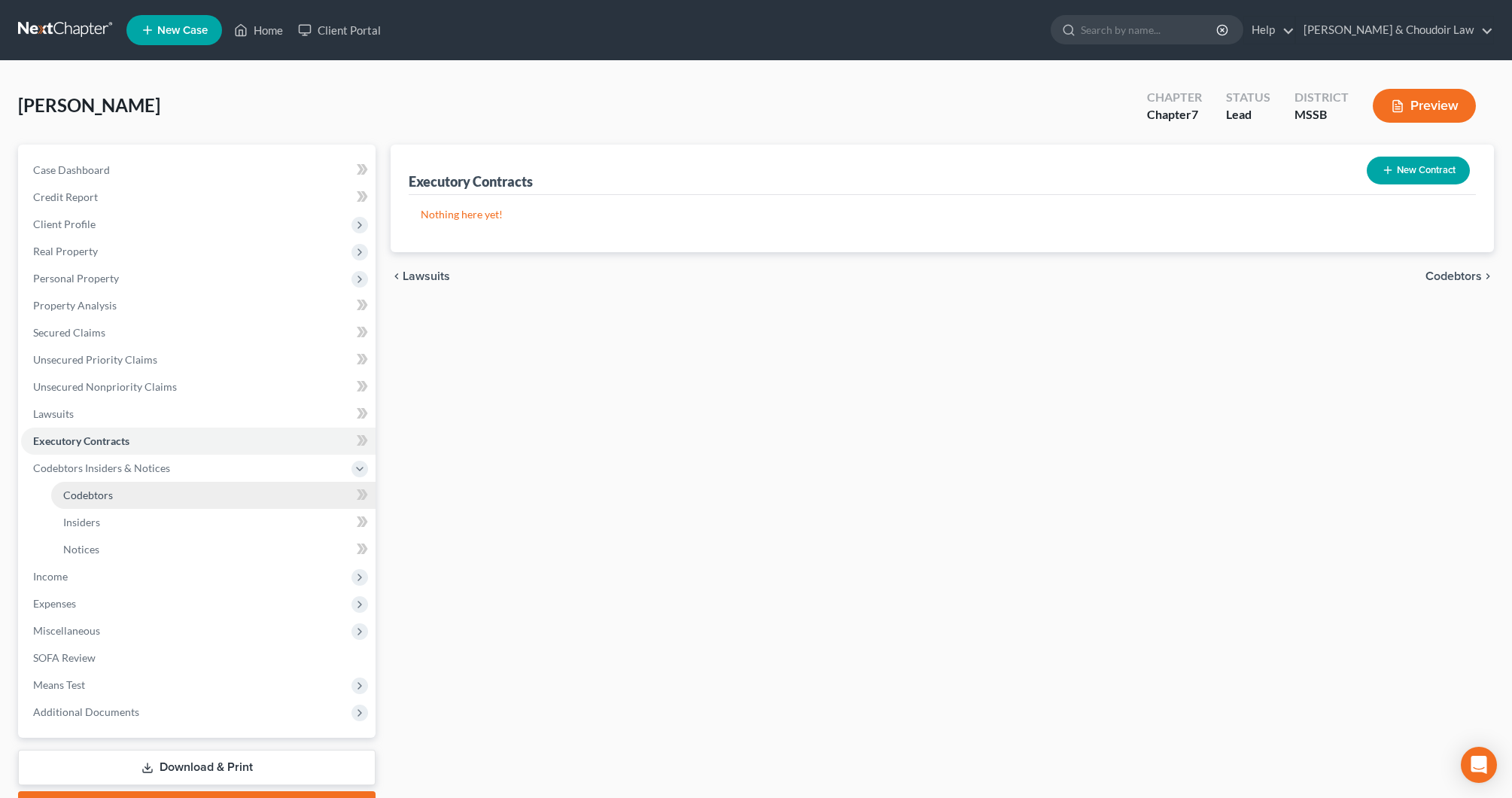
click at [87, 502] on link "Codebtors" at bounding box center [213, 495] width 324 height 27
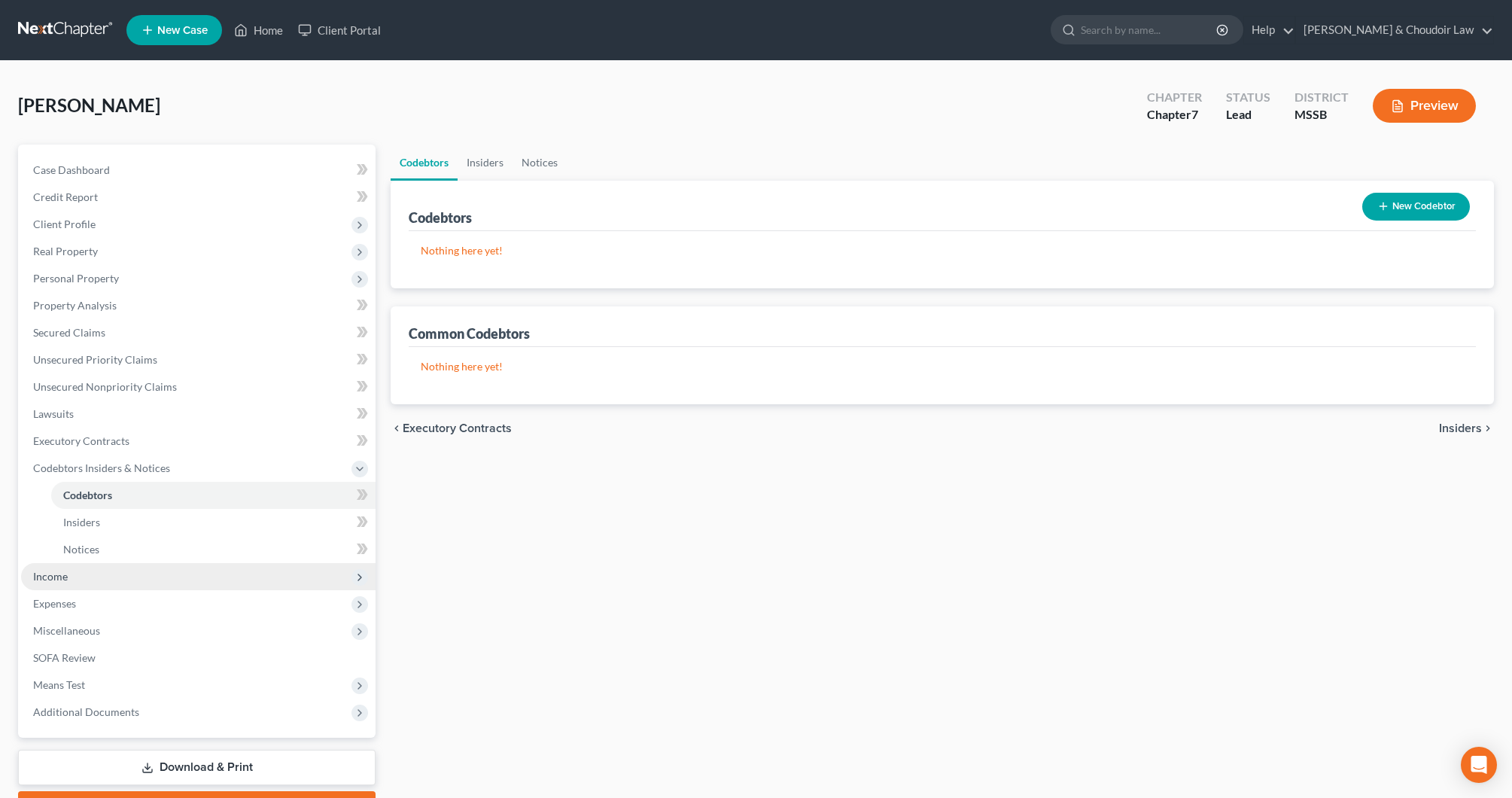
drag, startPoint x: 90, startPoint y: 579, endPoint x: 82, endPoint y: 578, distance: 8.1
click at [90, 579] on span "Income" at bounding box center [198, 577] width 354 height 27
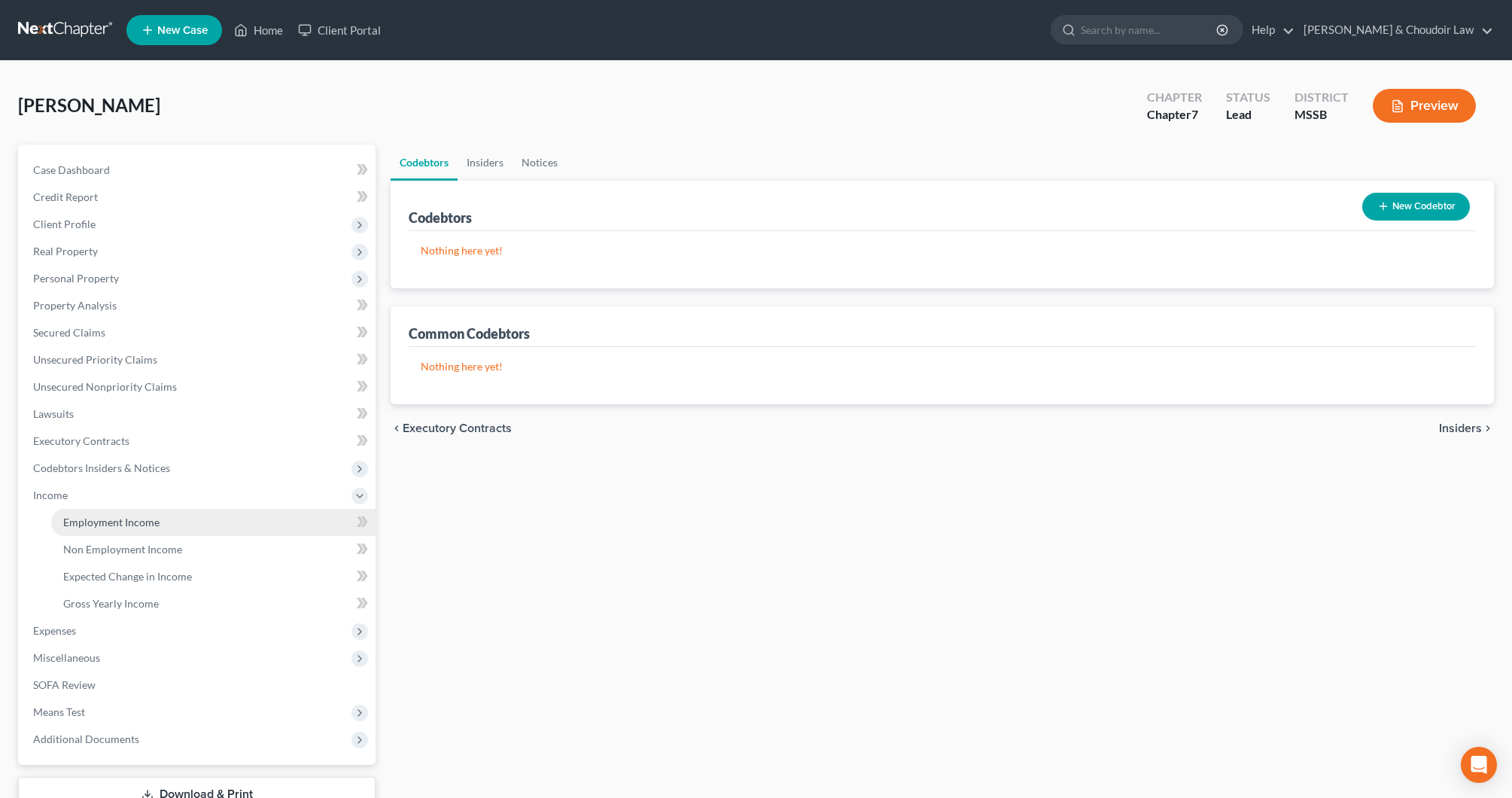
click at [104, 527] on span "Employment Income" at bounding box center [112, 522] width 97 height 13
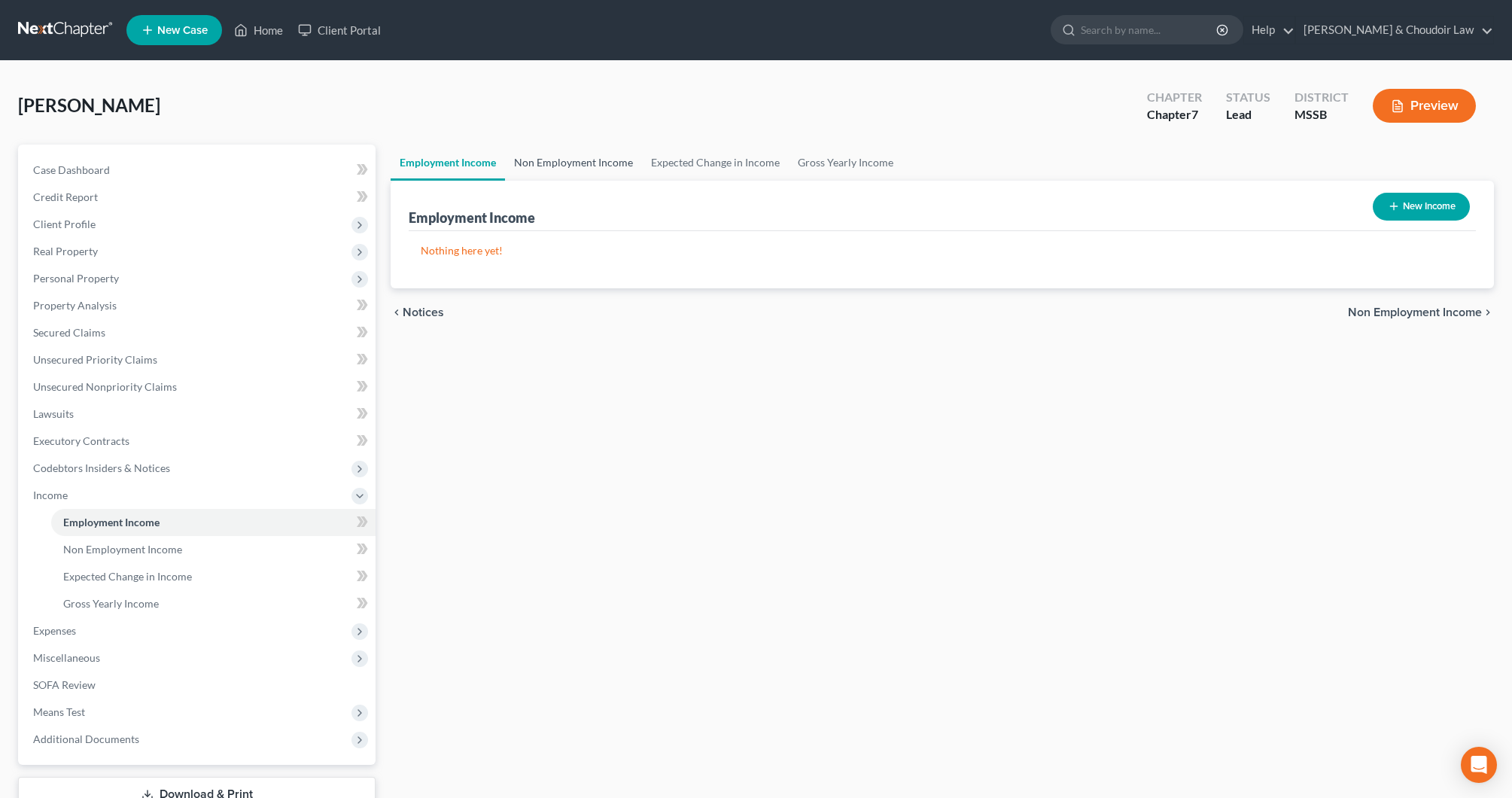
drag, startPoint x: 571, startPoint y: 164, endPoint x: 633, endPoint y: 166, distance: 62.0
click at [571, 165] on link "Non Employment Income" at bounding box center [573, 162] width 137 height 36
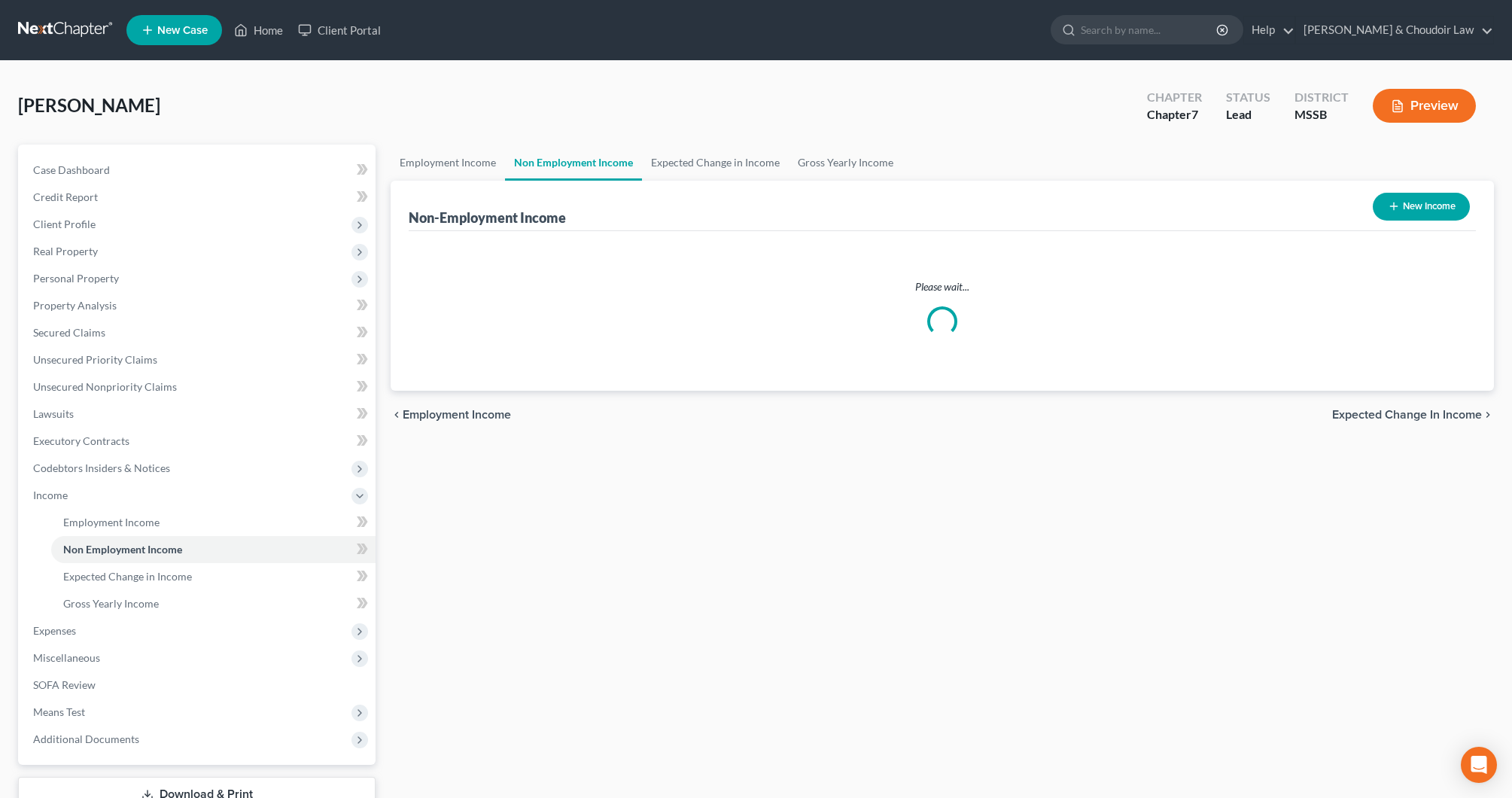
click at [1411, 206] on button "New Income" at bounding box center [1422, 206] width 97 height 28
select select "0"
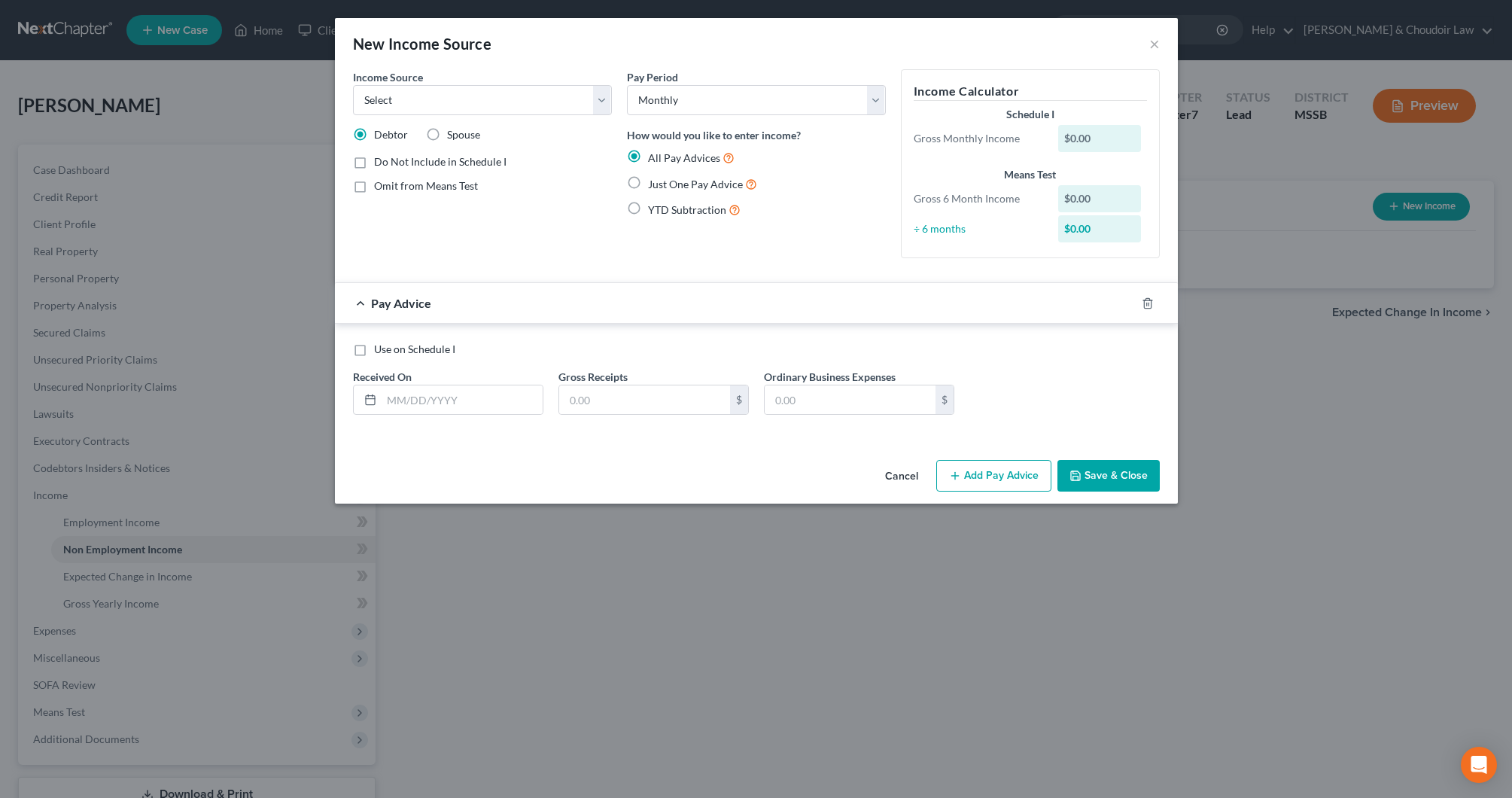
click at [669, 184] on span "Just One Pay Advice" at bounding box center [696, 184] width 95 height 13
click at [664, 184] on input "Just One Pay Advice" at bounding box center [659, 180] width 10 height 10
radio input "true"
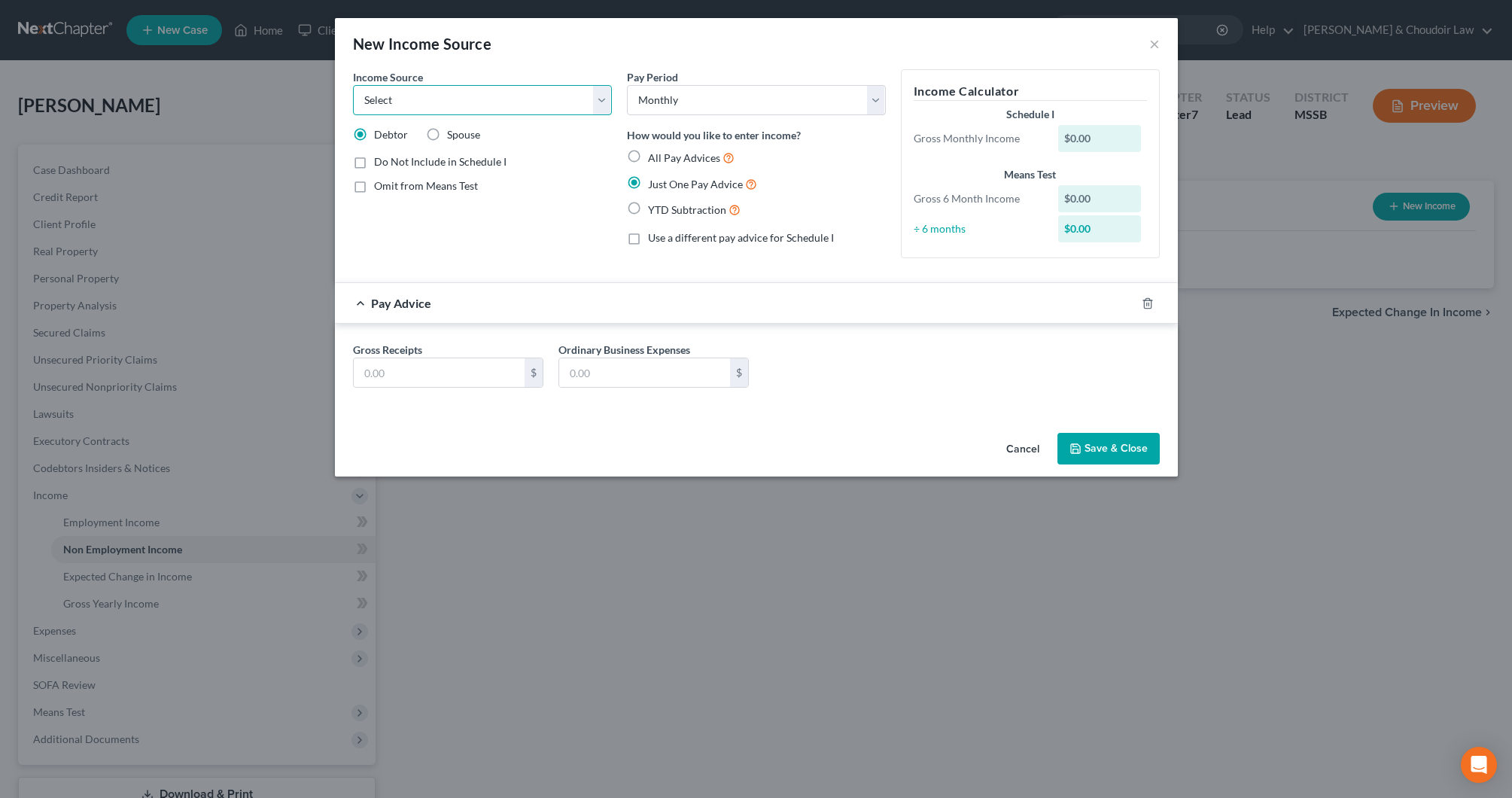
select select "4"
click at [464, 362] on input "text" at bounding box center [439, 372] width 171 height 29
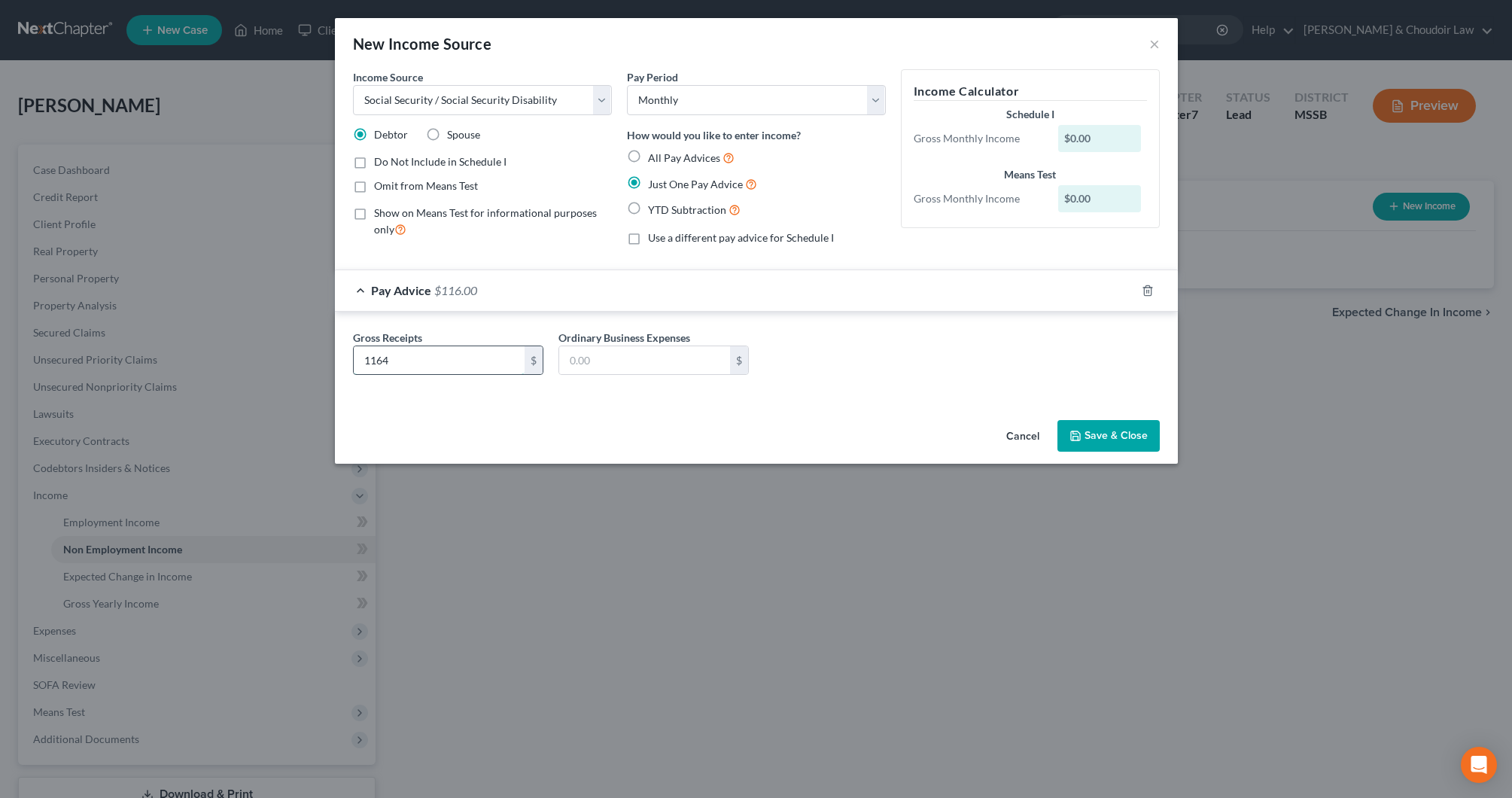
type input "1,164"
click at [1123, 432] on button "Save & Close" at bounding box center [1109, 436] width 102 height 32
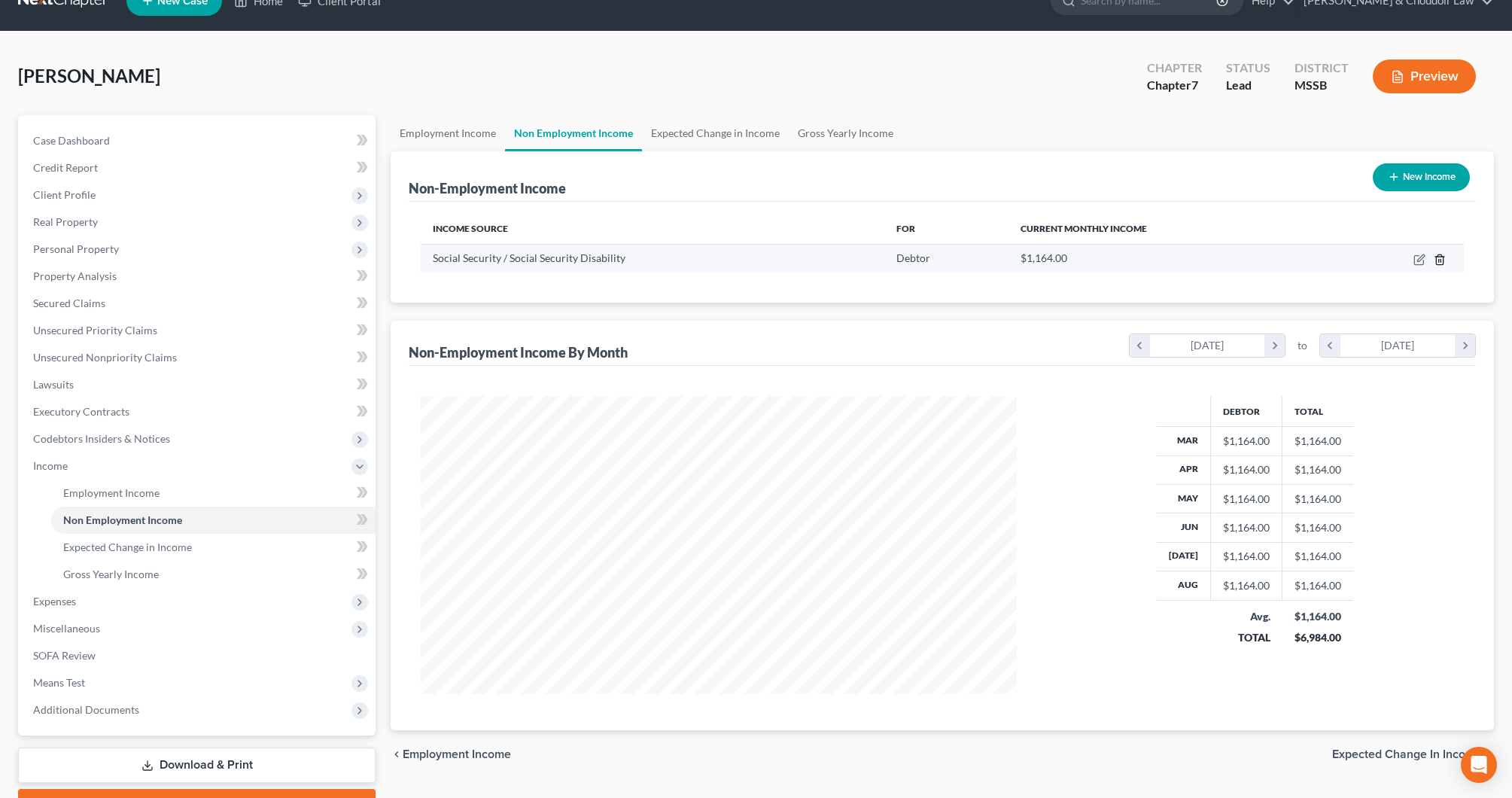
scroll to position [35, 0]
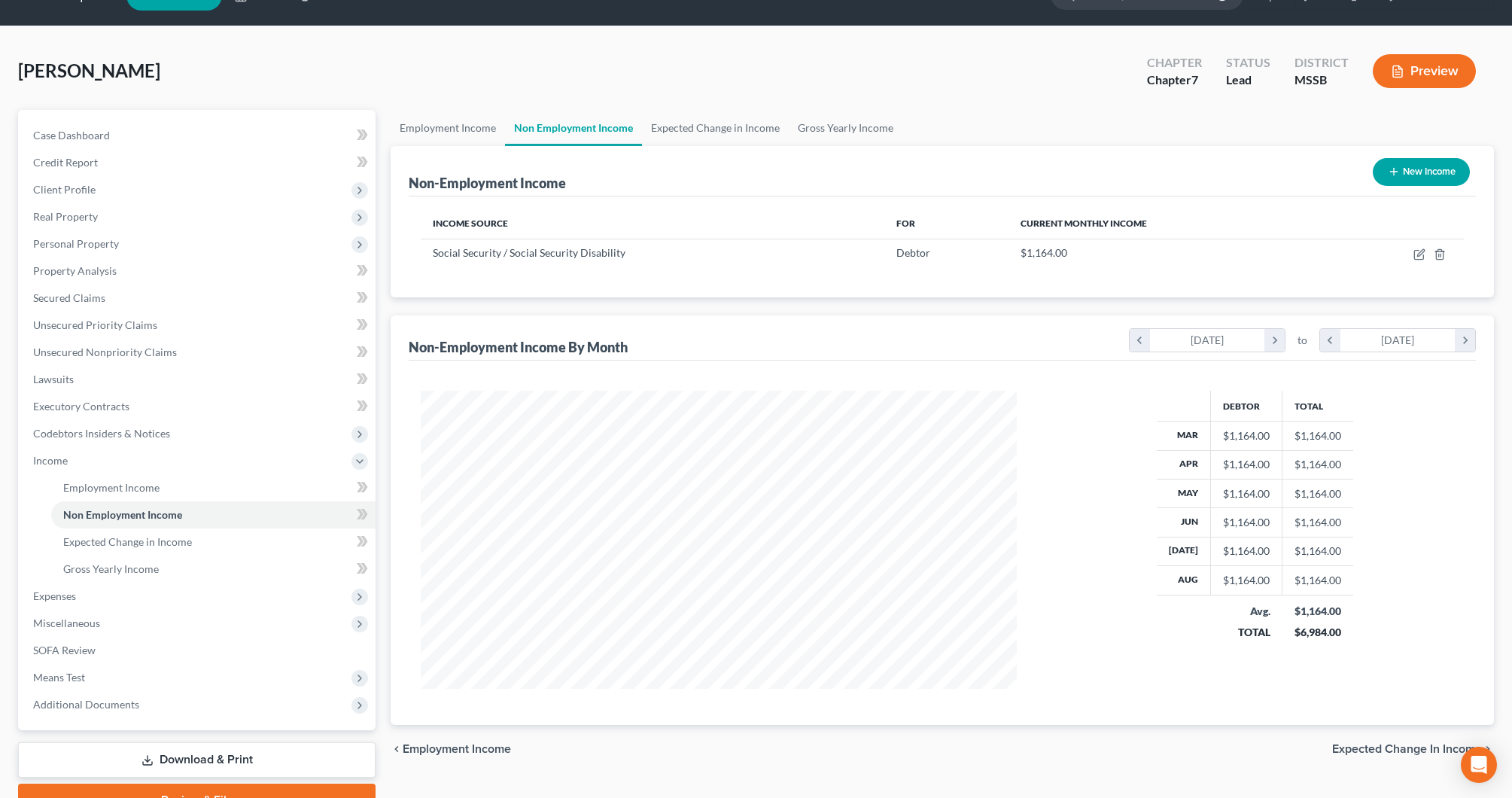
click at [1426, 178] on button "New Income" at bounding box center [1422, 171] width 97 height 28
select select "0"
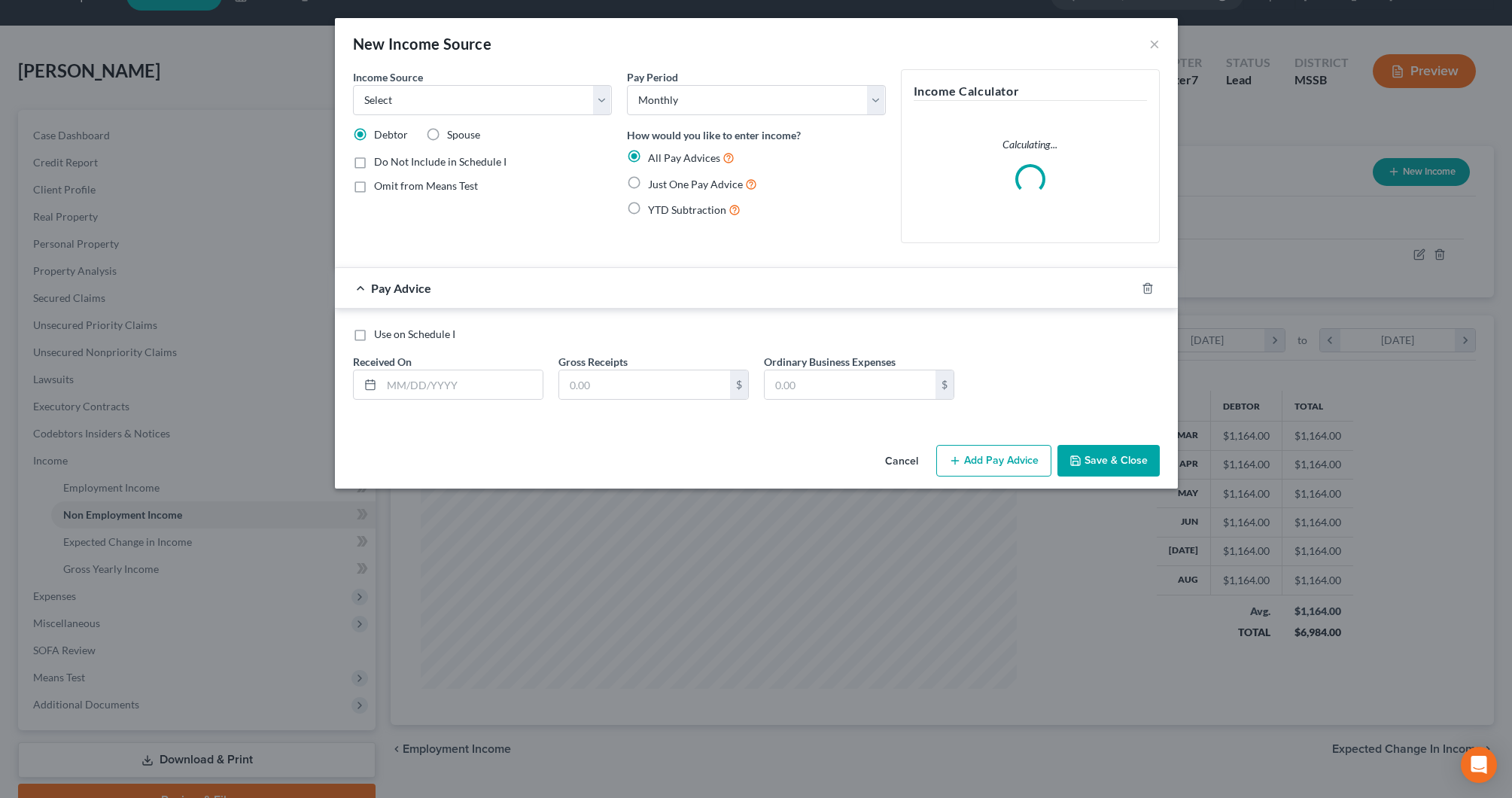
click at [460, 136] on span "Spouse" at bounding box center [464, 134] width 33 height 13
click at [460, 136] on input "Spouse" at bounding box center [458, 132] width 10 height 10
radio input "true"
select select "4"
click at [680, 182] on span "Just One Pay Advice" at bounding box center [696, 184] width 95 height 13
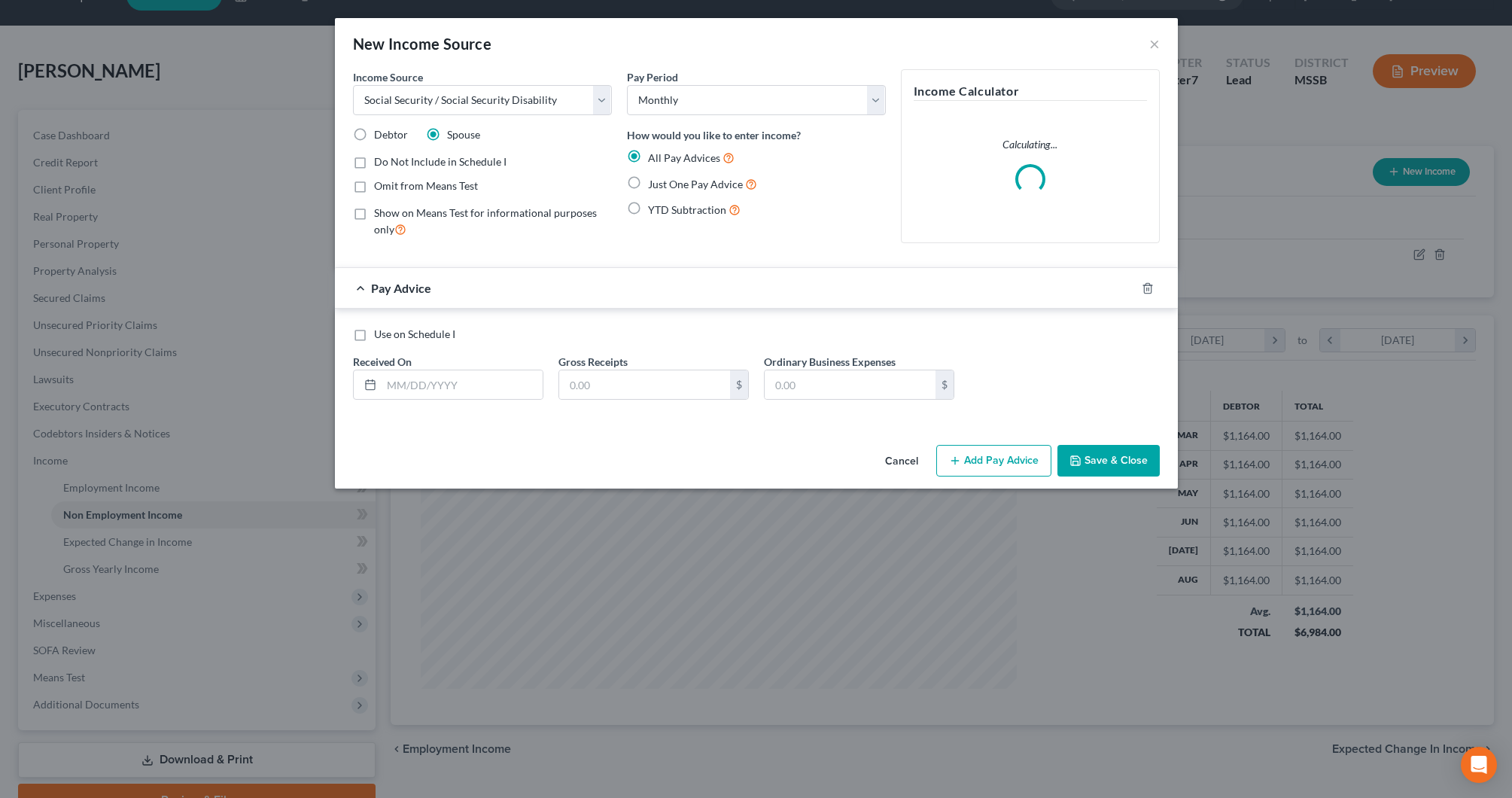
click at [664, 182] on input "Just One Pay Advice" at bounding box center [659, 180] width 10 height 10
radio input "true"
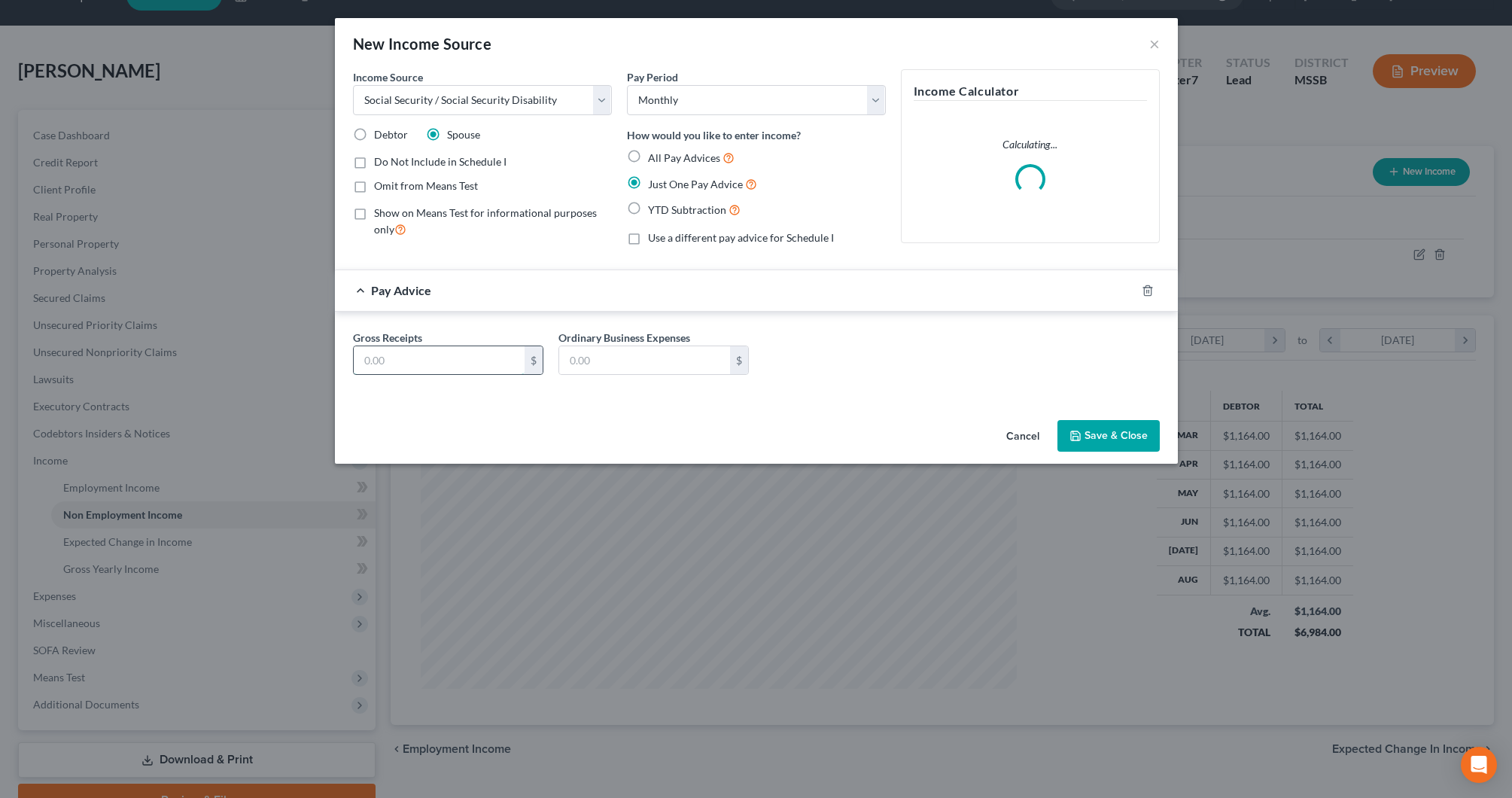
click at [482, 357] on input "text" at bounding box center [439, 361] width 171 height 29
type input "999.20"
click at [1077, 426] on button "Save & Close" at bounding box center [1109, 436] width 102 height 32
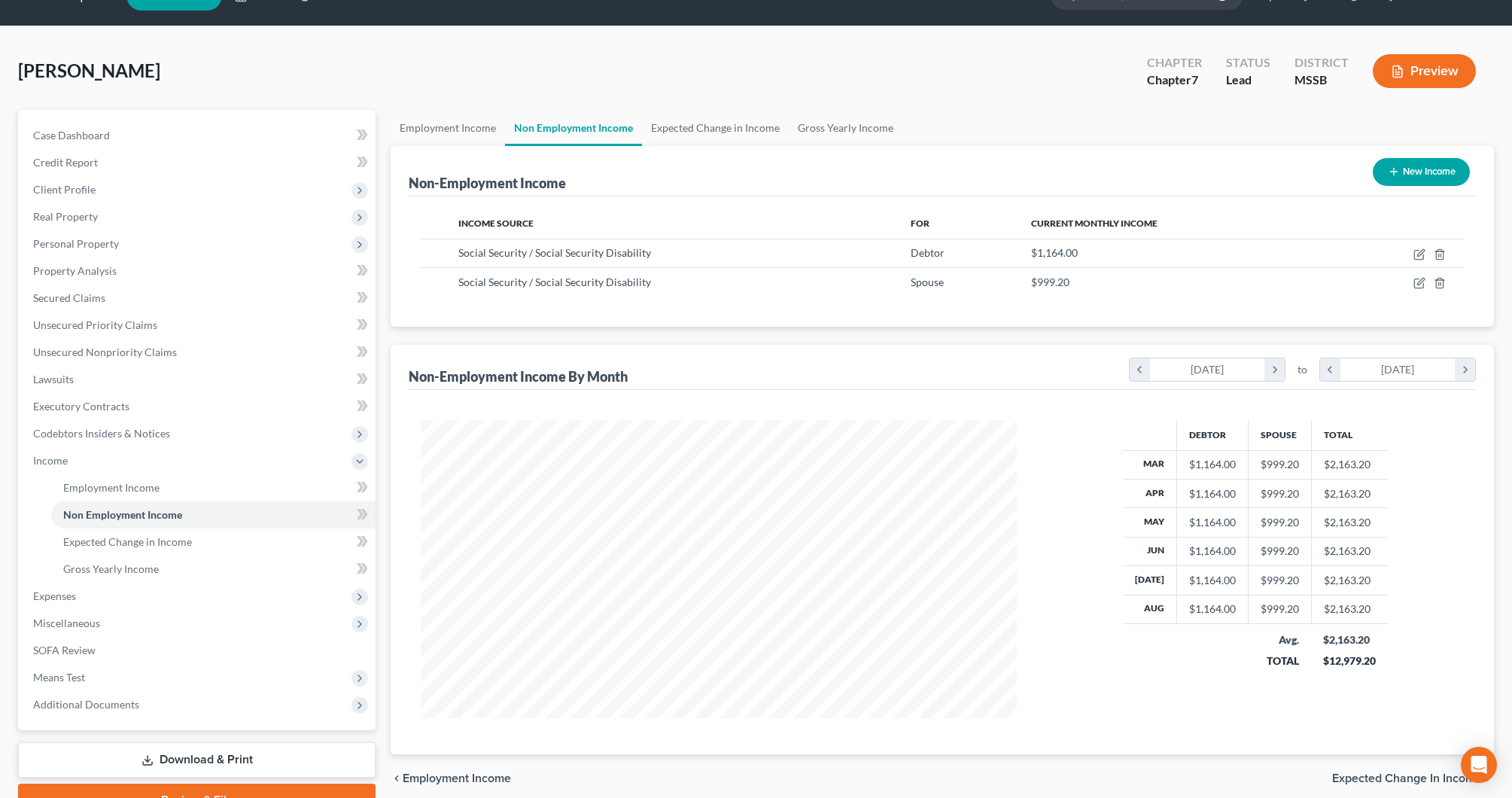
click at [1394, 172] on line "button" at bounding box center [1394, 172] width 7 height 0
select select "0"
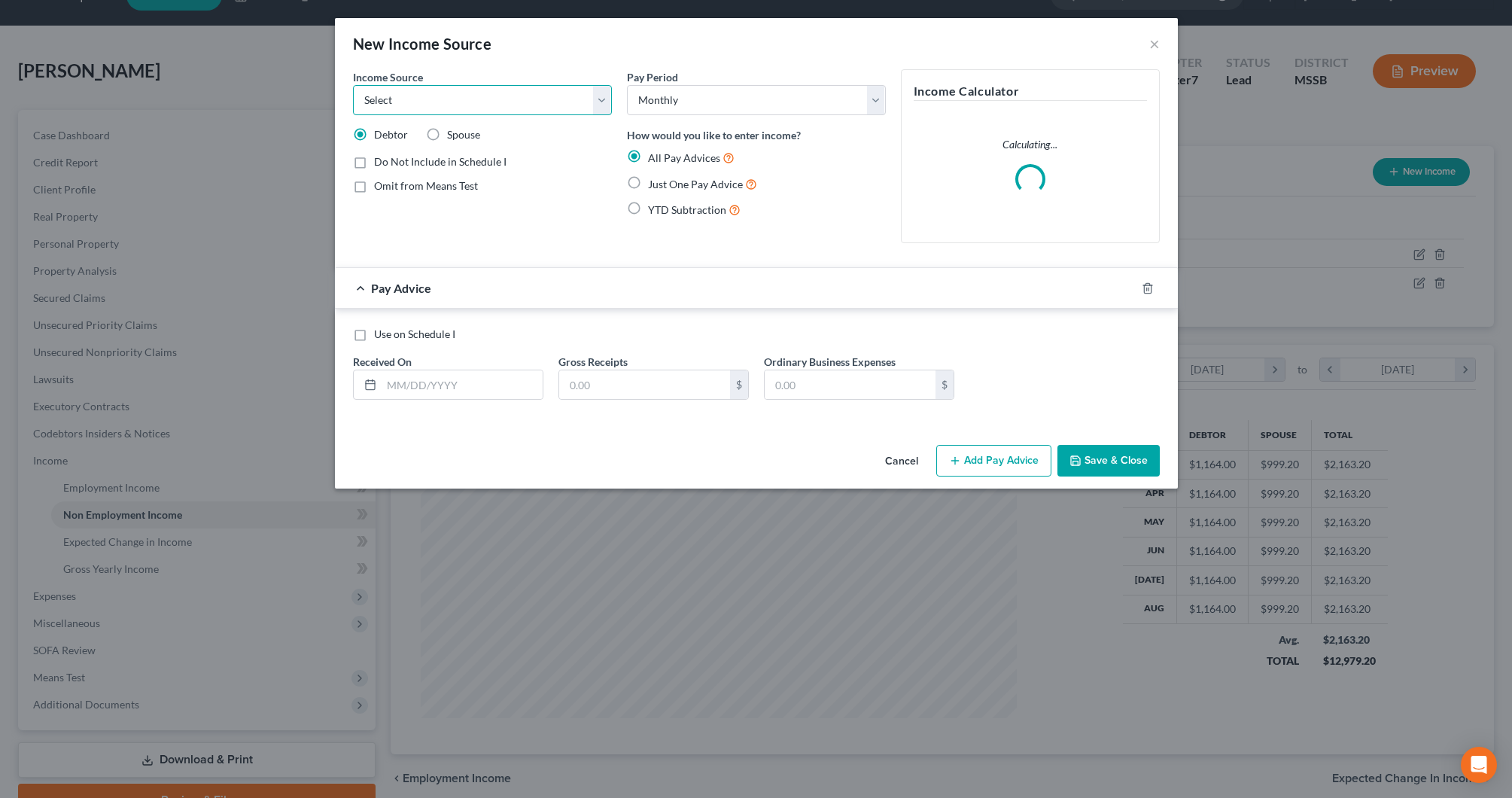
select select "2"
click at [456, 136] on span "Spouse" at bounding box center [464, 134] width 33 height 13
click at [456, 136] on input "Spouse" at bounding box center [458, 132] width 10 height 10
radio input "true"
click at [667, 183] on span "Just One Pay Advice" at bounding box center [696, 184] width 95 height 13
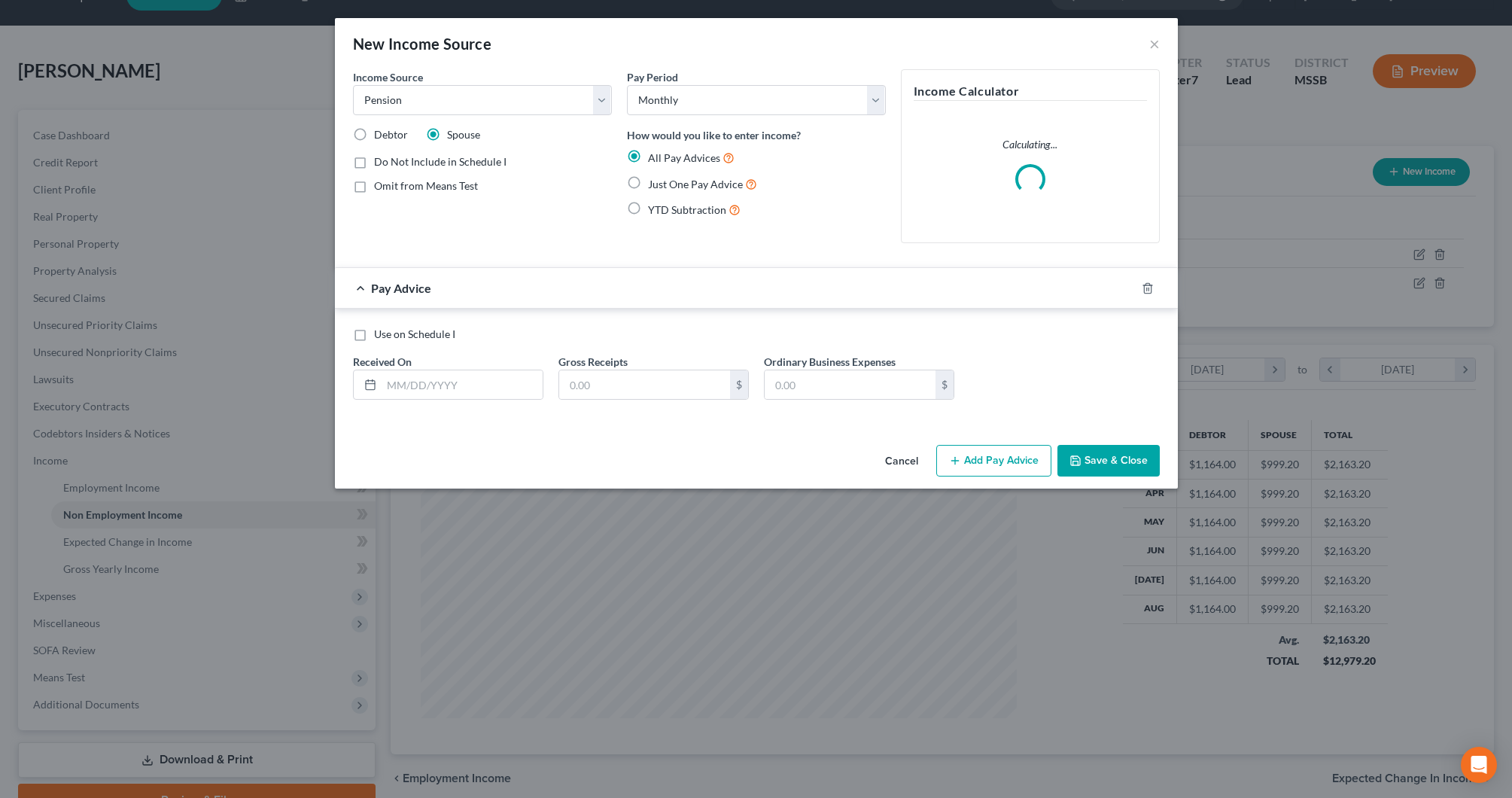
click at [664, 183] on input "Just One Pay Advice" at bounding box center [659, 180] width 10 height 10
radio input "true"
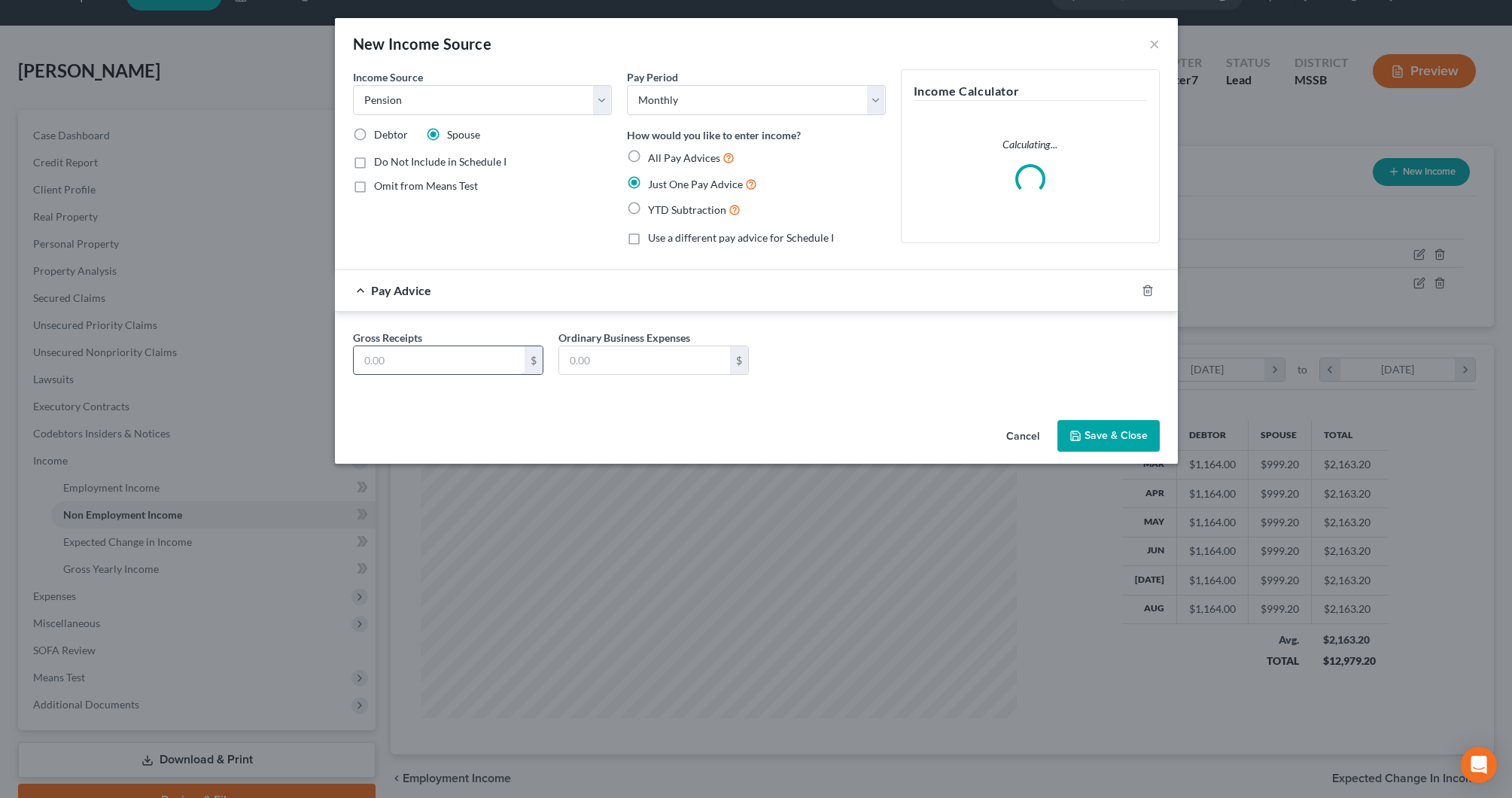
click at [504, 357] on input "text" at bounding box center [439, 361] width 171 height 29
type input "2,305.15"
click at [1104, 441] on button "Save & Close" at bounding box center [1109, 436] width 102 height 32
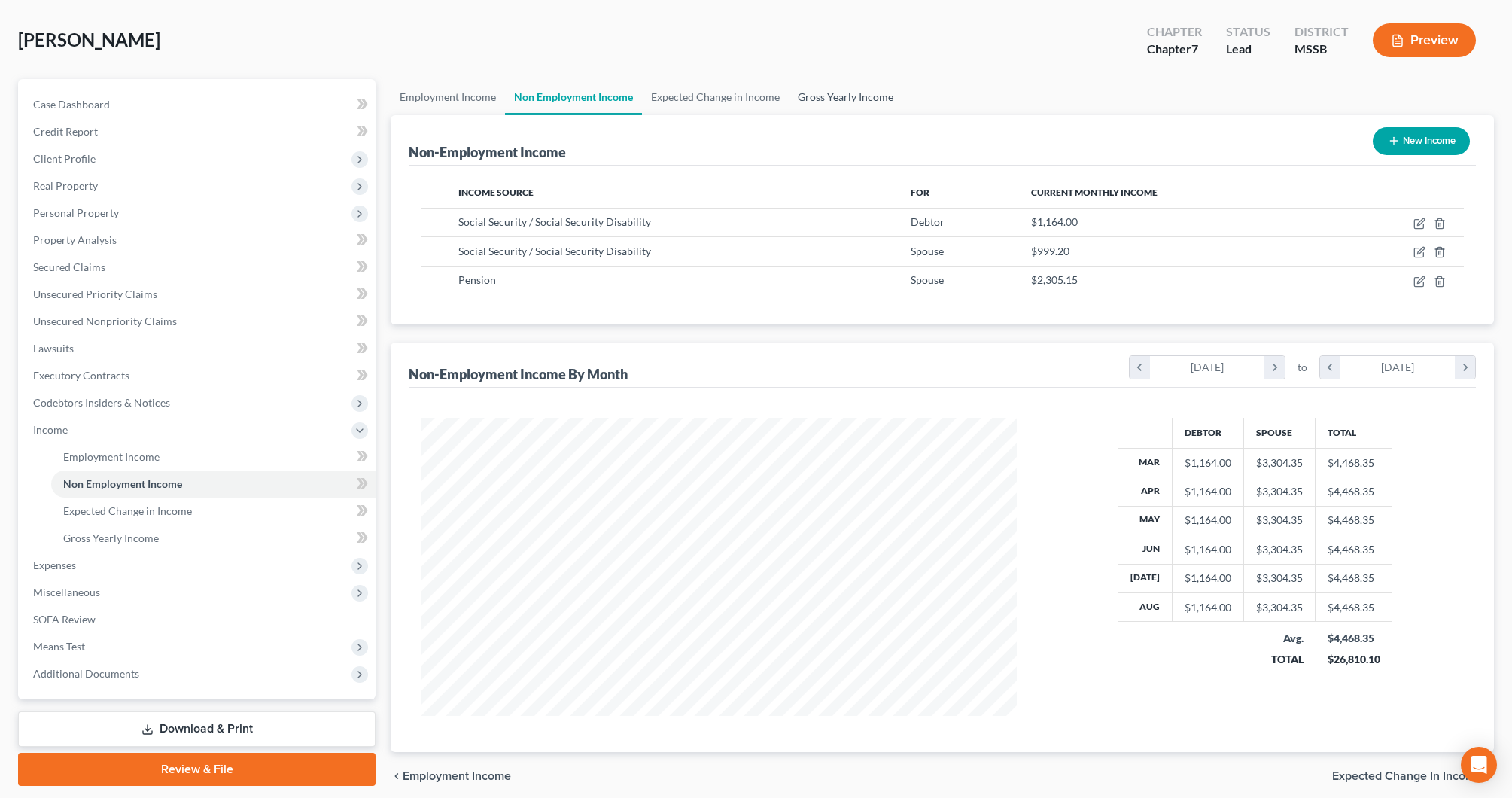
click at [809, 96] on link "Gross Yearly Income" at bounding box center [846, 97] width 113 height 36
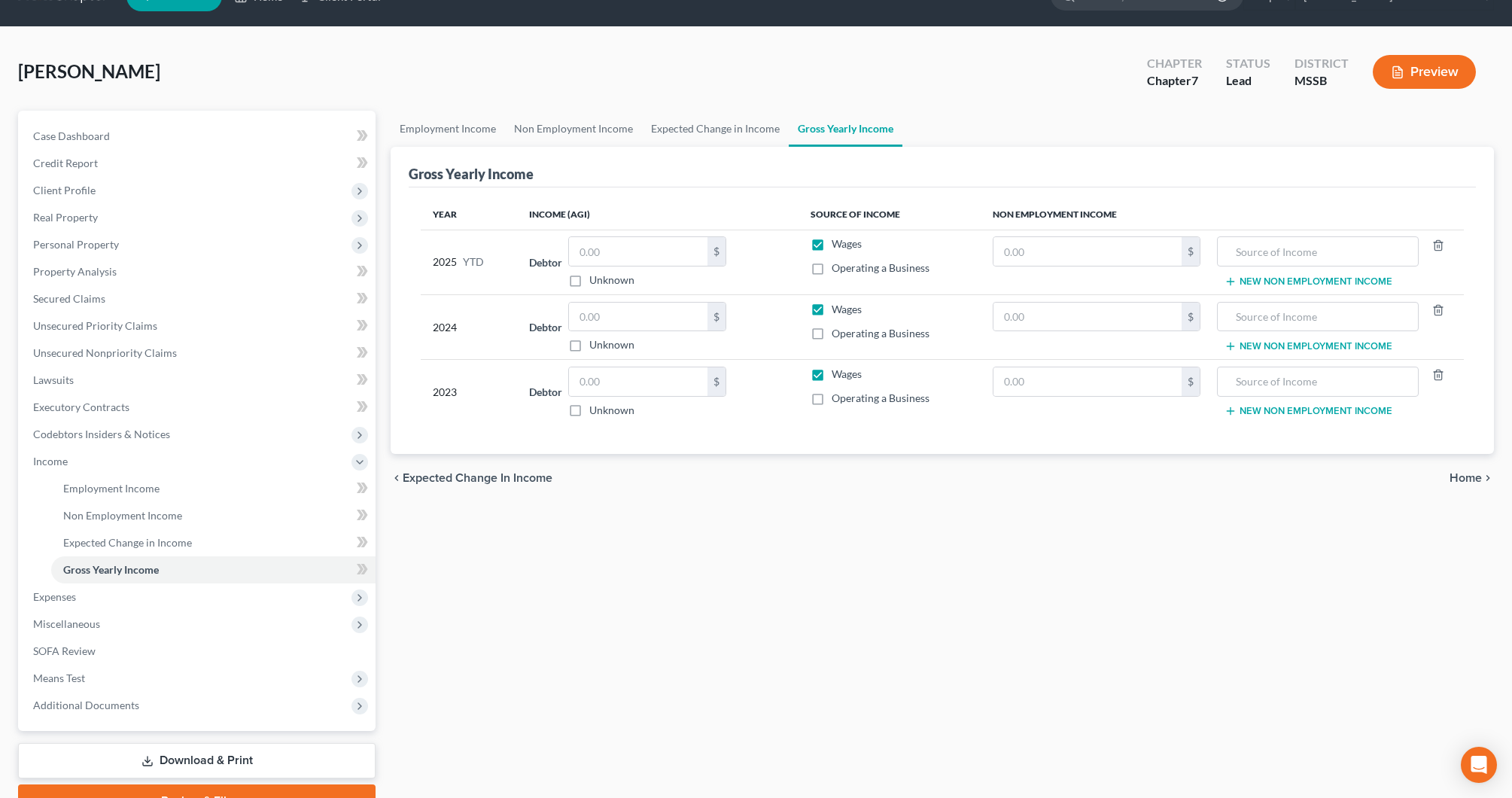
scroll to position [30, 0]
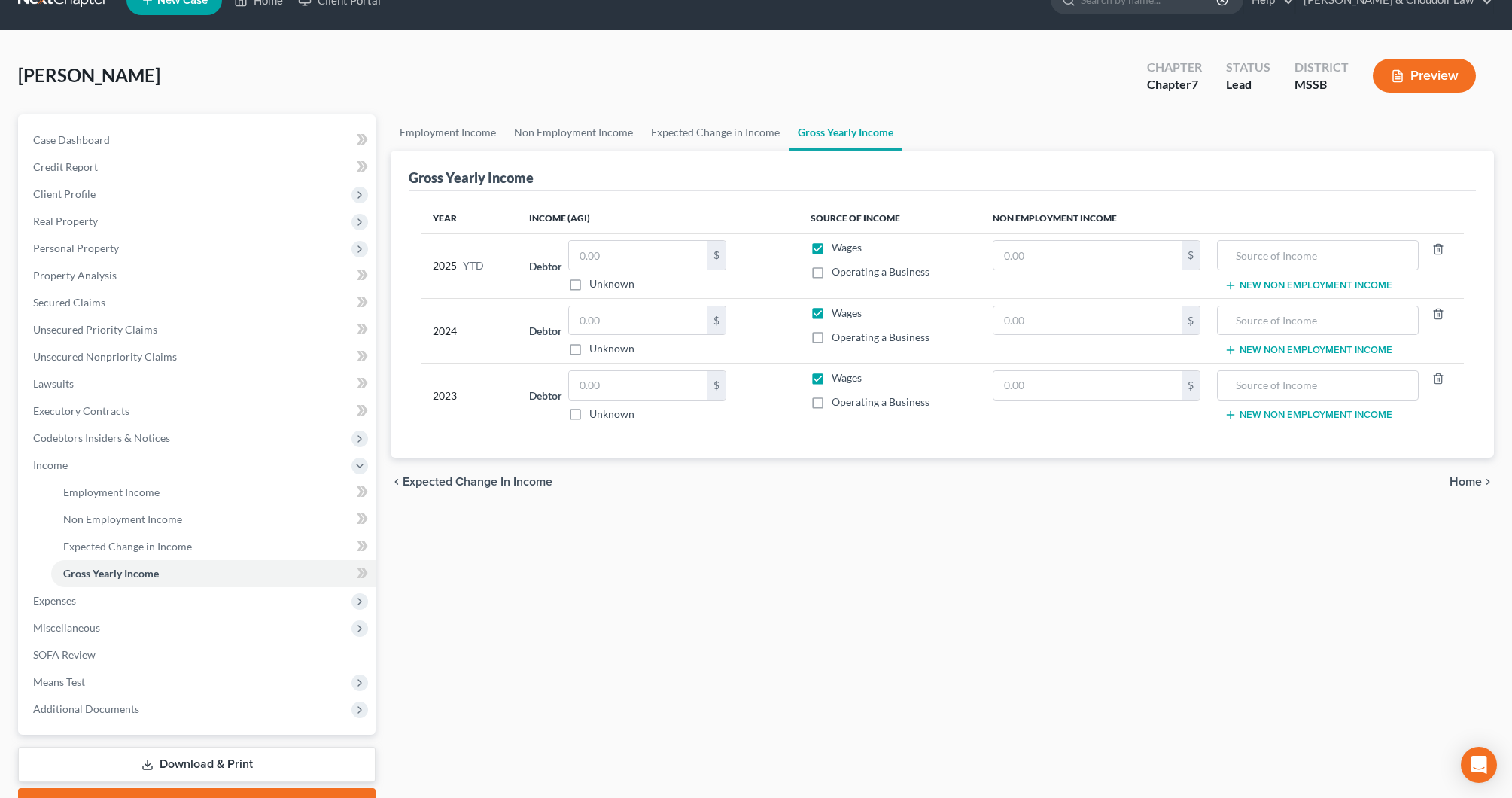
click at [604, 347] on label "Unknown" at bounding box center [612, 348] width 45 height 15
click at [604, 347] on input "Unknown" at bounding box center [600, 346] width 10 height 10
checkbox input "true"
type input "0.00"
click at [600, 347] on label "Unknown" at bounding box center [612, 348] width 45 height 15
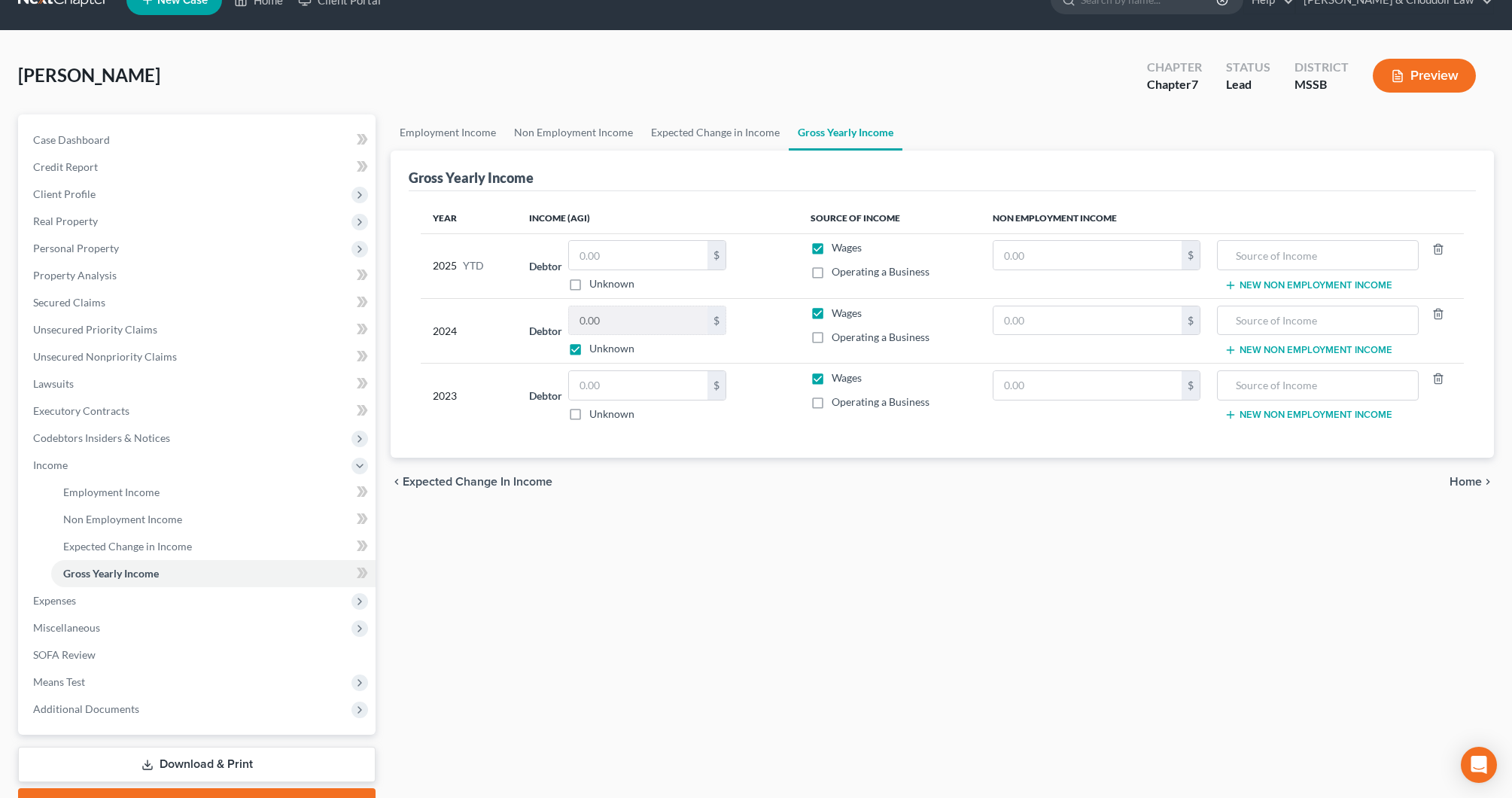
click at [600, 347] on input "Unknown" at bounding box center [600, 346] width 10 height 10
checkbox input "false"
click at [1255, 346] on button "New Non Employment Income" at bounding box center [1309, 349] width 168 height 12
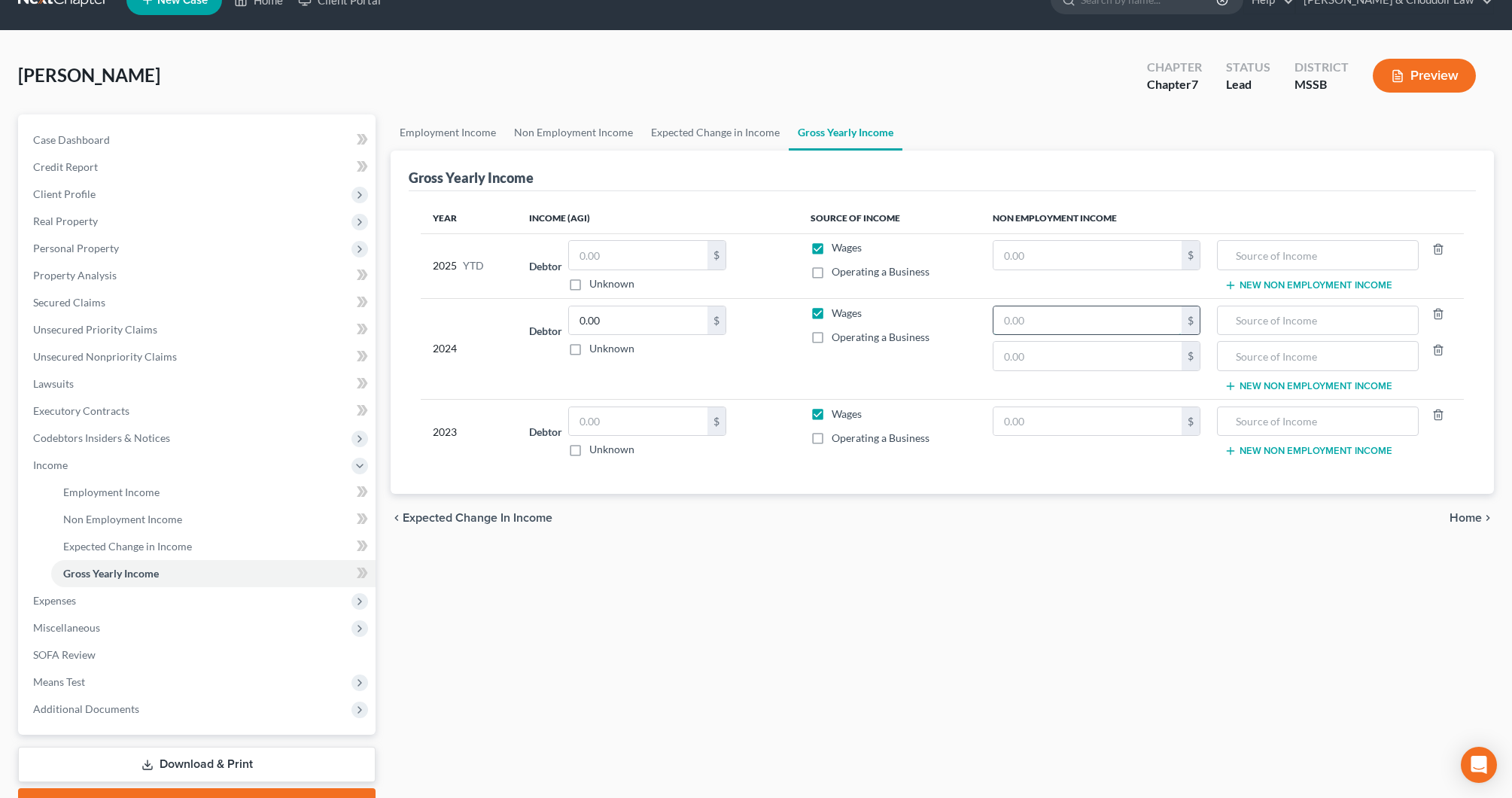
click at [1065, 323] on input "text" at bounding box center [1087, 321] width 188 height 29
click at [1338, 319] on input "text" at bounding box center [1318, 321] width 185 height 29
type input "SS benefits (including spouse)"
click at [1345, 354] on input "text" at bounding box center [1318, 356] width 185 height 29
type input "PERS (spouse)"
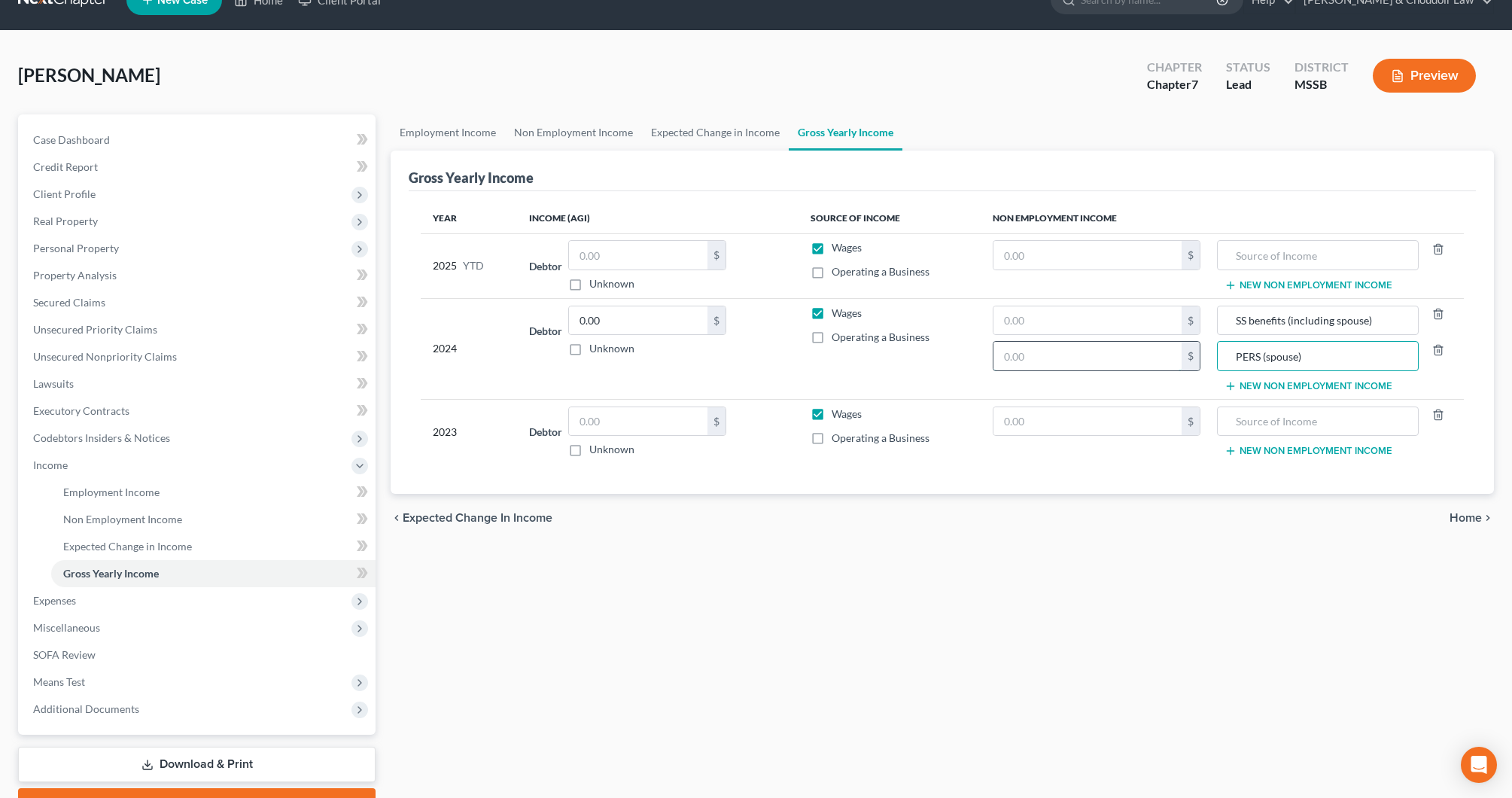
click at [1163, 363] on input "text" at bounding box center [1087, 356] width 188 height 29
type input "27,661.80"
click at [1171, 326] on input "text" at bounding box center [1087, 321] width 188 height 29
type input "25,958.40"
click at [1150, 414] on input "text" at bounding box center [1087, 422] width 188 height 29
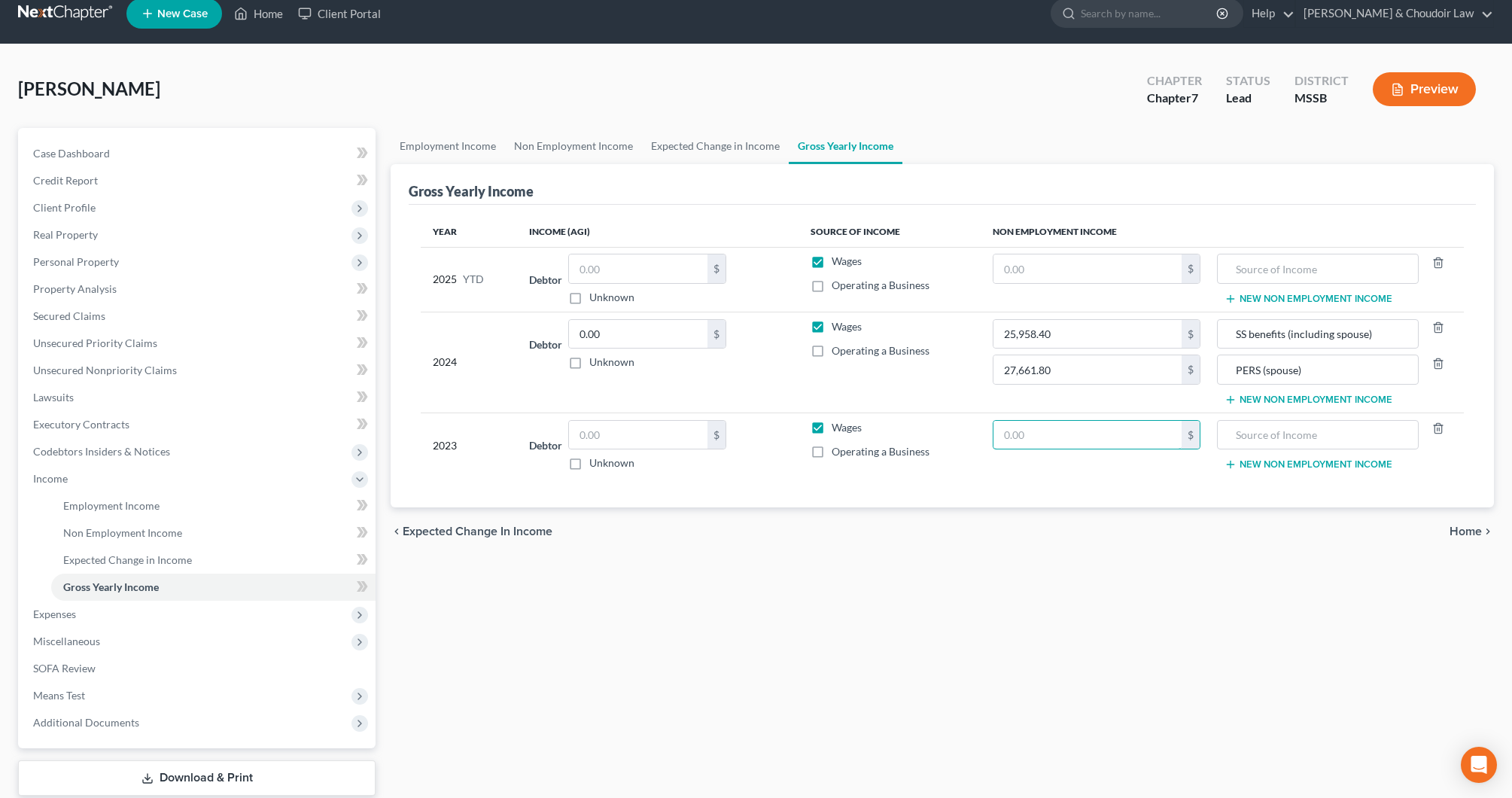
scroll to position [16, 0]
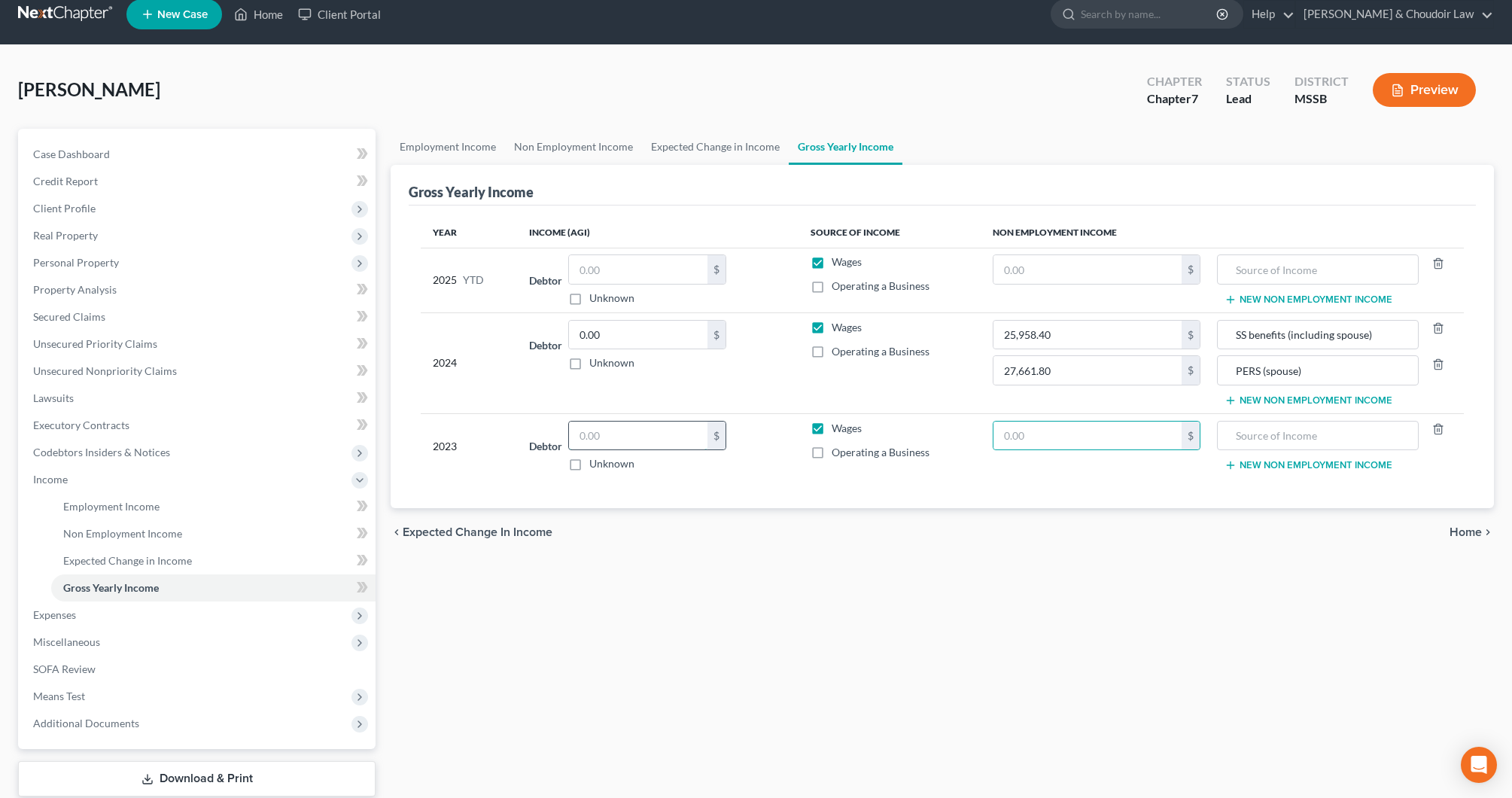
click at [633, 449] on input "text" at bounding box center [638, 436] width 139 height 29
click at [1031, 445] on input "text" at bounding box center [1087, 436] width 188 height 29
click at [1253, 463] on button "New Non Employment Income" at bounding box center [1309, 464] width 168 height 12
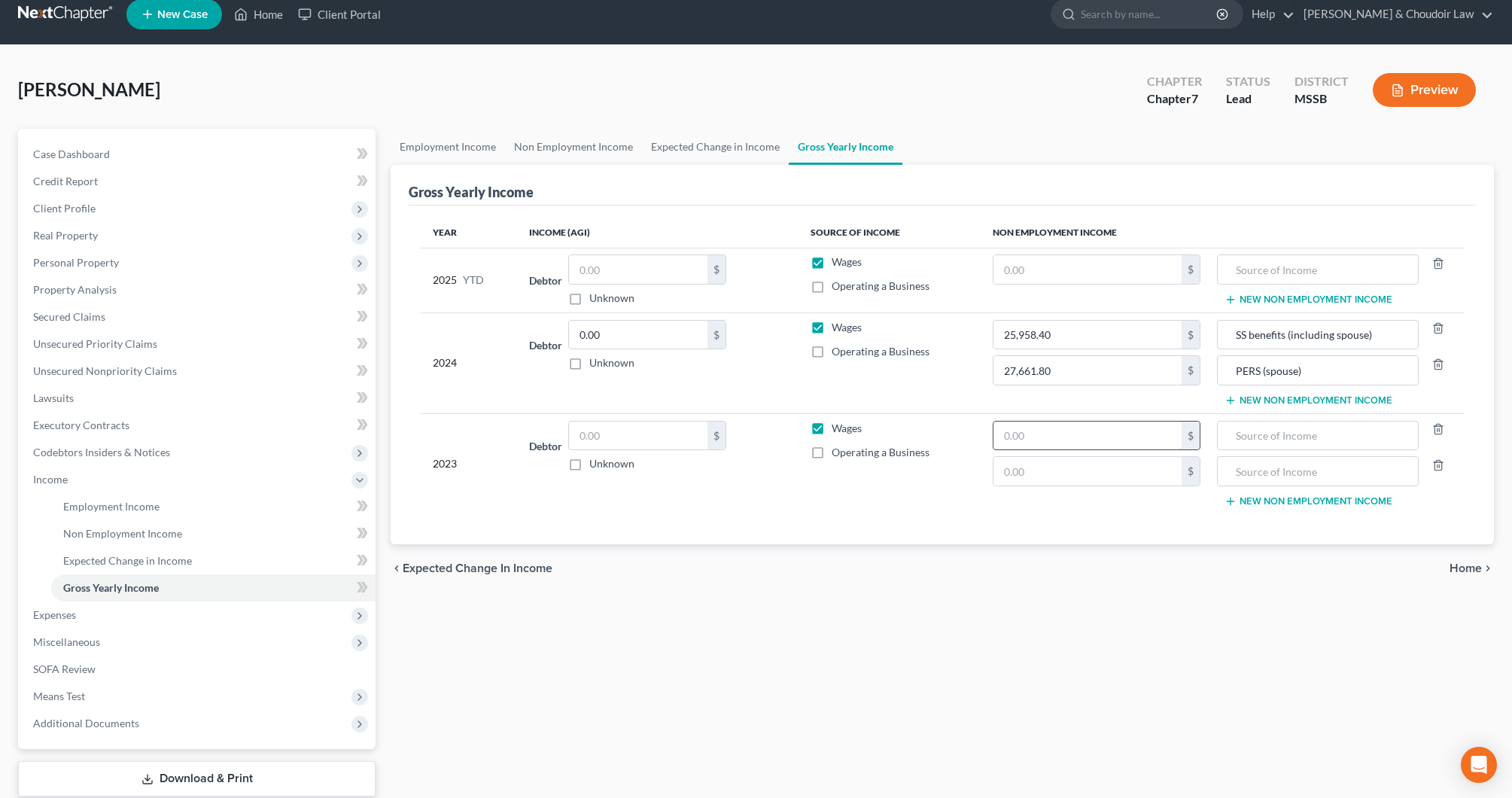
click at [1134, 445] on input "text" at bounding box center [1087, 436] width 188 height 29
type input "26,895"
type input "0"
click at [1301, 437] on input "text" at bounding box center [1318, 436] width 185 height 29
type input "PERS (spouse)"
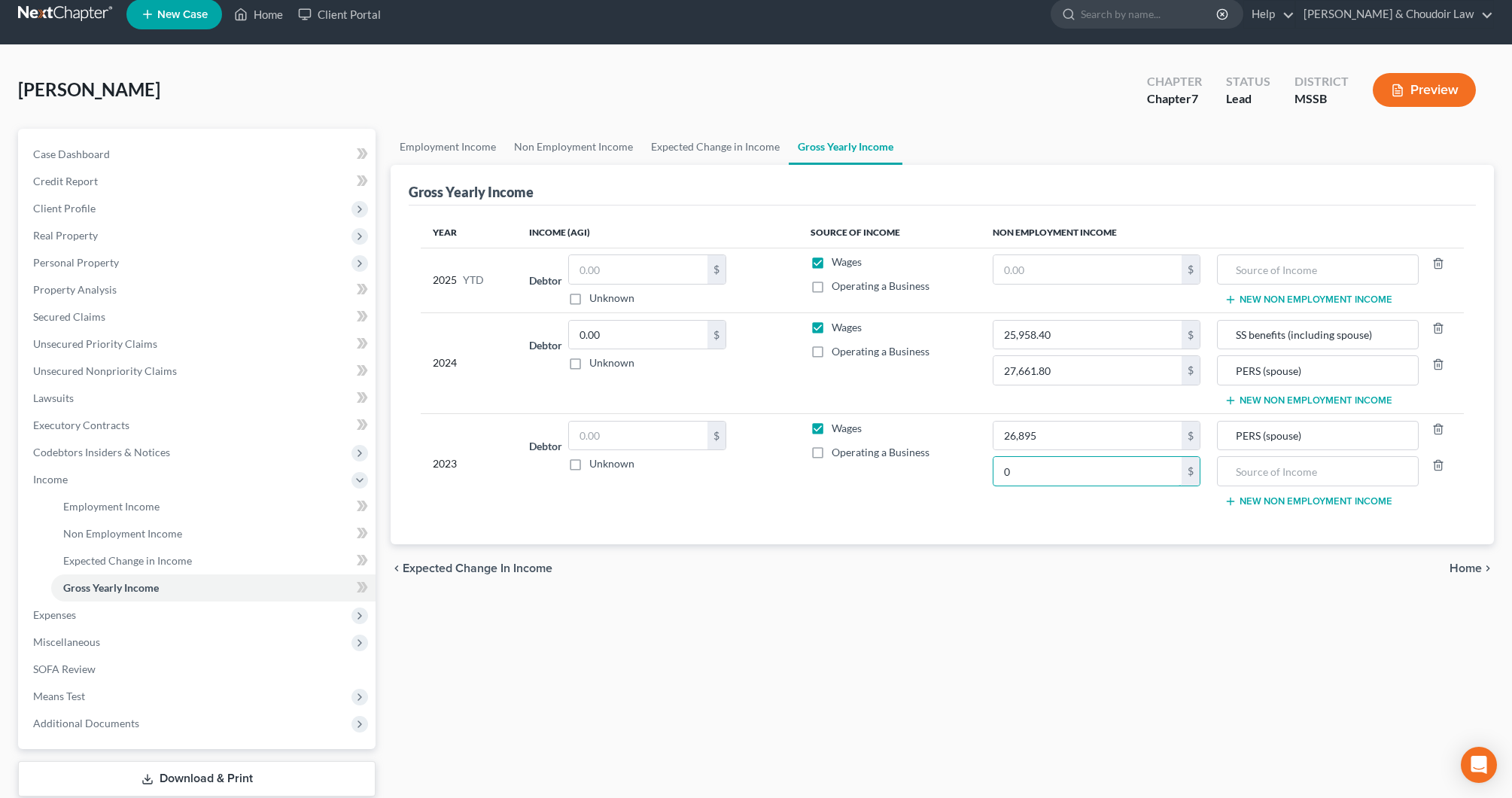
drag, startPoint x: 1116, startPoint y: 470, endPoint x: 986, endPoint y: 465, distance: 130.1
click at [986, 465] on td "26,895 $ 0 $" at bounding box center [1097, 464] width 232 height 100
type input "30,358"
click at [1235, 472] on input "text" at bounding box center [1318, 472] width 185 height 29
type input "SS Benefits (including spouse)"
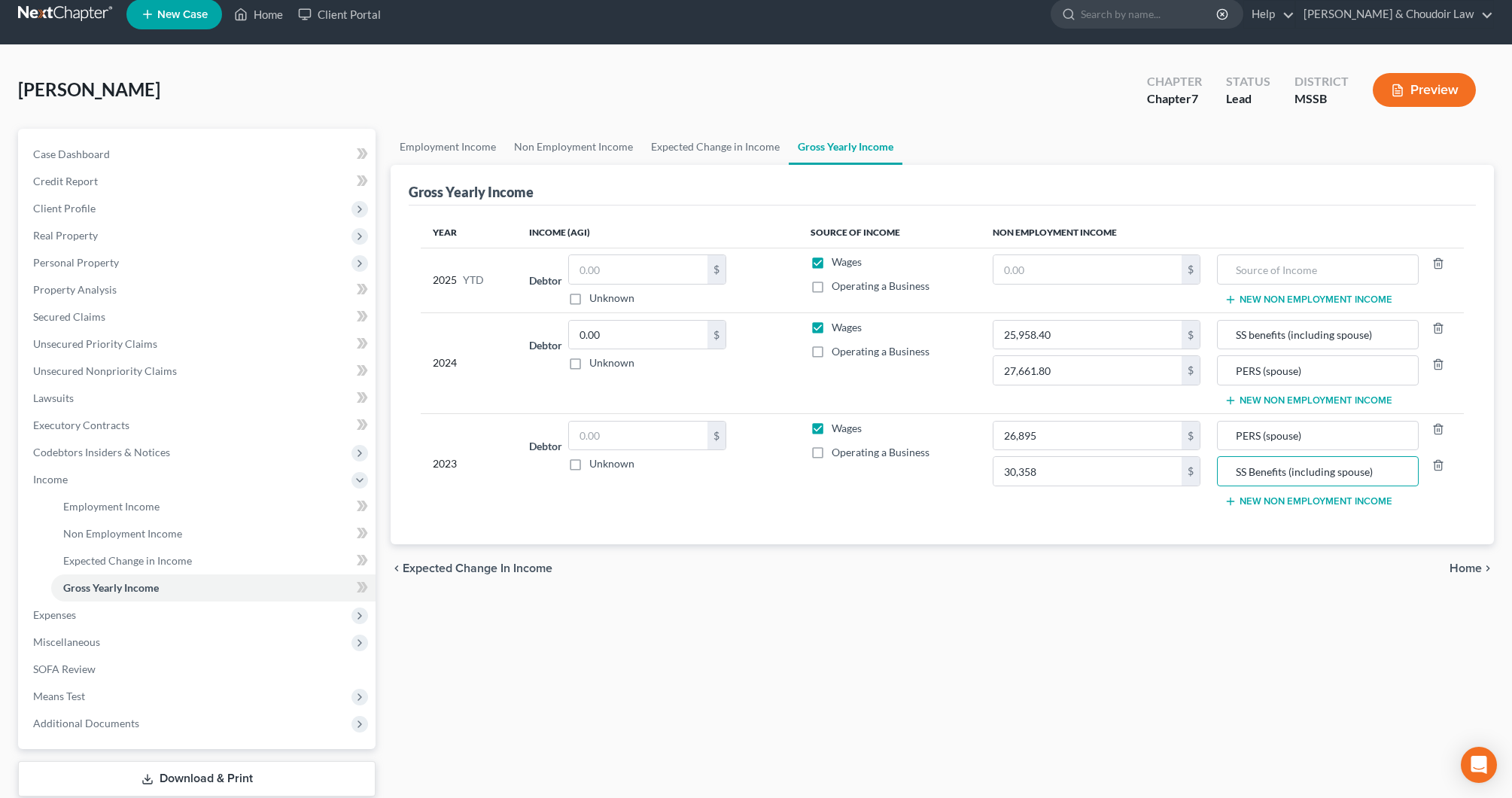
click at [601, 301] on label "Unknown" at bounding box center [612, 298] width 45 height 15
click at [601, 300] on input "Unknown" at bounding box center [600, 296] width 10 height 10
checkbox input "true"
type input "0.00"
click at [96, 617] on span "Expenses" at bounding box center [198, 615] width 354 height 27
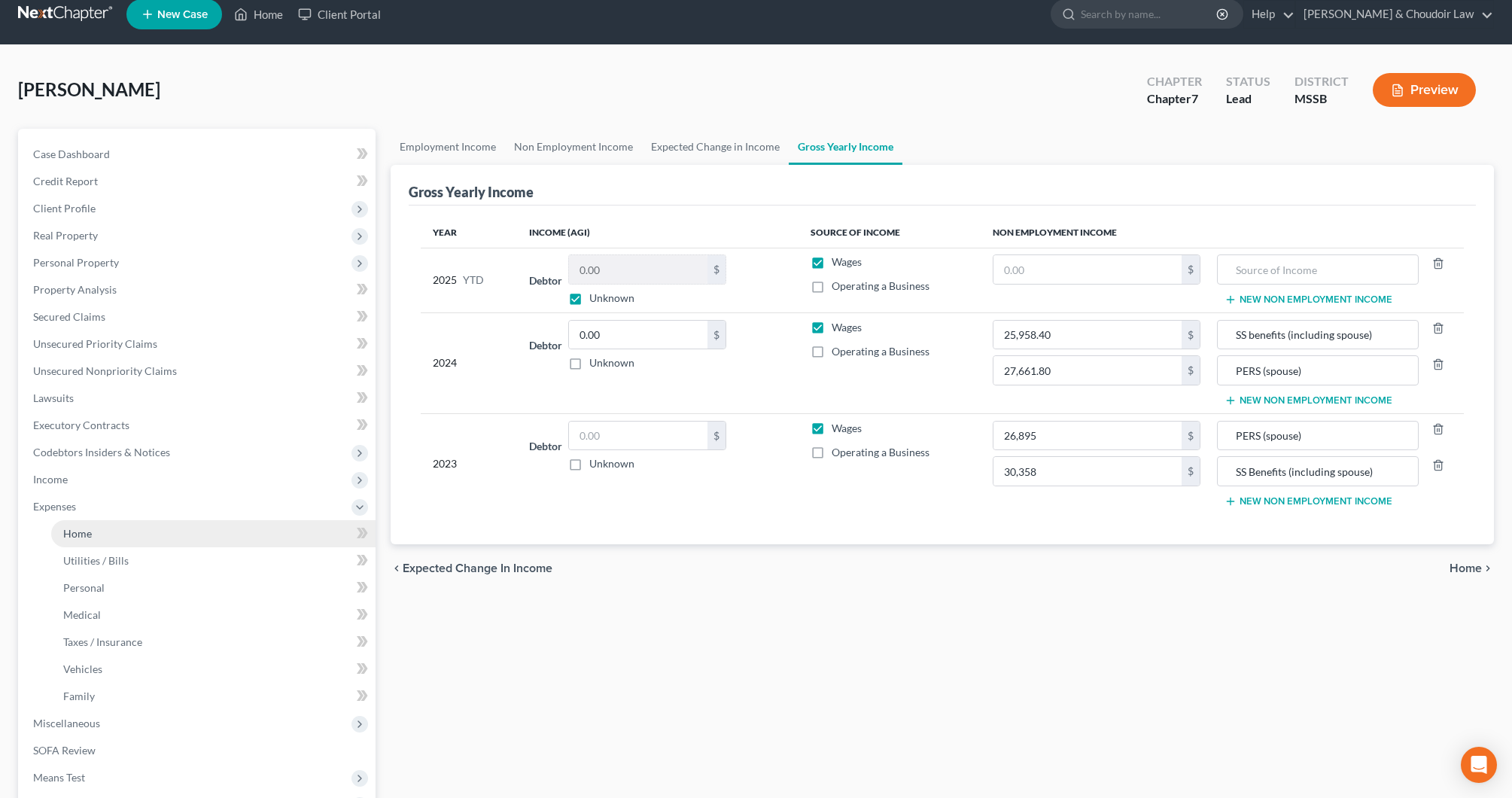
click at [113, 540] on link "Home" at bounding box center [213, 533] width 324 height 27
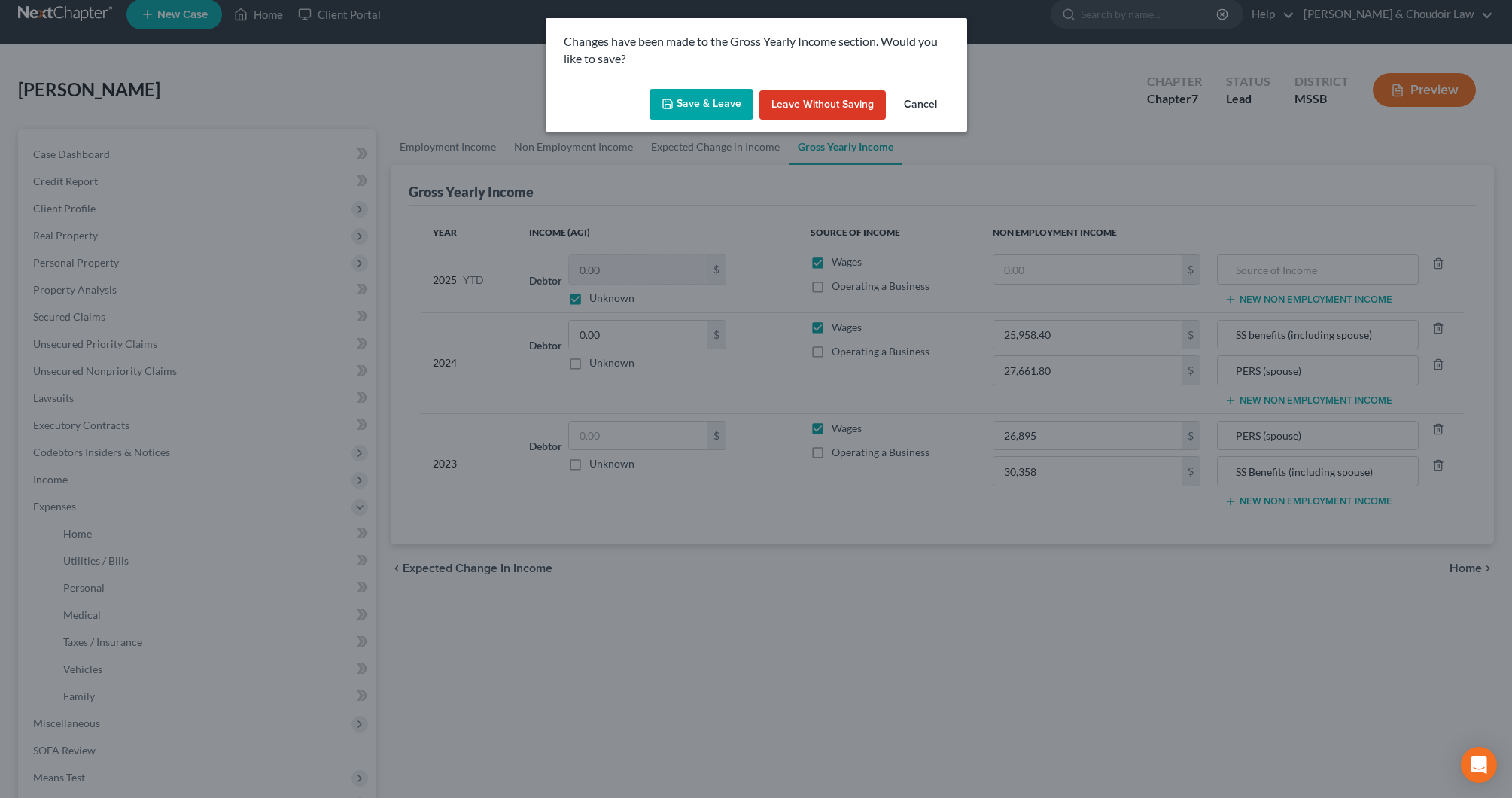
click at [701, 106] on button "Save & Leave" at bounding box center [701, 105] width 104 height 32
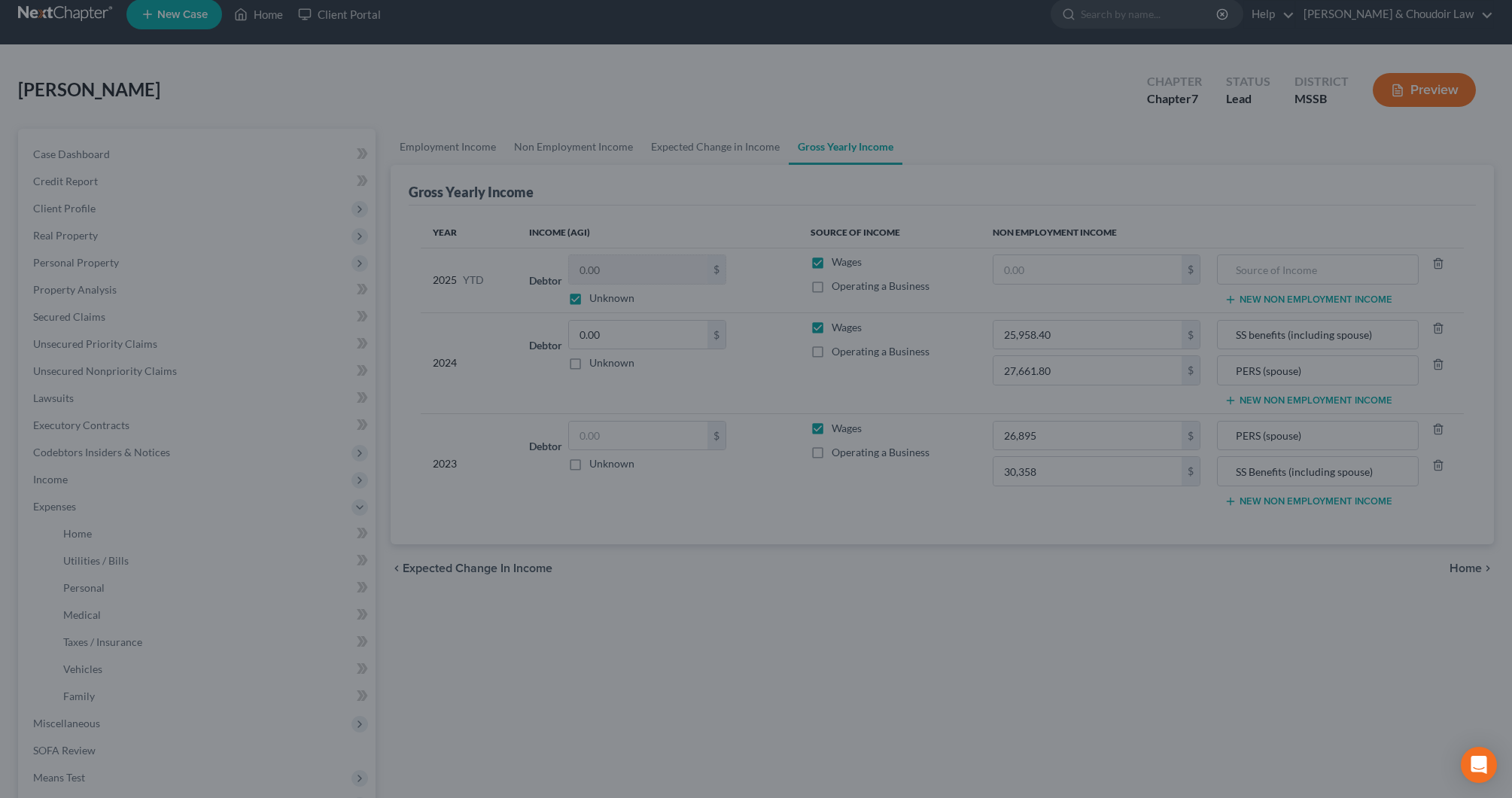
type input "30,358.00"
type input "SS Benefits (including spouse)"
type input "27,661.80"
type input "PERS (spouse)"
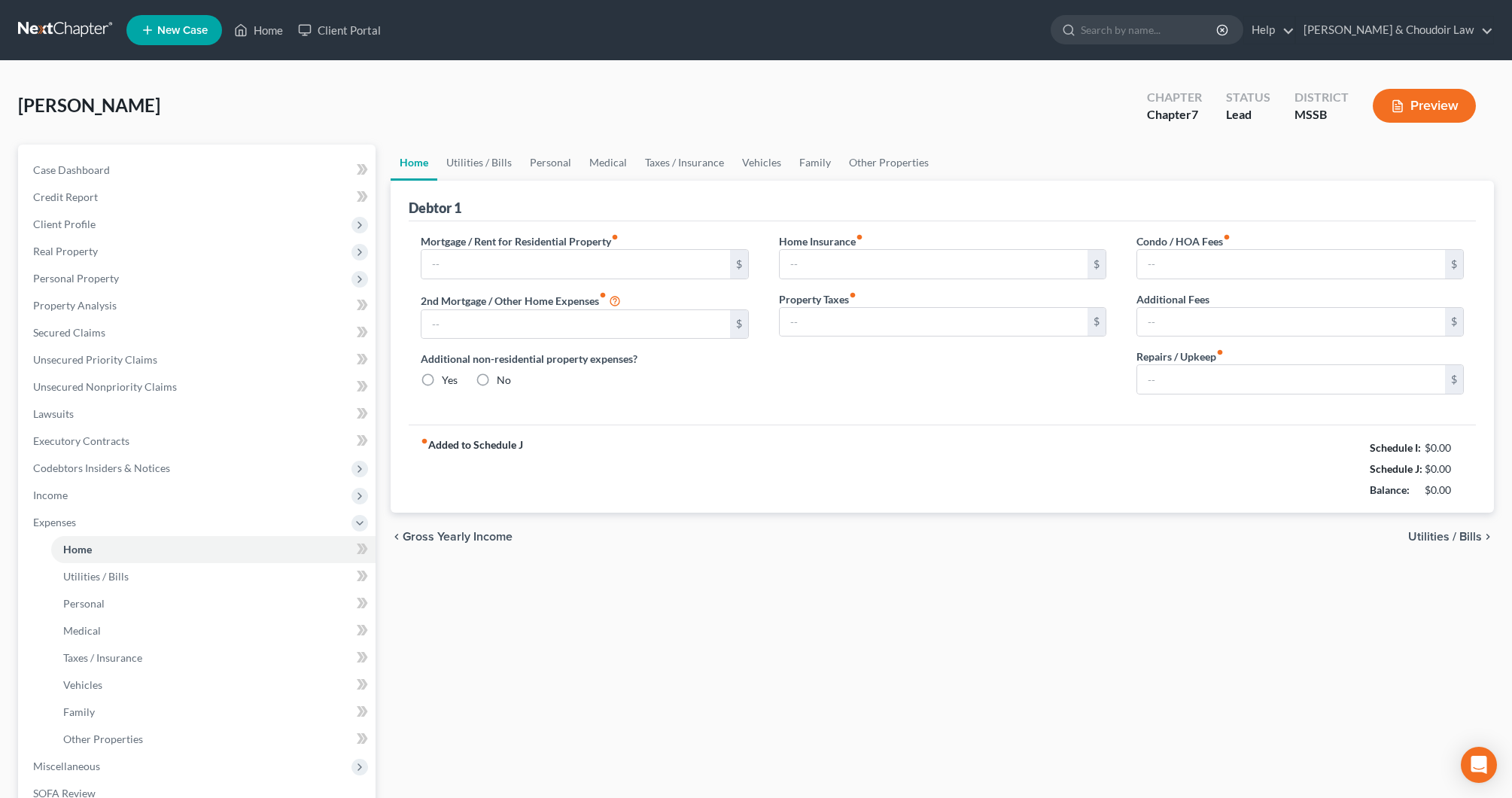
type input "0.00"
radio input "true"
type input "0.00"
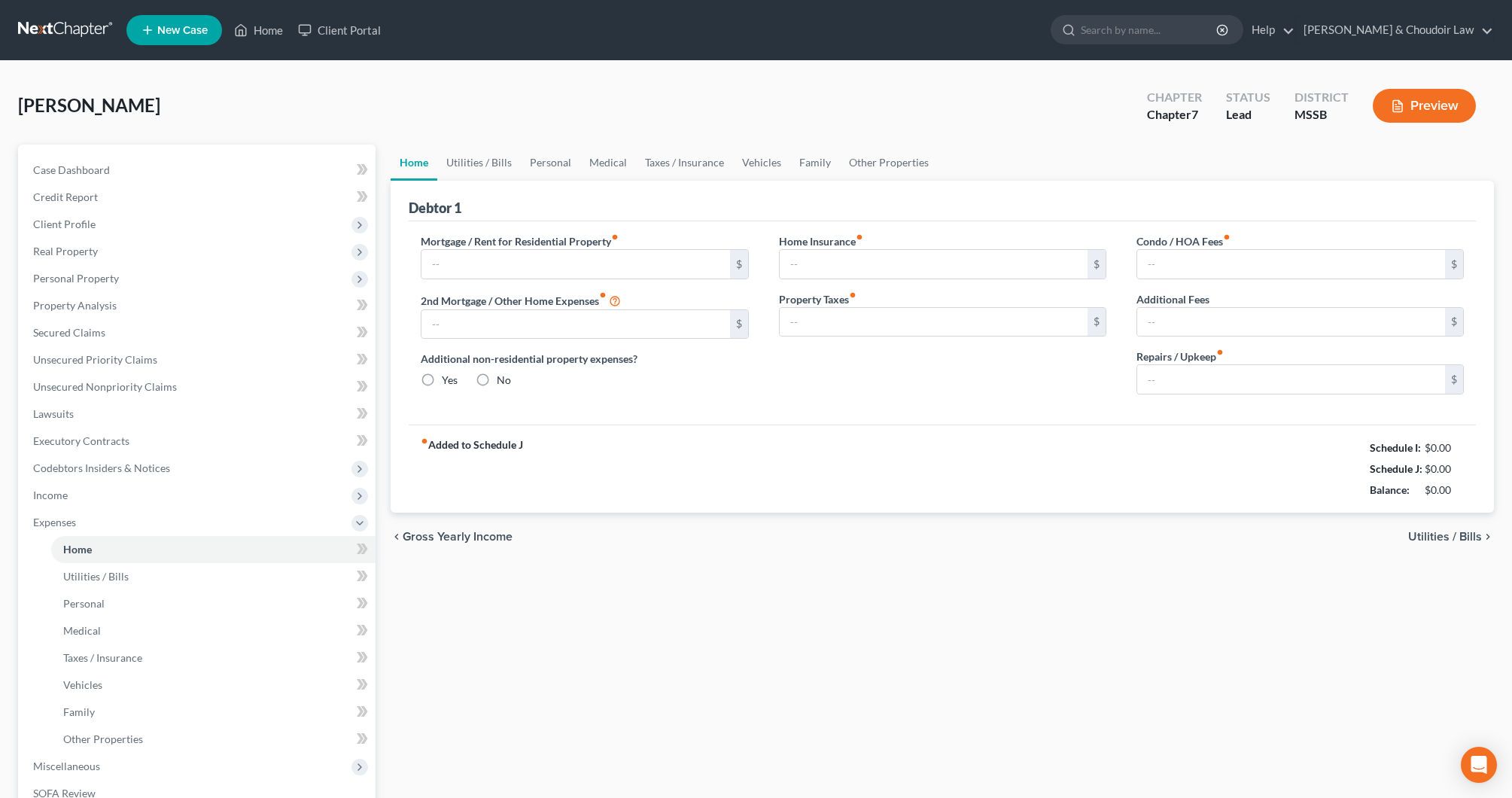
type input "0.00"
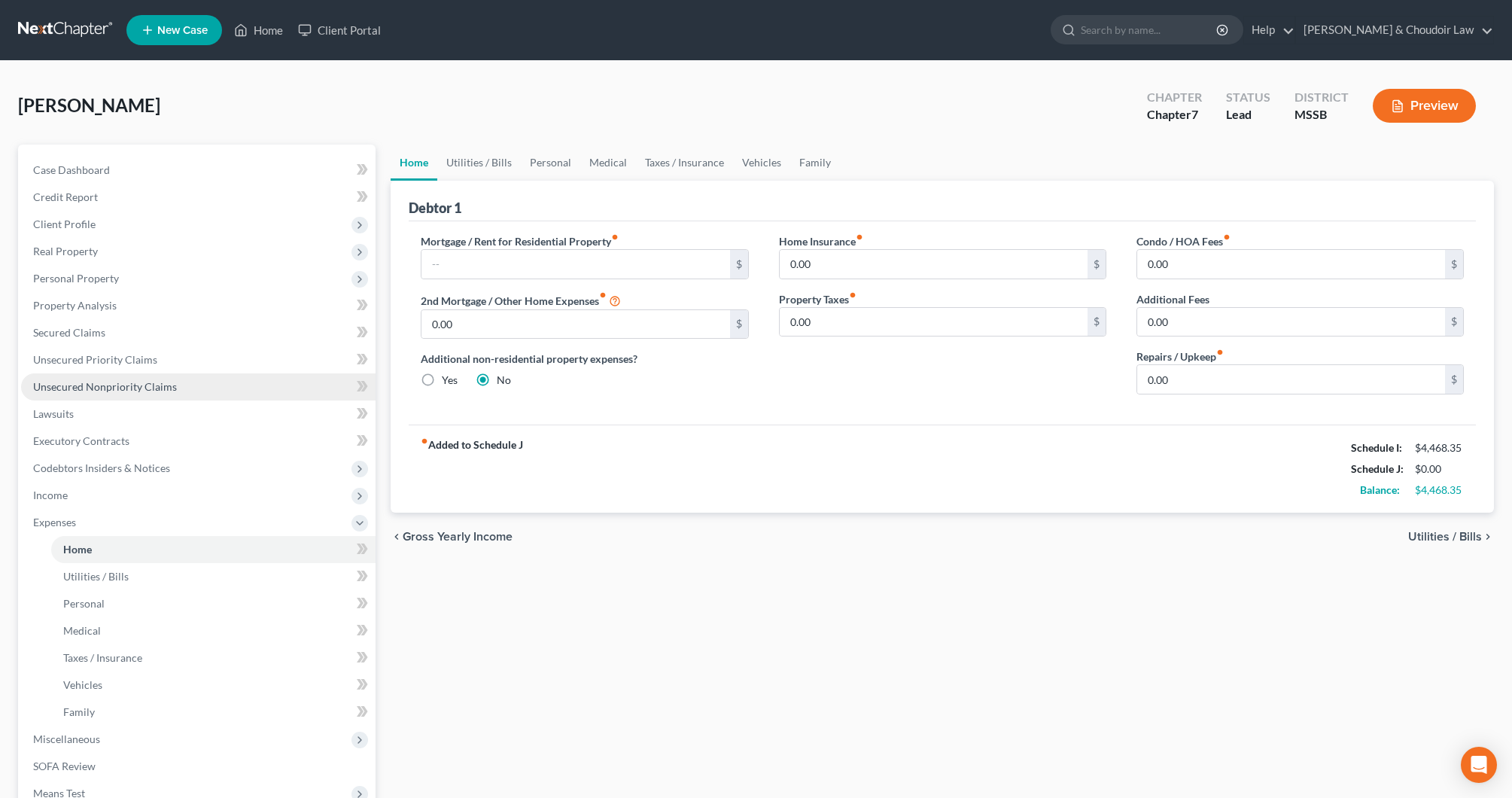
click at [89, 397] on link "Unsecured Nonpriority Claims" at bounding box center [198, 387] width 354 height 27
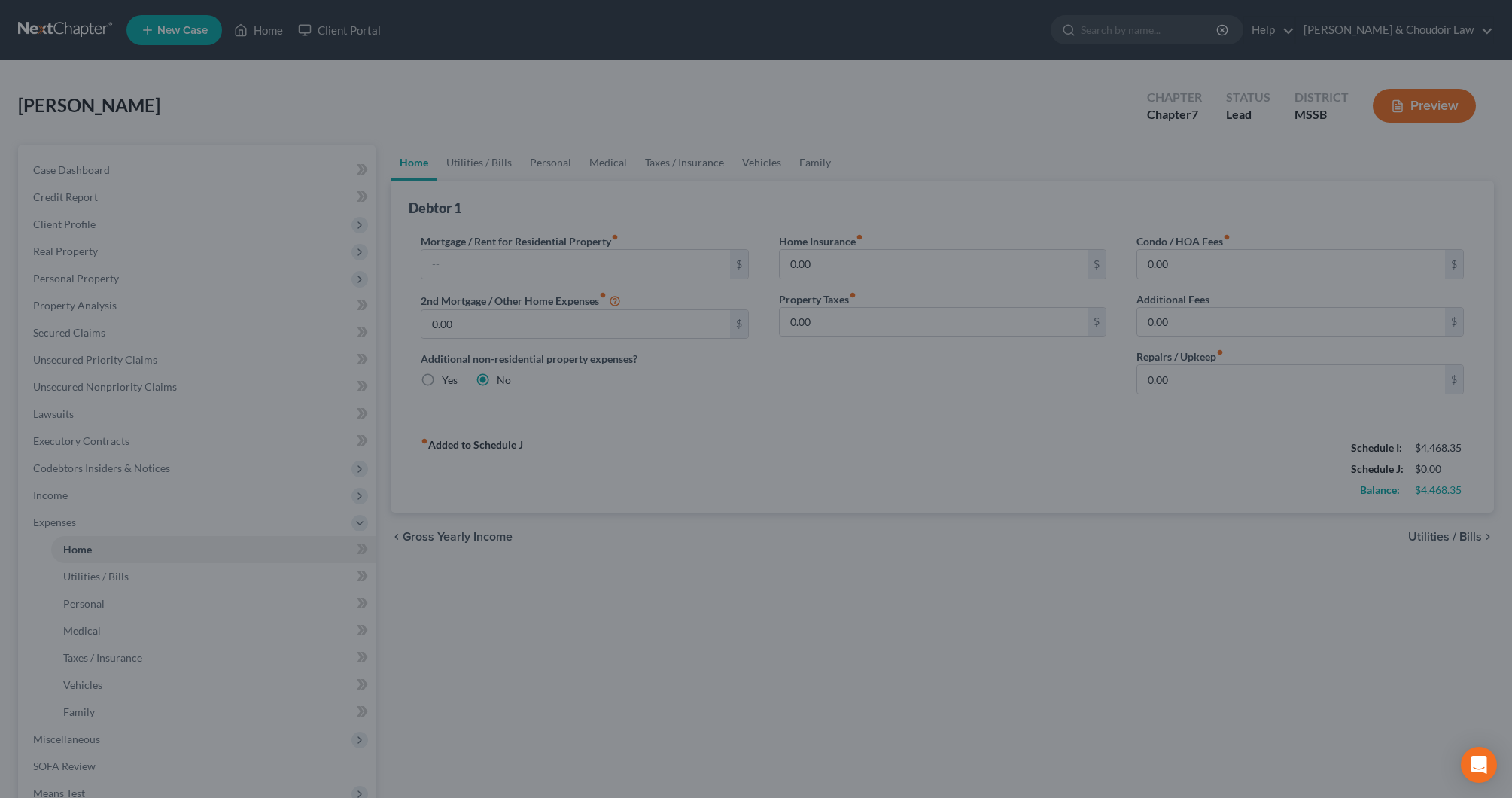
drag, startPoint x: 105, startPoint y: 554, endPoint x: 144, endPoint y: 548, distance: 39.5
click at [105, 554] on div at bounding box center [756, 399] width 1512 height 798
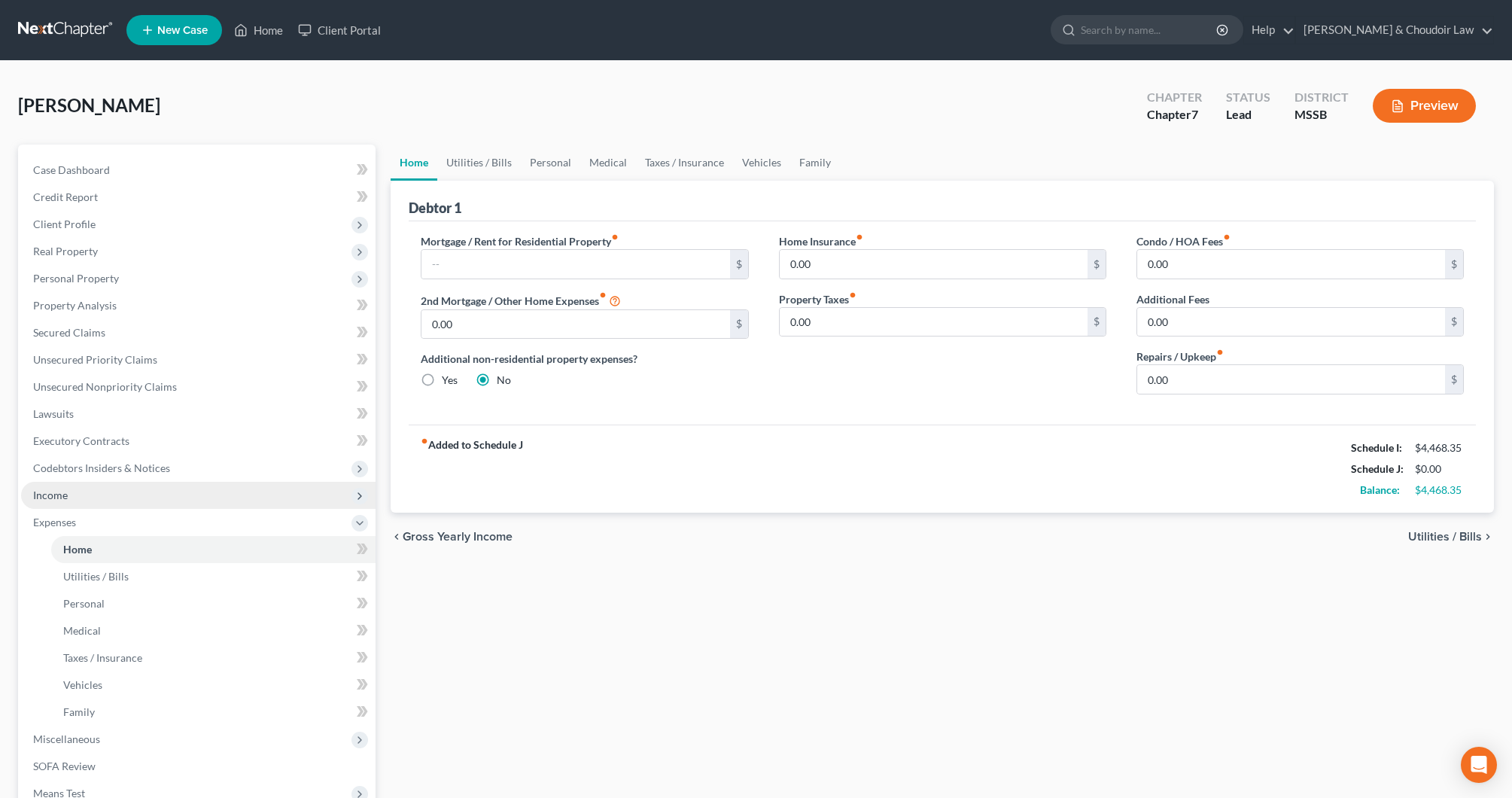
click at [90, 502] on span "Income" at bounding box center [198, 495] width 354 height 27
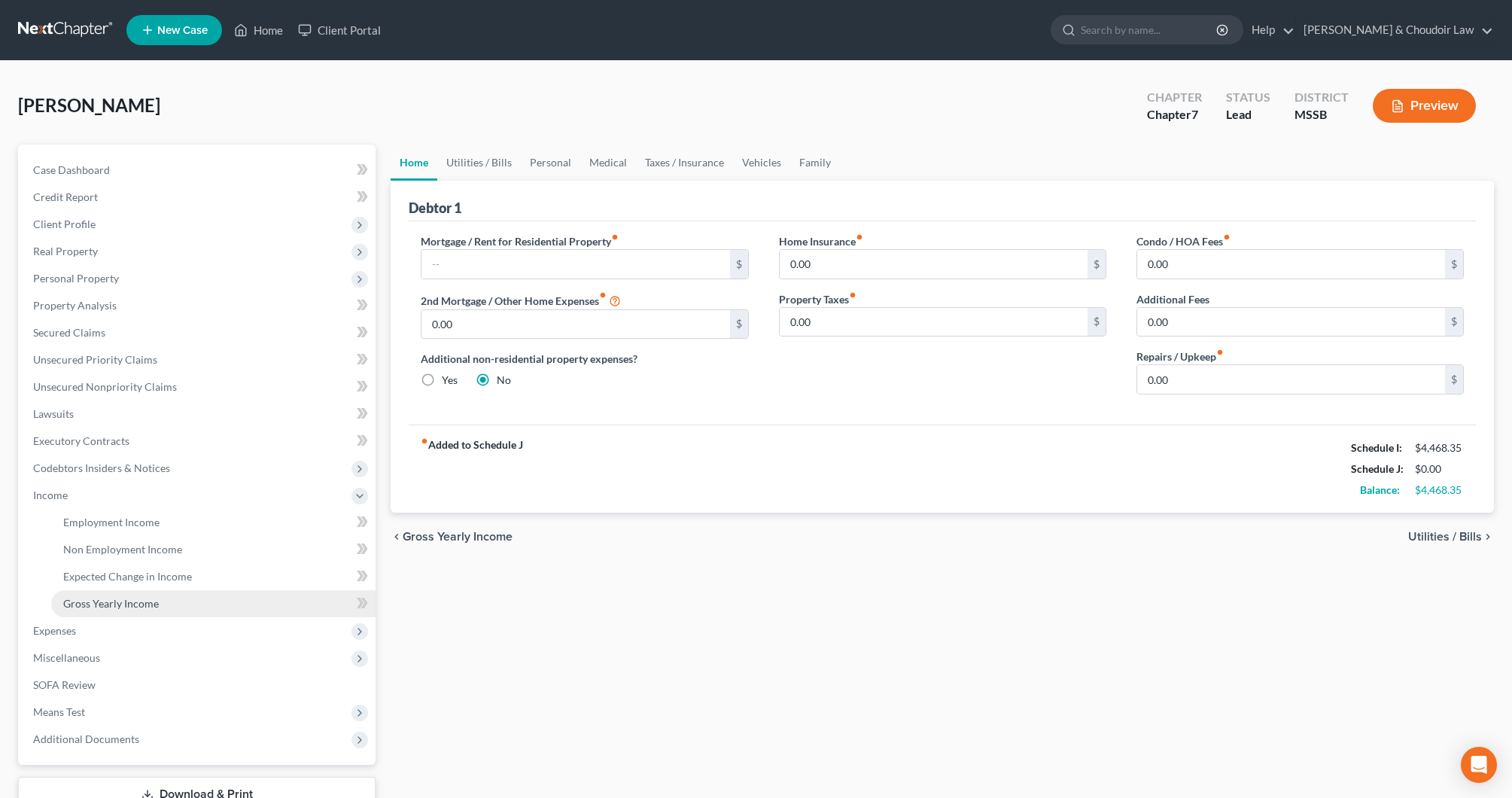
click at [113, 605] on span "Gross Yearly Income" at bounding box center [111, 603] width 96 height 13
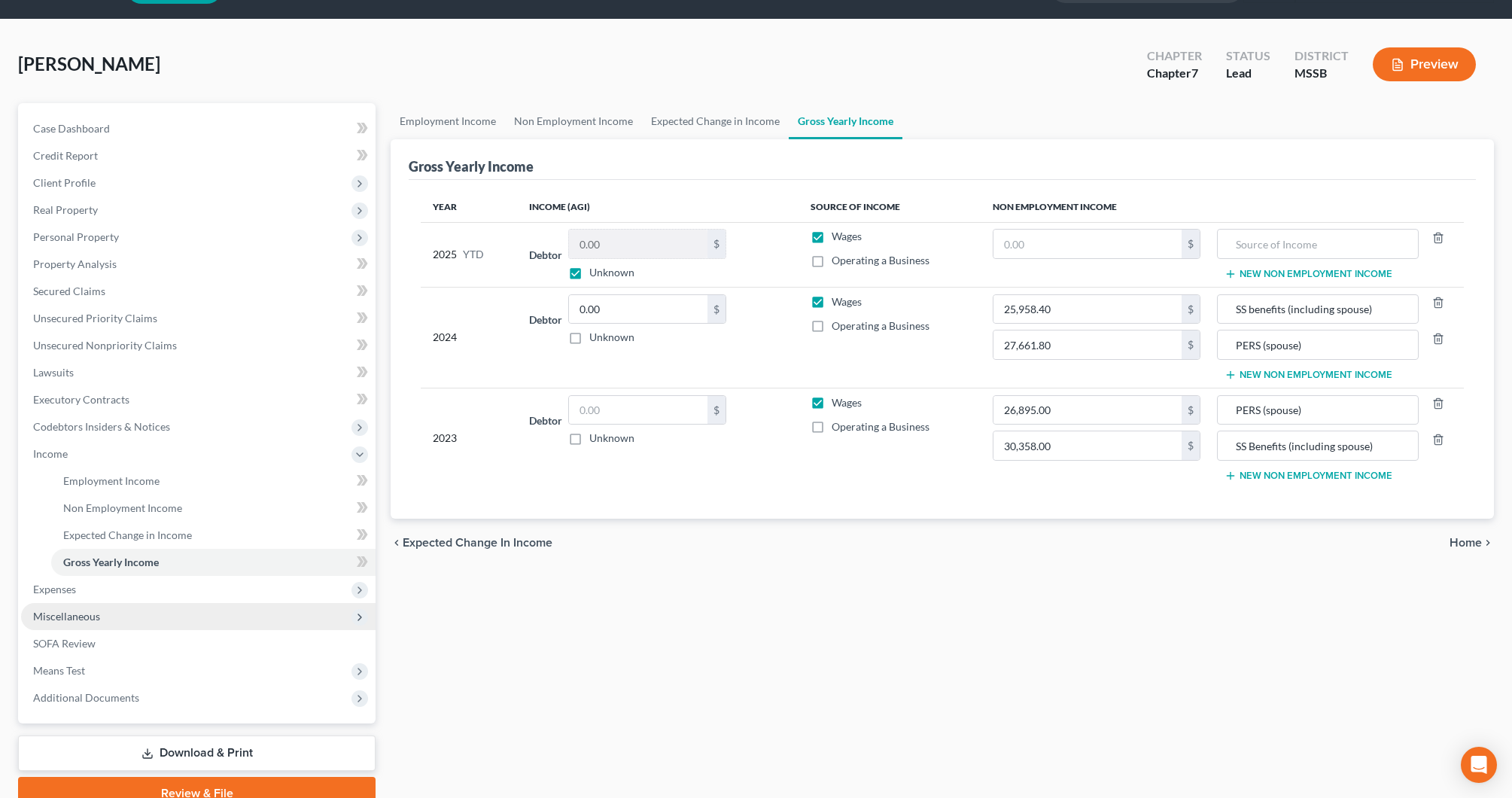
scroll to position [50, 0]
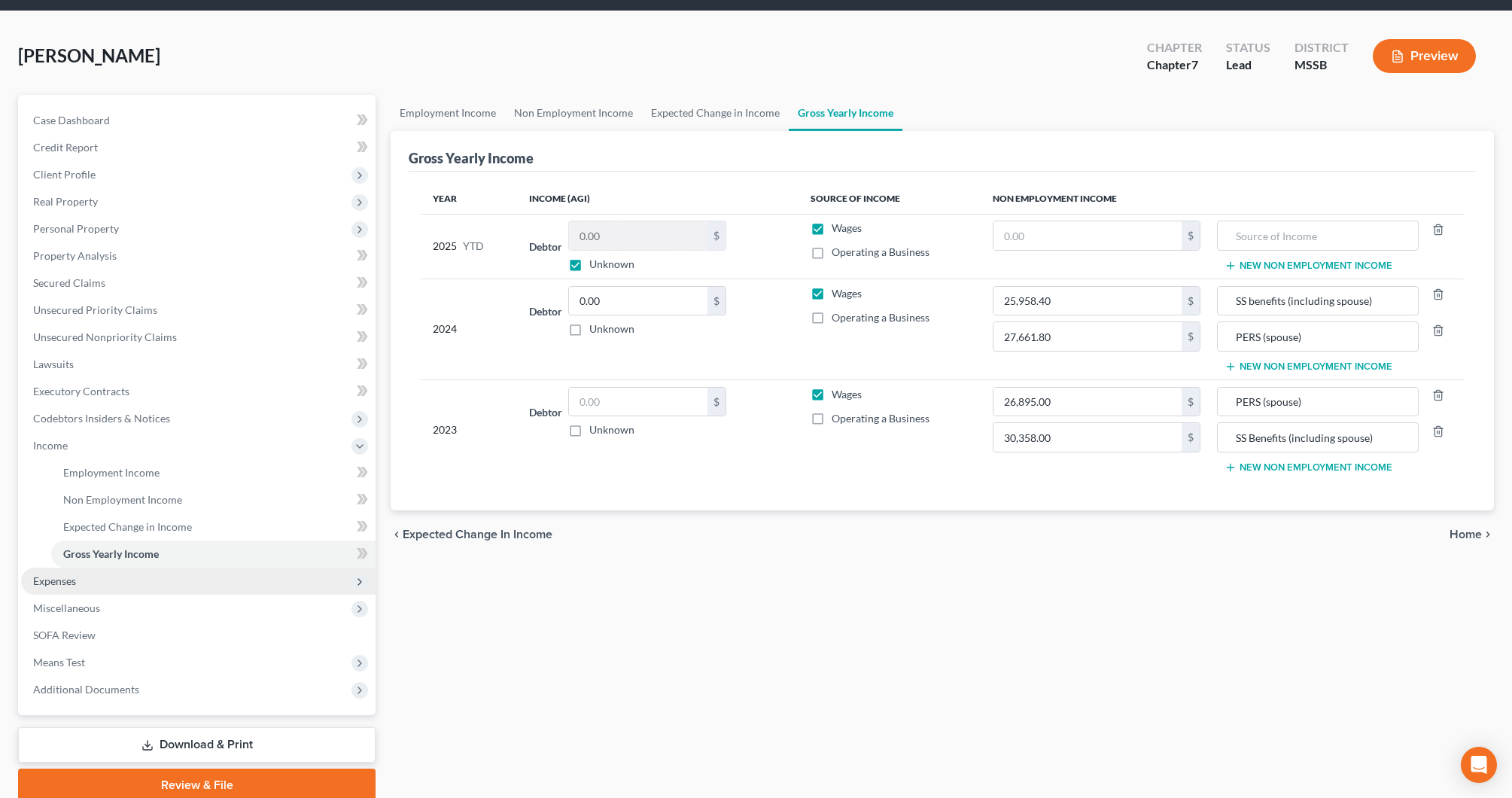
click at [63, 581] on span "Expenses" at bounding box center [55, 581] width 43 height 13
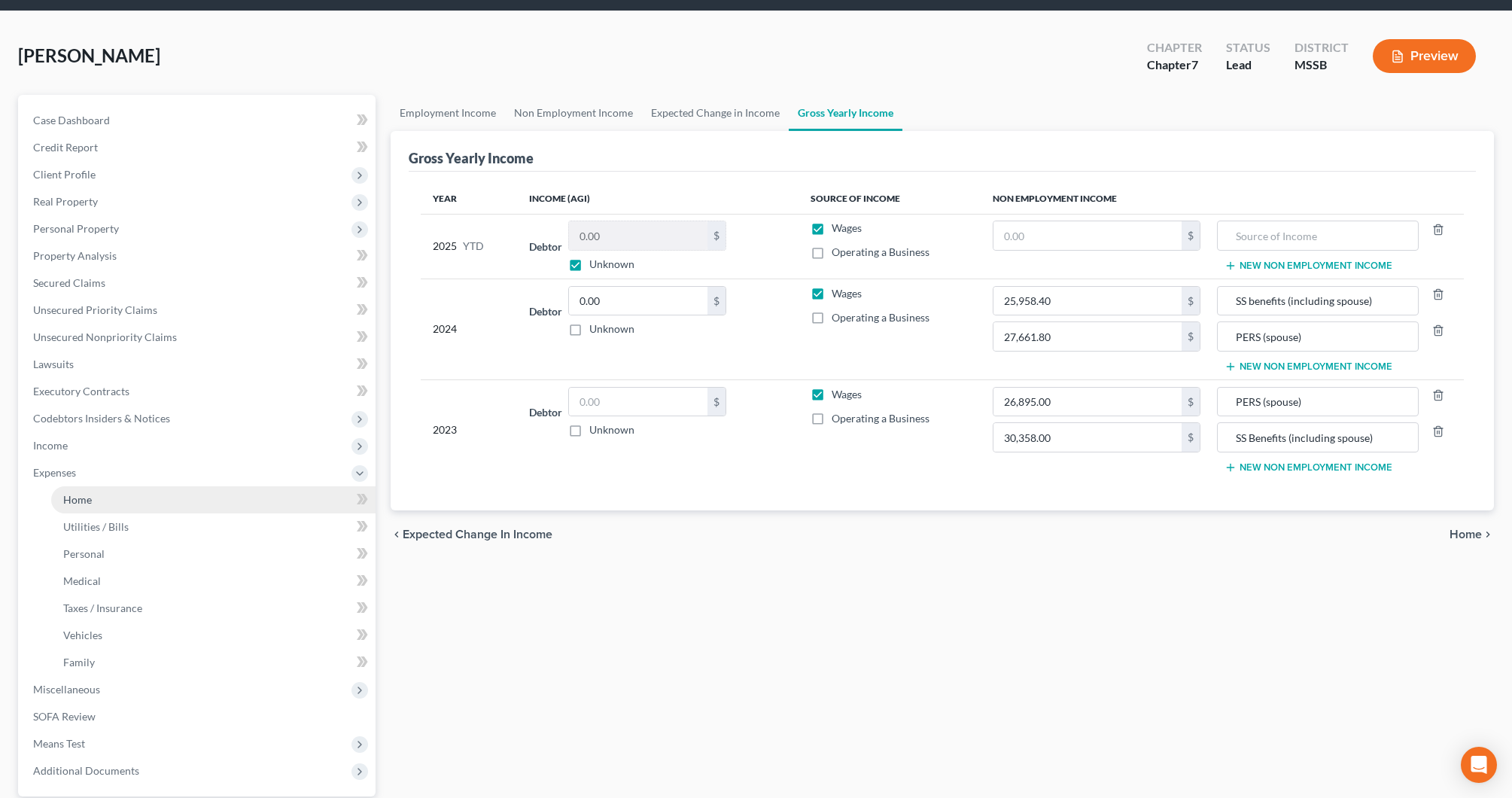
click at [100, 506] on link "Home" at bounding box center [213, 500] width 324 height 27
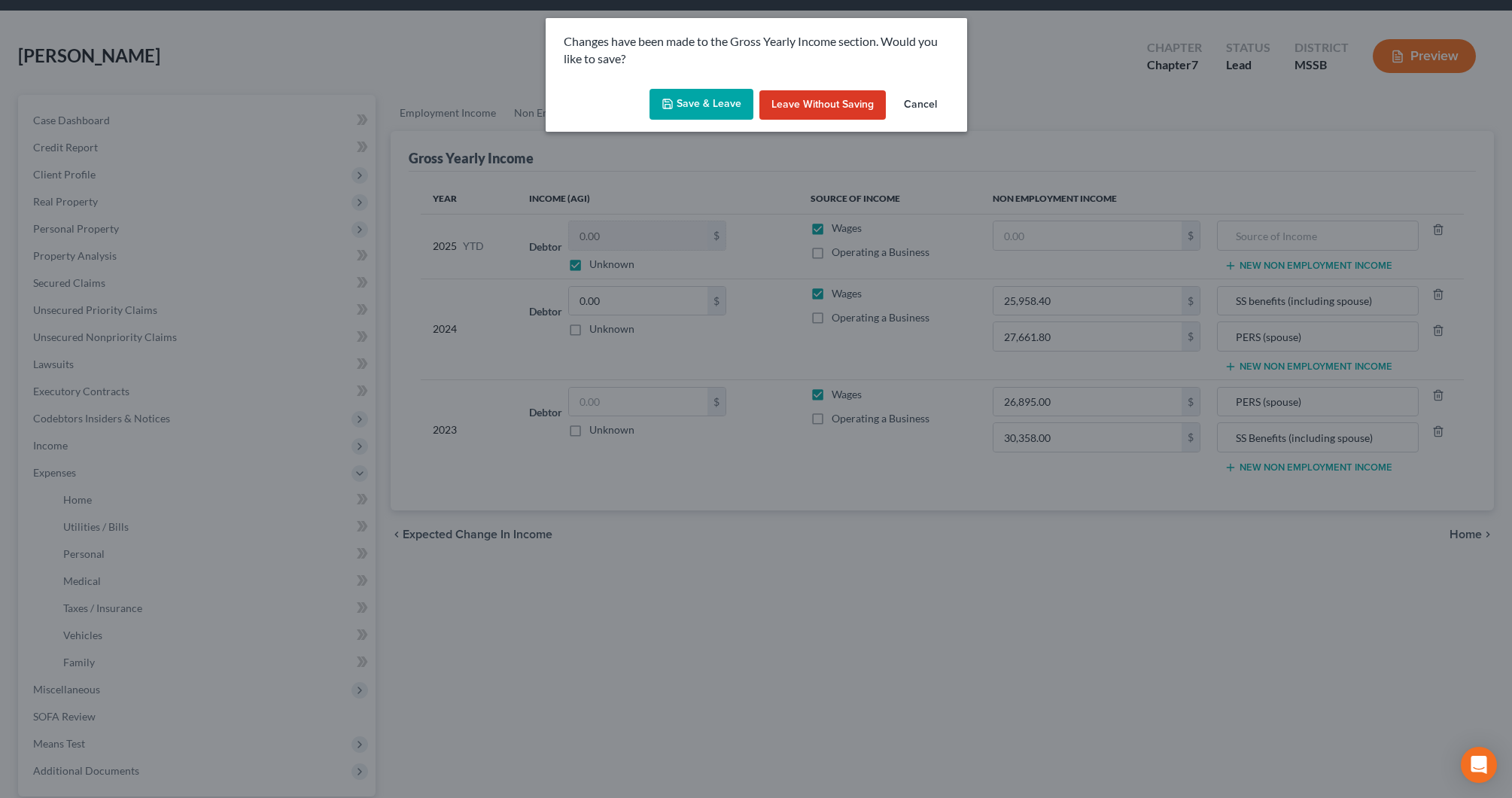
click at [703, 103] on button "Save & Leave" at bounding box center [701, 105] width 104 height 32
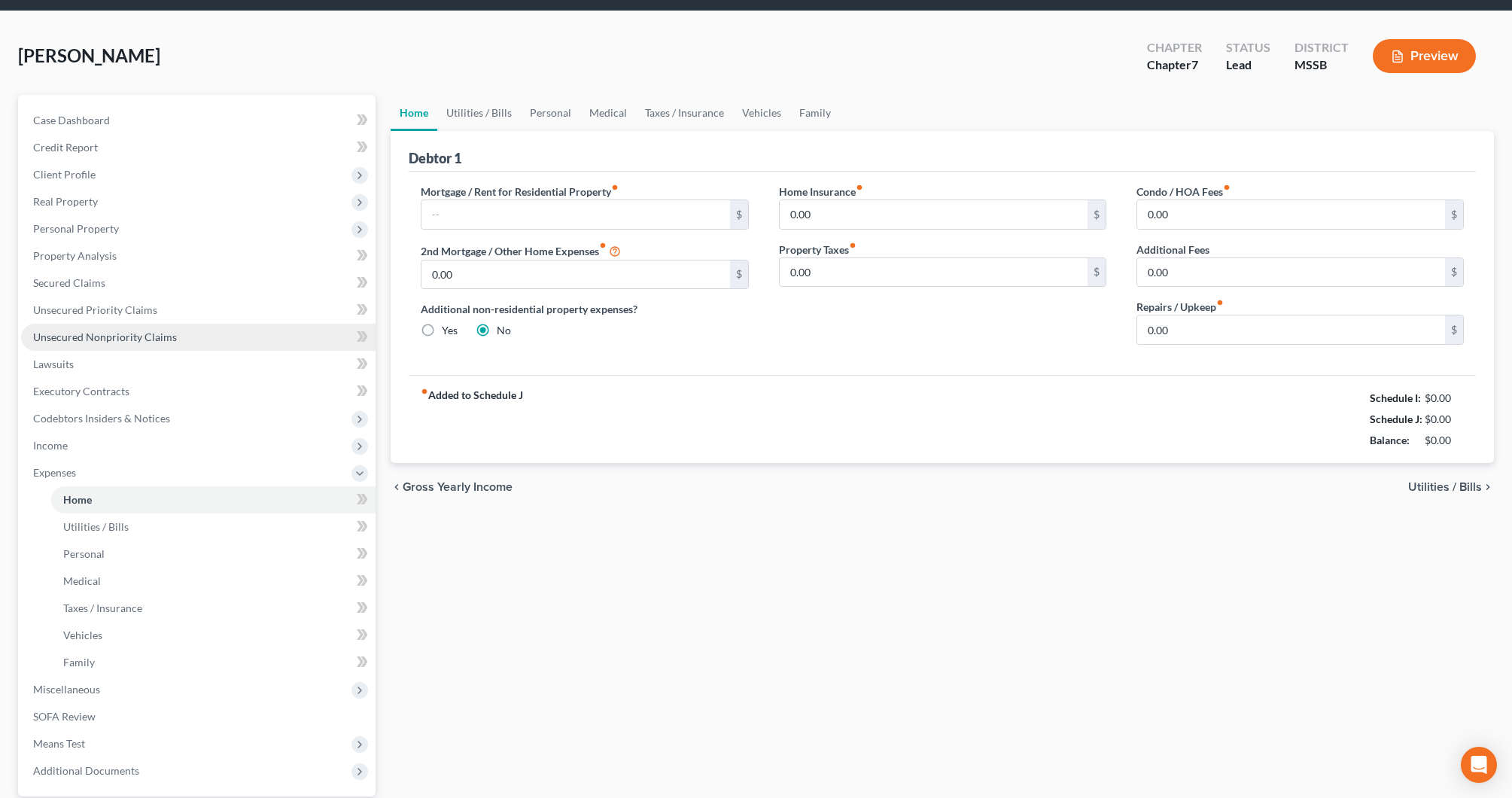
click at [107, 338] on span "Unsecured Nonpriority Claims" at bounding box center [105, 337] width 143 height 13
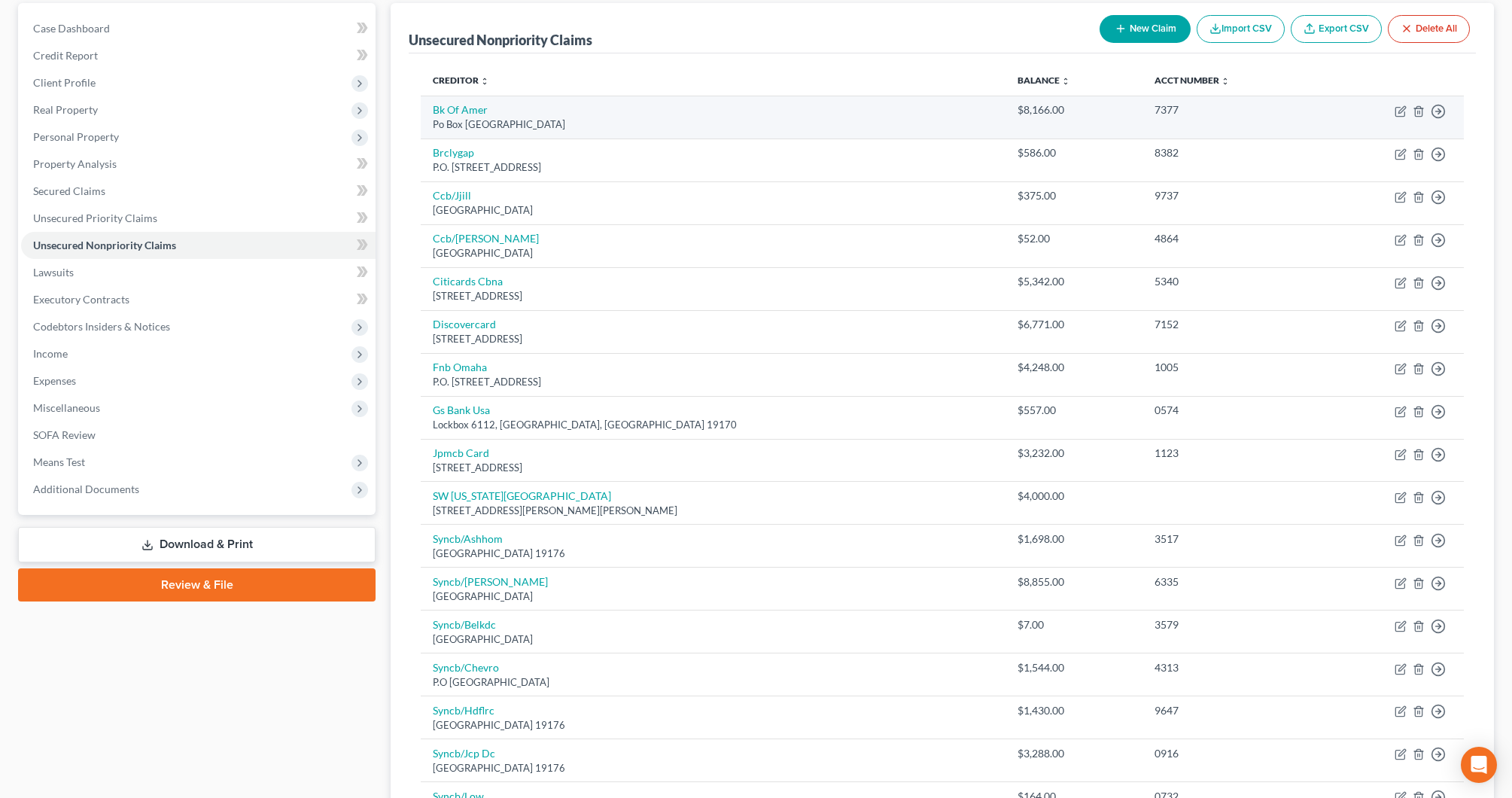
scroll to position [143, 0]
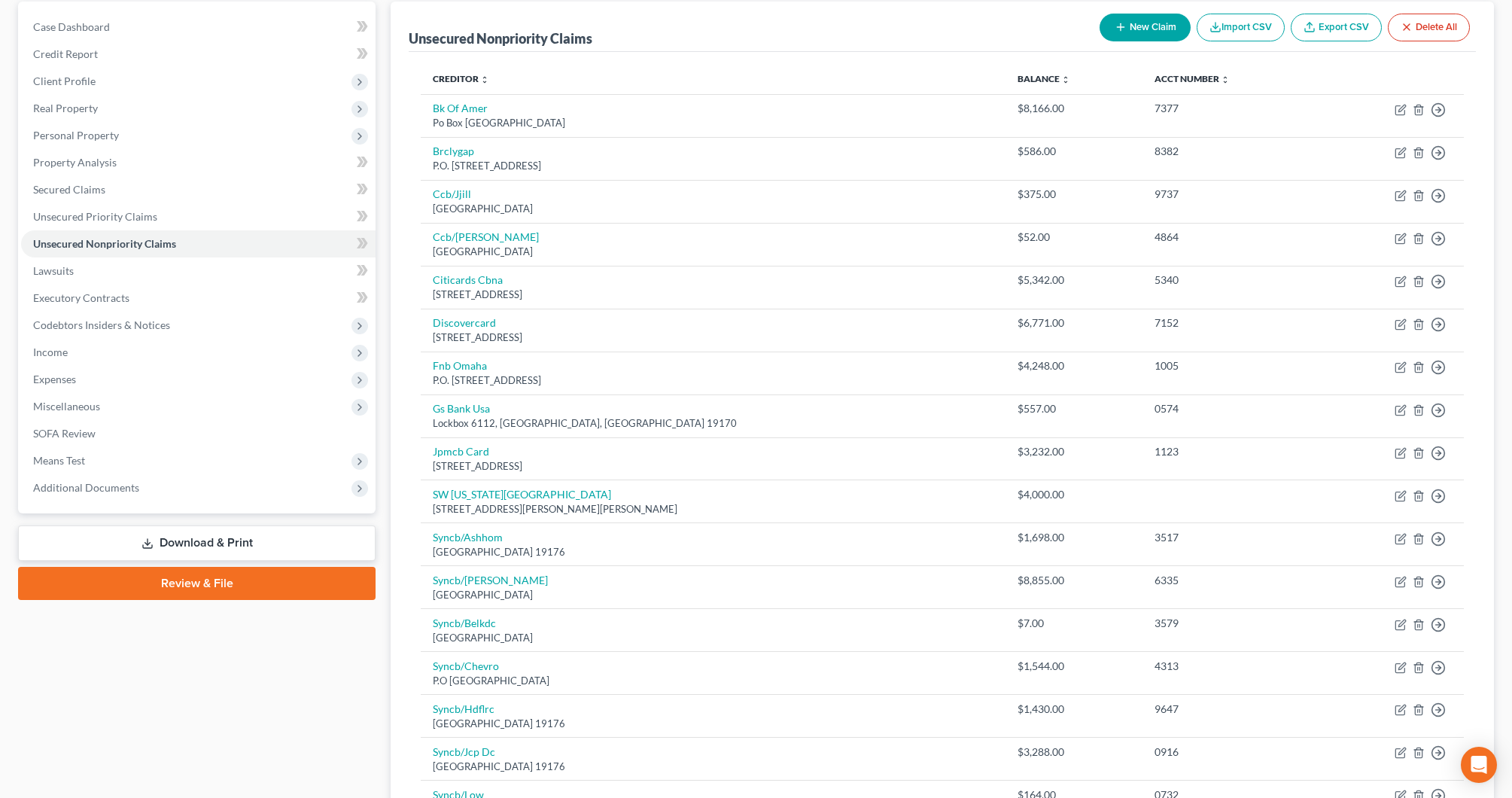
click at [1141, 28] on button "New Claim" at bounding box center [1145, 27] width 91 height 28
select select "0"
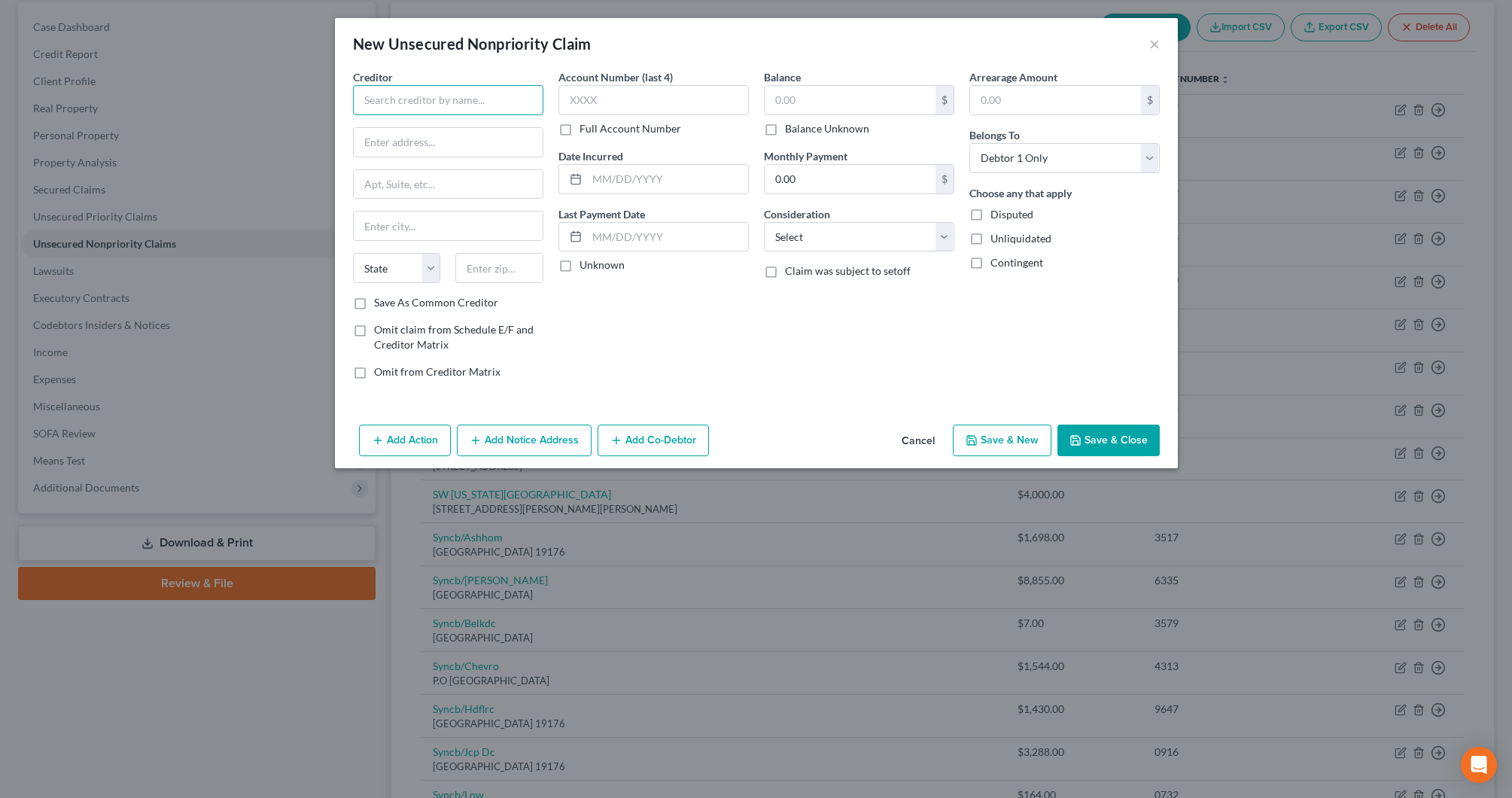
click at [510, 97] on input "text" at bounding box center [449, 100] width 190 height 30
type input "f"
type input "Apple"
type input "One Apple Park Way"
type input "Cupertino"
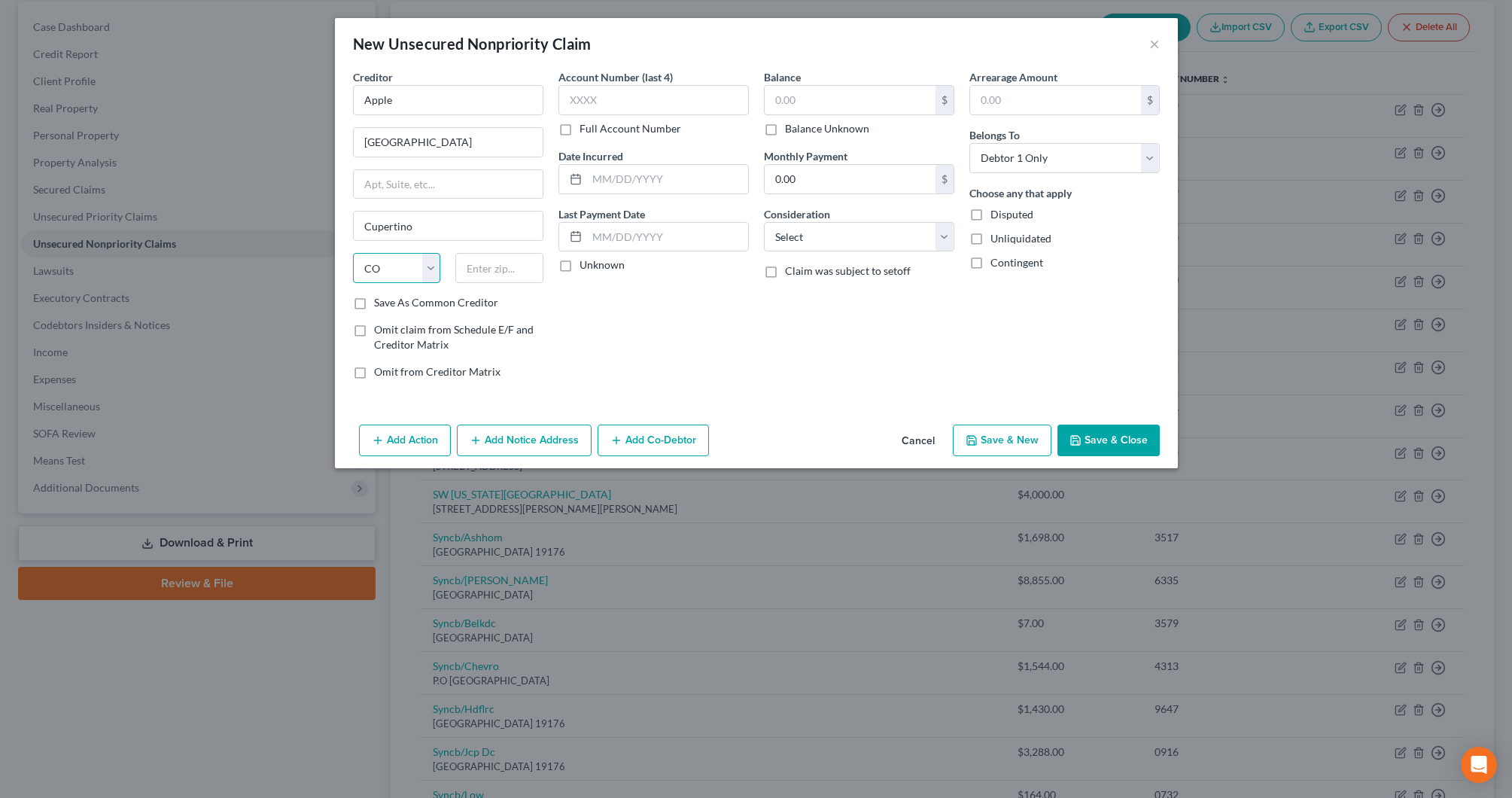
select select "4"
type input "95014"
click at [815, 94] on input "text" at bounding box center [850, 100] width 171 height 29
type input "358.87"
select select "10"
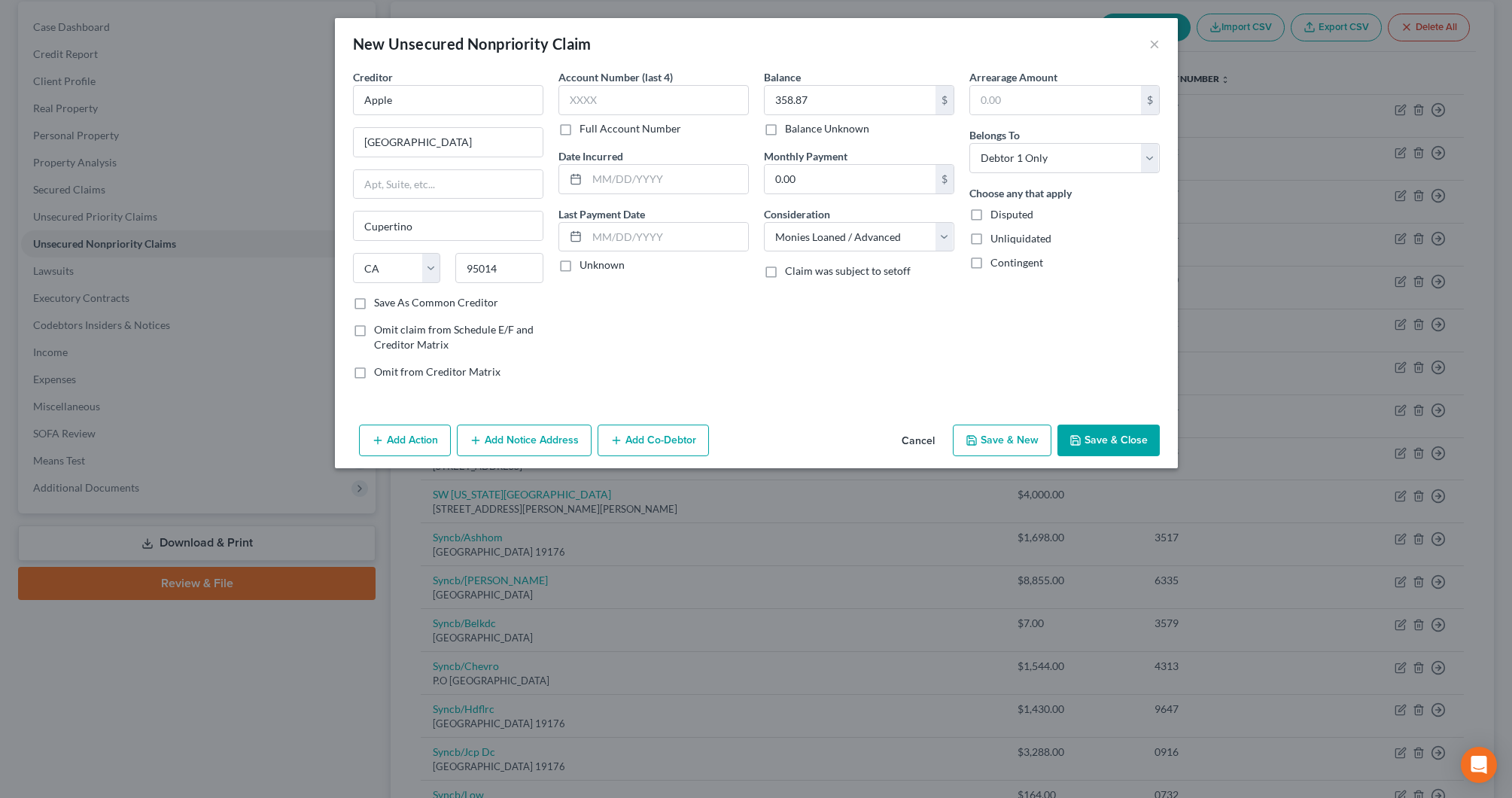
click at [1136, 444] on button "Save & Close" at bounding box center [1109, 441] width 102 height 32
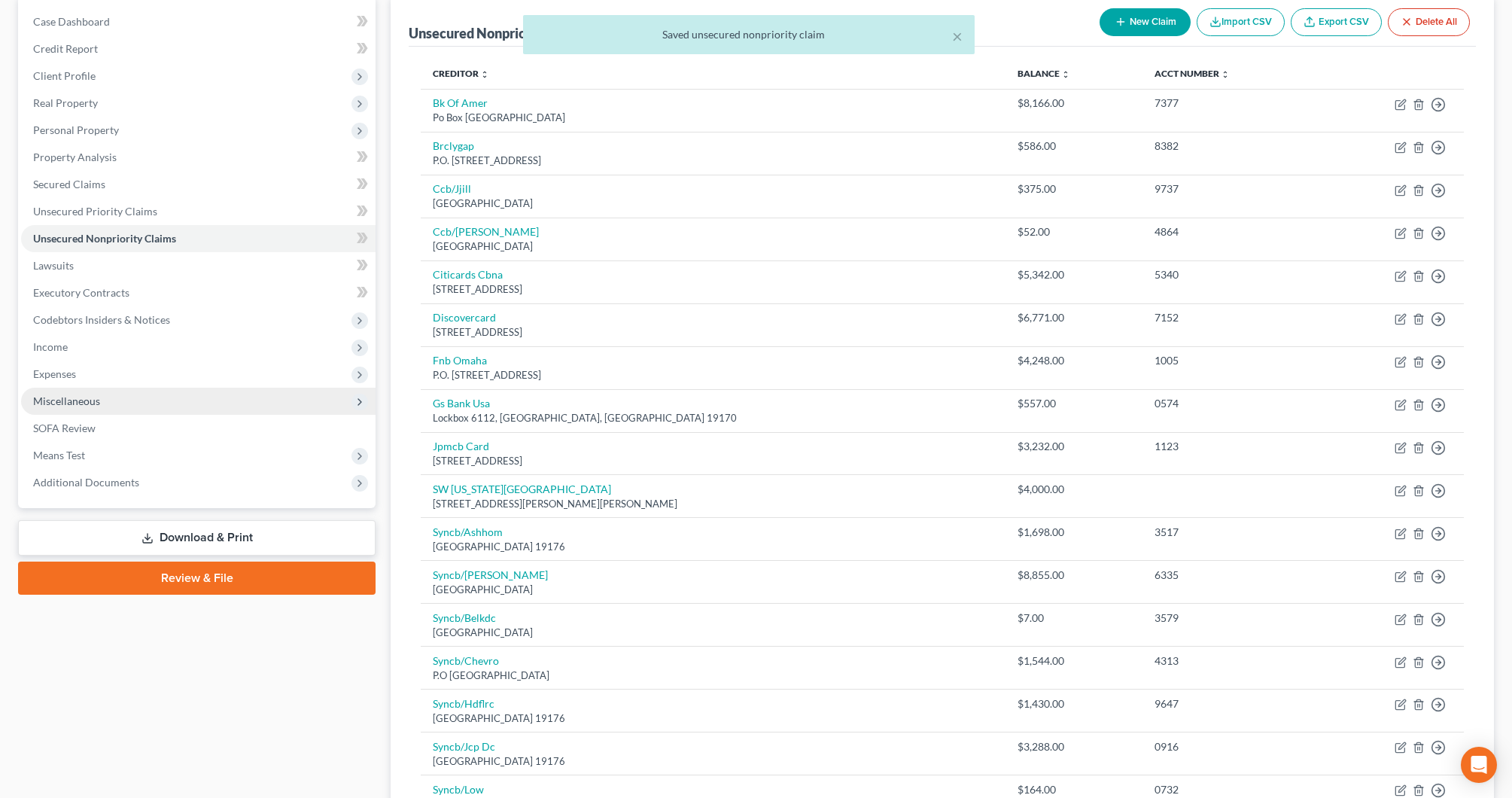
scroll to position [158, 0]
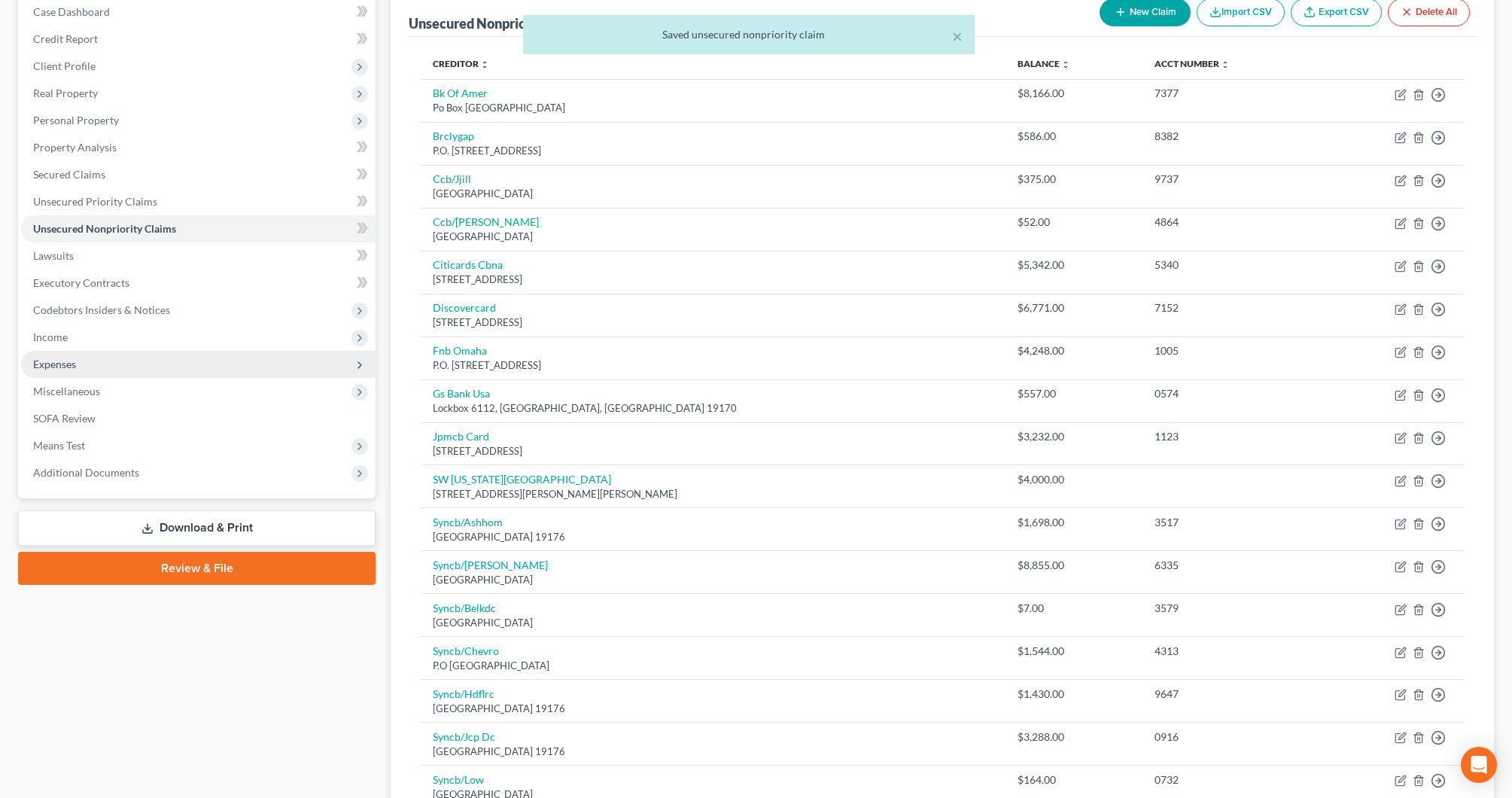
click at [89, 368] on span "Expenses" at bounding box center [198, 365] width 354 height 27
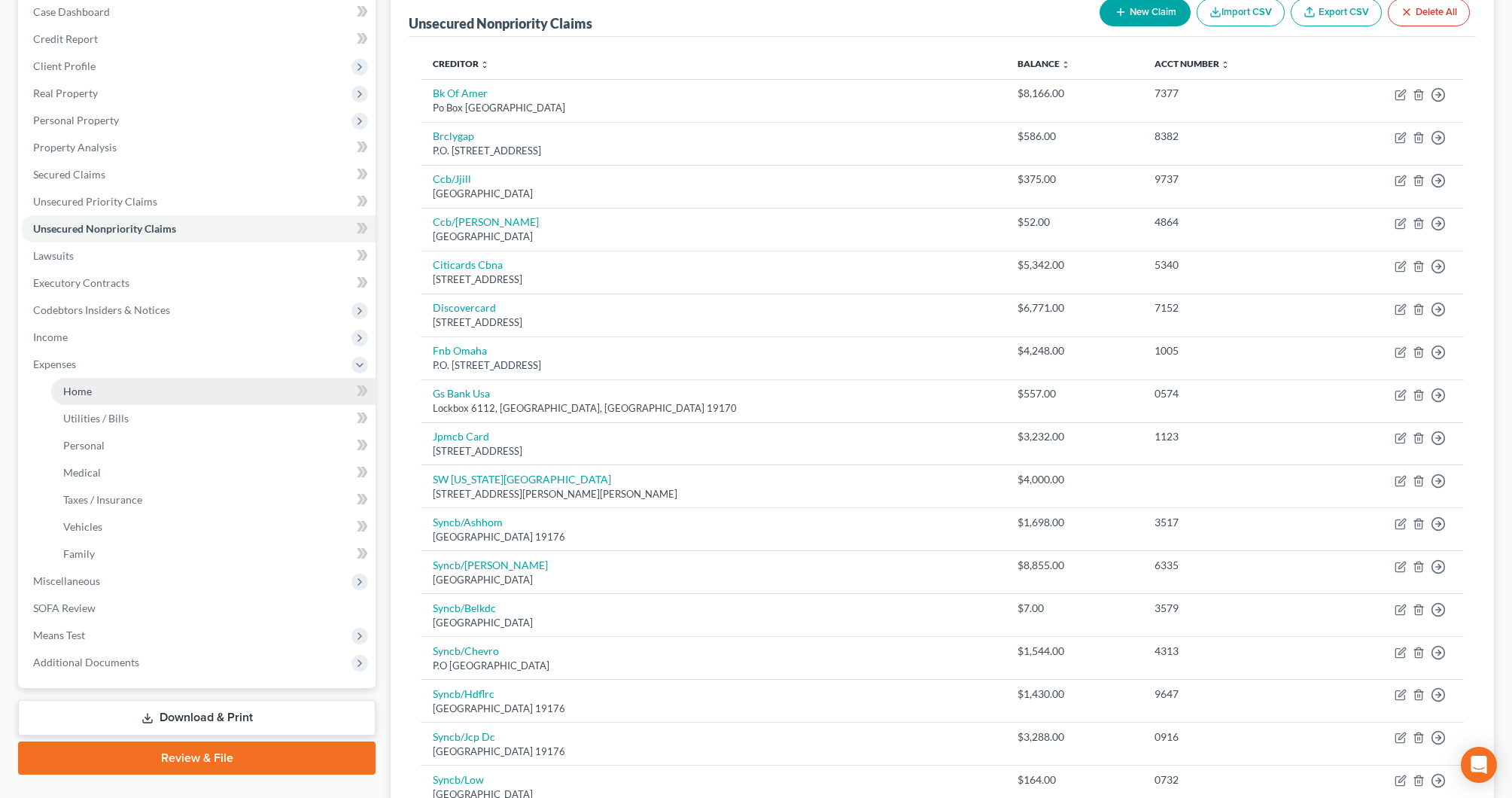
scroll to position [159, 1]
click at [94, 385] on link "Home" at bounding box center [213, 390] width 324 height 27
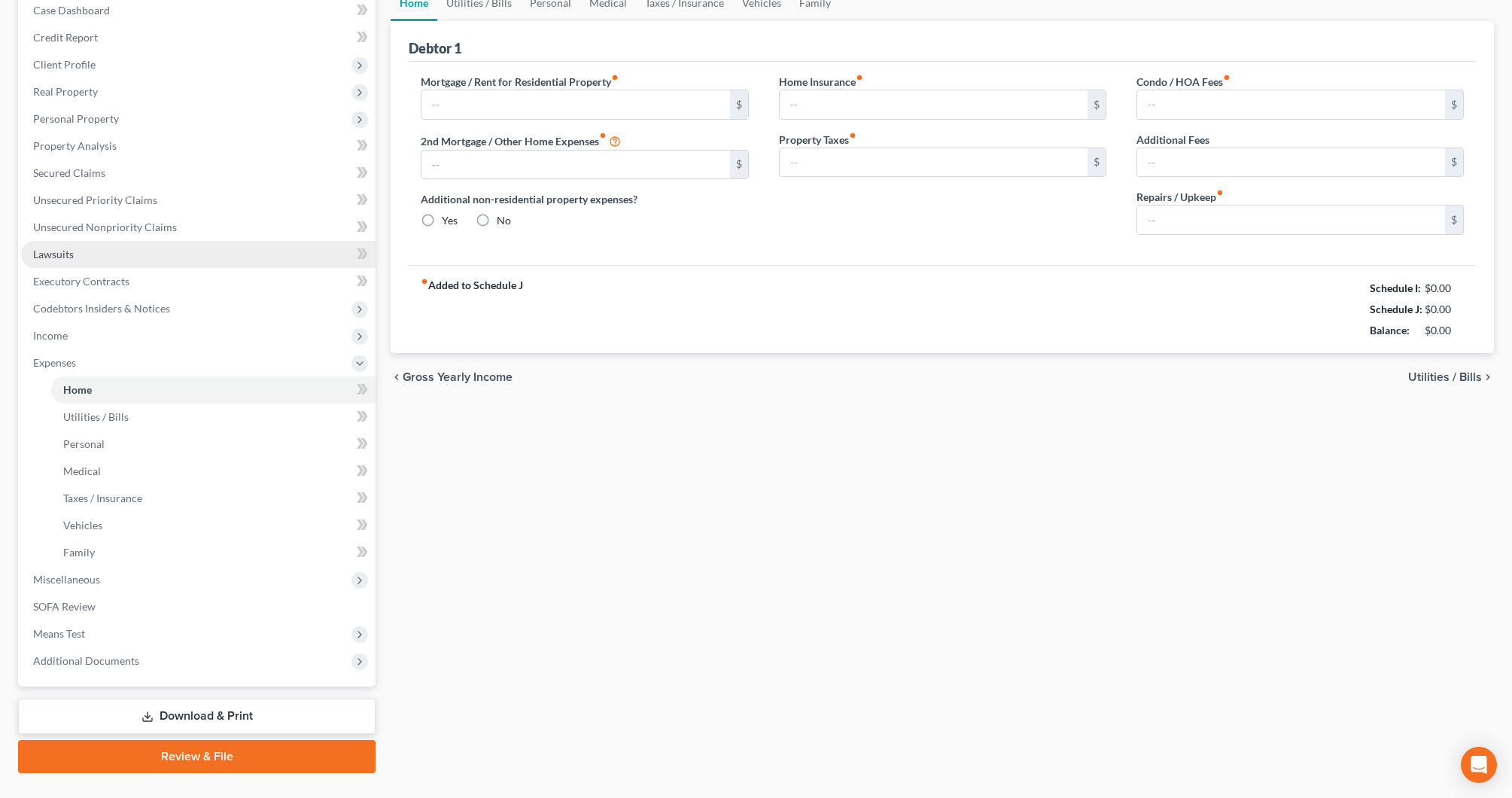
type input "0.00"
radio input "true"
type input "0.00"
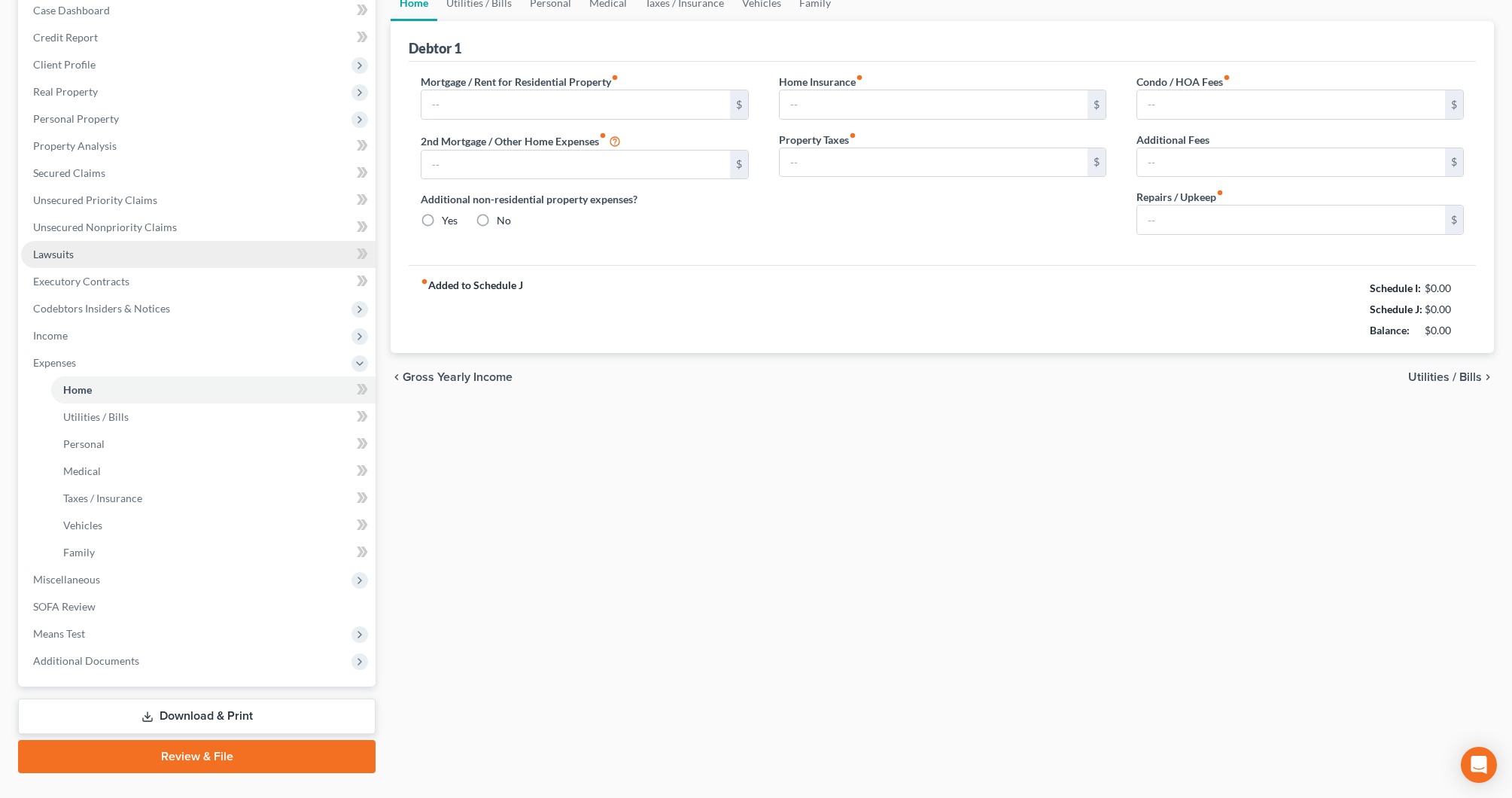
type input "0.00"
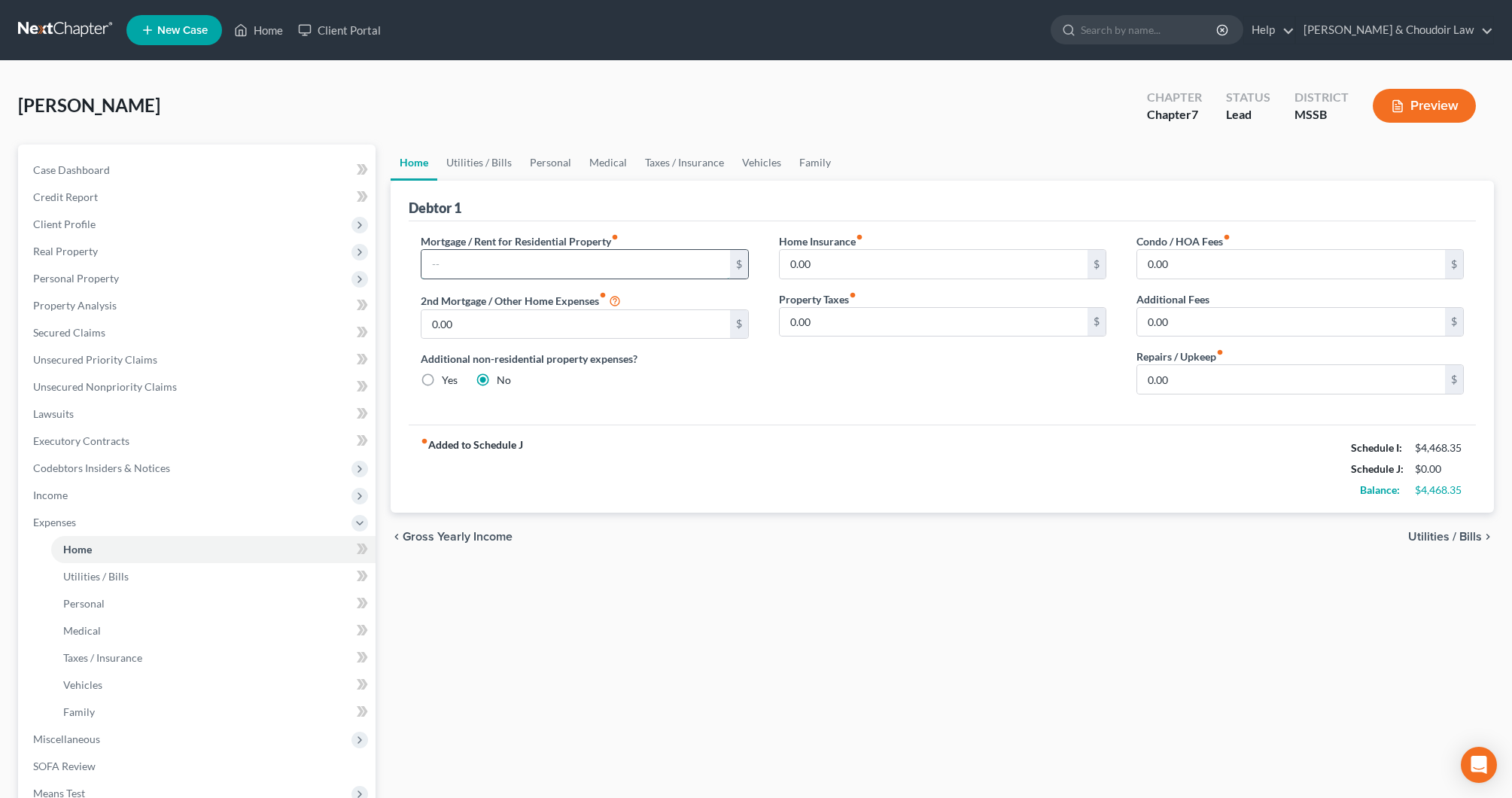
click at [586, 264] on input "text" at bounding box center [575, 264] width 308 height 29
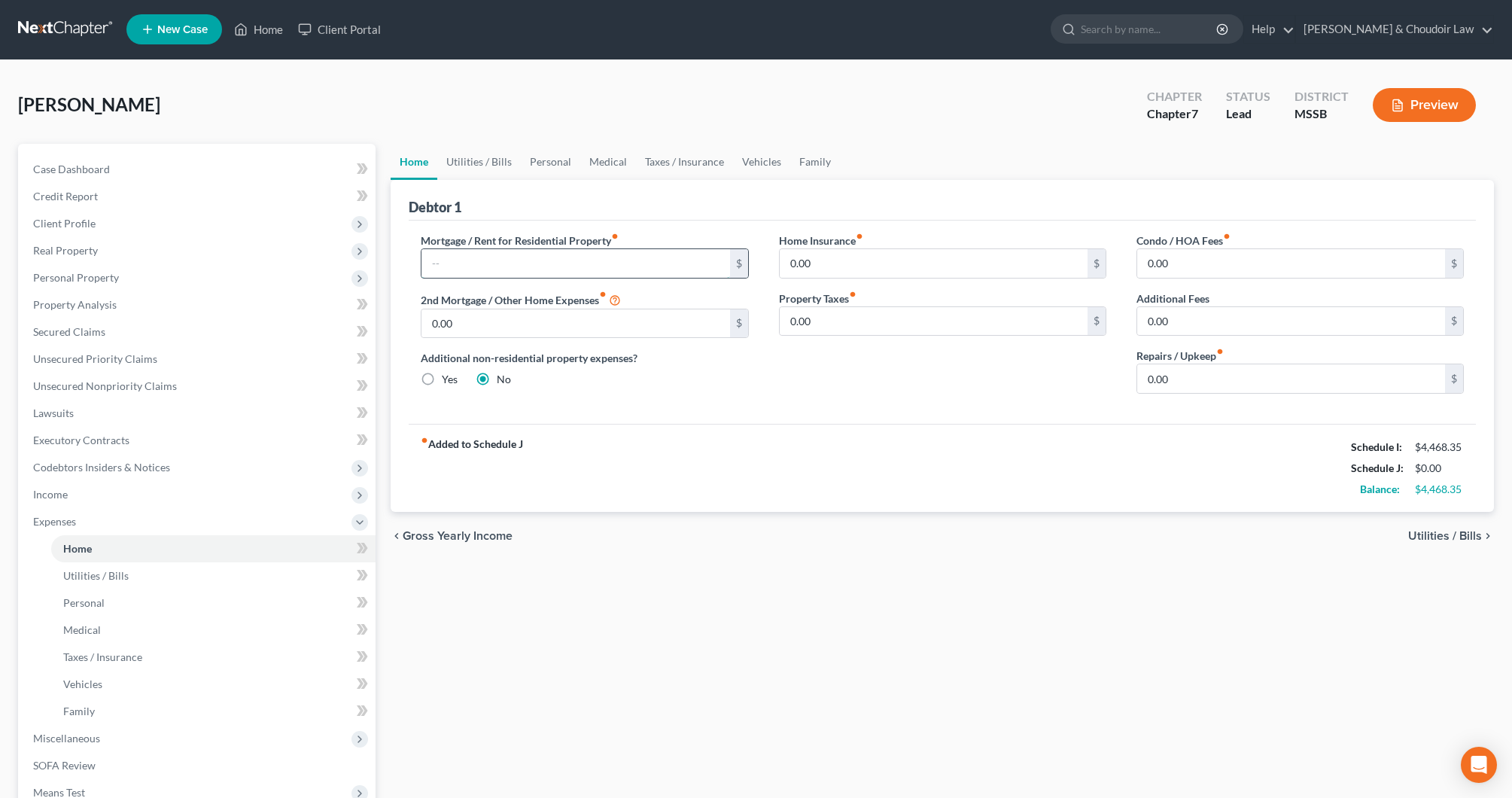
scroll to position [1, 0]
drag, startPoint x: 842, startPoint y: 264, endPoint x: 720, endPoint y: 262, distance: 122.0
click at [720, 262] on div "Mortgage / Rent for Residential Property fiber_manual_record $ 2nd Mortgage / O…" at bounding box center [942, 319] width 1074 height 173
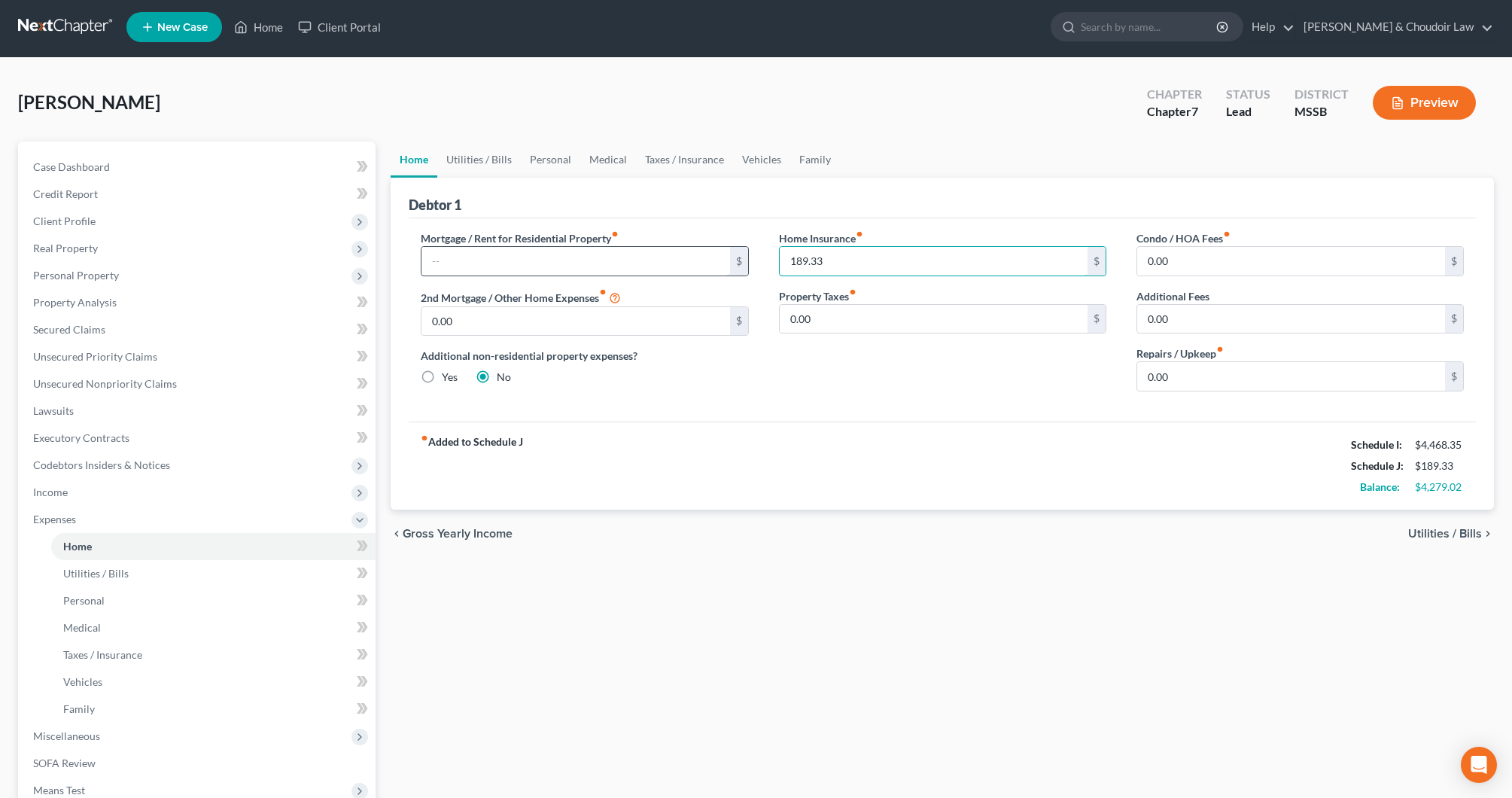
scroll to position [6, 0]
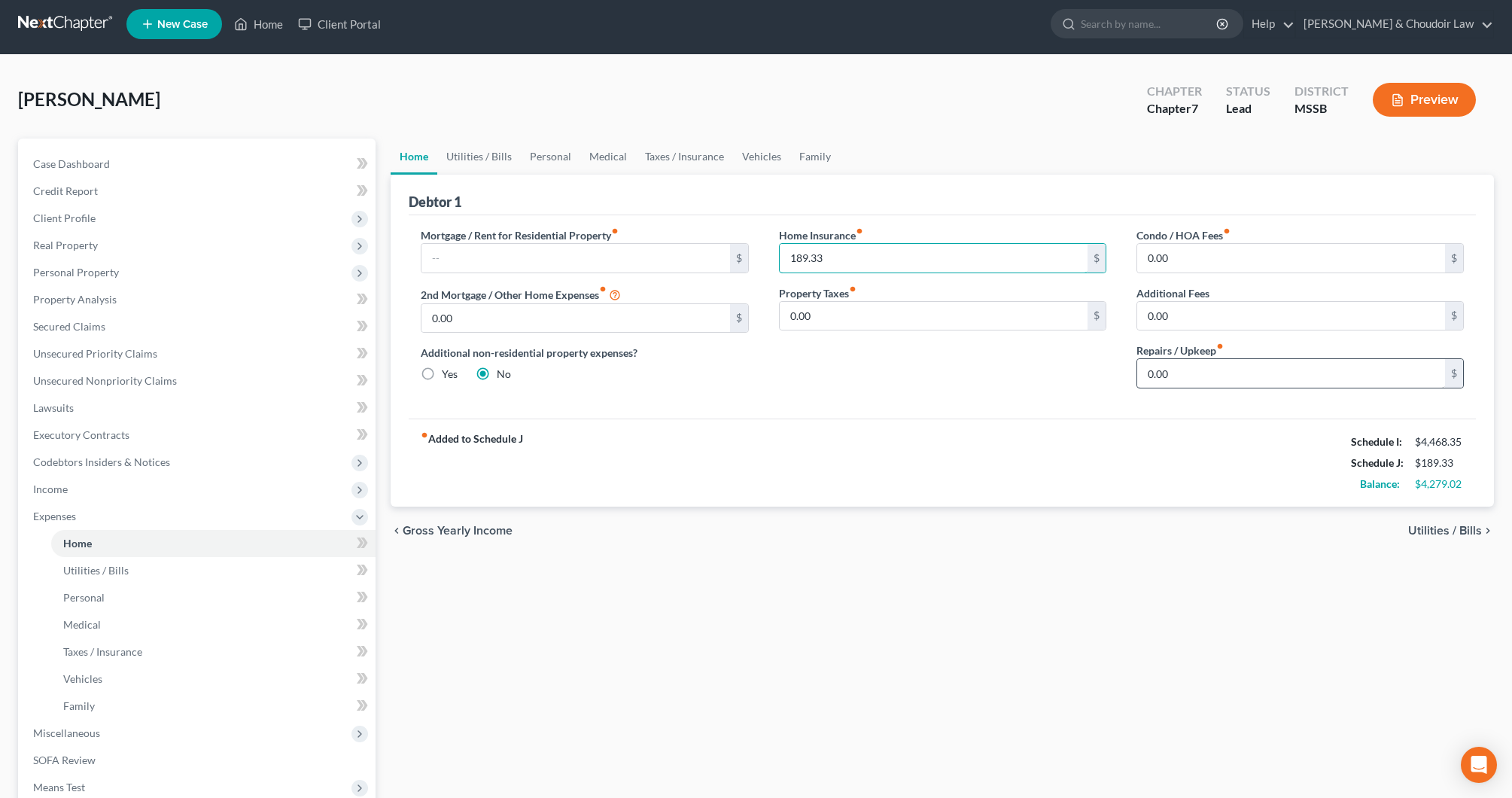
type input "189.33"
drag, startPoint x: 1184, startPoint y: 364, endPoint x: 1117, endPoint y: 368, distance: 67.1
click at [1117, 368] on div "Mortgage / Rent for Residential Property fiber_manual_record $ 2nd Mortgage / O…" at bounding box center [942, 314] width 1074 height 173
drag, startPoint x: 1191, startPoint y: 375, endPoint x: 1111, endPoint y: 373, distance: 80.0
click at [1113, 374] on div "Mortgage / Rent for Residential Property fiber_manual_record $ 2nd Mortgage / O…" at bounding box center [942, 314] width 1074 height 173
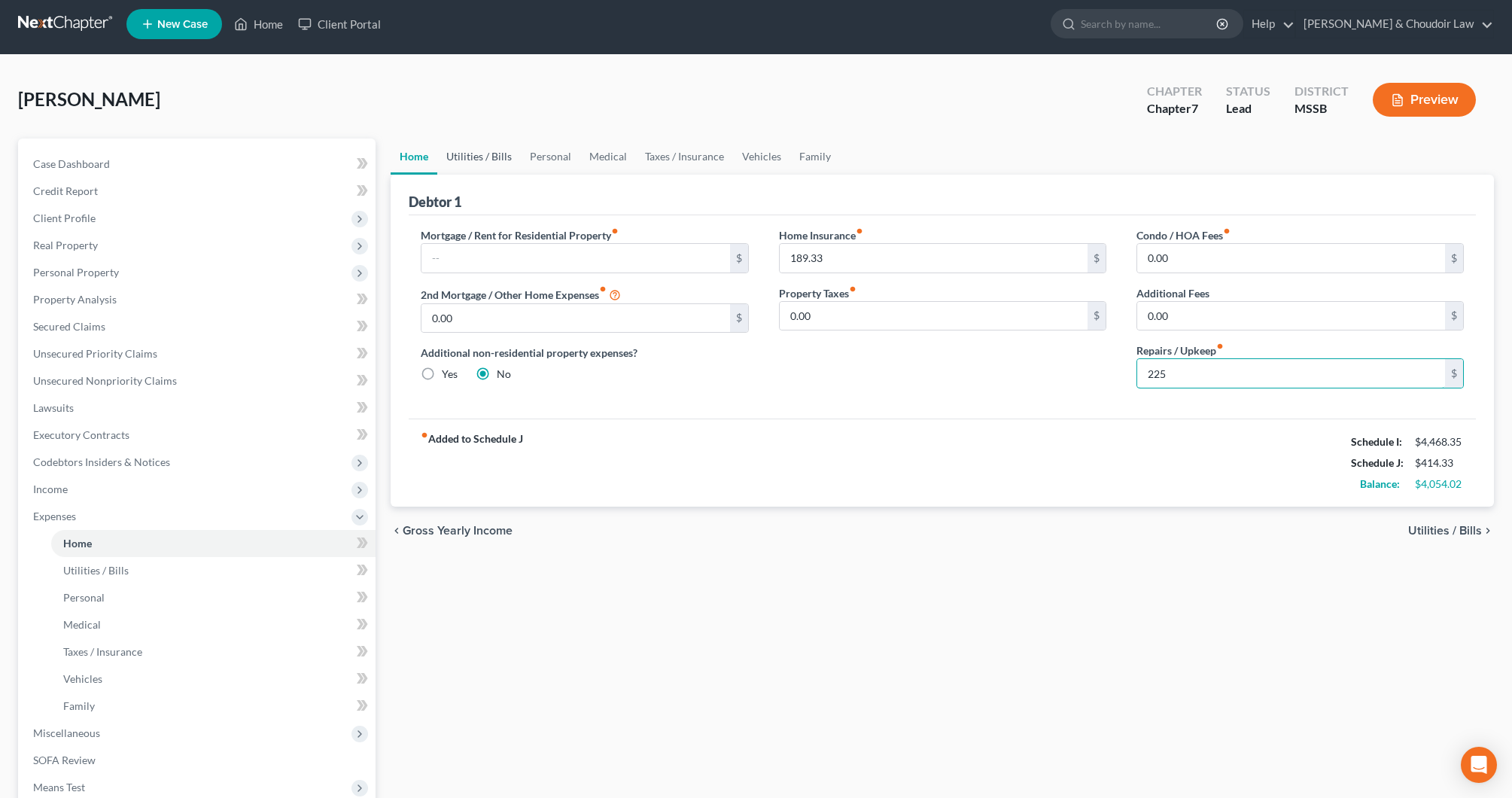
type input "225"
click at [475, 151] on link "Utilities / Bills" at bounding box center [479, 157] width 83 height 36
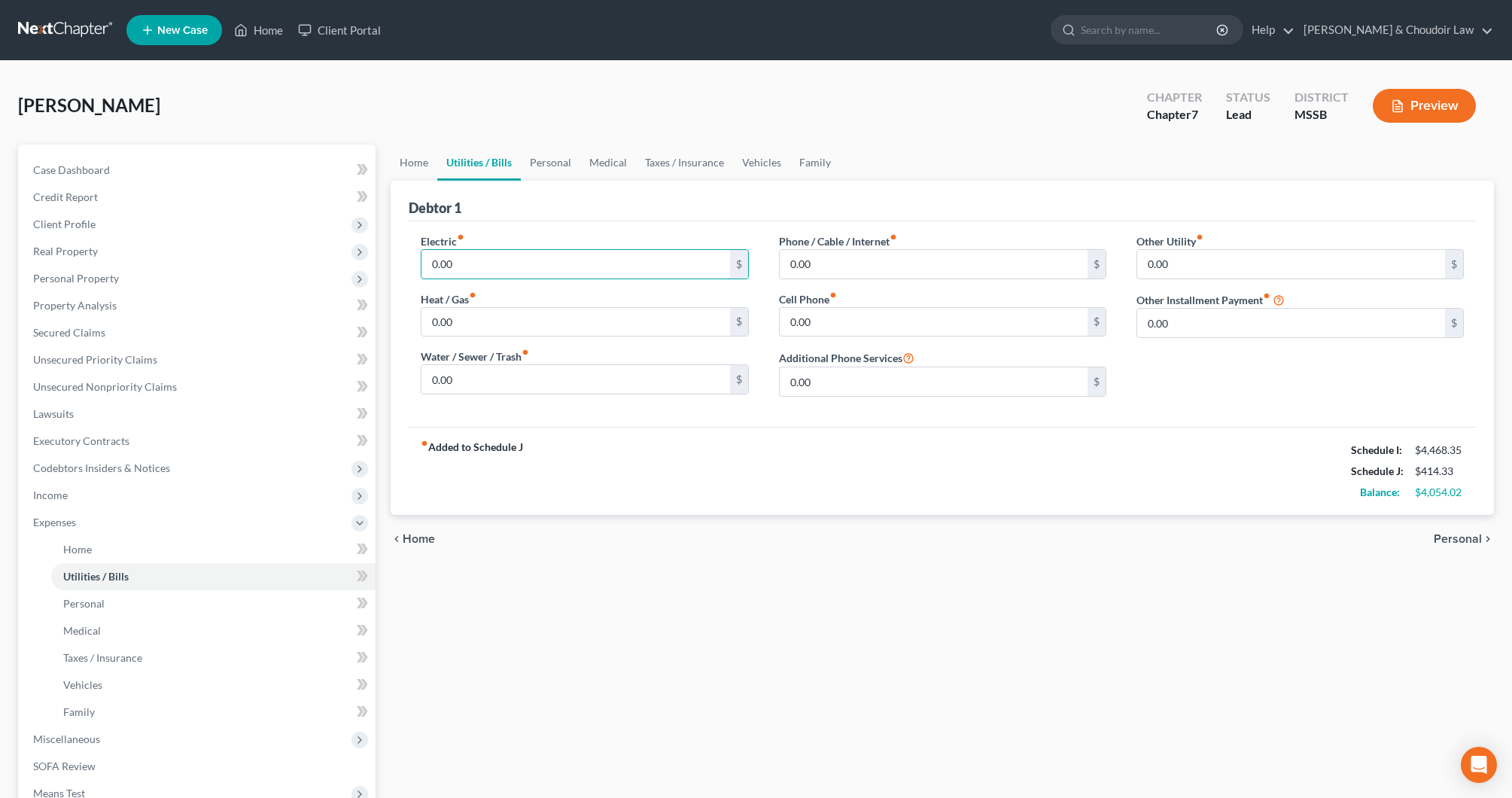
drag, startPoint x: 480, startPoint y: 269, endPoint x: 399, endPoint y: 263, distance: 81.2
click at [400, 263] on div "Debtor 1 Electric fiber_manual_record 0.00 $ Heat / Gas fiber_manual_record 0.0…" at bounding box center [942, 348] width 1104 height 334
type input "178.12"
type input "48.18"
drag, startPoint x: 478, startPoint y: 389, endPoint x: 410, endPoint y: 377, distance: 69.1
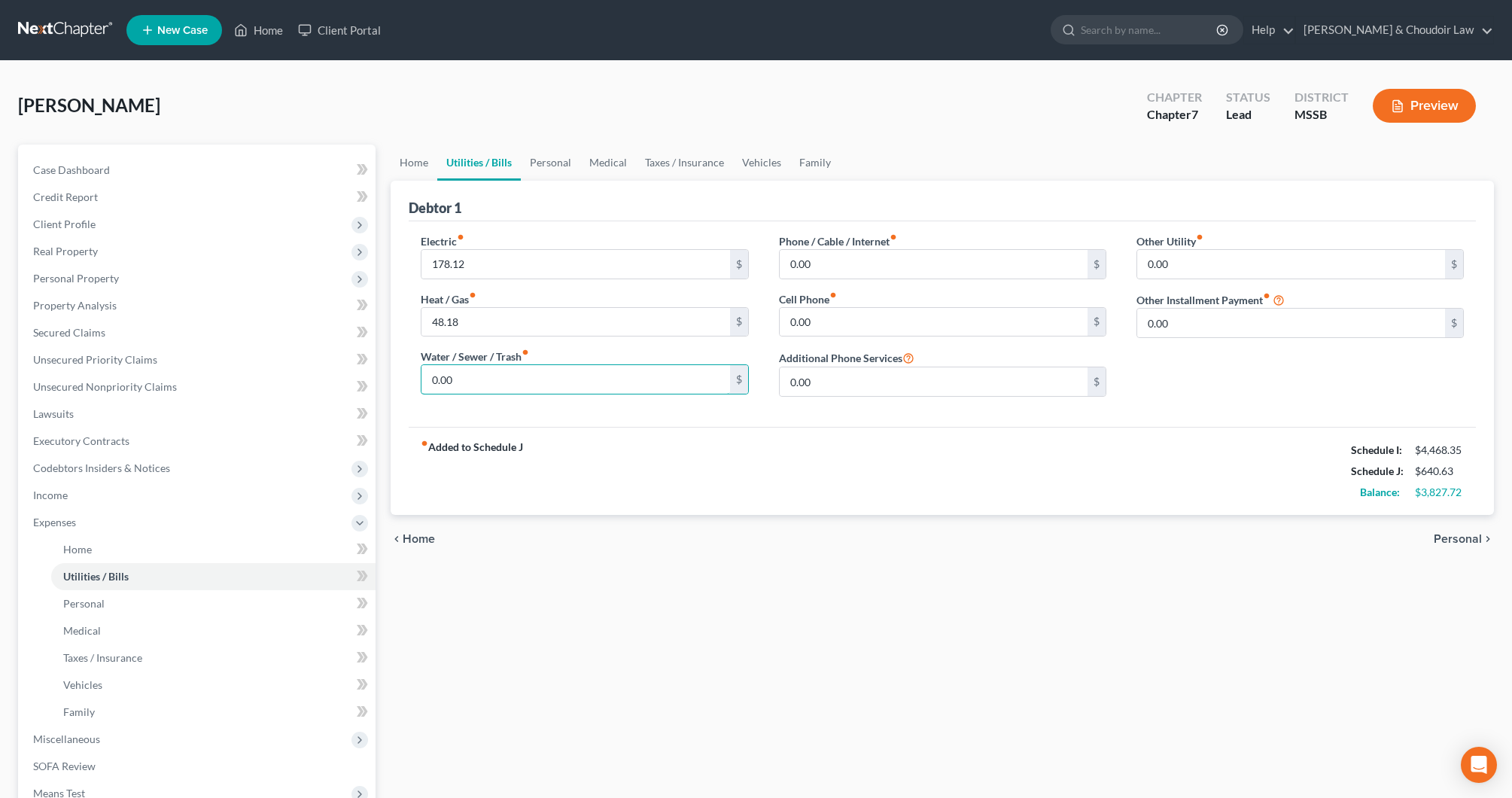
click at [413, 379] on div "Electric fiber_manual_record 178.12 $ Heat / Gas fiber_manual_record 48.18 $ Wa…" at bounding box center [584, 320] width 357 height 175
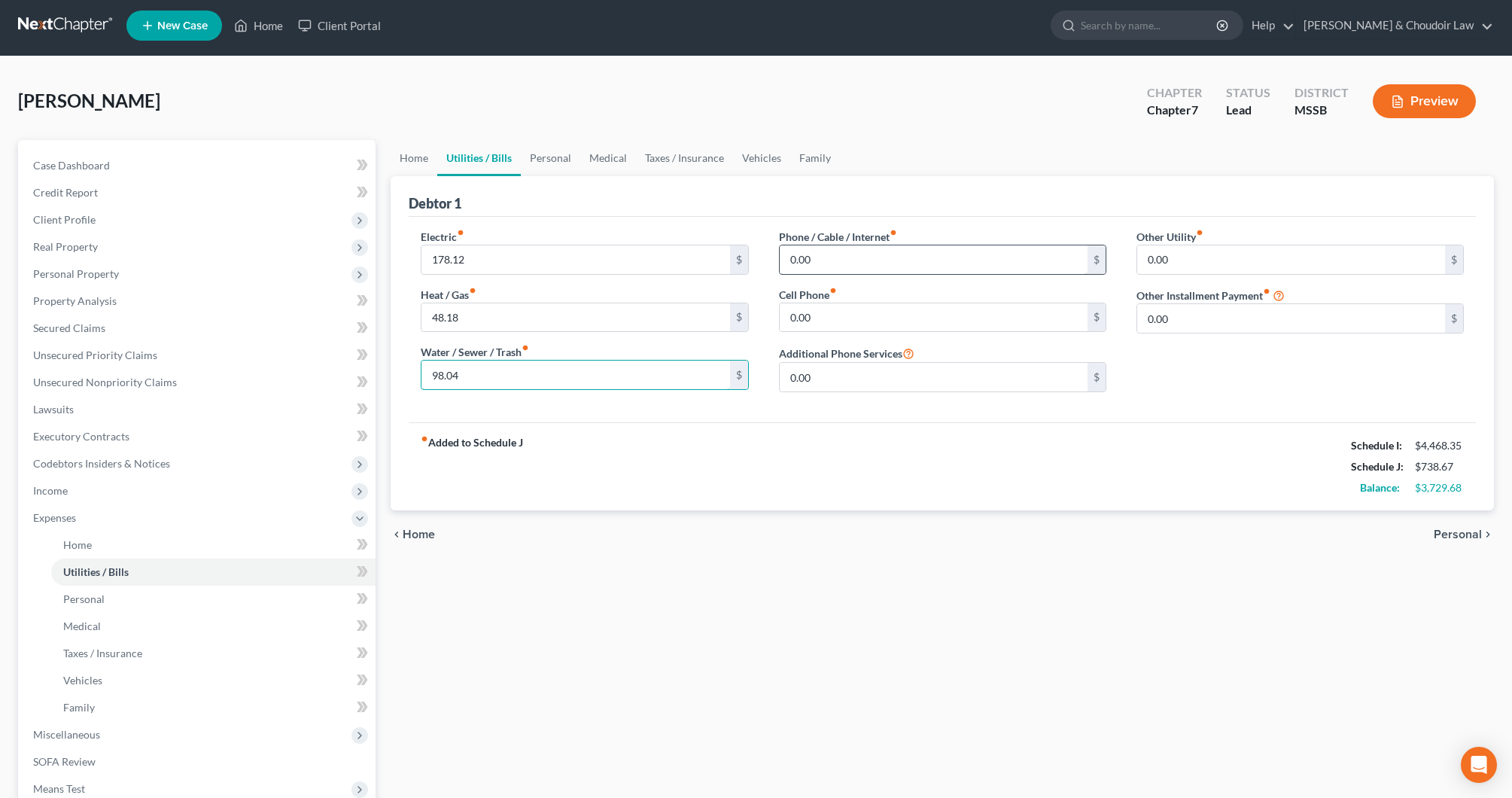
type input "98.04"
drag, startPoint x: 822, startPoint y: 259, endPoint x: 761, endPoint y: 258, distance: 61.0
drag, startPoint x: 821, startPoint y: 260, endPoint x: 756, endPoint y: 257, distance: 65.1
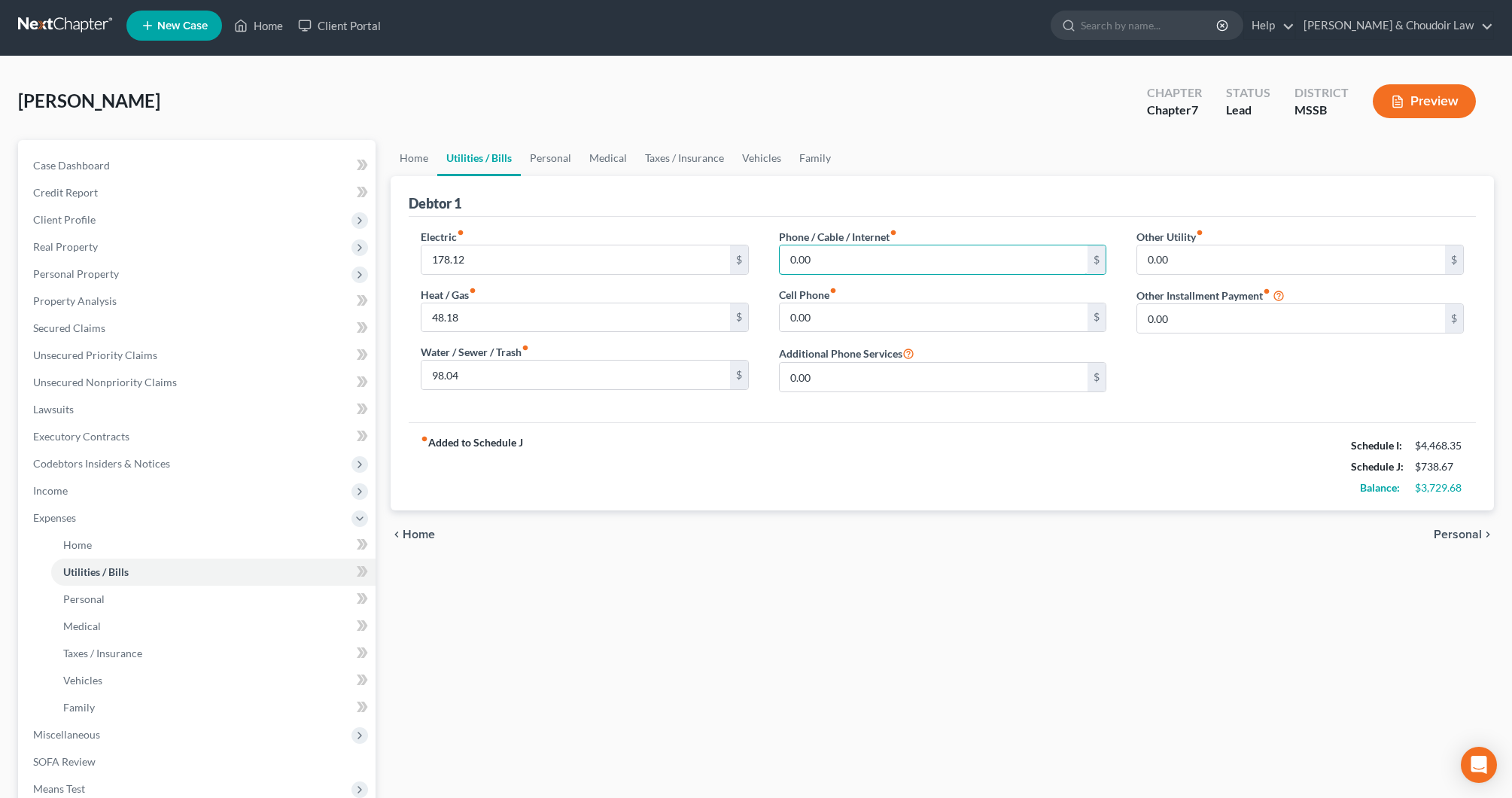
click at [756, 257] on div "Electric fiber_manual_record 178.12 $ Heat / Gas fiber_manual_record 48.18 $ Wa…" at bounding box center [942, 316] width 1074 height 175
type input "145.36"
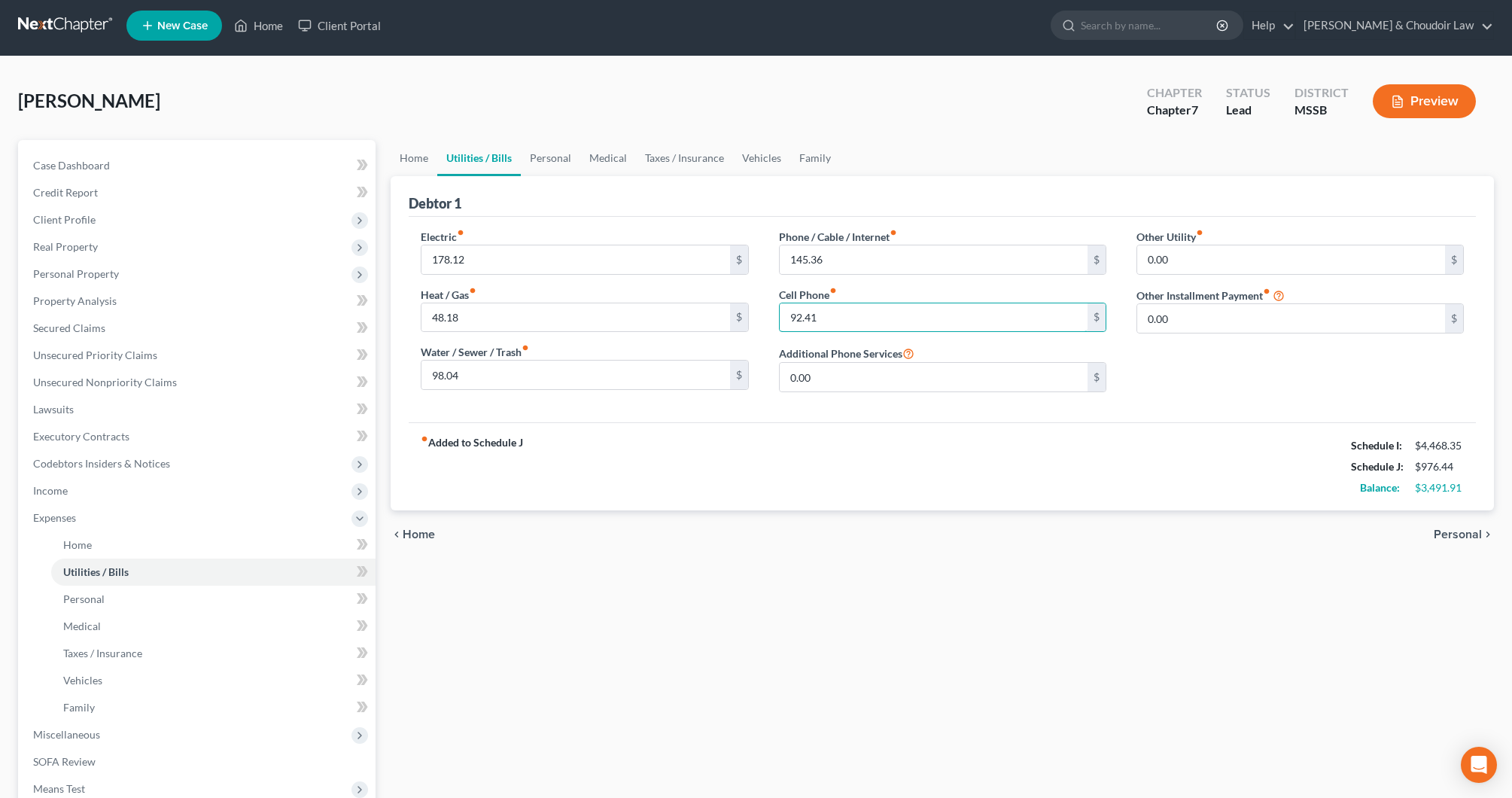
scroll to position [3, 0]
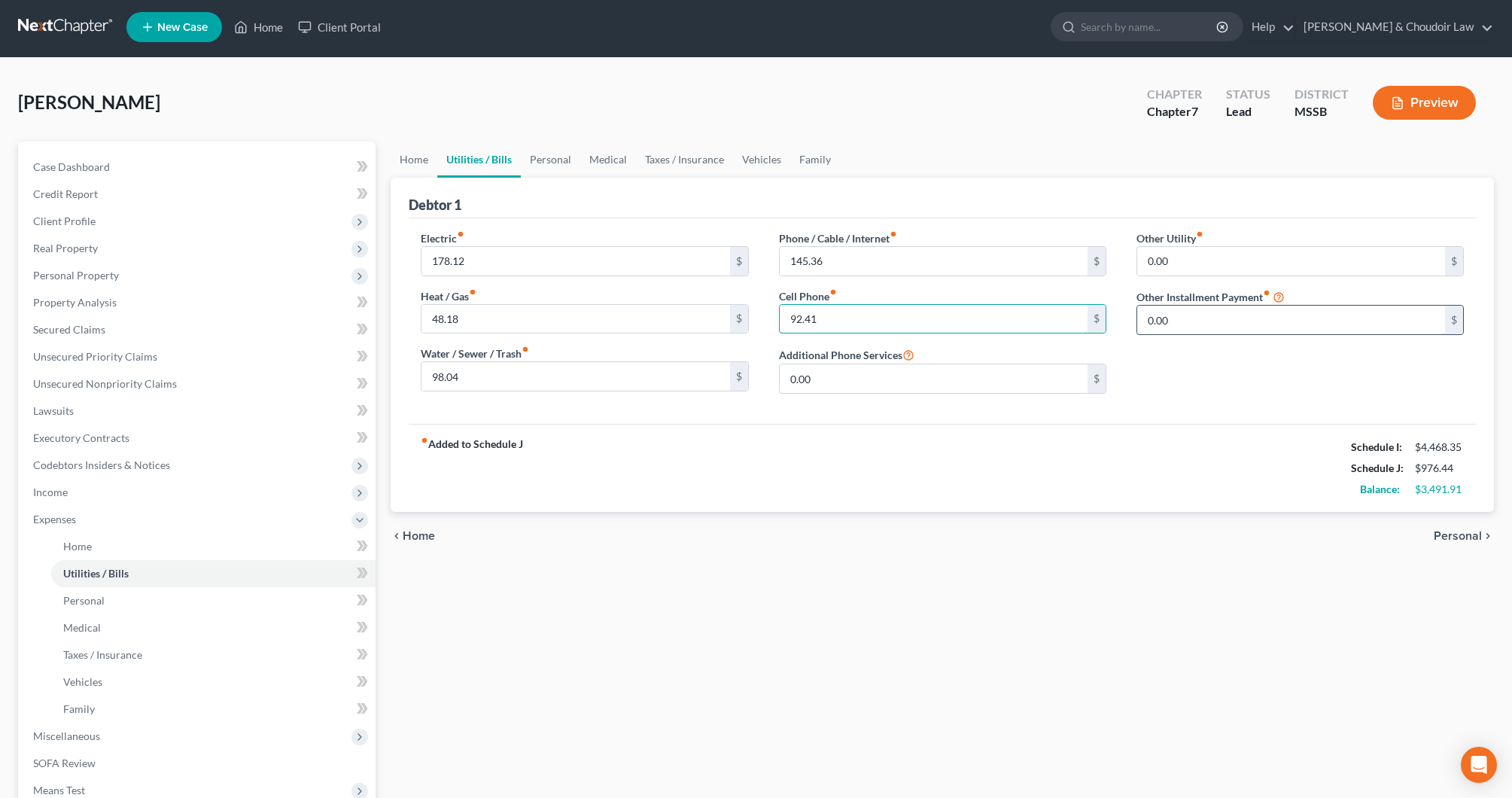
type input "92.41"
drag, startPoint x: 1180, startPoint y: 326, endPoint x: 1105, endPoint y: 325, distance: 75.0
click at [1105, 325] on div "Electric fiber_manual_record 178.12 $ Heat / Gas fiber_manual_record 48.18 $ Wa…" at bounding box center [942, 318] width 1074 height 175
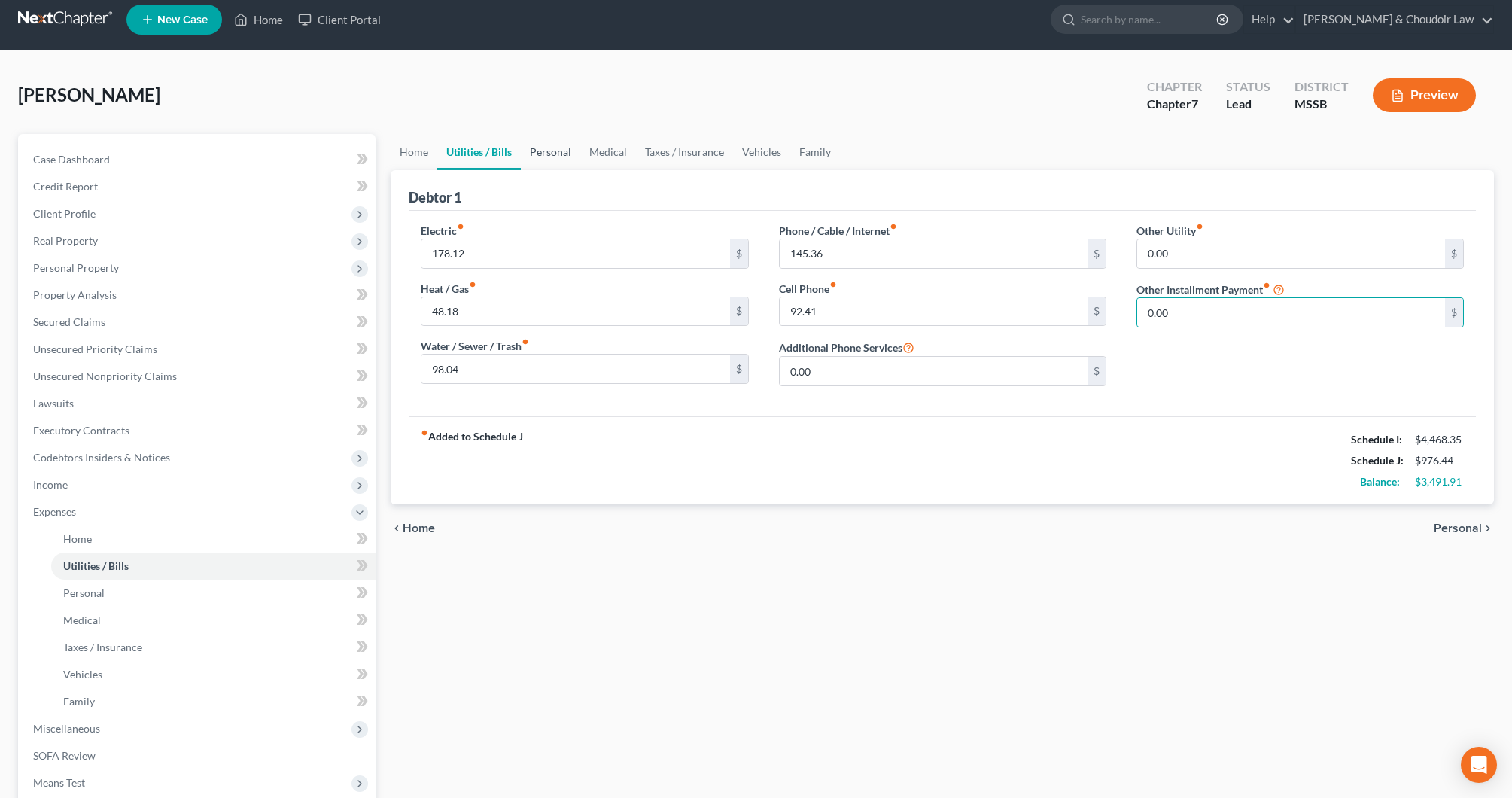
click at [564, 157] on link "Personal" at bounding box center [550, 152] width 59 height 36
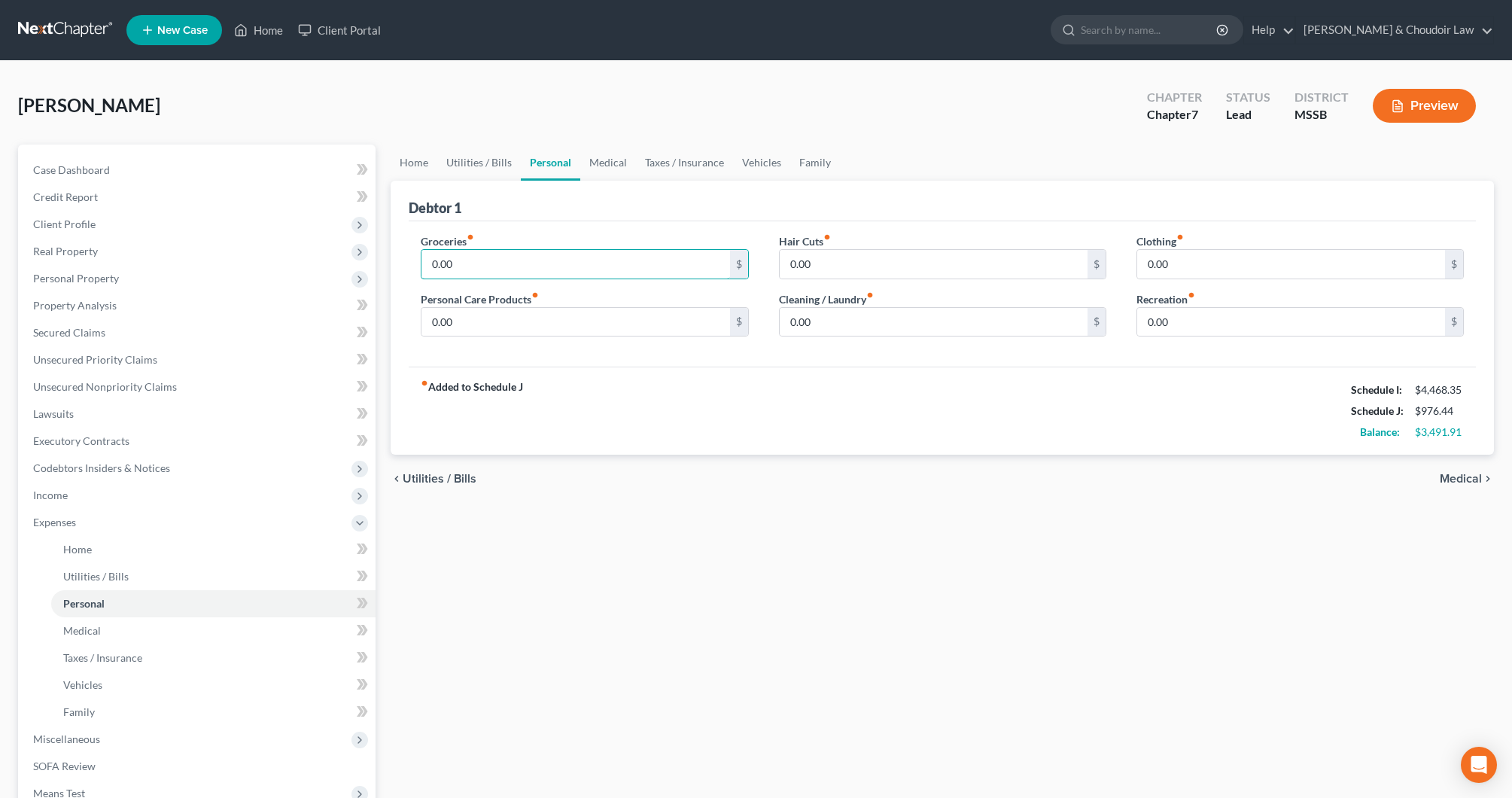
drag, startPoint x: 391, startPoint y: 254, endPoint x: 382, endPoint y: 253, distance: 9.1
click at [382, 253] on div "Petition Navigation Case Dashboard Payments Invoices Payments Payments Credit R…" at bounding box center [756, 538] width 1491 height 788
type input "700"
drag, startPoint x: 480, startPoint y: 319, endPoint x: 384, endPoint y: 319, distance: 96.0
click at [384, 319] on div "Home Utilities / Bills Personal Medical Taxes / Insurance Vehicles Family Debto…" at bounding box center [943, 538] width 1119 height 788
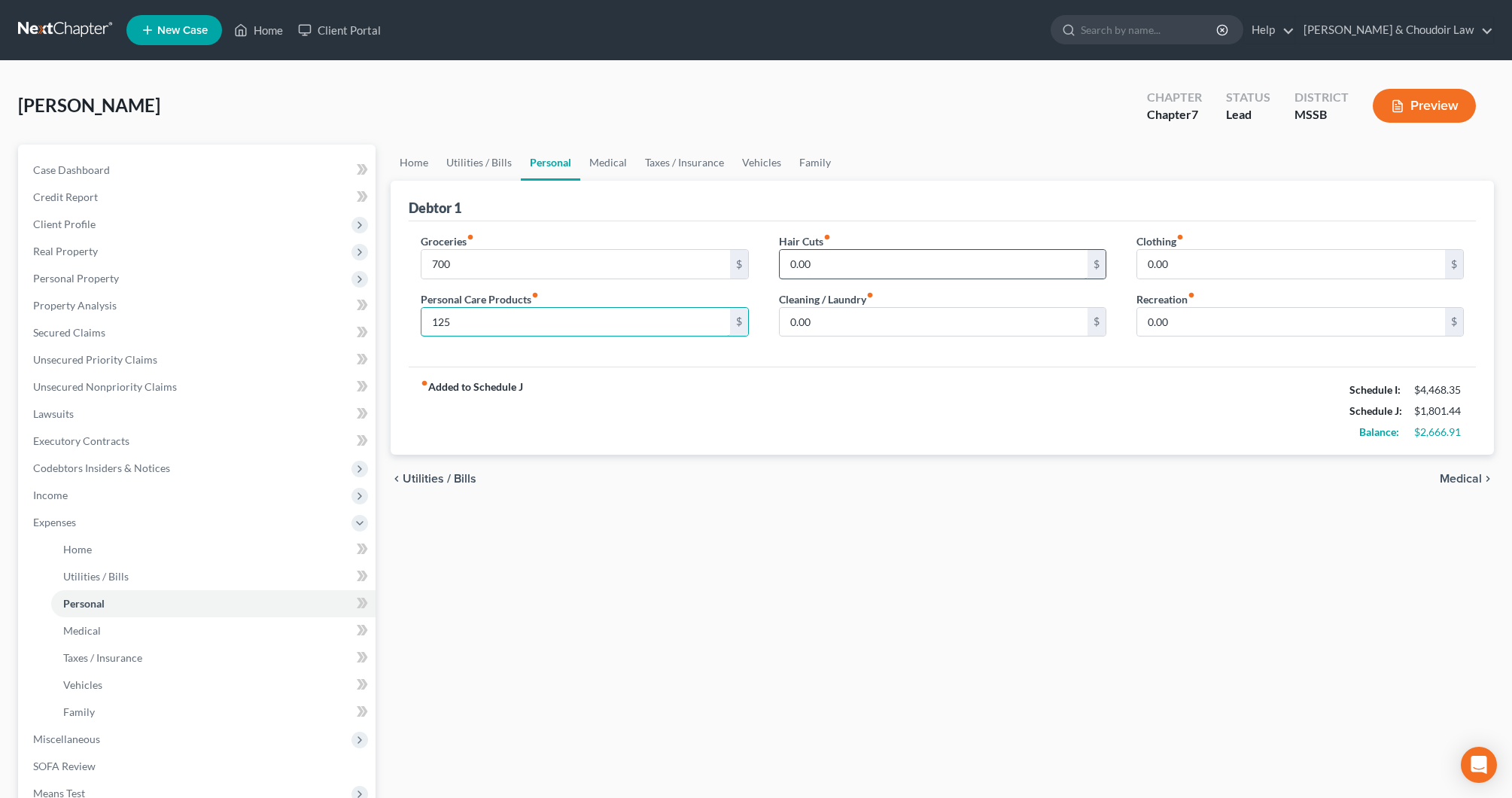
type input "125"
drag, startPoint x: 825, startPoint y: 268, endPoint x: 755, endPoint y: 264, distance: 70.1
click at [755, 264] on div "Groceries fiber_manual_record 700 $ Personal Care Products fiber_manual_record …" at bounding box center [942, 291] width 1074 height 116
type input "100"
drag, startPoint x: 815, startPoint y: 326, endPoint x: 745, endPoint y: 323, distance: 70.1
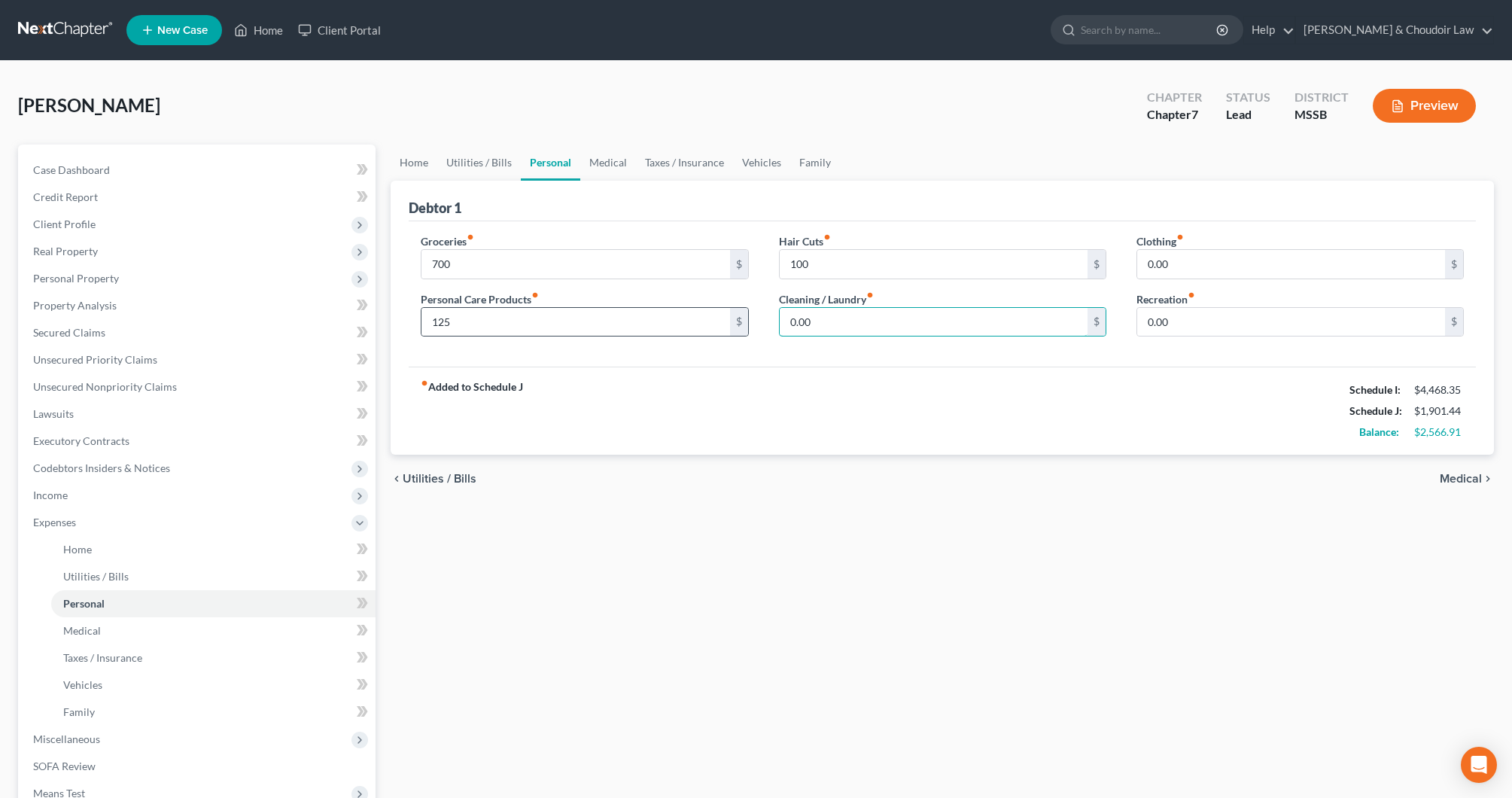
click at [747, 323] on div "Groceries fiber_manual_record 700 $ Personal Care Products fiber_manual_record …" at bounding box center [942, 291] width 1074 height 116
type input "125"
click at [1107, 262] on div "Groceries fiber_manual_record 700 $ Personal Care Products fiber_manual_record …" at bounding box center [942, 291] width 1074 height 116
type input "100"
drag, startPoint x: 1208, startPoint y: 325, endPoint x: 1096, endPoint y: 320, distance: 112.1
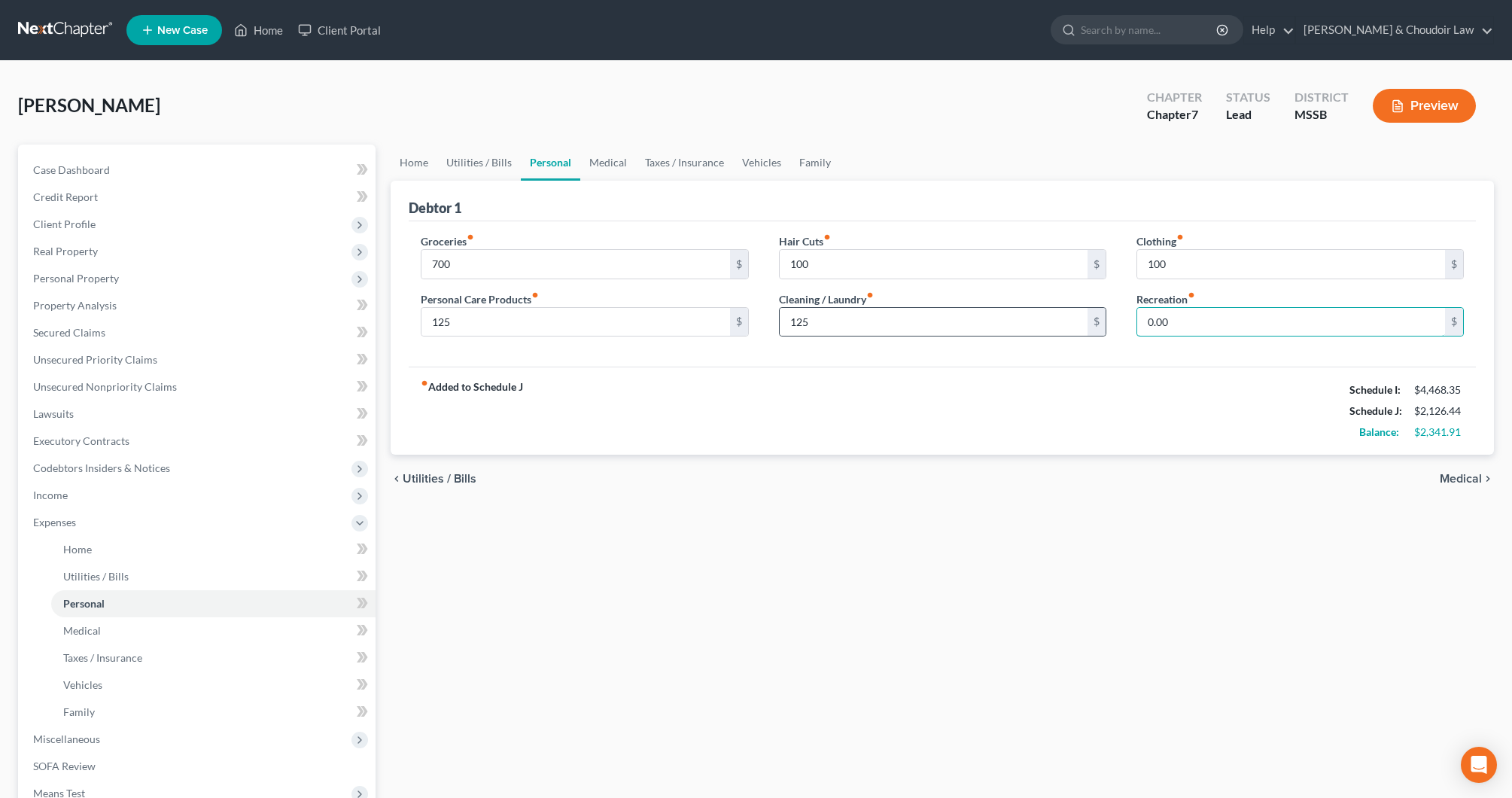
click at [1096, 320] on div "Groceries fiber_manual_record 700 $ Personal Care Products fiber_manual_record …" at bounding box center [942, 291] width 1074 height 116
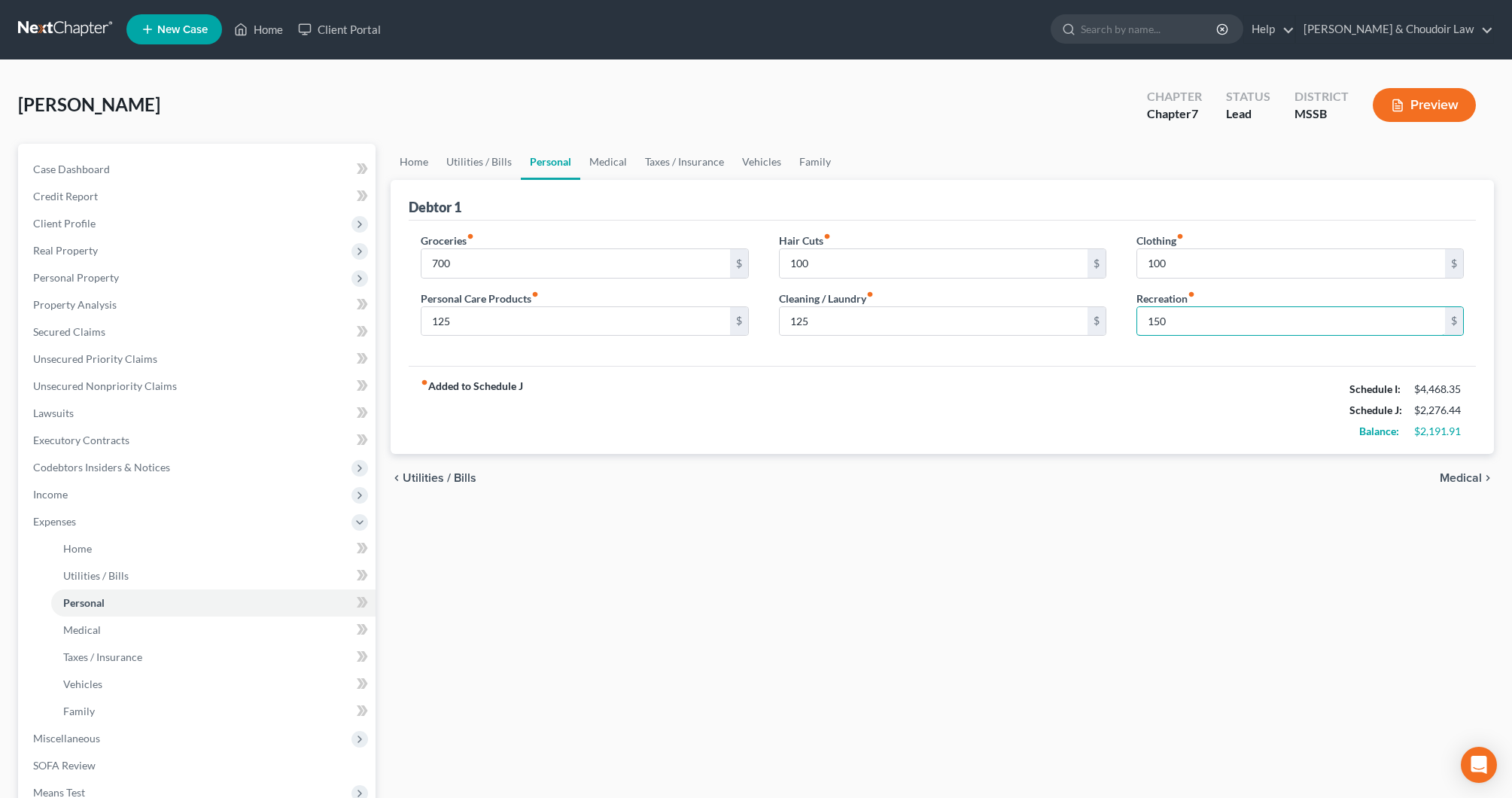
scroll to position [9, 0]
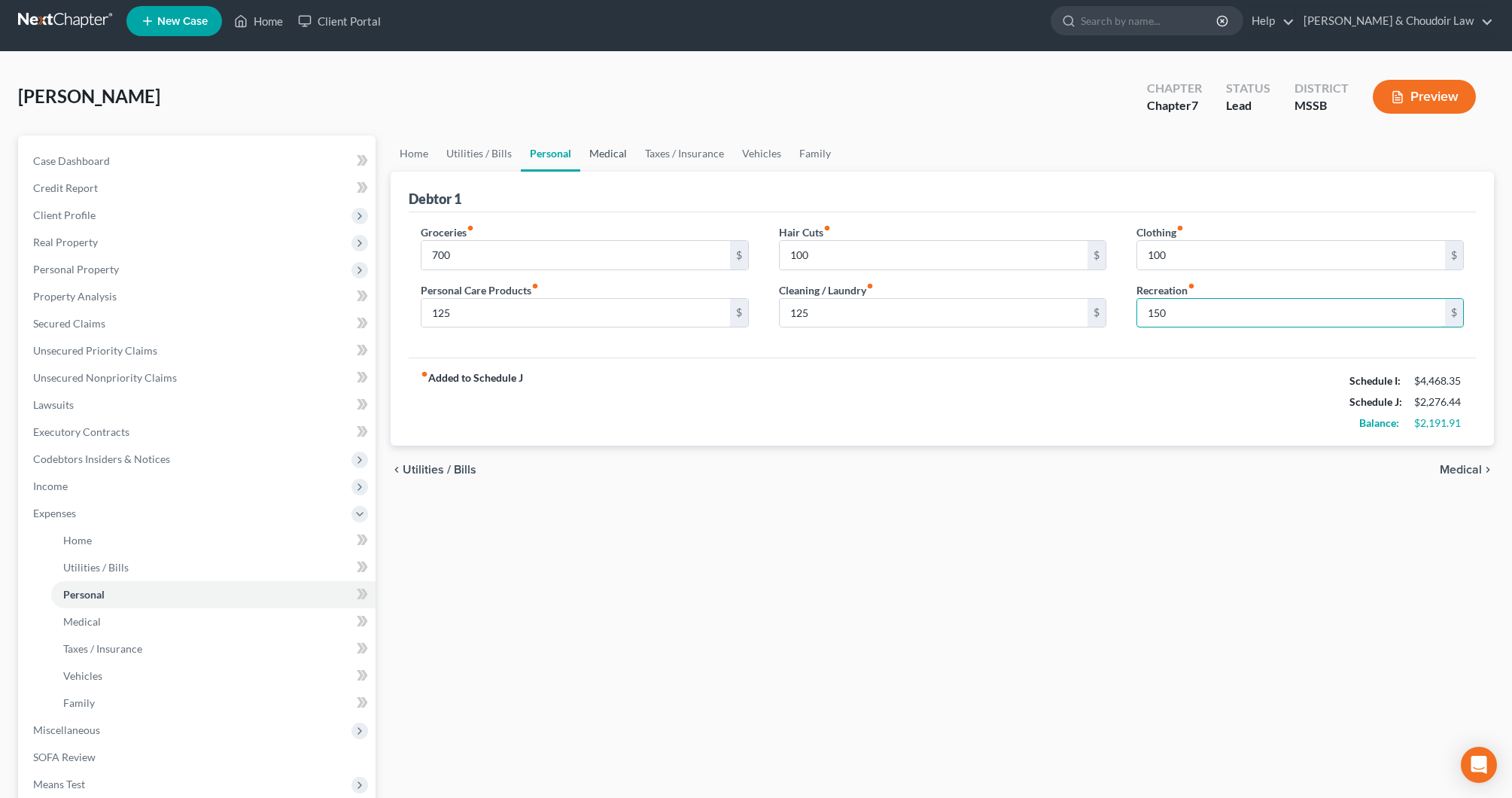
type input "150"
click at [598, 147] on link "Medical" at bounding box center [608, 154] width 55 height 36
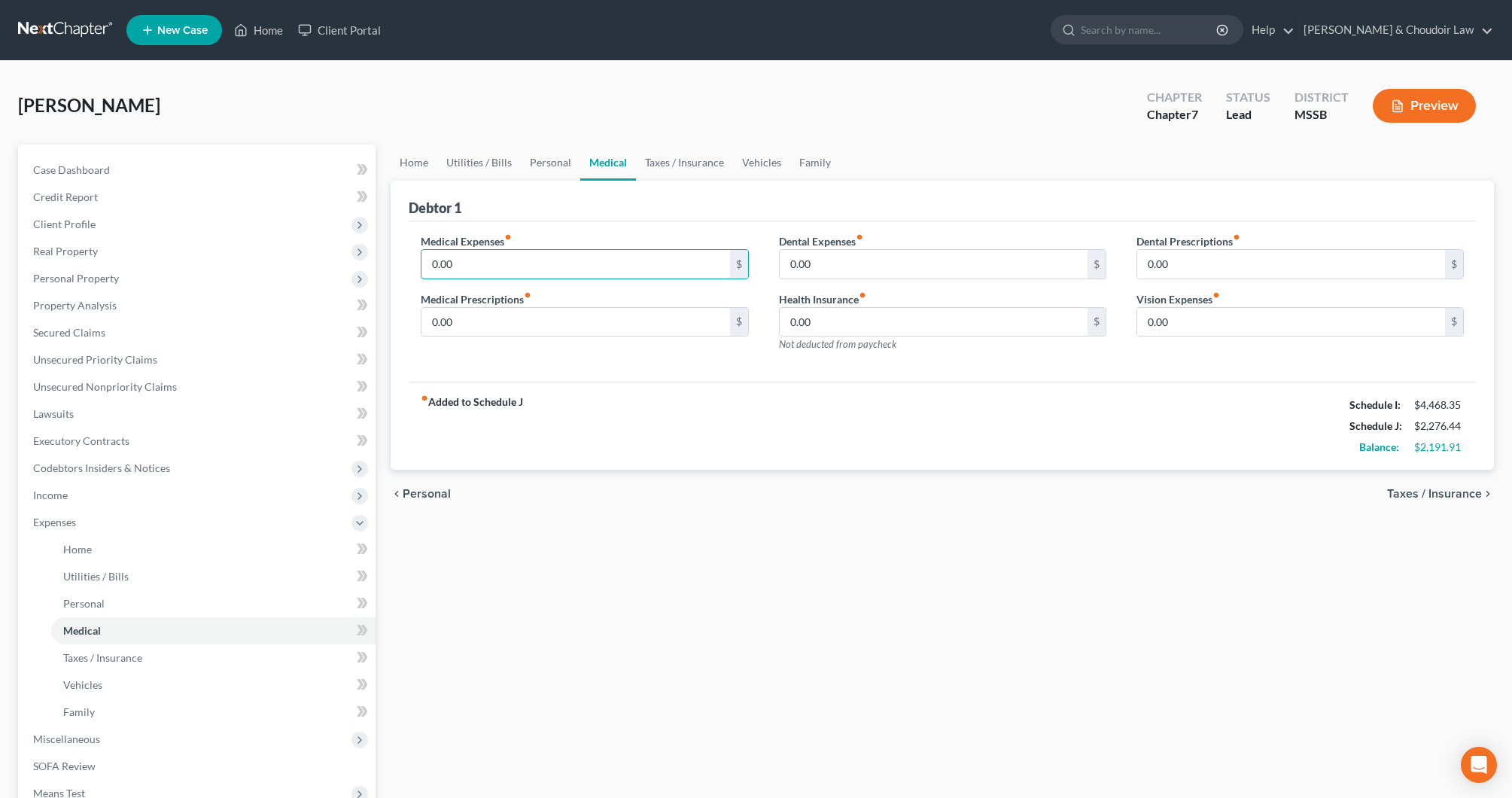
drag, startPoint x: 441, startPoint y: 259, endPoint x: 383, endPoint y: 260, distance: 58.0
click at [383, 260] on div "Petition Navigation Case Dashboard Payments Invoices Payments Payments Credit R…" at bounding box center [756, 538] width 1491 height 788
type input "180"
drag, startPoint x: 470, startPoint y: 323, endPoint x: 391, endPoint y: 320, distance: 79.1
click at [391, 320] on div "Debtor 1 Medical Expenses fiber_manual_record 180 $ Medical Prescriptions fiber…" at bounding box center [942, 326] width 1104 height 290
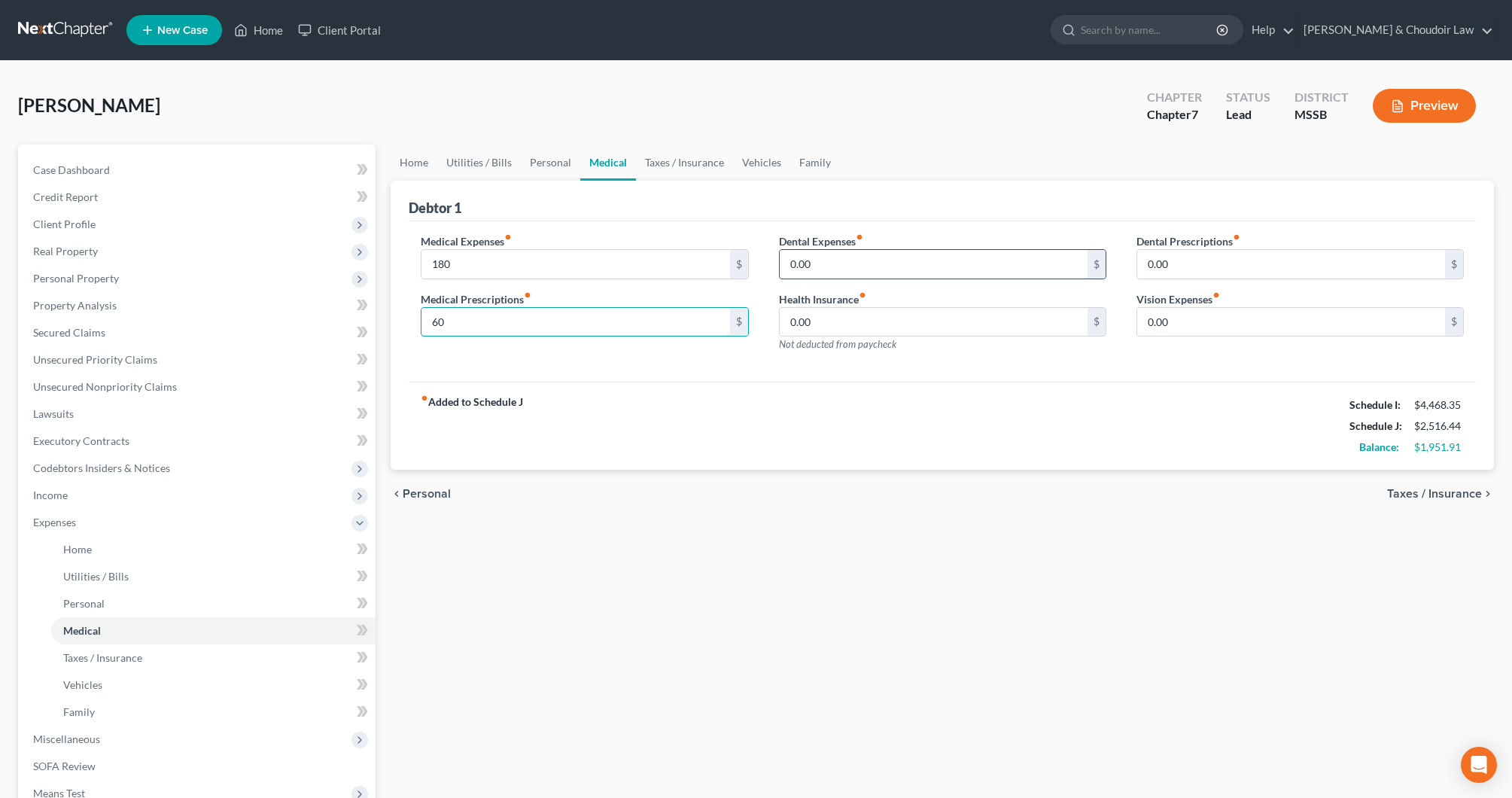
type input "60"
drag, startPoint x: 834, startPoint y: 266, endPoint x: 751, endPoint y: 266, distance: 83.0
click at [751, 266] on div "Medical Expenses fiber_manual_record 180 $ Medical Prescriptions fiber_manual_r…" at bounding box center [942, 298] width 1074 height 131
type input "30"
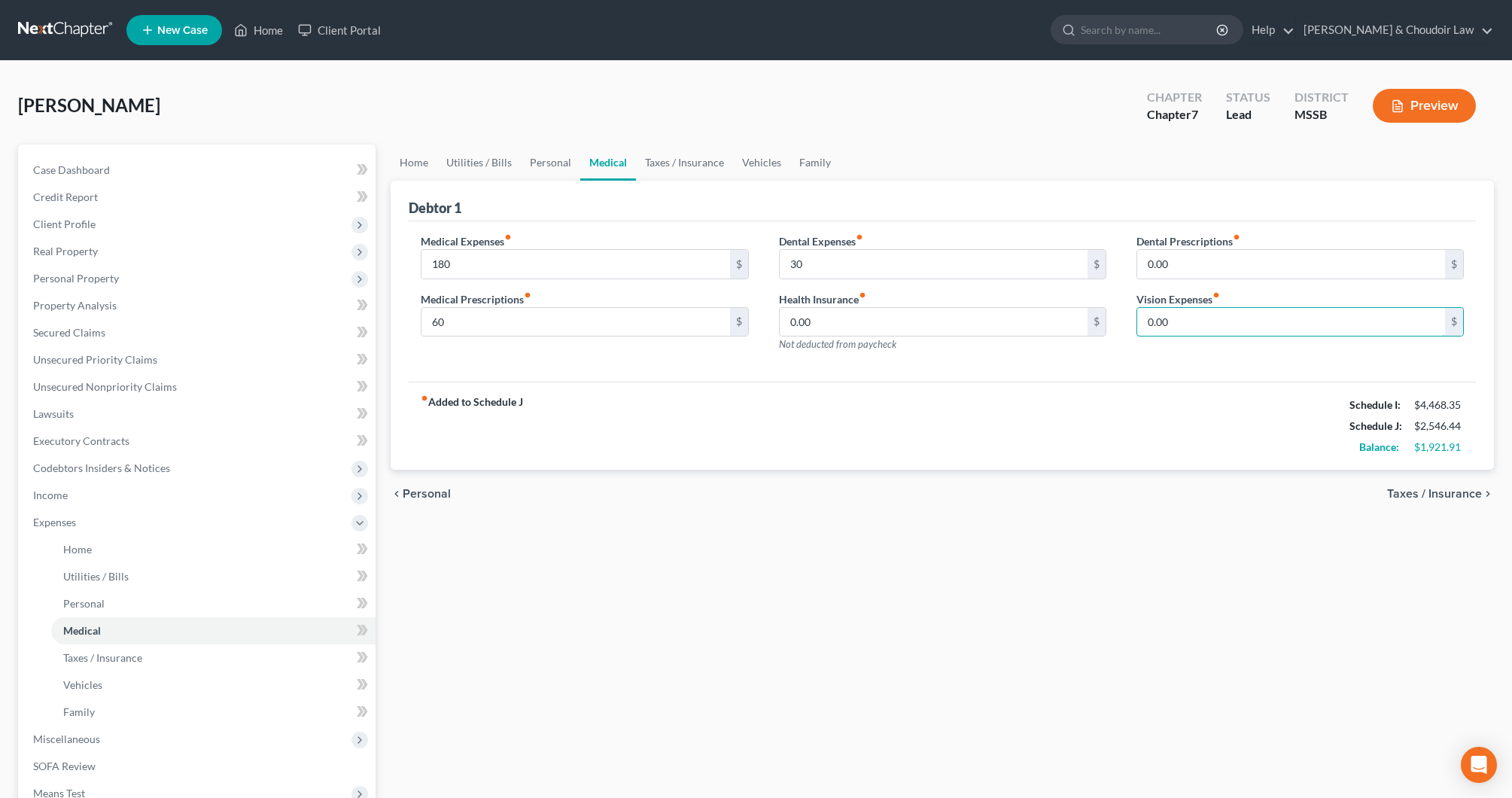
drag, startPoint x: 1181, startPoint y: 319, endPoint x: 1124, endPoint y: 319, distance: 57.0
click at [1124, 319] on div "Dental Prescriptions fiber_manual_record 0.00 $ Vision Expenses fiber_manual_re…" at bounding box center [1300, 298] width 357 height 131
type input "50"
click at [659, 159] on link "Taxes / Insurance" at bounding box center [685, 162] width 97 height 36
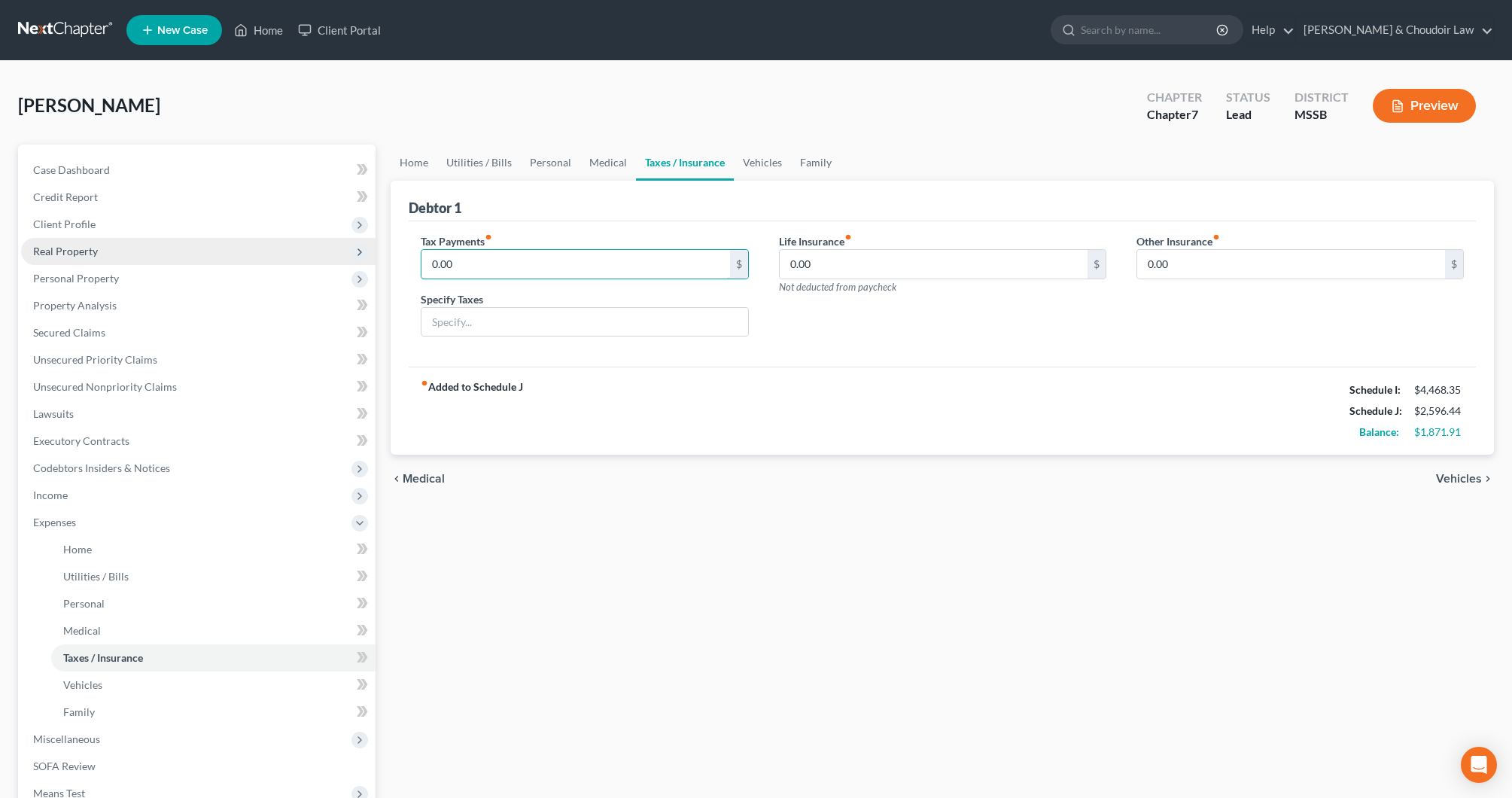
drag, startPoint x: 553, startPoint y: 258, endPoint x: 365, endPoint y: 257, distance: 188.0
click at [367, 257] on div "Petition Navigation Case Dashboard Payments Invoices Payments Payments Credit R…" at bounding box center [756, 538] width 1491 height 788
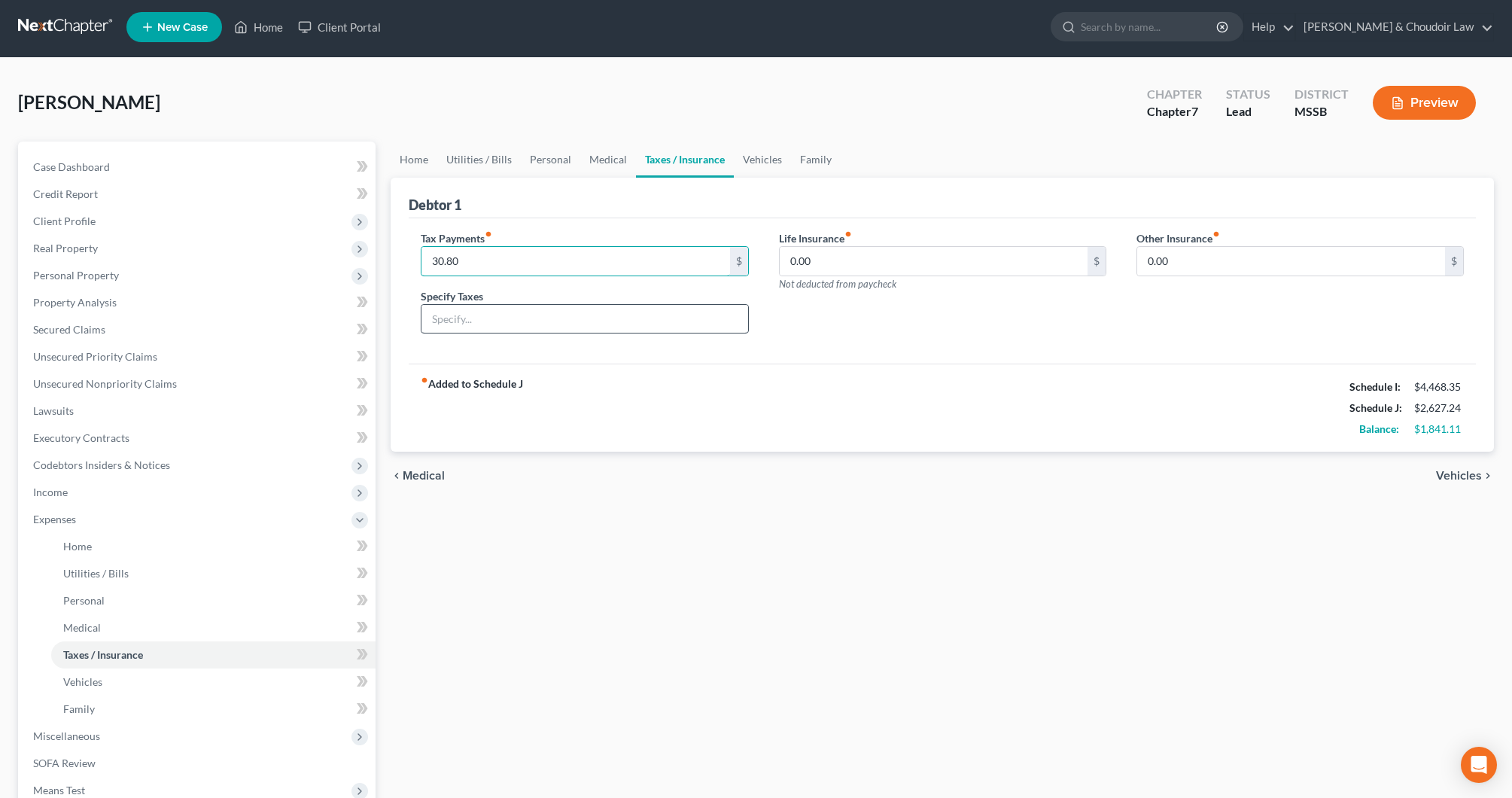
type input "30.80"
click at [534, 323] on input "text" at bounding box center [584, 319] width 326 height 29
type input "vehicle tag"
drag, startPoint x: 913, startPoint y: 267, endPoint x: 715, endPoint y: 256, distance: 198.3
click at [715, 256] on div "Tax Payments fiber_manual_record 30.80 $ Specify Taxes vehicle tag Life Insuran…" at bounding box center [942, 288] width 1074 height 116
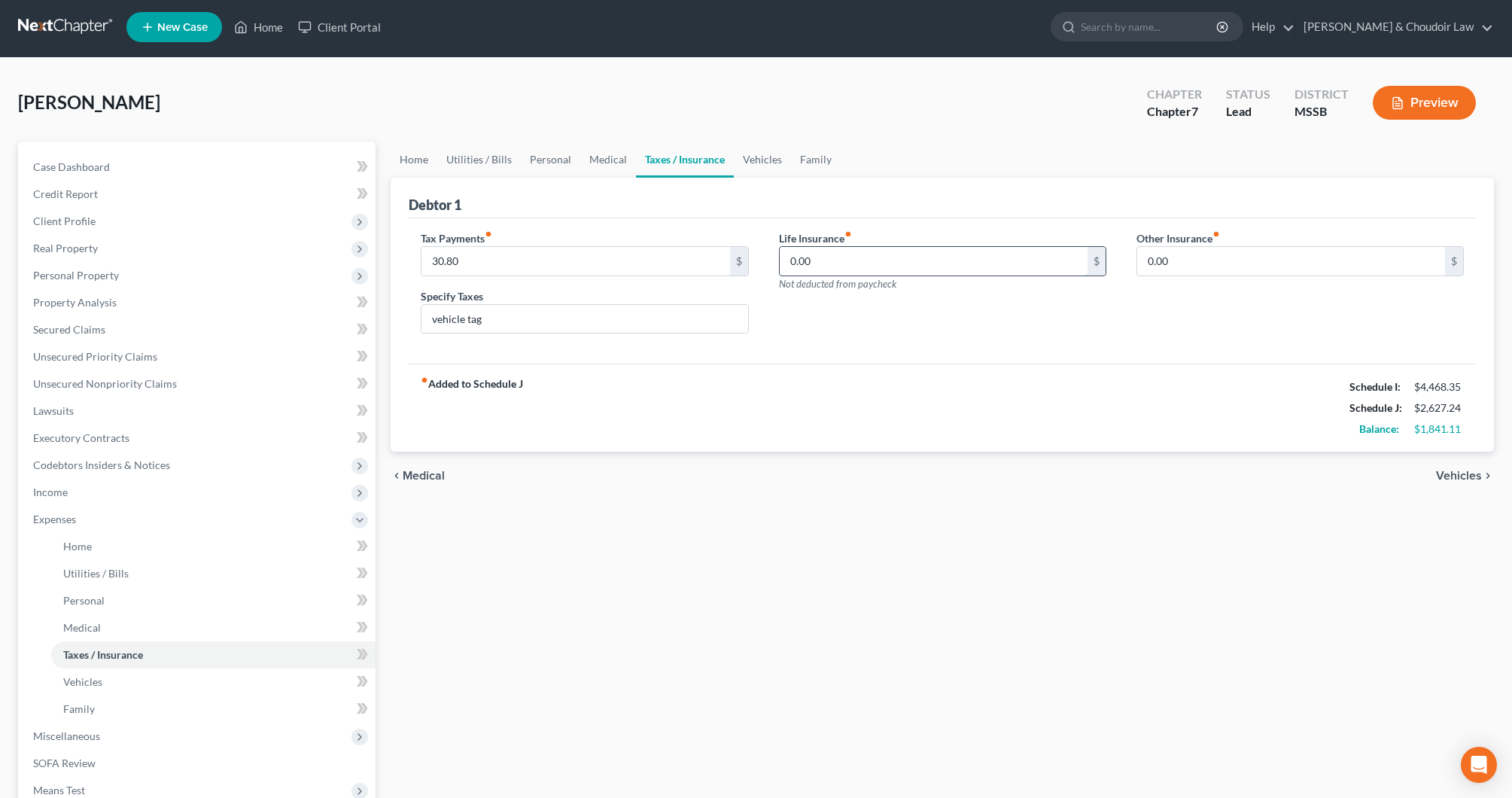
scroll to position [4, 0]
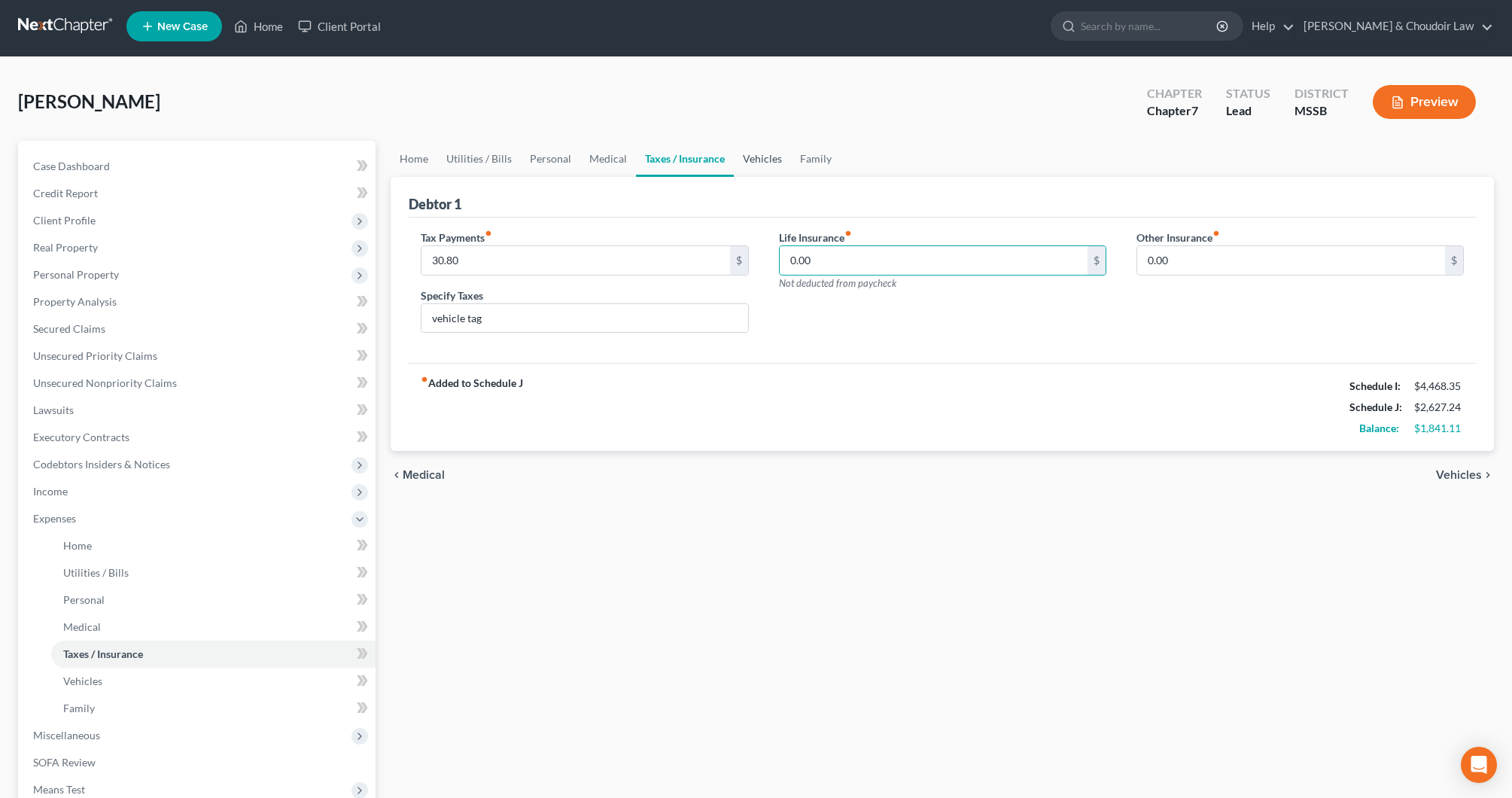
click at [766, 160] on link "Vehicles" at bounding box center [762, 159] width 57 height 36
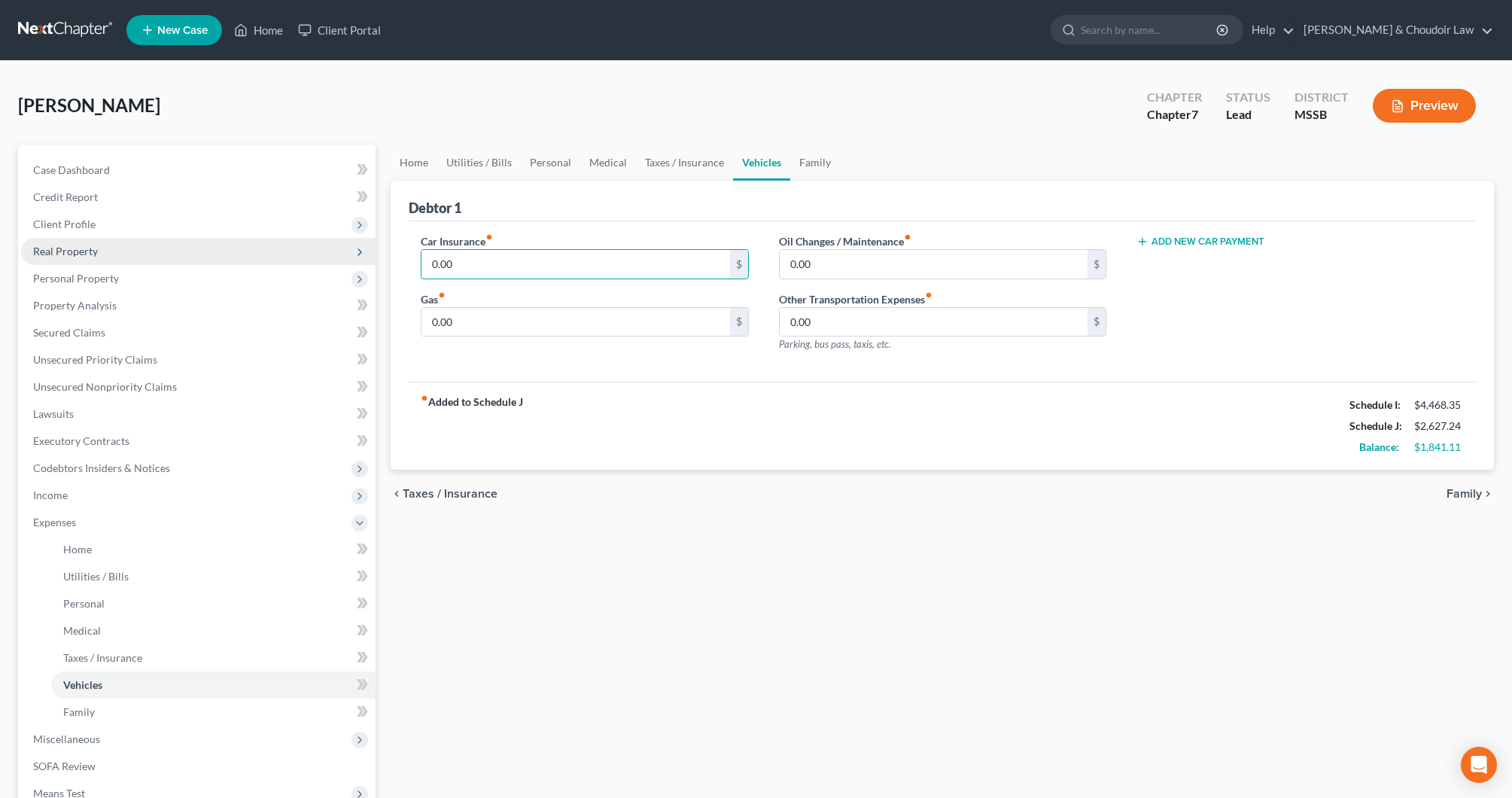
drag, startPoint x: 473, startPoint y: 260, endPoint x: 371, endPoint y: 258, distance: 102.0
click at [372, 258] on div "Petition Navigation Case Dashboard Payments Invoices Payments Payments Credit R…" at bounding box center [756, 538] width 1491 height 788
type input "322.63"
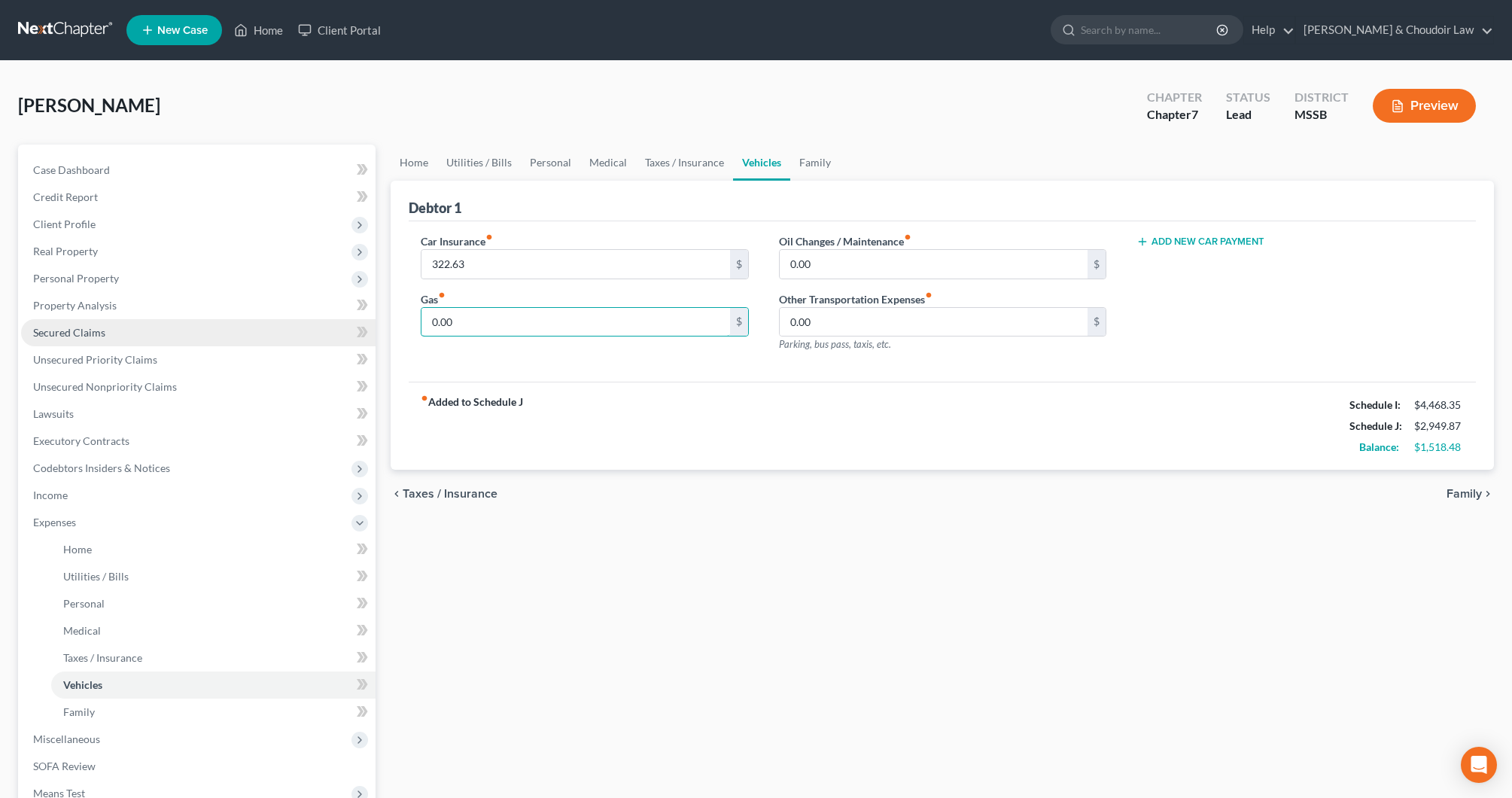
drag, startPoint x: 489, startPoint y: 322, endPoint x: 357, endPoint y: 319, distance: 132.0
click at [357, 319] on div "Petition Navigation Case Dashboard Payments Invoices Payments Payments Credit R…" at bounding box center [756, 538] width 1491 height 788
type input "200"
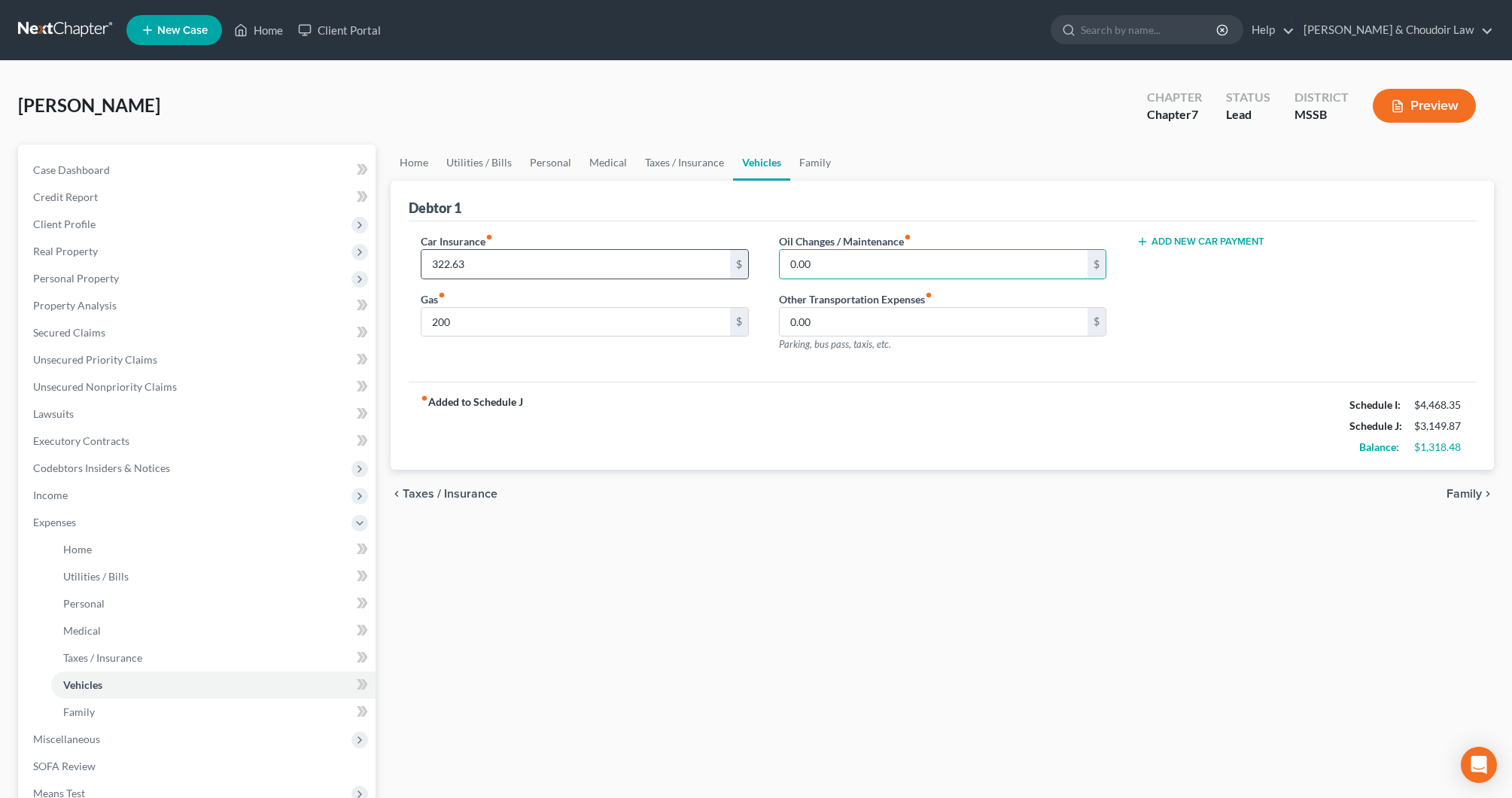
drag, startPoint x: 825, startPoint y: 269, endPoint x: 731, endPoint y: 266, distance: 94.0
click at [731, 266] on div "Car Insurance fiber_manual_record 322.63 $ Gas fiber_manual_record 200 $ Oil Ch…" at bounding box center [942, 298] width 1074 height 131
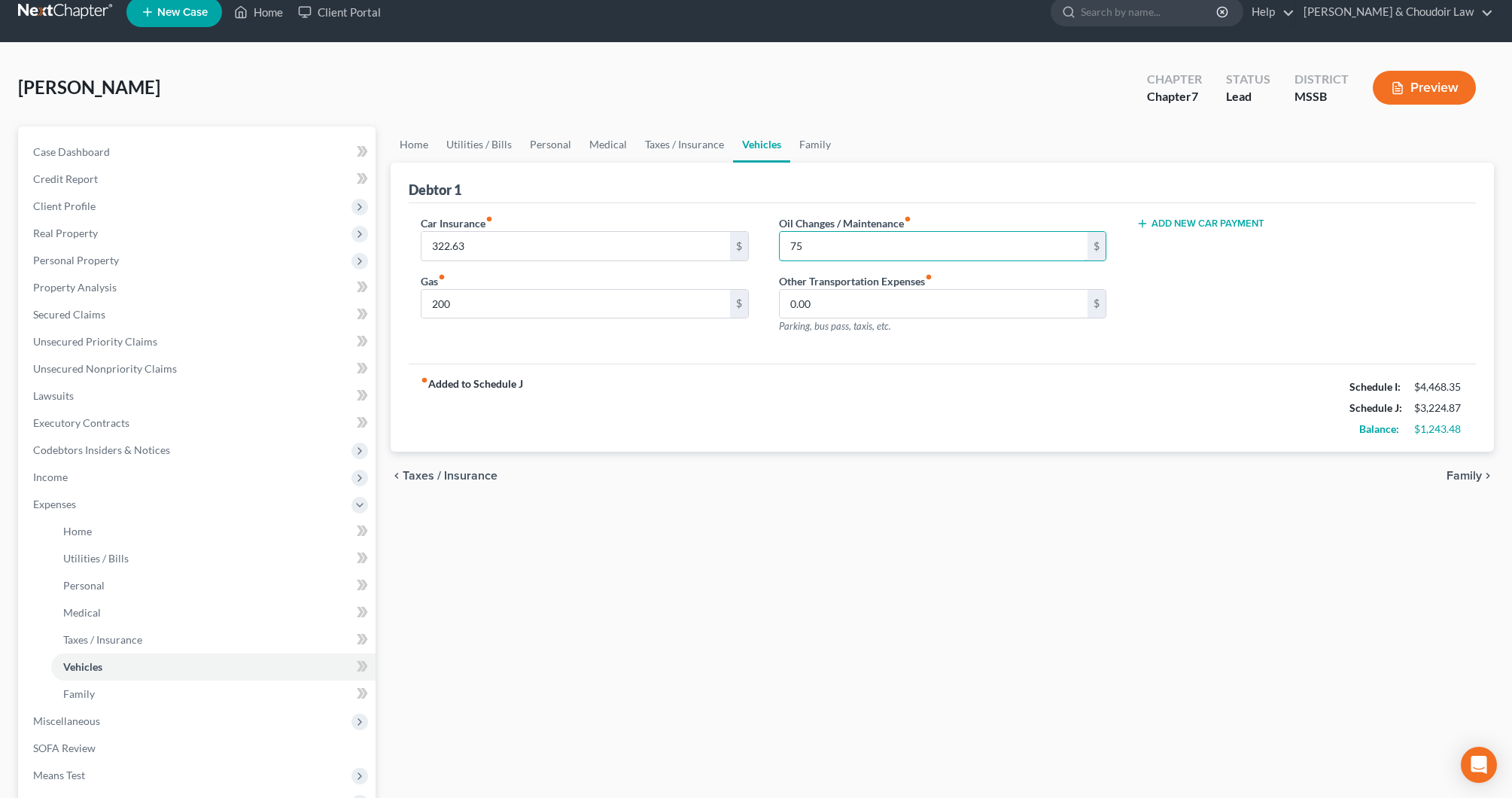
type input "75"
click at [799, 206] on div "Car Insurance fiber_manual_record 322.63 $ Gas fiber_manual_record 200 $ Oil Ch…" at bounding box center [942, 283] width 1067 height 161
click at [813, 134] on link "Family" at bounding box center [815, 145] width 50 height 36
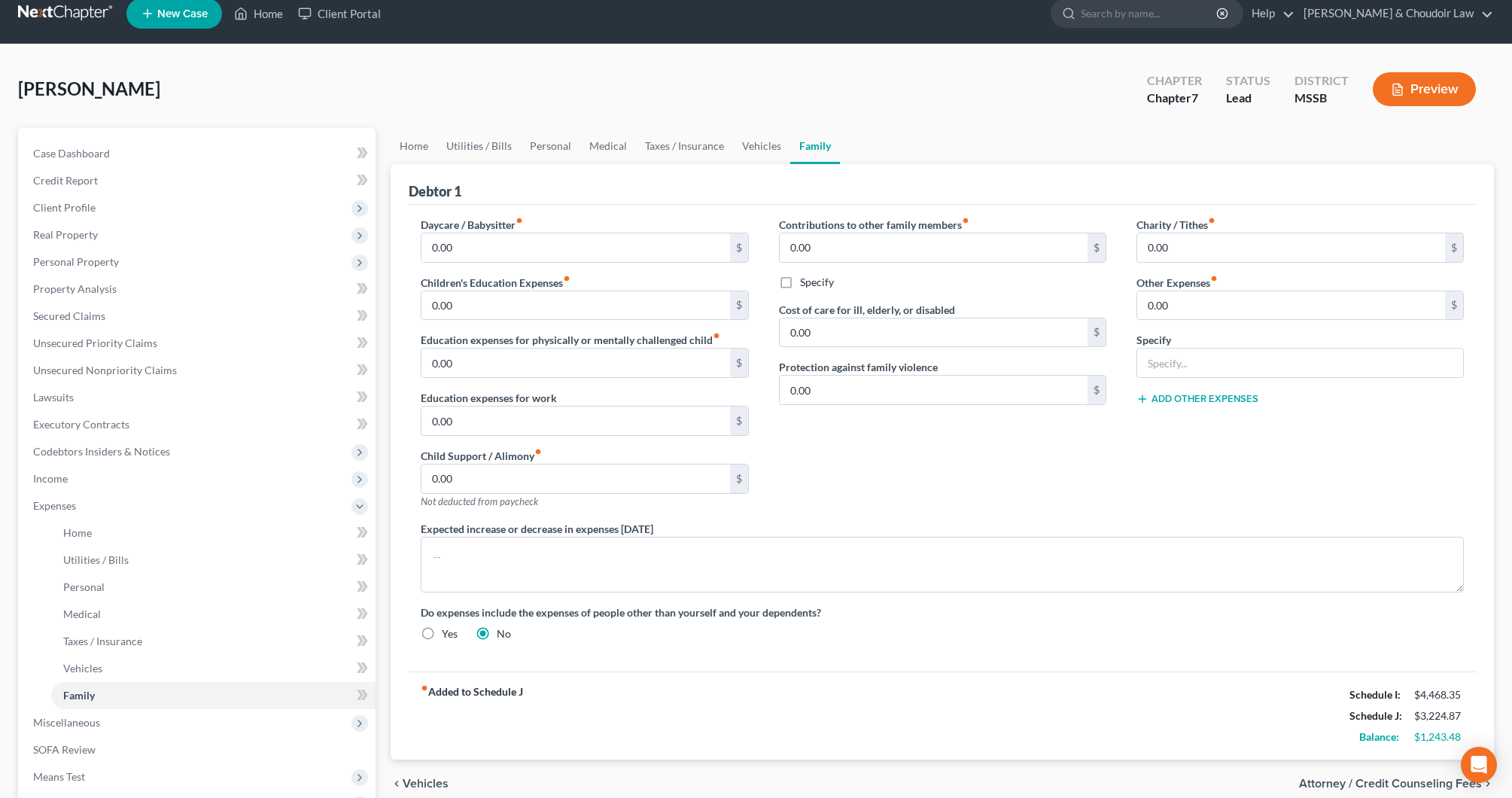
scroll to position [17, 0]
click at [601, 148] on link "Medical" at bounding box center [608, 146] width 55 height 36
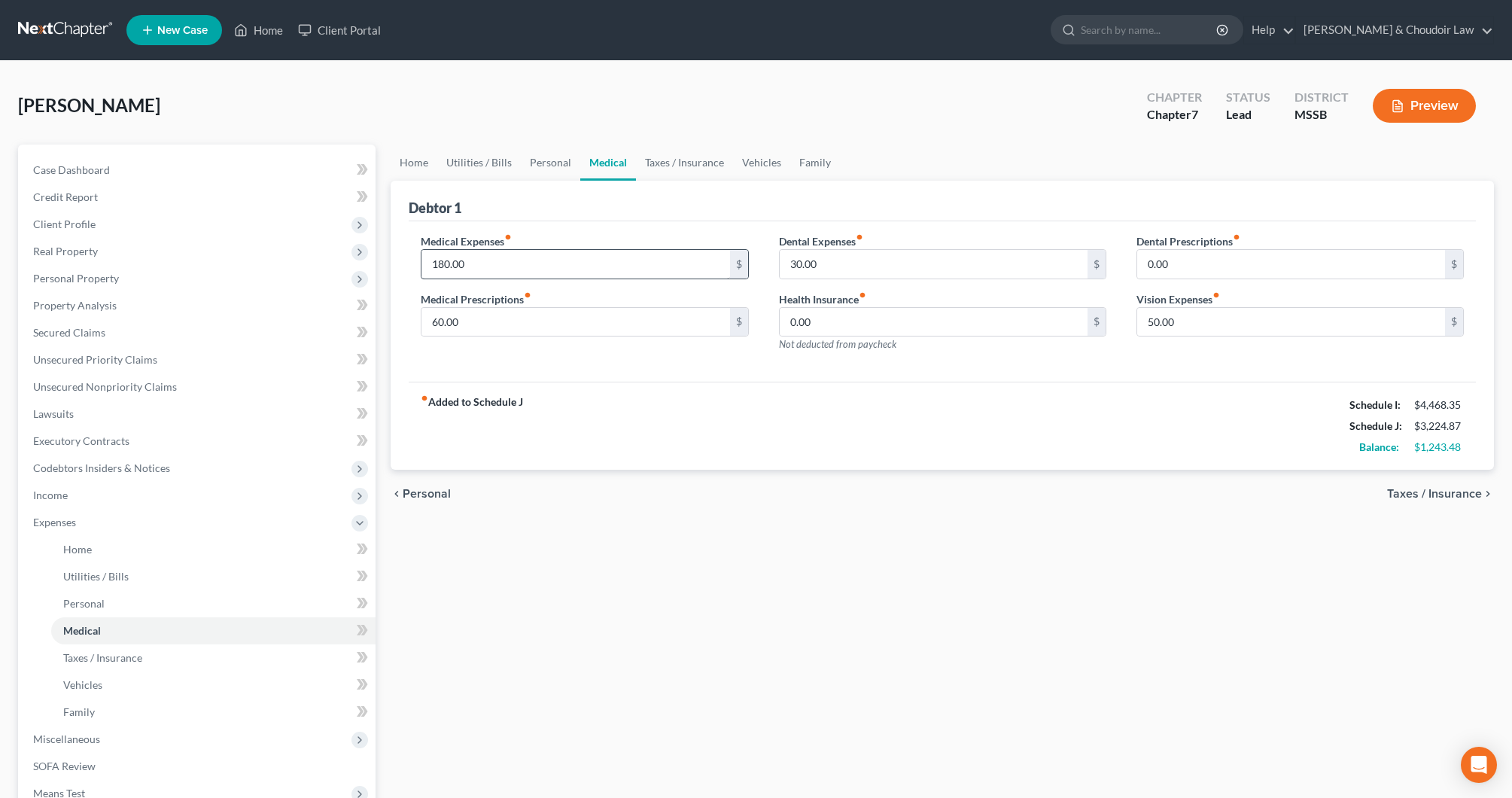
scroll to position [2, 1]
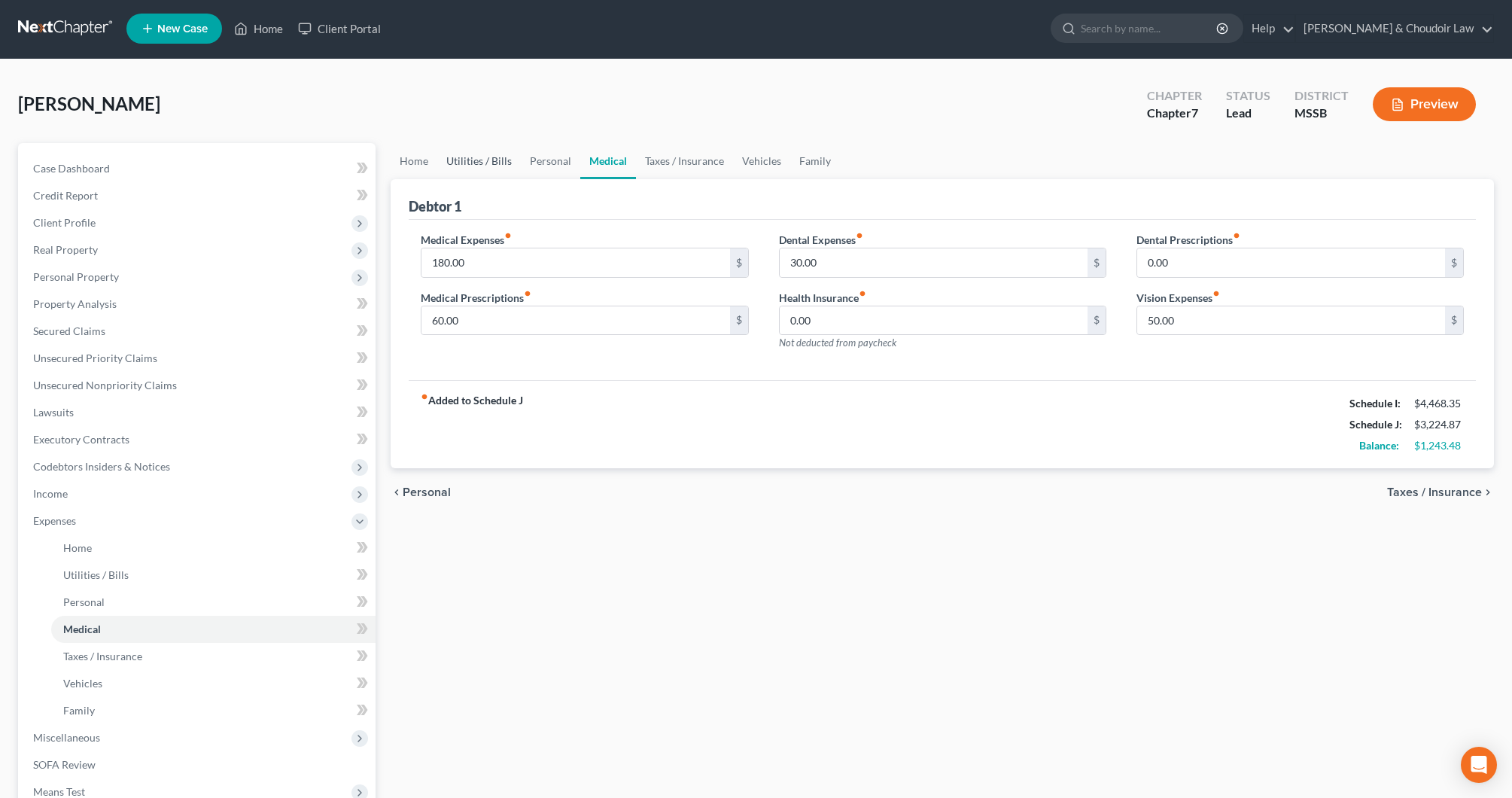
click at [483, 158] on link "Utilities / Bills" at bounding box center [479, 161] width 83 height 36
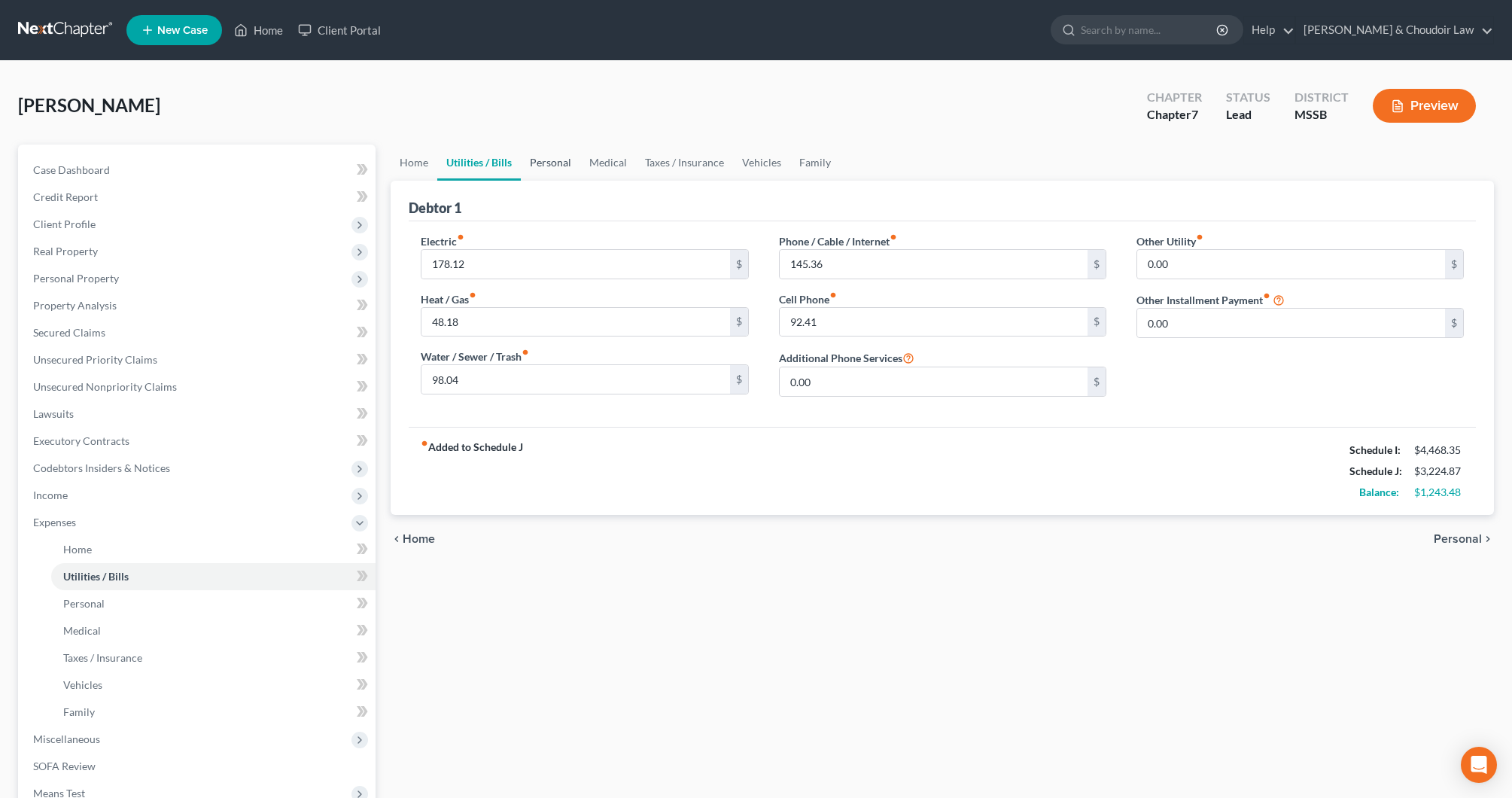
click at [542, 163] on link "Personal" at bounding box center [550, 162] width 59 height 36
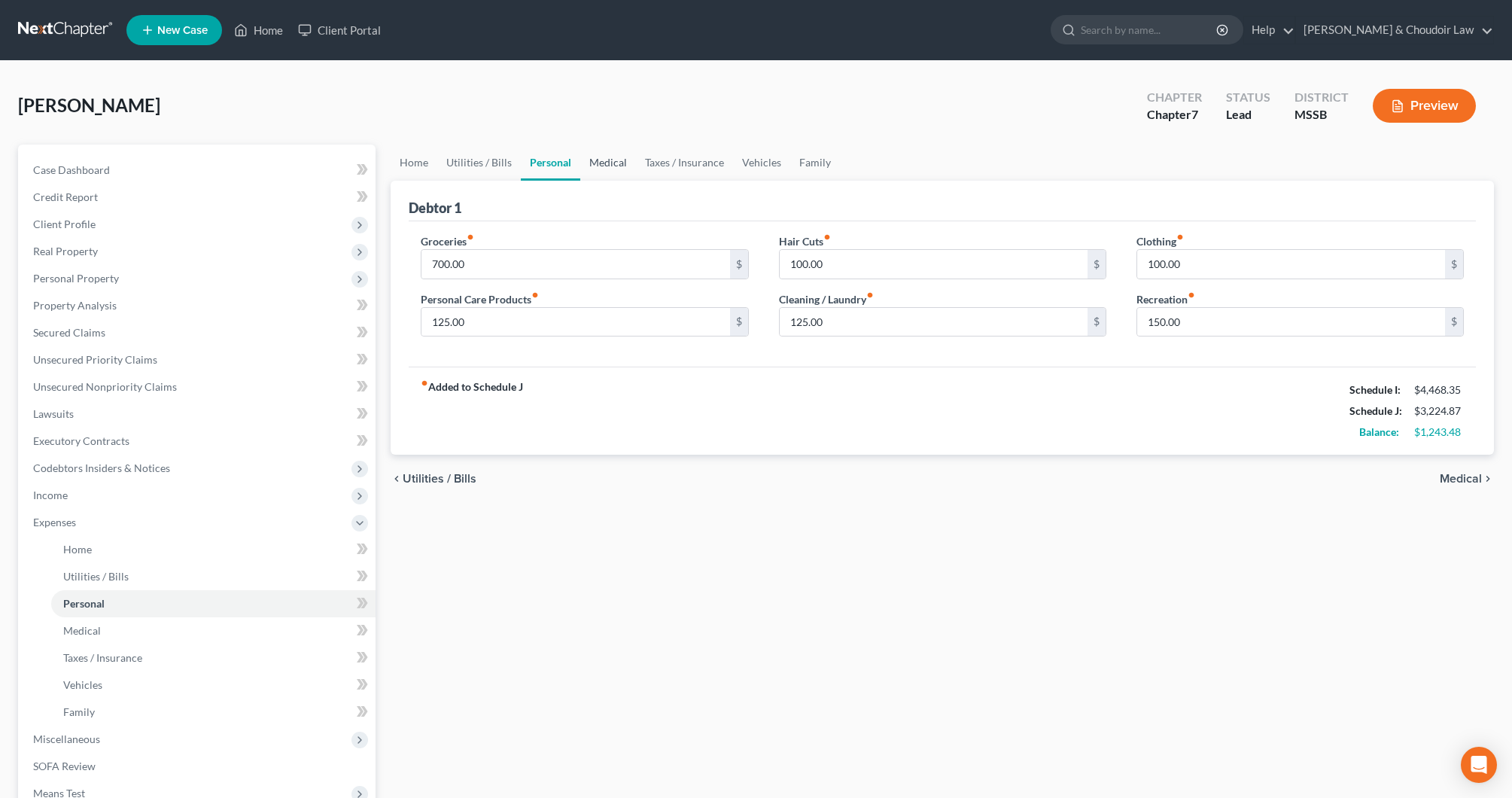
click at [610, 162] on link "Medical" at bounding box center [608, 162] width 55 height 36
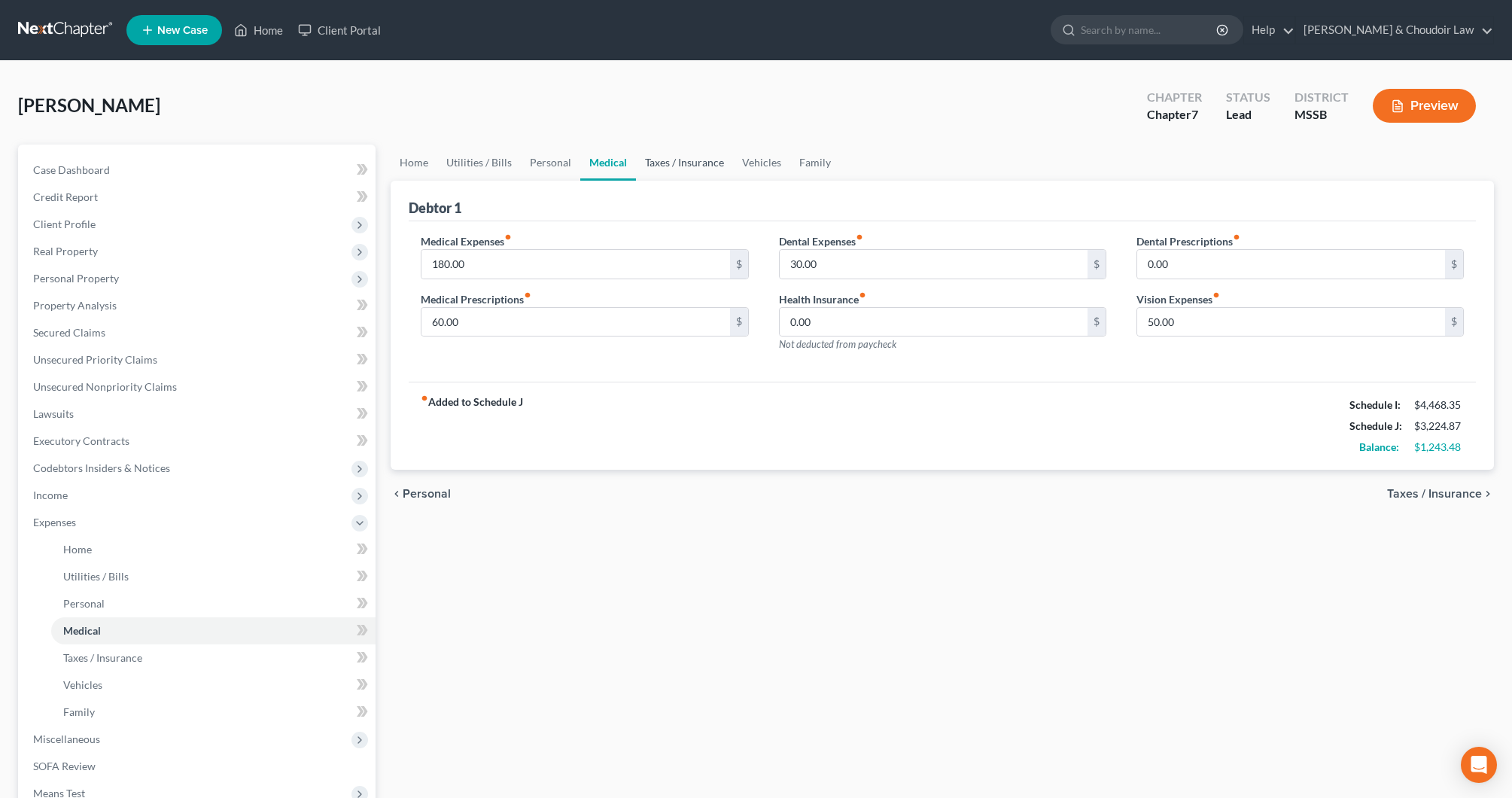
click at [674, 163] on link "Taxes / Insurance" at bounding box center [685, 162] width 97 height 36
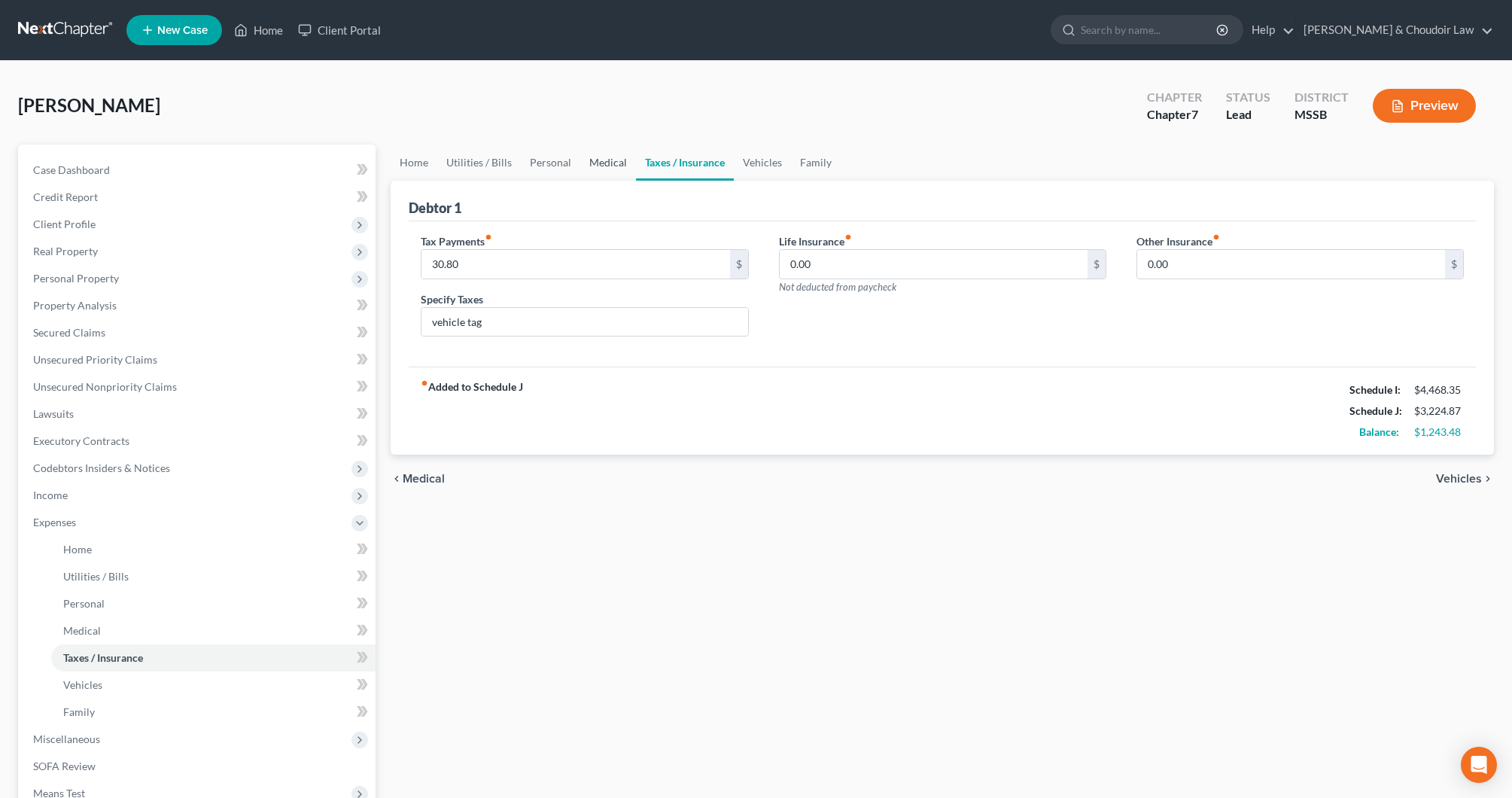
click at [599, 164] on link "Medical" at bounding box center [608, 162] width 55 height 36
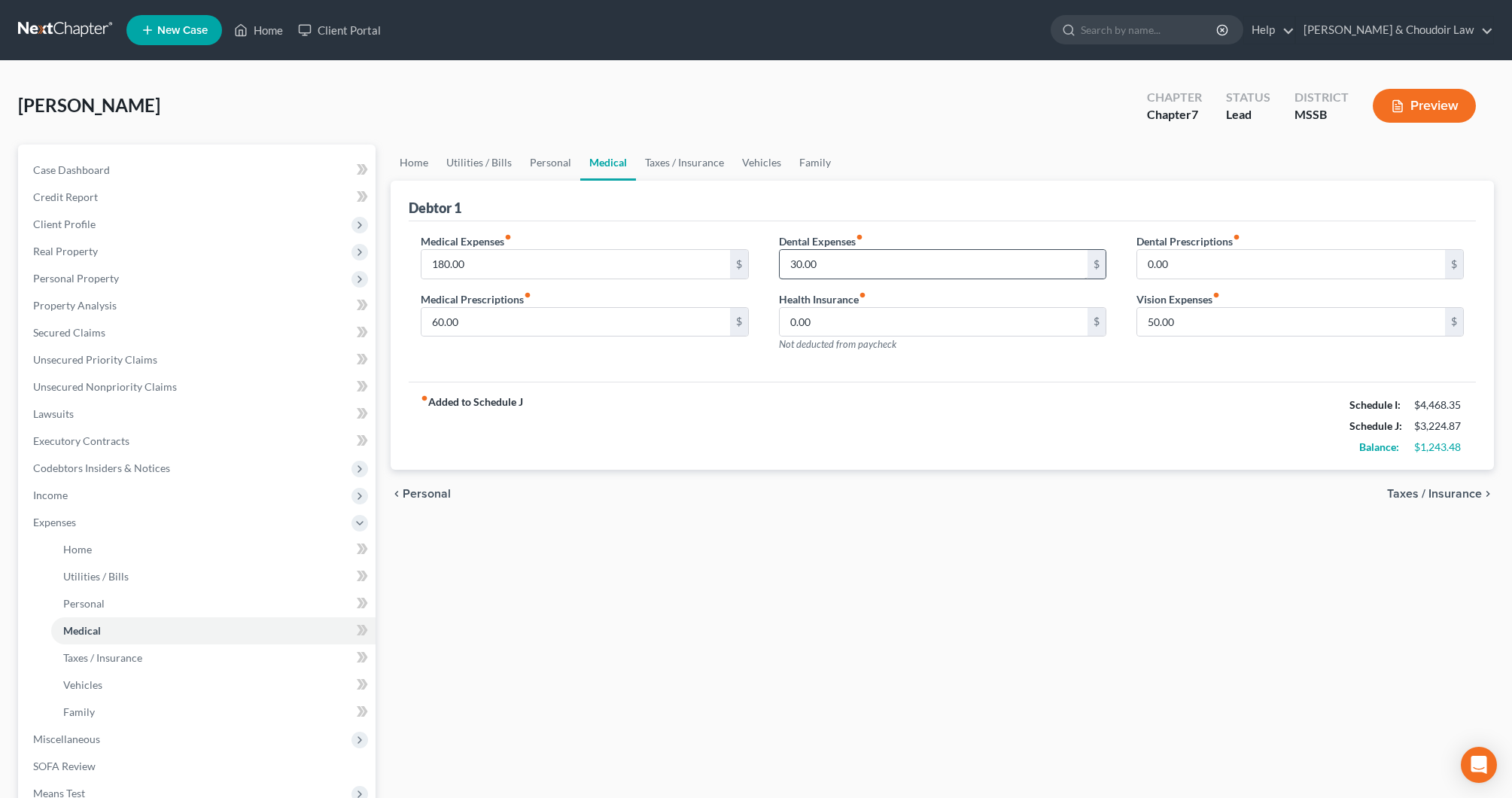
scroll to position [2, 0]
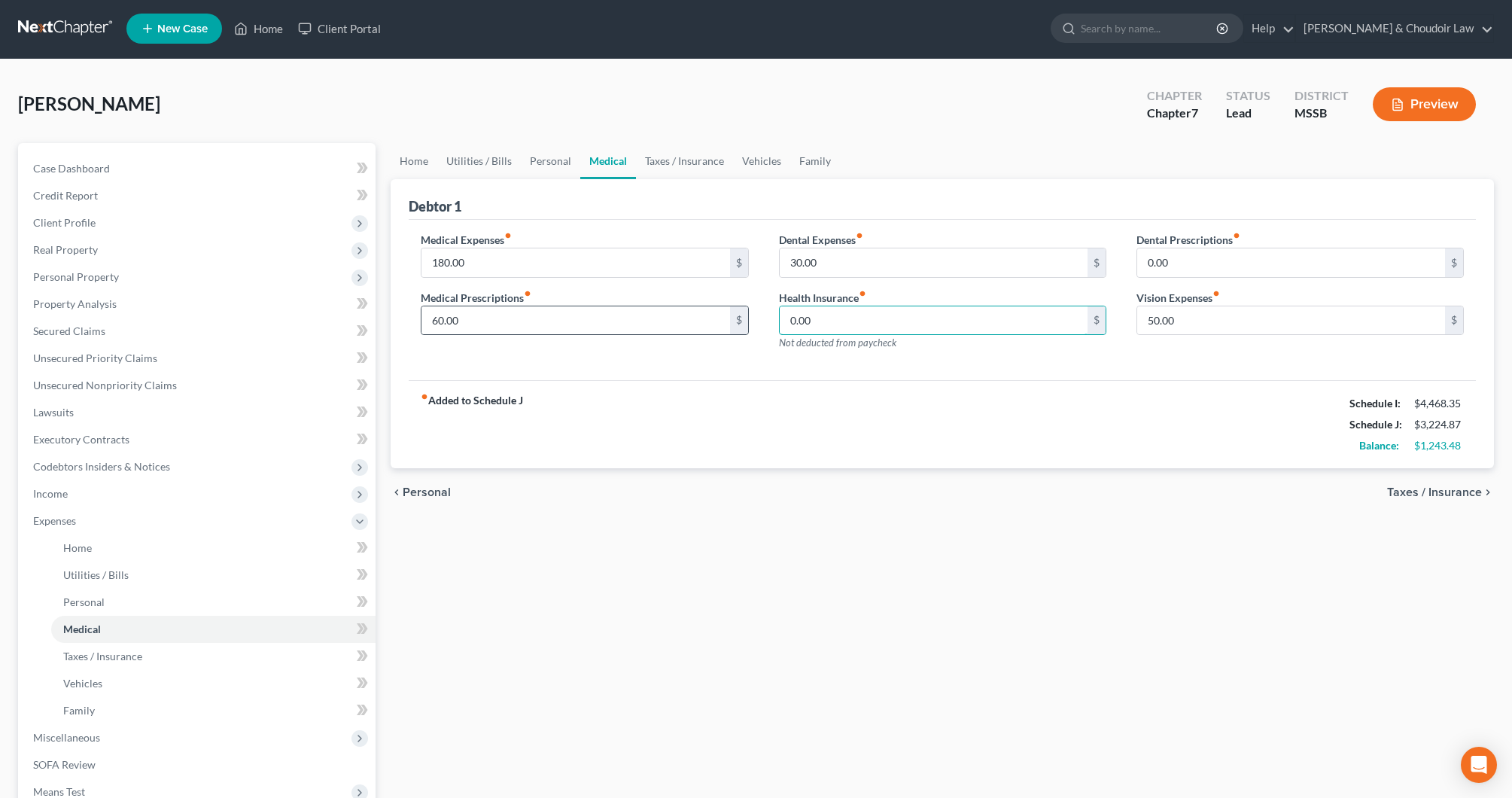
drag, startPoint x: 847, startPoint y: 315, endPoint x: 738, endPoint y: 321, distance: 109.2
click at [738, 321] on div "Medical Expenses fiber_manual_record 180.00 $ Medical Prescriptions fiber_manua…" at bounding box center [942, 297] width 1074 height 131
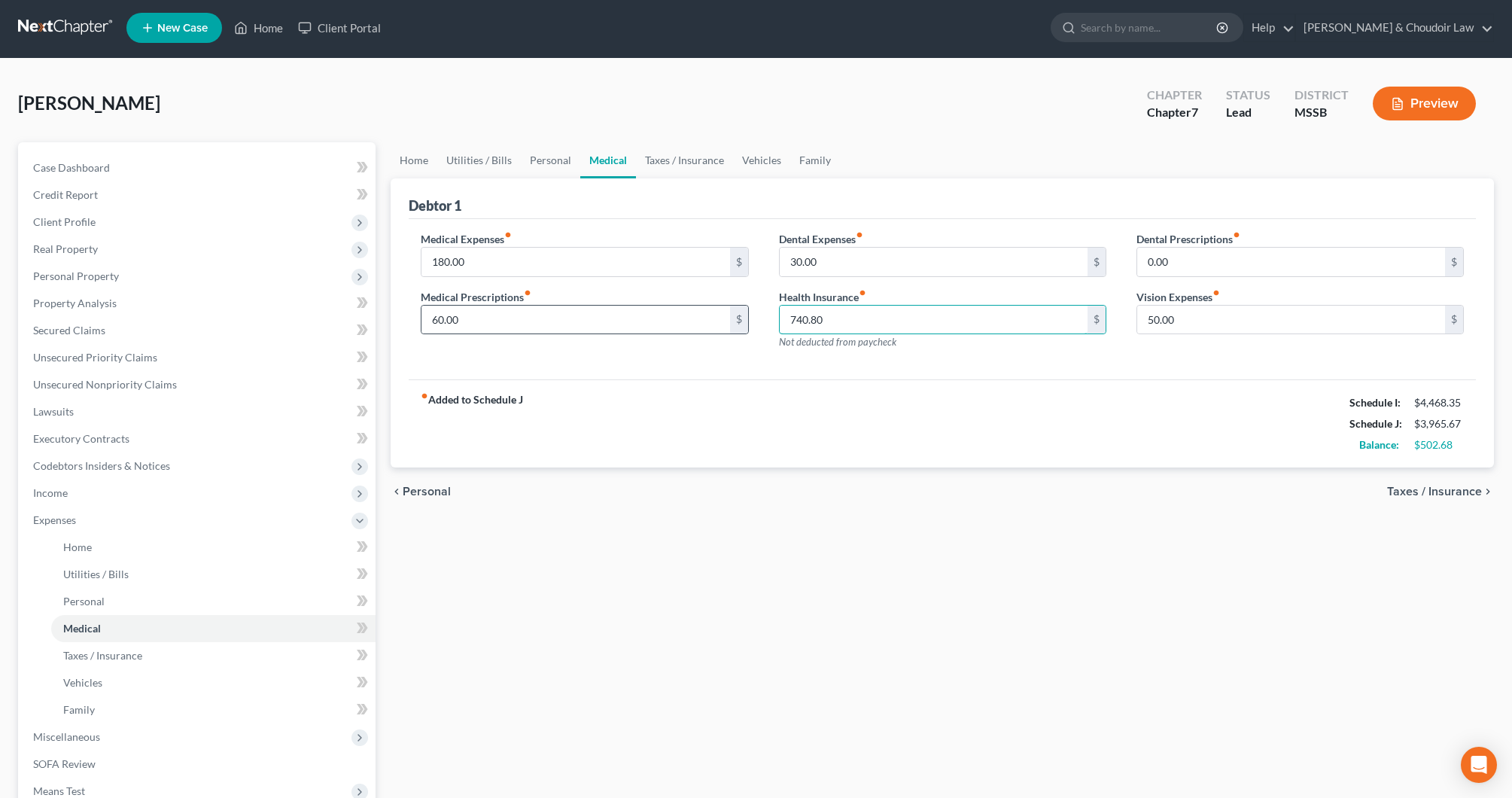
scroll to position [12, 0]
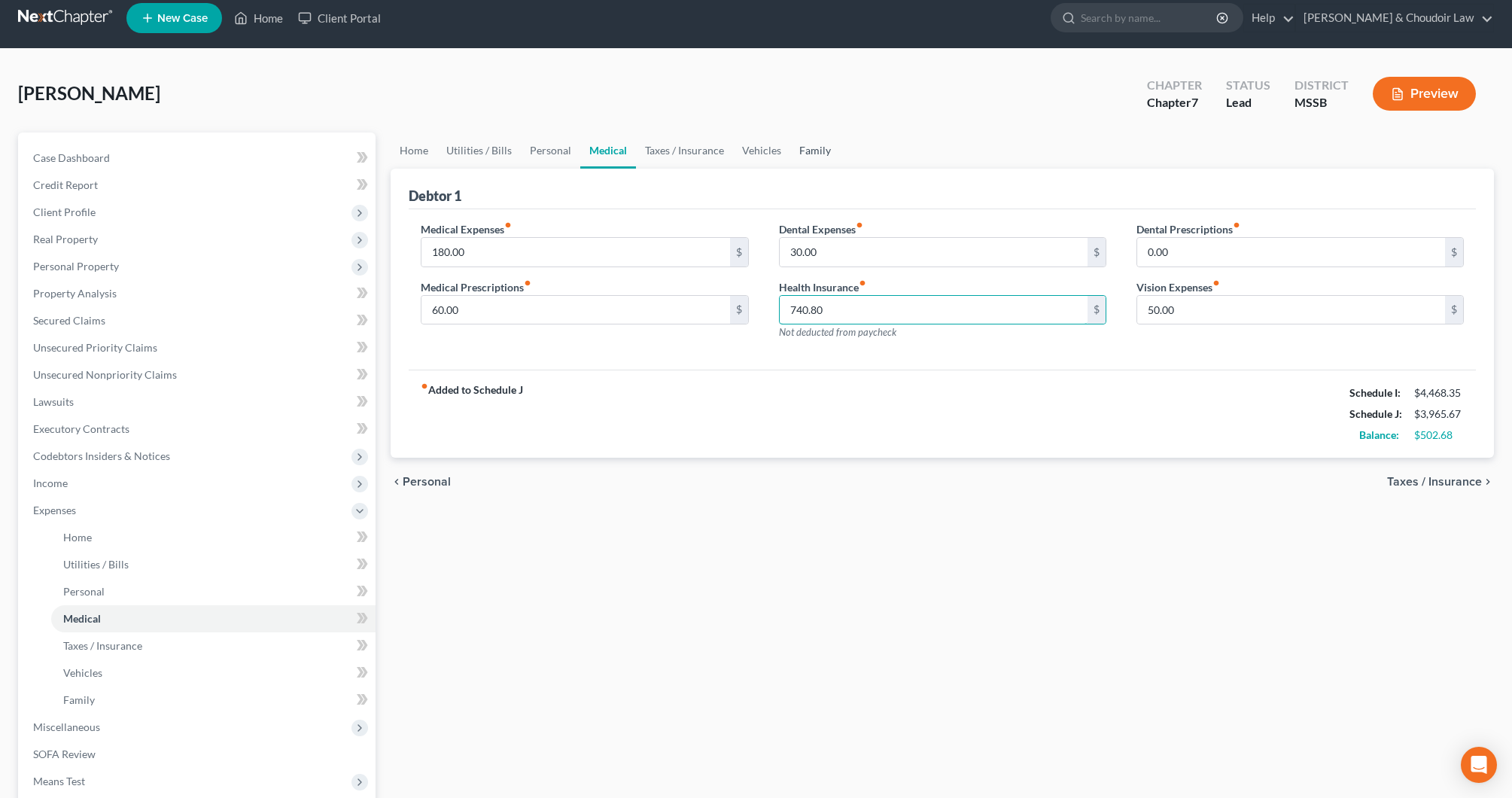
type input "740.80"
click at [811, 152] on link "Family" at bounding box center [815, 151] width 50 height 36
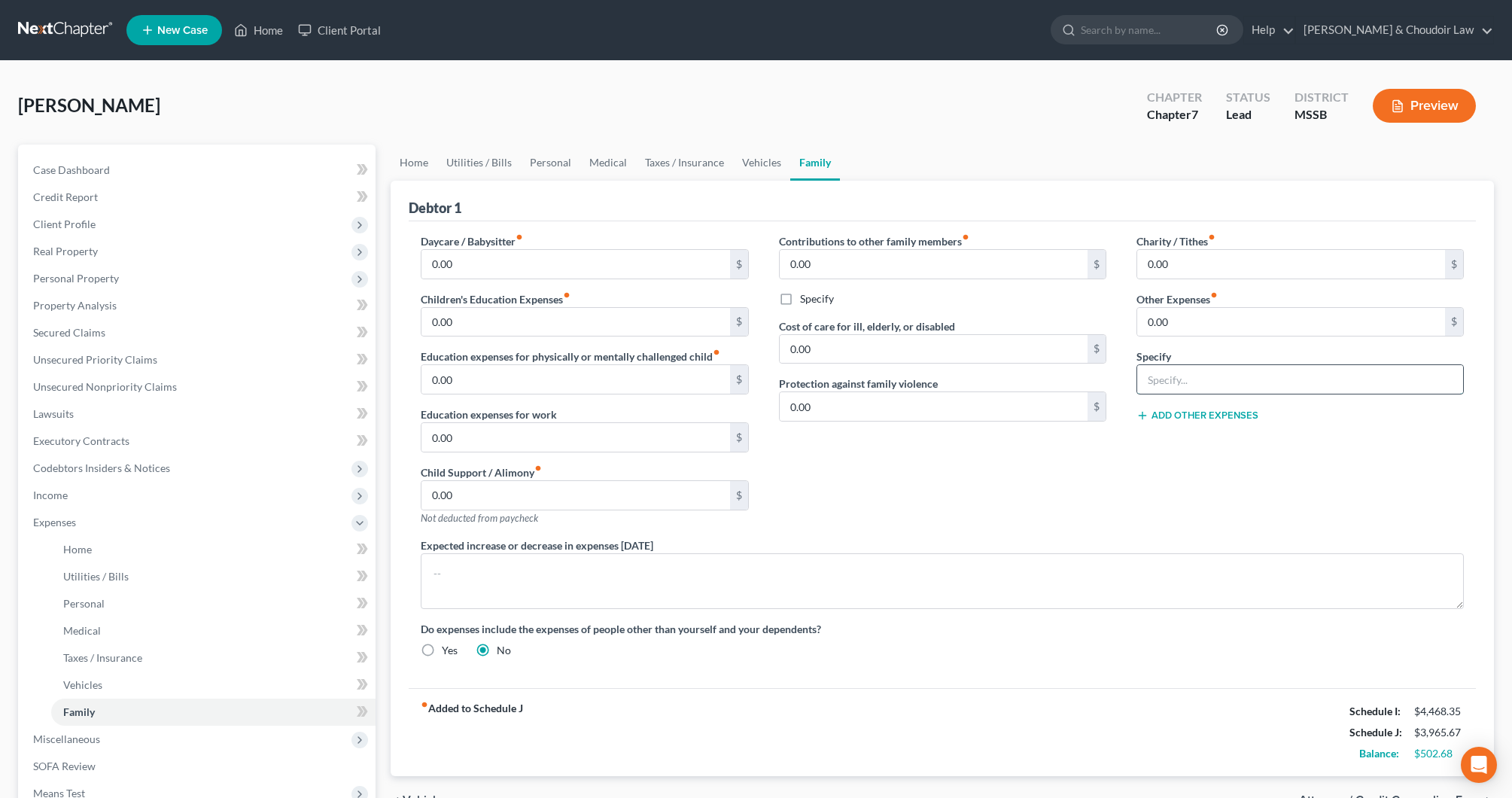
click at [1187, 378] on input "text" at bounding box center [1300, 380] width 326 height 29
type input "pest control"
drag, startPoint x: 1191, startPoint y: 329, endPoint x: 1108, endPoint y: 323, distance: 83.2
click at [1108, 323] on div "Daycare / Babysitter fiber_manual_record 0.00 $ Children's Education Expenses f…" at bounding box center [942, 451] width 1074 height 437
type input "48.15"
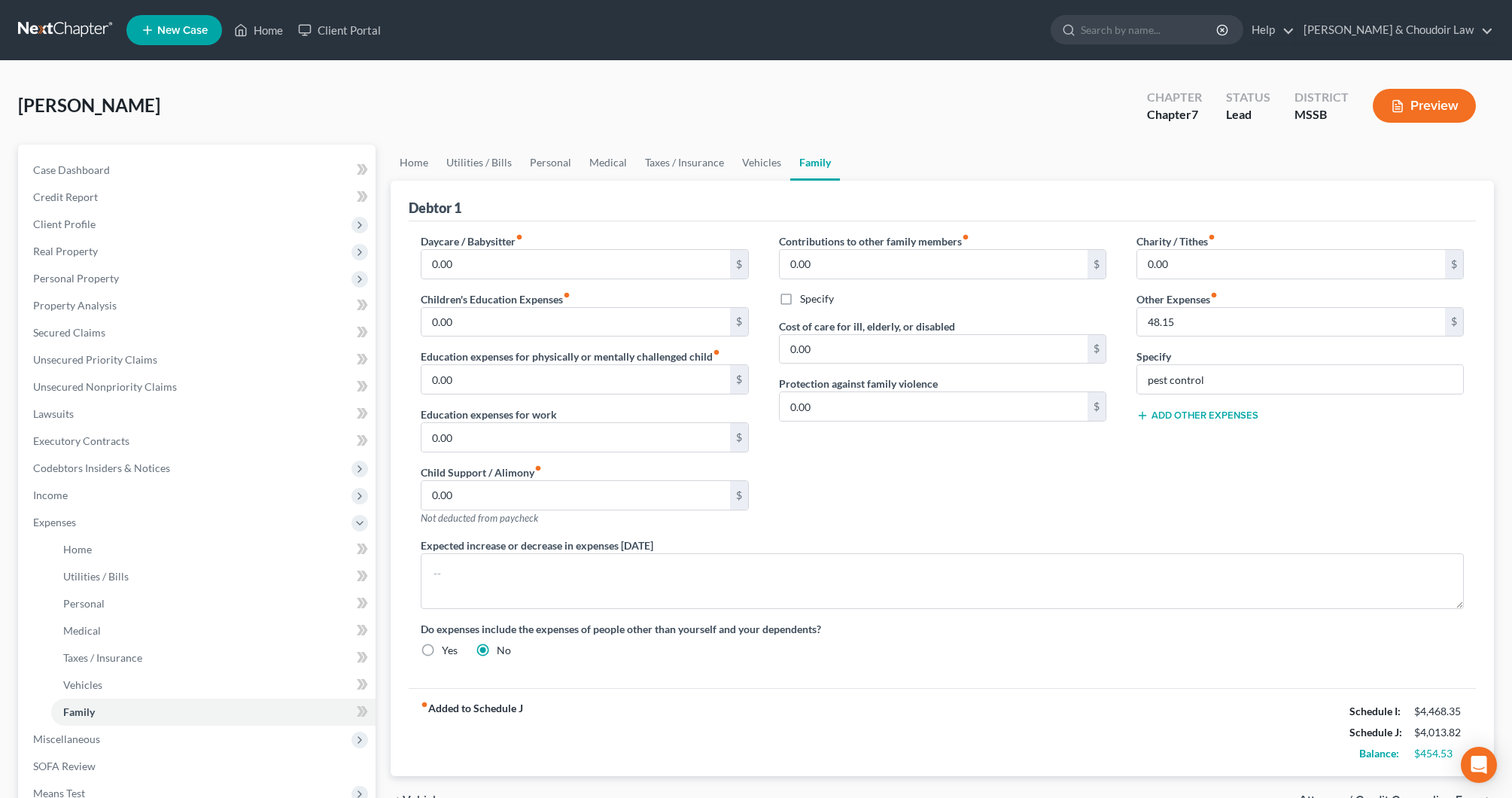
click at [1165, 418] on button "Add Other Expenses" at bounding box center [1197, 415] width 122 height 12
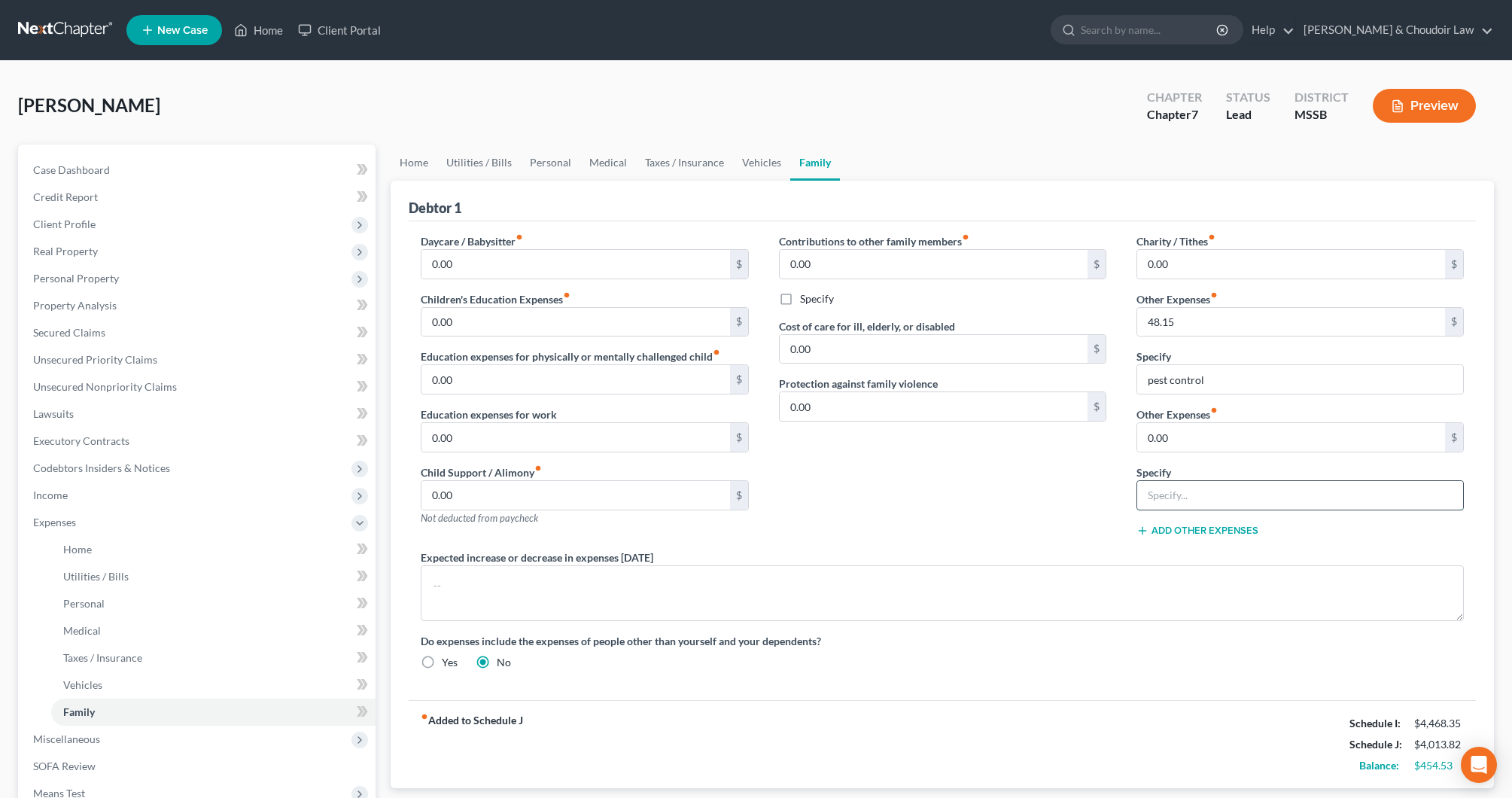
click at [1189, 493] on input "text" at bounding box center [1300, 495] width 326 height 29
type input "NFS debt payments"
drag, startPoint x: 1201, startPoint y: 442, endPoint x: 1105, endPoint y: 438, distance: 96.1
click at [1105, 438] on div "Daycare / Babysitter fiber_manual_record 0.00 $ Children's Education Expenses f…" at bounding box center [942, 457] width 1074 height 449
type input "300"
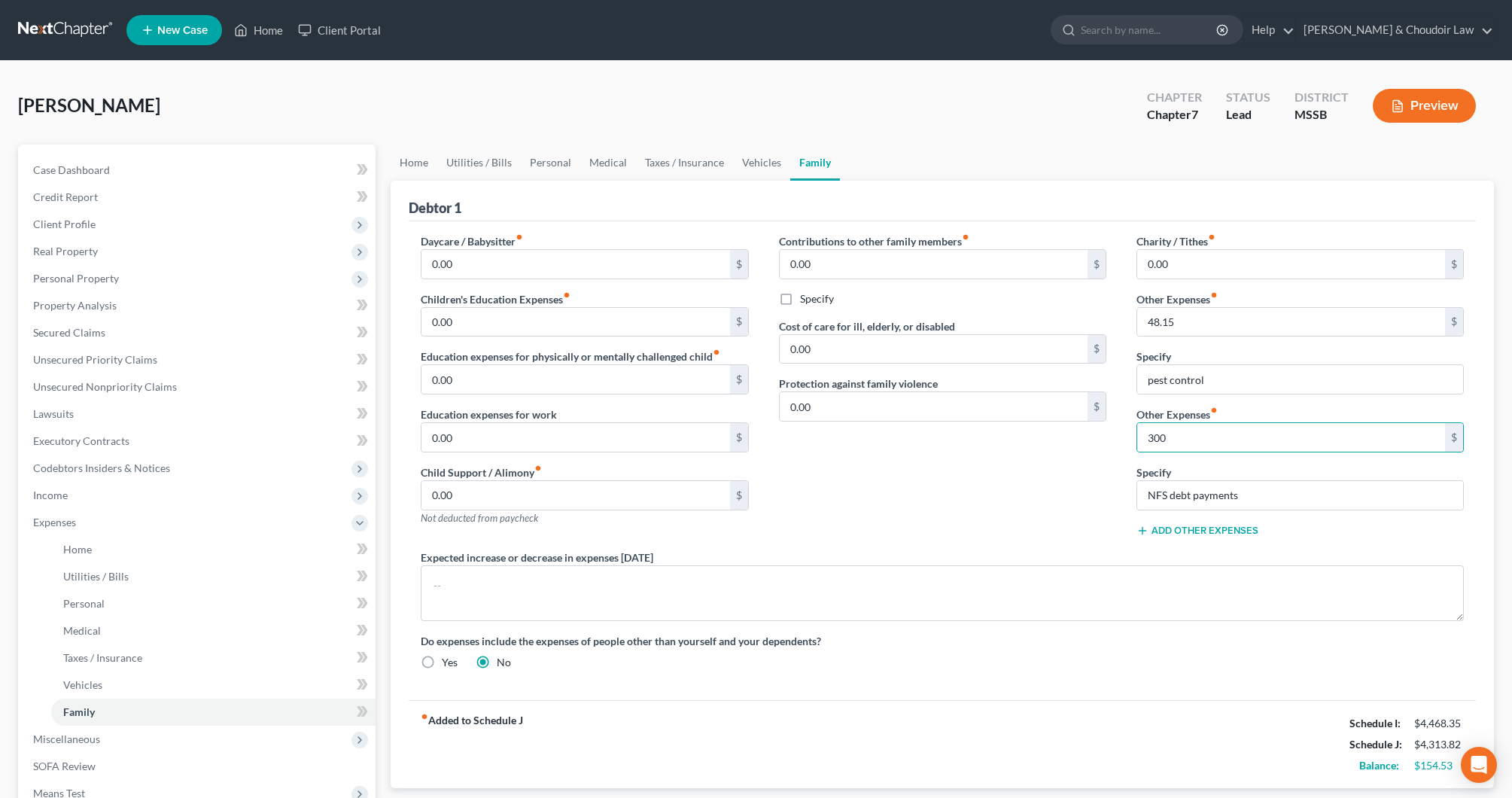
click at [1090, 497] on div "Contributions to other family members fiber_manual_record 0.00 $ Specify Cost o…" at bounding box center [942, 391] width 357 height 316
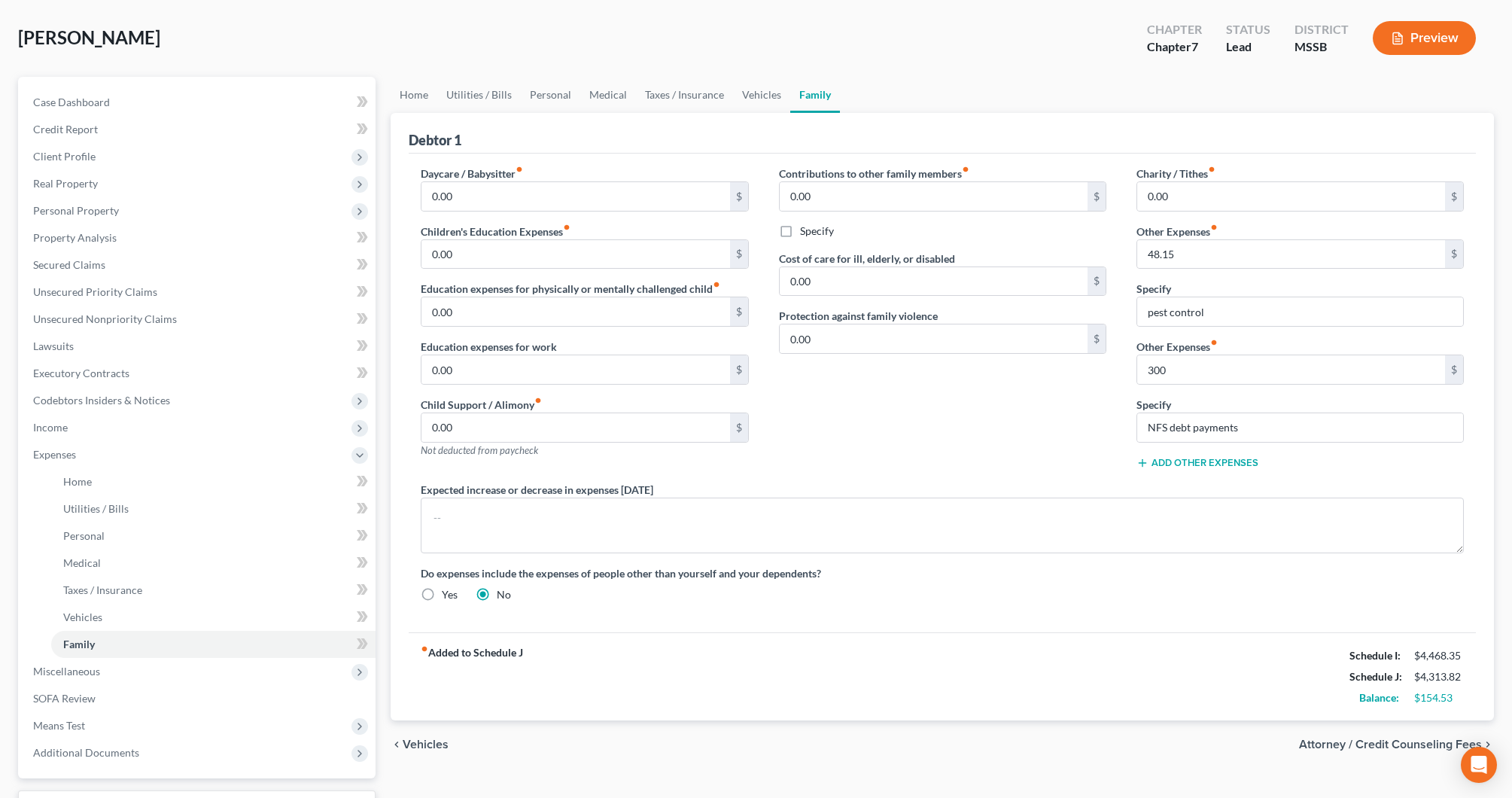
scroll to position [67, 0]
click at [471, 100] on link "Utilities / Bills" at bounding box center [479, 95] width 83 height 36
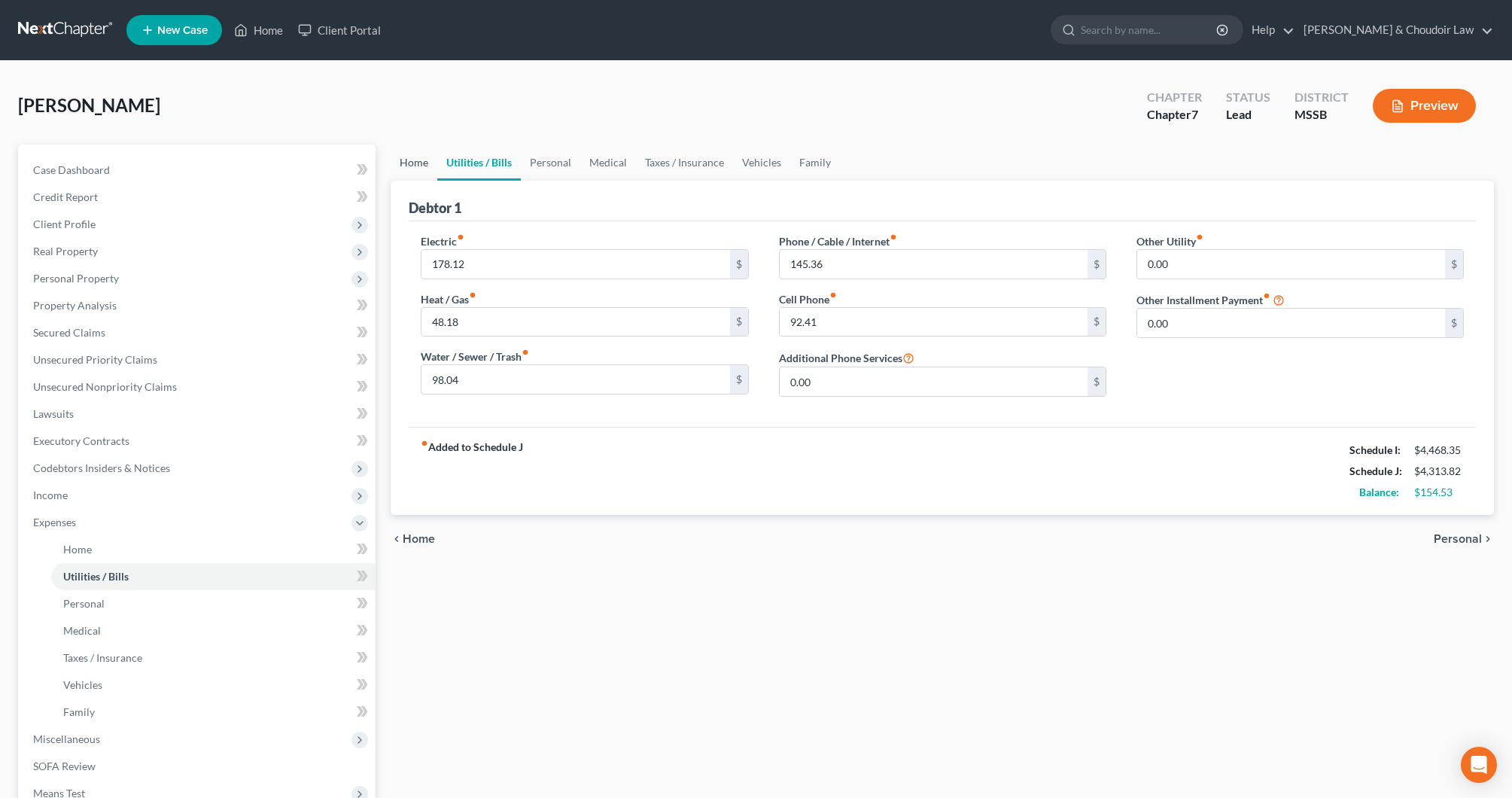
click at [422, 156] on link "Home" at bounding box center [414, 162] width 47 height 36
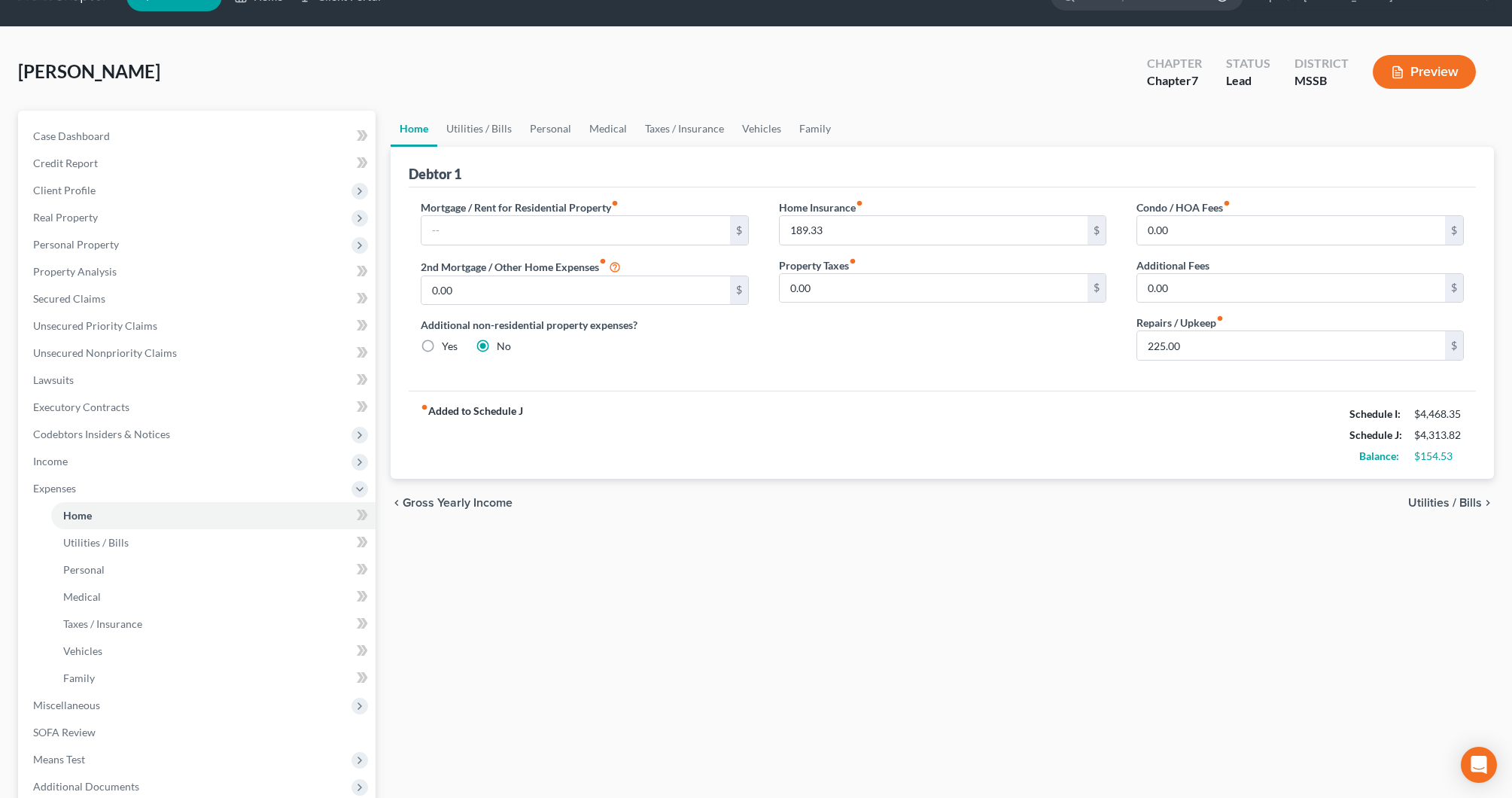
scroll to position [36, 0]
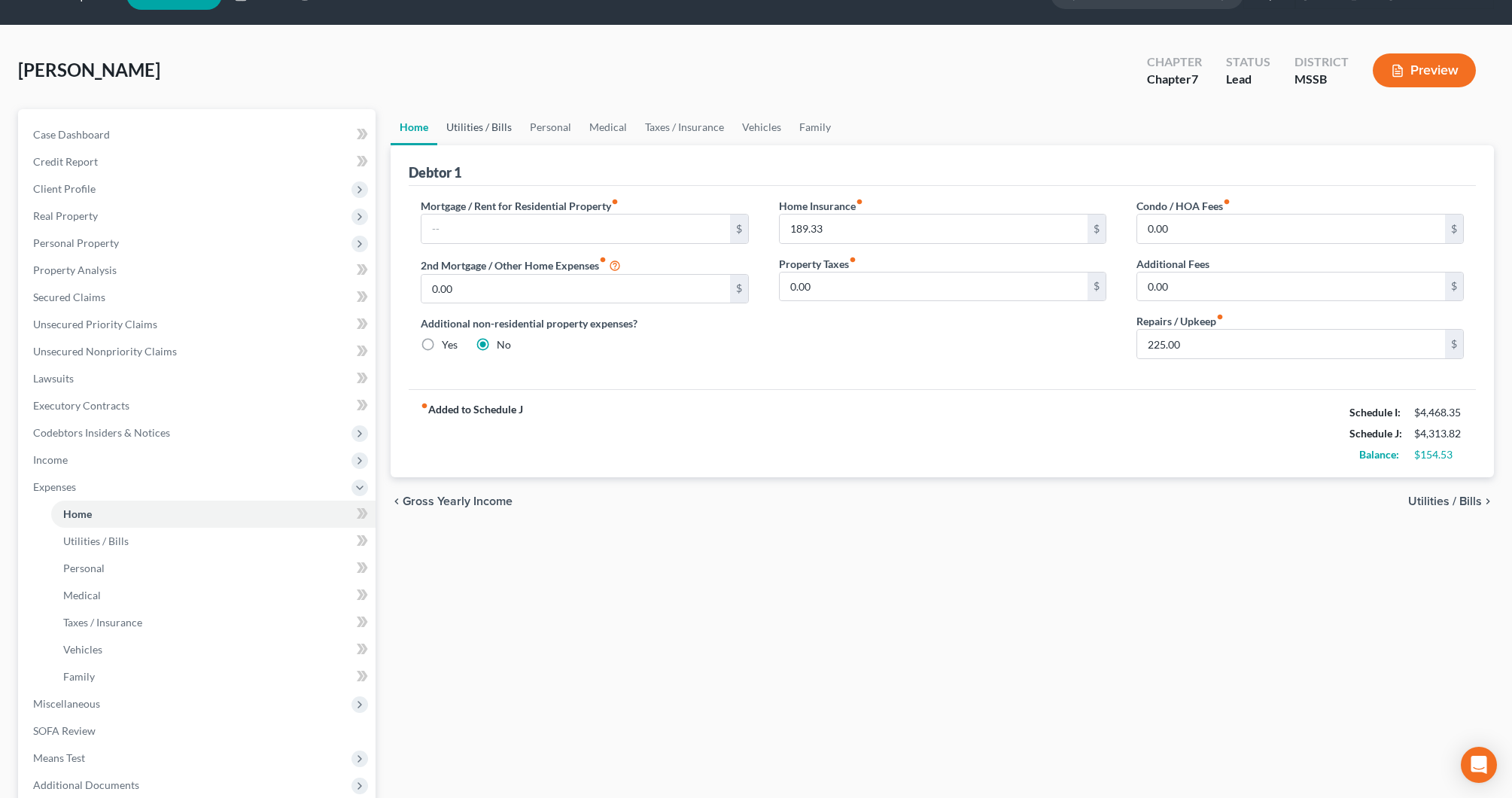
click at [476, 128] on link "Utilities / Bills" at bounding box center [479, 128] width 83 height 36
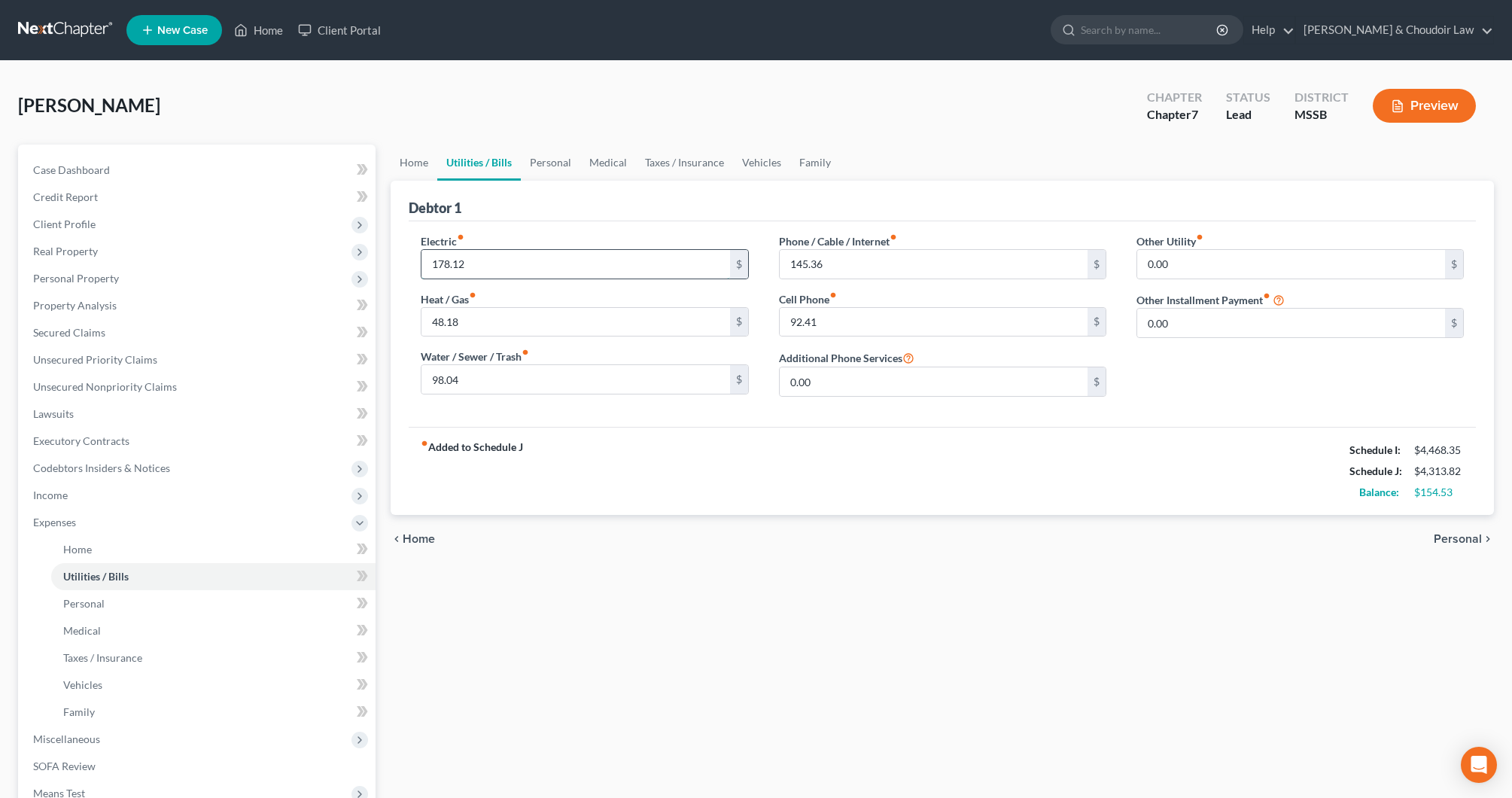
drag, startPoint x: 445, startPoint y: 266, endPoint x: 425, endPoint y: 266, distance: 20.0
click at [425, 266] on input "178.12" at bounding box center [575, 264] width 308 height 29
type input "228.12"
click at [555, 158] on link "Personal" at bounding box center [550, 162] width 59 height 36
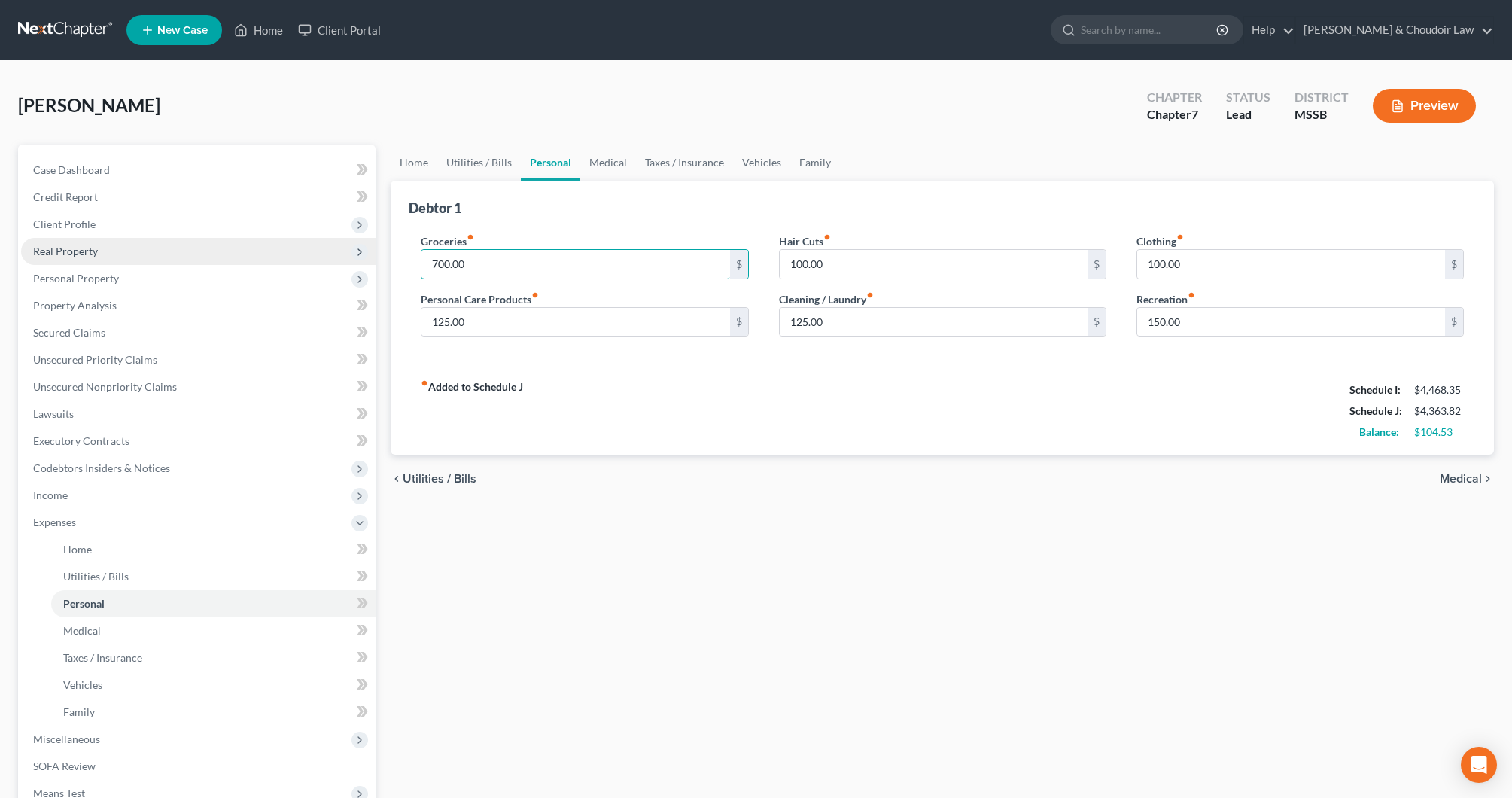
drag, startPoint x: 509, startPoint y: 265, endPoint x: 367, endPoint y: 255, distance: 142.4
click at [367, 255] on div "Petition Navigation Case Dashboard Payments Invoices Payments Payments Credit R…" at bounding box center [756, 538] width 1491 height 788
click at [565, 382] on div "fiber_manual_record Added to Schedule J Schedule I: $4,468.35 Schedule J: $4,41…" at bounding box center [942, 410] width 1067 height 88
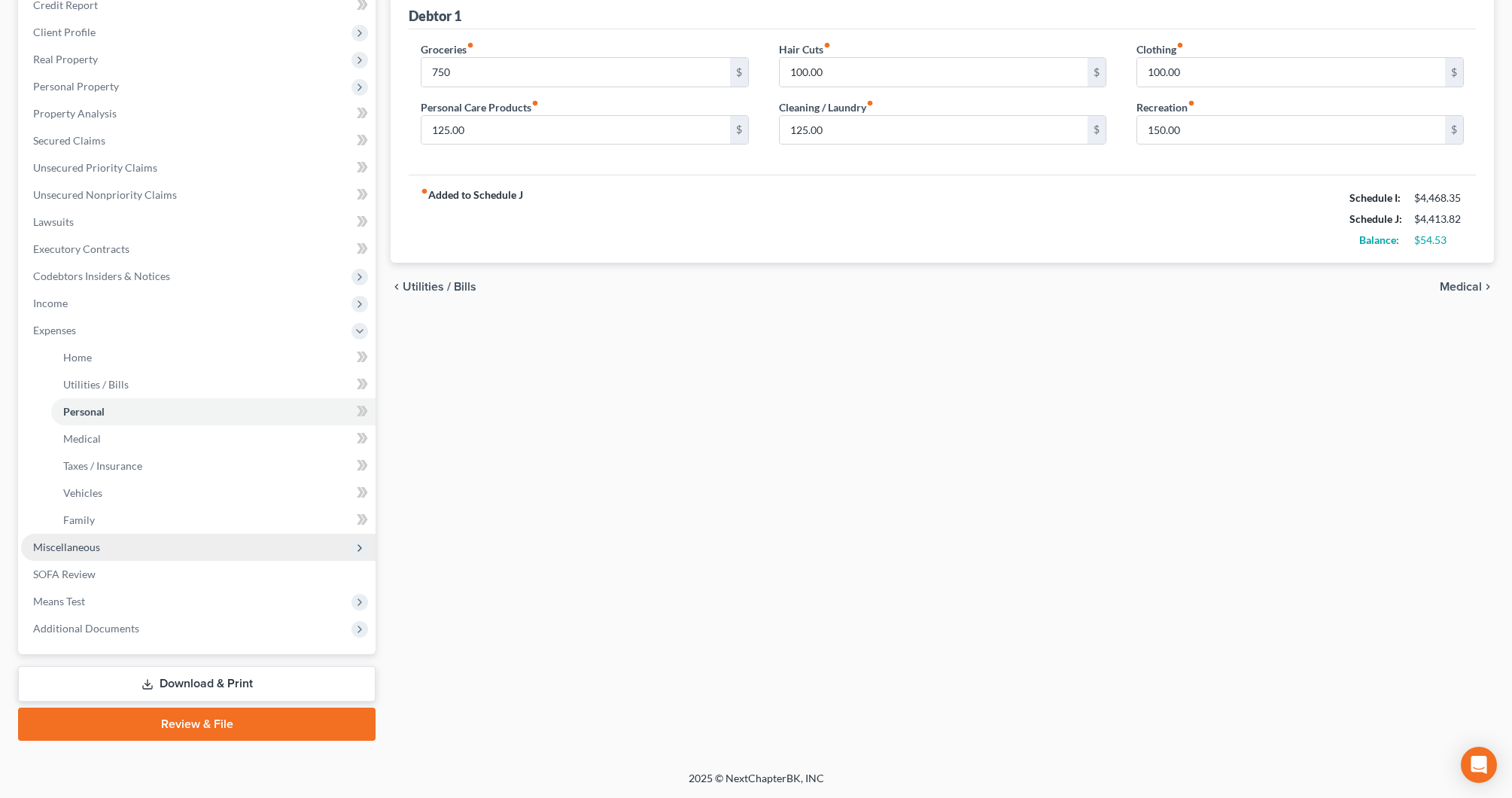
click at [82, 545] on span "Miscellaneous" at bounding box center [67, 547] width 67 height 13
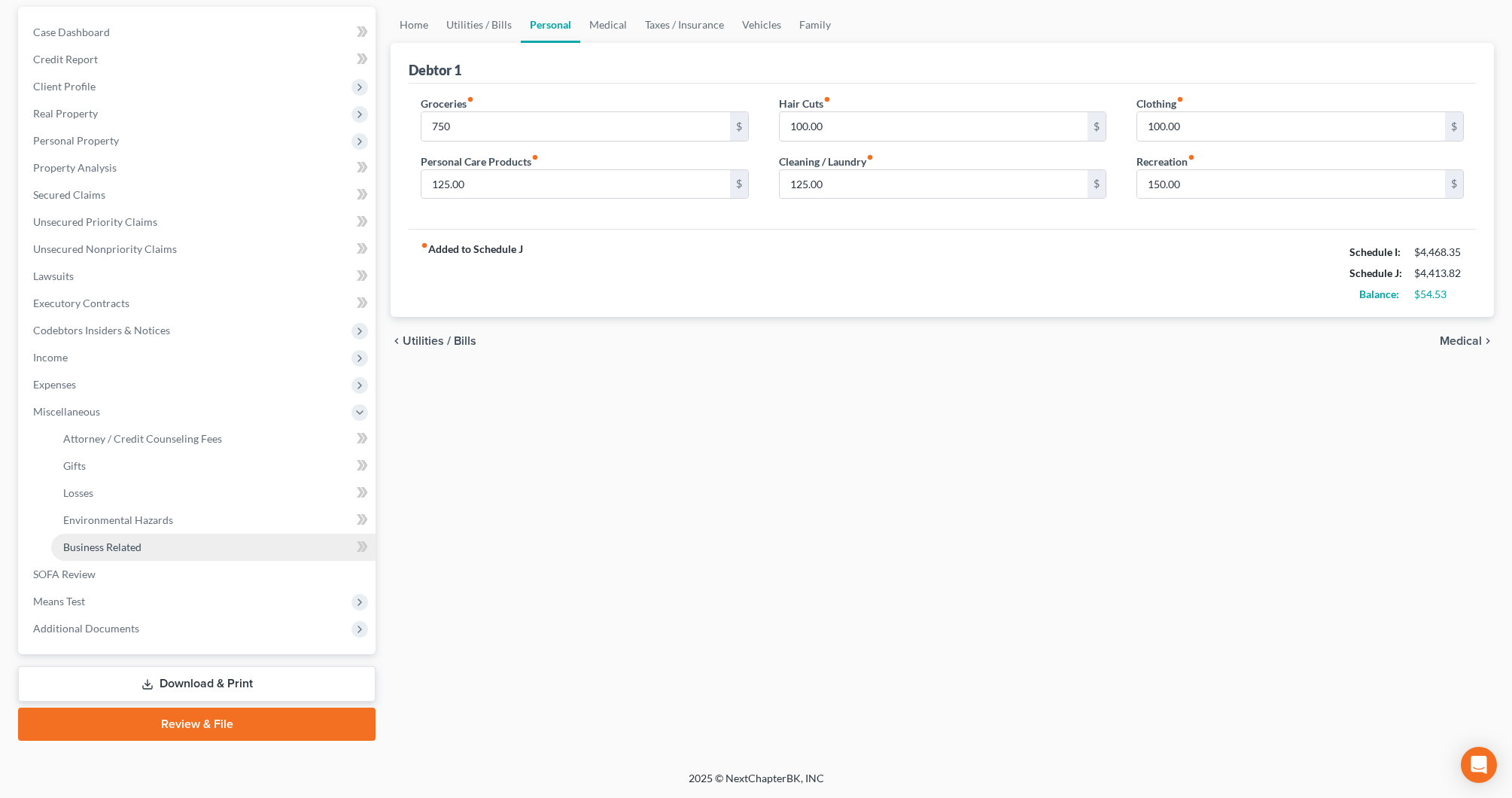
scroll to position [138, 0]
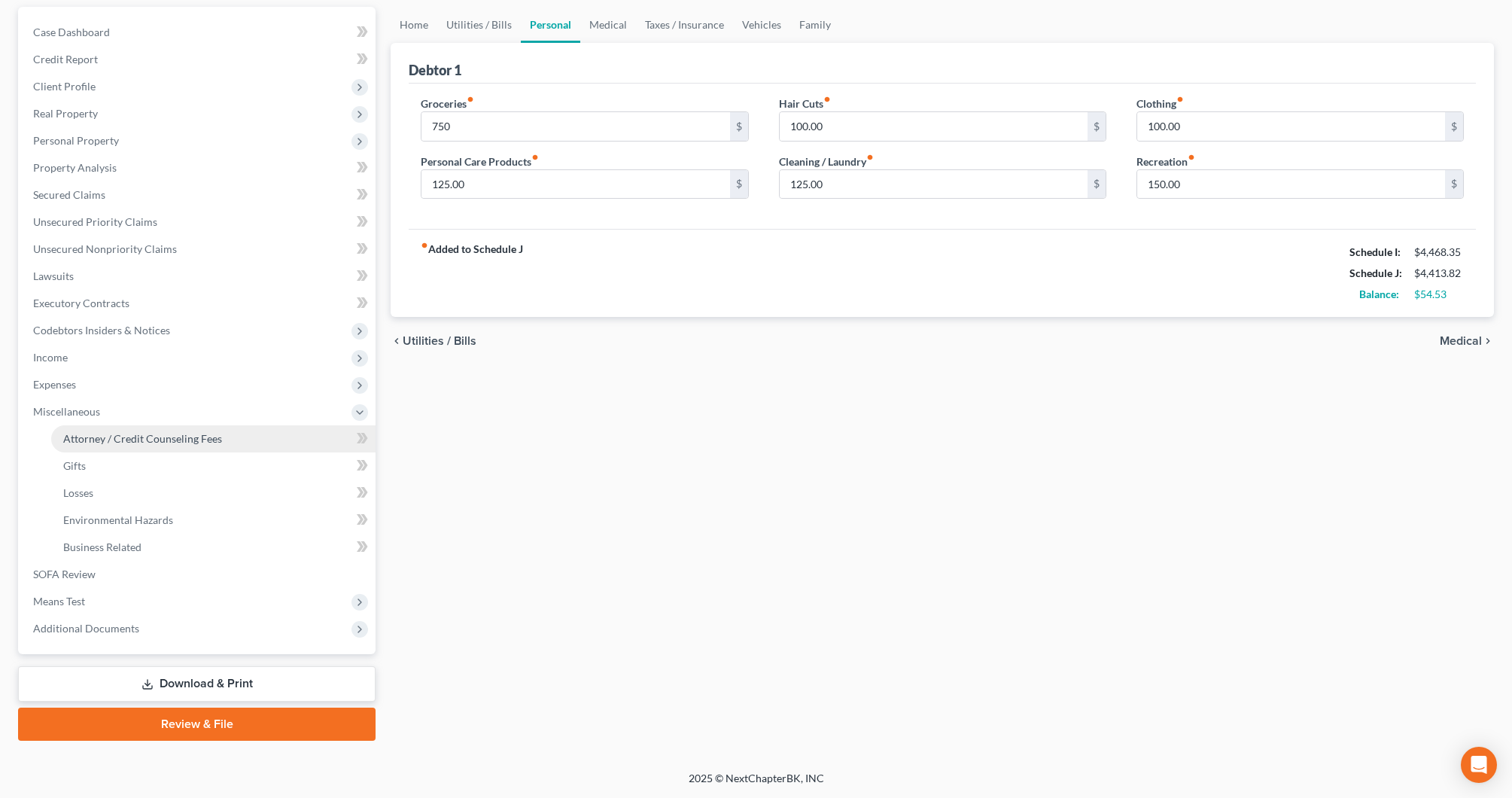
click at [167, 439] on span "Attorney / Credit Counseling Fees" at bounding box center [143, 438] width 158 height 13
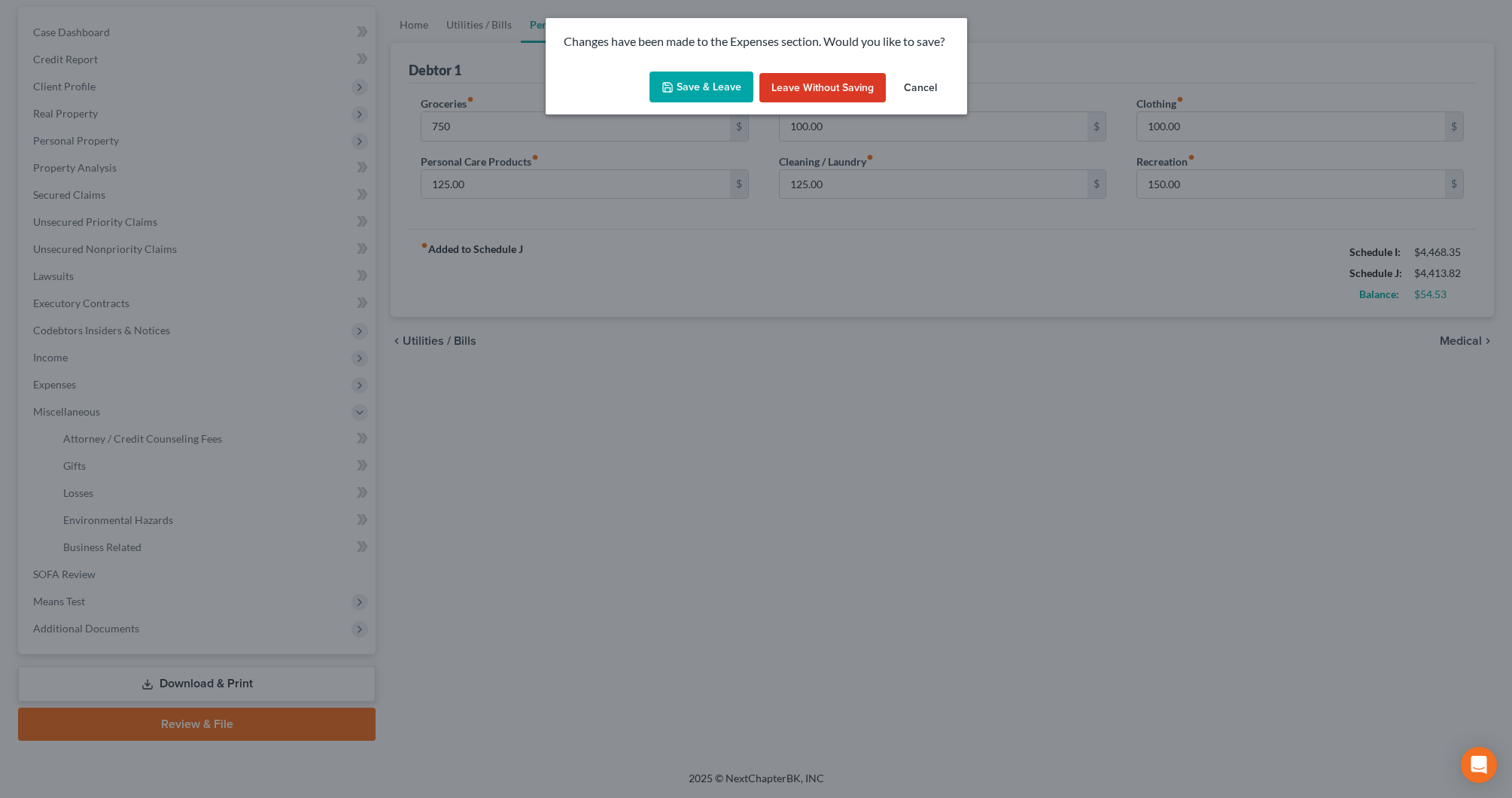
click at [701, 84] on button "Save & Leave" at bounding box center [701, 87] width 104 height 32
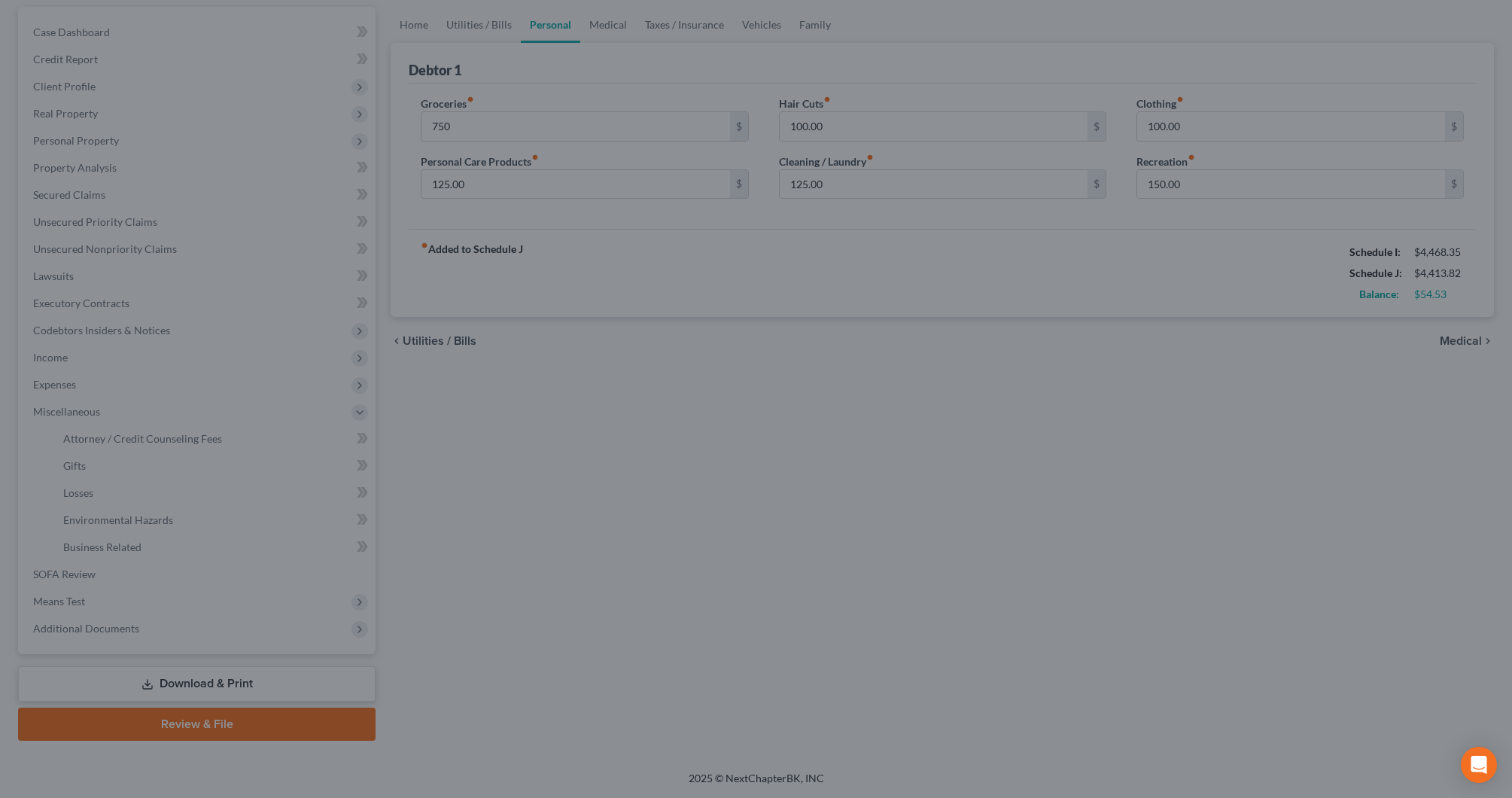
type input "750.00"
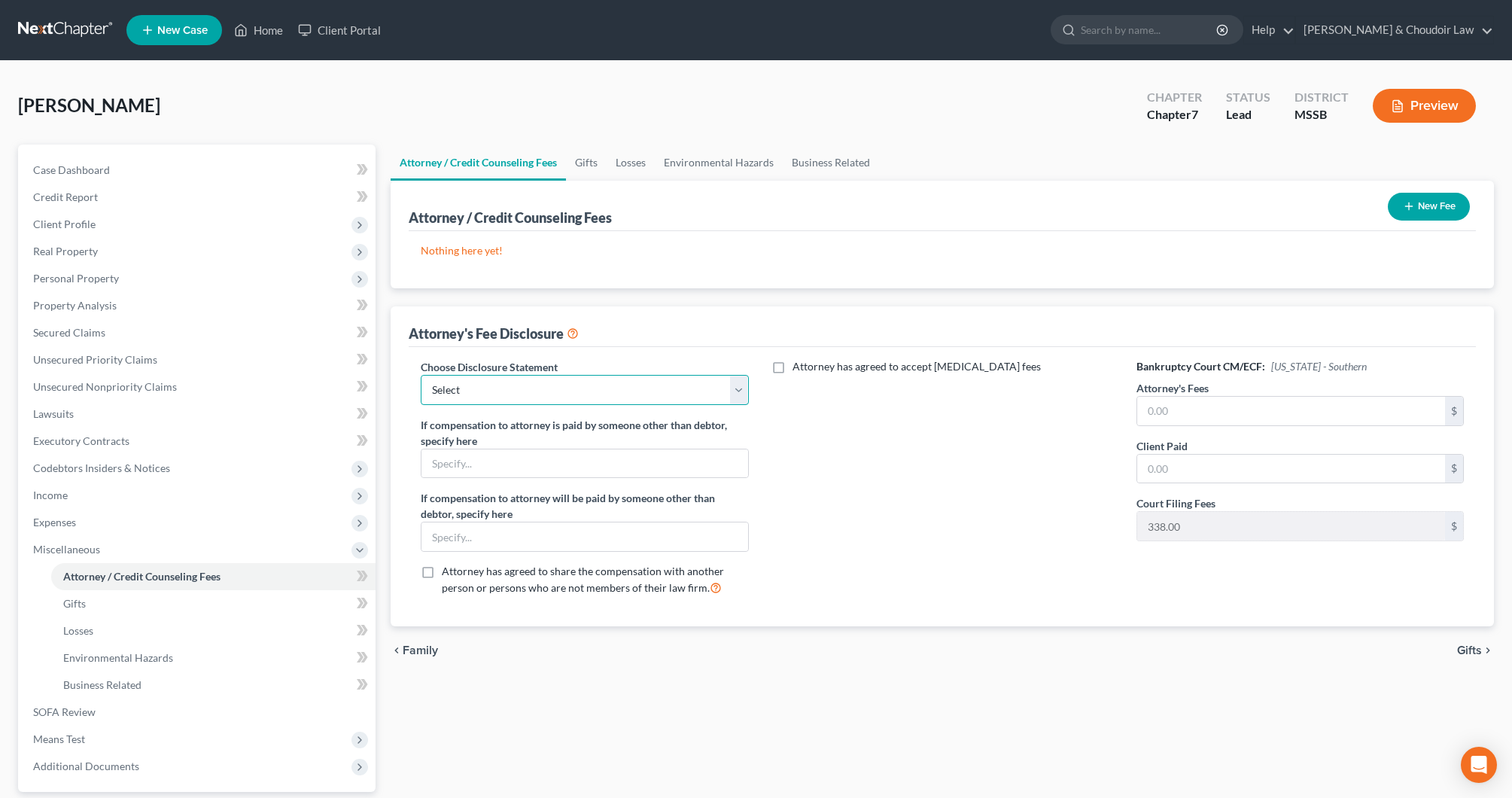
select select "1"
click at [1171, 414] on input "text" at bounding box center [1291, 411] width 308 height 29
type input "1,180.00"
type input "1,173.00"
drag, startPoint x: 1217, startPoint y: 410, endPoint x: 1111, endPoint y: 410, distance: 106.0
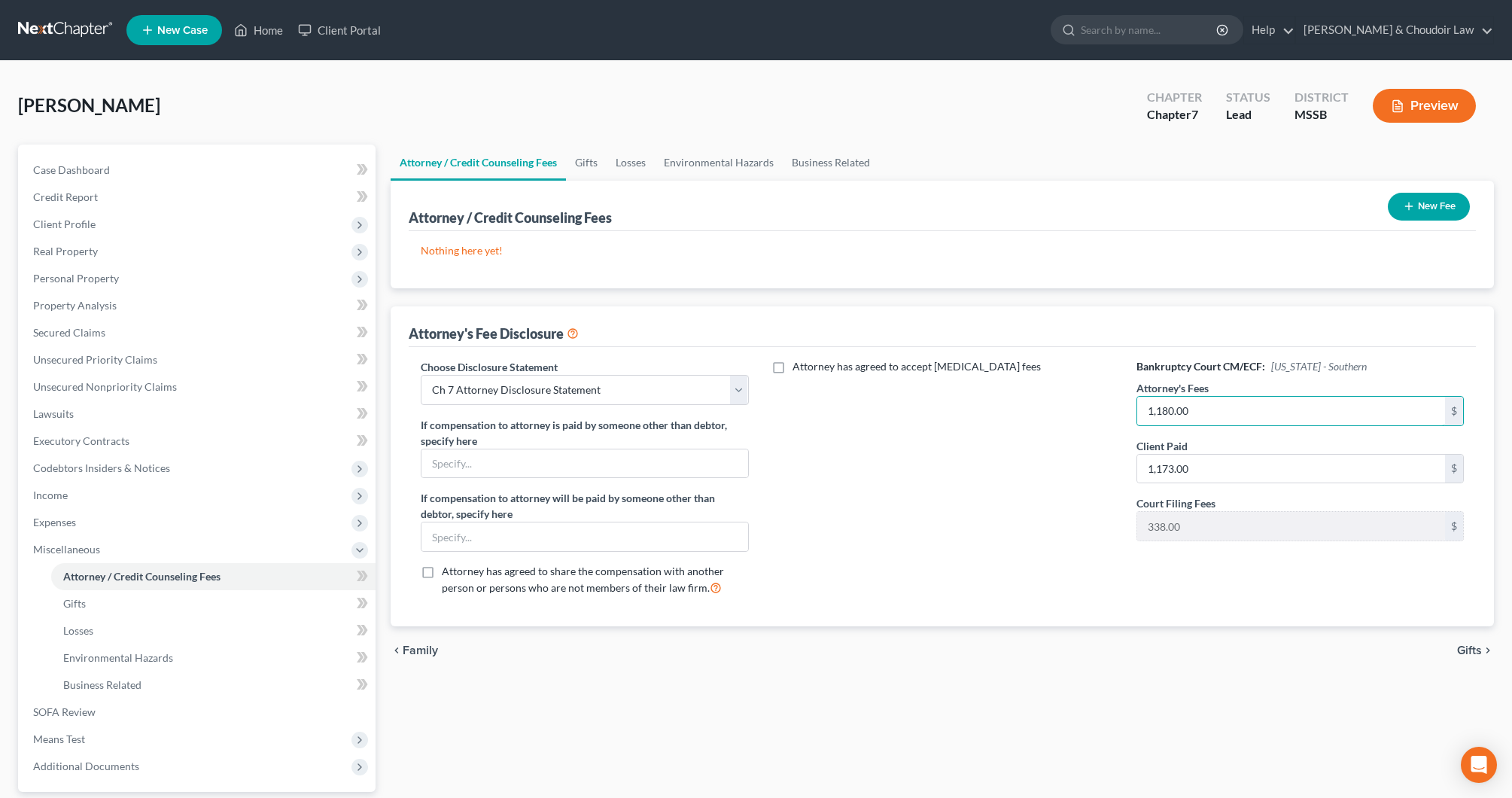
click at [1111, 410] on div "Choose Disclosure Statement Select Ch 13 Attorney Fee Disclosure Statement Ch 7…" at bounding box center [942, 483] width 1074 height 249
type input "1,177.00"
drag, startPoint x: 1210, startPoint y: 465, endPoint x: 1092, endPoint y: 464, distance: 118.0
click at [1094, 465] on div "Choose Disclosure Statement Select Ch 13 Attorney Fee Disclosure Statement Ch 7…" at bounding box center [942, 483] width 1074 height 249
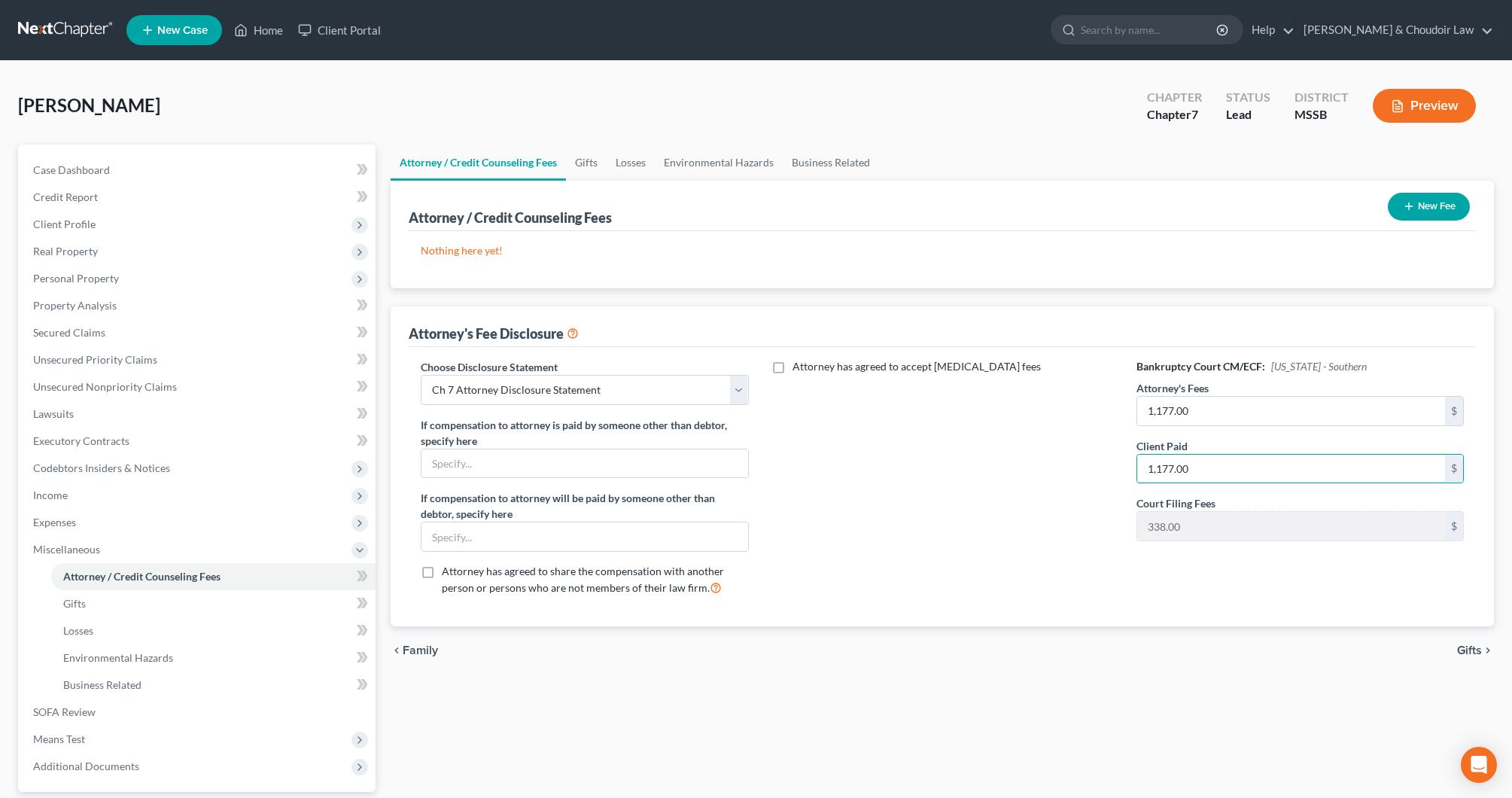
type input "1,177.00"
click at [973, 496] on div "Attorney has agreed to accept retainer fees" at bounding box center [942, 483] width 357 height 249
click at [85, 718] on link "SOFA Review" at bounding box center [198, 712] width 354 height 27
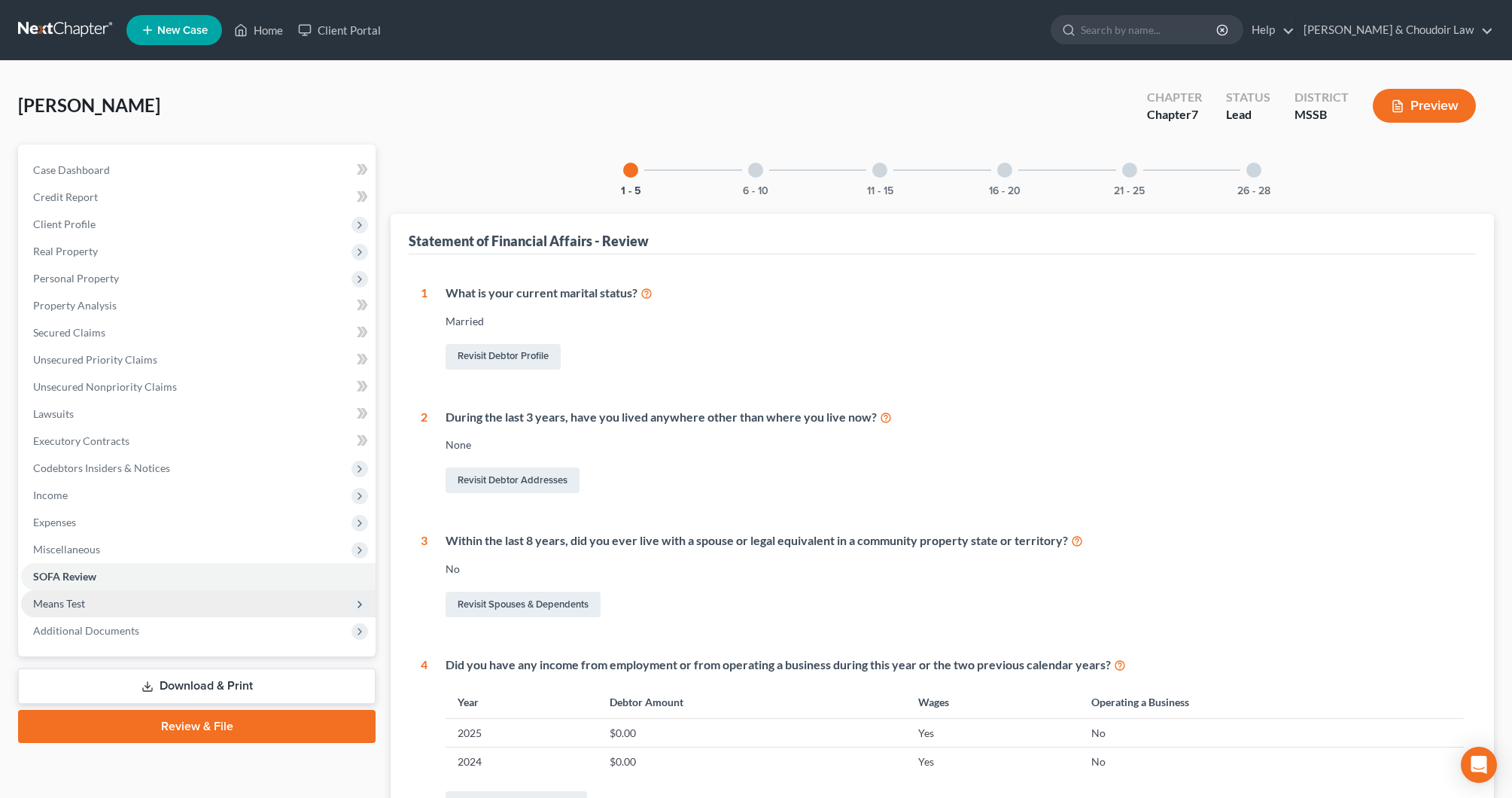
click at [90, 594] on span "Means Test" at bounding box center [198, 604] width 354 height 27
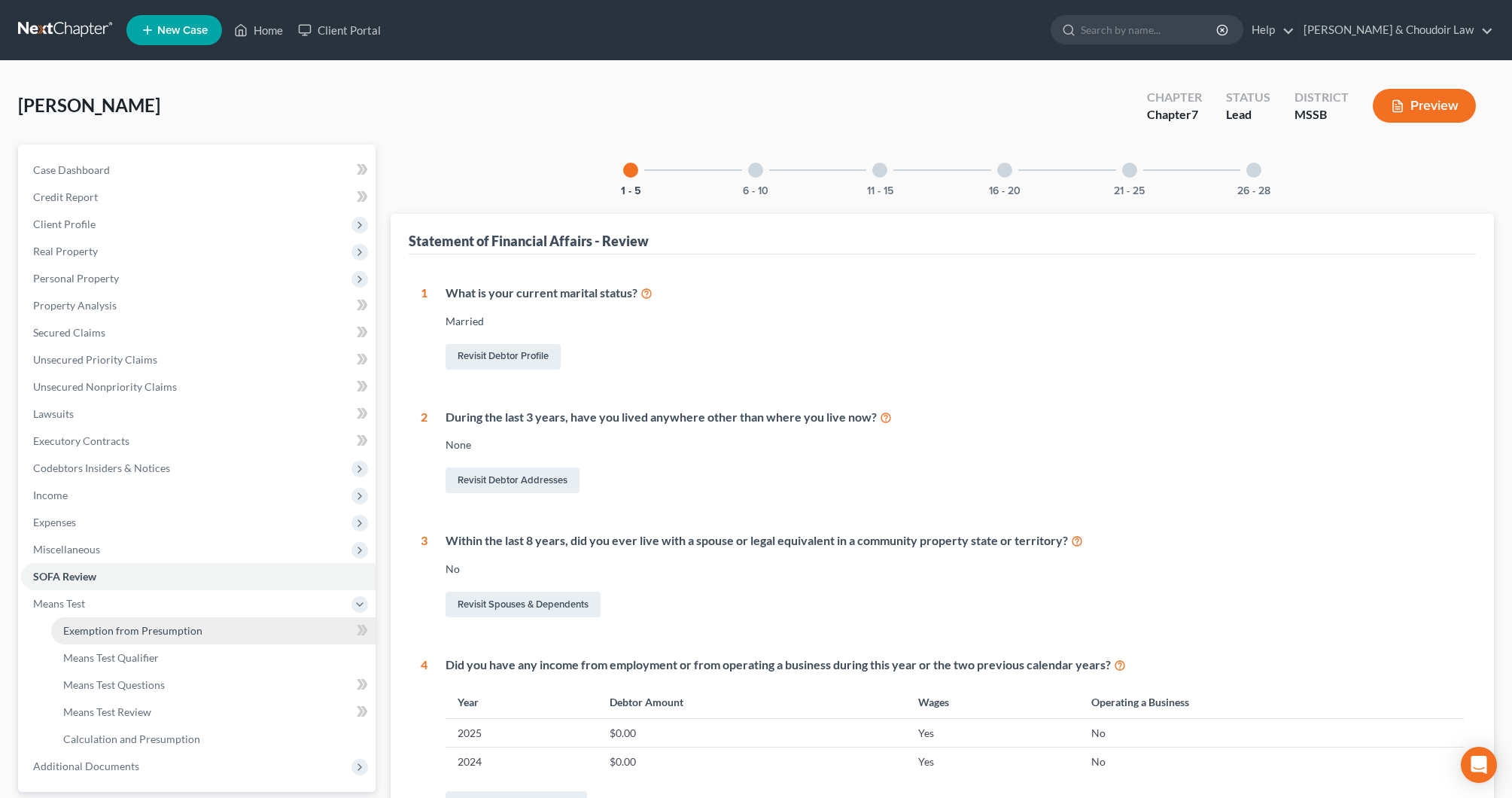
click at [113, 627] on span "Exemption from Presumption" at bounding box center [133, 630] width 139 height 13
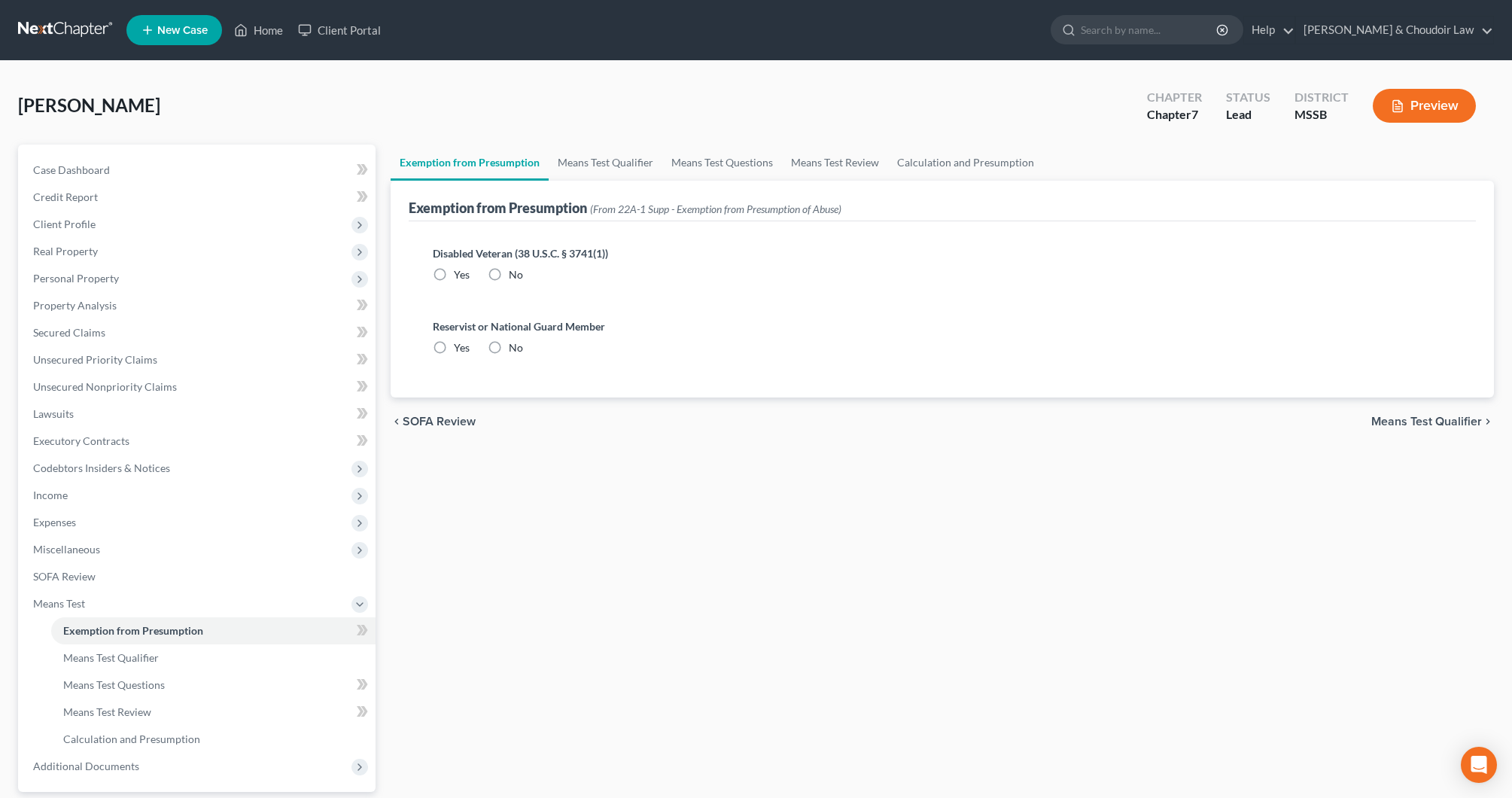
drag, startPoint x: 498, startPoint y: 274, endPoint x: 502, endPoint y: 295, distance: 21.4
click at [509, 274] on label "No" at bounding box center [516, 274] width 14 height 15
click at [515, 274] on input "No" at bounding box center [520, 272] width 10 height 10
radio input "true"
click at [509, 351] on label "No" at bounding box center [516, 347] width 14 height 15
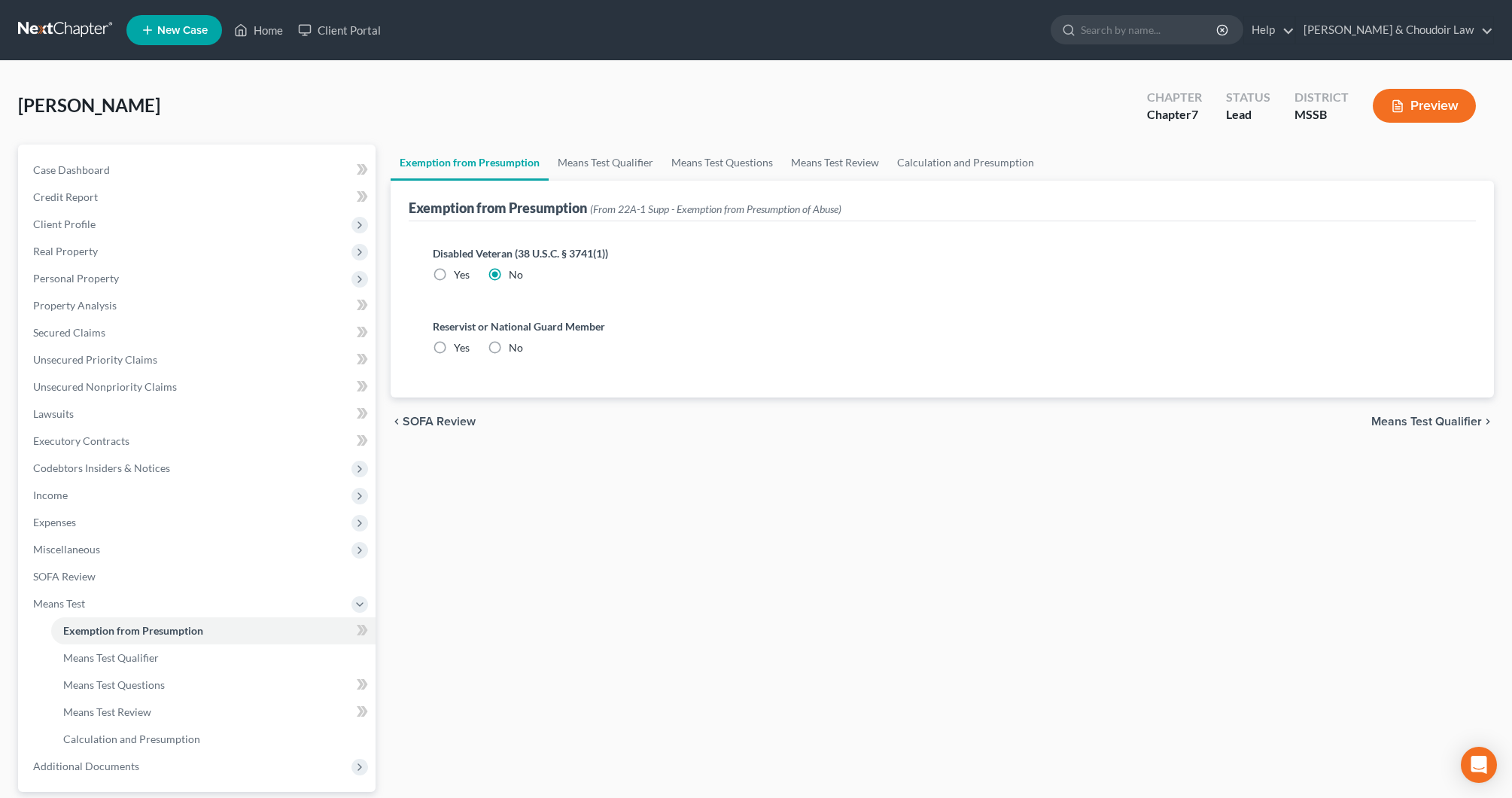
click at [515, 350] on input "No" at bounding box center [520, 345] width 10 height 10
radio input "true"
click at [979, 159] on link "Calculation and Presumption" at bounding box center [966, 162] width 155 height 36
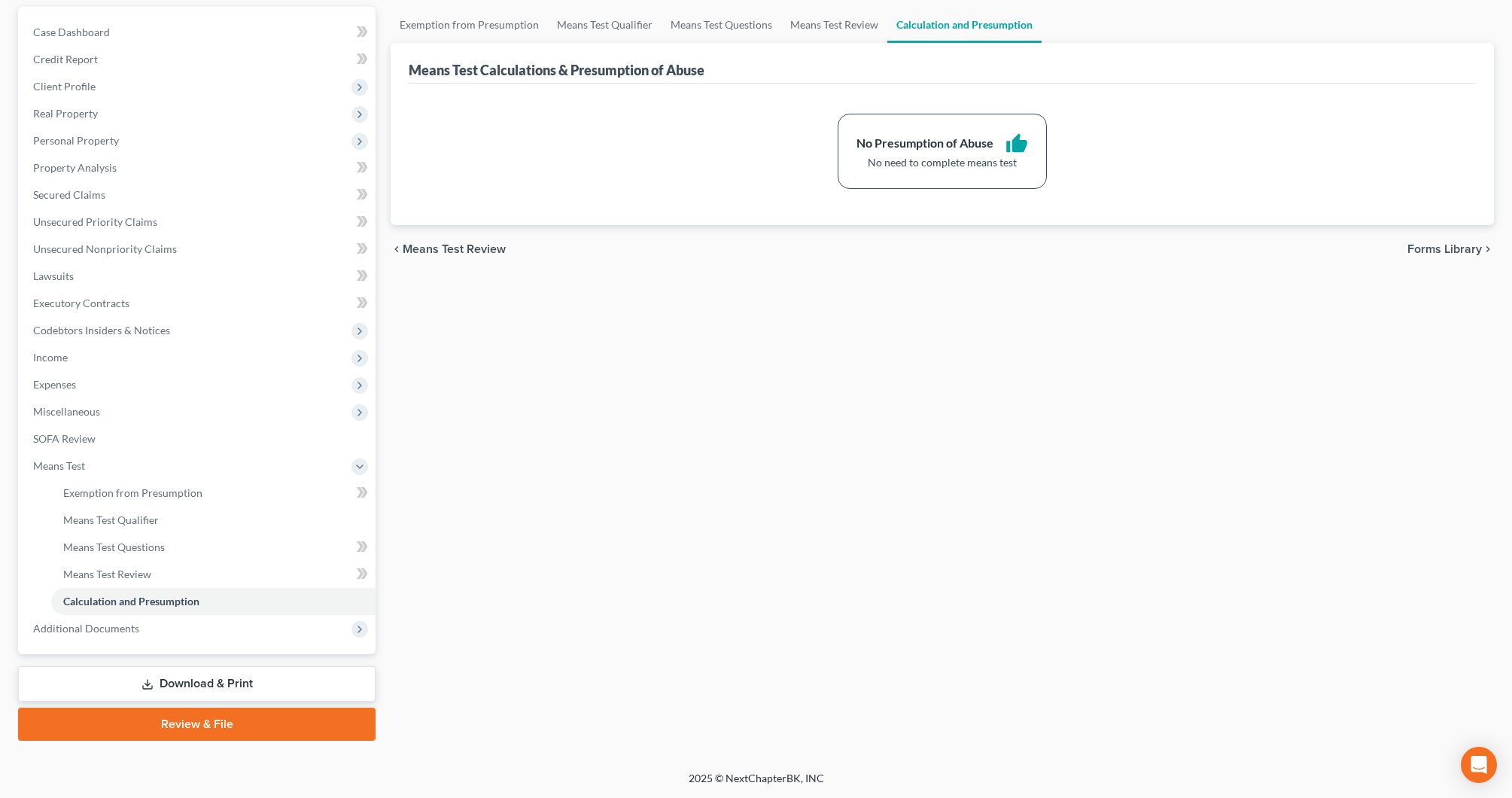
click at [253, 688] on link "Download & Print" at bounding box center [197, 684] width 357 height 36
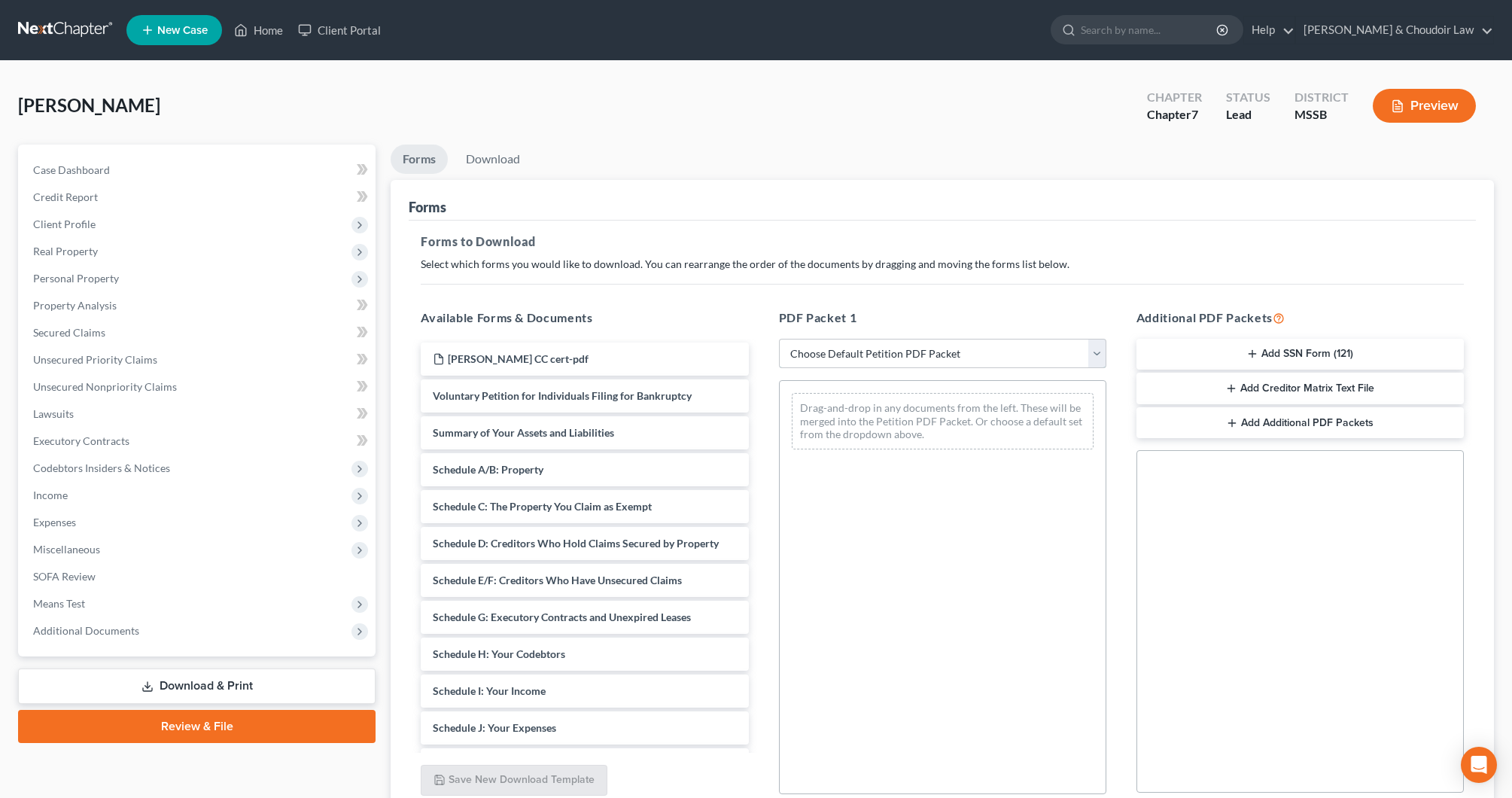
select select "0"
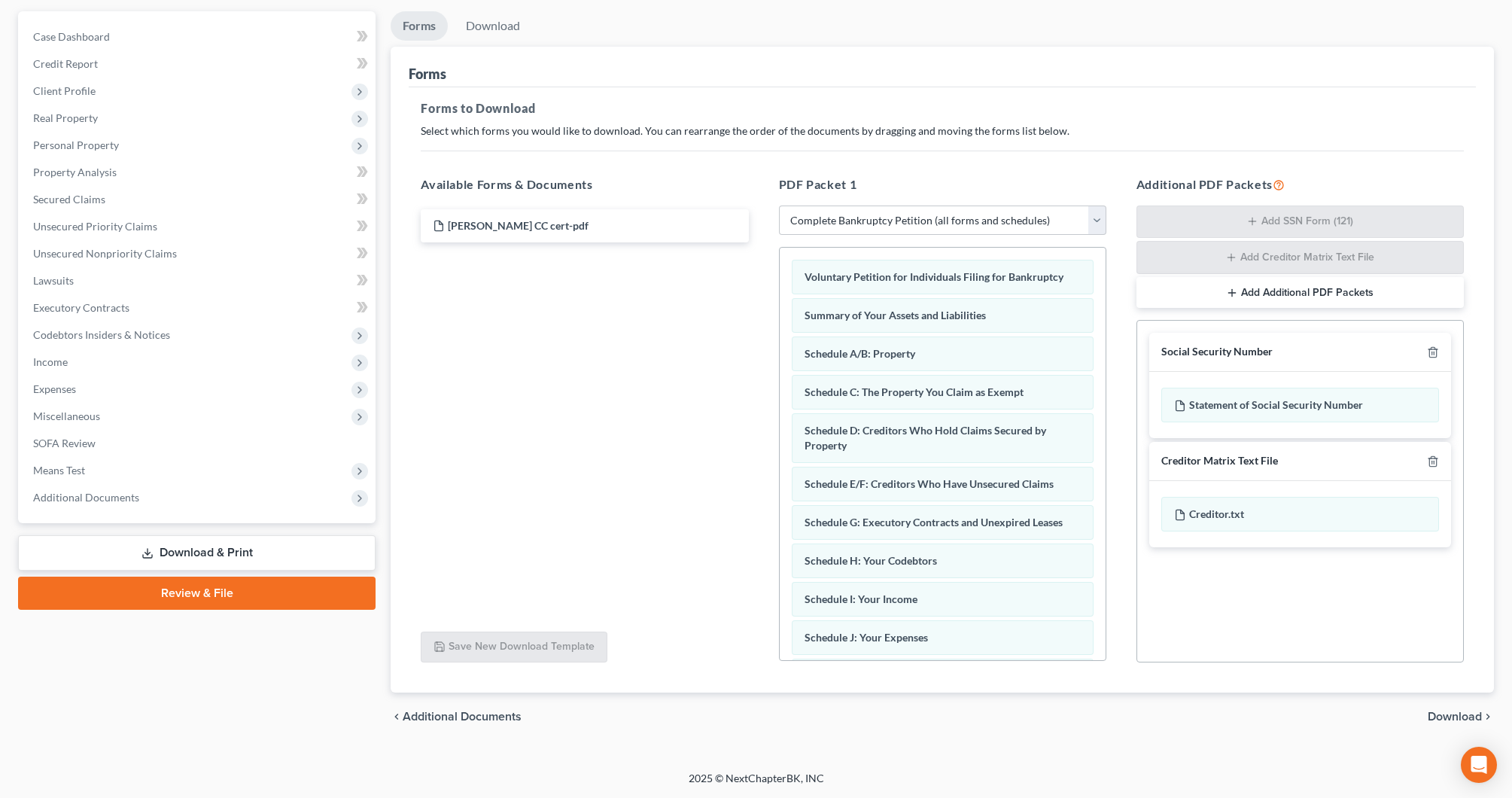
click at [1446, 708] on div "chevron_left Additional Documents Download chevron_right" at bounding box center [942, 716] width 1104 height 48
click at [1444, 716] on span "Download" at bounding box center [1455, 716] width 54 height 12
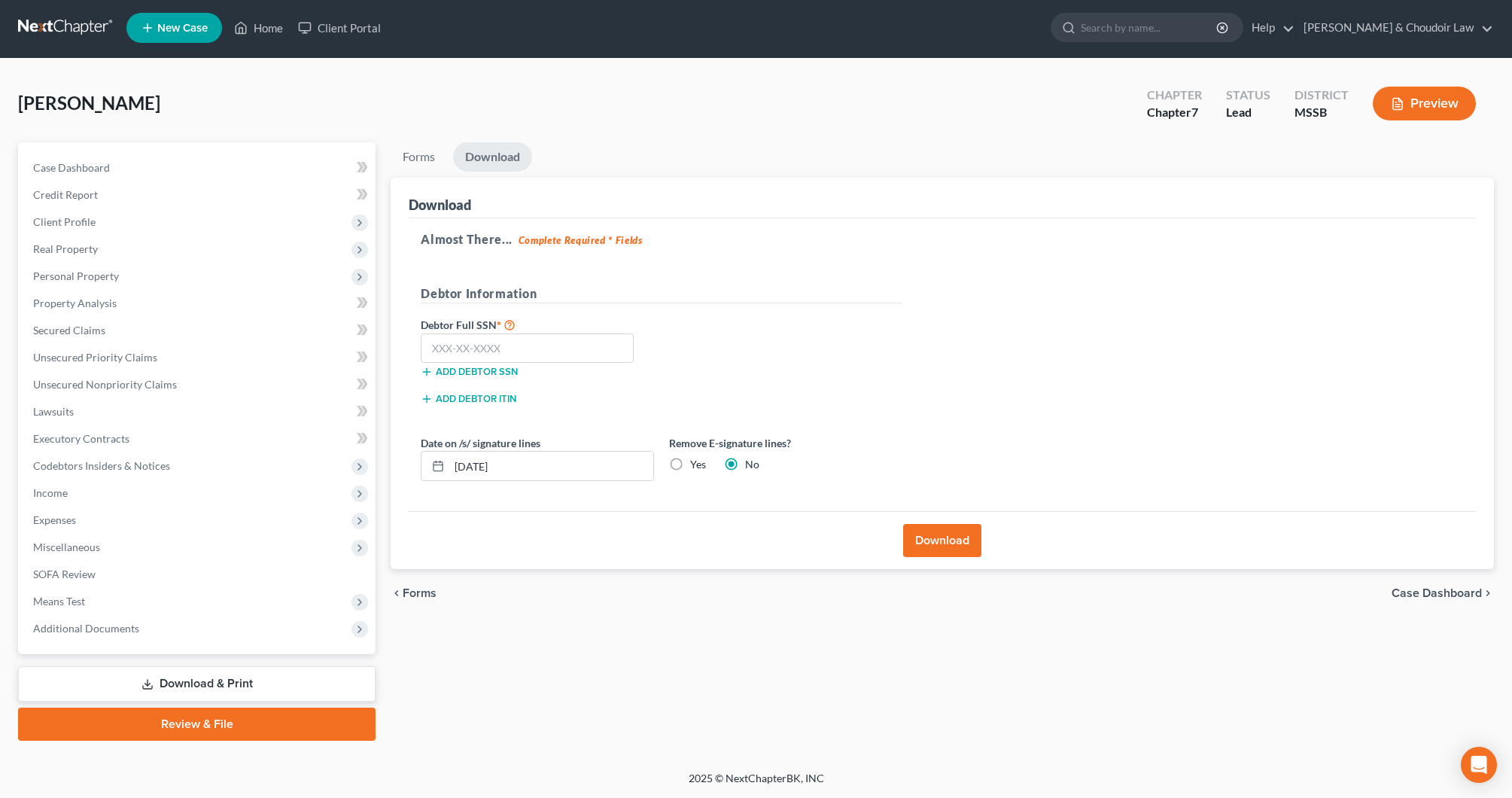
scroll to position [2, 0]
click at [561, 355] on input "text" at bounding box center [527, 349] width 213 height 30
type input "428-08-9583"
drag, startPoint x: 525, startPoint y: 468, endPoint x: 433, endPoint y: 466, distance: 92.0
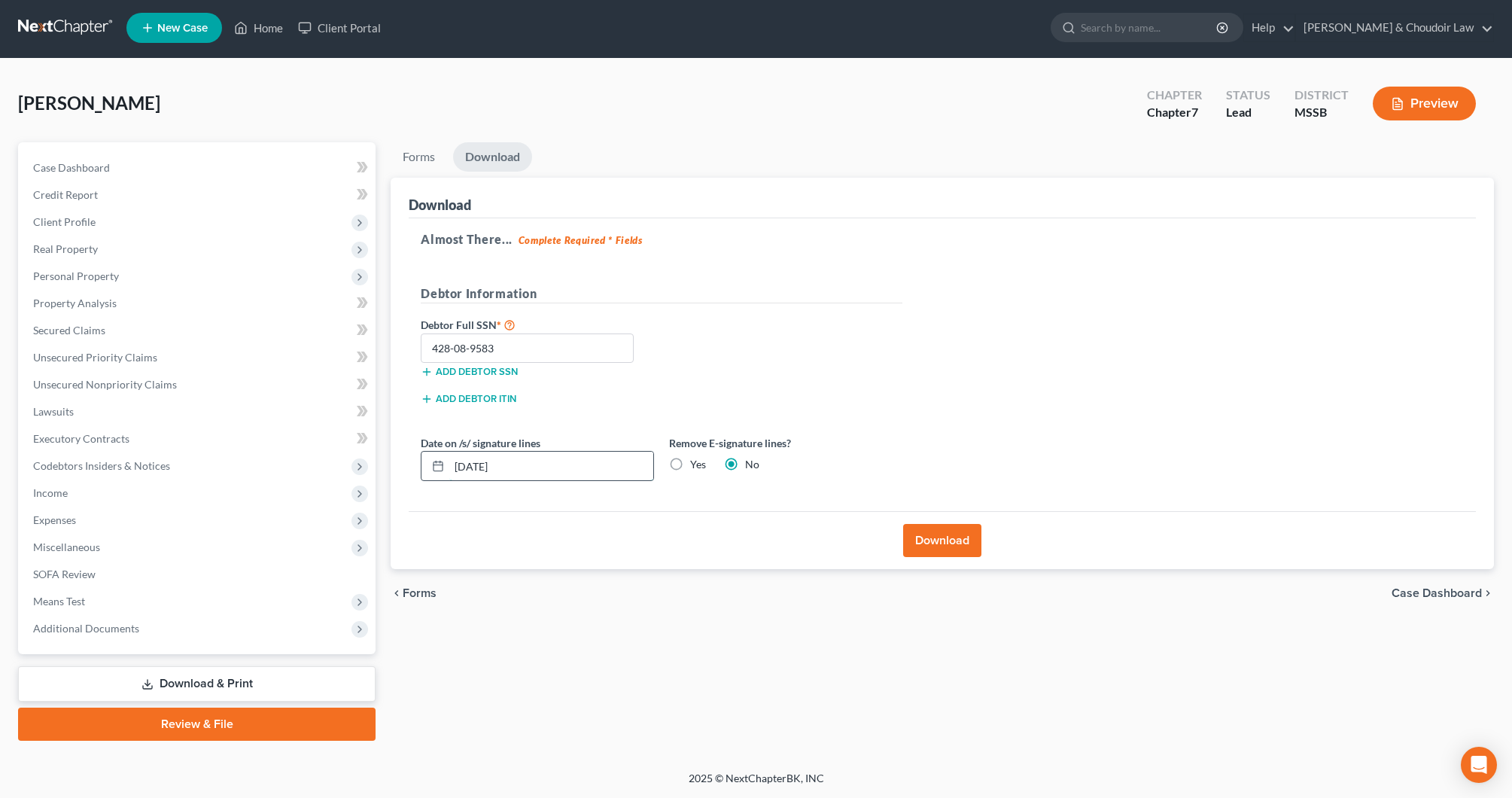
click at [433, 466] on div "09/04/2025" at bounding box center [537, 466] width 233 height 30
type input "09/05/2025"
click at [690, 462] on label "Yes" at bounding box center [698, 464] width 16 height 15
click at [697, 462] on input "Yes" at bounding box center [701, 462] width 10 height 10
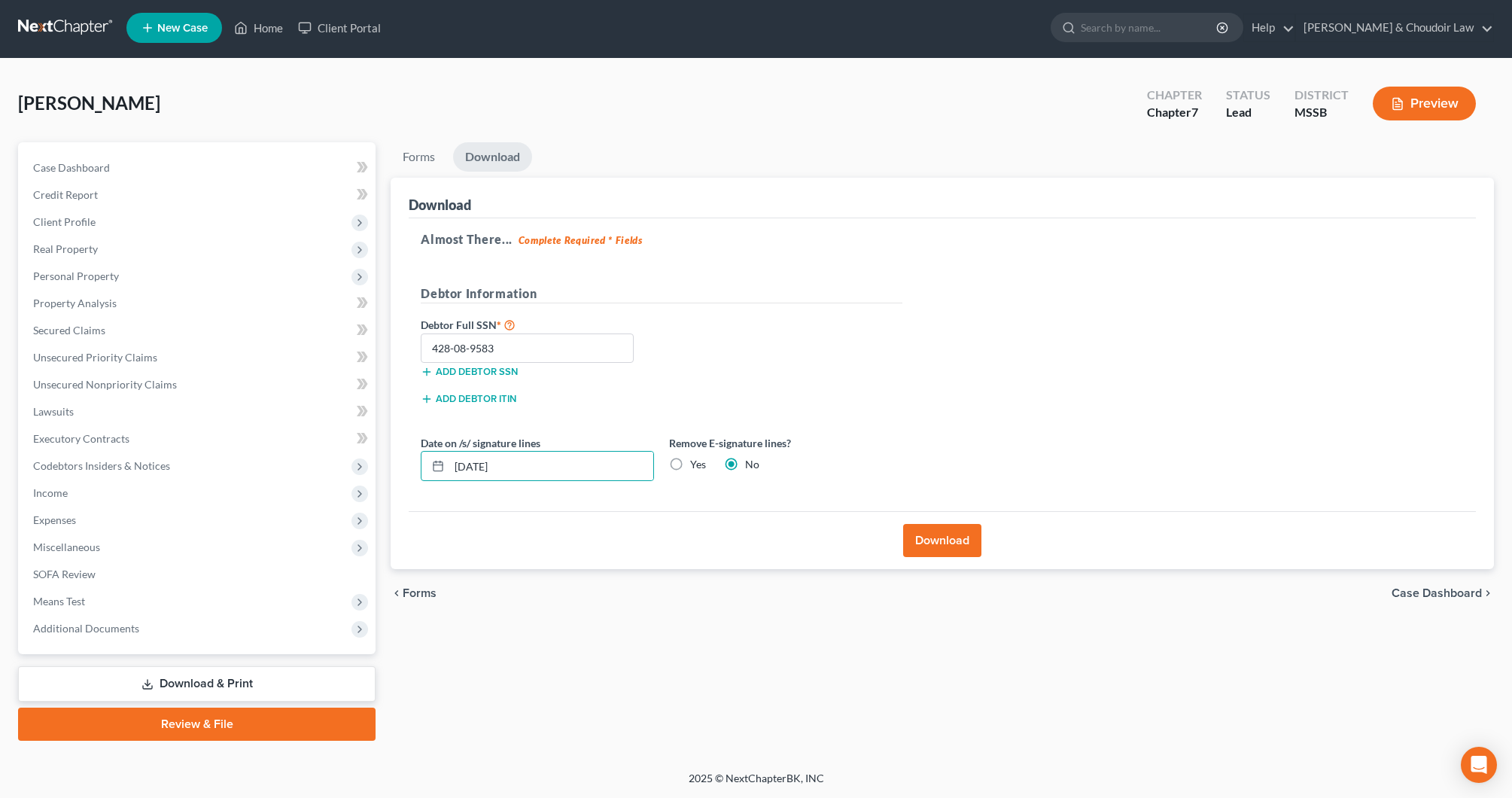
radio input "true"
radio input "false"
click at [930, 529] on button "Download" at bounding box center [942, 540] width 78 height 33
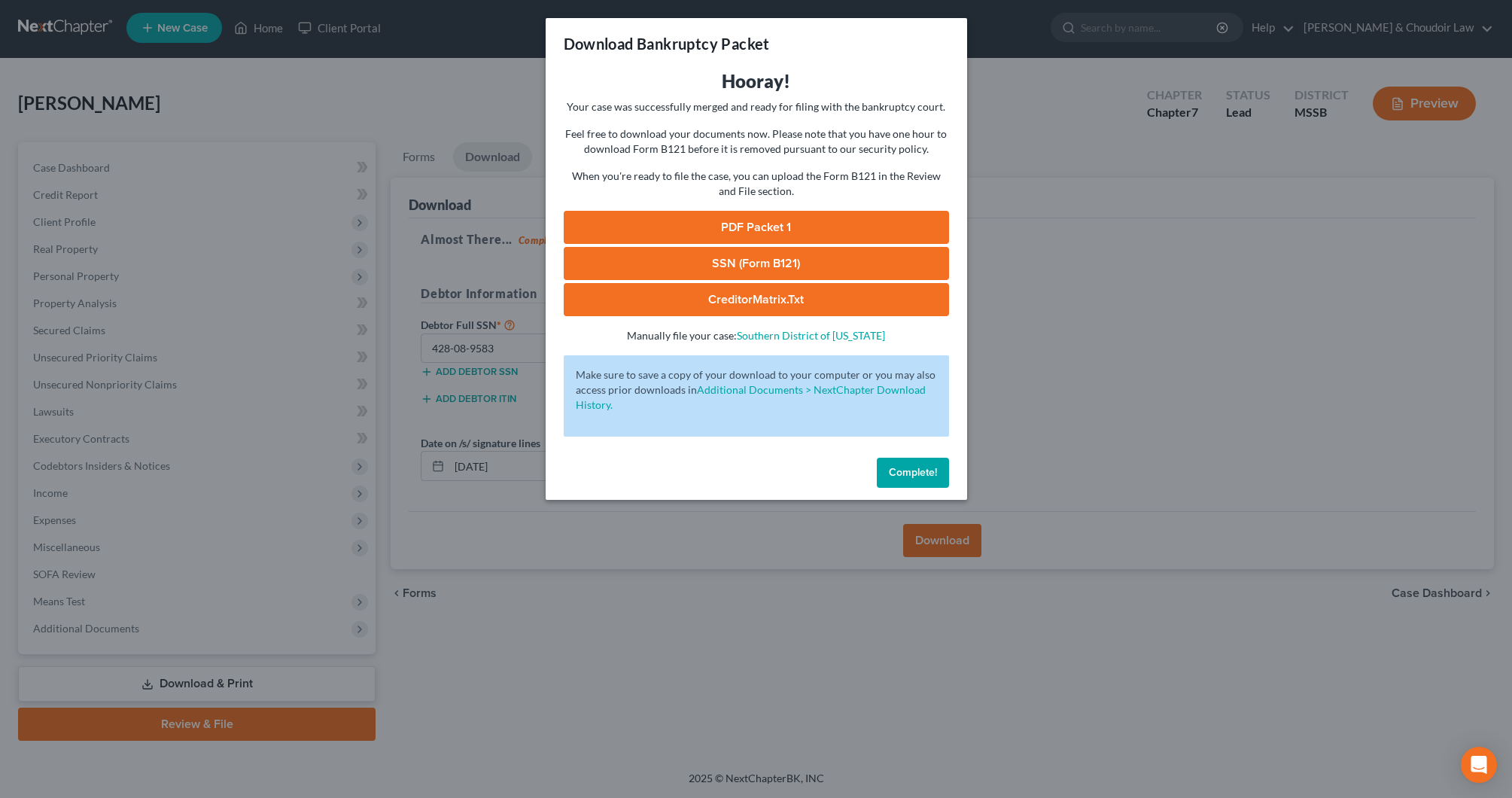
click at [818, 231] on link "PDF Packet 1" at bounding box center [756, 227] width 385 height 33
click at [731, 262] on link "SSN (Form B121)" at bounding box center [756, 264] width 385 height 33
